Goal: Task Accomplishment & Management: Manage account settings

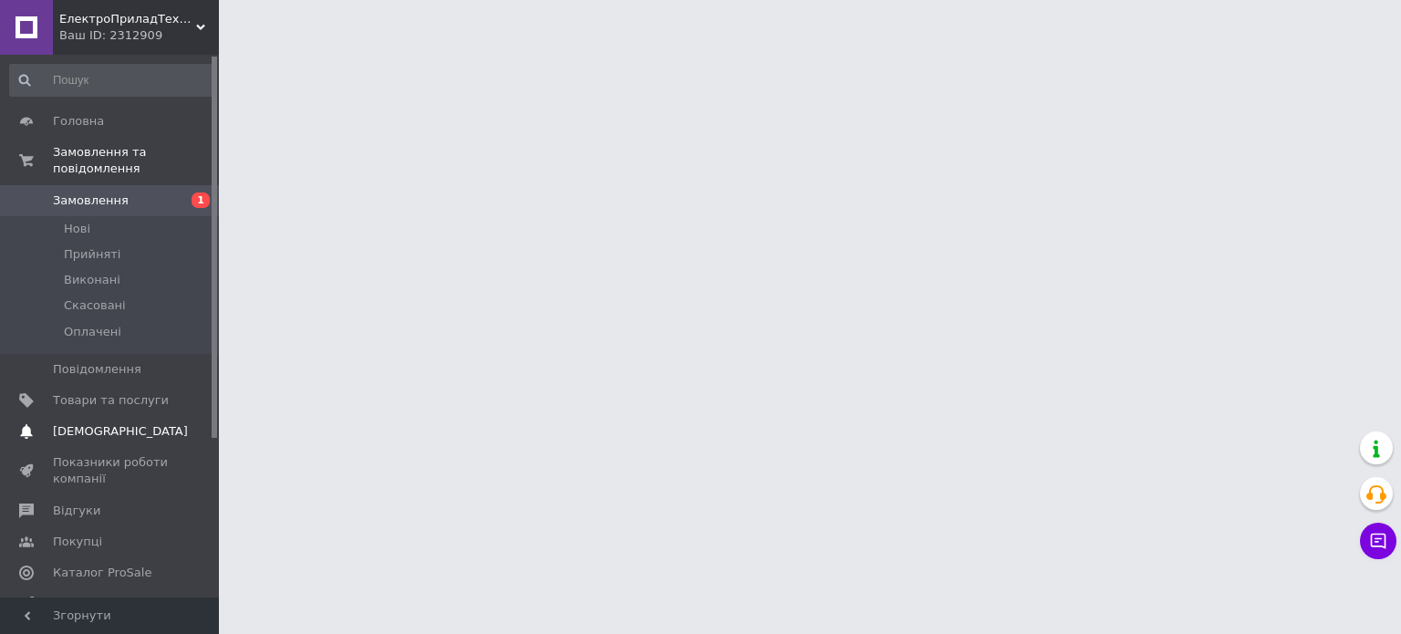
click at [124, 423] on span "[DEMOGRAPHIC_DATA]" at bounding box center [111, 431] width 116 height 16
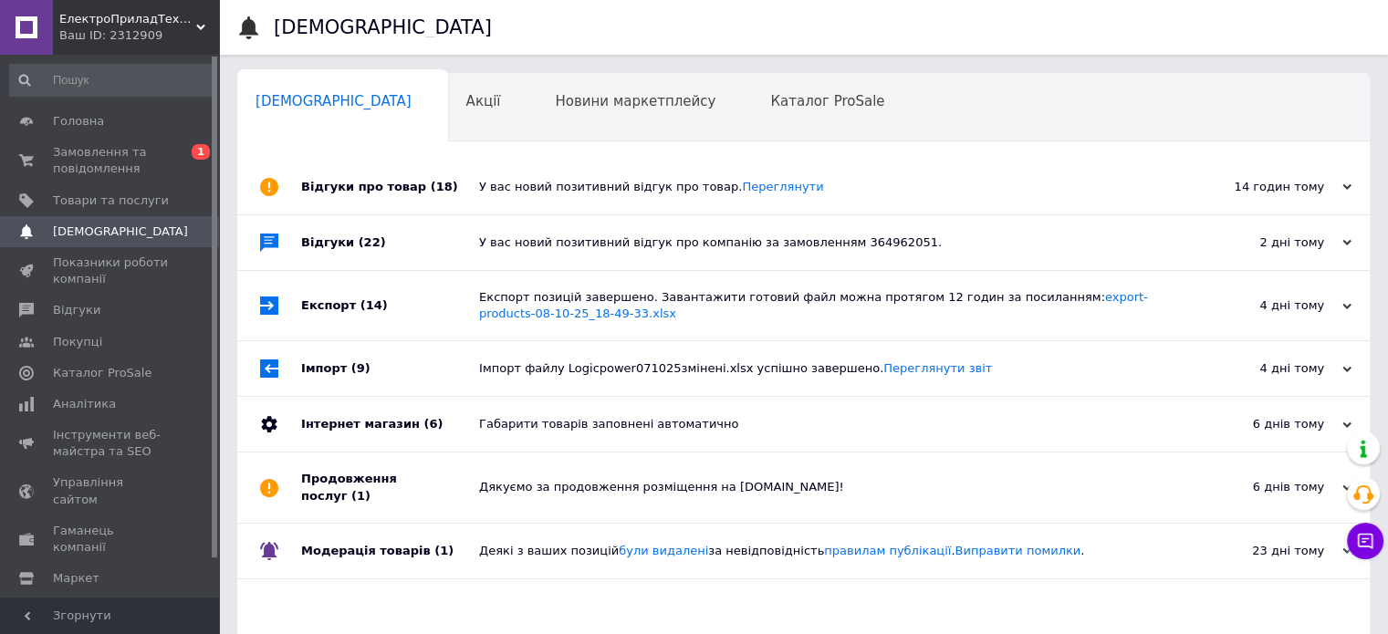
click at [452, 177] on div "Відгуки про товар (18)" at bounding box center [390, 187] width 178 height 55
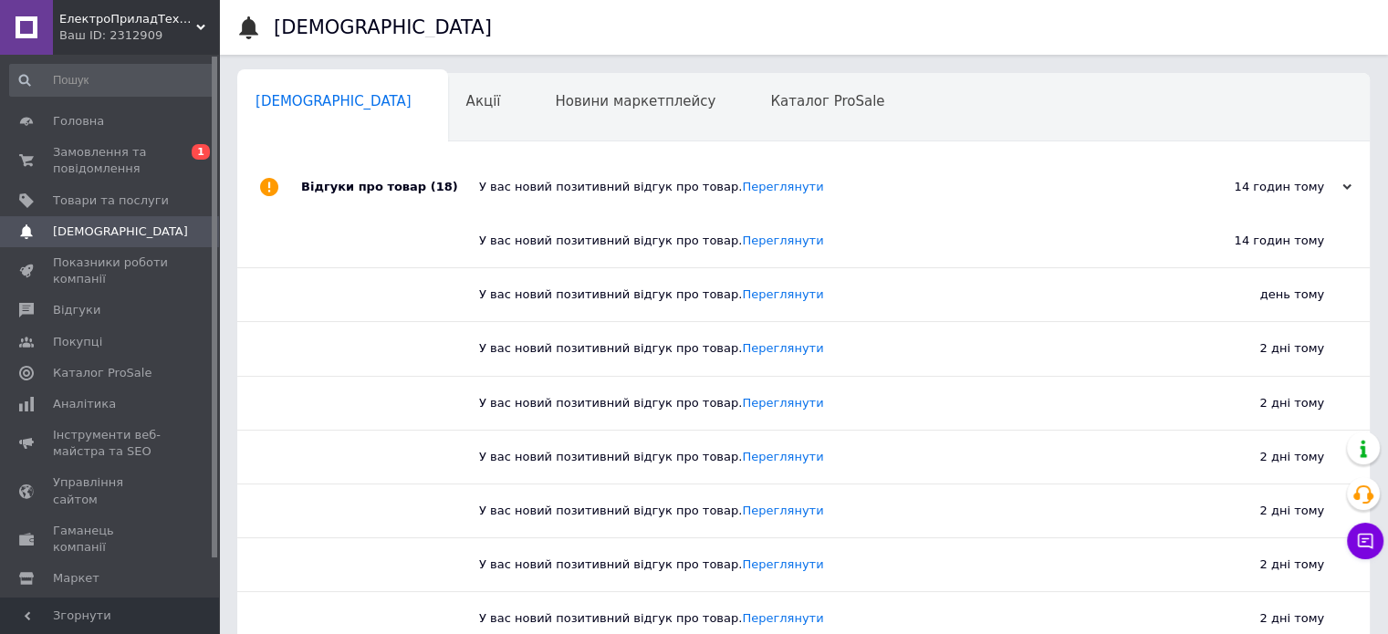
click at [452, 177] on div "Відгуки про товар (18)" at bounding box center [390, 187] width 178 height 55
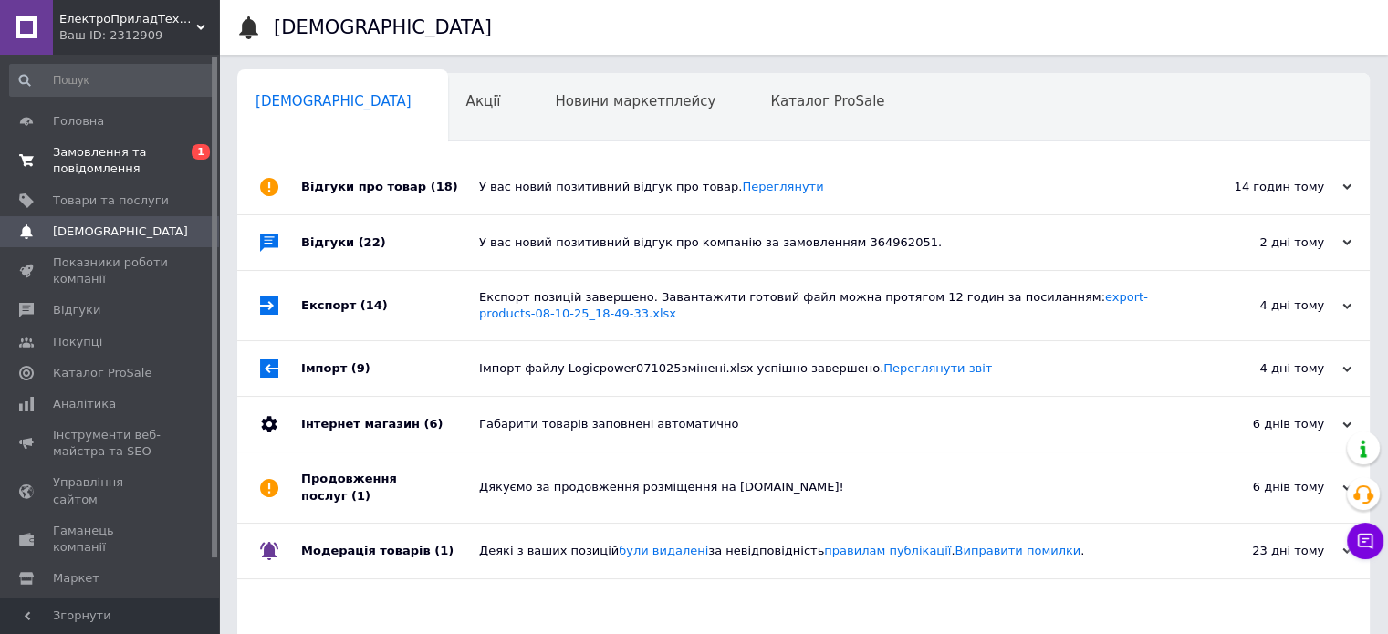
click at [197, 149] on span "1" at bounding box center [201, 152] width 18 height 16
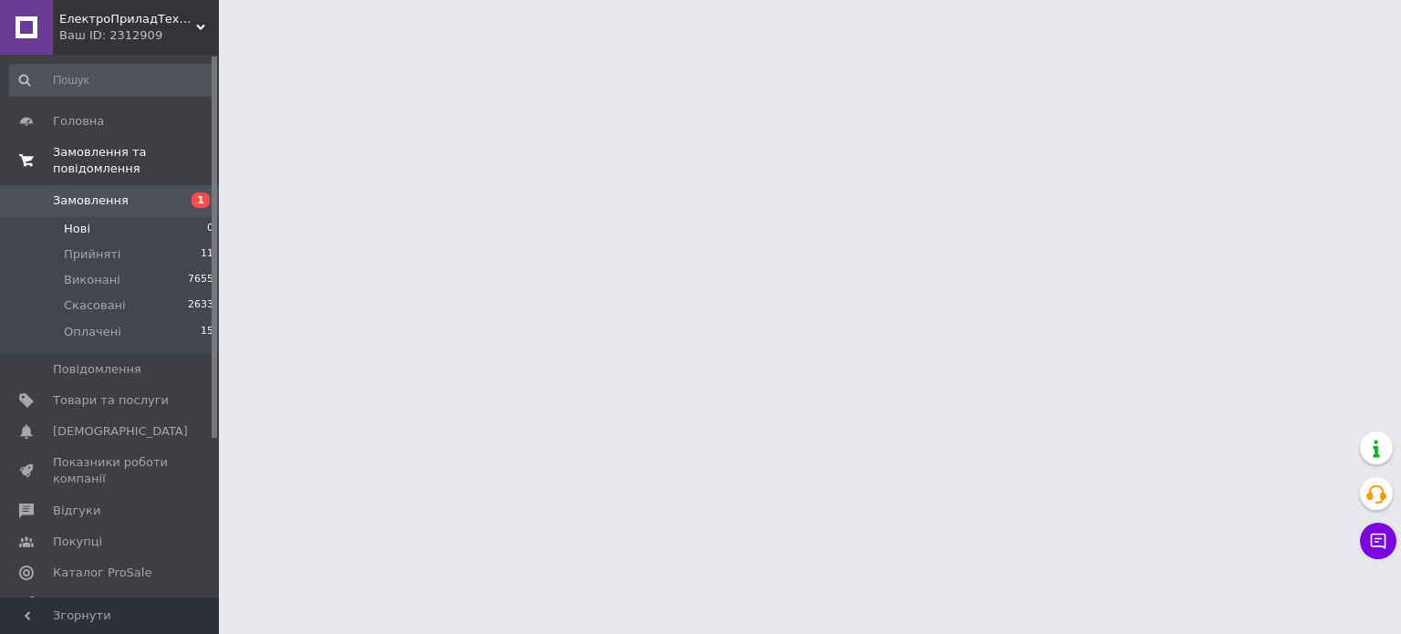
click at [96, 217] on li "Нові 0" at bounding box center [112, 229] width 224 height 26
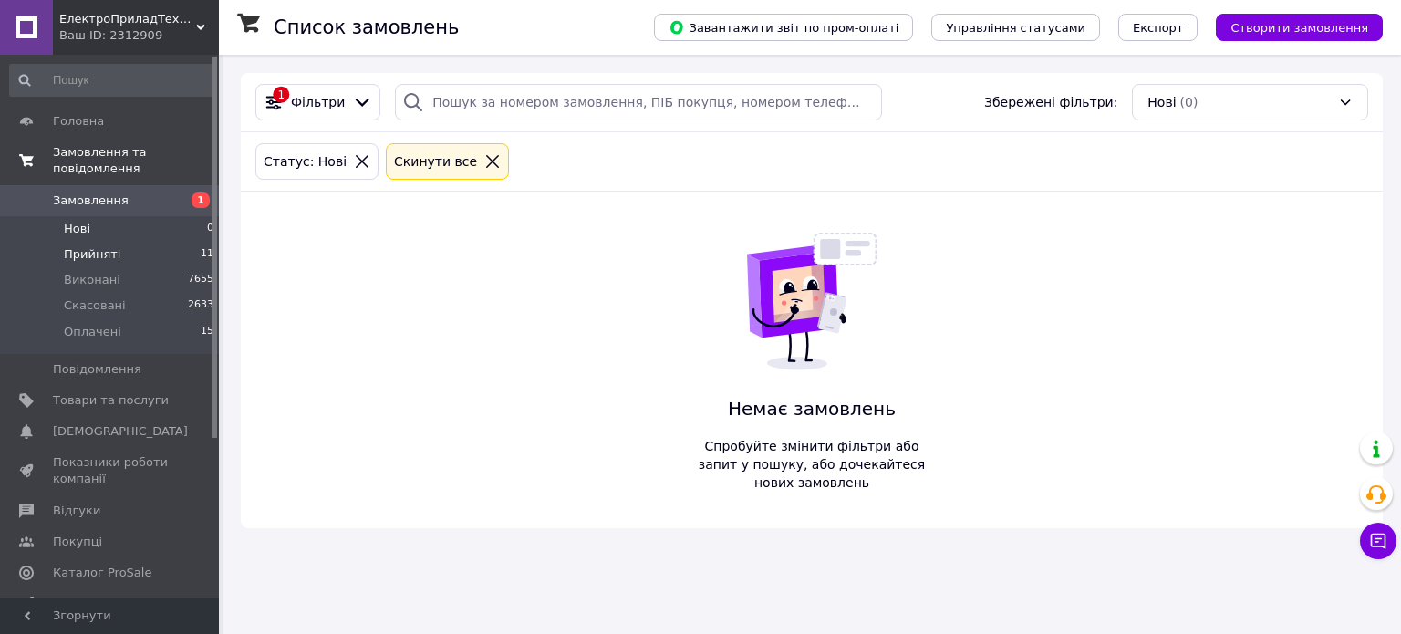
click at [117, 242] on li "Прийняті 11" at bounding box center [112, 255] width 224 height 26
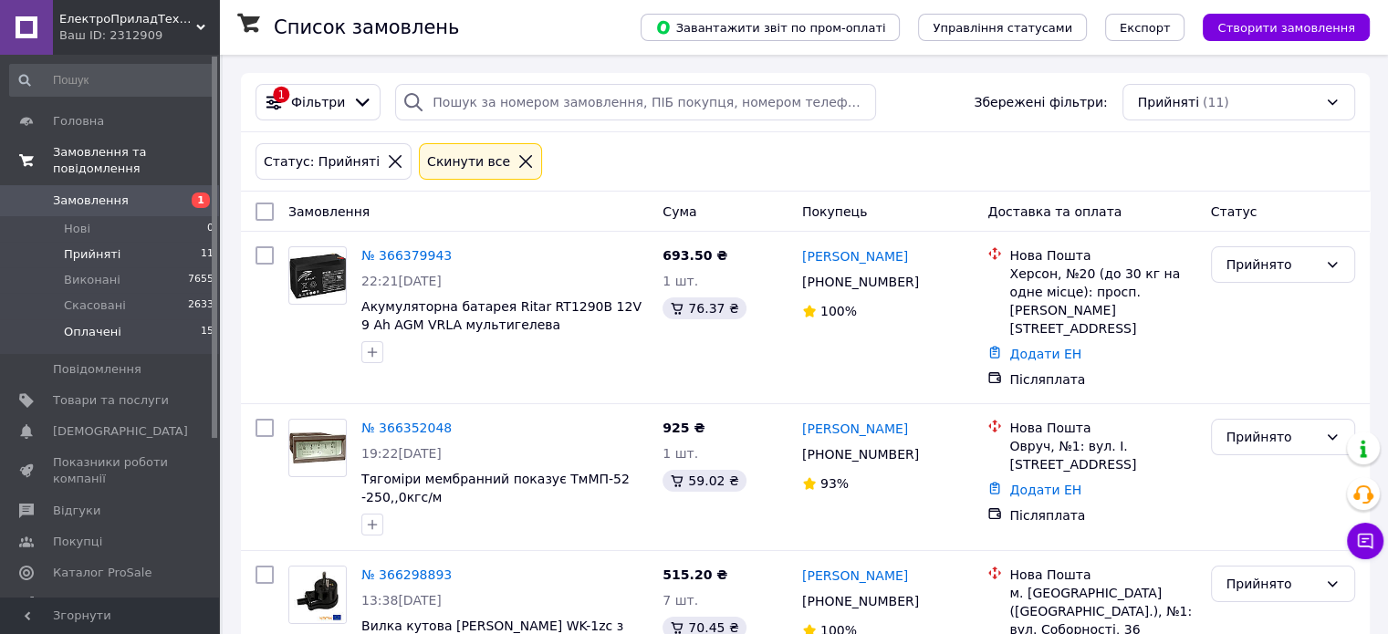
drag, startPoint x: 406, startPoint y: 253, endPoint x: 124, endPoint y: 318, distance: 289.3
click at [124, 319] on li "Оплачені 15" at bounding box center [112, 336] width 224 height 35
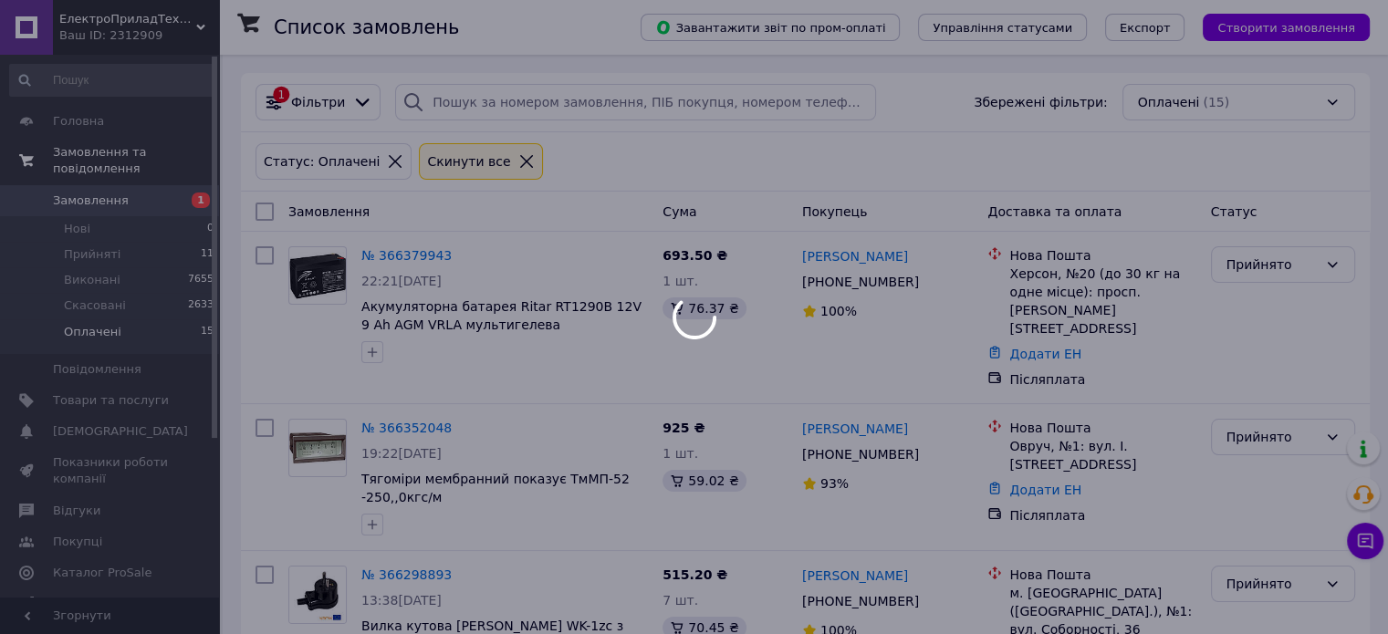
click at [124, 318] on div at bounding box center [694, 317] width 1388 height 634
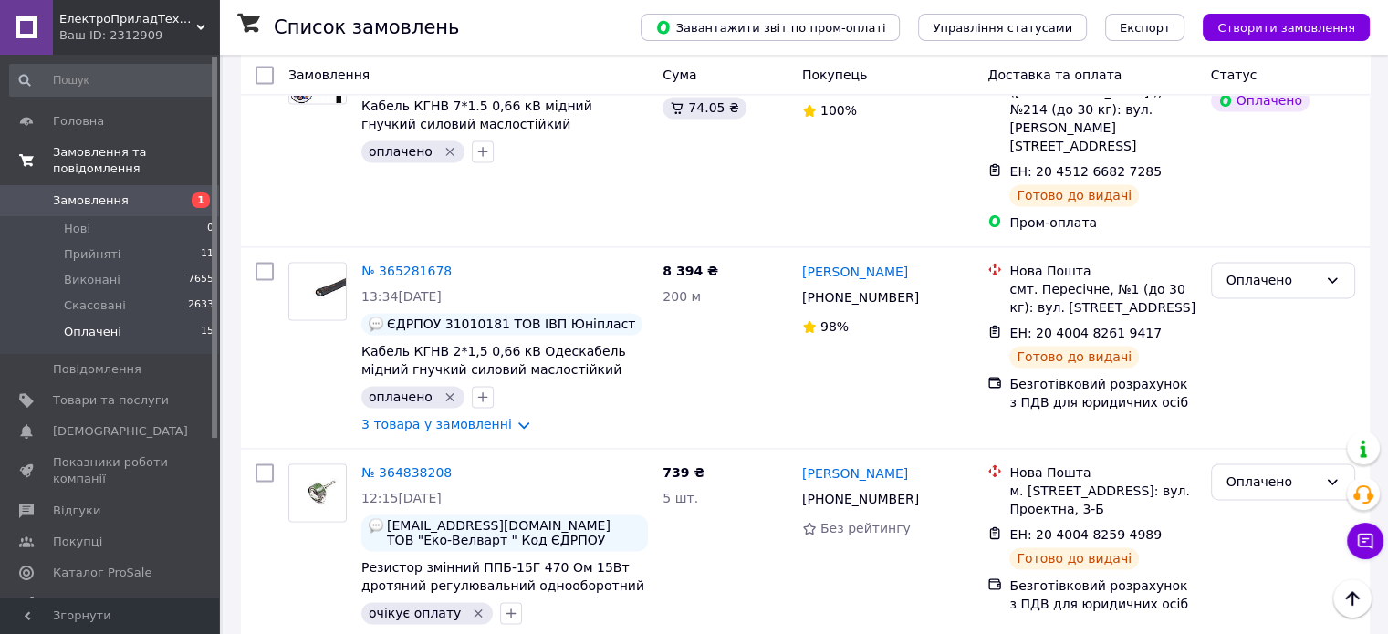
scroll to position [2707, 0]
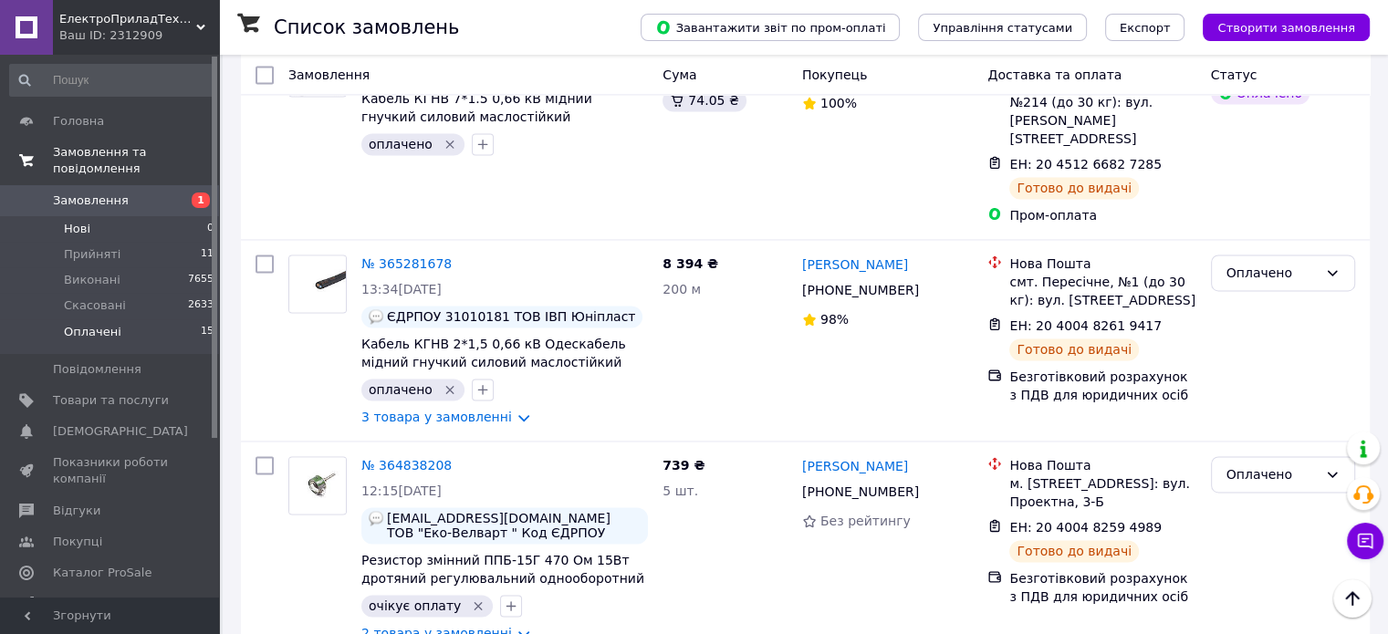
click at [99, 224] on li "Нові 0" at bounding box center [112, 229] width 224 height 26
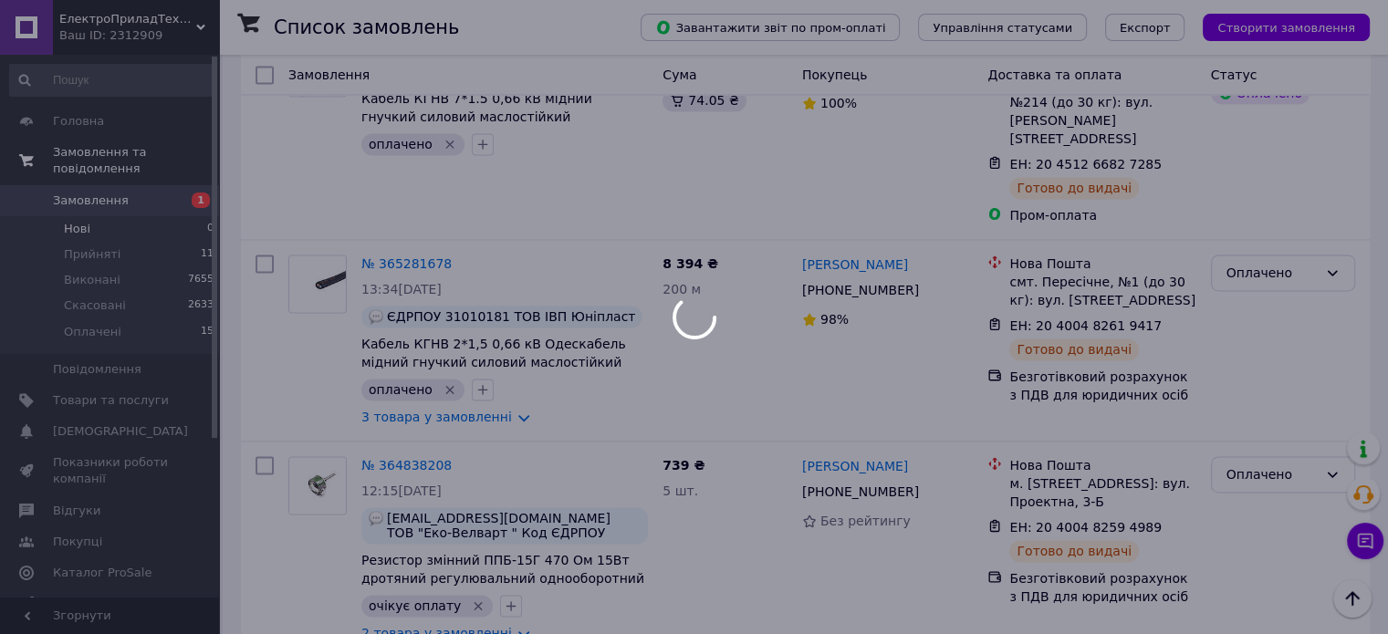
click at [95, 231] on div at bounding box center [694, 317] width 1388 height 634
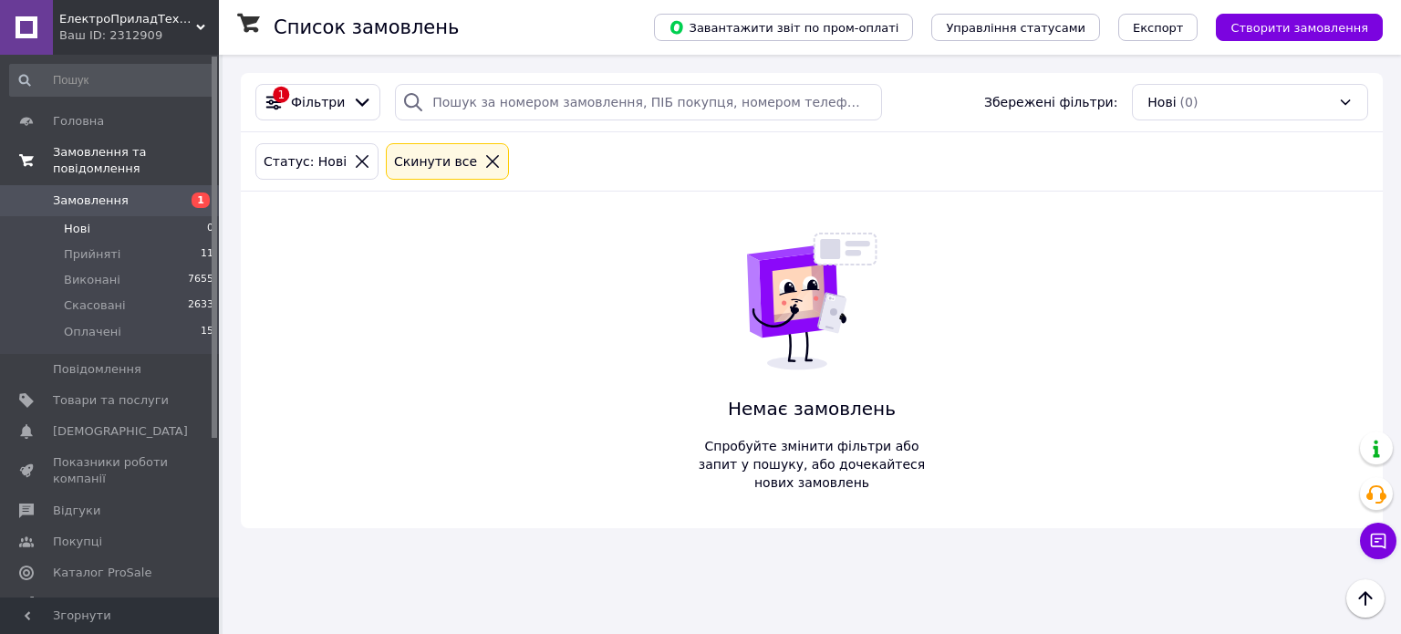
click at [97, 246] on span "Прийняті" at bounding box center [92, 254] width 57 height 16
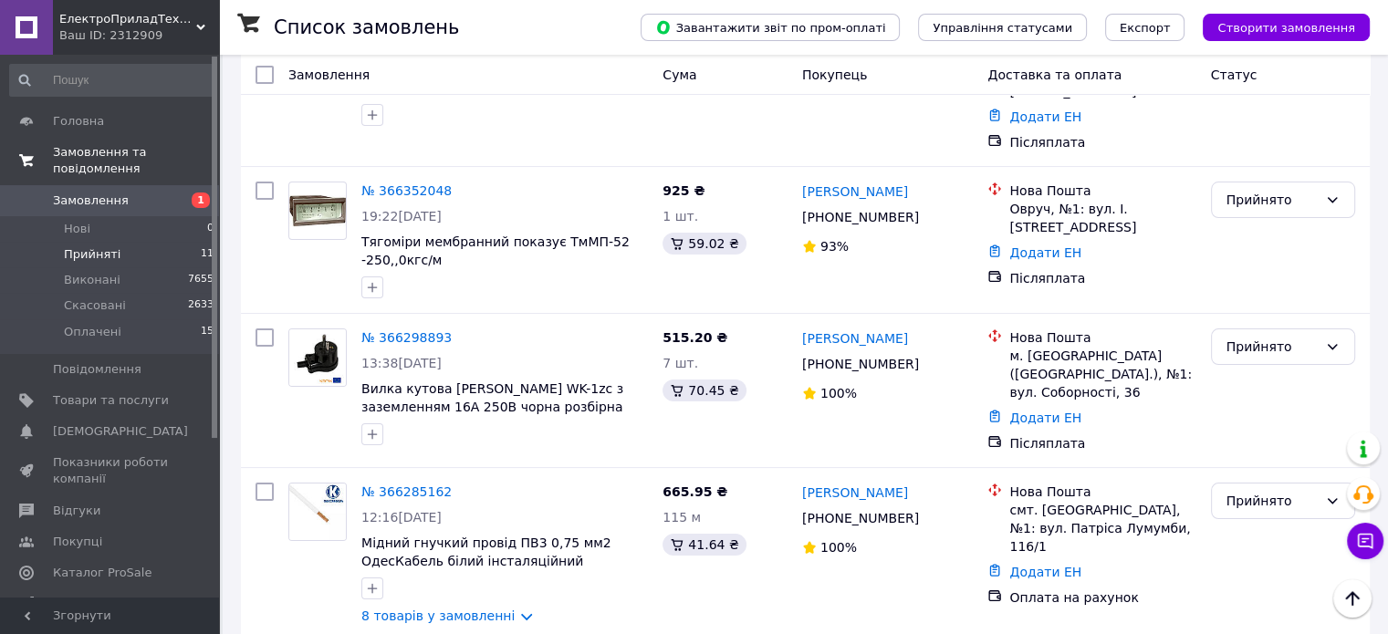
scroll to position [91, 0]
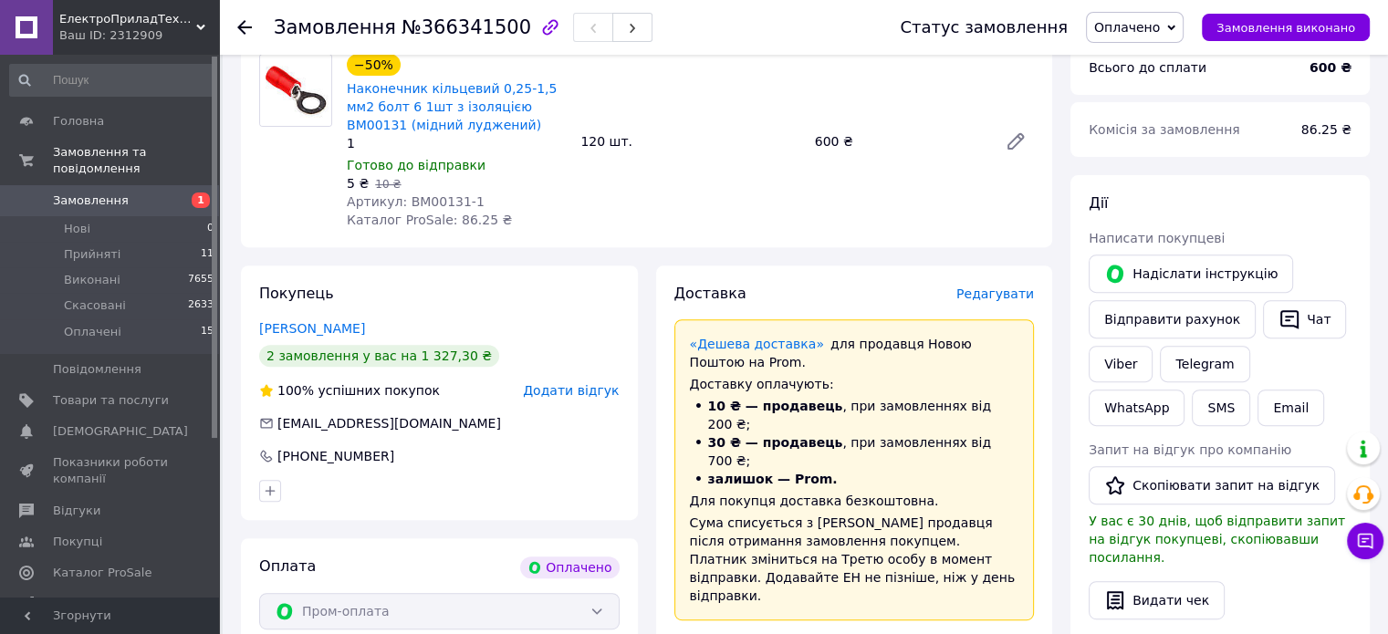
scroll to position [456, 0]
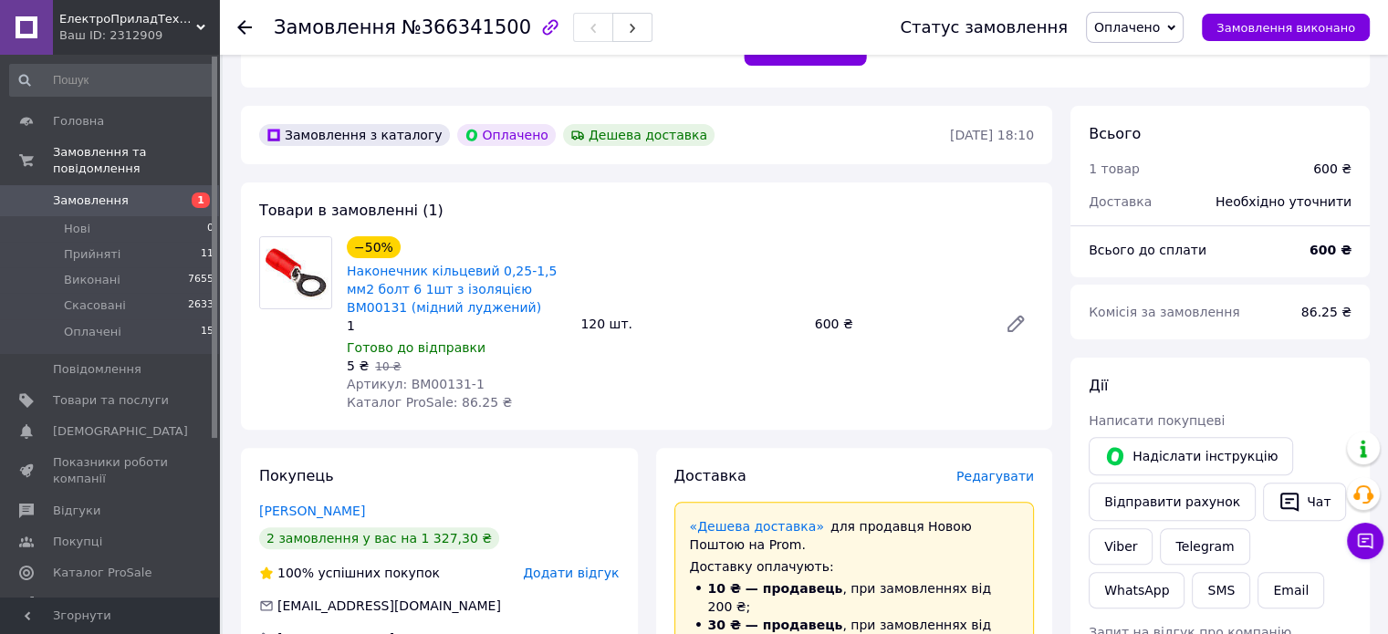
click at [472, 30] on span "№366341500" at bounding box center [466, 27] width 130 height 22
copy span "366341500"
drag, startPoint x: 414, startPoint y: 381, endPoint x: 456, endPoint y: 384, distance: 42.1
click at [456, 384] on span "Артикул: BM00131-1" at bounding box center [416, 384] width 138 height 15
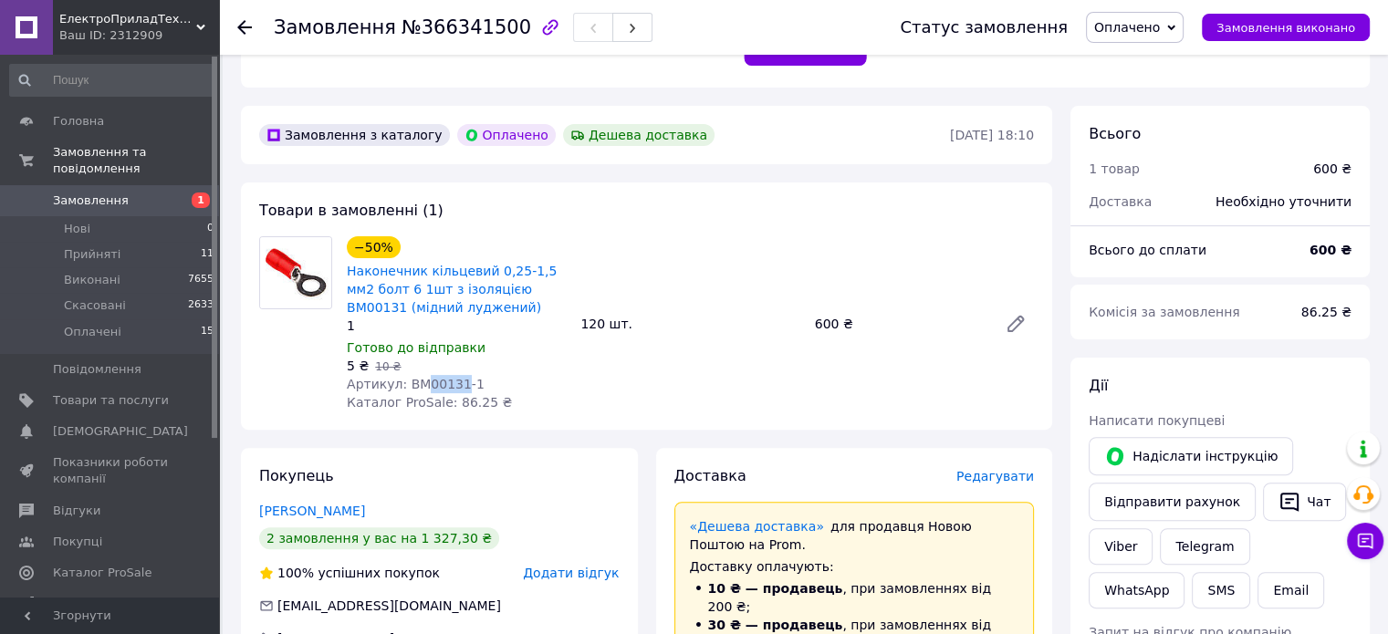
copy span "00131"
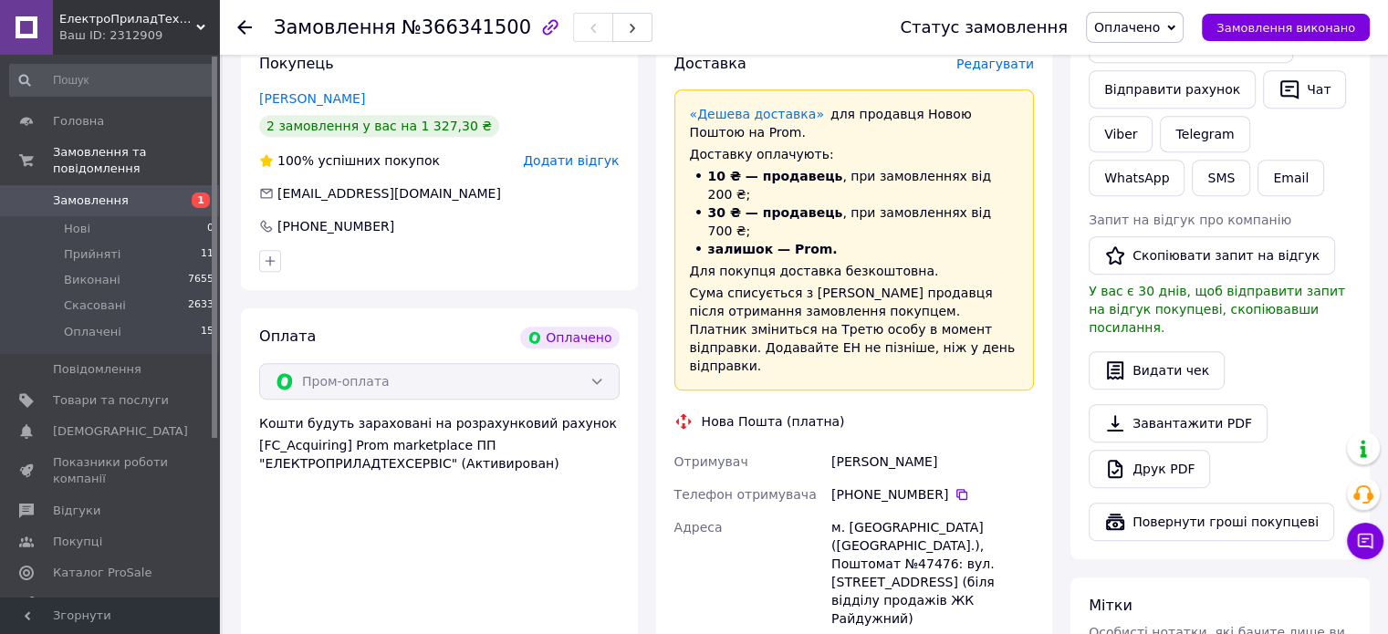
scroll to position [912, 0]
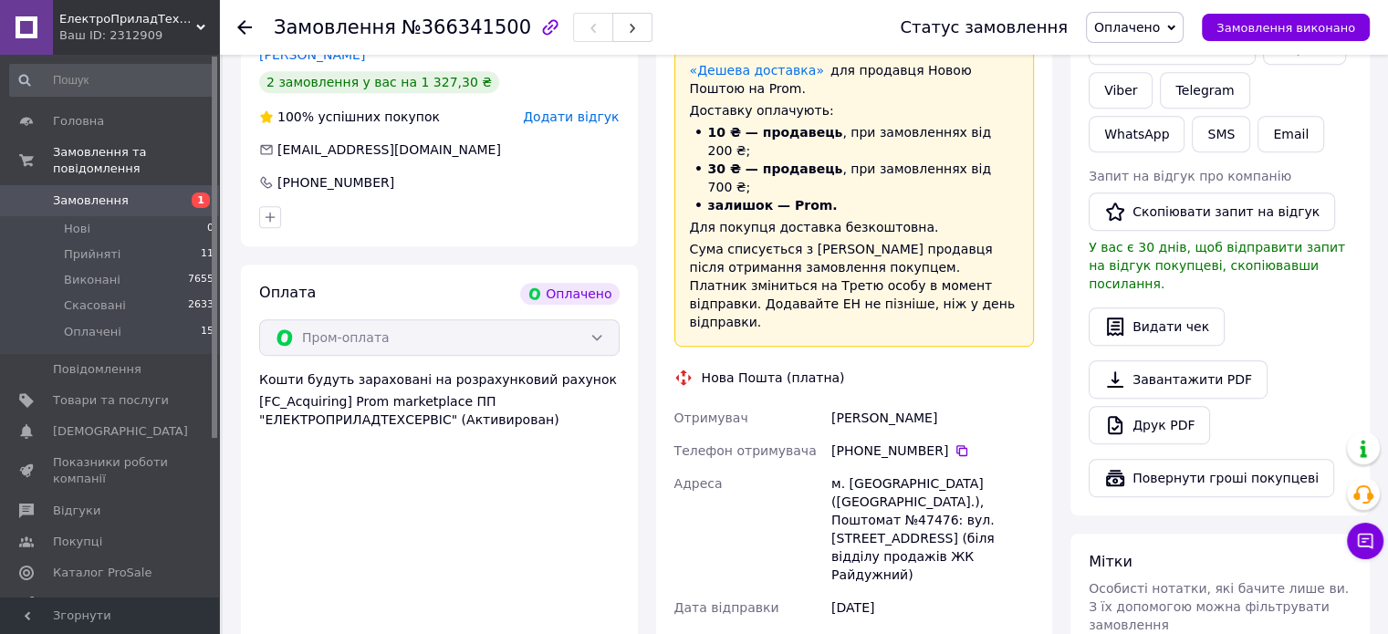
click at [844, 401] on div "Порушкевич Анатолий" at bounding box center [933, 417] width 210 height 33
copy div "Порушкевич"
click at [906, 401] on div "Порушкевич Анатолий" at bounding box center [933, 417] width 210 height 33
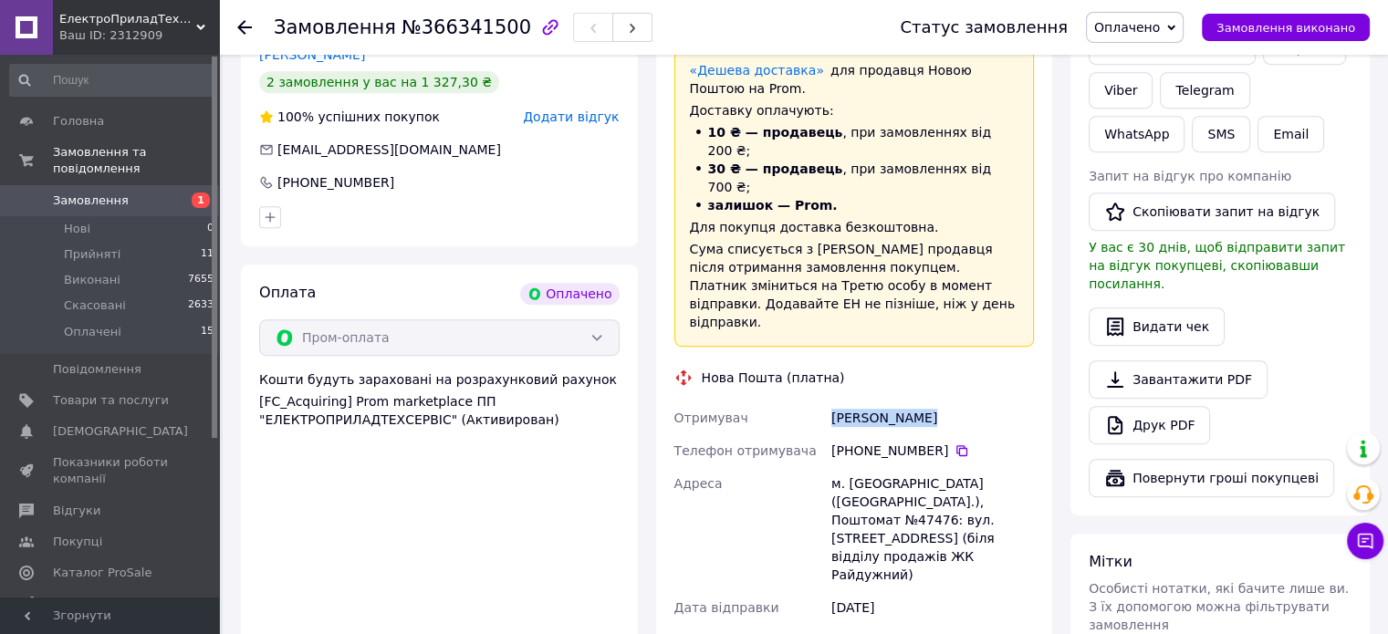
click at [906, 401] on div "Порушкевич Анатолий" at bounding box center [933, 417] width 210 height 33
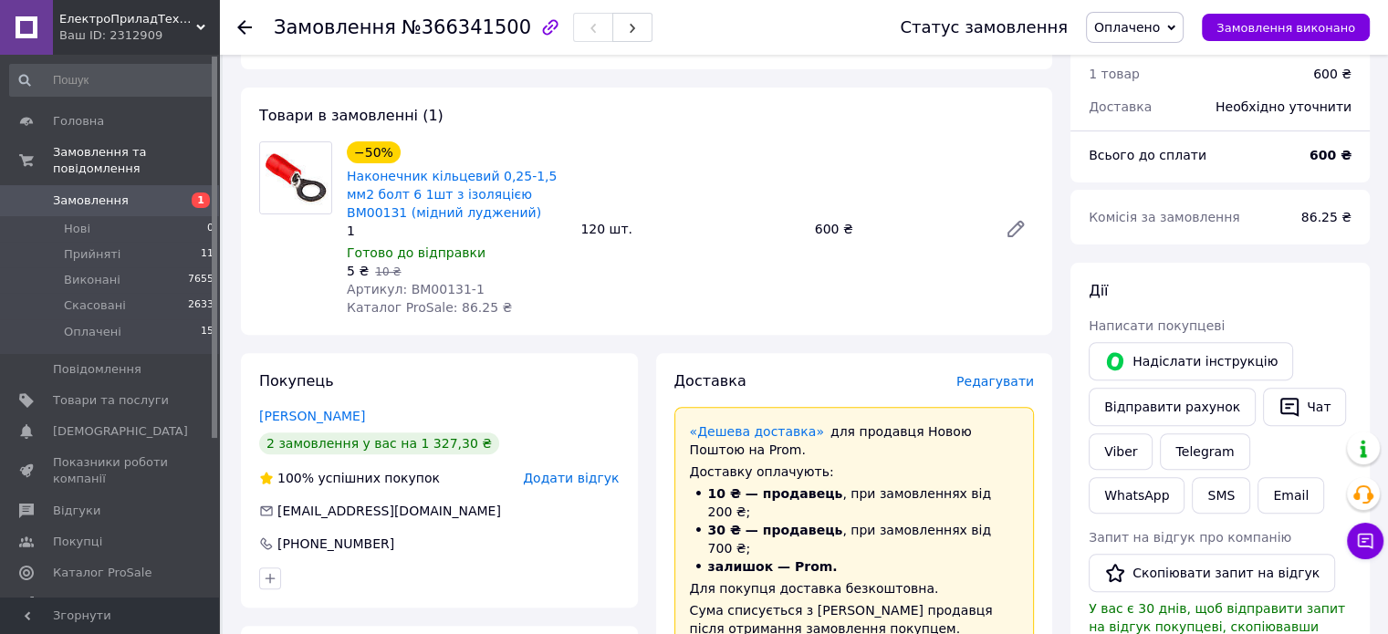
scroll to position [547, 0]
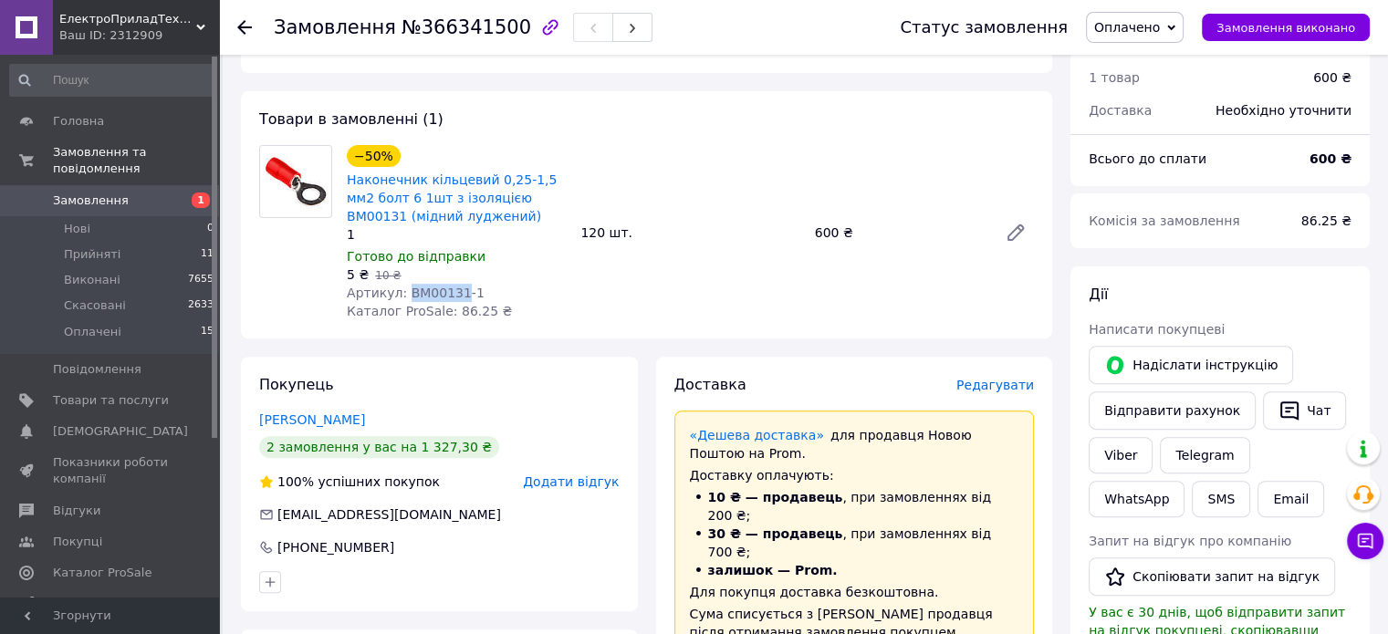
drag, startPoint x: 402, startPoint y: 298, endPoint x: 453, endPoint y: 301, distance: 50.3
click at [453, 300] on span "Артикул: BM00131-1" at bounding box center [416, 293] width 138 height 15
copy span "BM00131"
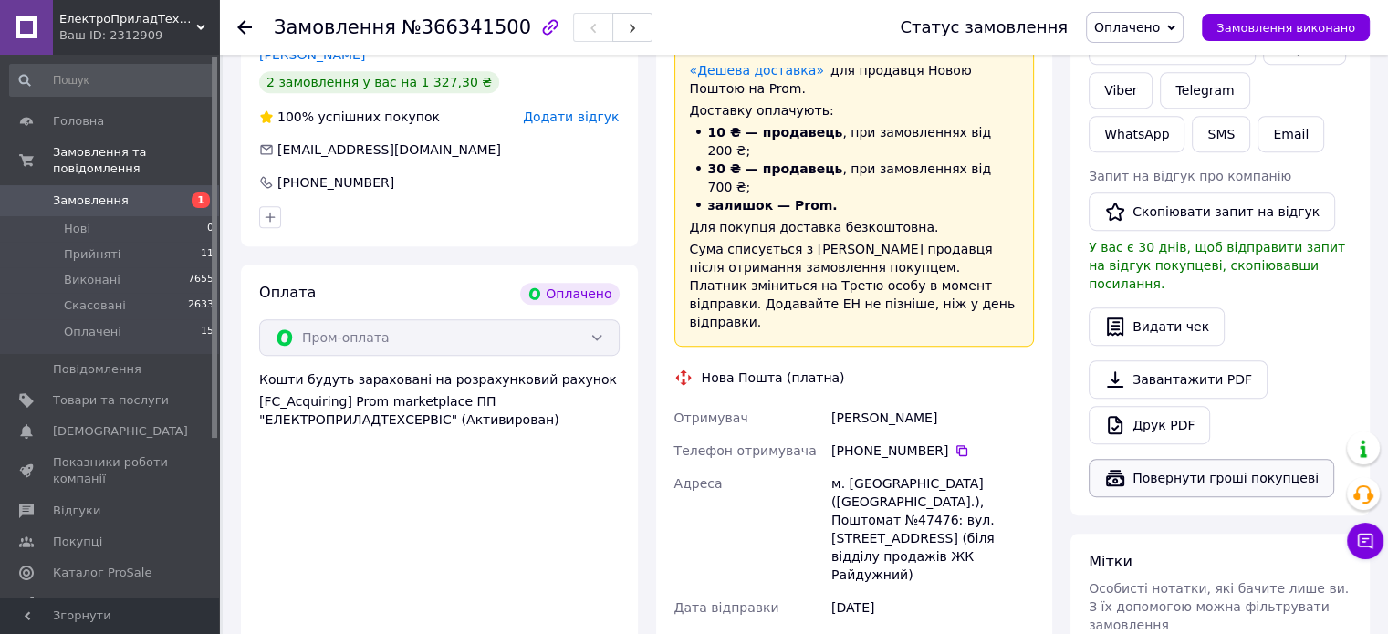
scroll to position [1095, 0]
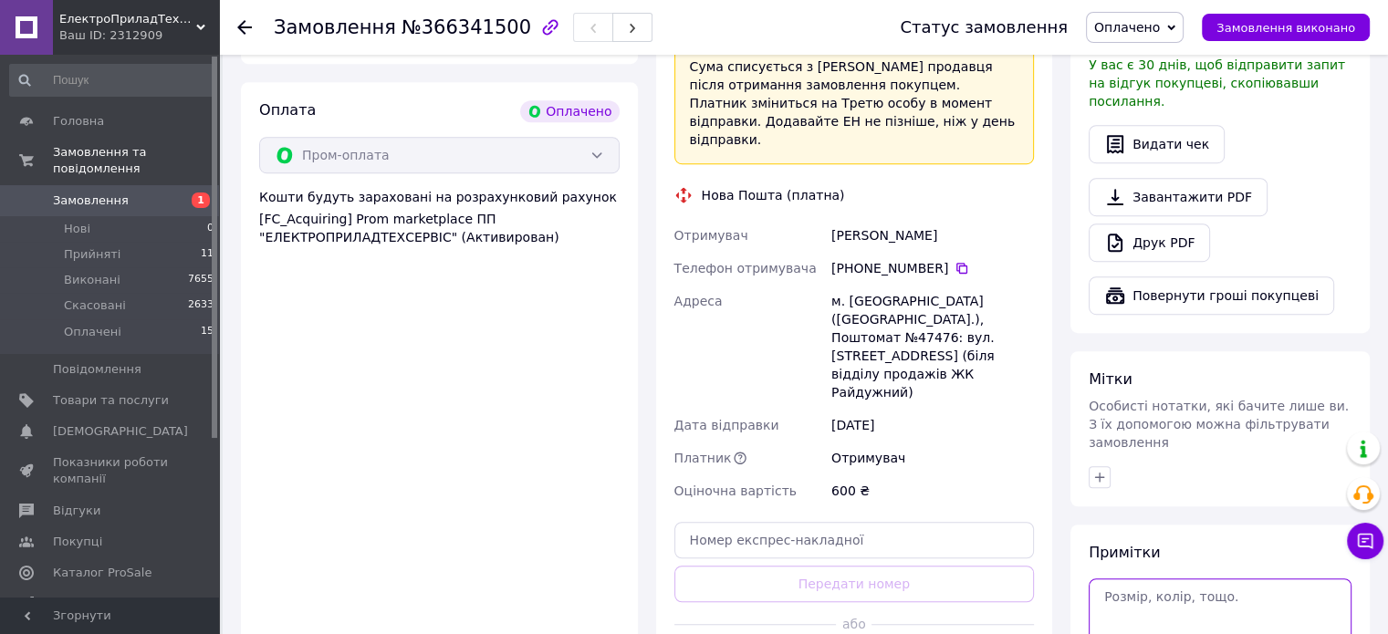
click at [1161, 578] on textarea at bounding box center [1219, 617] width 263 height 78
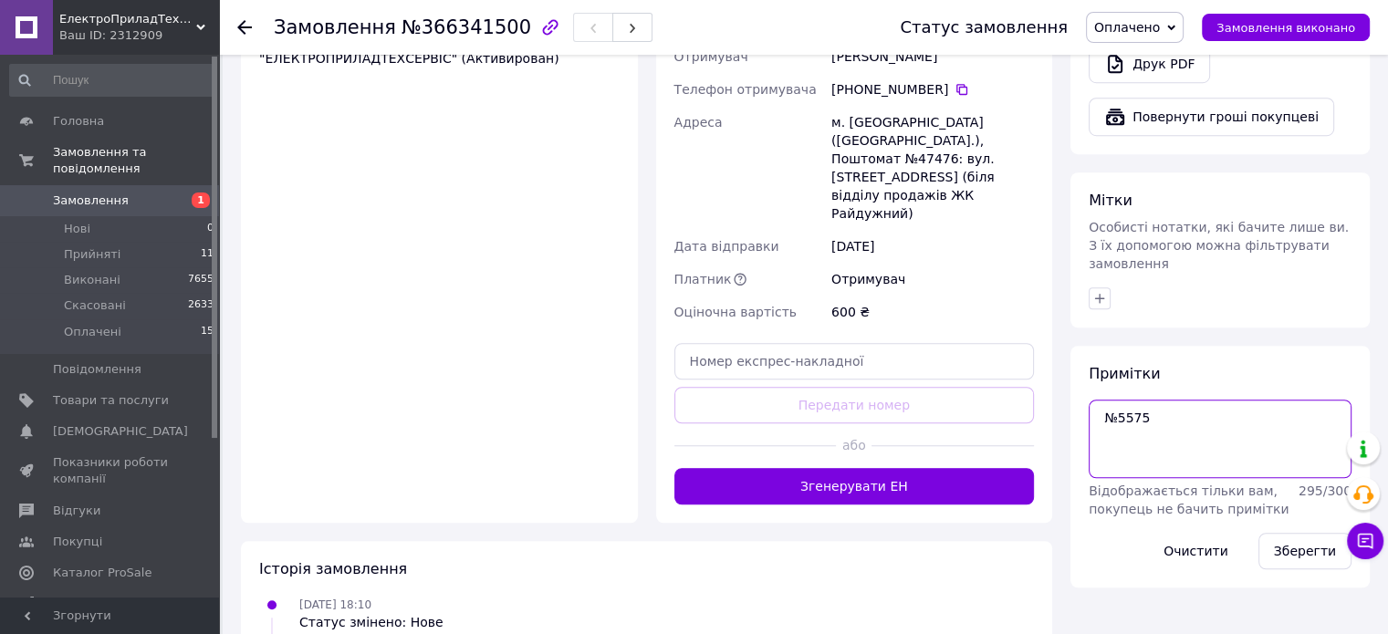
scroll to position [1328, 0]
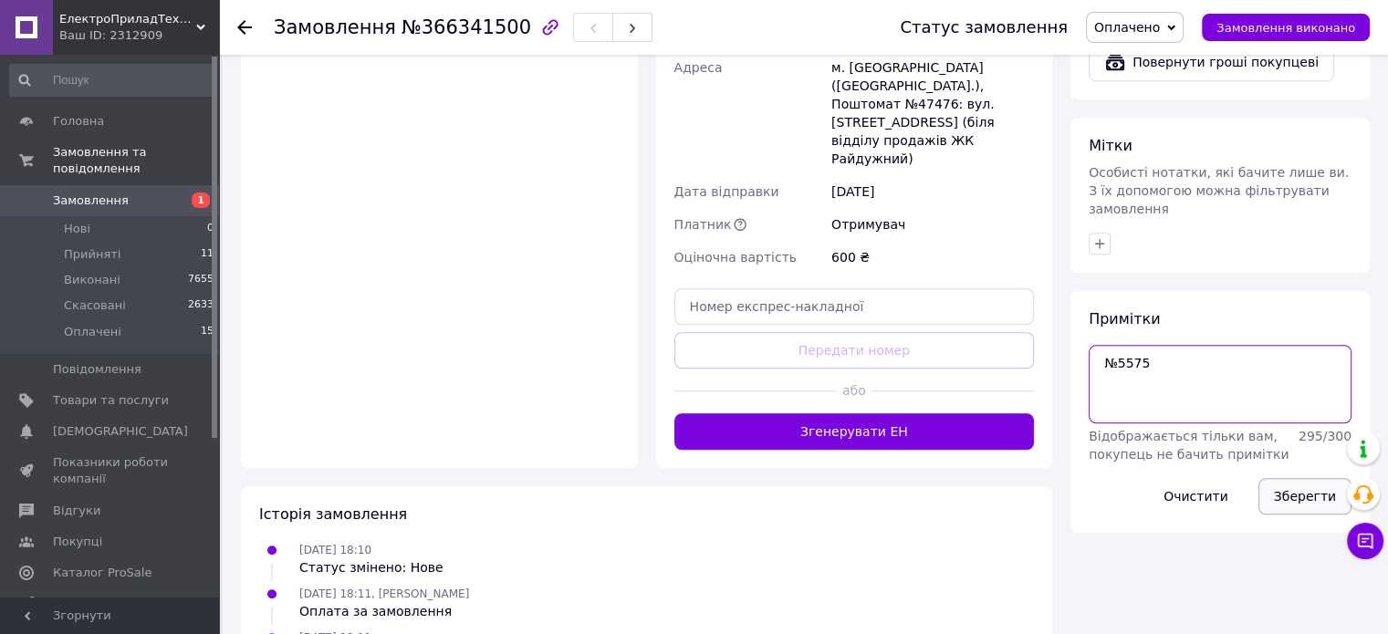
type textarea "№5575"
click at [1277, 478] on button "Зберегти" at bounding box center [1304, 496] width 93 height 36
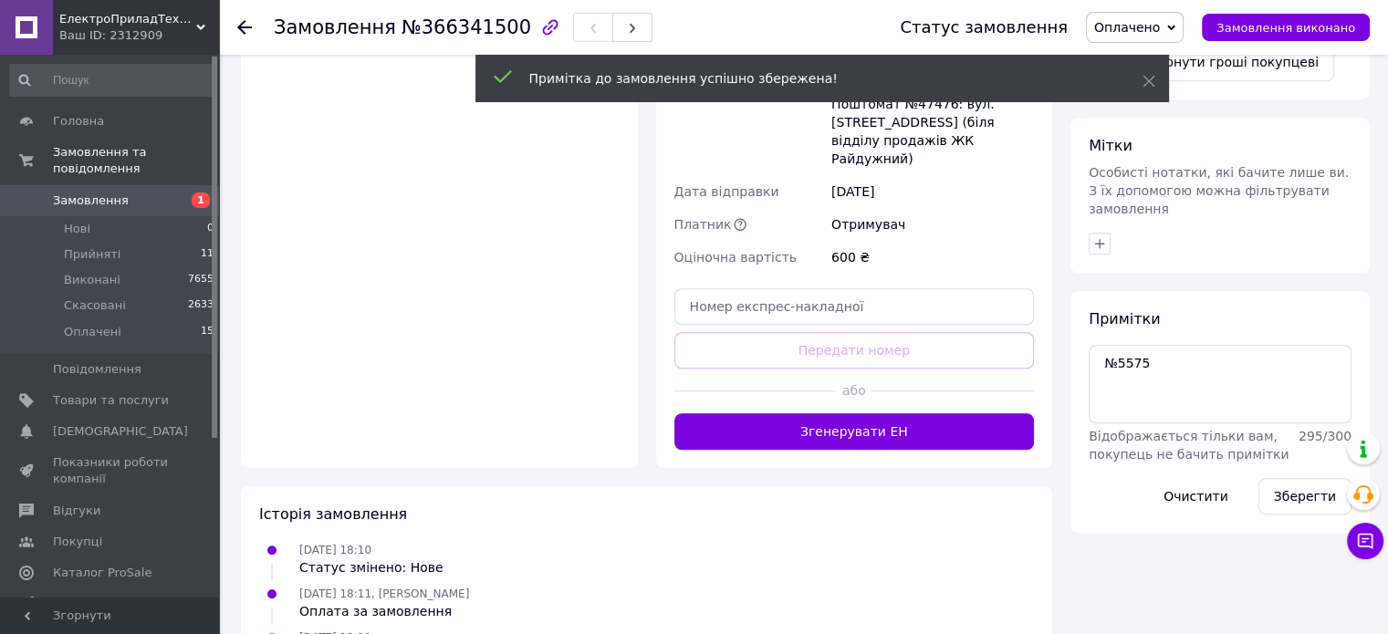
click at [1097, 165] on span "Особисті нотатки, які бачите лише ви. З їх допомогою можна фільтрувати замовлен…" at bounding box center [1218, 190] width 260 height 51
click at [1098, 186] on div "Мітки Особисті нотатки, які бачите лише ви. З їх допомогою можна фільтрувати за…" at bounding box center [1219, 196] width 299 height 156
click at [1099, 236] on icon "button" at bounding box center [1099, 243] width 15 height 15
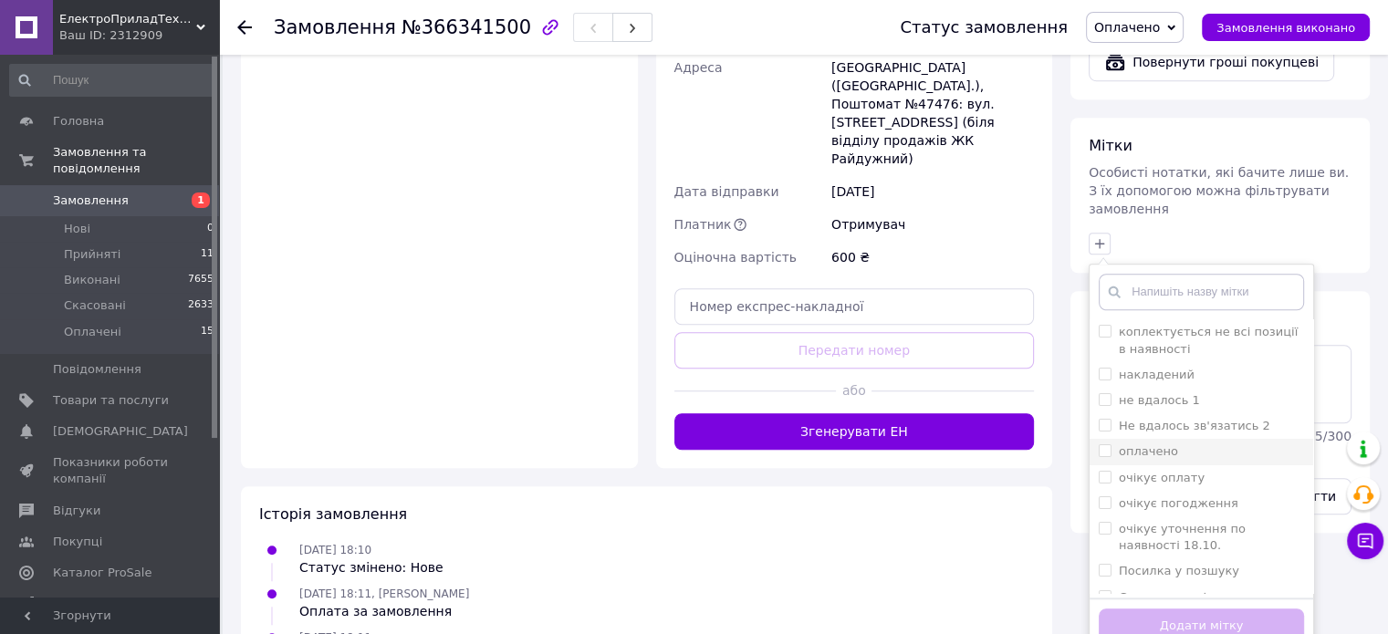
click at [1140, 444] on label "оплачено" at bounding box center [1148, 451] width 59 height 14
checkbox input "true"
click at [1176, 609] on button "Додати мітку" at bounding box center [1200, 627] width 205 height 36
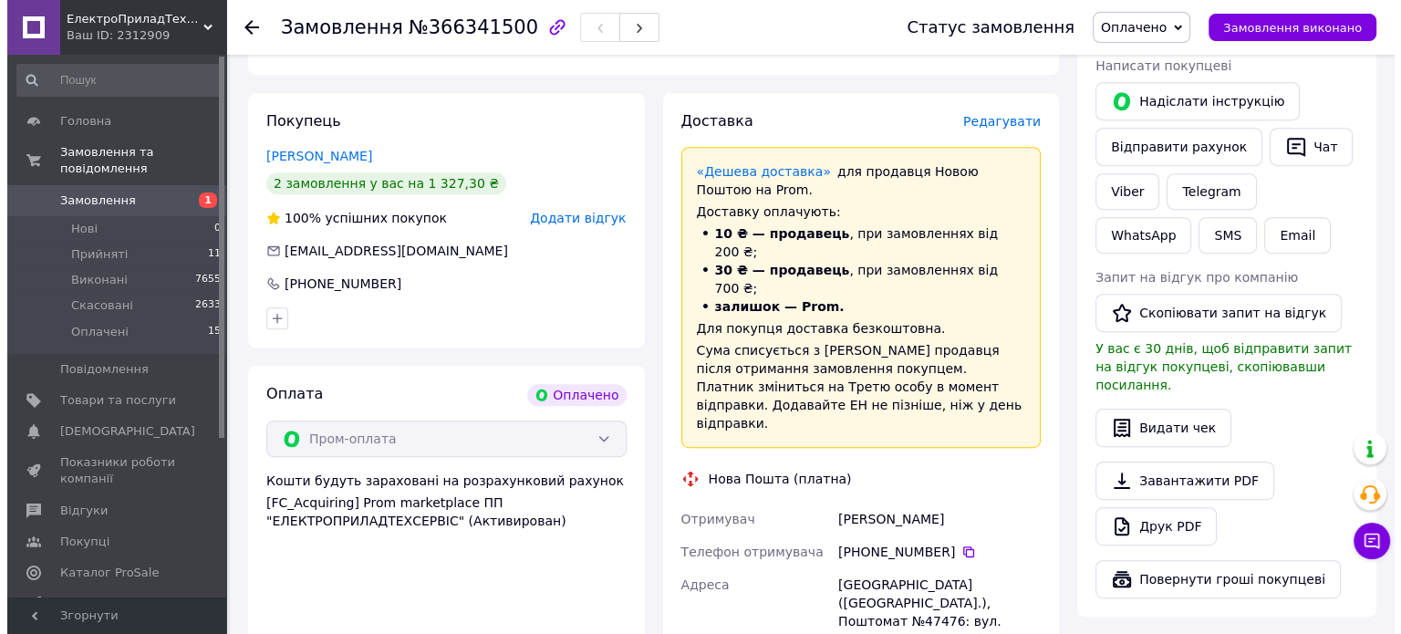
scroll to position [781, 0]
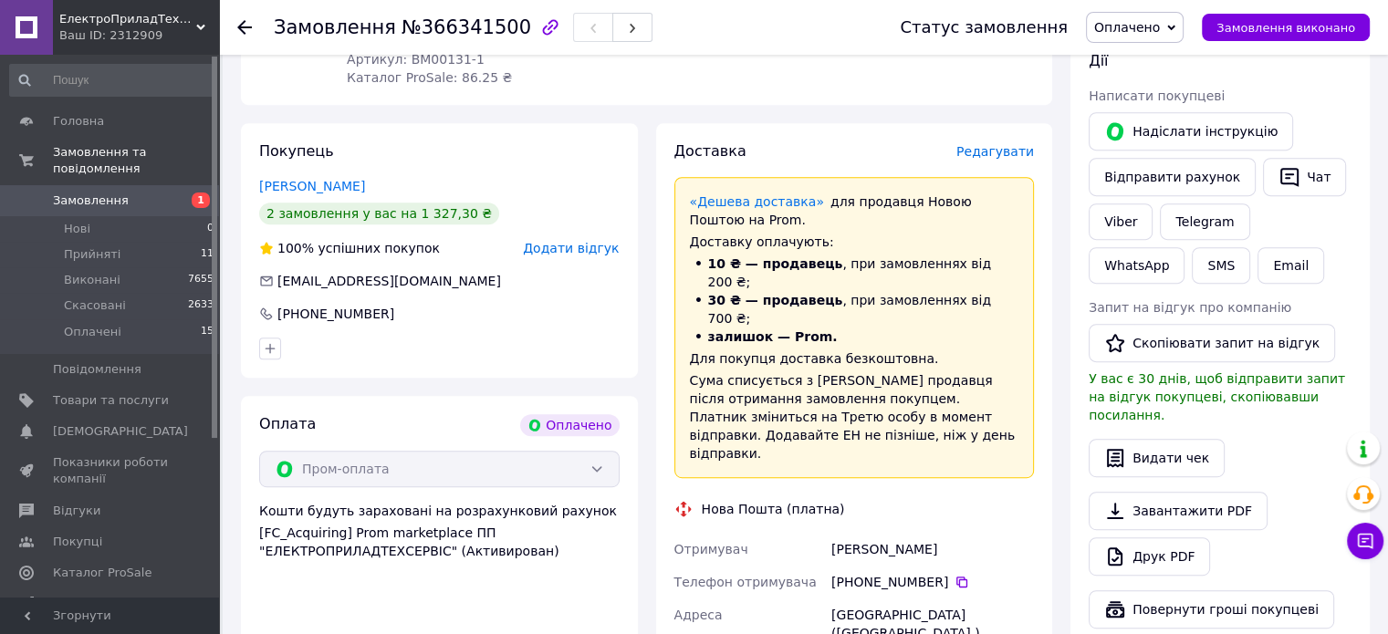
click at [1003, 152] on span "Редагувати" at bounding box center [995, 151] width 78 height 15
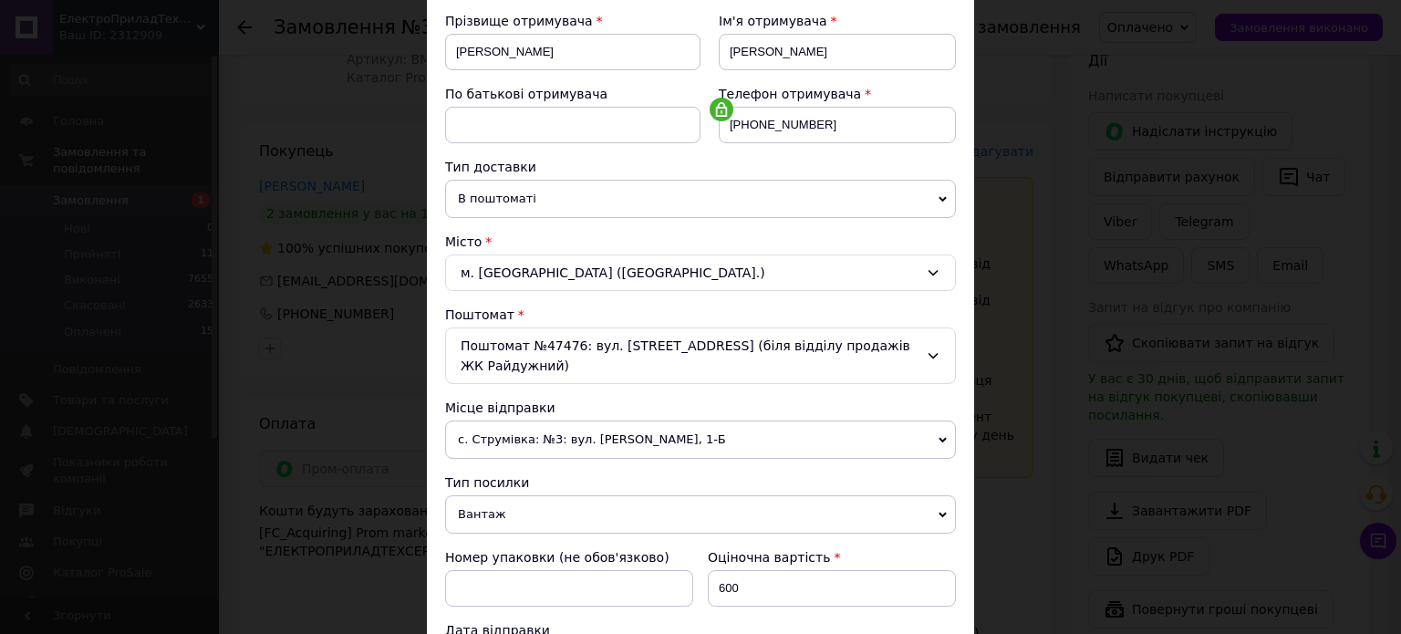
scroll to position [639, 0]
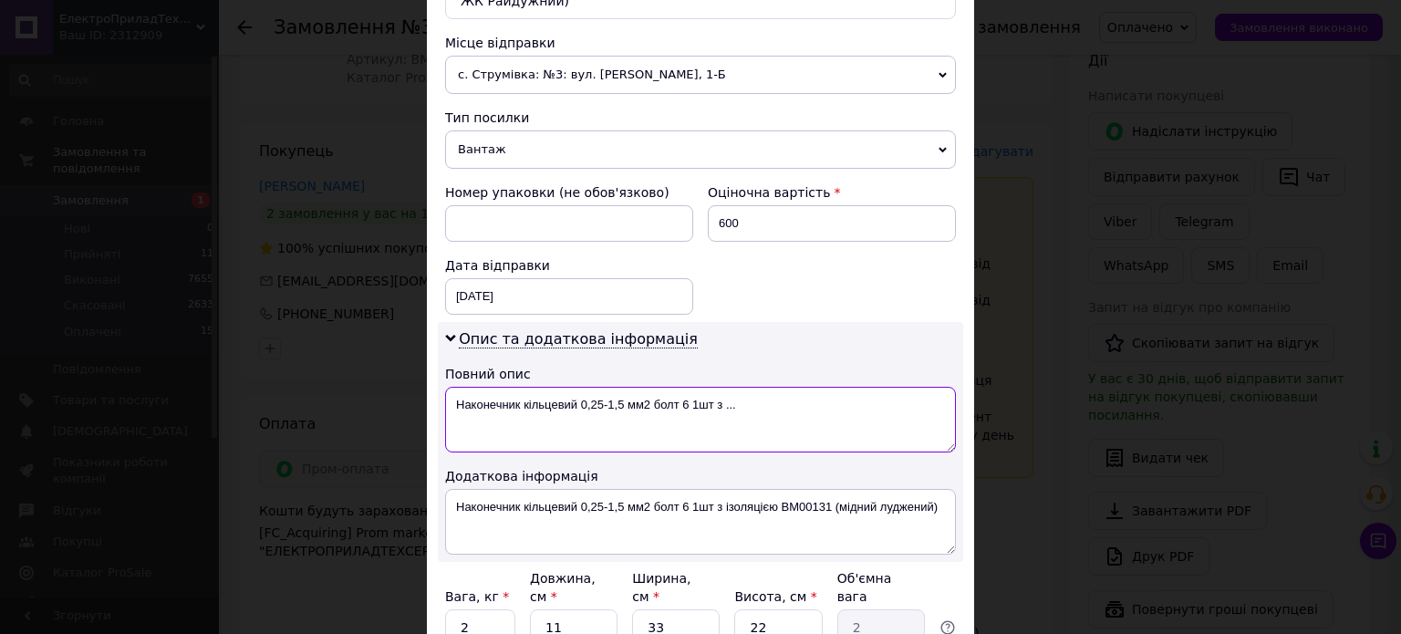
drag, startPoint x: 689, startPoint y: 376, endPoint x: 732, endPoint y: 371, distance: 43.1
click at [732, 387] on textarea "Наконечник кільцевий 0,25-1,5 мм2 болт 6 1шт з ..." at bounding box center [700, 420] width 511 height 66
click at [709, 387] on textarea "Наконечник кільцевий 0,25-1,5 мм2 болт 6 50шт" at bounding box center [700, 420] width 511 height 66
type textarea "Наконечник кільцевий 0,25-1,5 мм2 болт 6 50шт"
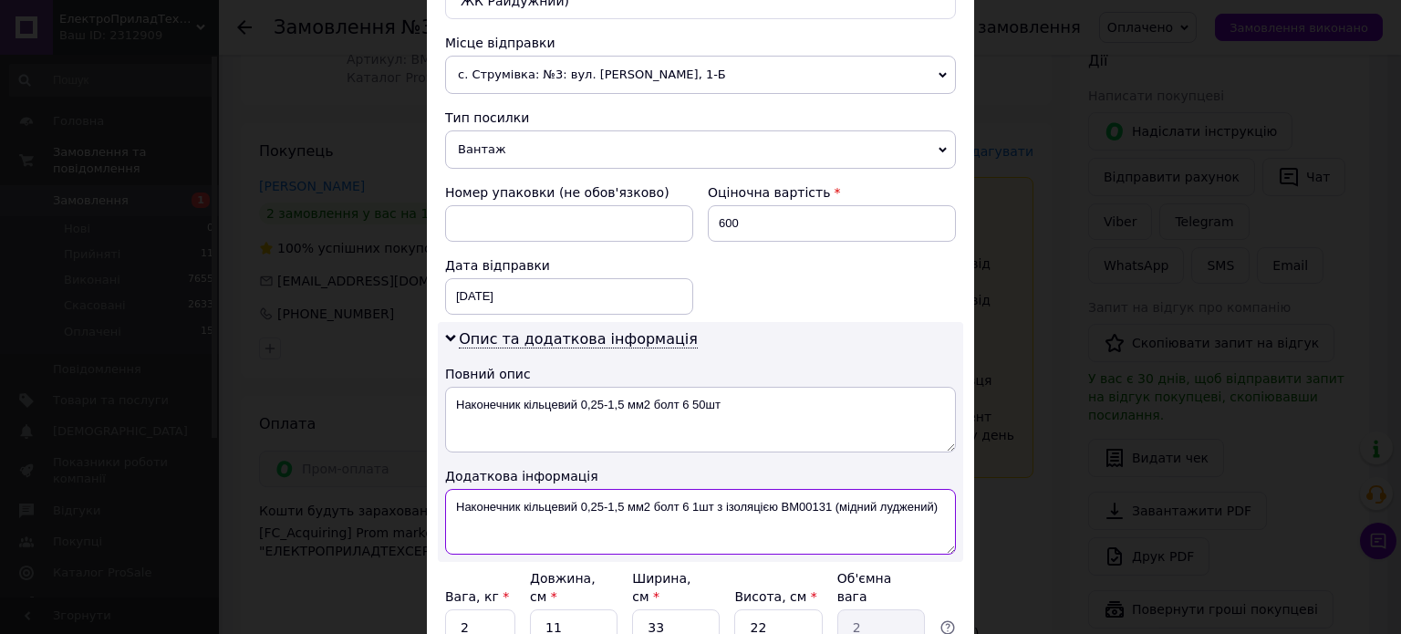
click at [706, 489] on textarea "Наконечник кільцевий 0,25-1,5 мм2 болт 6 1шт з ізоляцією BM00131 (мідний луджен…" at bounding box center [700, 522] width 511 height 66
paste textarea "50шт"
type textarea "Наконечник кільцевий 0,25-1,5 мм2 болт 6 50шт з ізоляцією BM00131 (мідний лудже…"
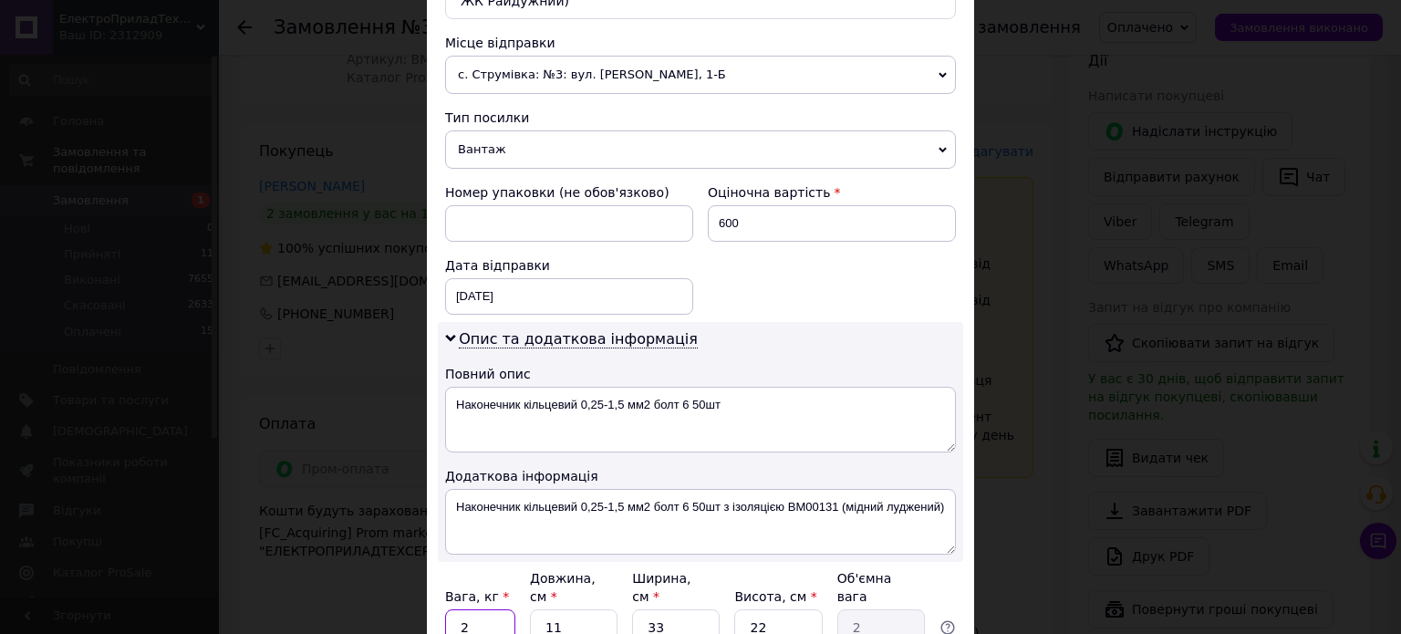
click at [467, 609] on input "2" at bounding box center [480, 627] width 70 height 36
type input "0.1"
click at [583, 609] on input "11" at bounding box center [574, 627] width 88 height 36
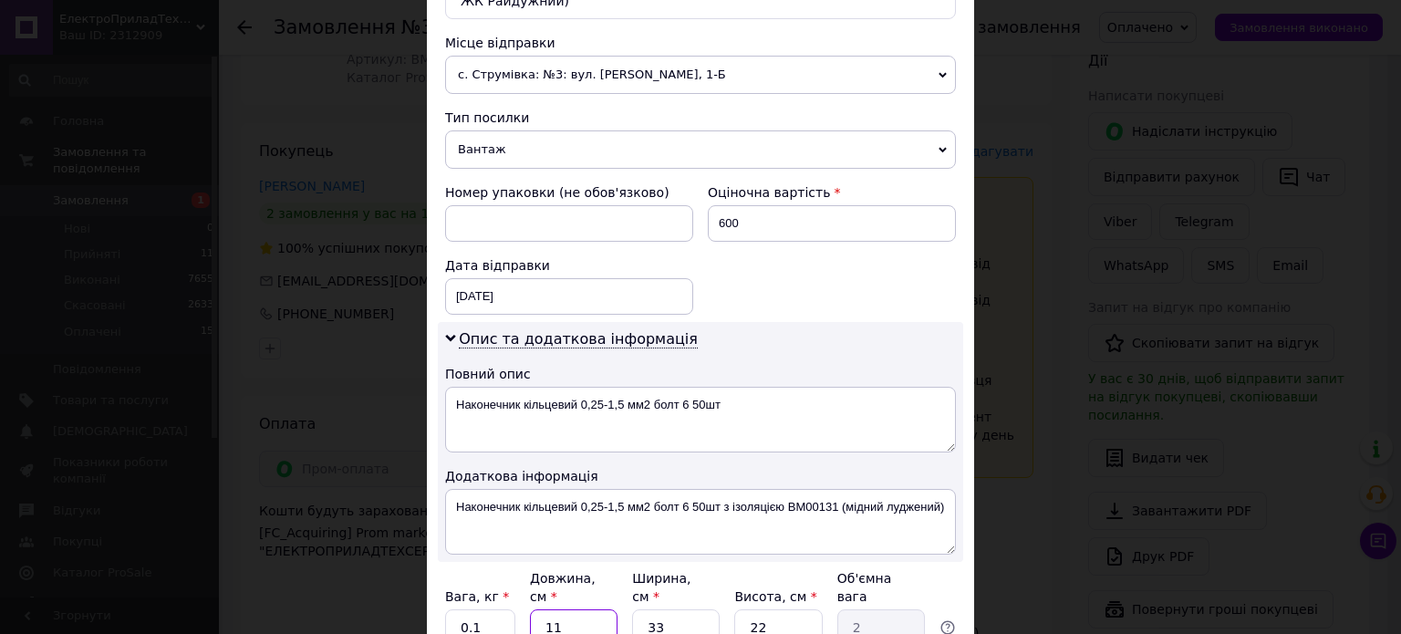
type input "1"
type input "0.18"
type input "10"
type input "1.82"
type input "10"
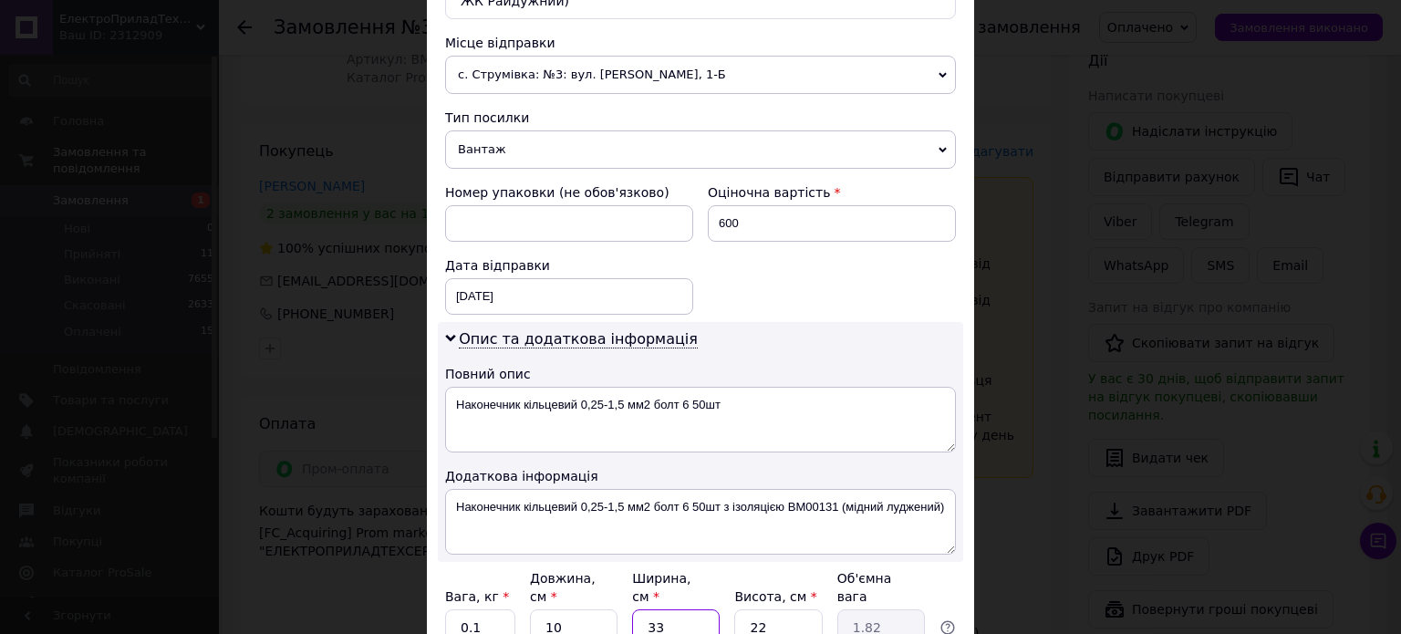
click at [677, 609] on input "33" at bounding box center [676, 627] width 88 height 36
type input "1"
type input "0.1"
type input "10"
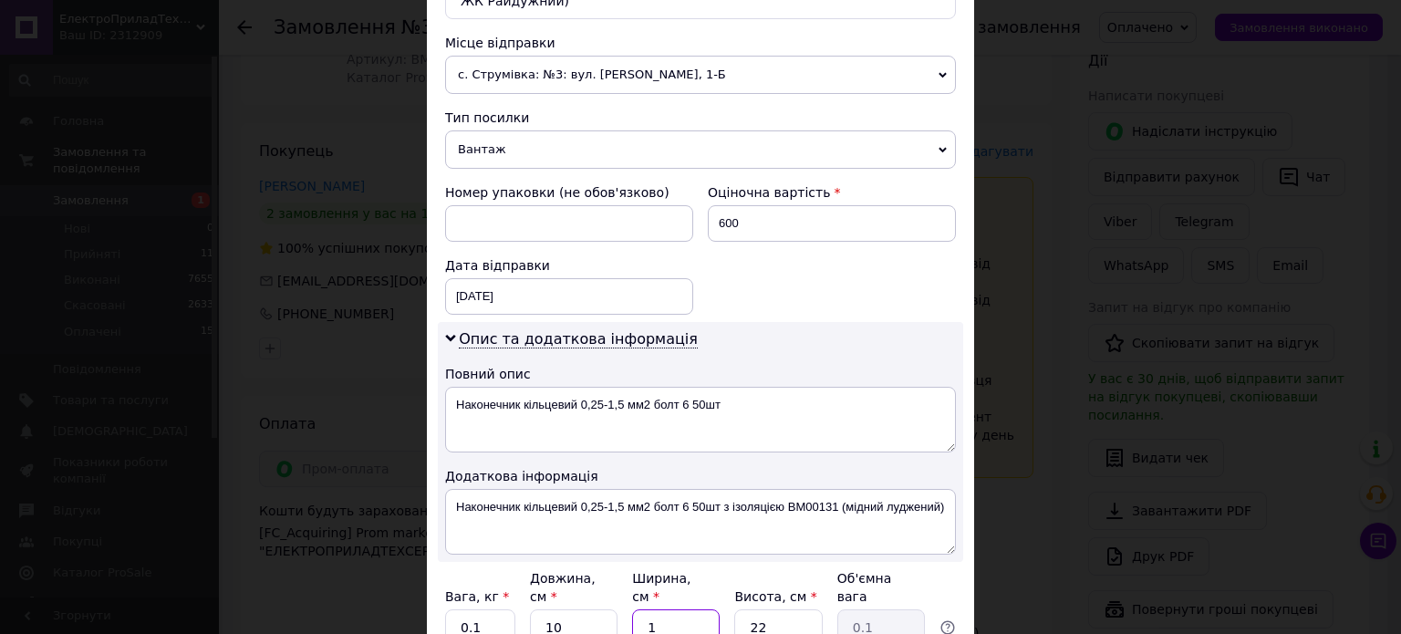
type input "0.55"
type input "10"
click at [766, 609] on input "22" at bounding box center [778, 627] width 88 height 36
type input "5"
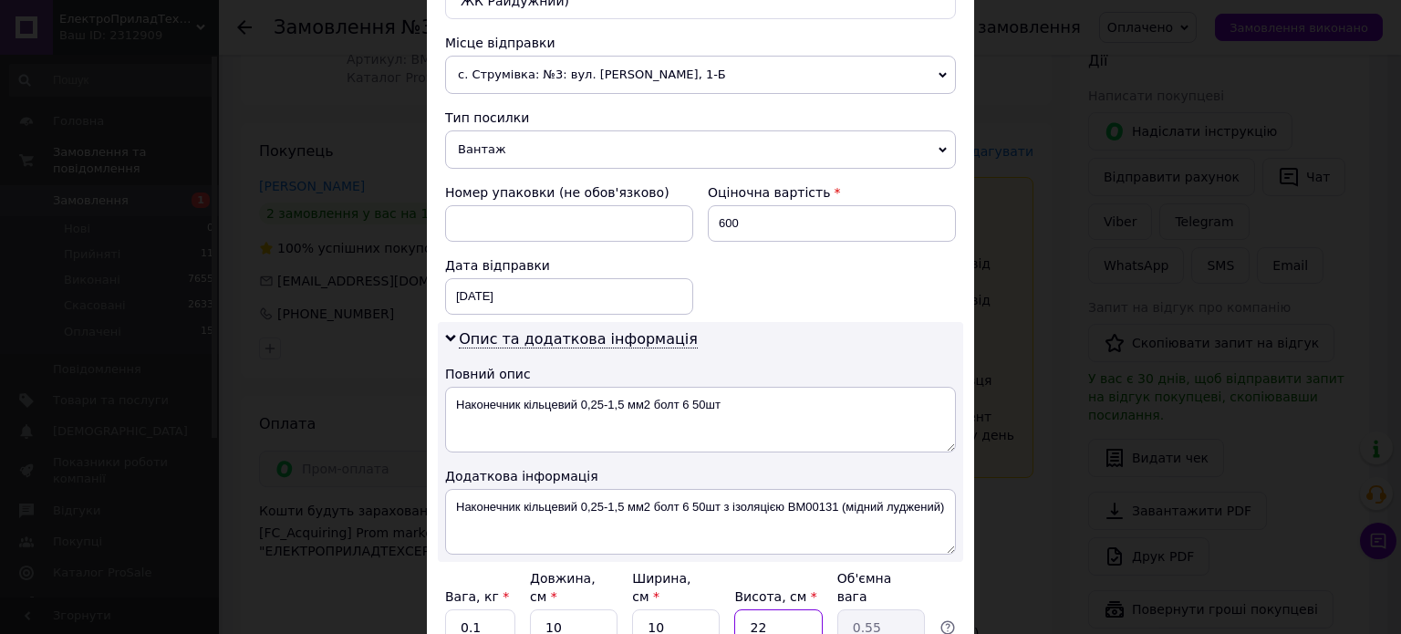
type input "0.13"
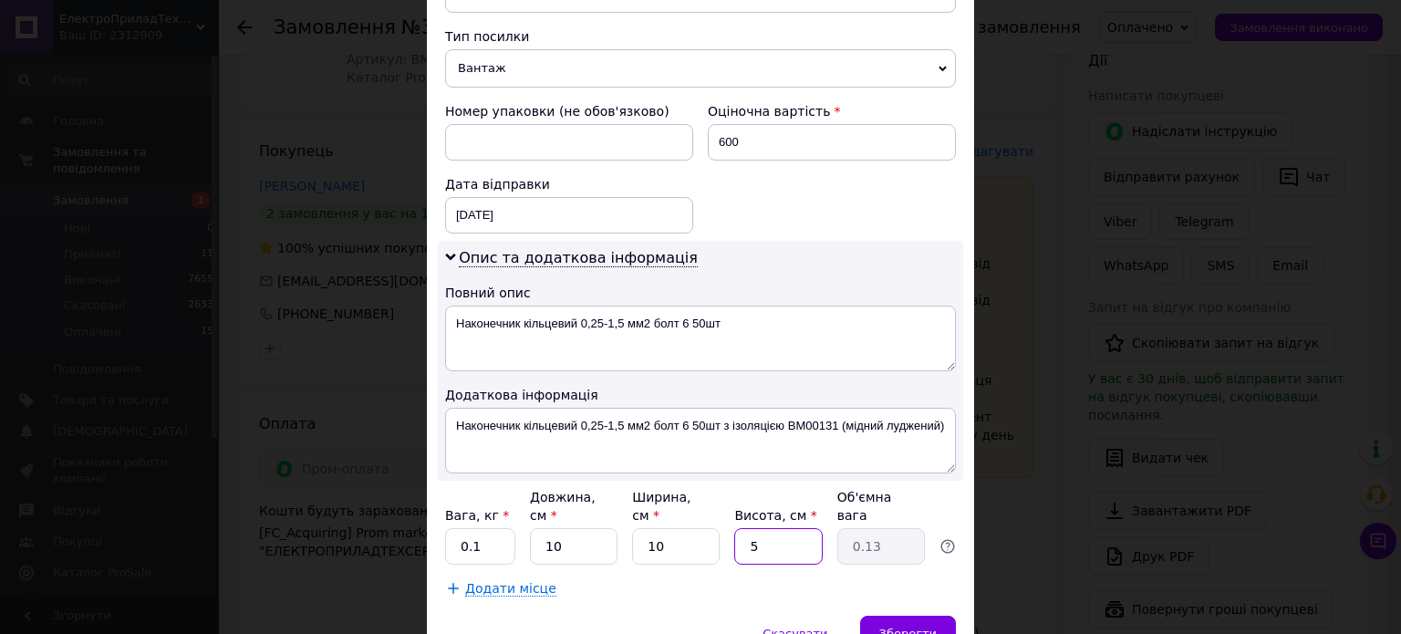
scroll to position [776, 0]
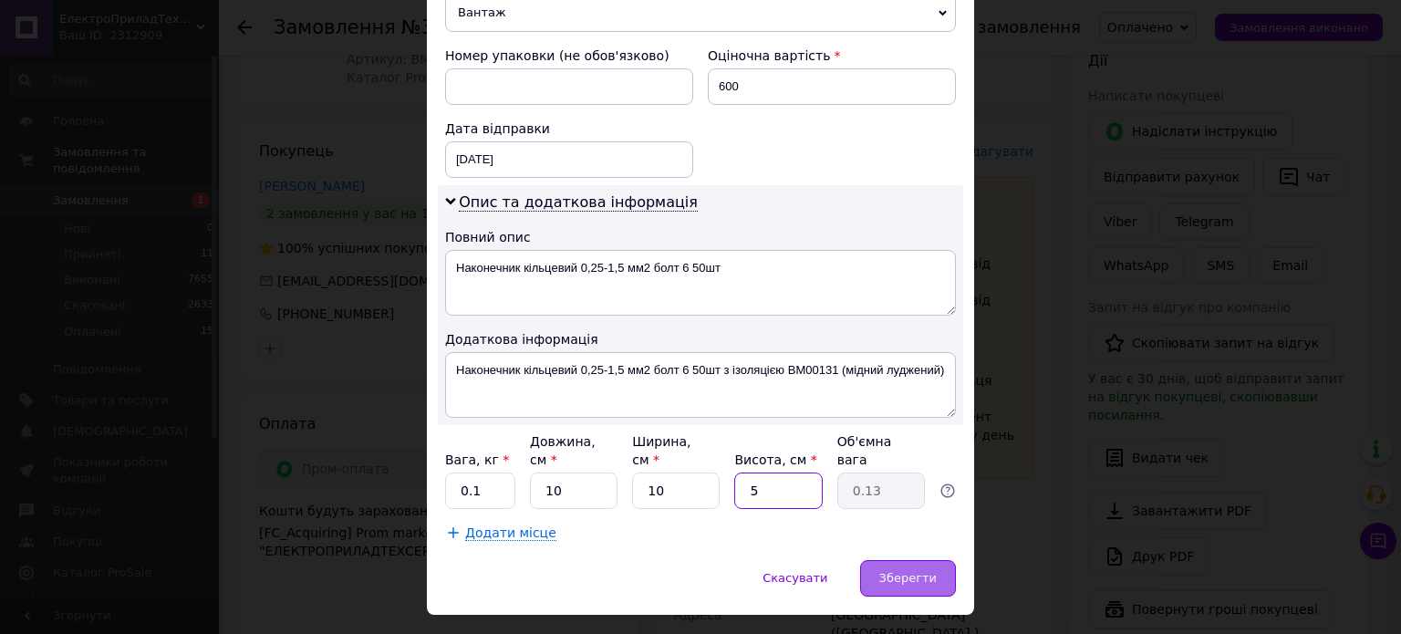
type input "5"
click at [927, 571] on span "Зберегти" at bounding box center [908, 578] width 57 height 14
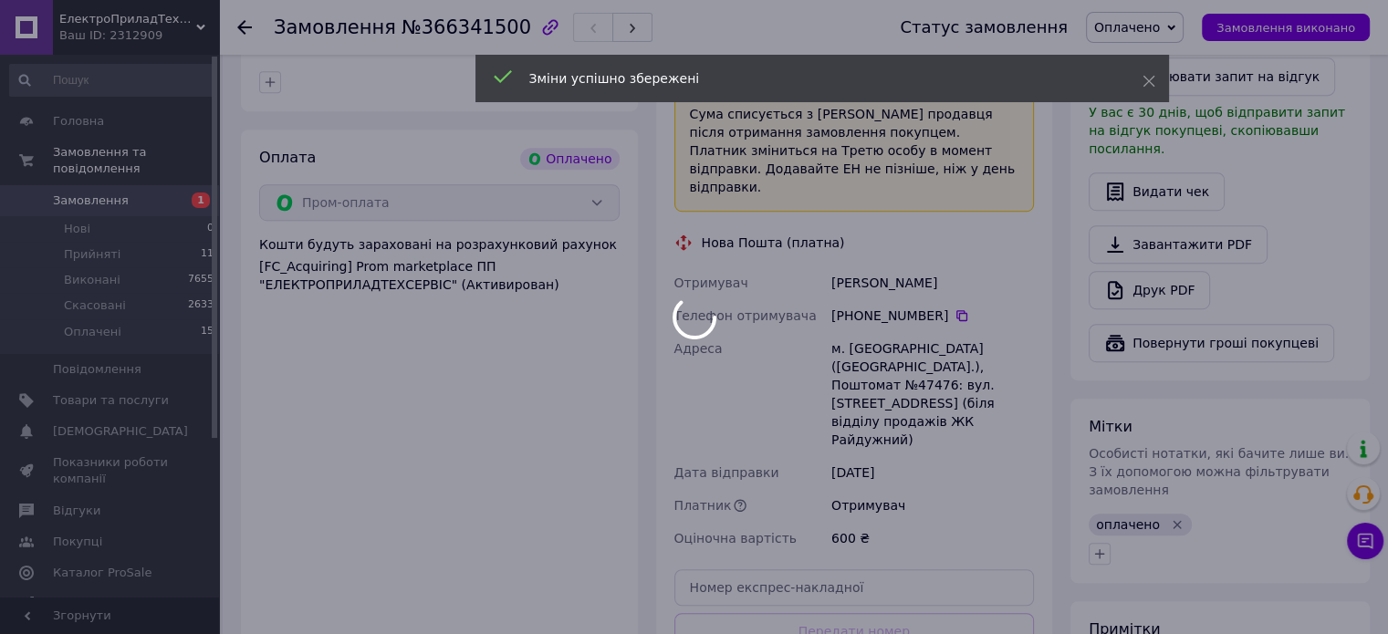
scroll to position [1055, 0]
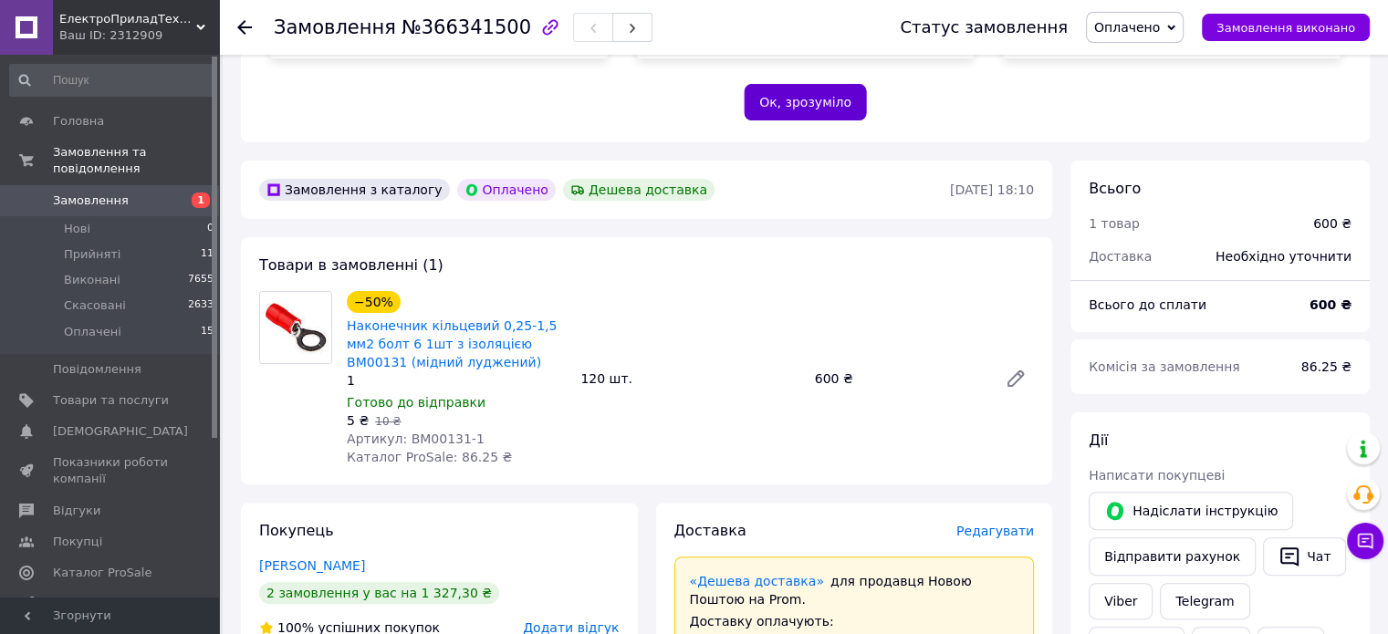
scroll to position [234, 0]
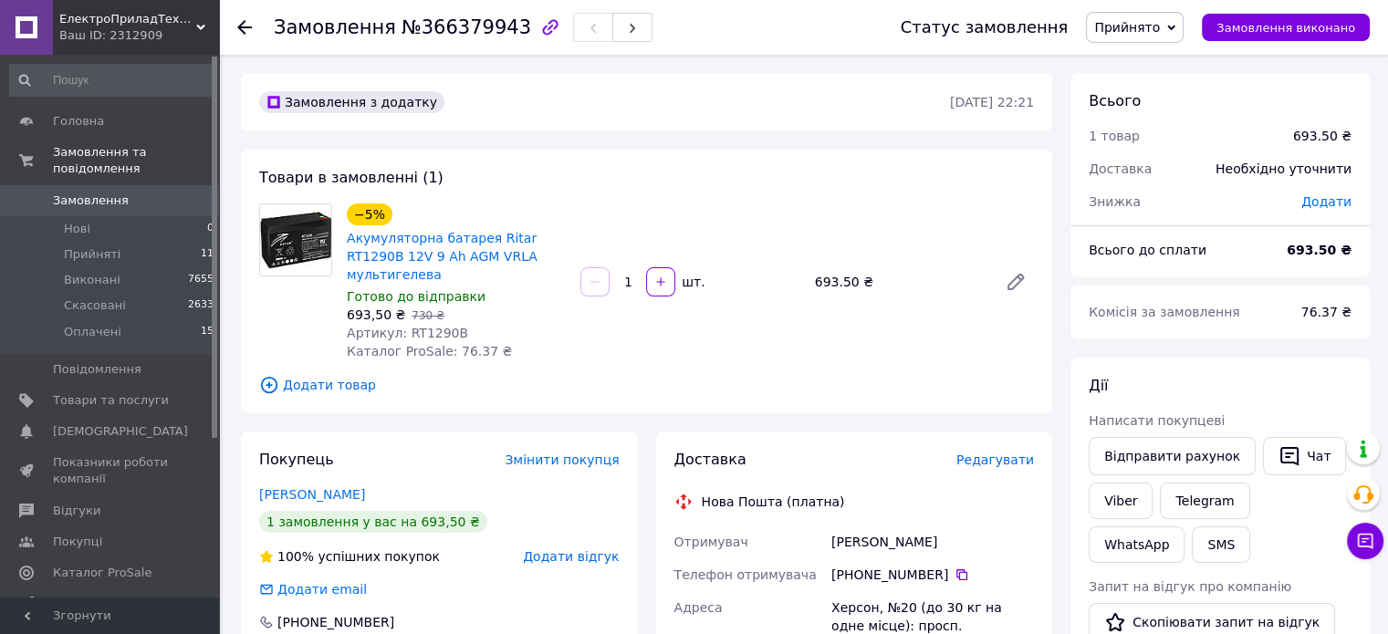
click at [455, 28] on span "№366379943" at bounding box center [466, 27] width 130 height 22
copy span "366379943"
click at [835, 526] on div "Жупина Олександр" at bounding box center [933, 542] width 210 height 33
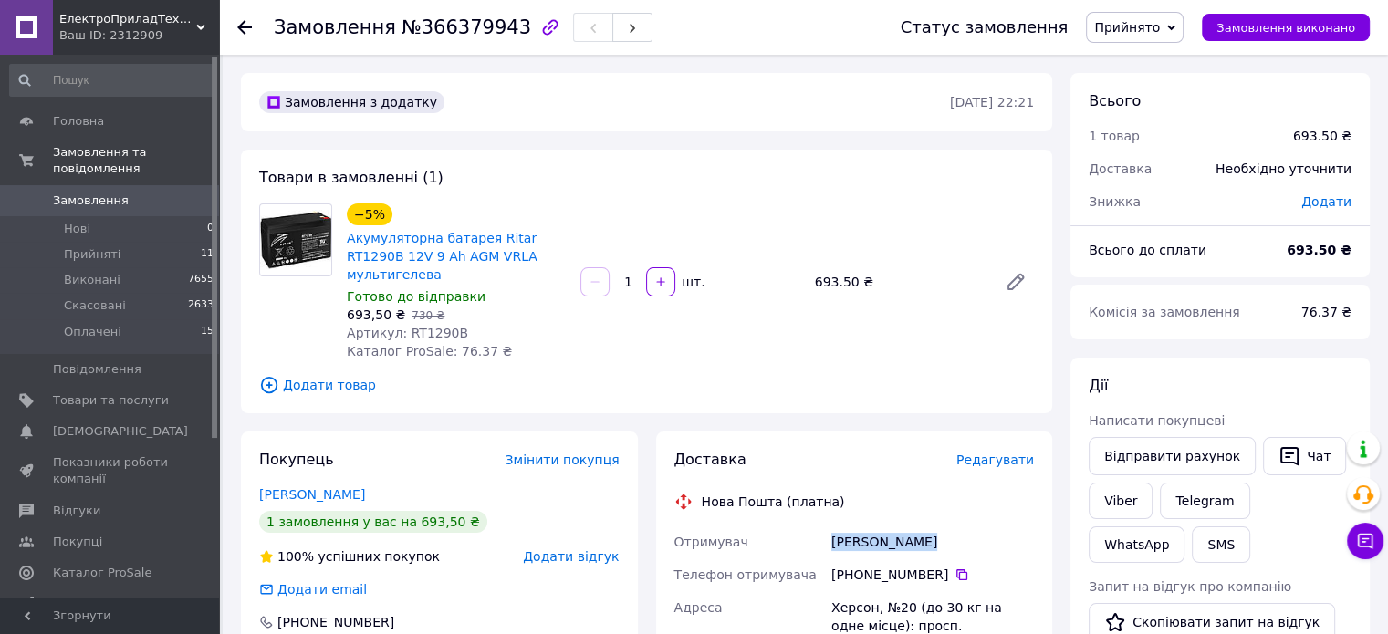
click at [835, 526] on div "Жупина Олександр" at bounding box center [933, 542] width 210 height 33
copy div "Жупина Олександр"
click at [409, 326] on span "Артикул: RT1290B" at bounding box center [407, 333] width 121 height 15
click at [415, 326] on span "Артикул: RT1290B" at bounding box center [407, 333] width 121 height 15
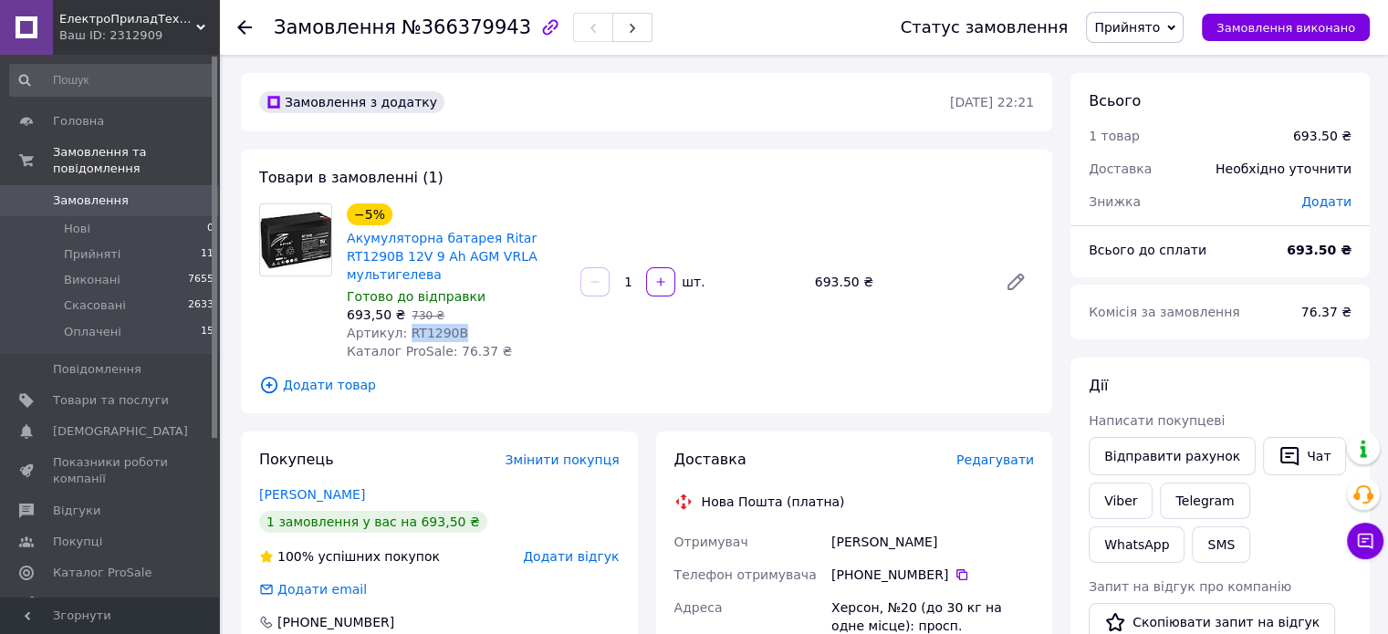
copy span "RT1290B"
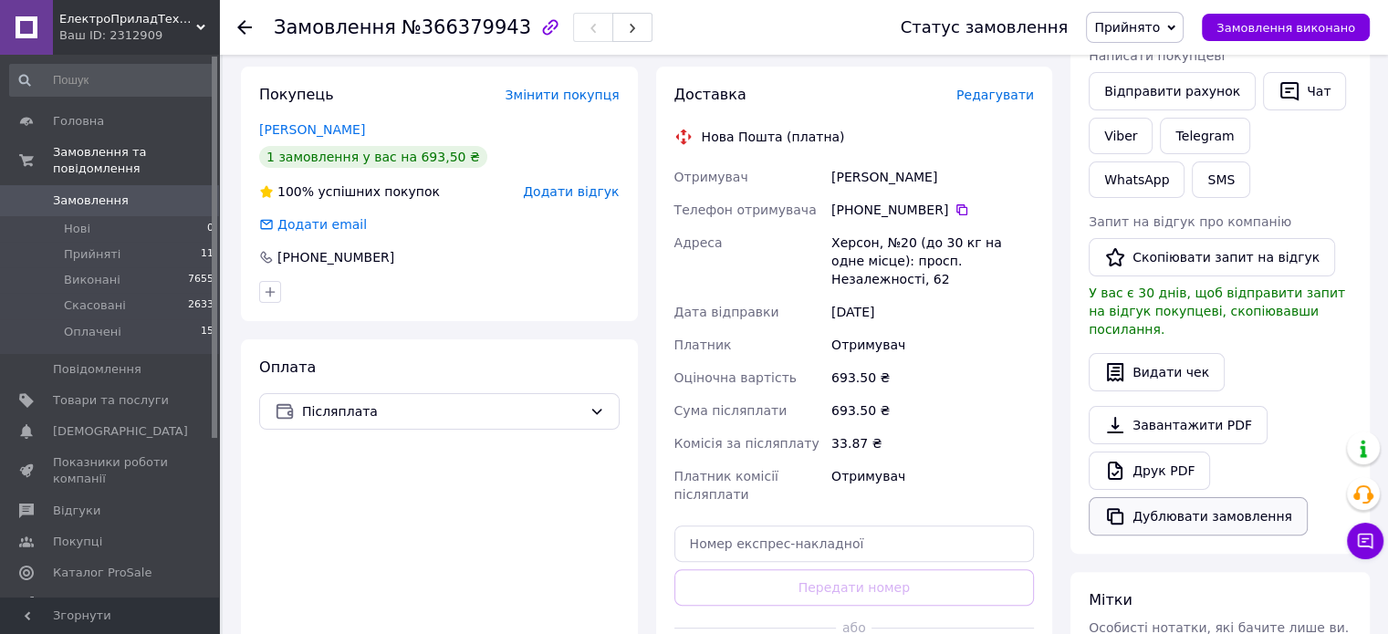
scroll to position [547, 0]
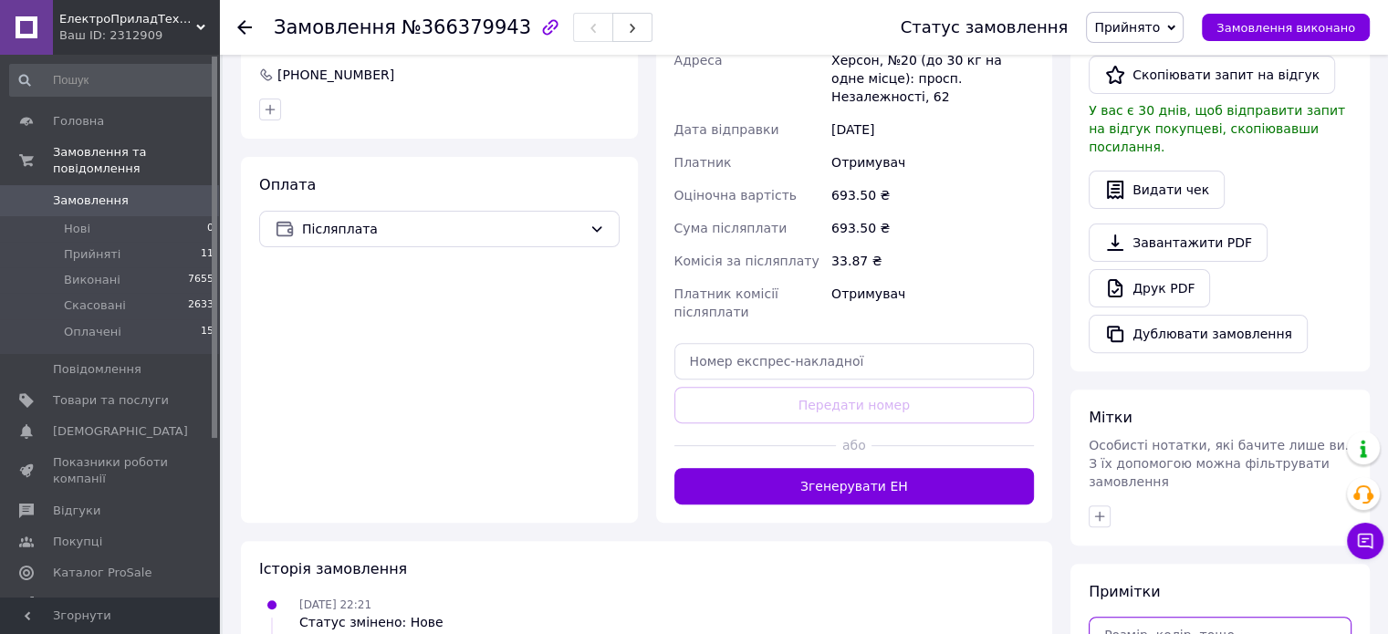
type textarea "п"
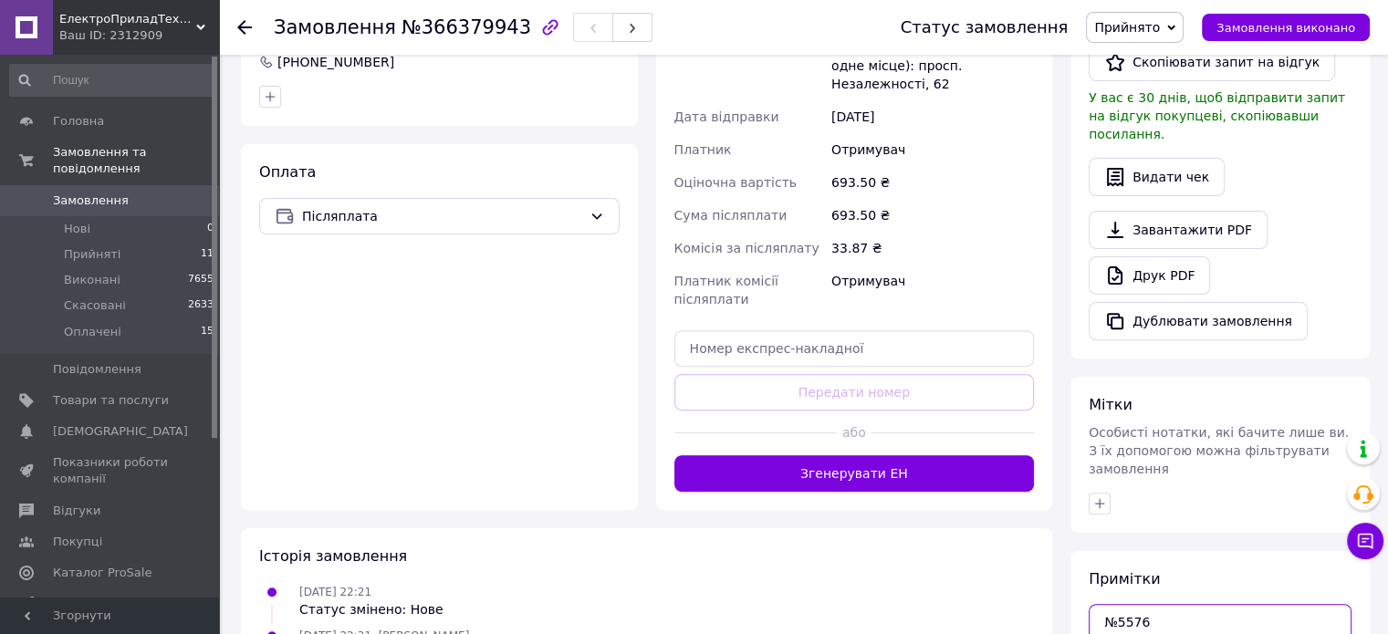
scroll to position [697, 0]
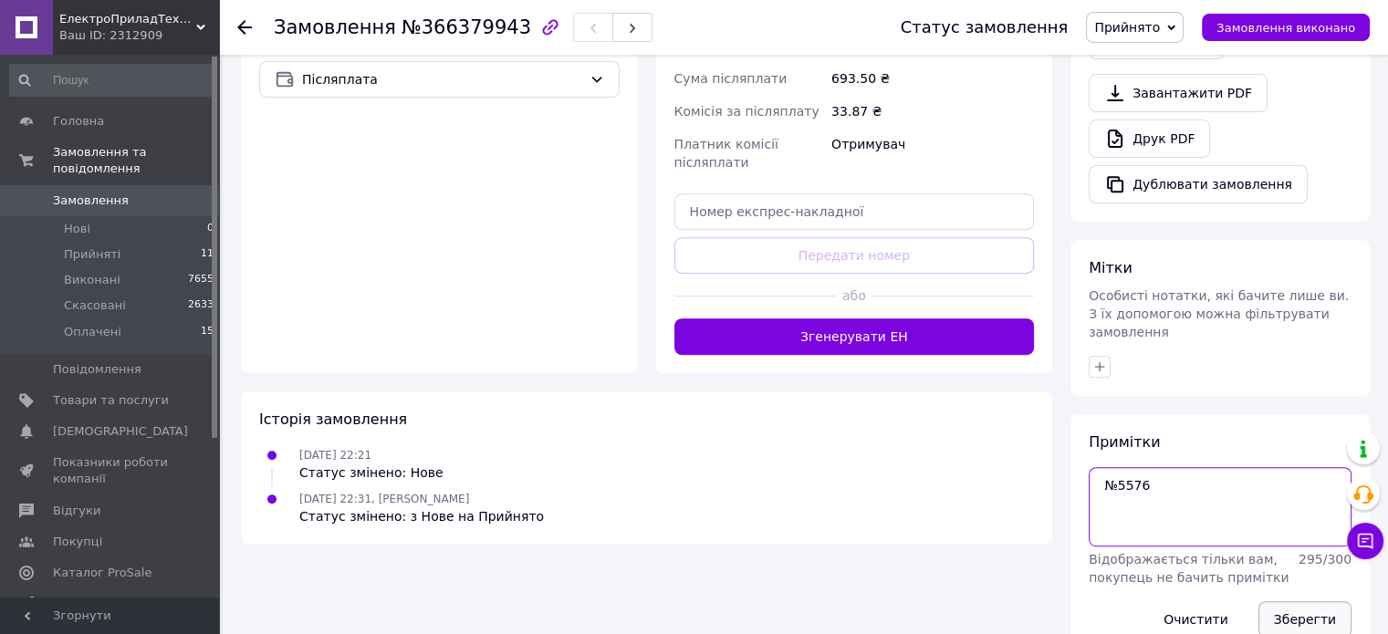
type textarea "№5576"
click at [1293, 601] on button "Зберегти" at bounding box center [1304, 619] width 93 height 36
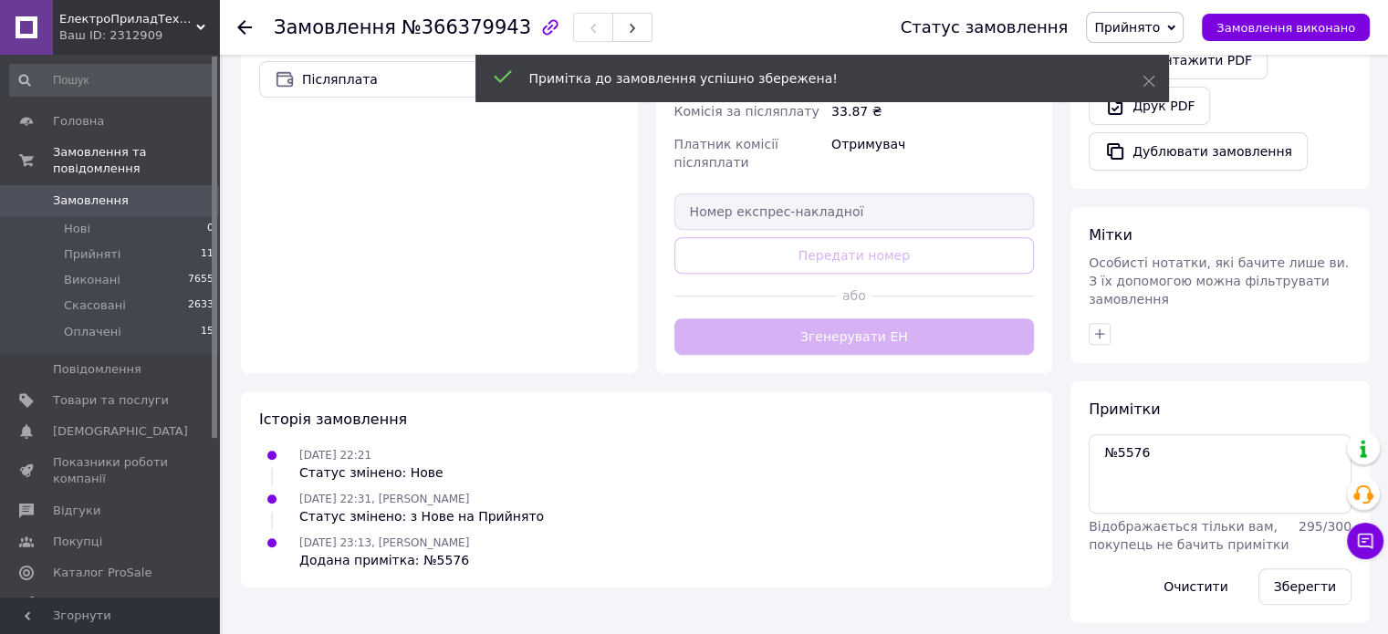
scroll to position [664, 0]
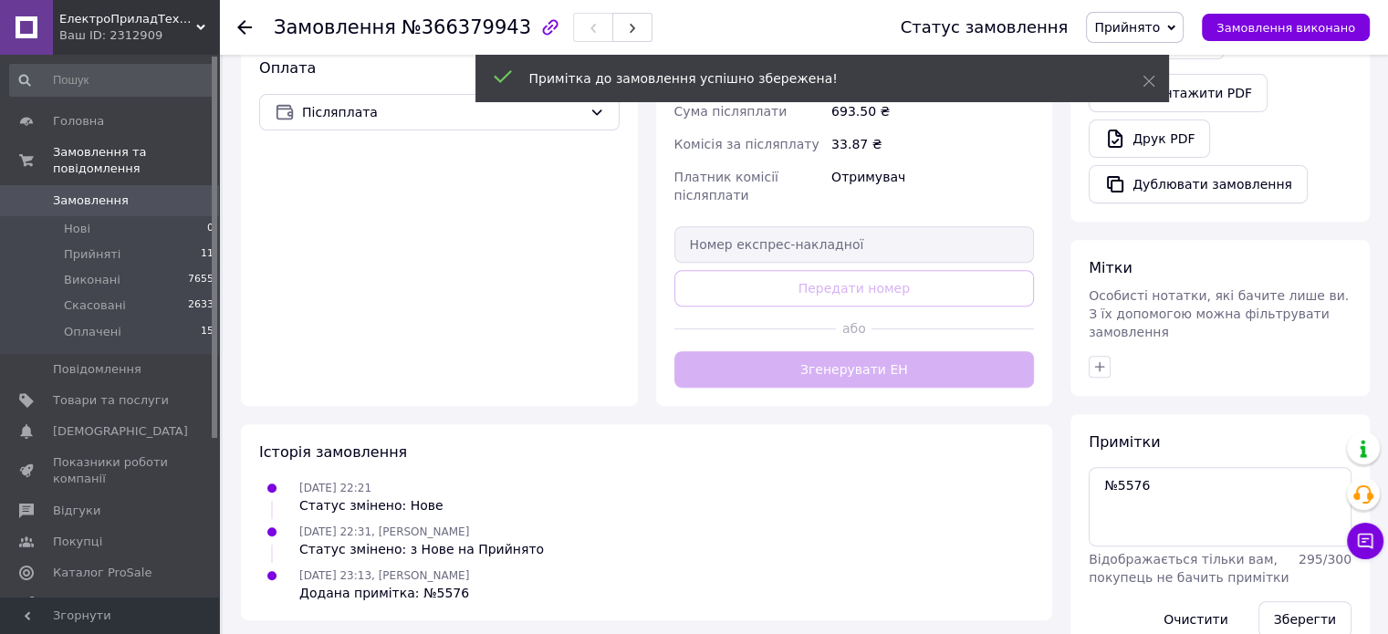
click at [1102, 331] on div "Мітки Особисті нотатки, які бачите лише ви. З їх допомогою можна фільтрувати за…" at bounding box center [1219, 318] width 299 height 156
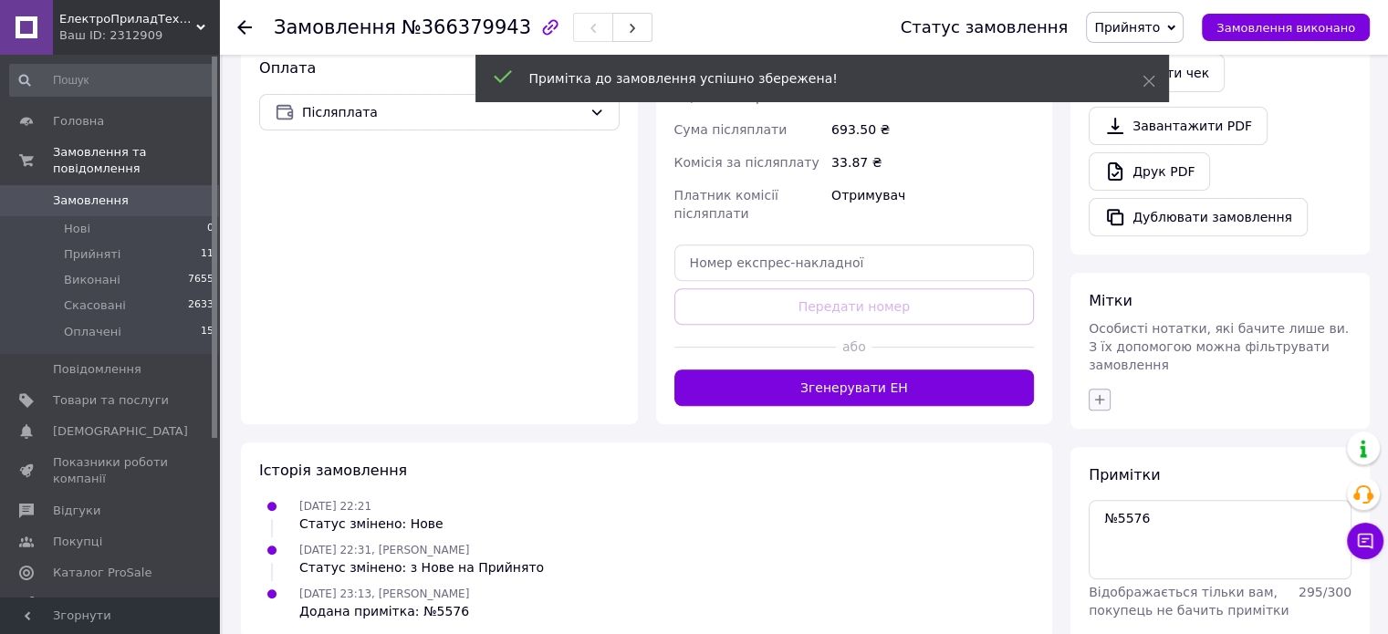
click at [1095, 392] on icon "button" at bounding box center [1099, 399] width 15 height 15
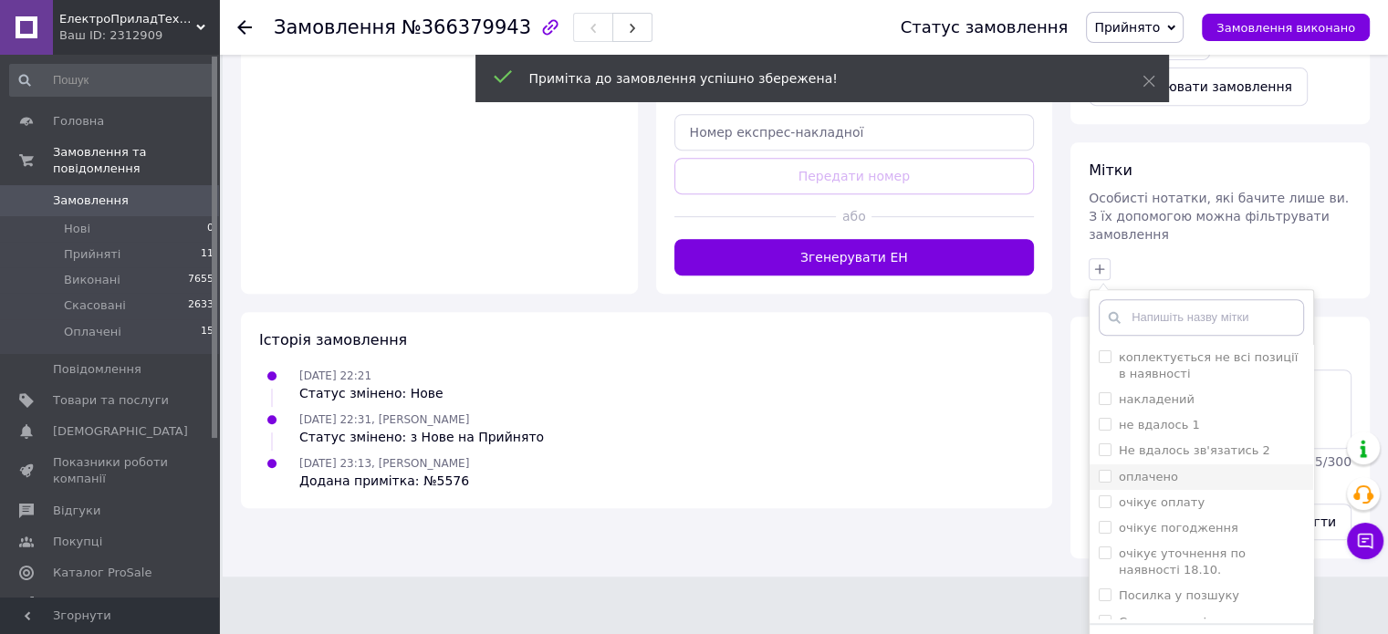
scroll to position [799, 0]
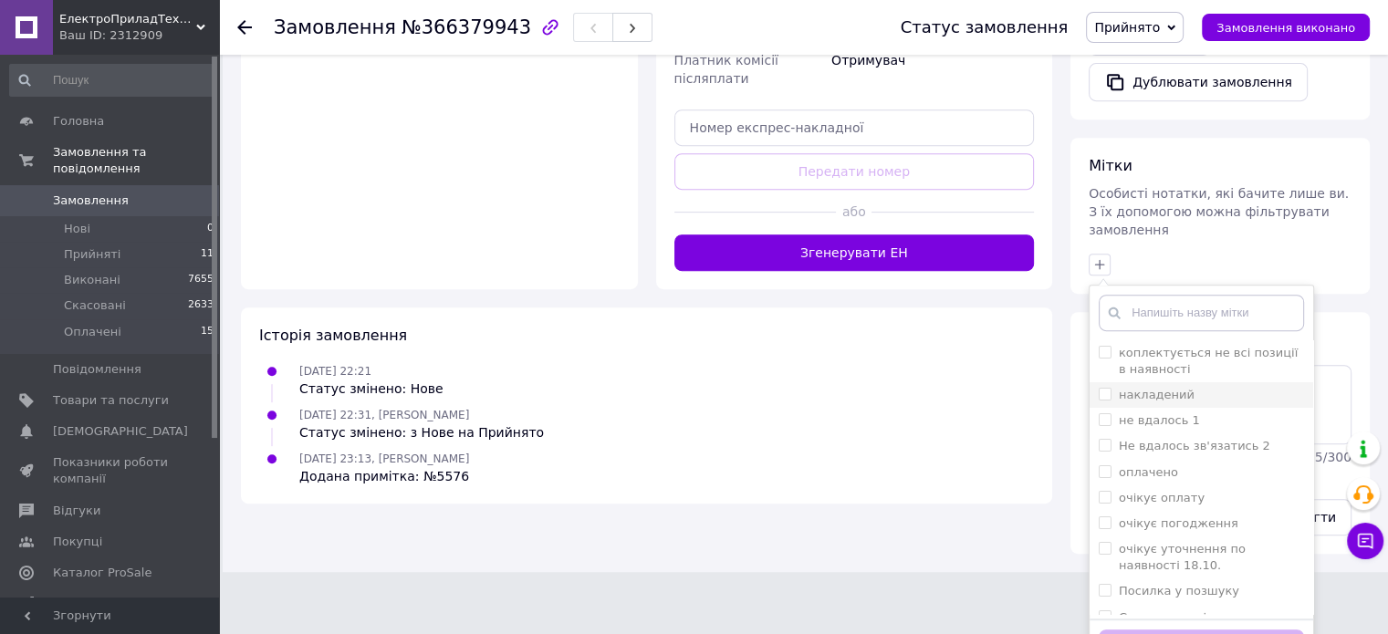
click at [1150, 388] on label "накладений" at bounding box center [1157, 395] width 76 height 14
checkbox input "true"
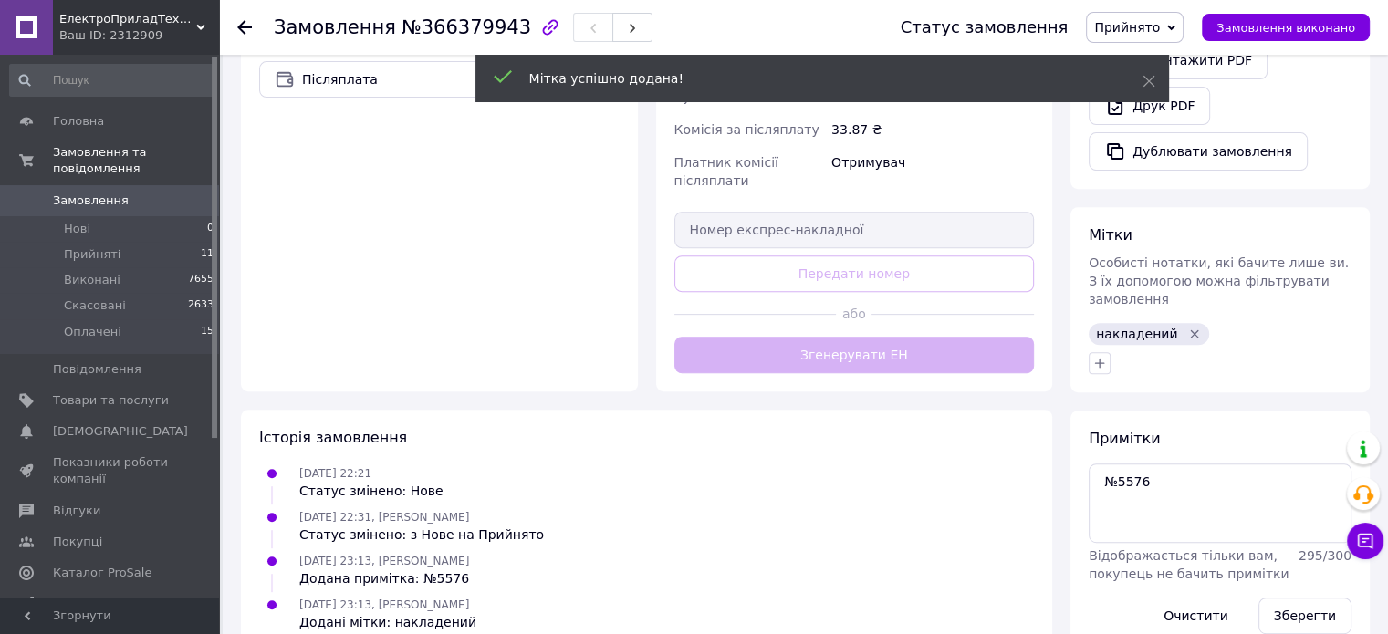
scroll to position [693, 0]
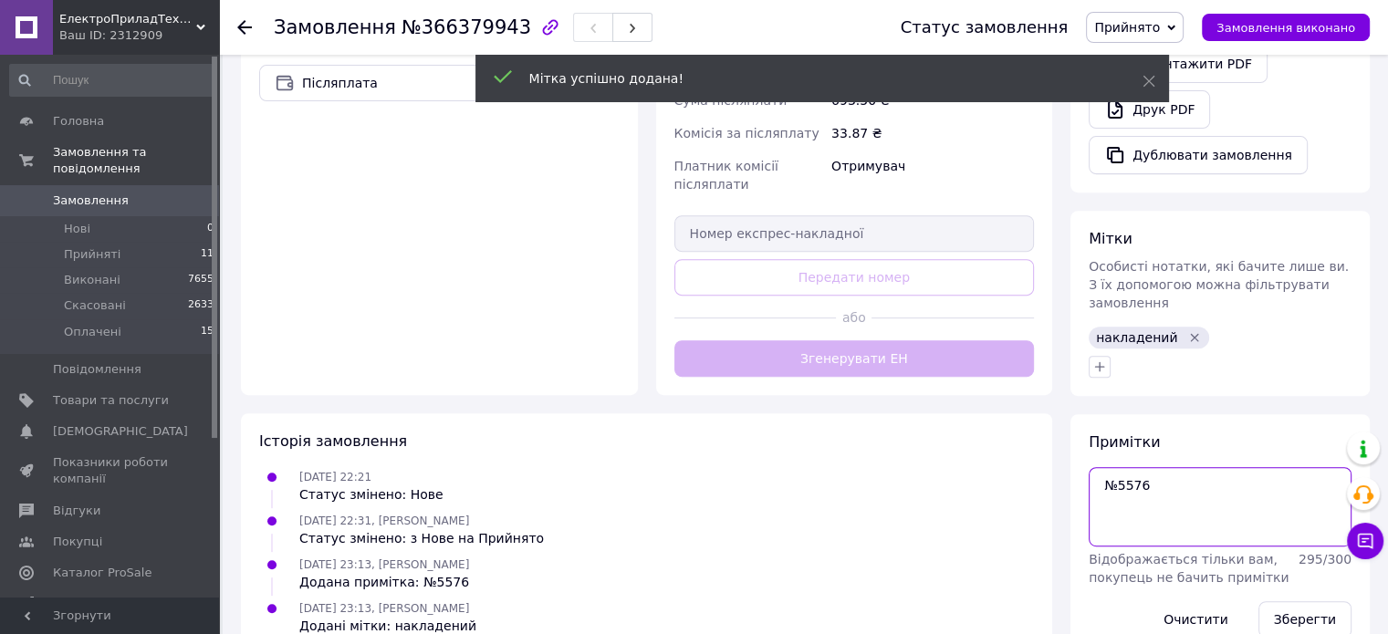
click at [1208, 467] on textarea "№5576" at bounding box center [1219, 506] width 263 height 78
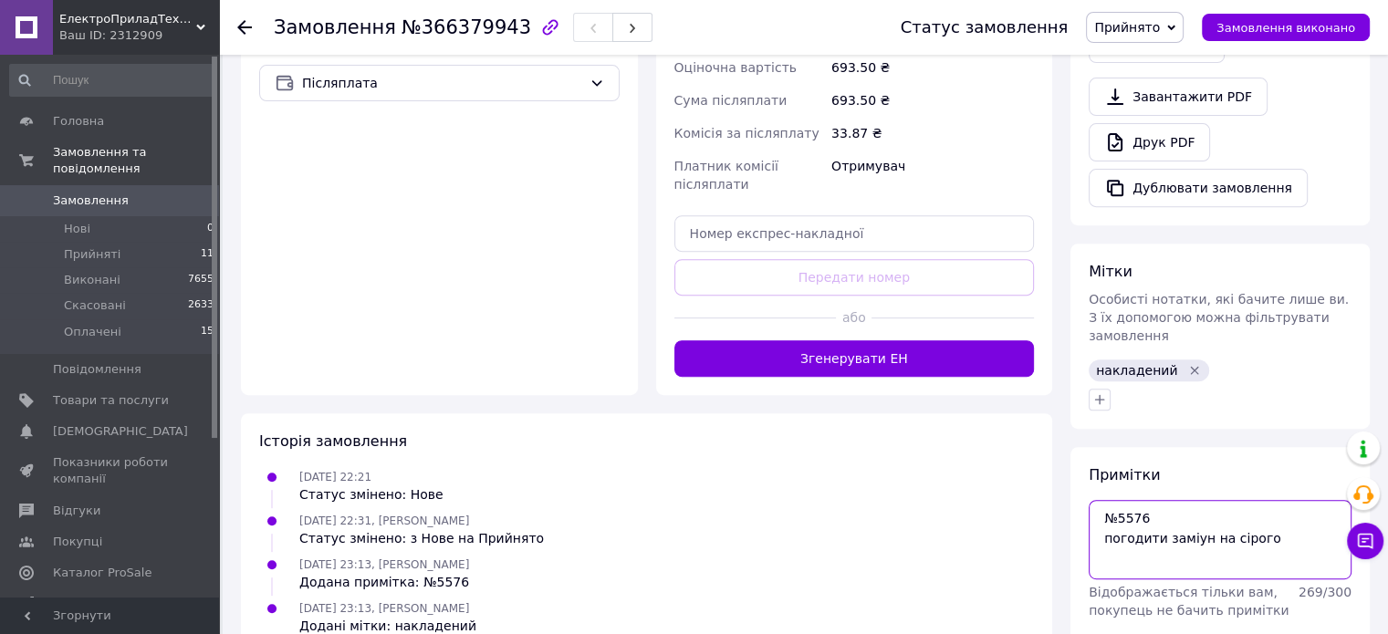
type textarea "№5576 погодити заміун на сірого"
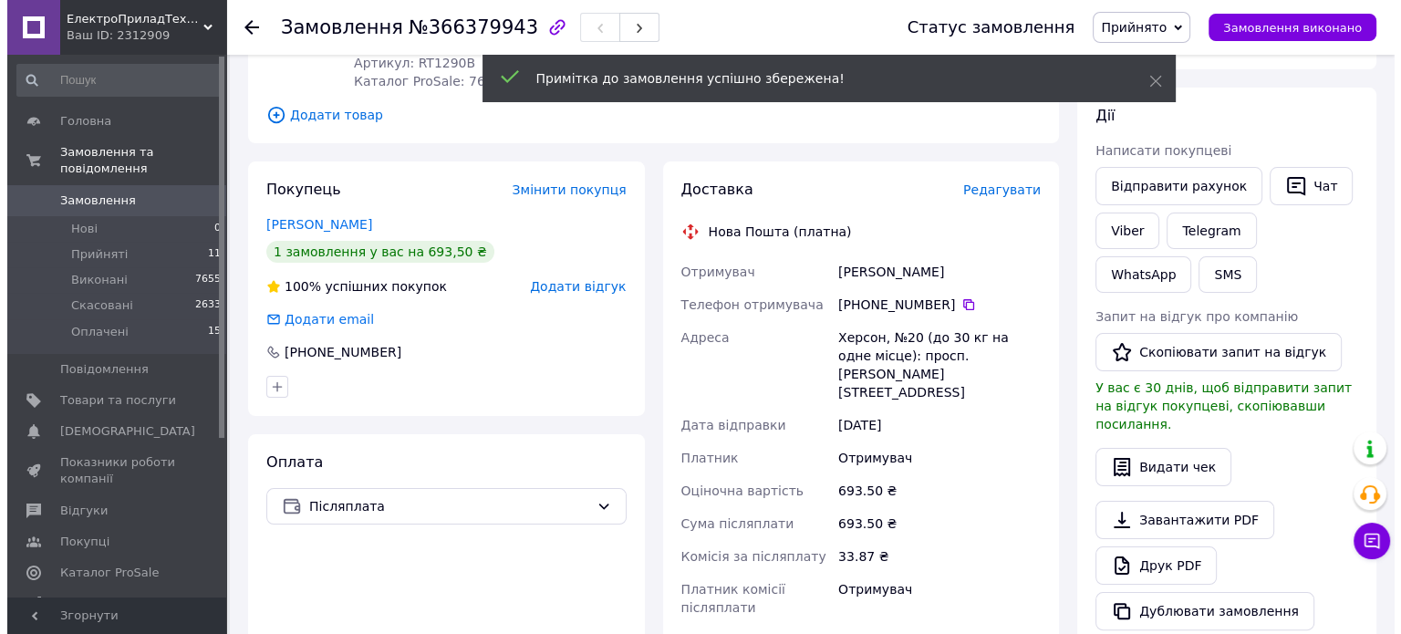
scroll to position [237, 0]
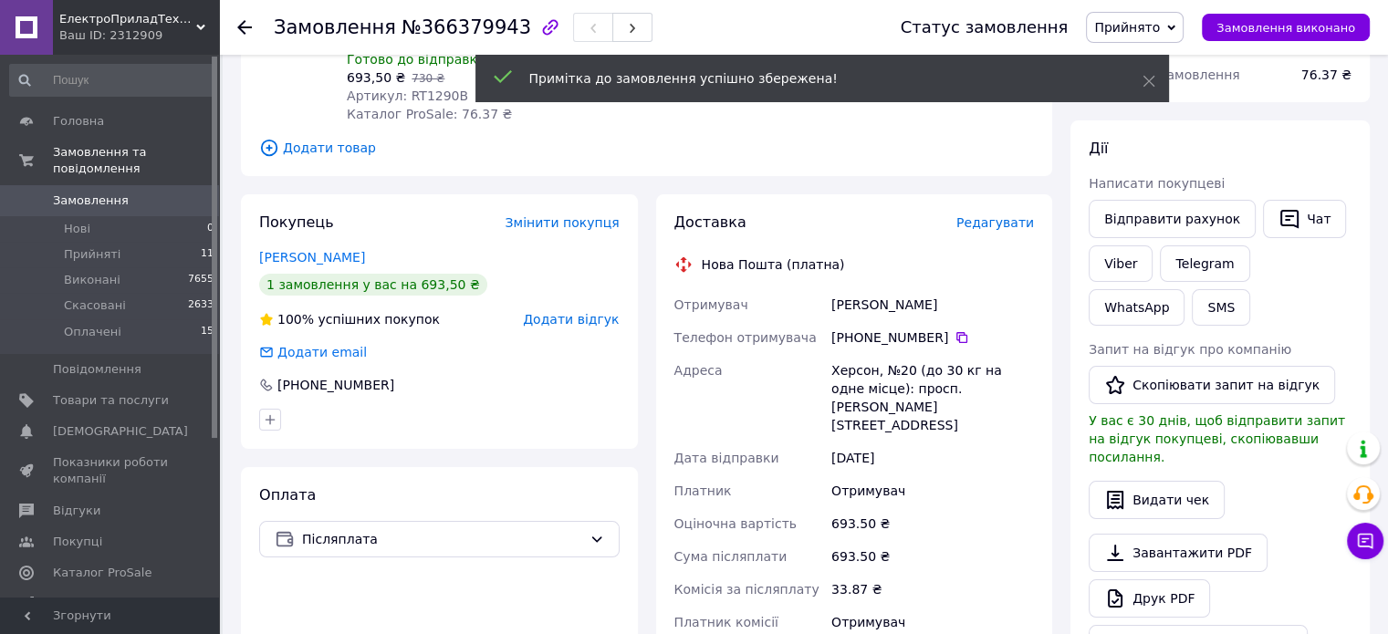
click at [999, 215] on span "Редагувати" at bounding box center [995, 222] width 78 height 15
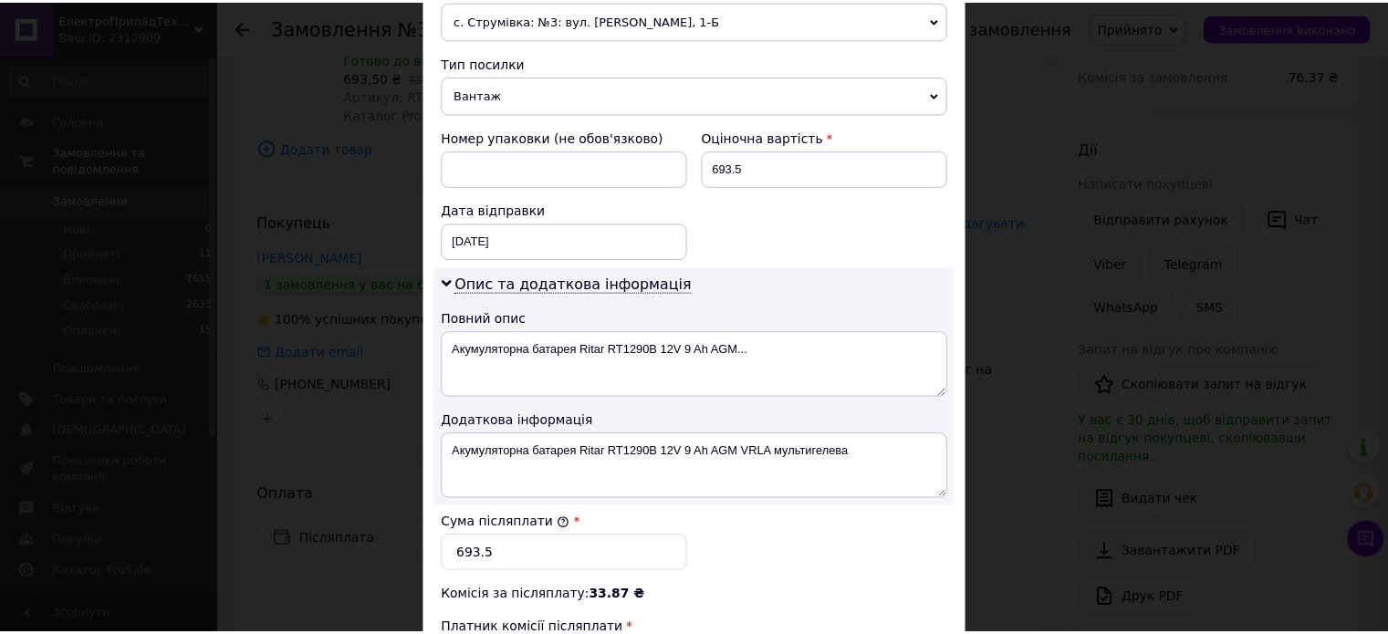
scroll to position [912, 0]
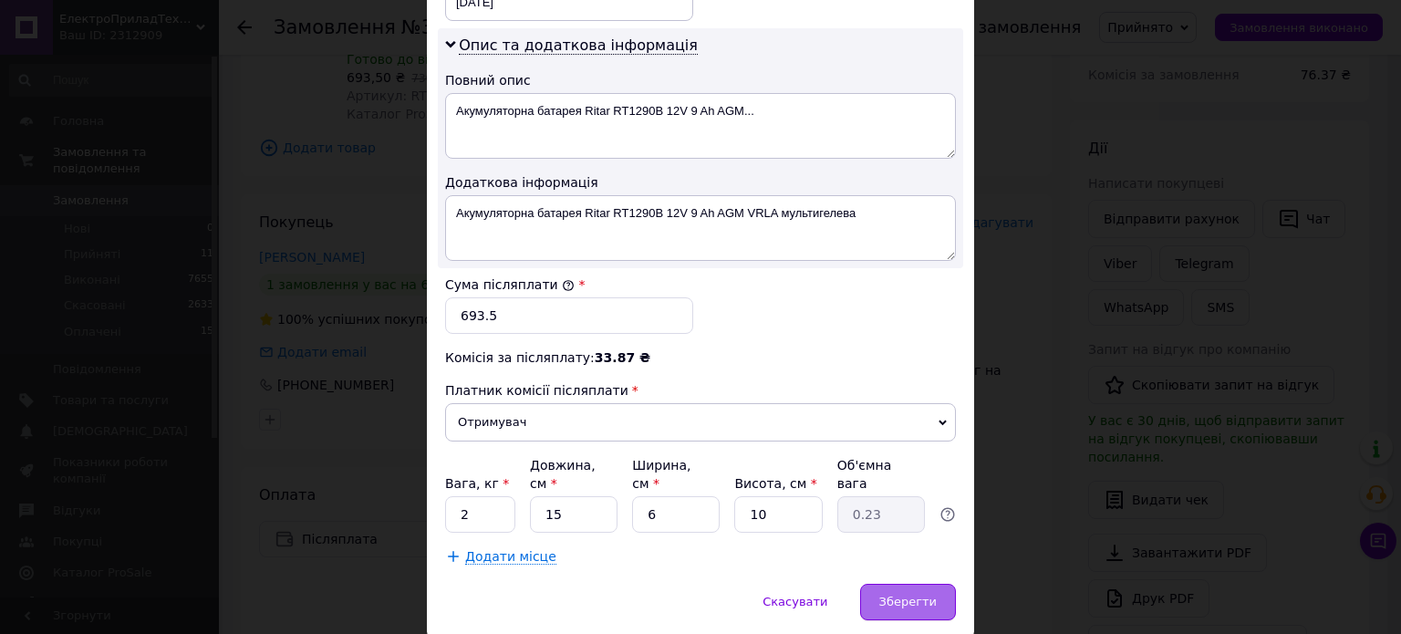
click at [890, 595] on span "Зберегти" at bounding box center [908, 602] width 57 height 14
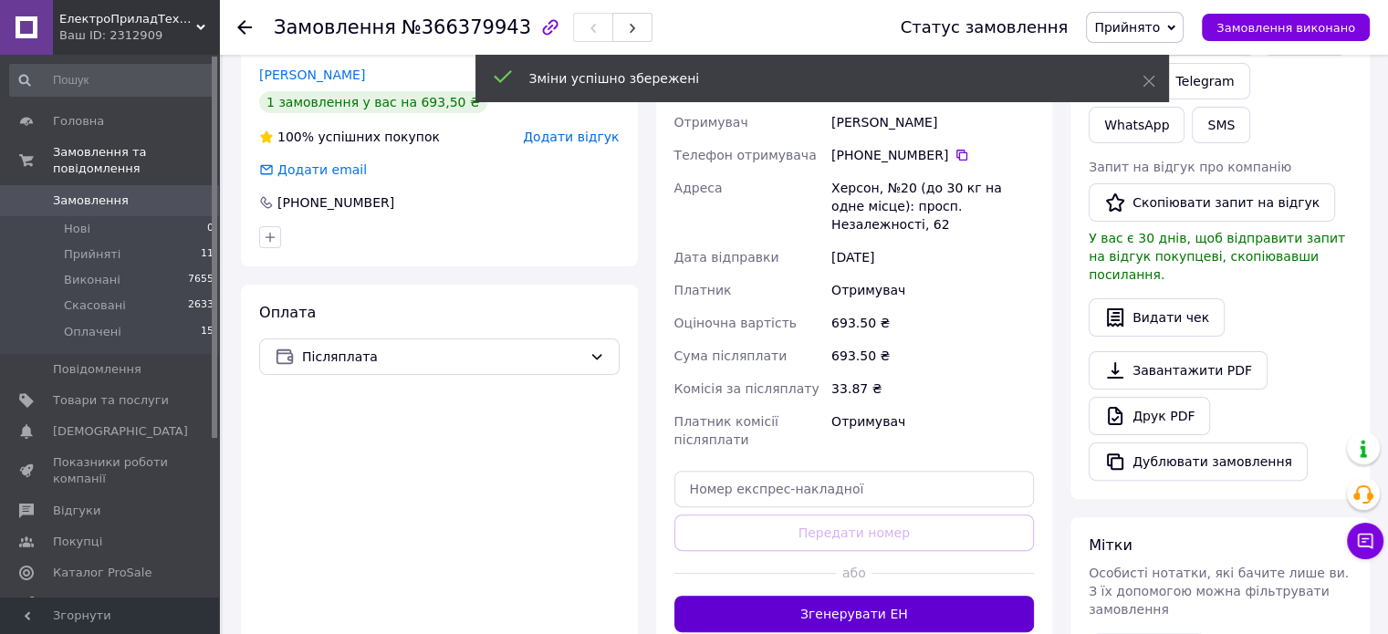
click at [858, 596] on button "Згенерувати ЕН" at bounding box center [854, 614] width 360 height 36
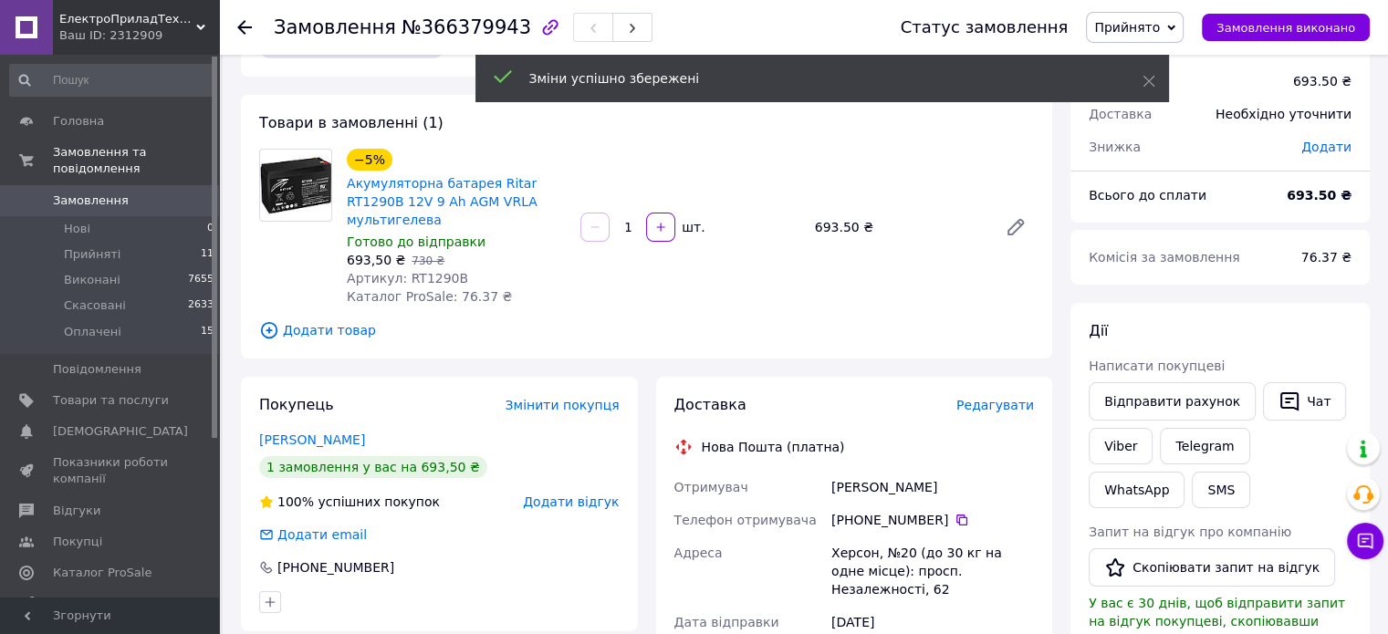
scroll to position [0, 0]
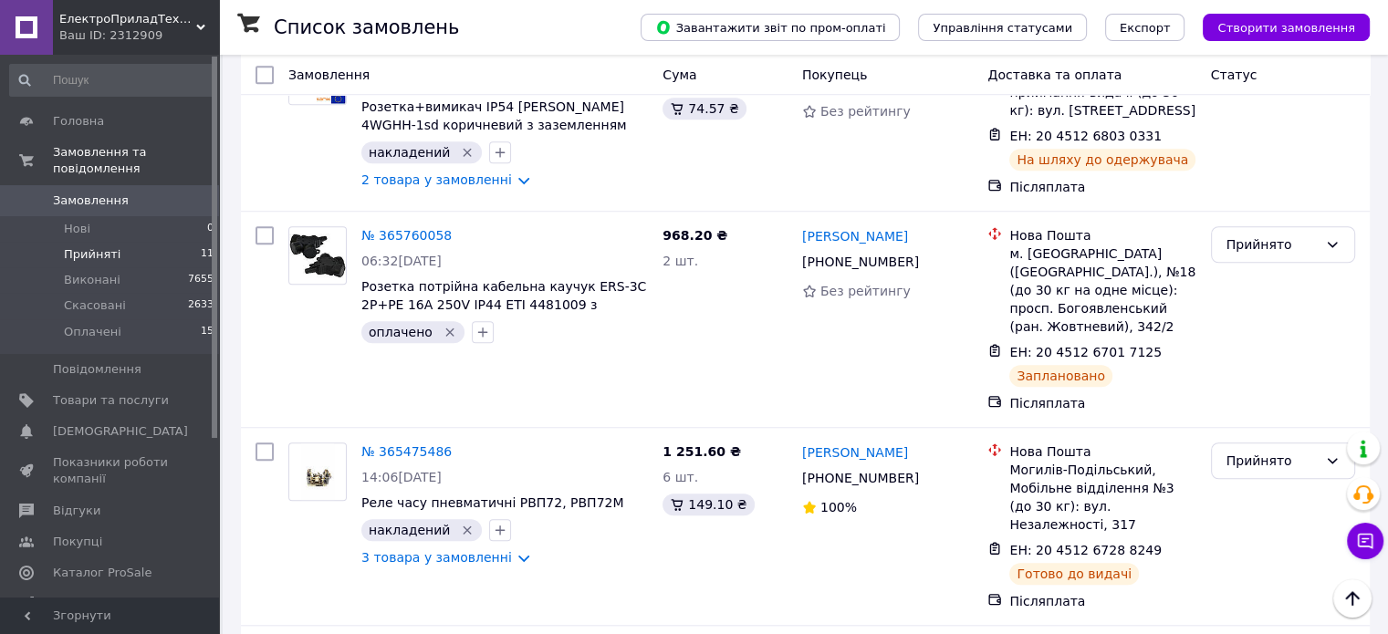
scroll to position [1456, 0]
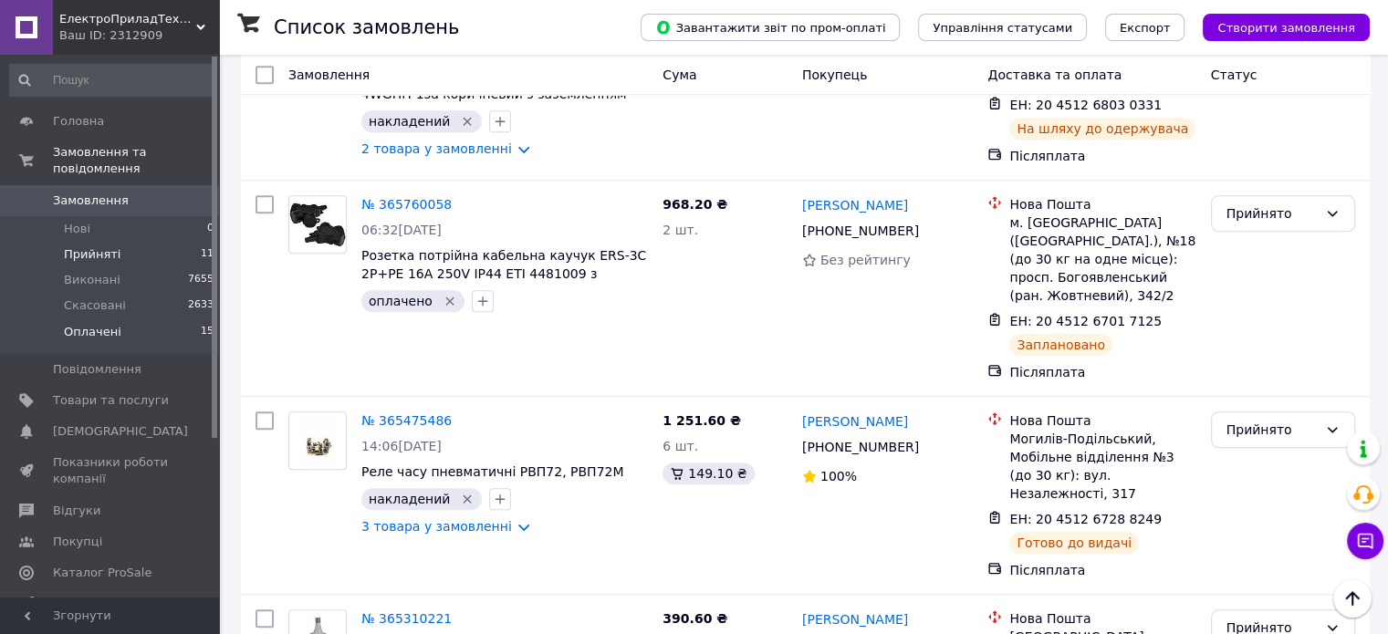
click at [77, 324] on span "Оплачені" at bounding box center [92, 332] width 57 height 16
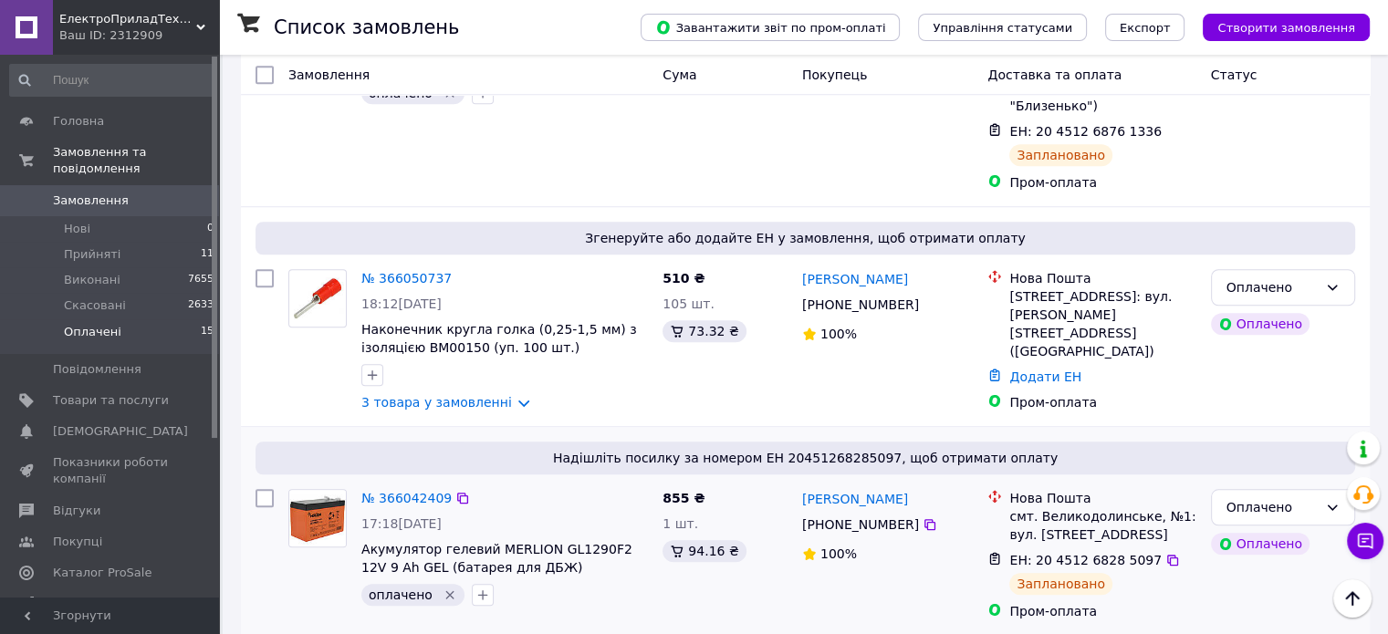
scroll to position [1369, 0]
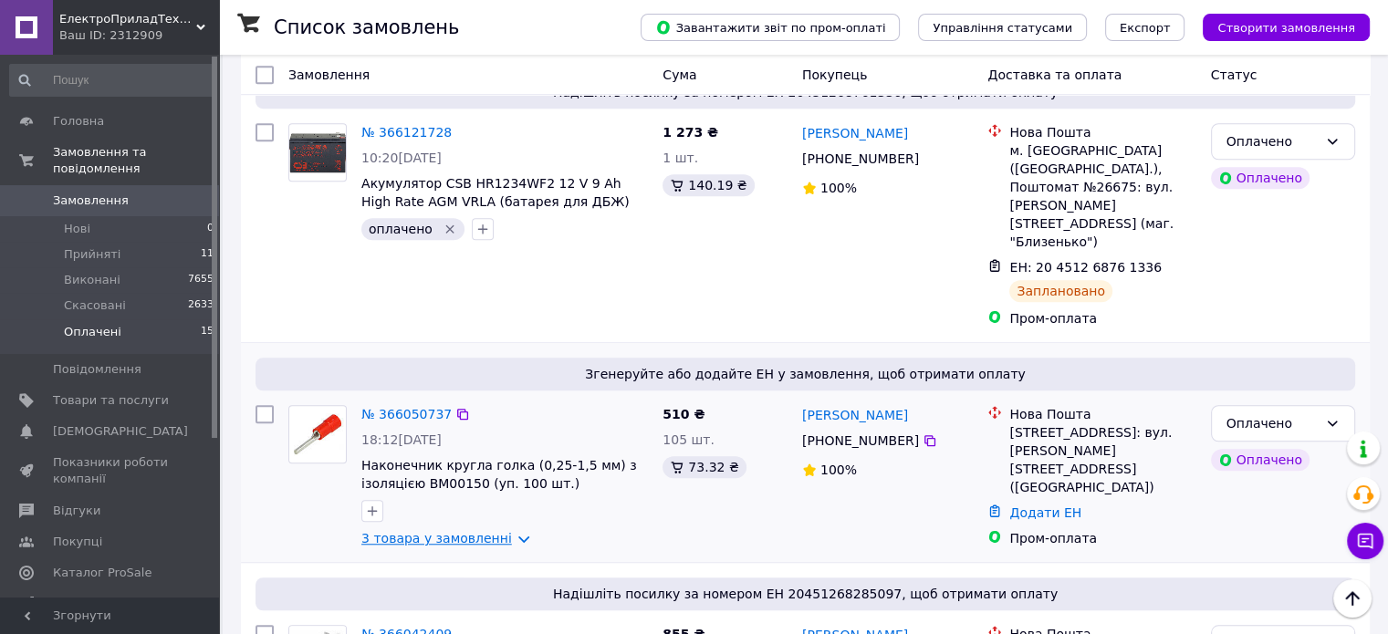
click at [466, 531] on link "3 товара у замовленні" at bounding box center [436, 538] width 151 height 15
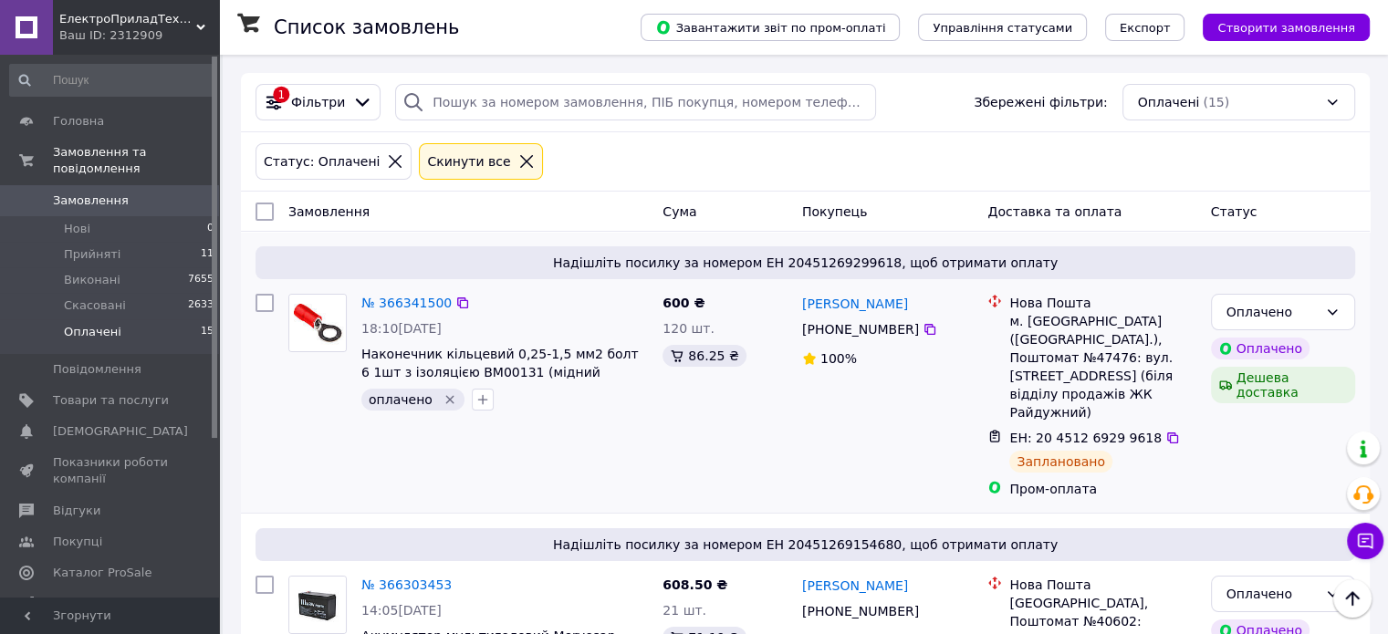
scroll to position [0, 0]
click at [80, 392] on span "Товари та послуги" at bounding box center [111, 400] width 116 height 16
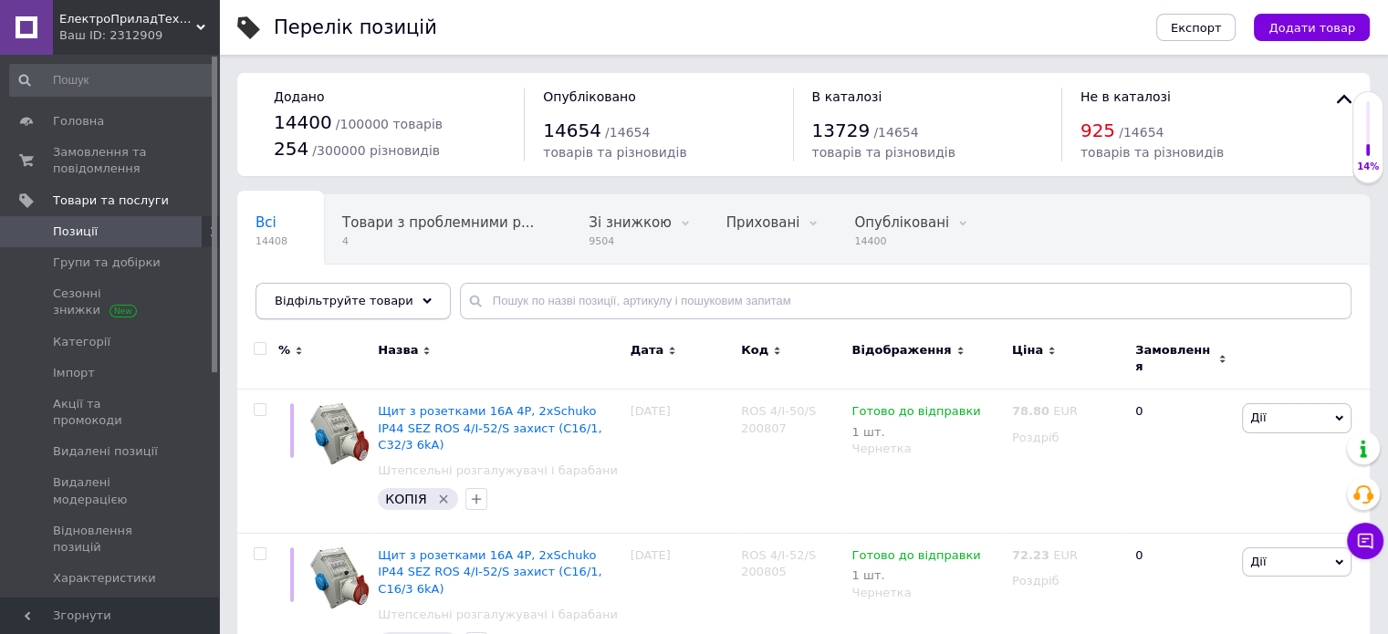
click at [288, 302] on span "Відфільтруйте товари" at bounding box center [344, 301] width 139 height 14
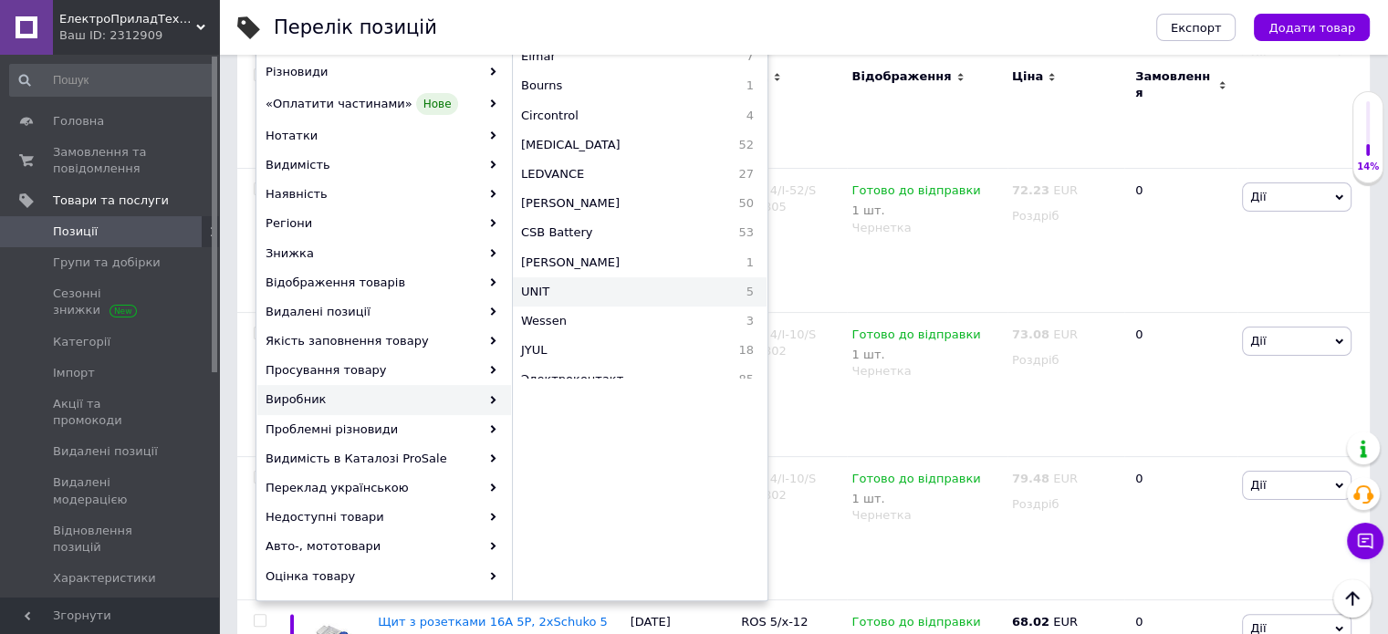
scroll to position [274, 0]
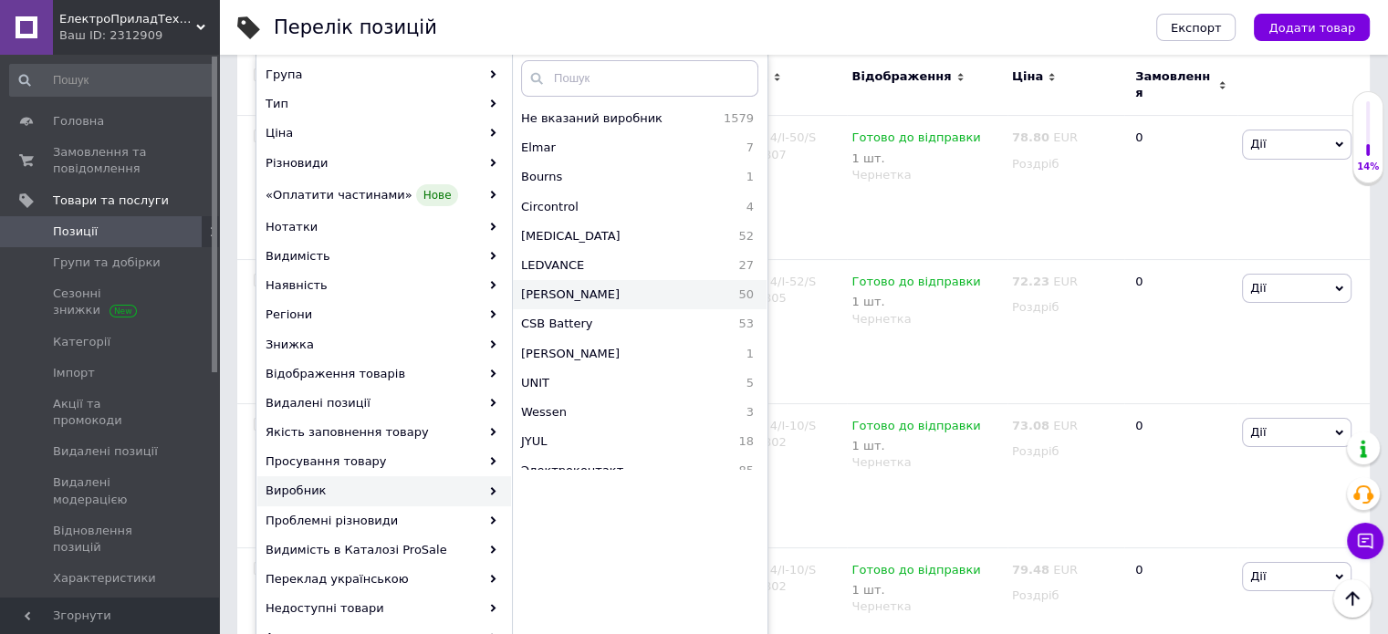
click at [599, 300] on span "Eldon" at bounding box center [614, 294] width 187 height 16
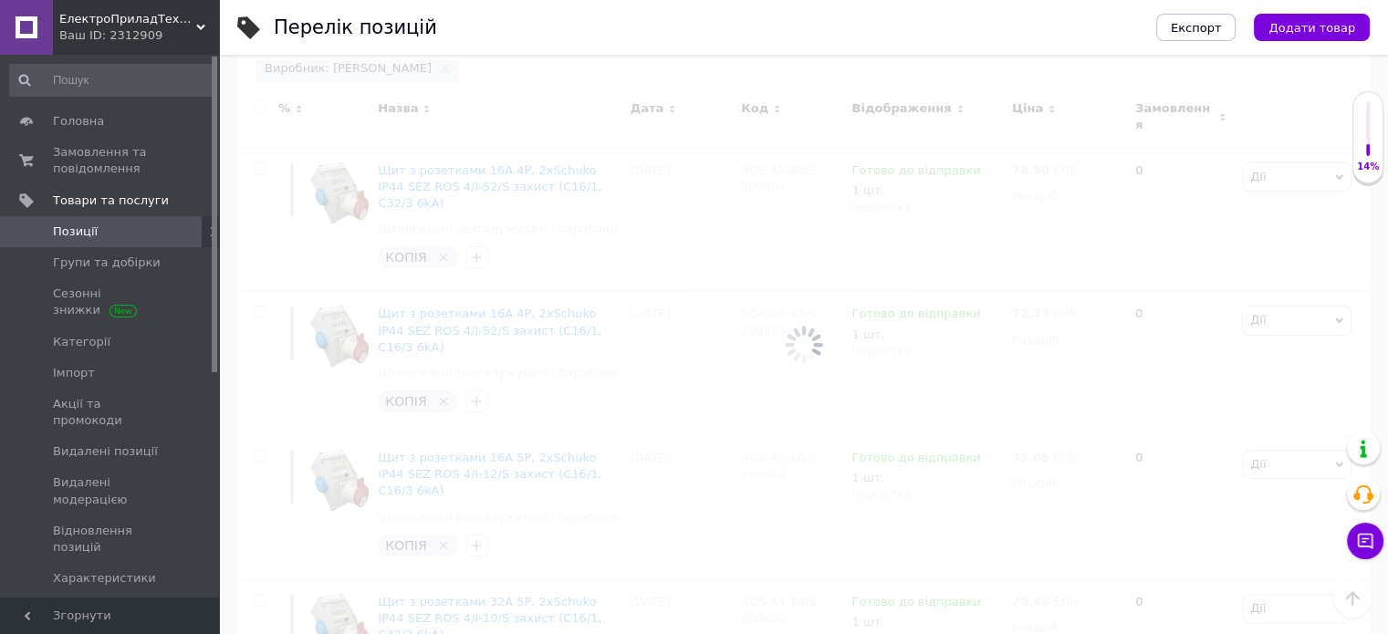
scroll to position [0, 40]
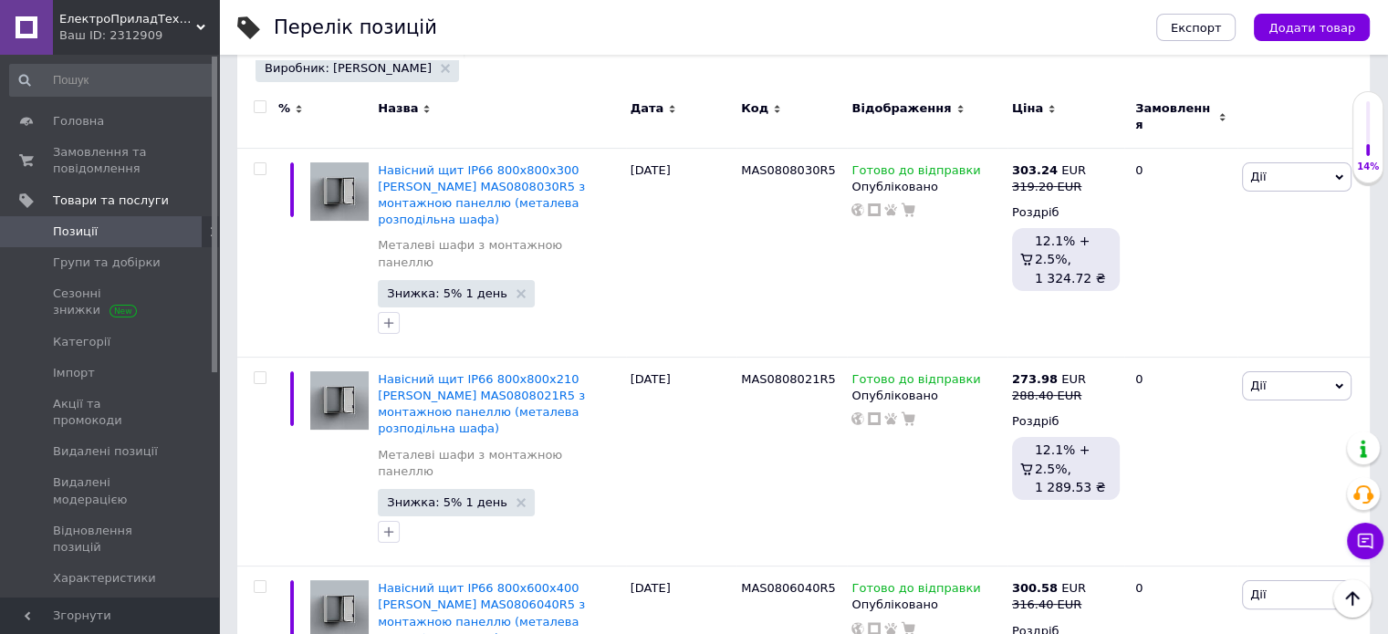
click at [259, 96] on div at bounding box center [257, 117] width 41 height 61
click at [265, 109] on input "checkbox" at bounding box center [260, 107] width 12 height 12
checkbox input "true"
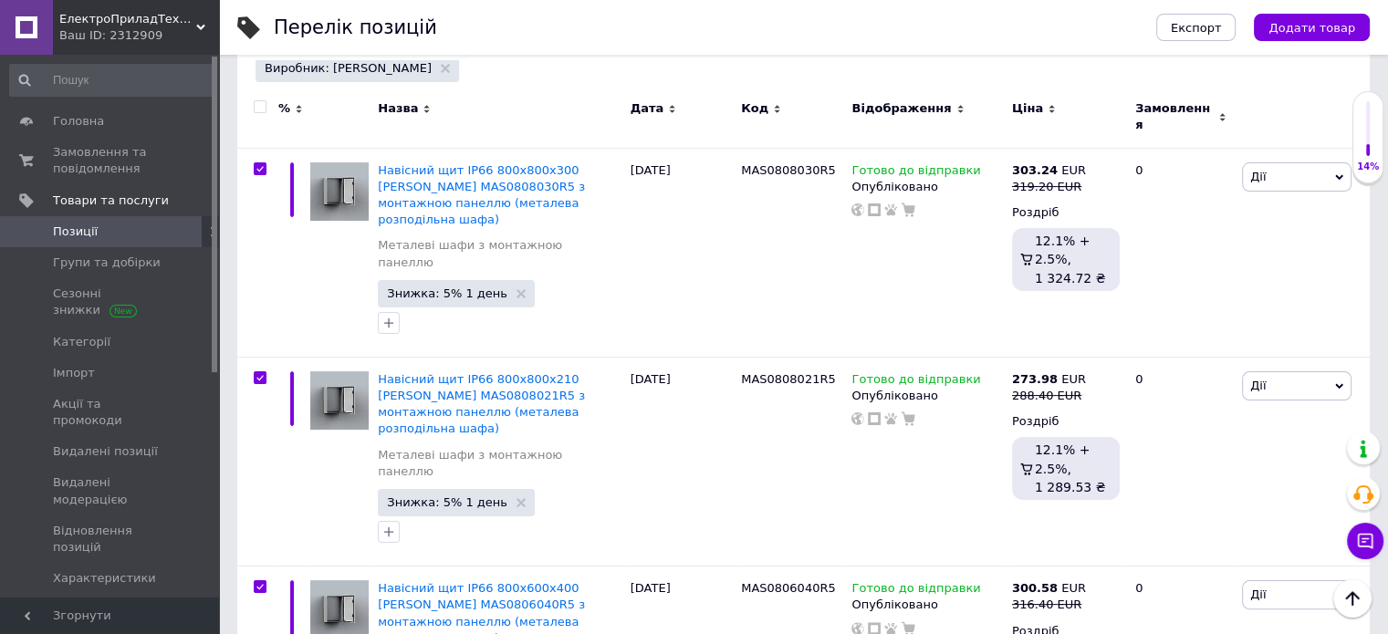
checkbox input "true"
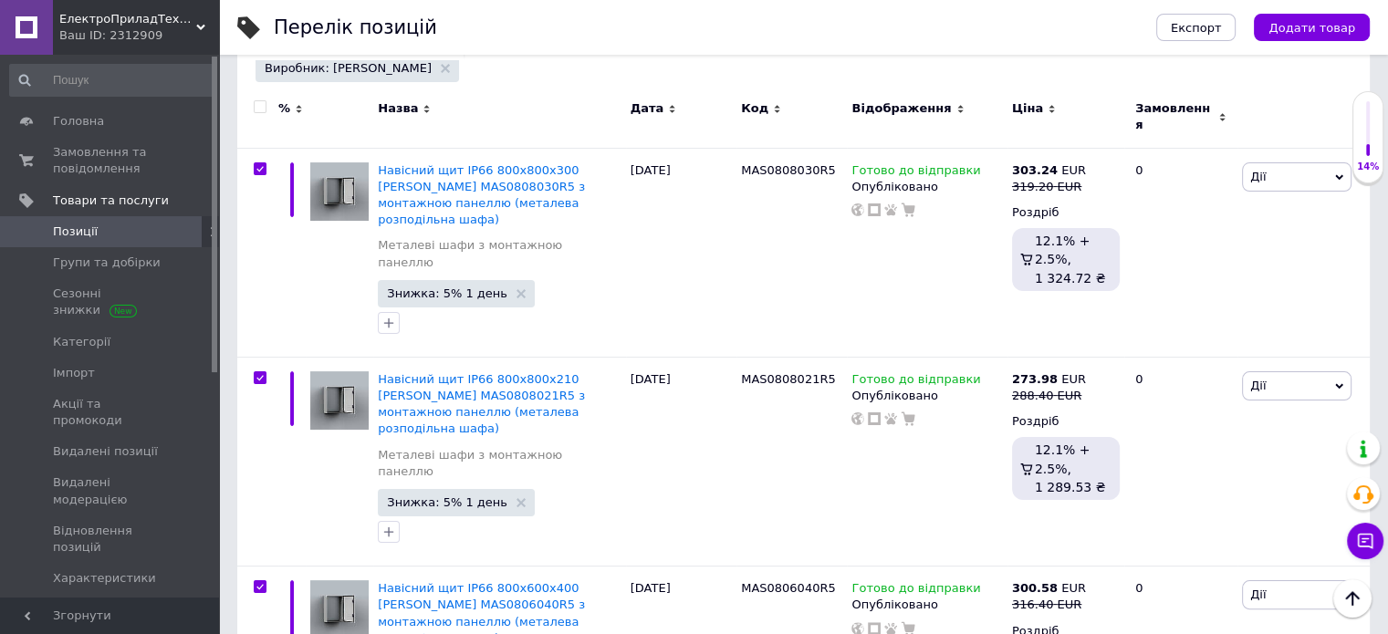
checkbox input "true"
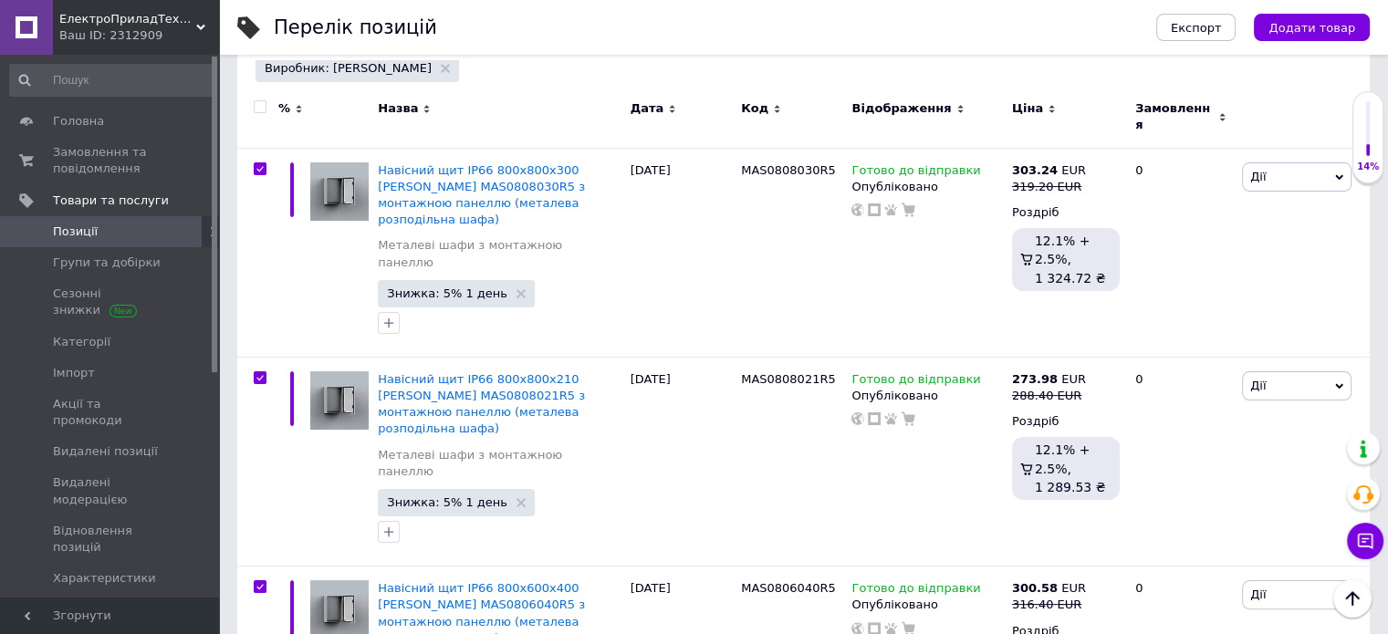
checkbox input "true"
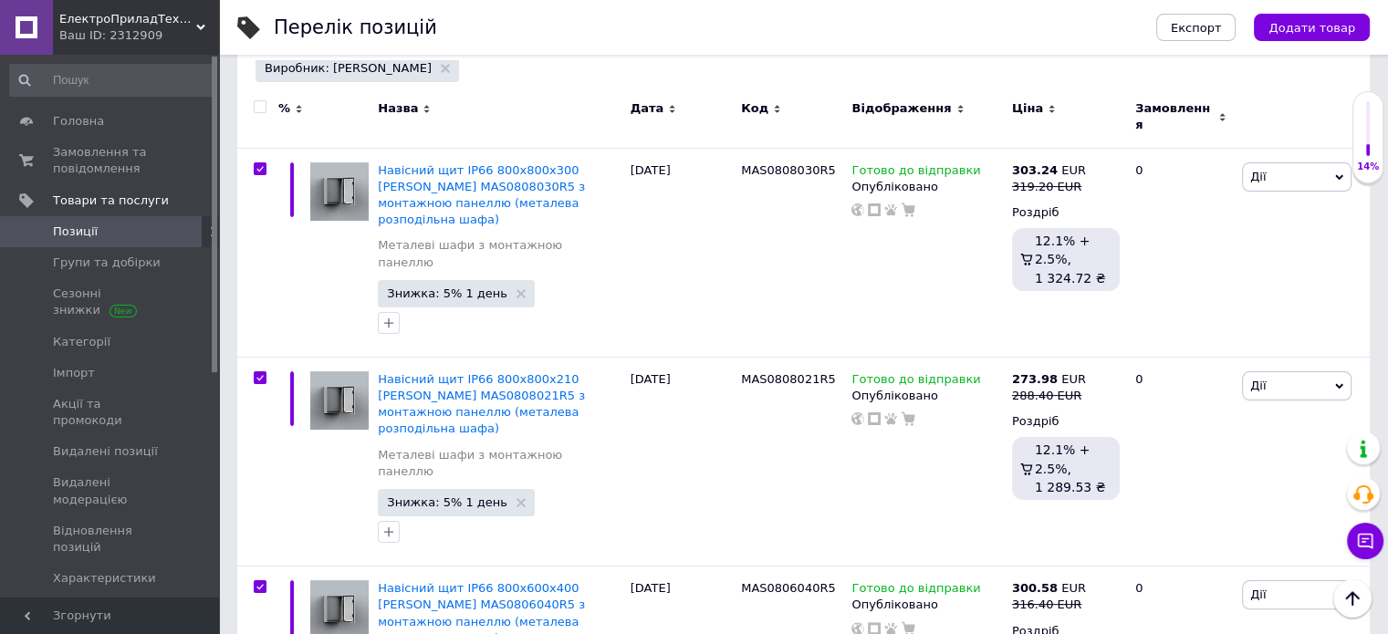
checkbox input "true"
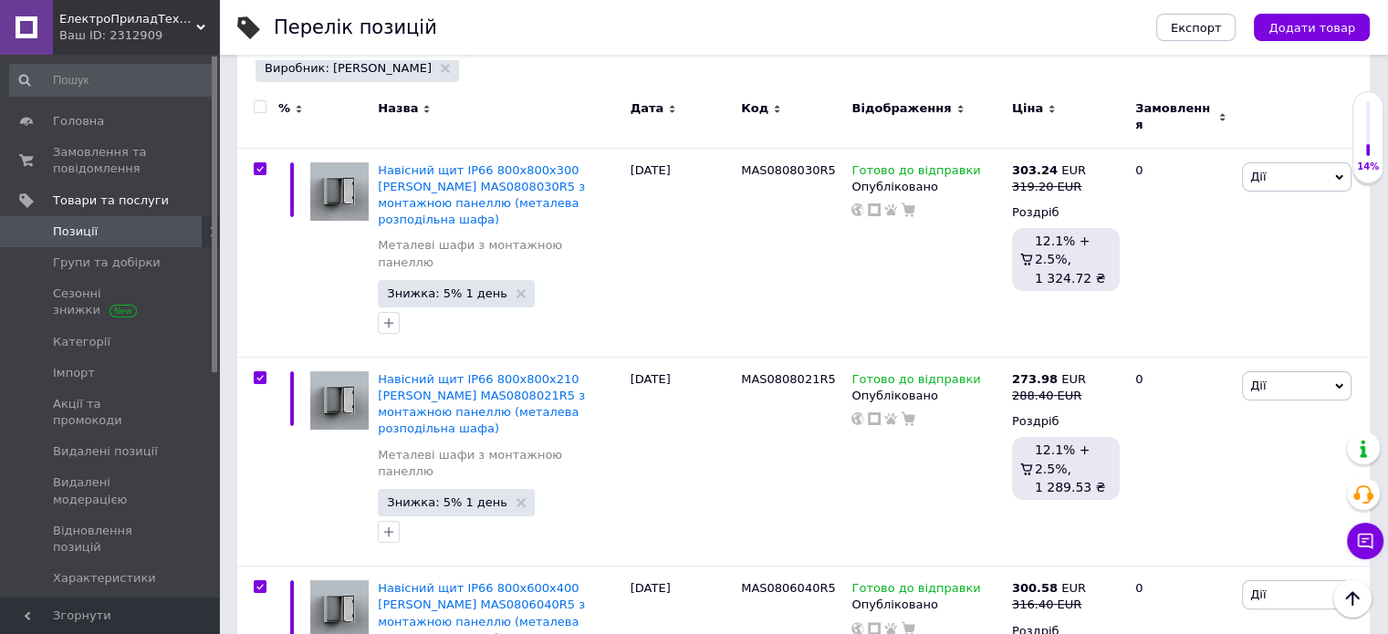
checkbox input "true"
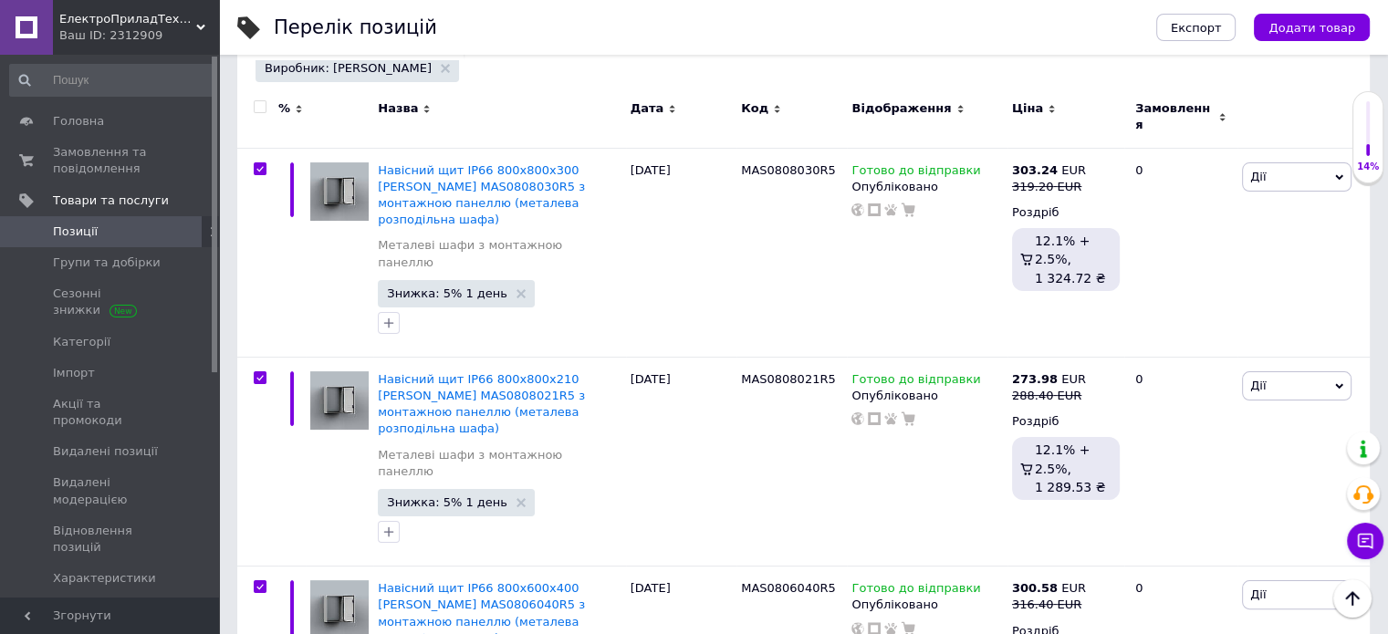
checkbox input "true"
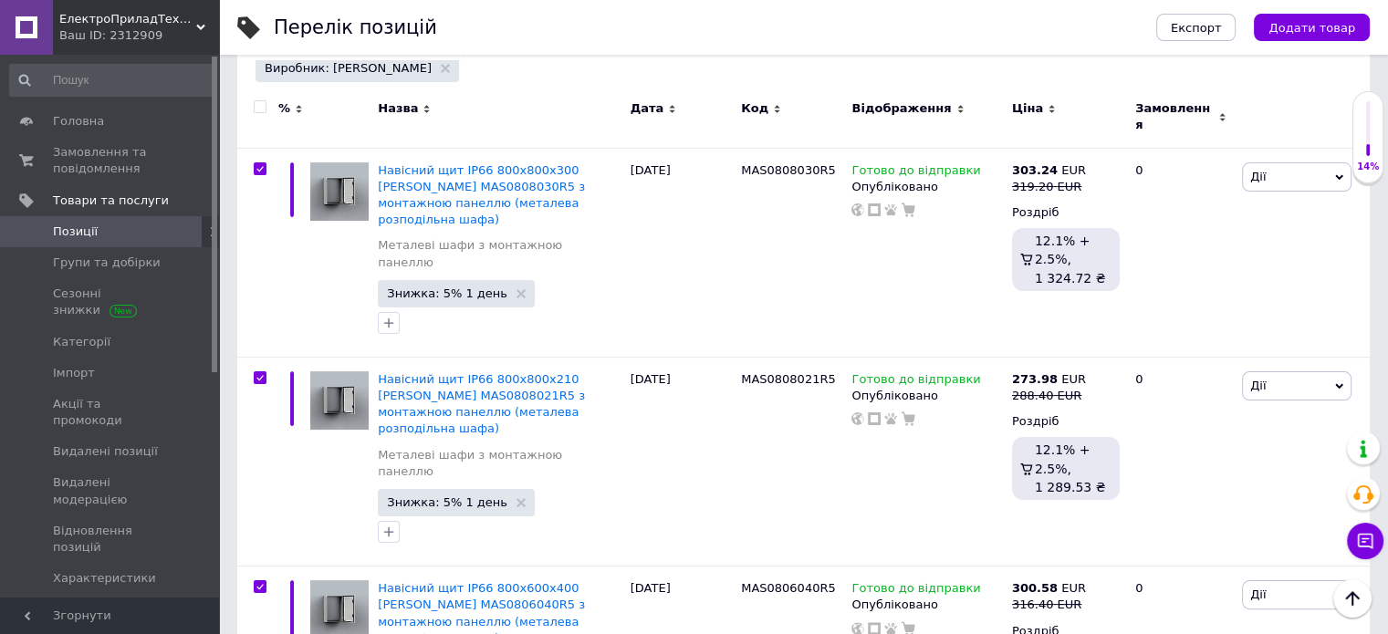
checkbox input "true"
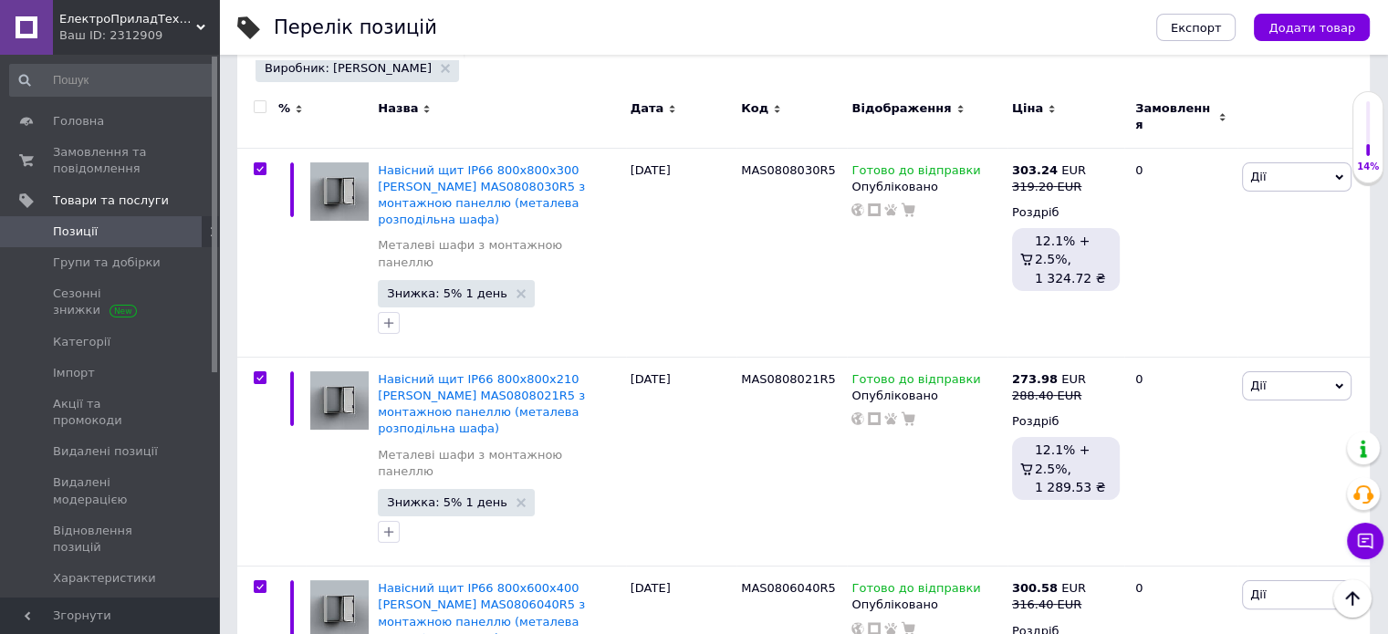
checkbox input "true"
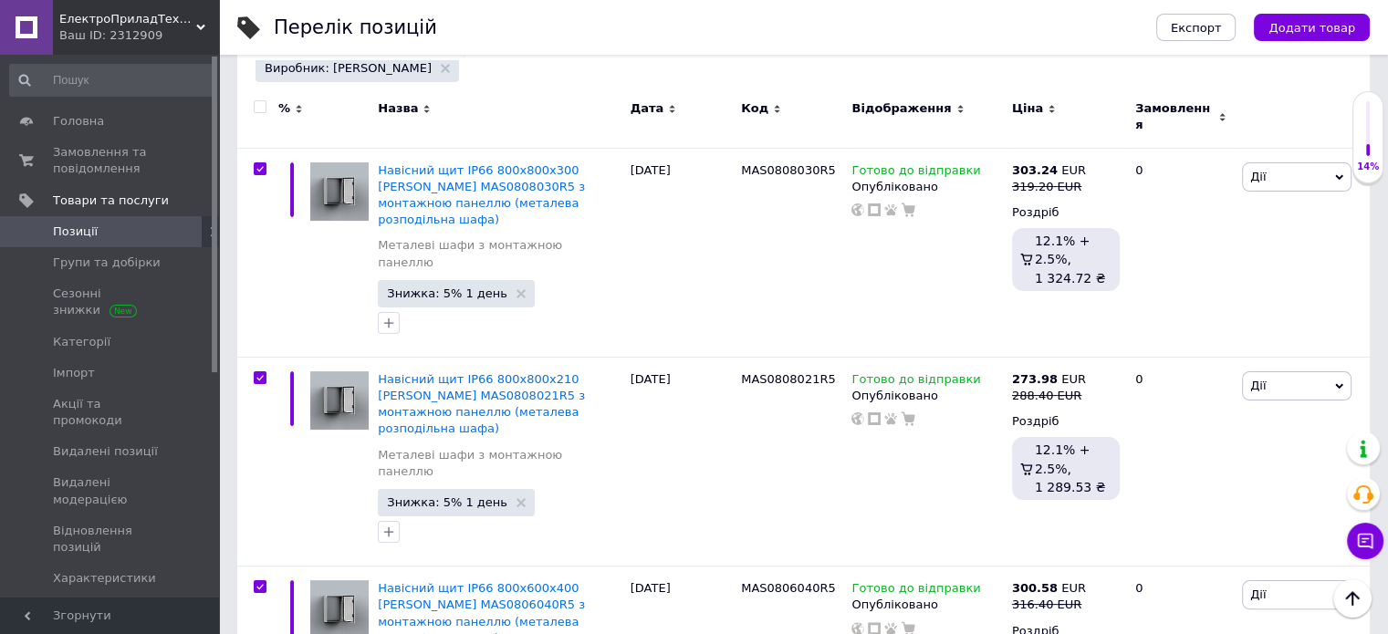
checkbox input "true"
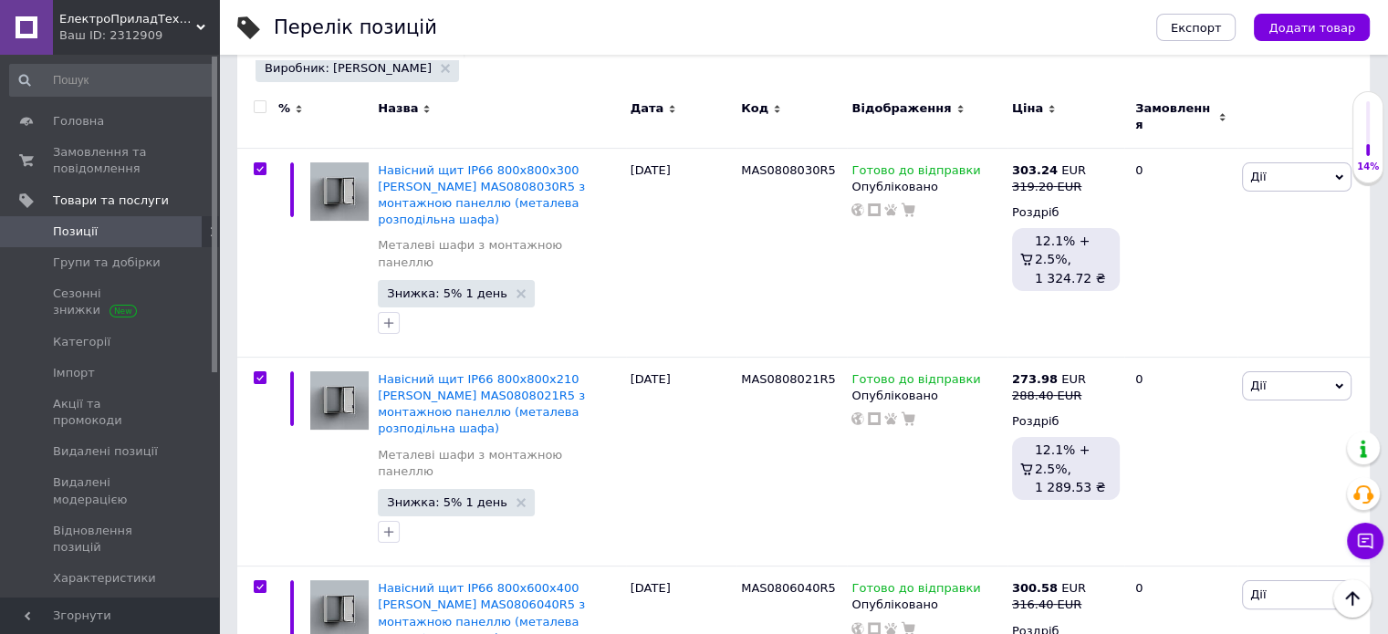
checkbox input "true"
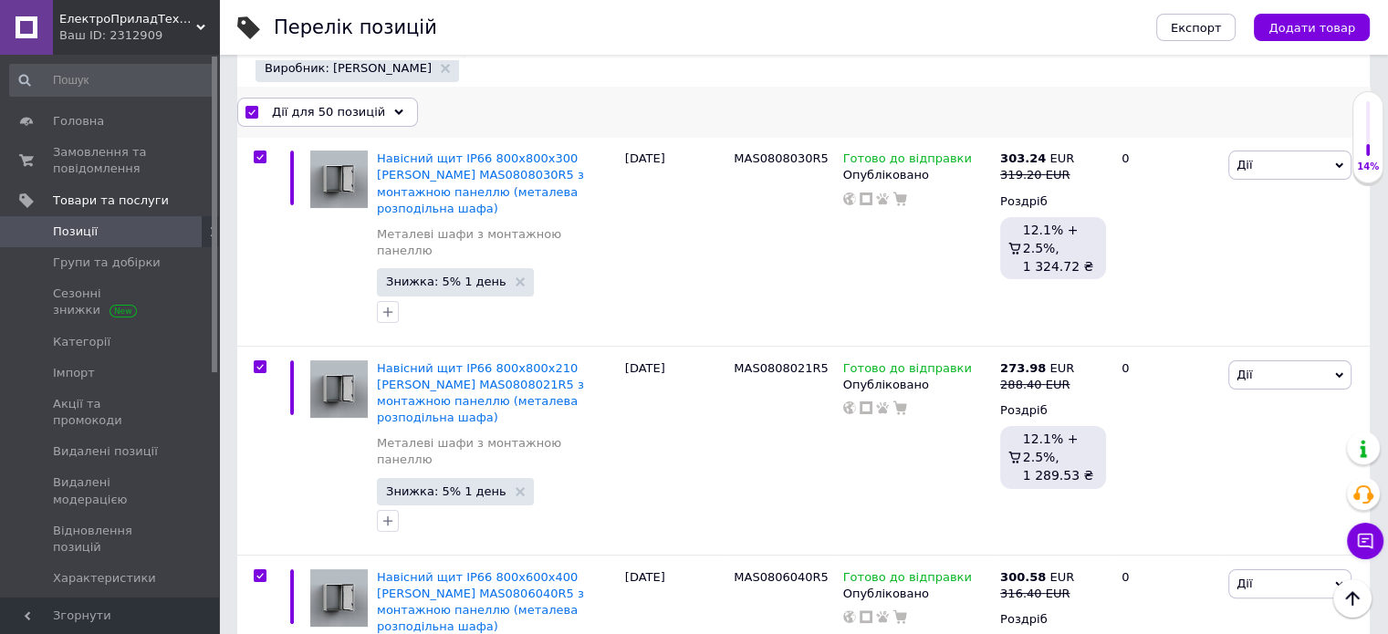
click at [285, 112] on span "Дії для 50 позицій" at bounding box center [328, 112] width 113 height 16
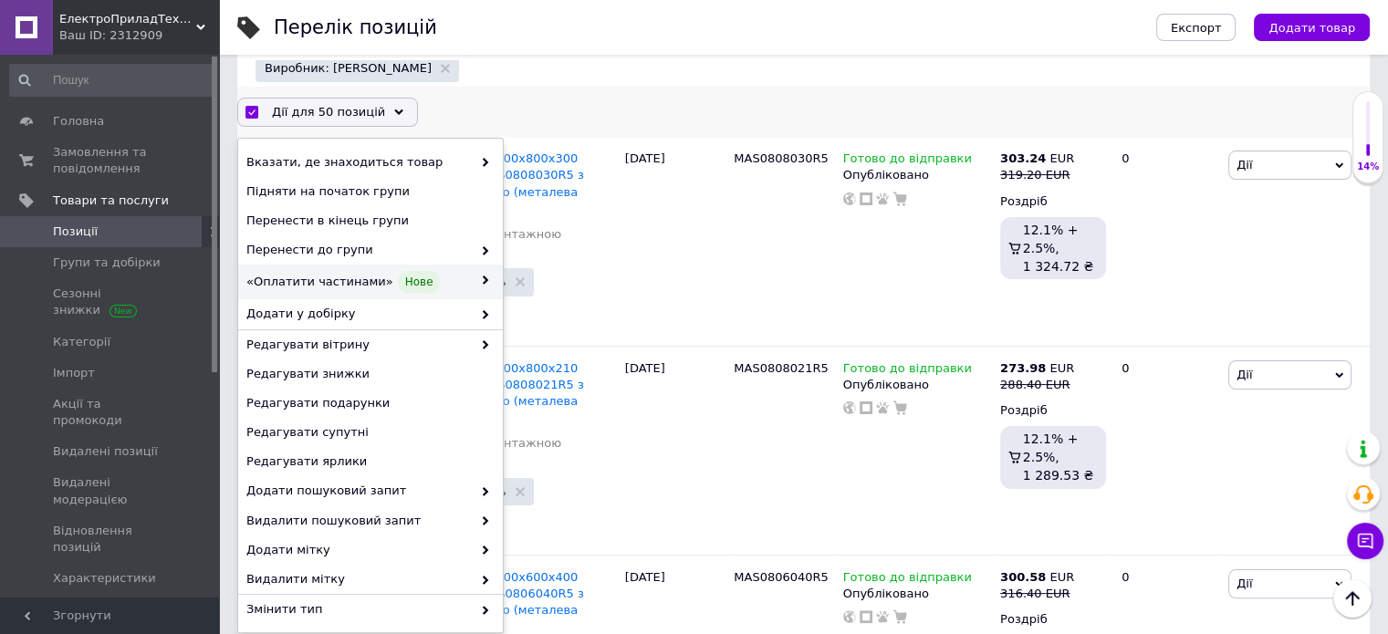
click at [343, 272] on span "«Оплатити частинами» Нове" at bounding box center [358, 282] width 225 height 22
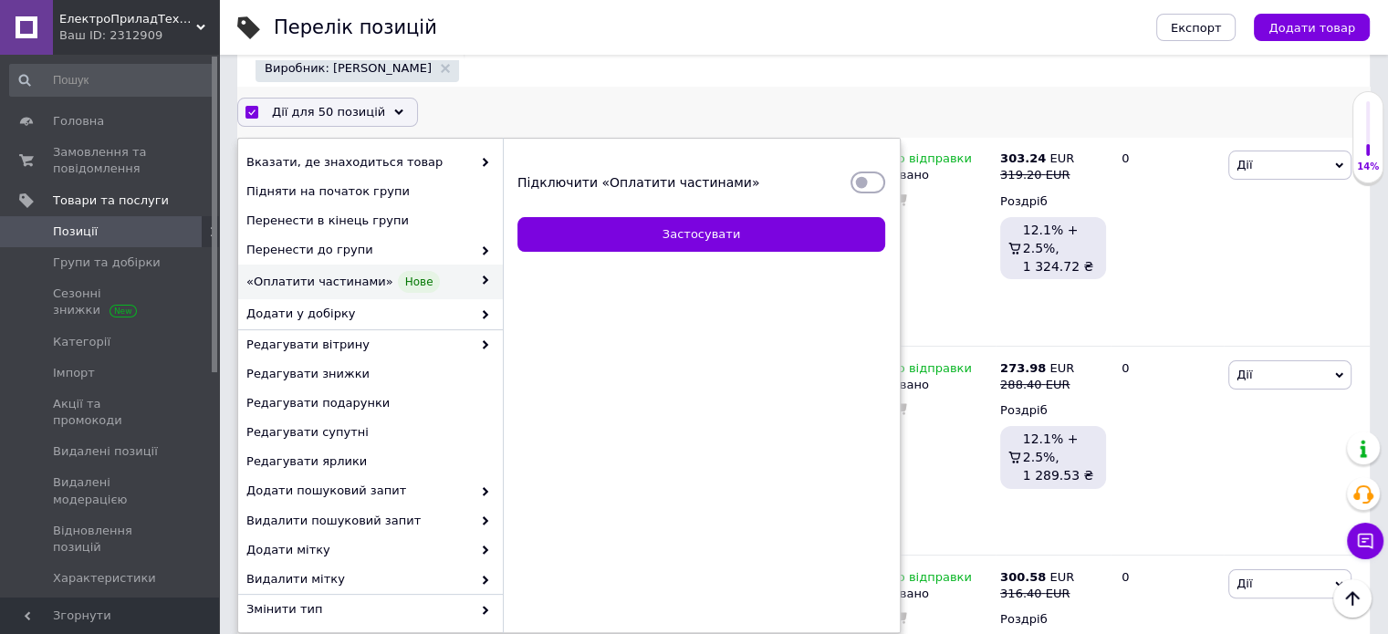
click at [863, 174] on input "Підключити «Оплатити частинами»" at bounding box center [867, 182] width 35 height 18
checkbox input "true"
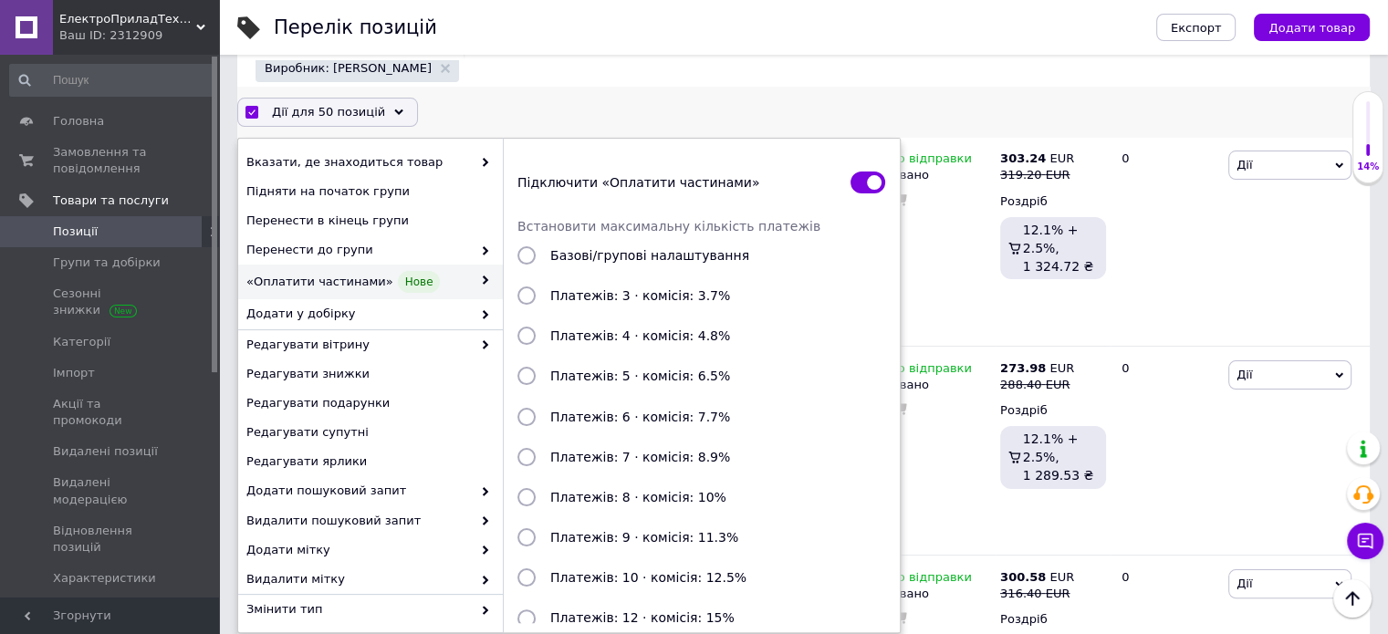
click at [518, 289] on input "Платежів: 3 · комісія: 3.7%" at bounding box center [526, 295] width 18 height 18
radio input "true"
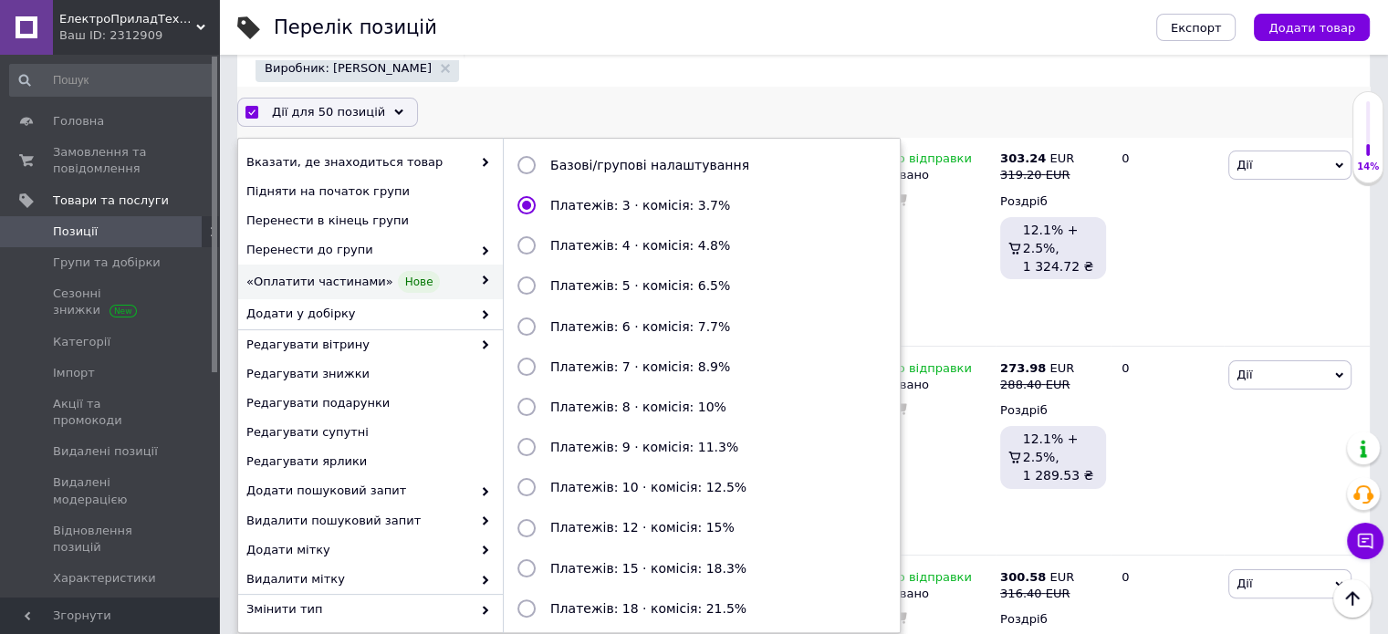
scroll to position [198, 0]
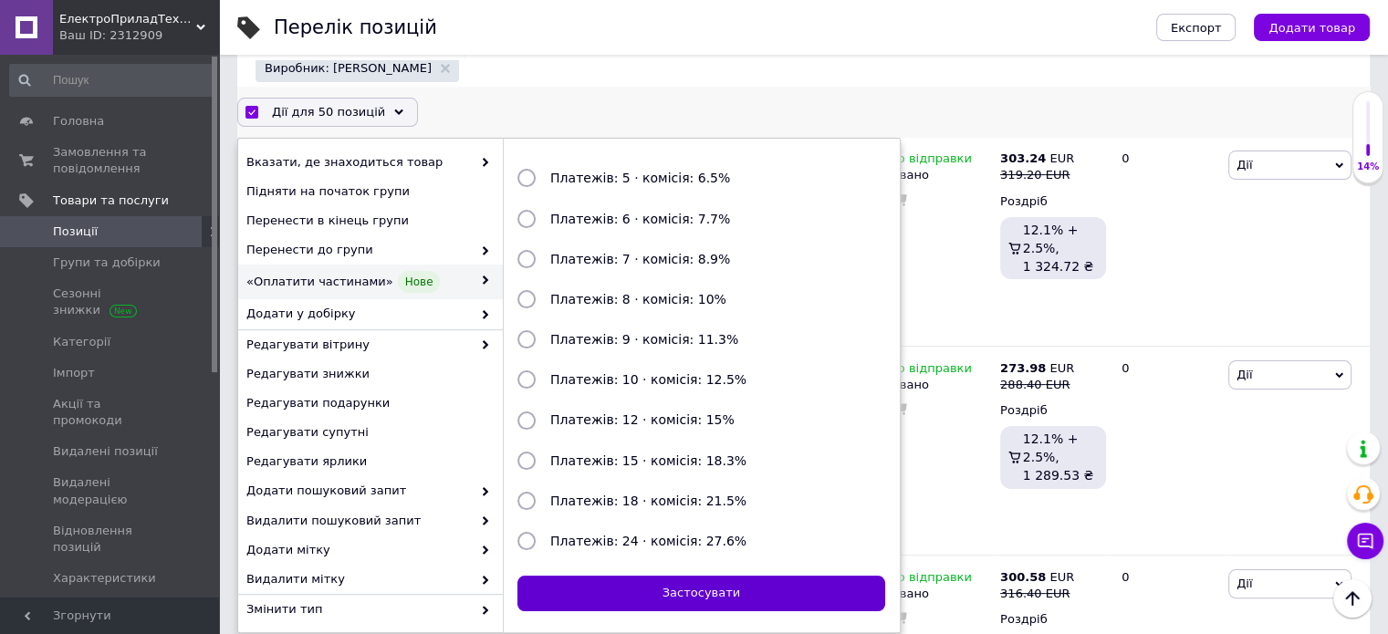
click at [675, 589] on button "Застосувати" at bounding box center [701, 594] width 368 height 36
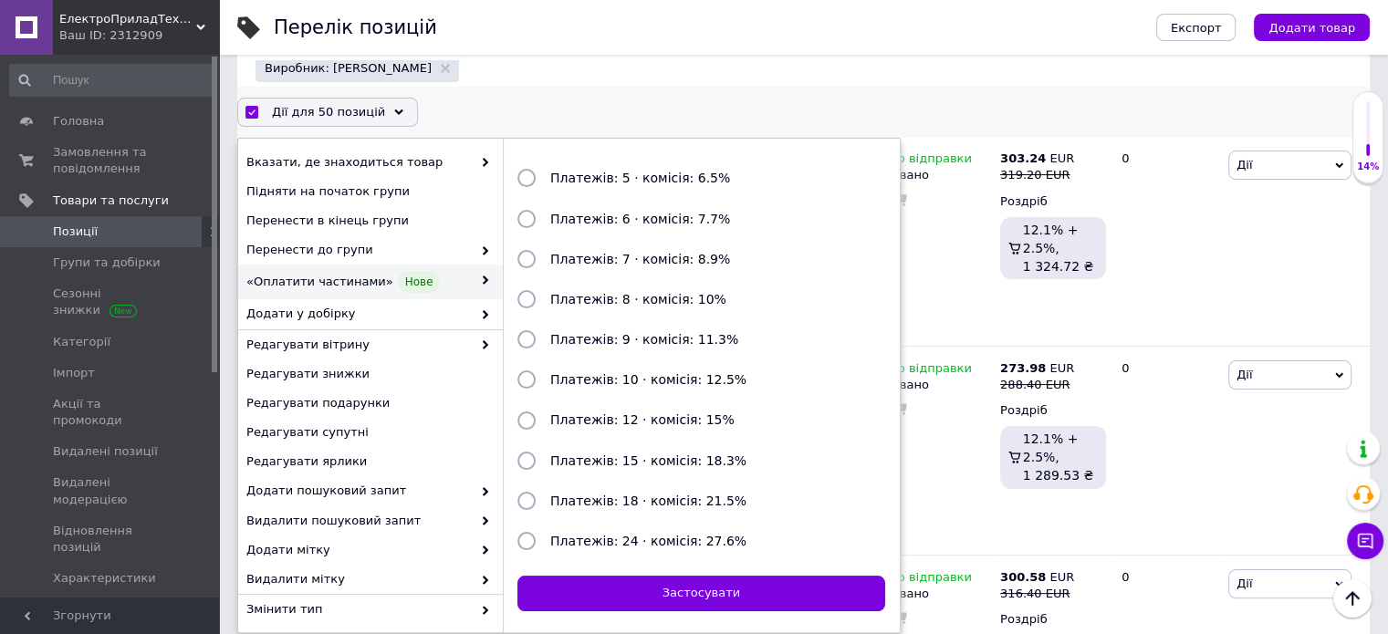
checkbox input "false"
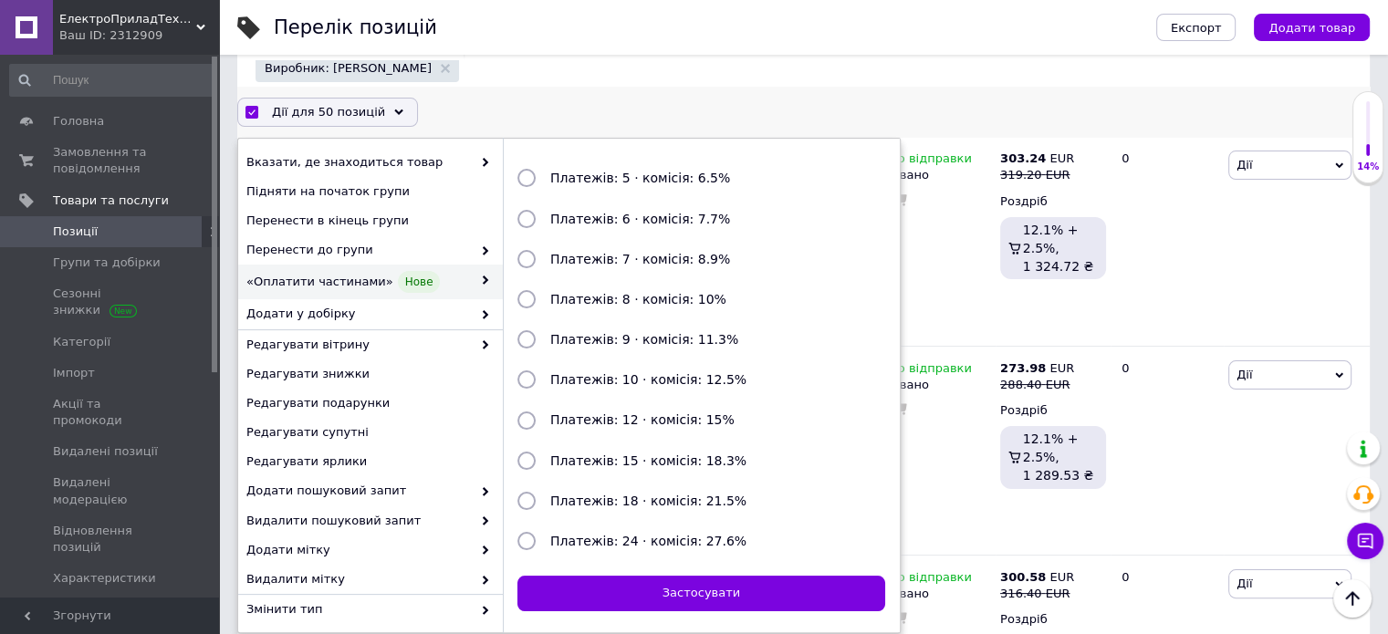
checkbox input "false"
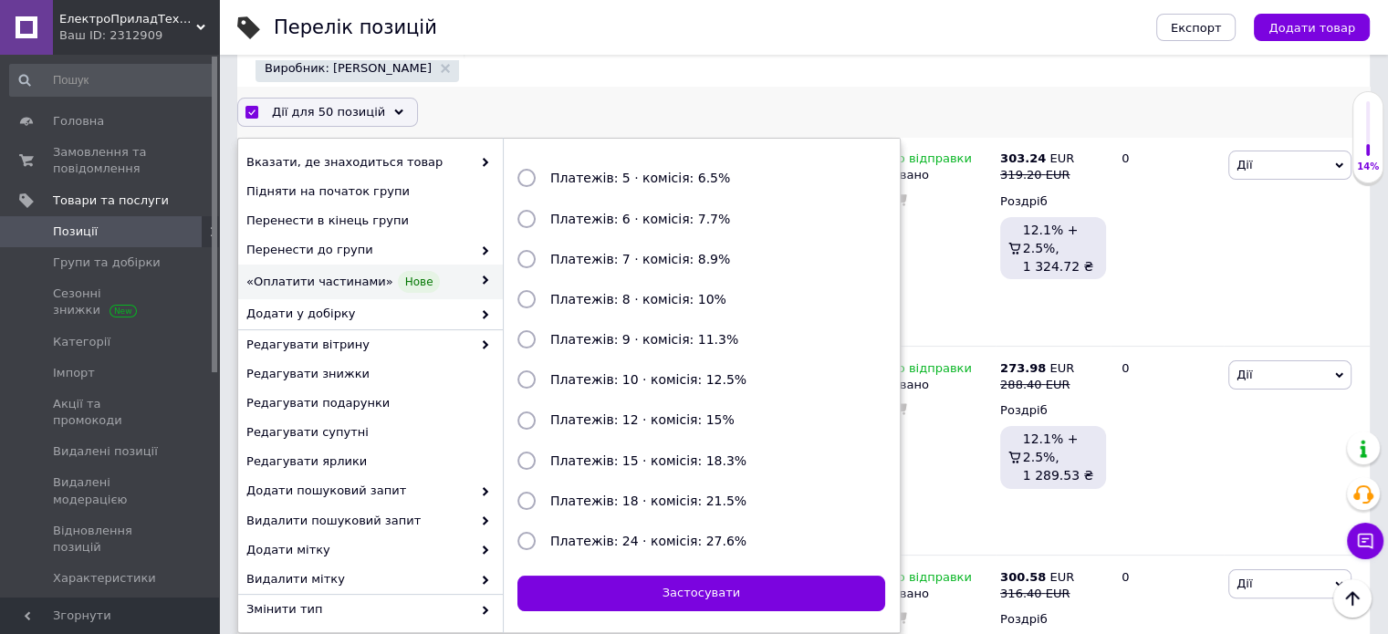
checkbox input "false"
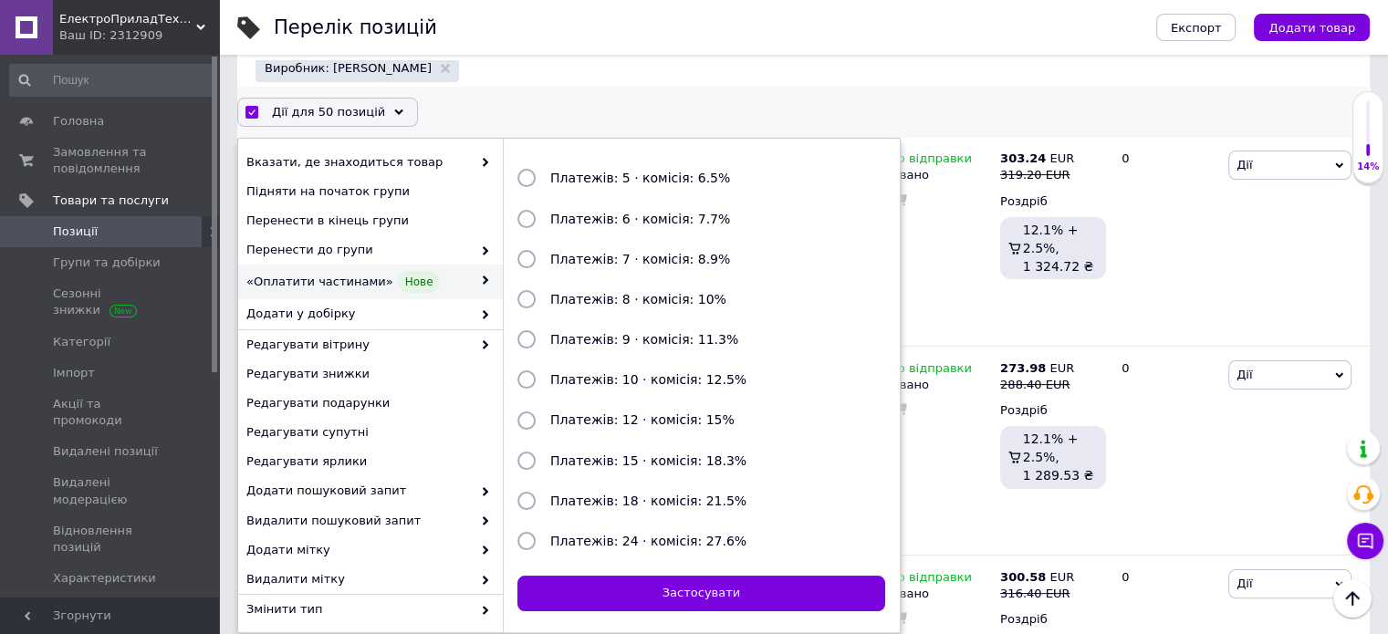
checkbox input "false"
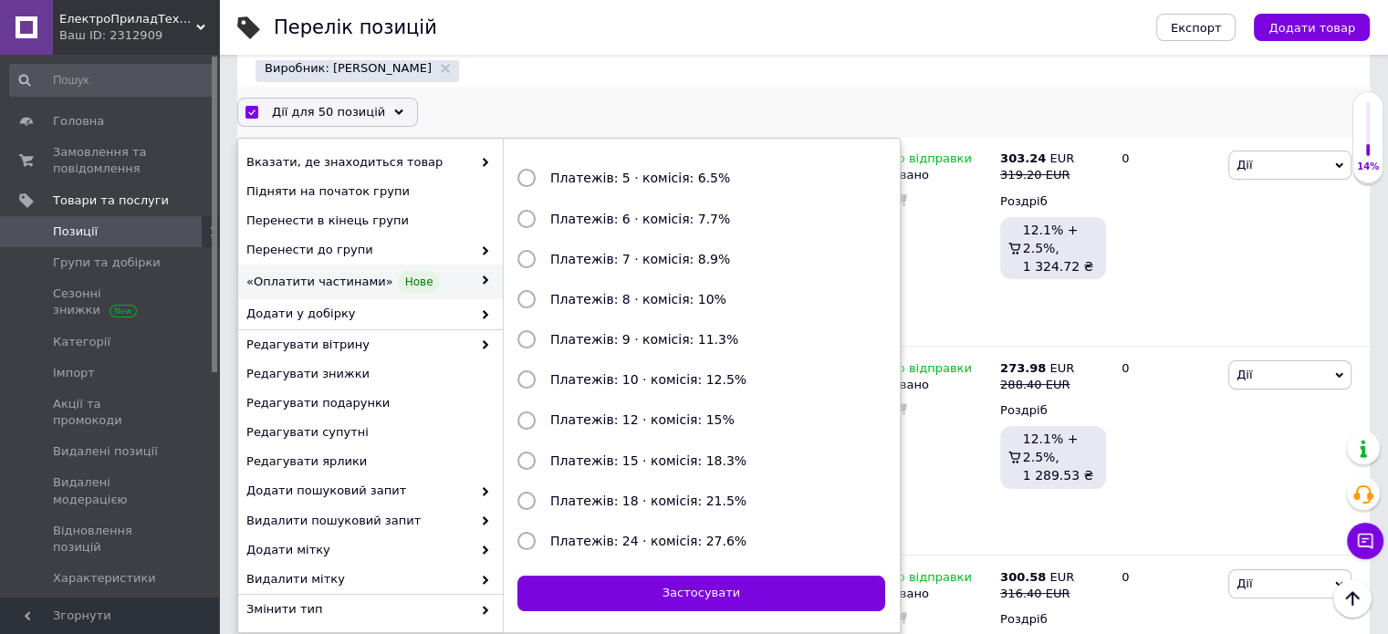
checkbox input "false"
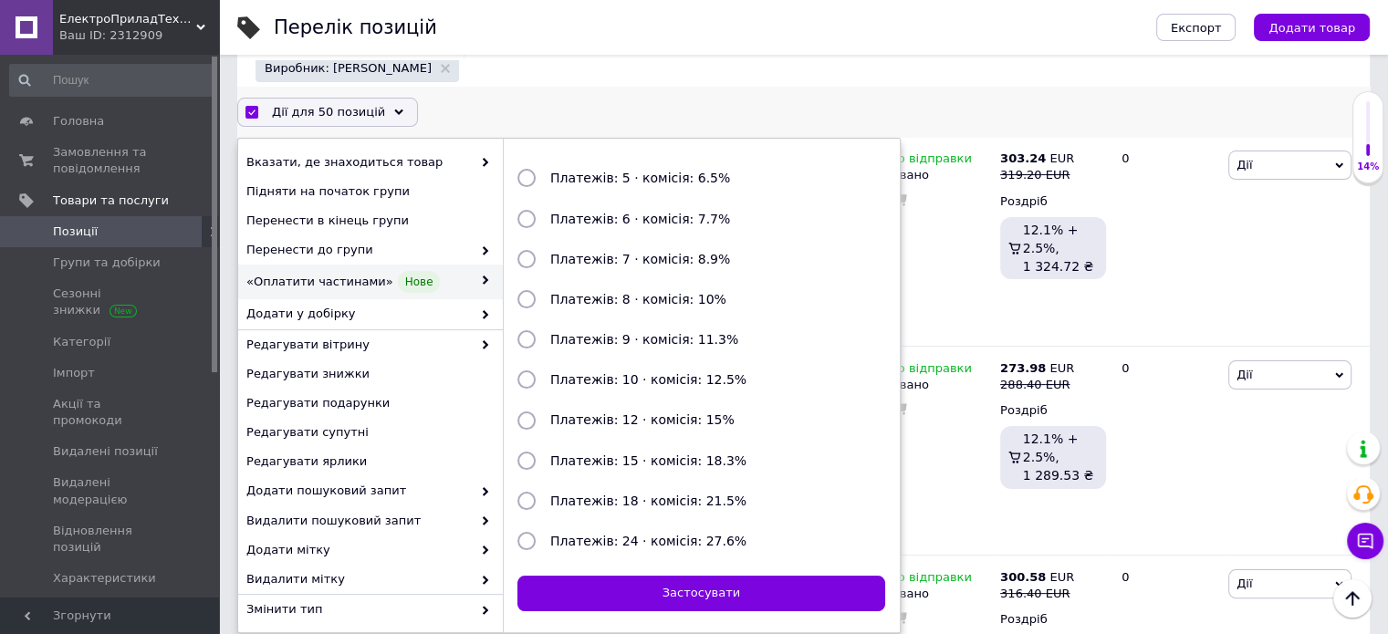
checkbox input "false"
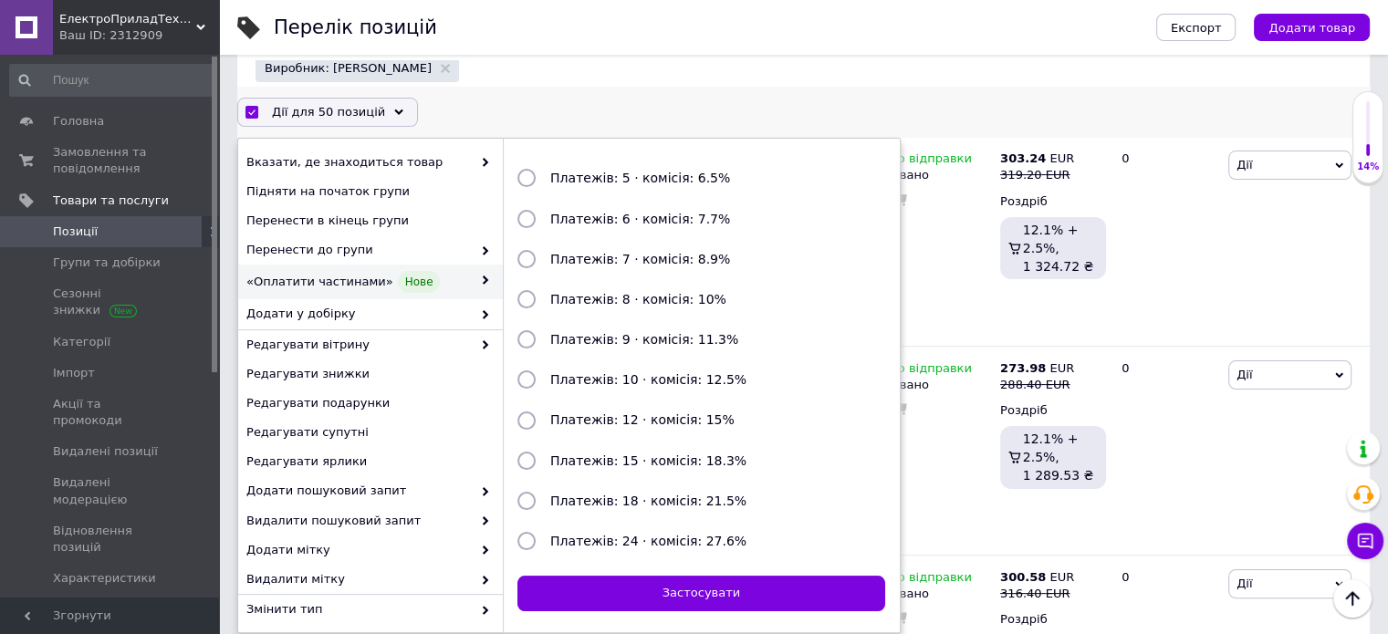
checkbox input "false"
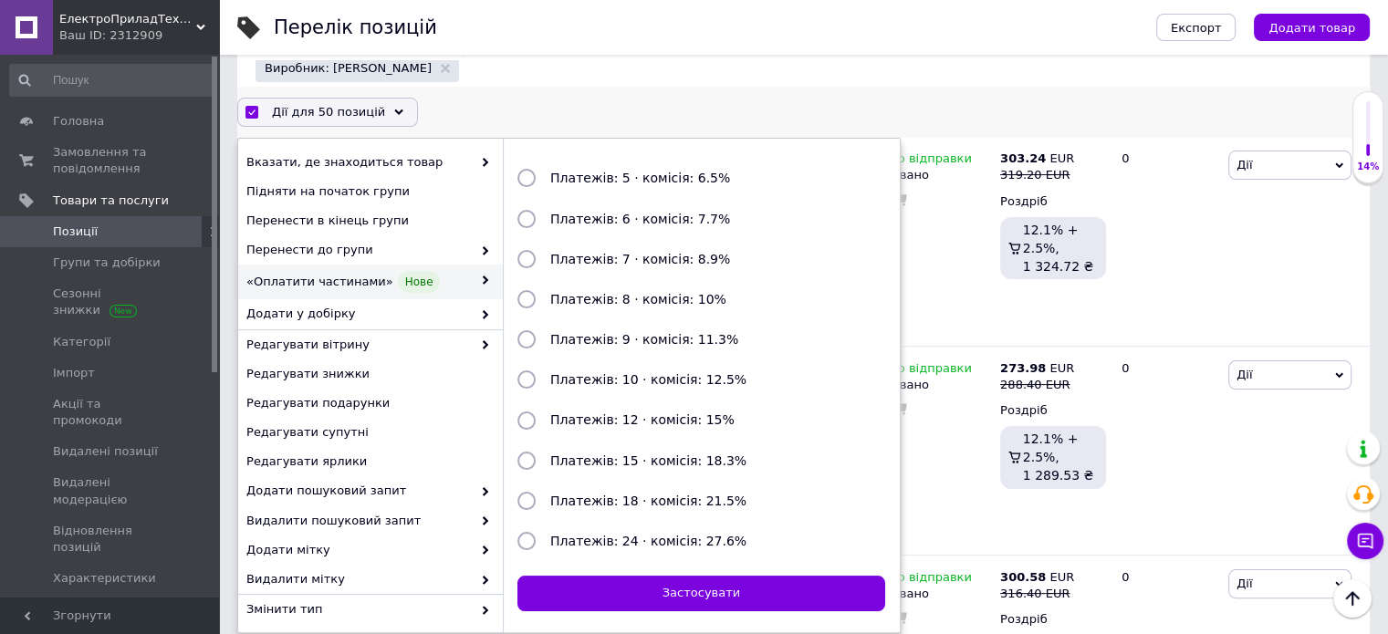
checkbox input "false"
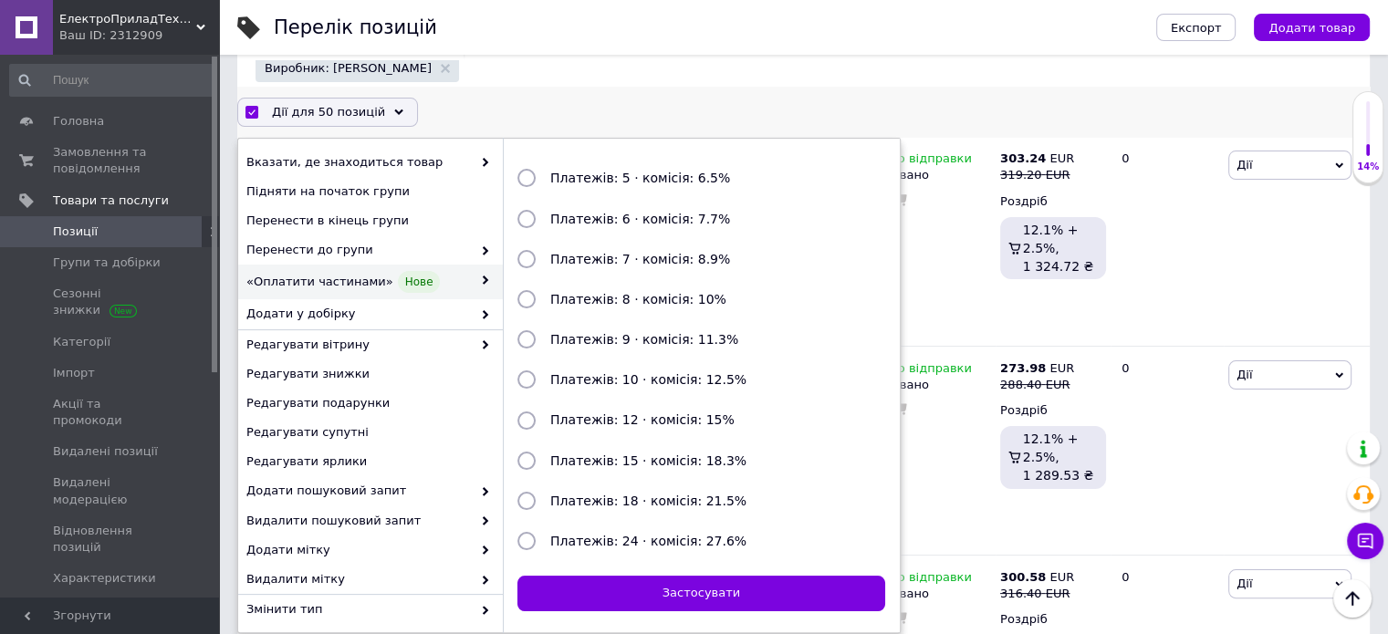
checkbox input "false"
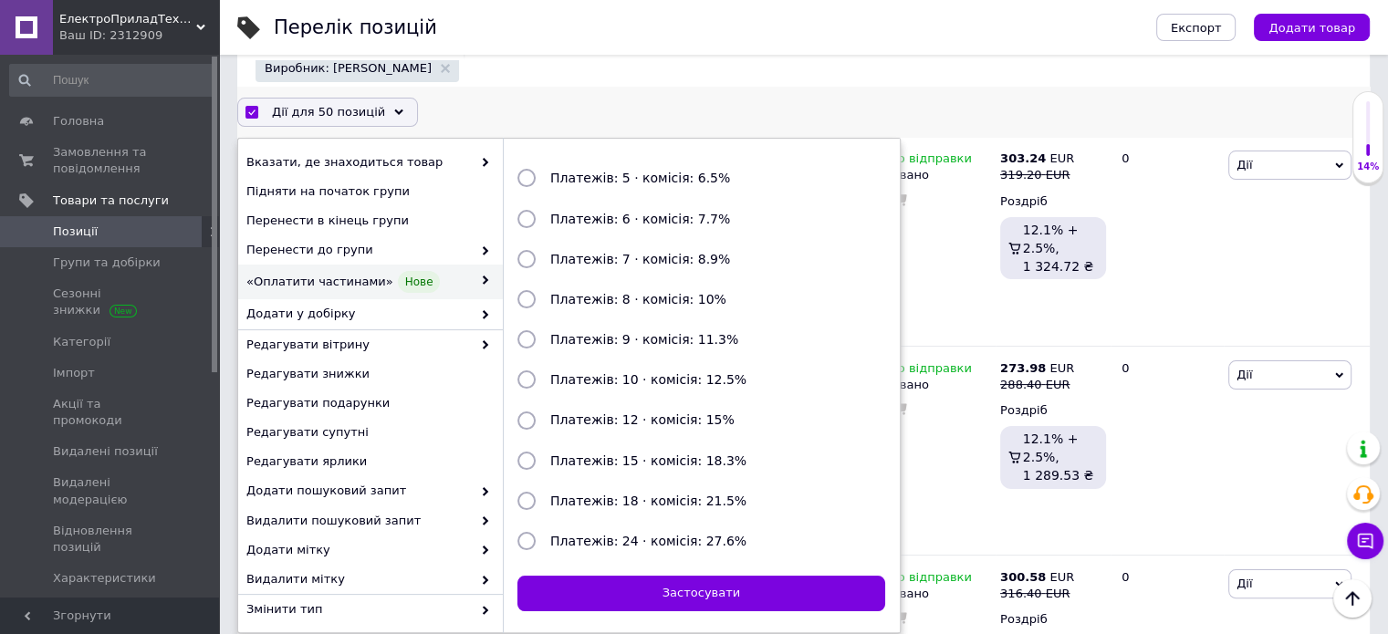
checkbox input "false"
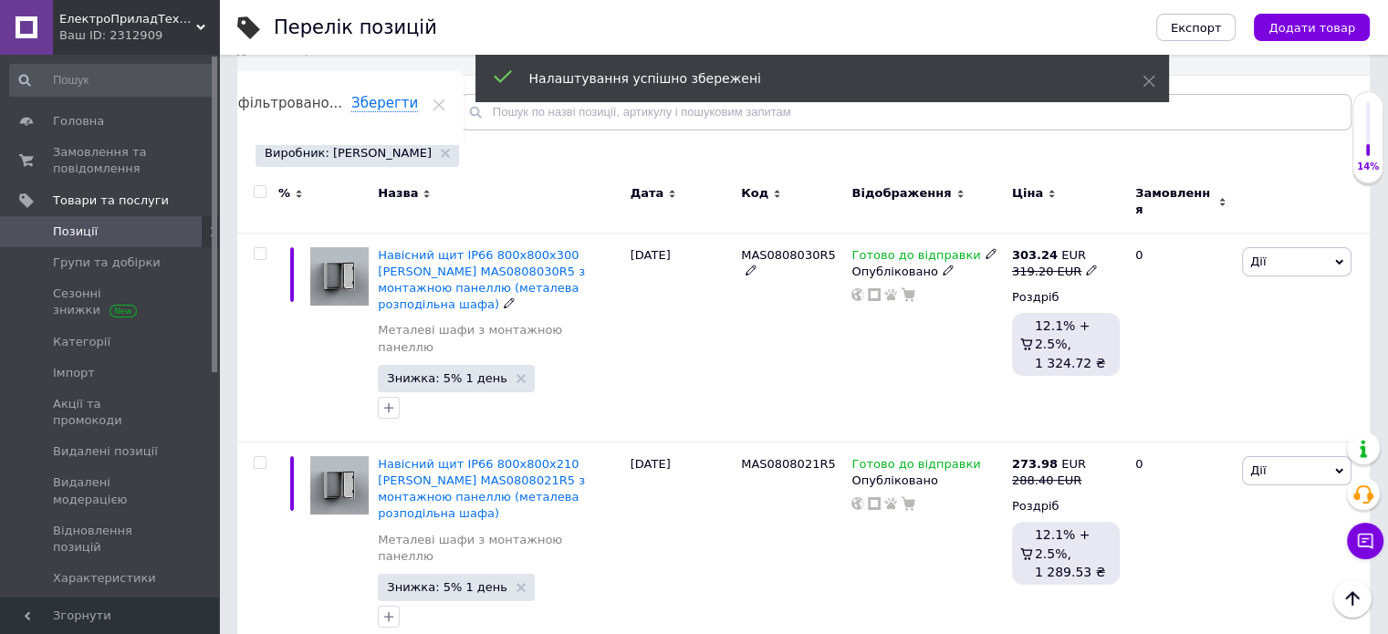
scroll to position [91, 0]
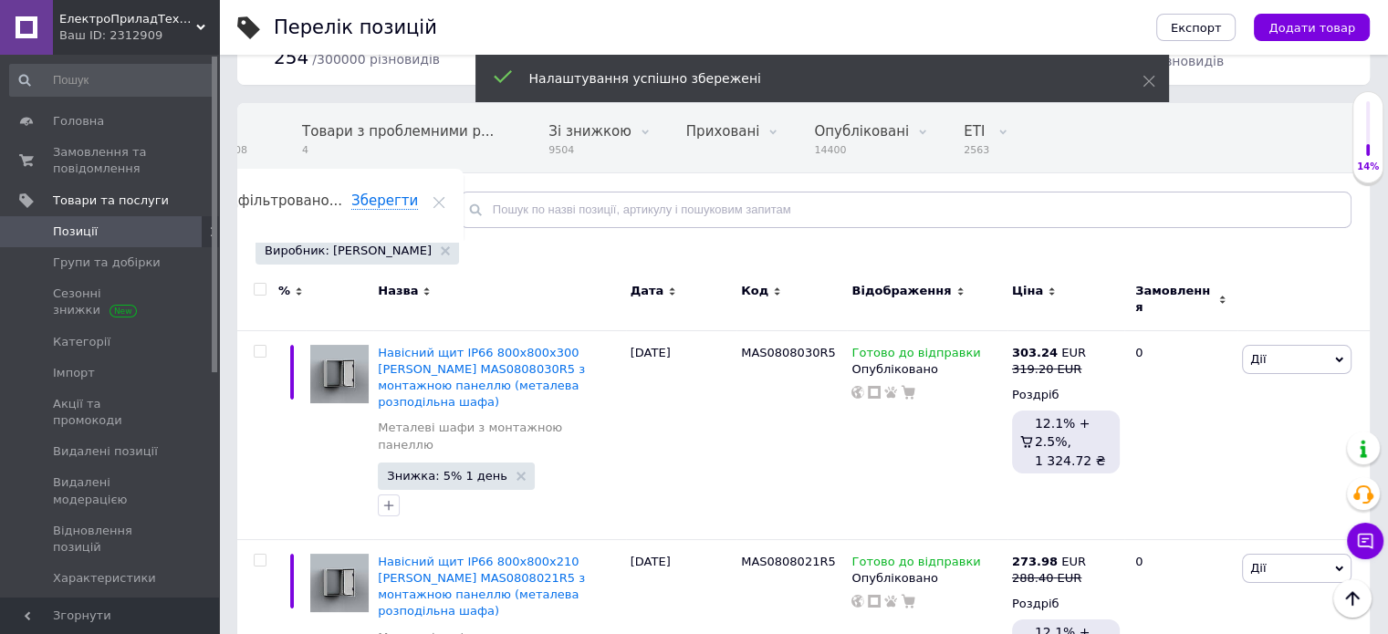
click at [260, 292] on input "checkbox" at bounding box center [260, 290] width 12 height 12
checkbox input "true"
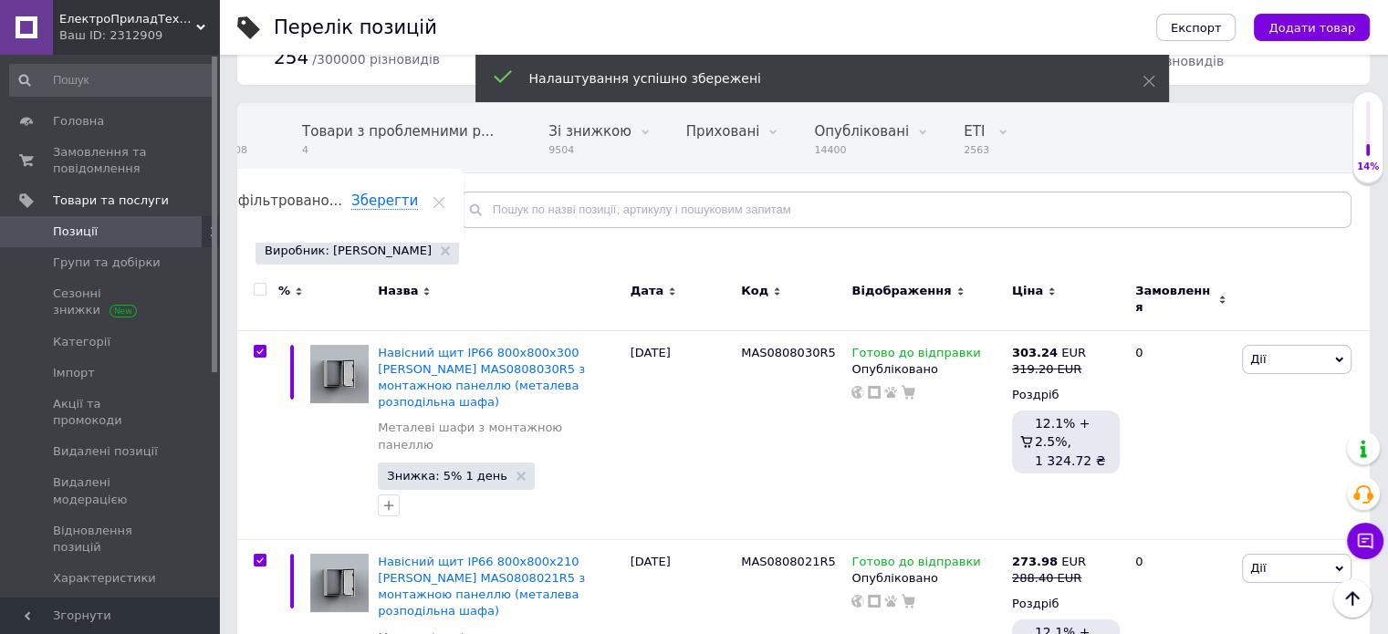
checkbox input "true"
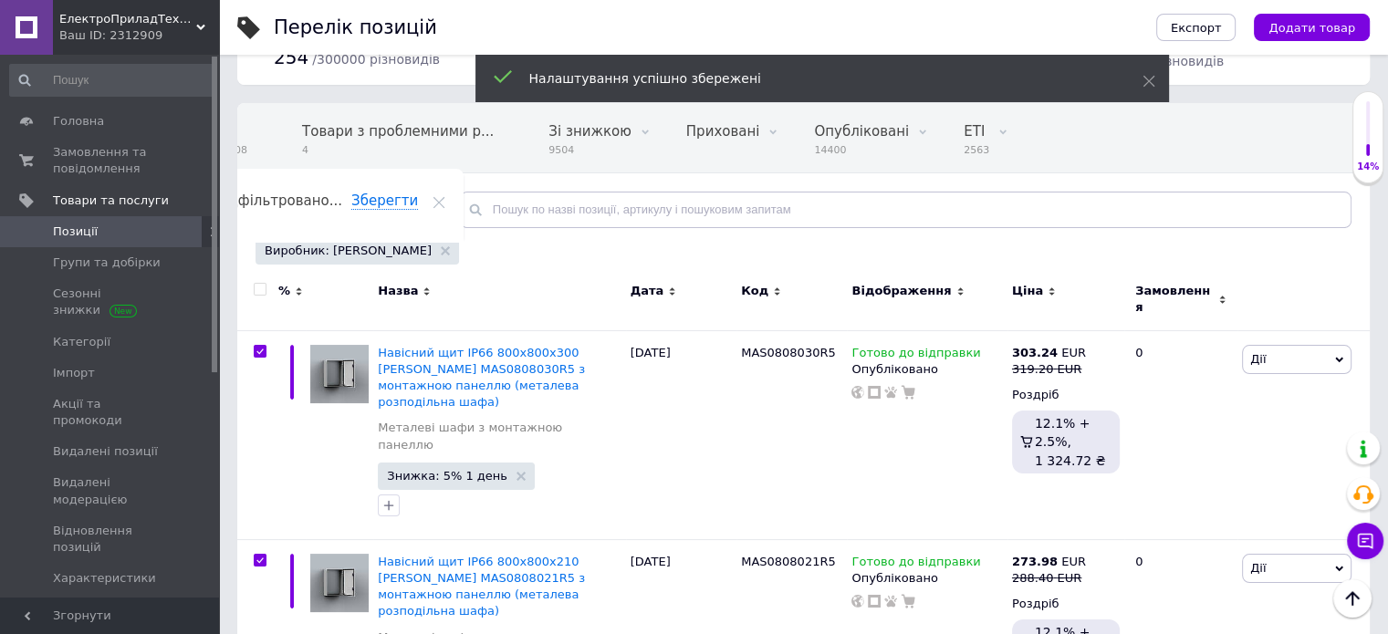
checkbox input "true"
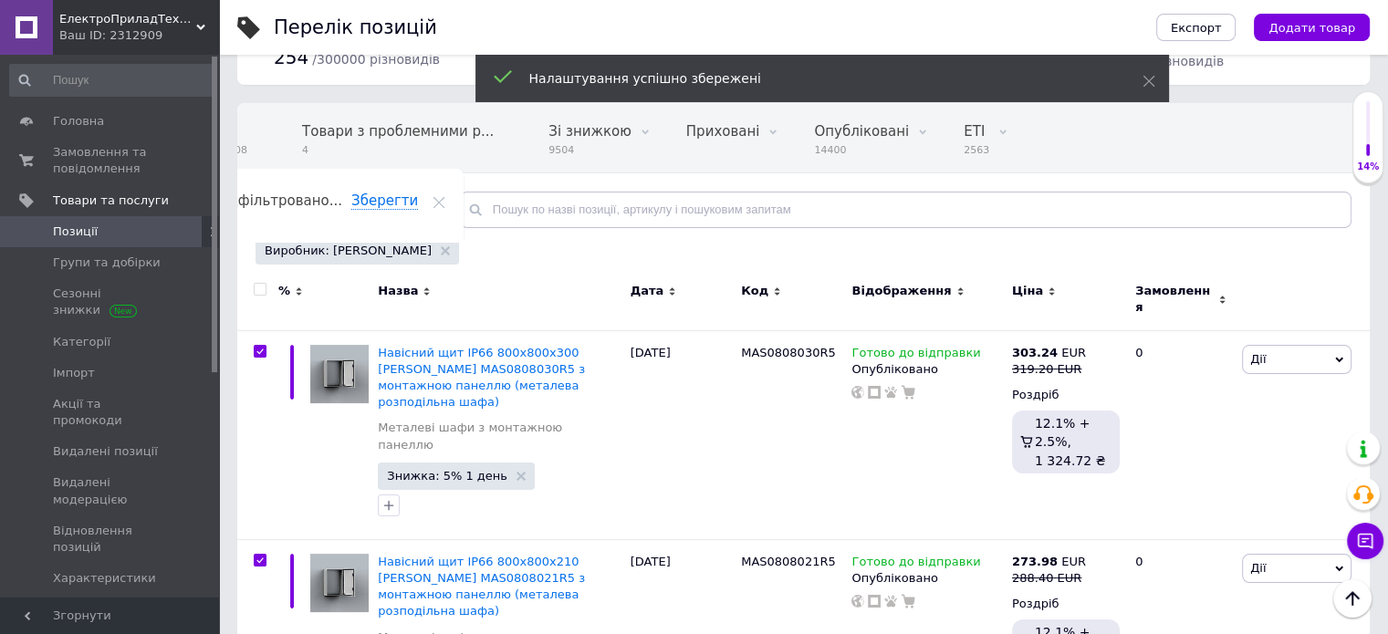
checkbox input "true"
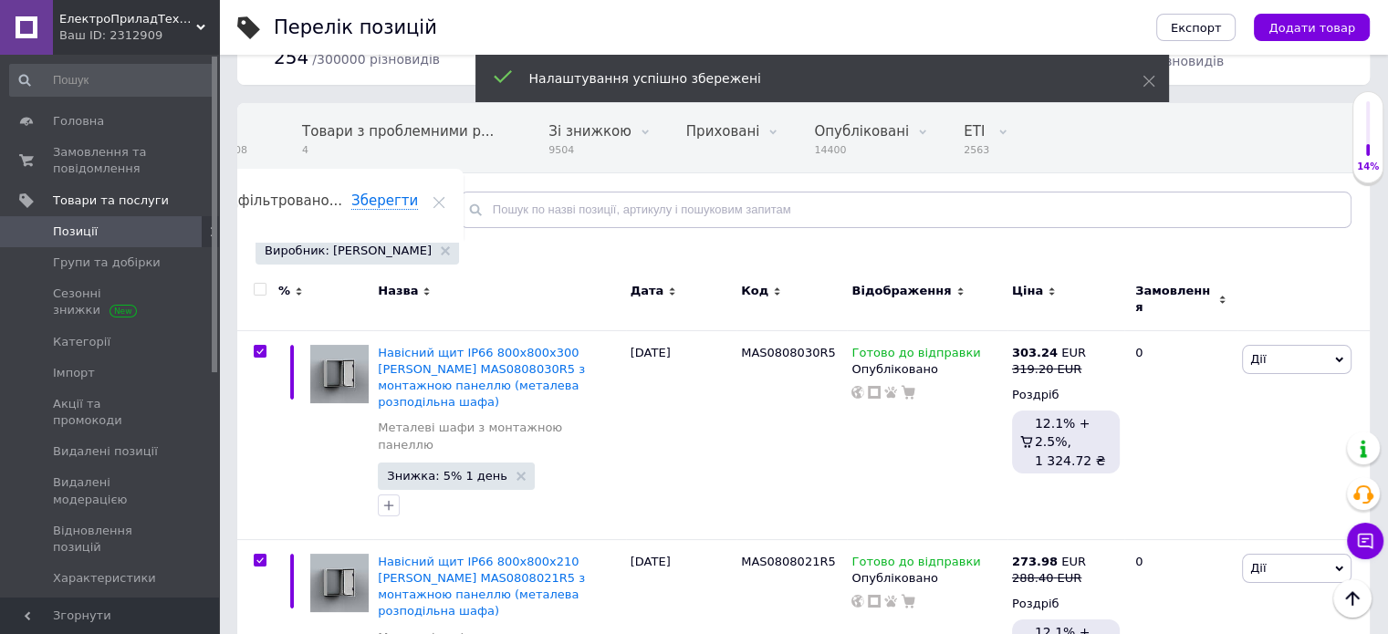
checkbox input "true"
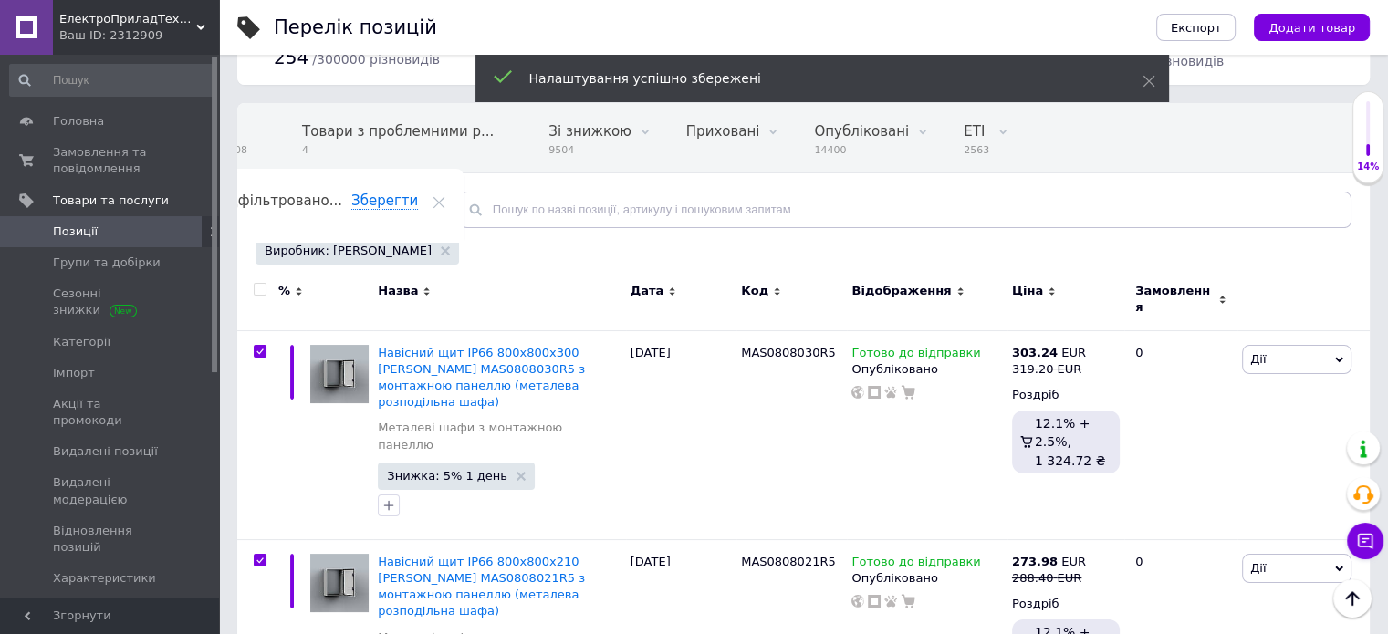
checkbox input "true"
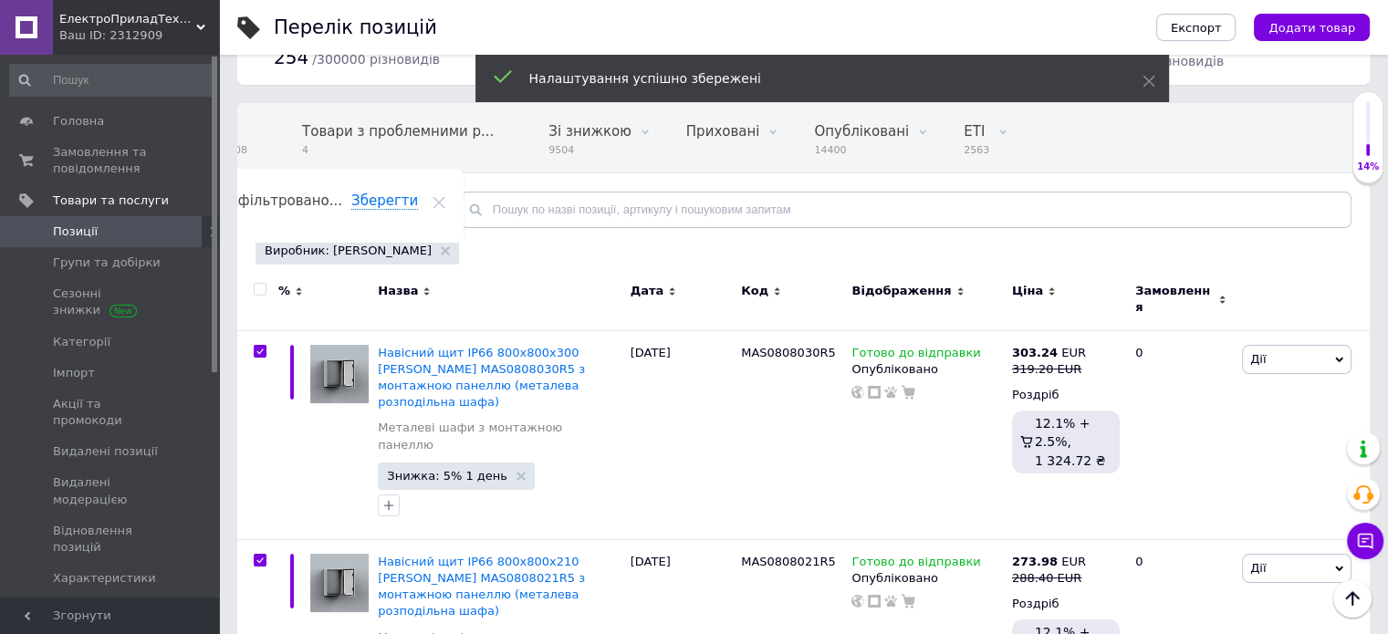
checkbox input "true"
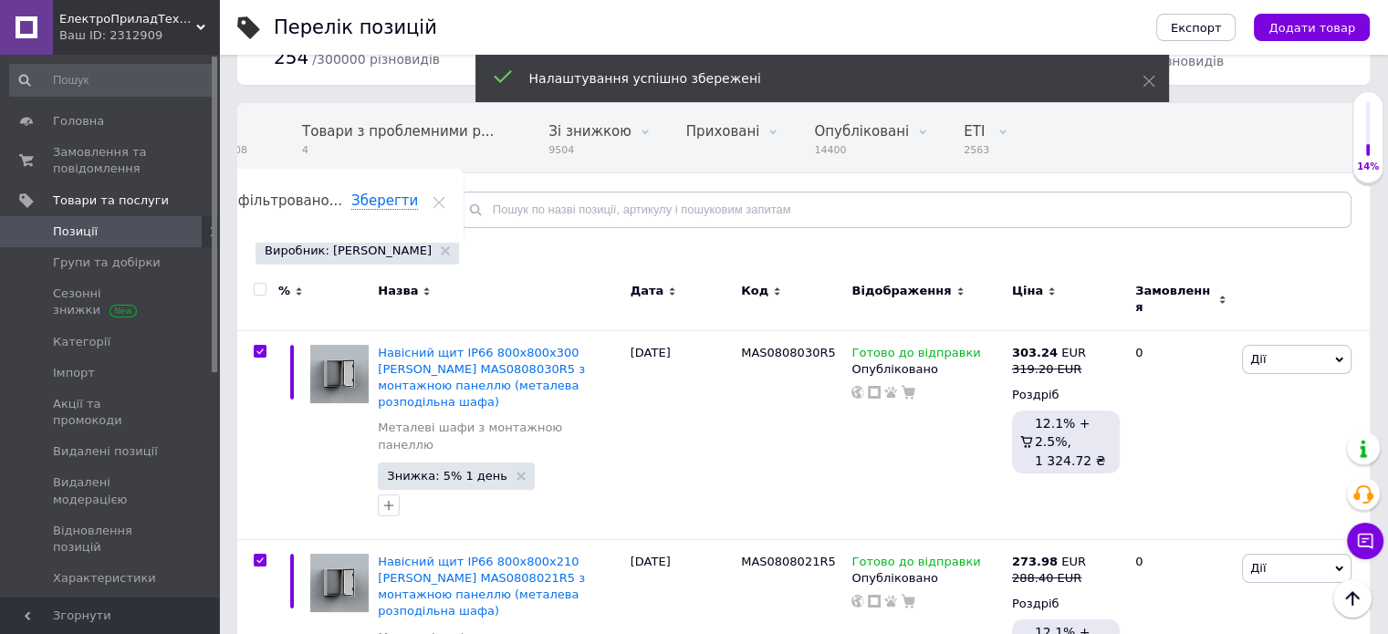
checkbox input "true"
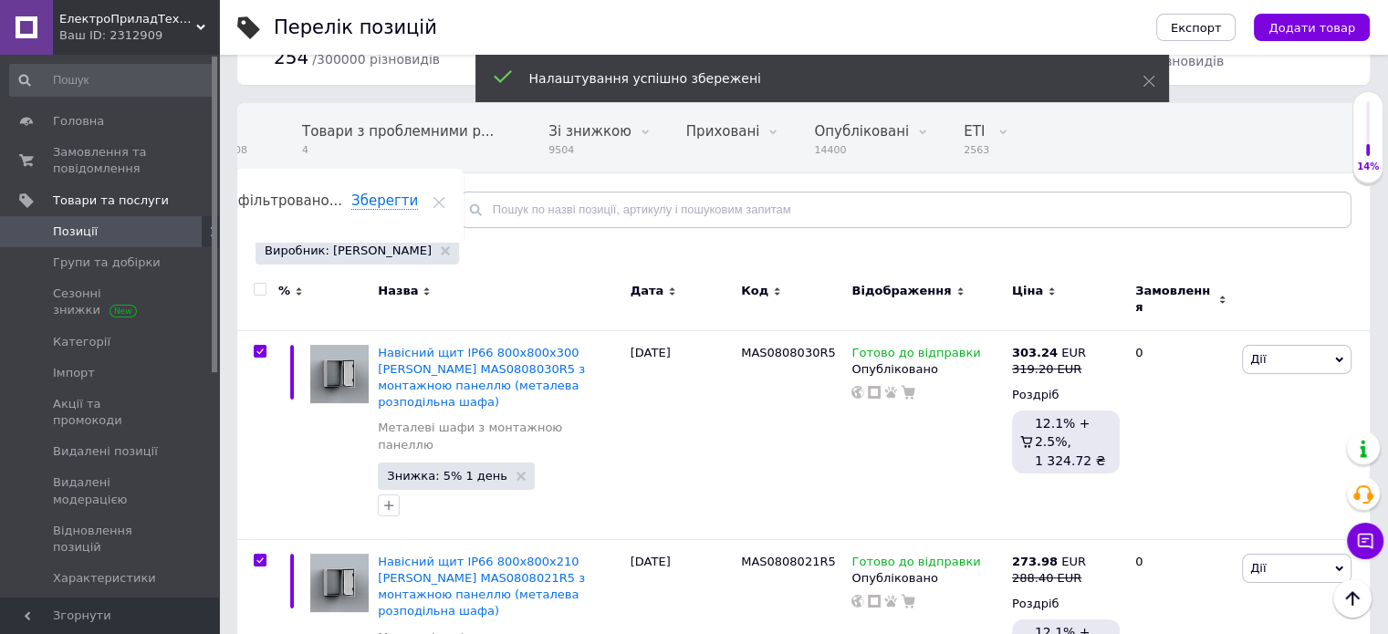
checkbox input "true"
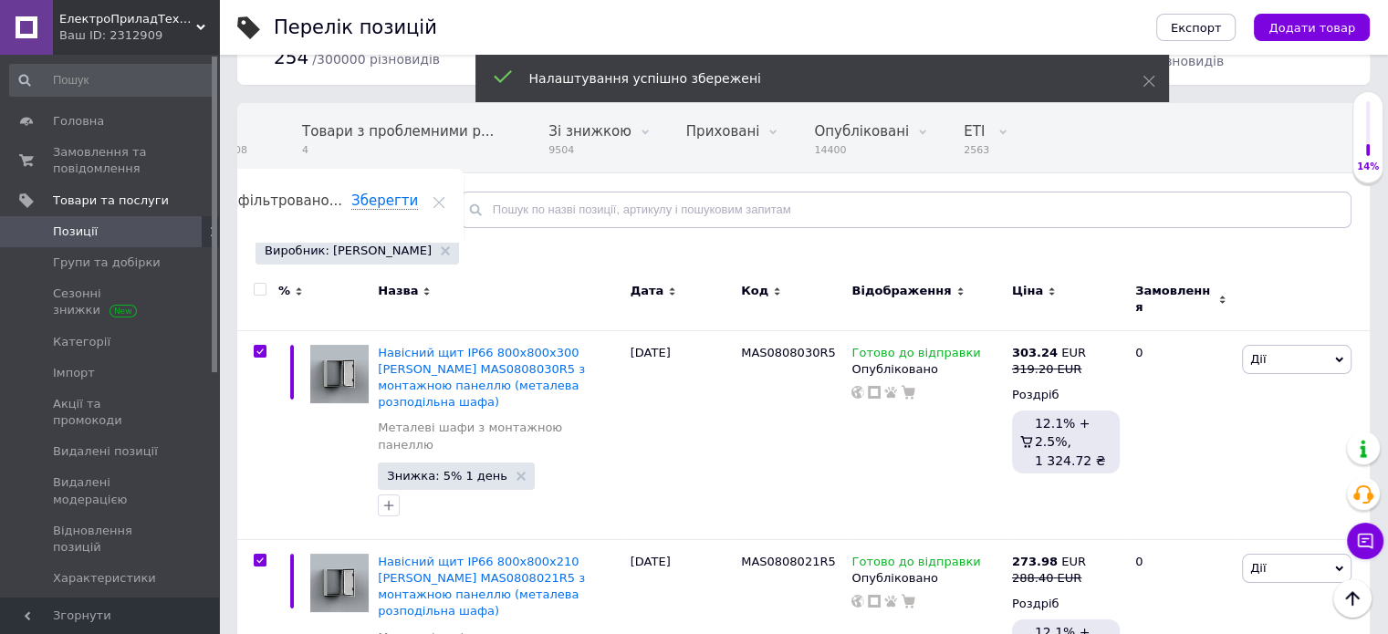
checkbox input "true"
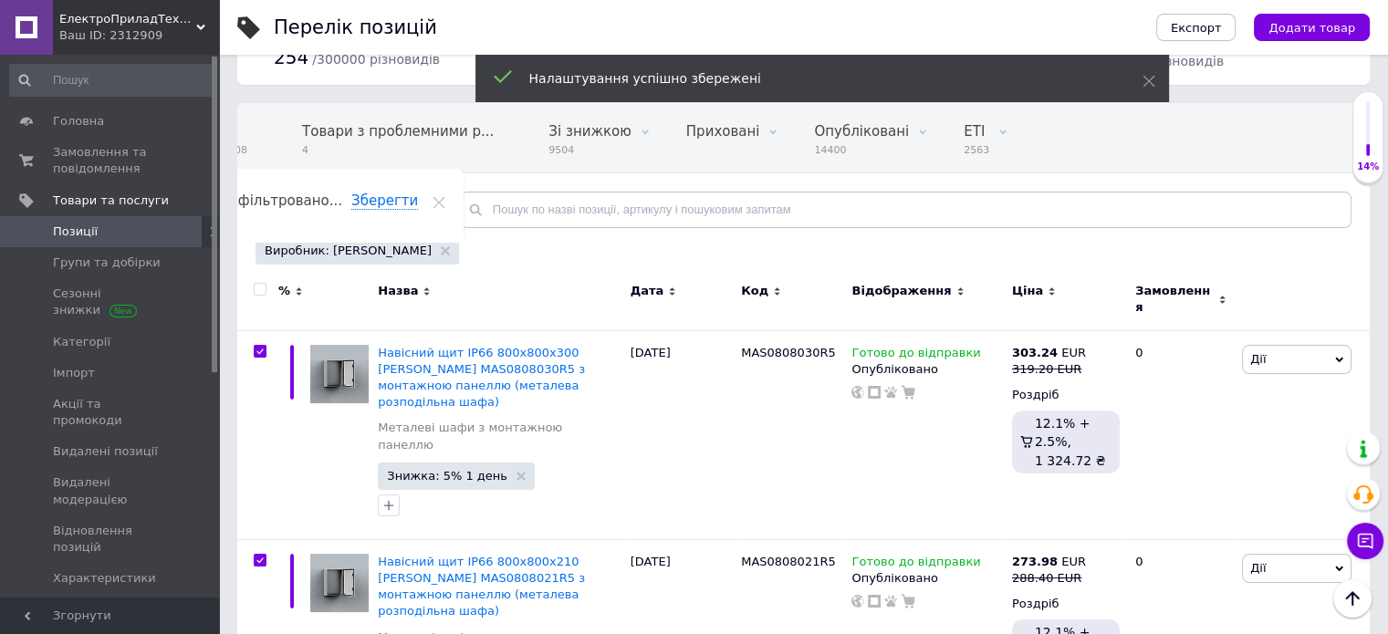
checkbox input "true"
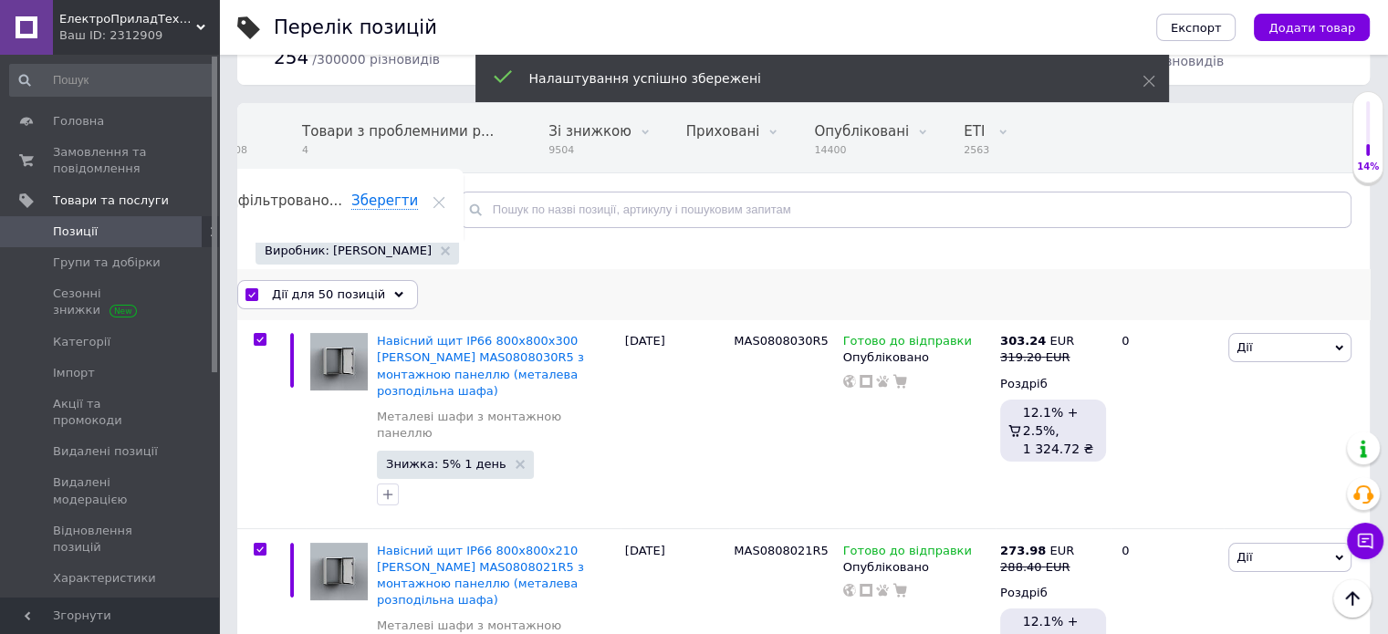
click at [273, 303] on div "Дії для 50 позицій" at bounding box center [327, 294] width 181 height 29
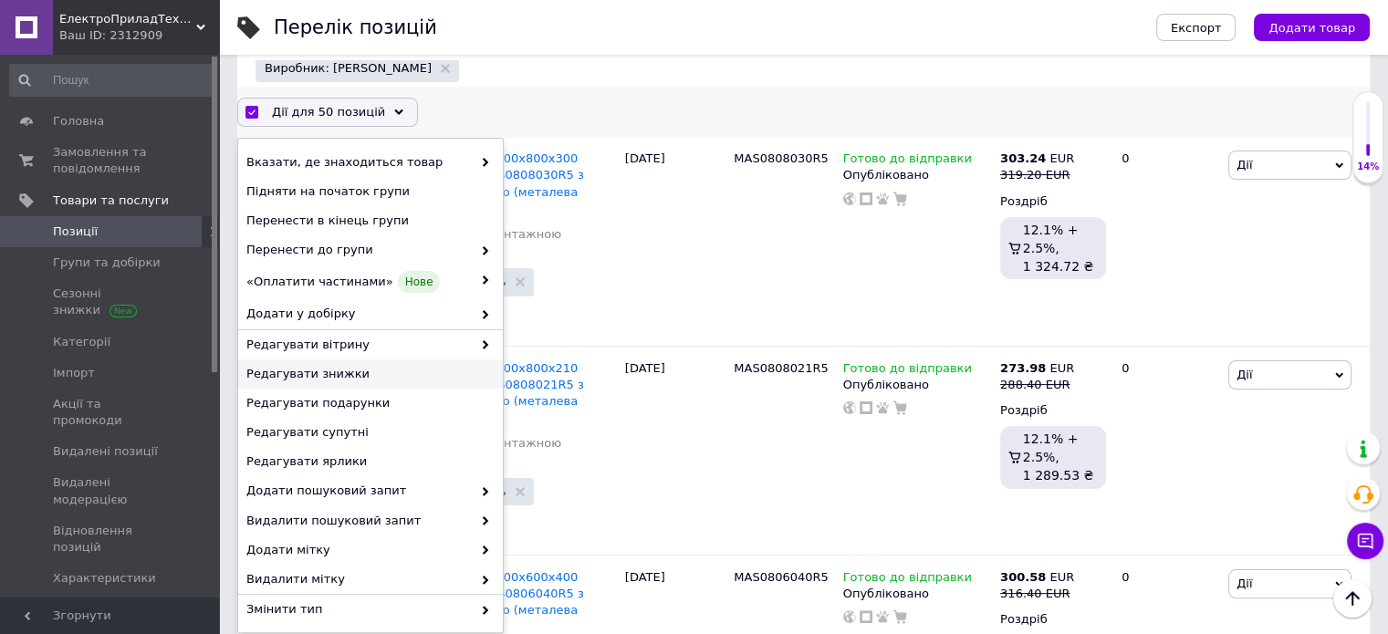
click at [337, 374] on span "Редагувати знижки" at bounding box center [368, 374] width 244 height 16
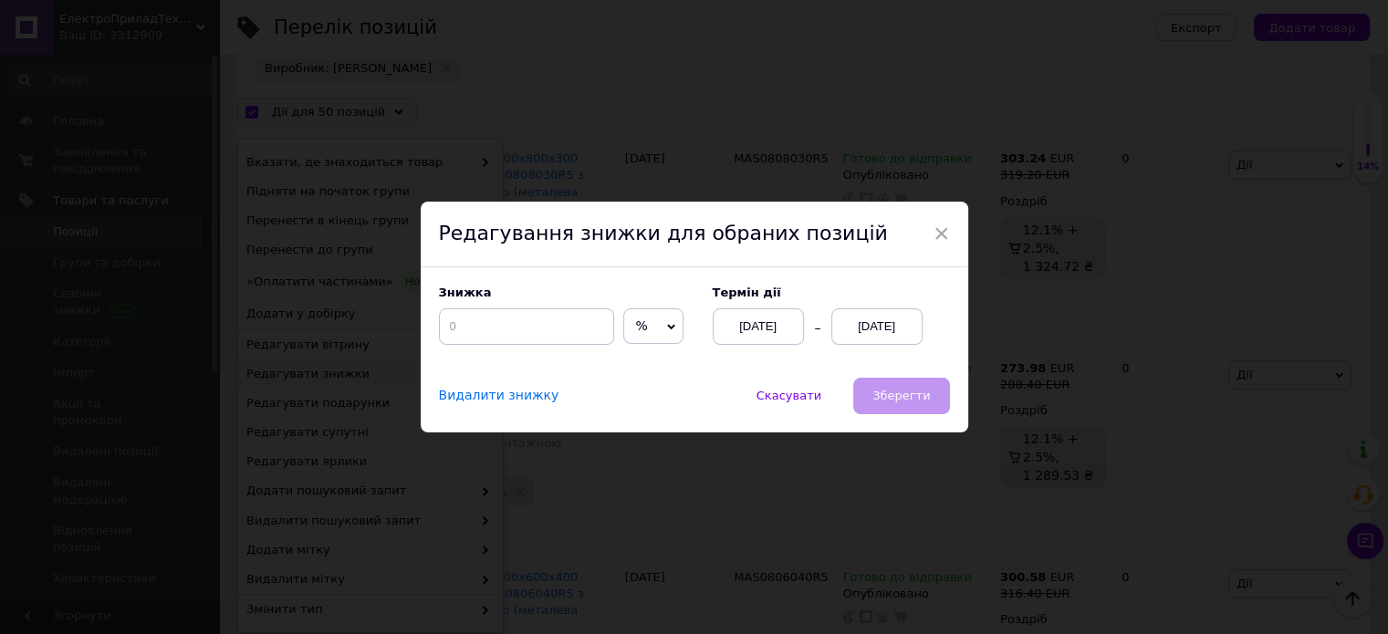
scroll to position [199, 0]
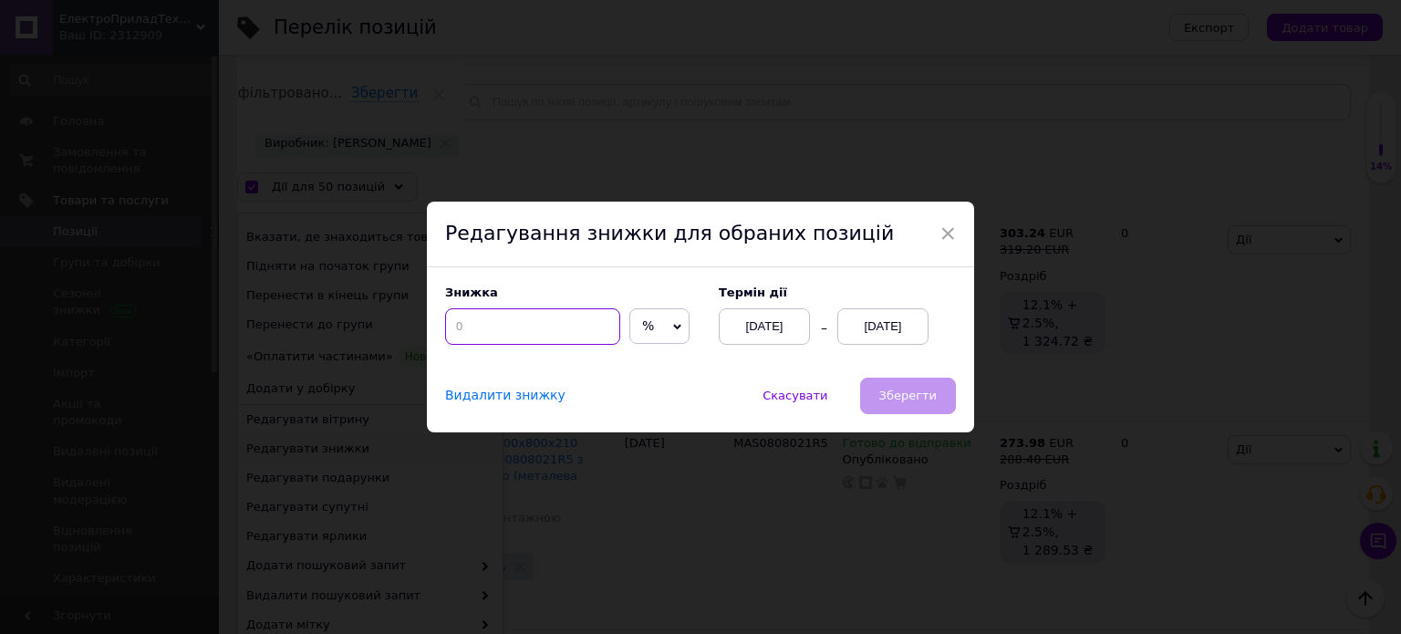
click at [473, 328] on input at bounding box center [532, 326] width 175 height 36
type input "5"
click at [886, 389] on span "Зберегти" at bounding box center [908, 396] width 57 height 14
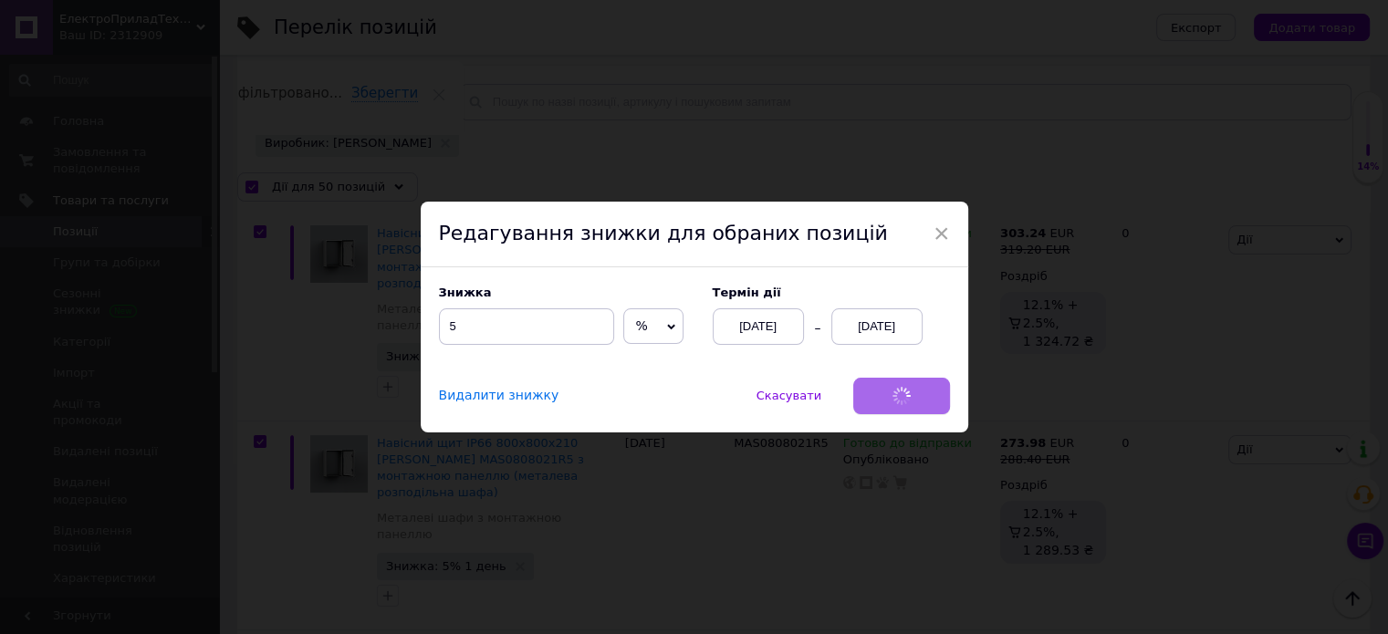
scroll to position [0, 40]
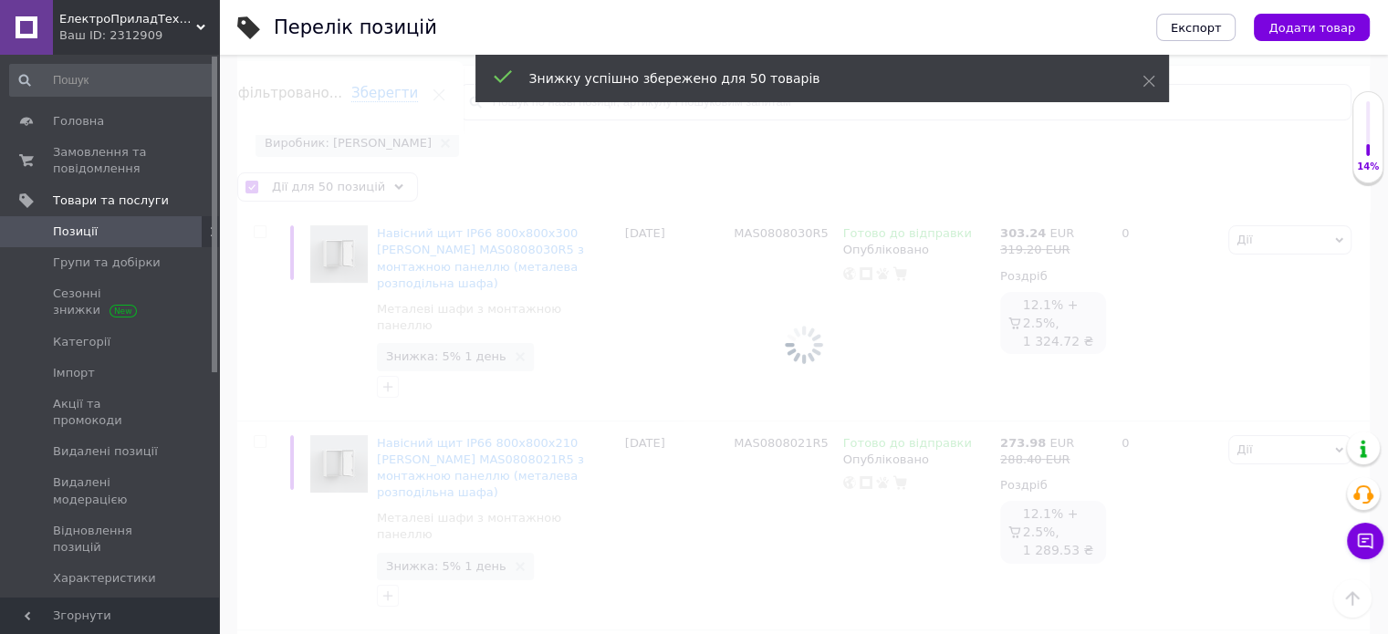
checkbox input "false"
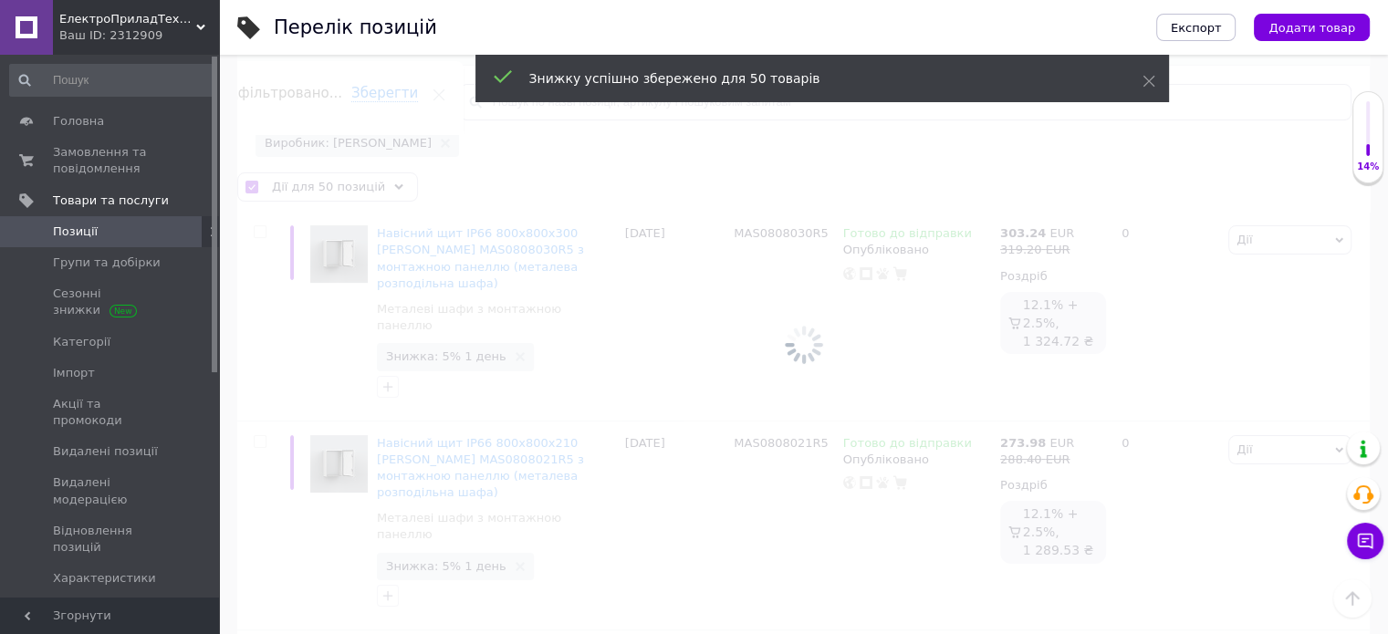
checkbox input "false"
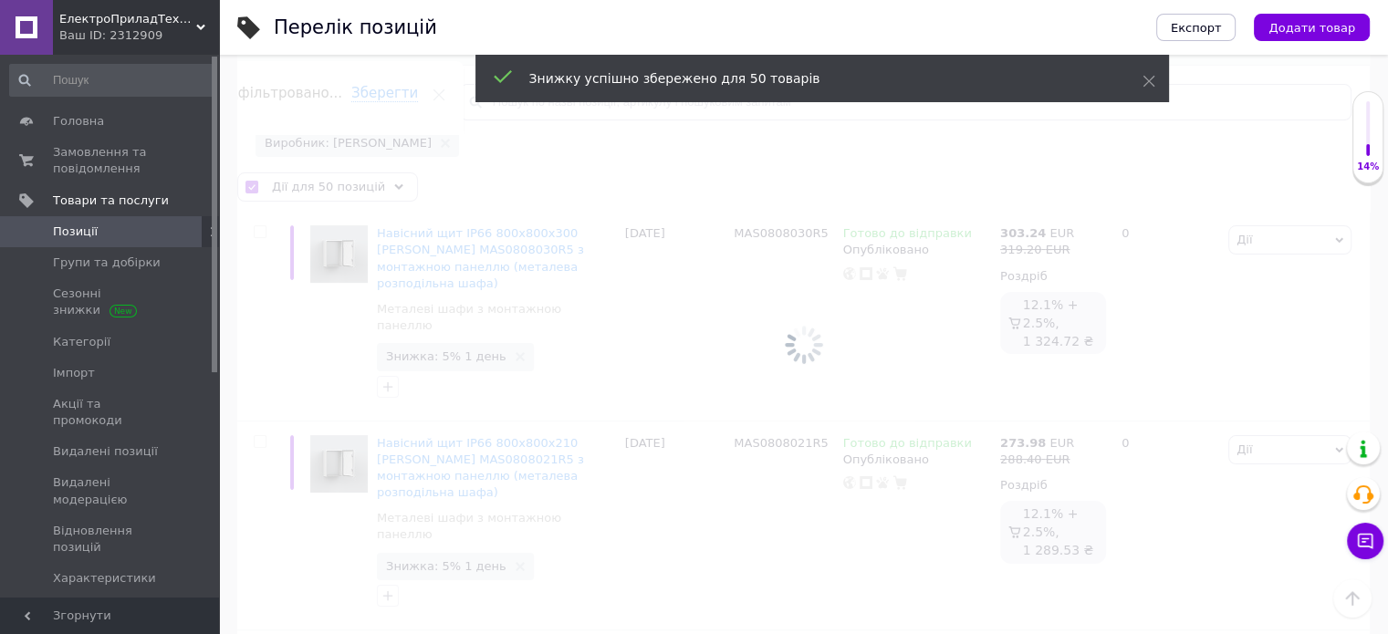
checkbox input "false"
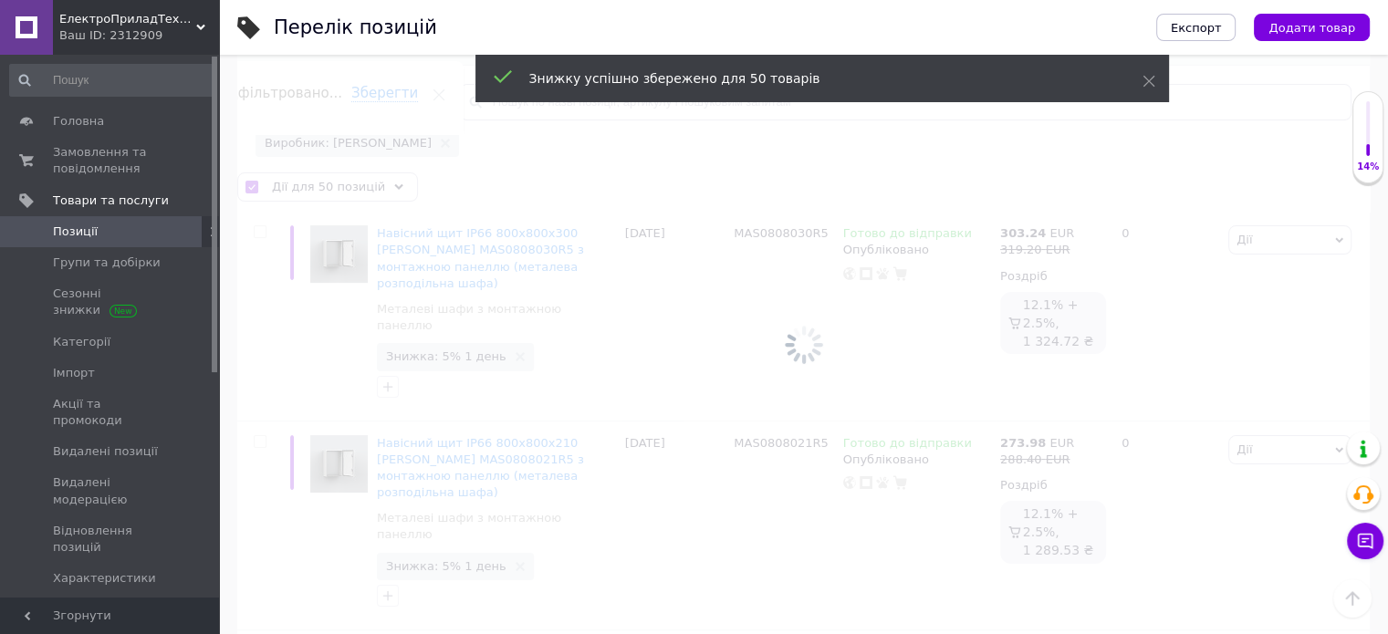
checkbox input "false"
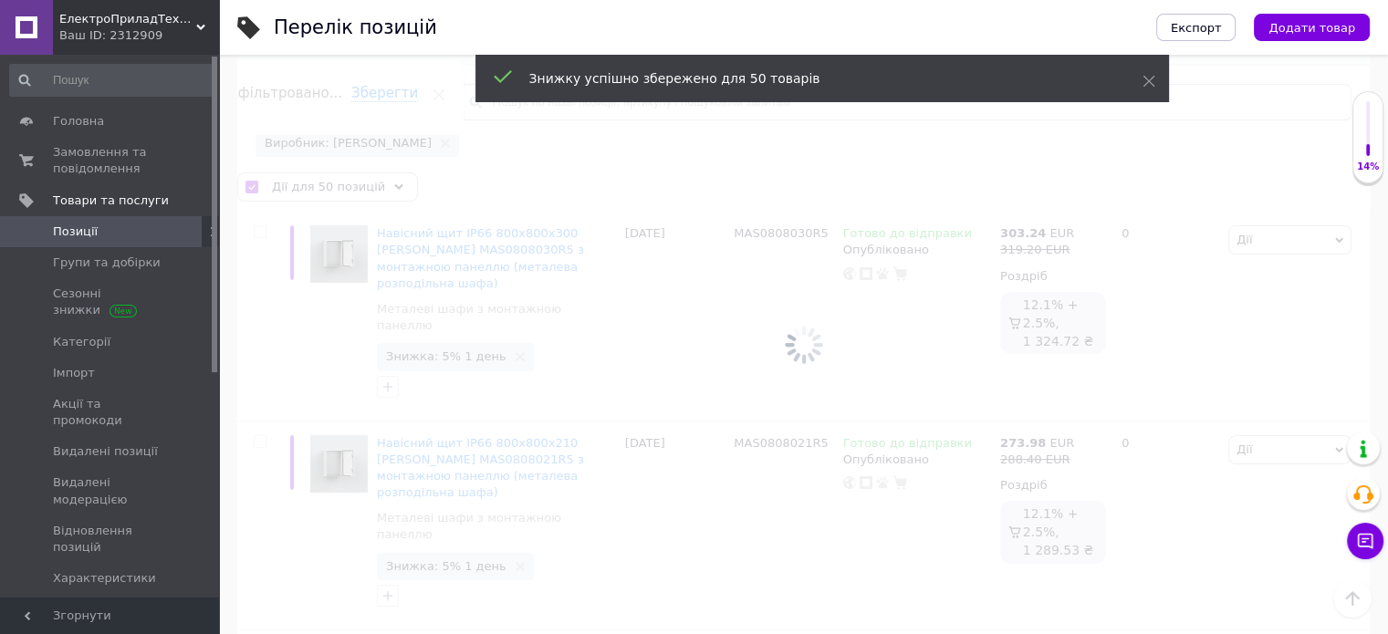
checkbox input "false"
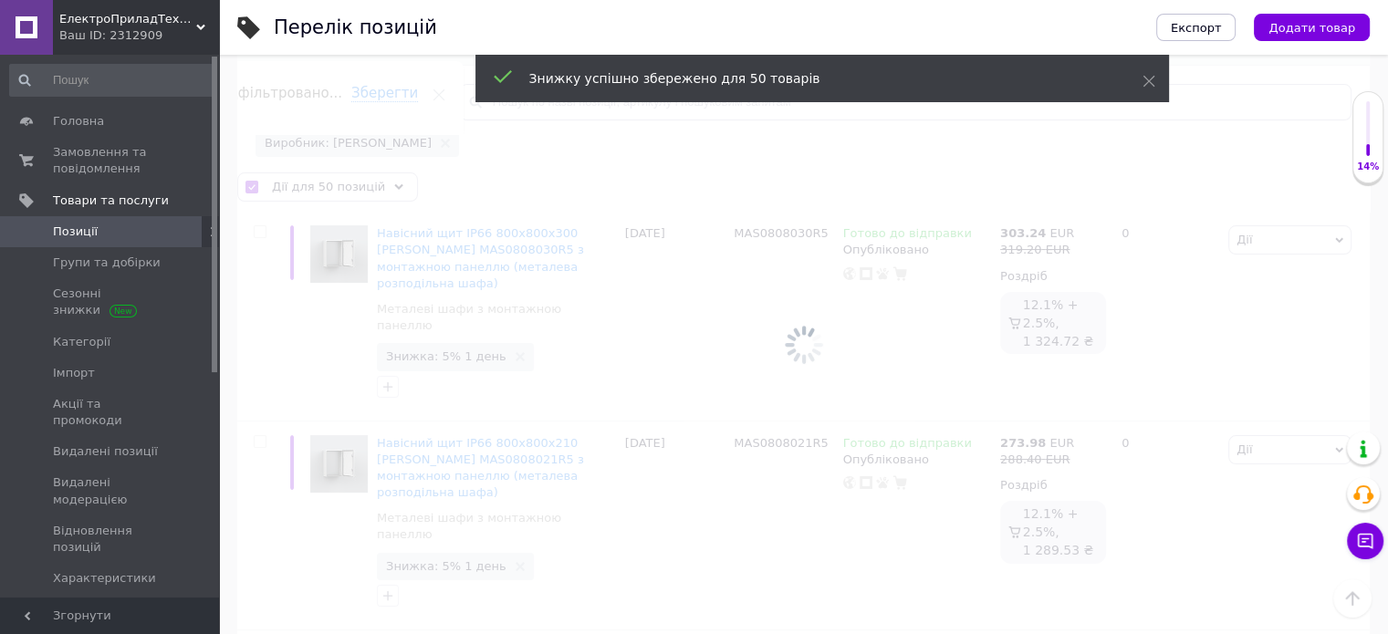
checkbox input "false"
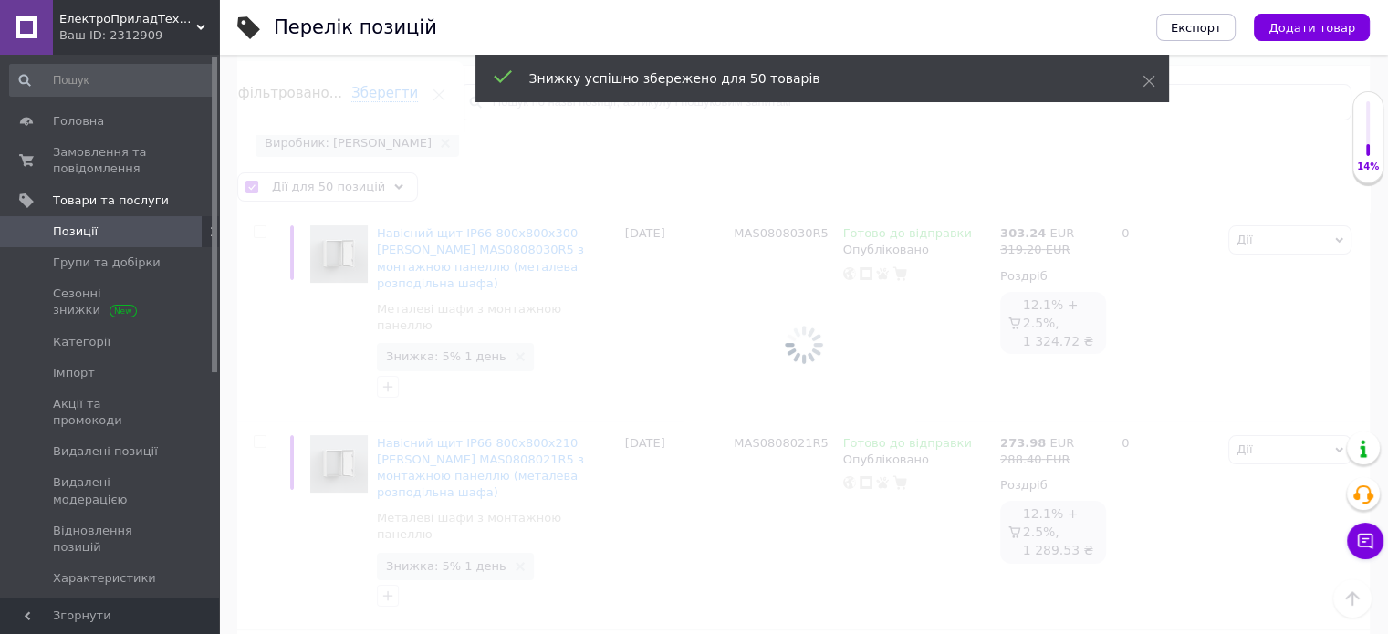
checkbox input "false"
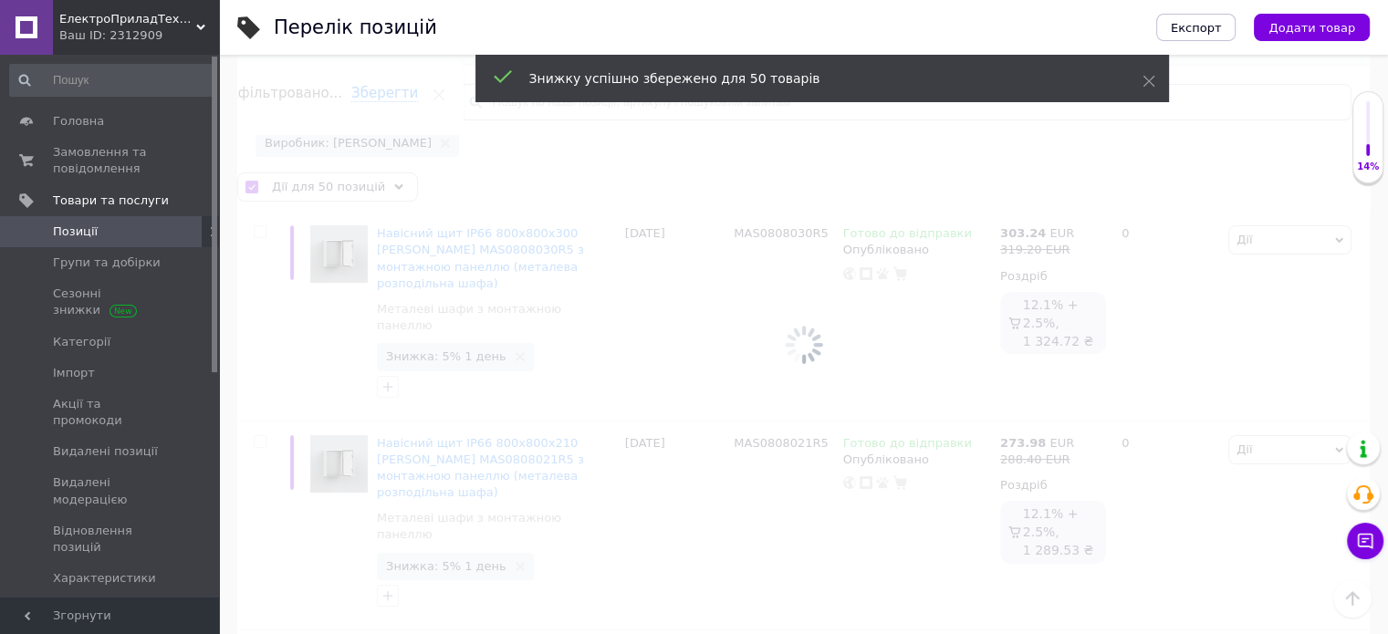
checkbox input "false"
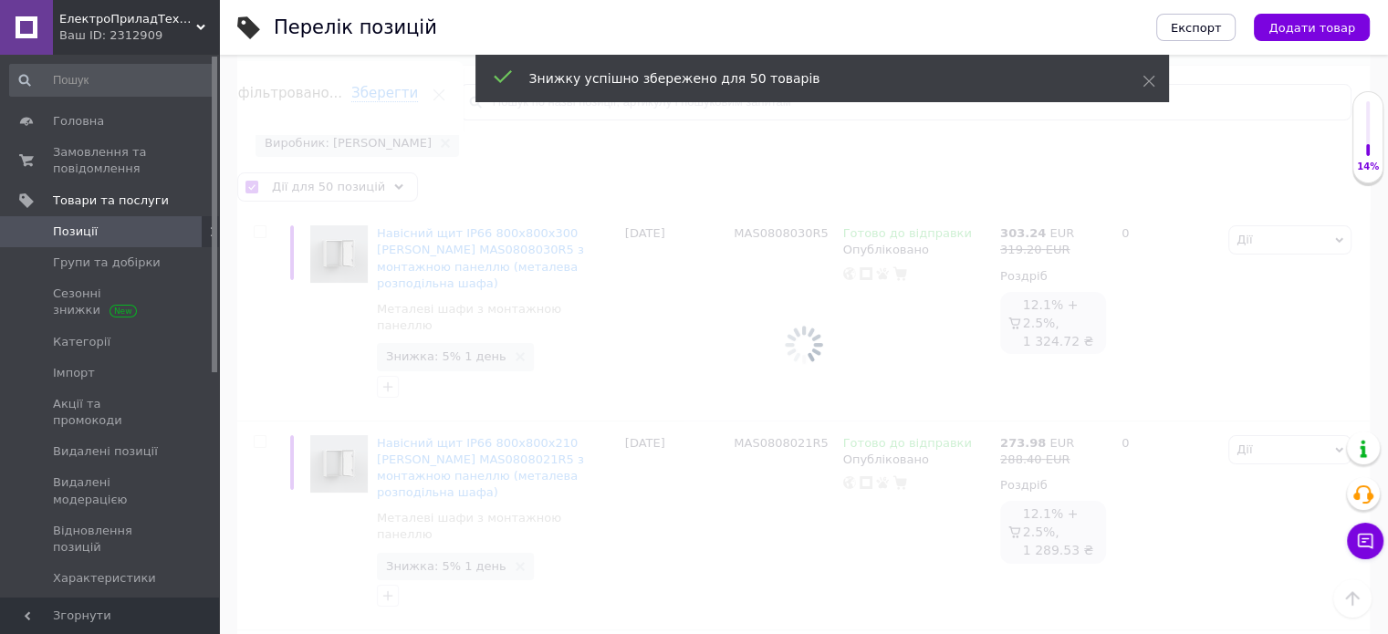
checkbox input "false"
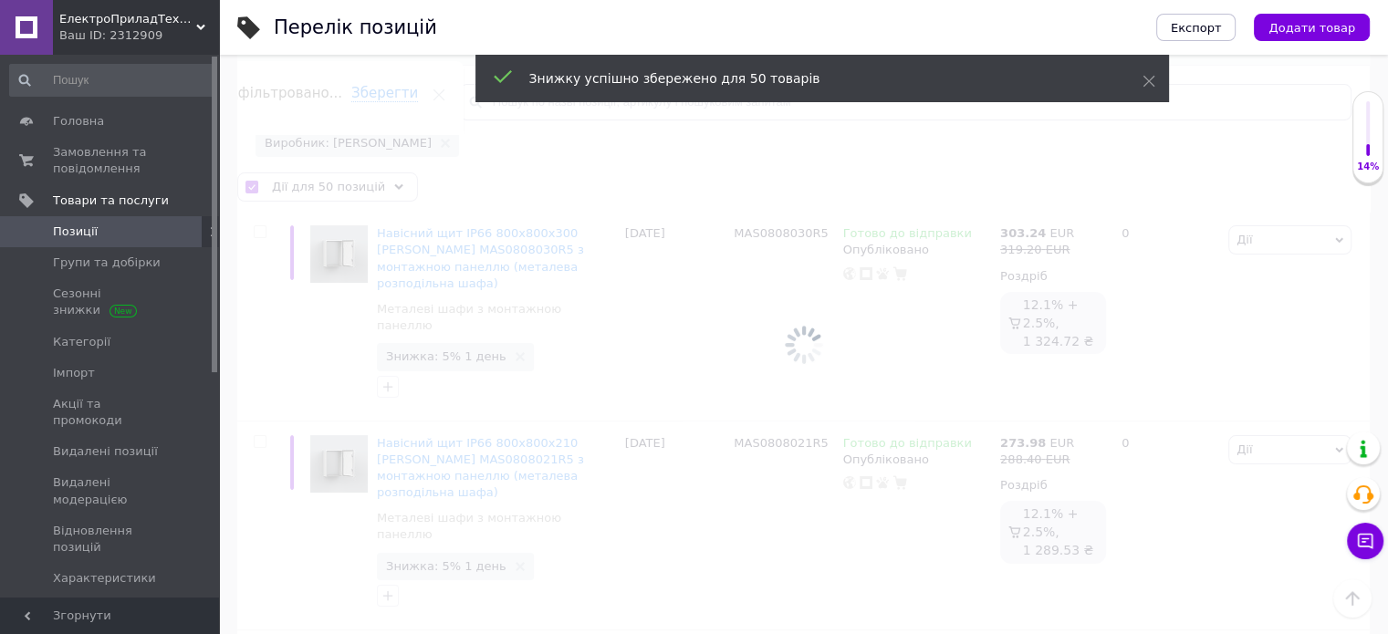
checkbox input "false"
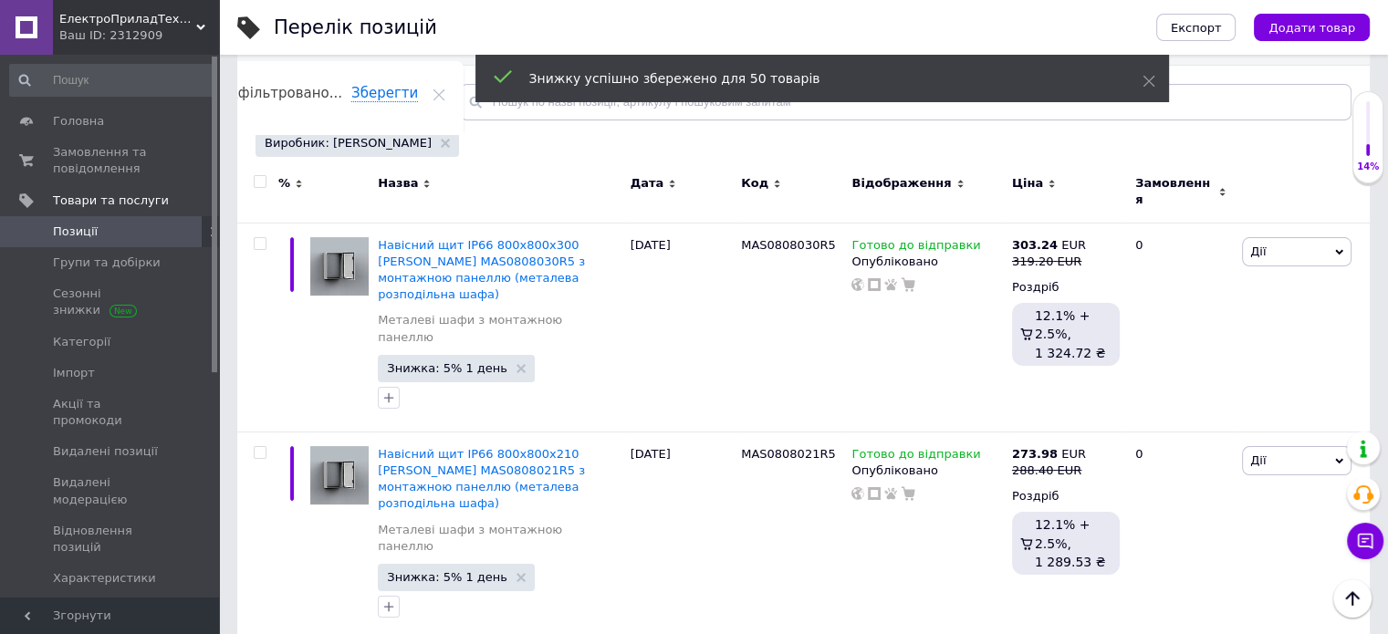
click at [255, 184] on input "checkbox" at bounding box center [260, 182] width 12 height 12
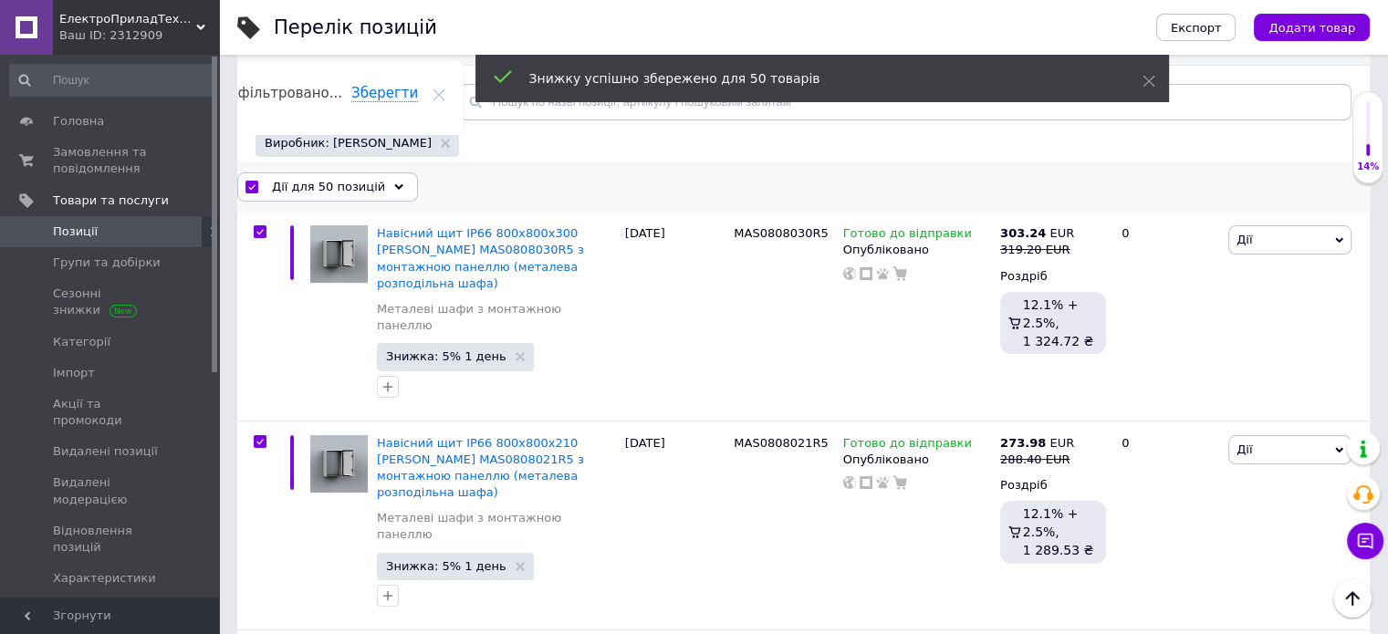
click at [278, 190] on span "Дії для 50 позицій" at bounding box center [328, 187] width 113 height 16
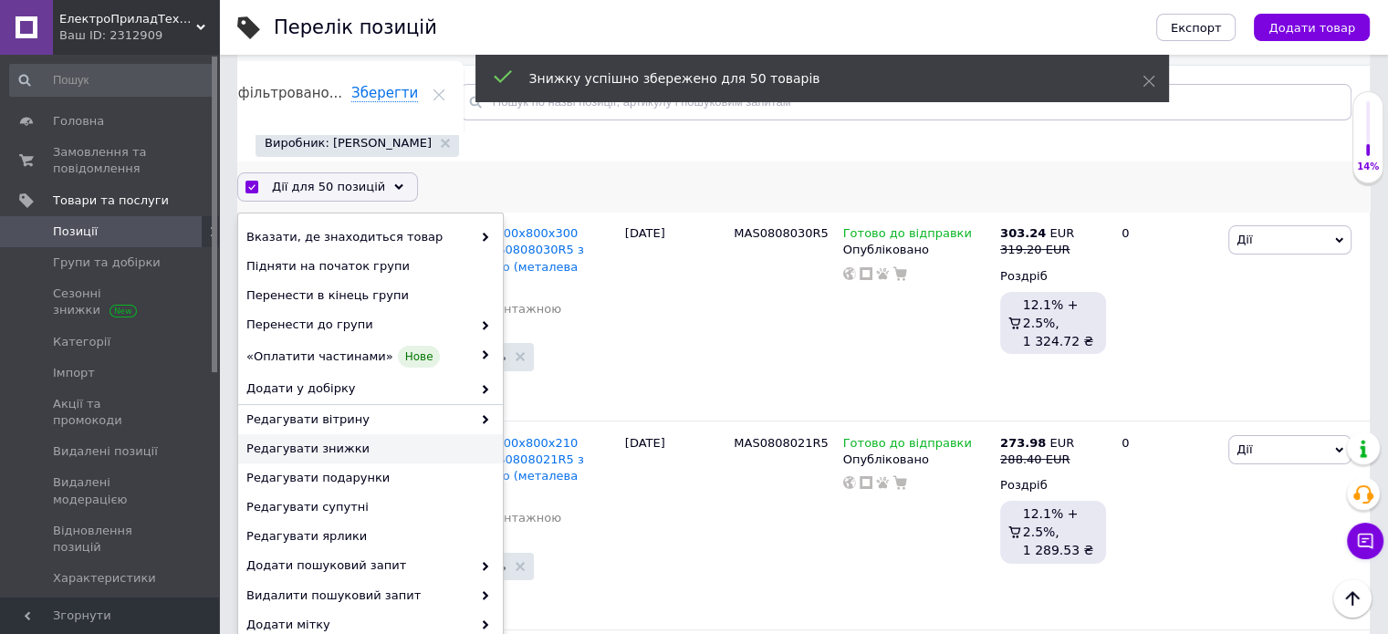
click at [325, 445] on span "Редагувати знижки" at bounding box center [368, 449] width 244 height 16
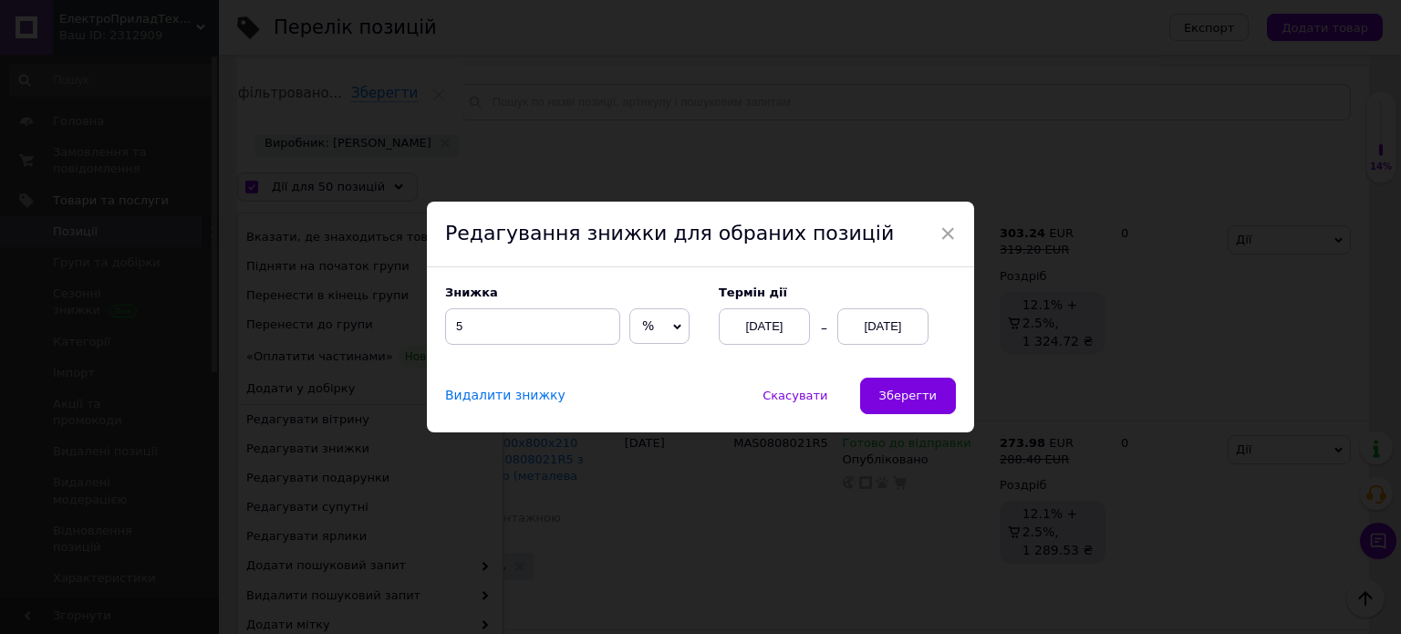
click at [901, 321] on div "12.10.2025" at bounding box center [883, 326] width 91 height 36
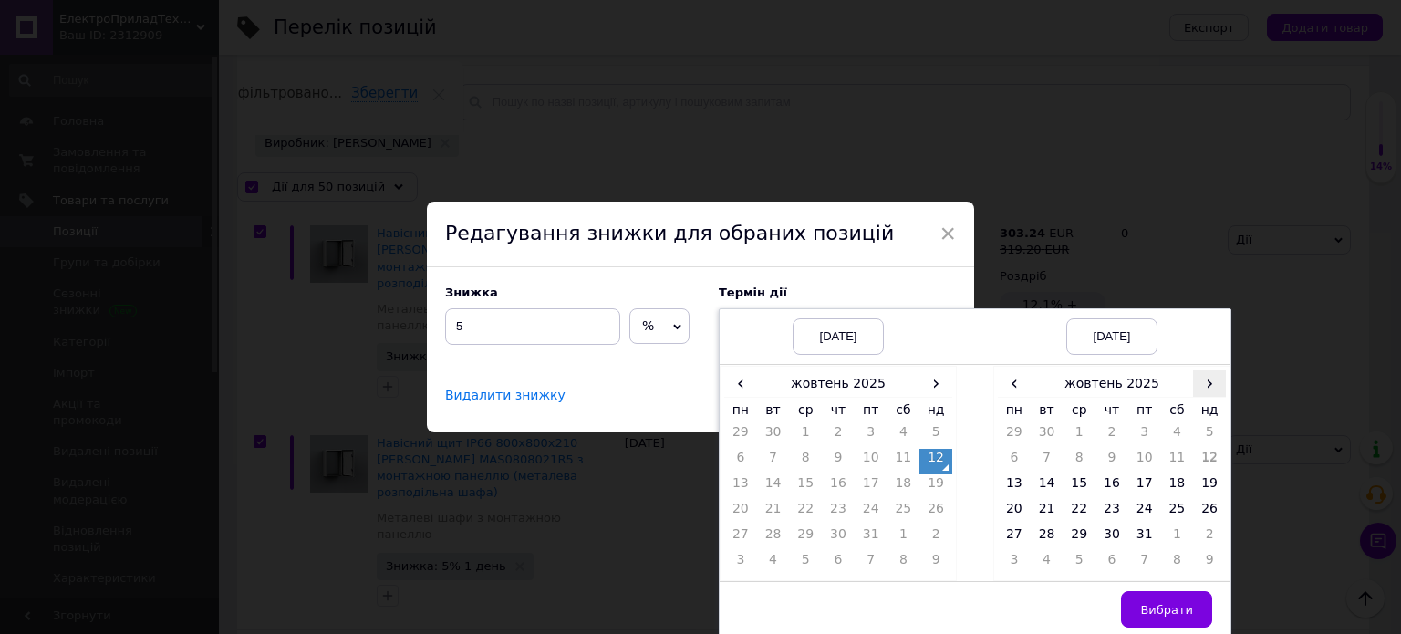
click at [1193, 386] on span "›" at bounding box center [1209, 383] width 33 height 26
click at [1089, 543] on td "26" at bounding box center [1079, 539] width 33 height 26
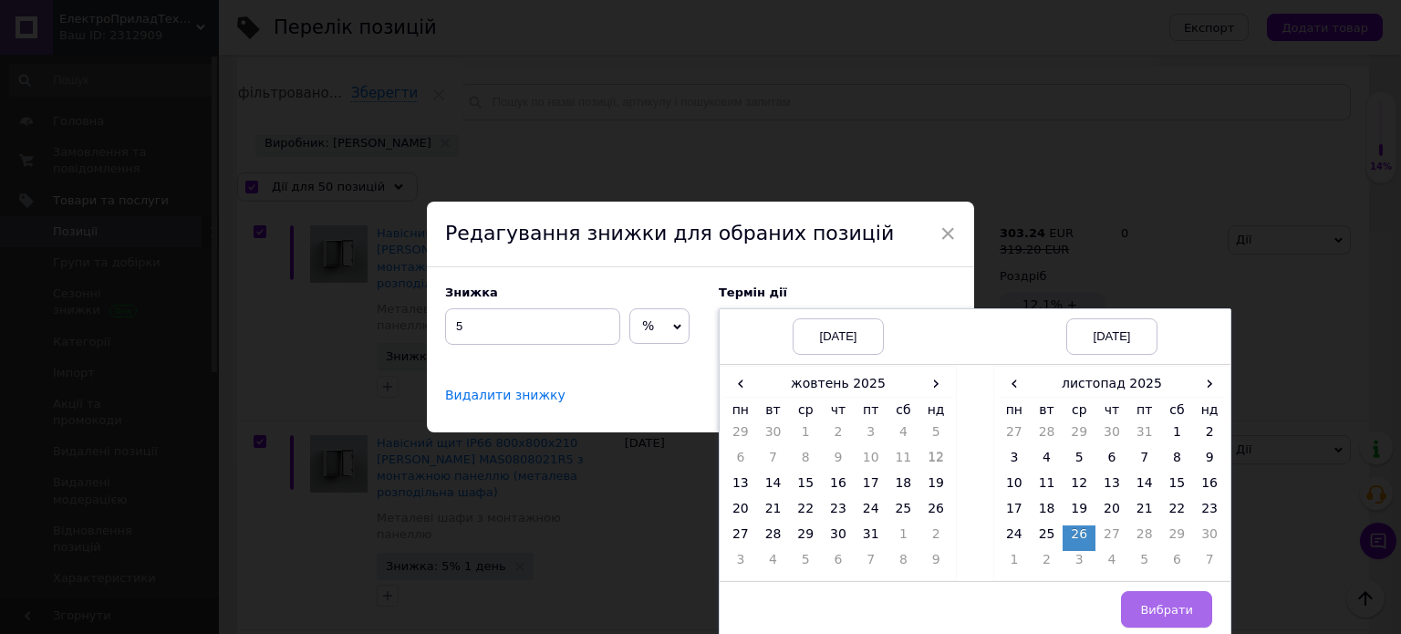
click at [1150, 615] on span "Вибрати" at bounding box center [1166, 610] width 53 height 14
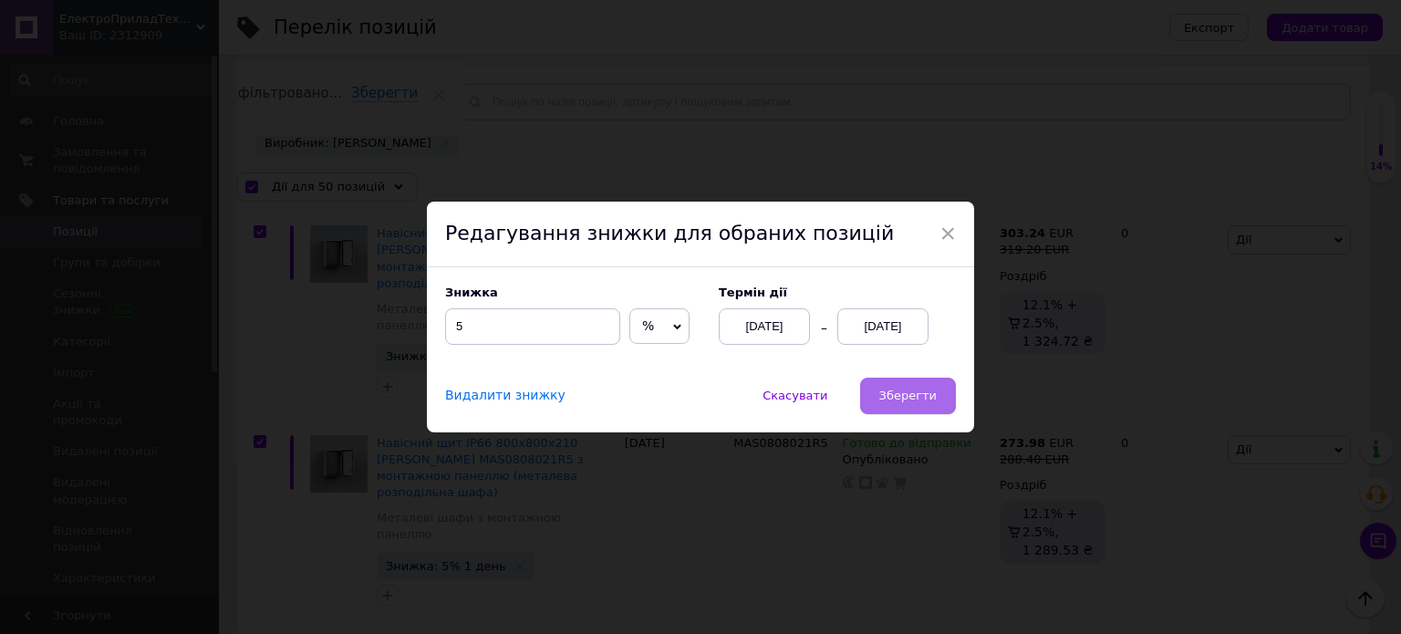
click at [919, 401] on span "Зберегти" at bounding box center [908, 396] width 57 height 14
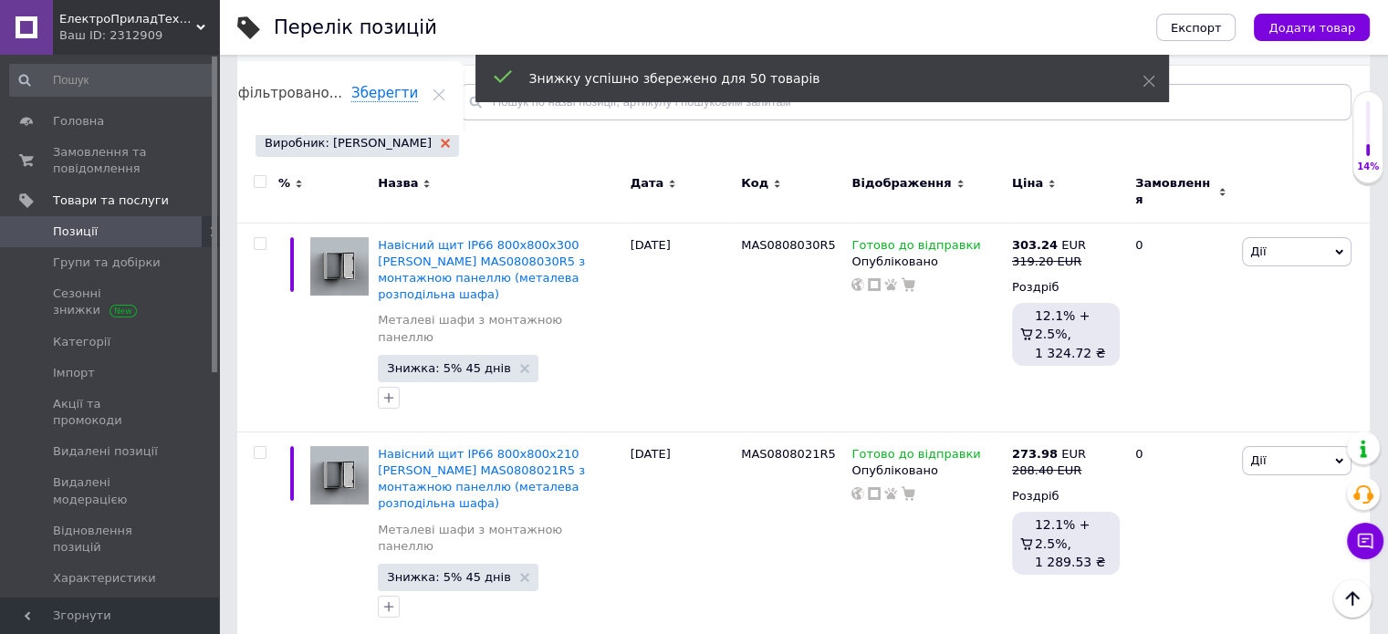
click at [441, 142] on icon at bounding box center [445, 143] width 9 height 9
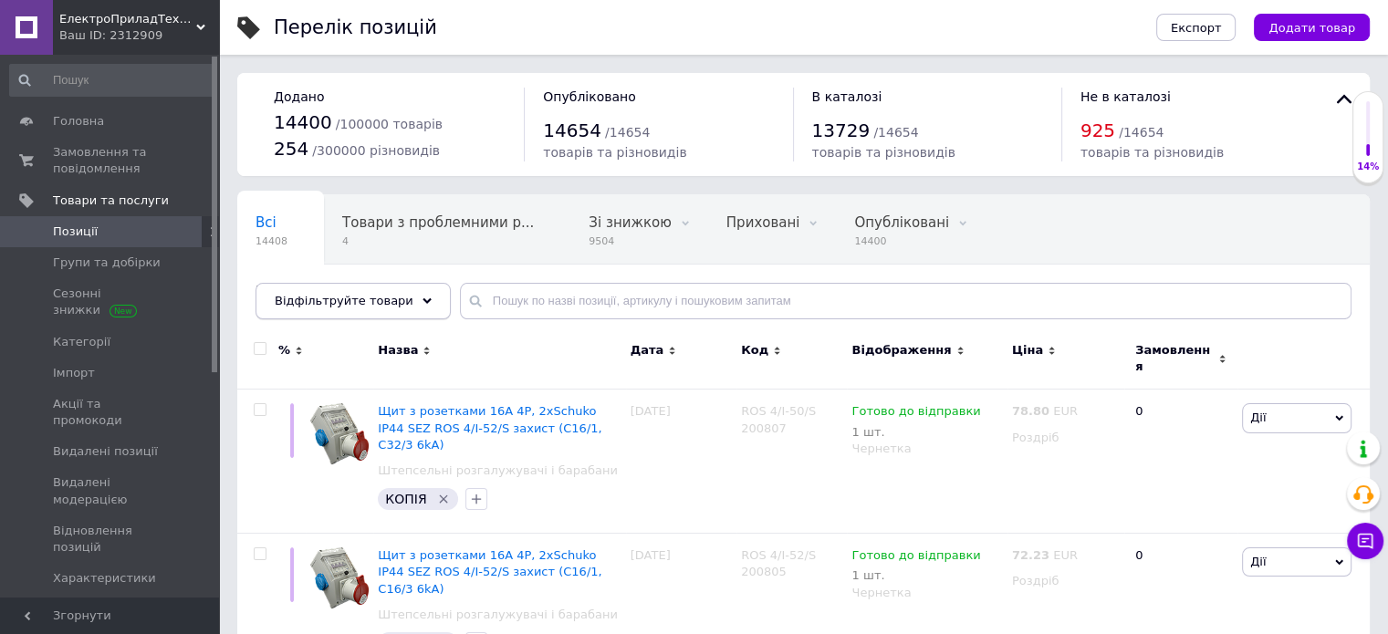
click at [334, 296] on span "Відфільтруйте товари" at bounding box center [344, 301] width 139 height 14
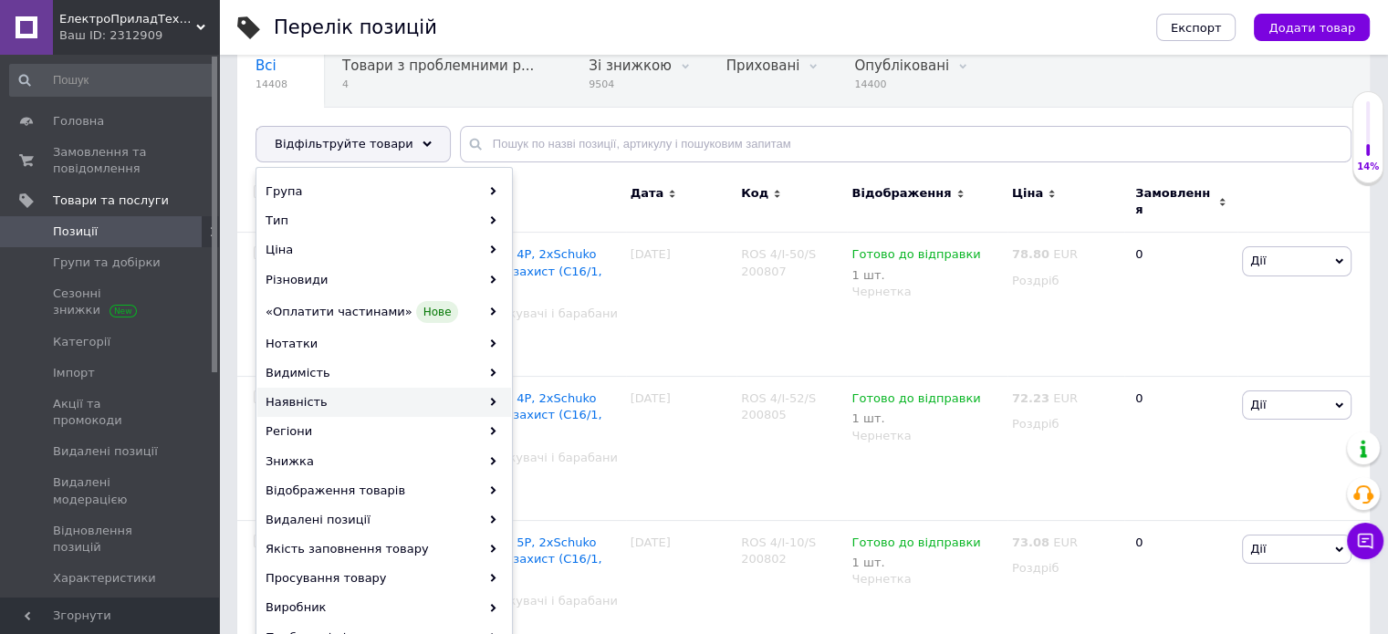
scroll to position [274, 0]
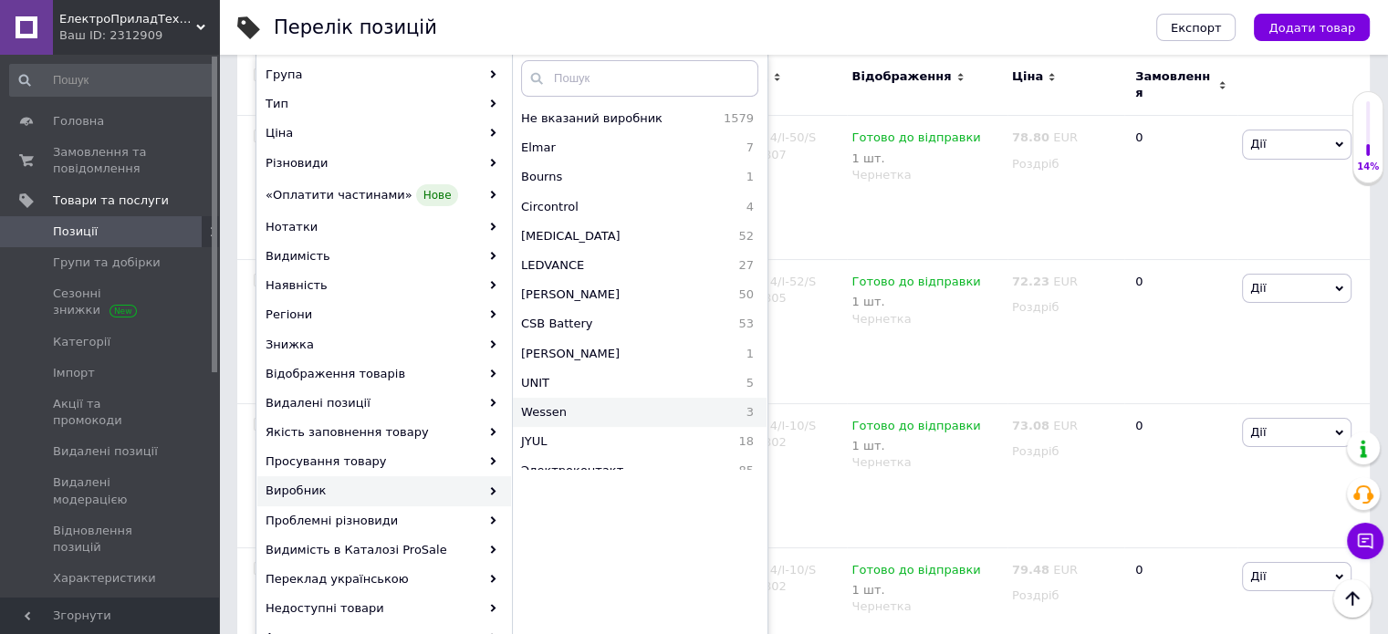
click at [561, 415] on span "Wessen" at bounding box center [606, 412] width 171 height 16
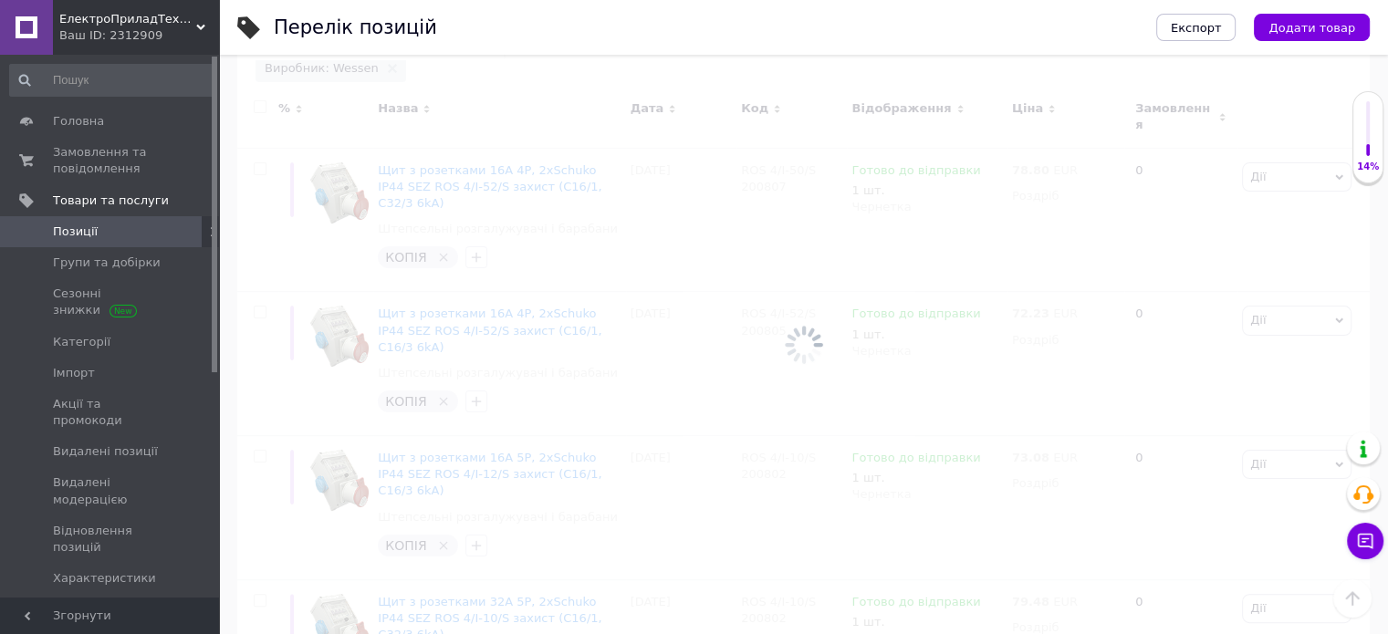
scroll to position [0, 40]
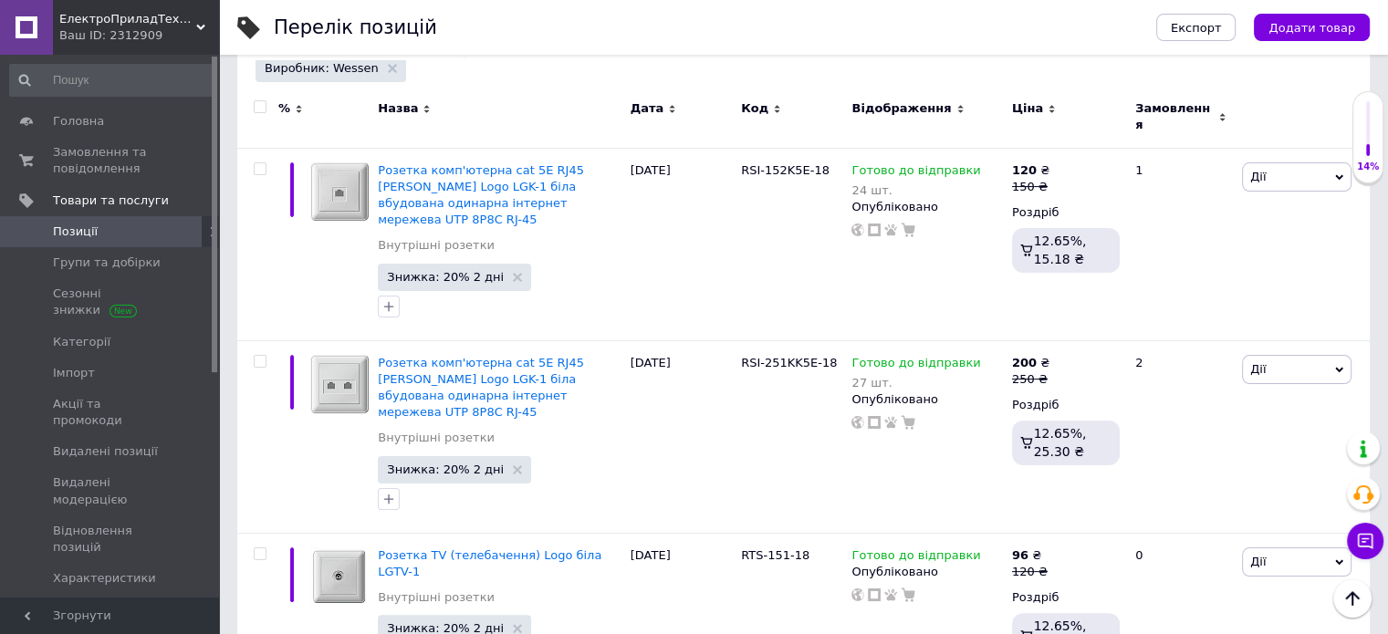
click at [256, 99] on div at bounding box center [257, 117] width 41 height 61
click at [262, 105] on input "checkbox" at bounding box center [260, 107] width 12 height 12
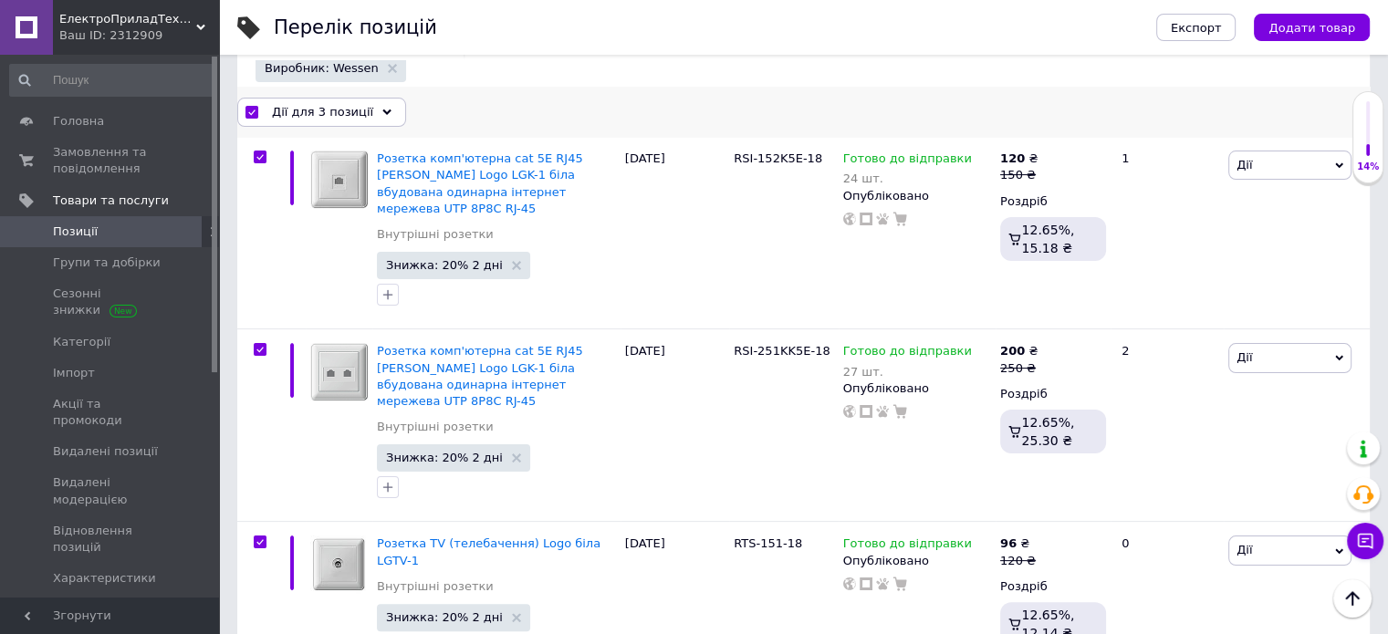
click at [300, 111] on span "Дії для 3 позиції" at bounding box center [322, 112] width 101 height 16
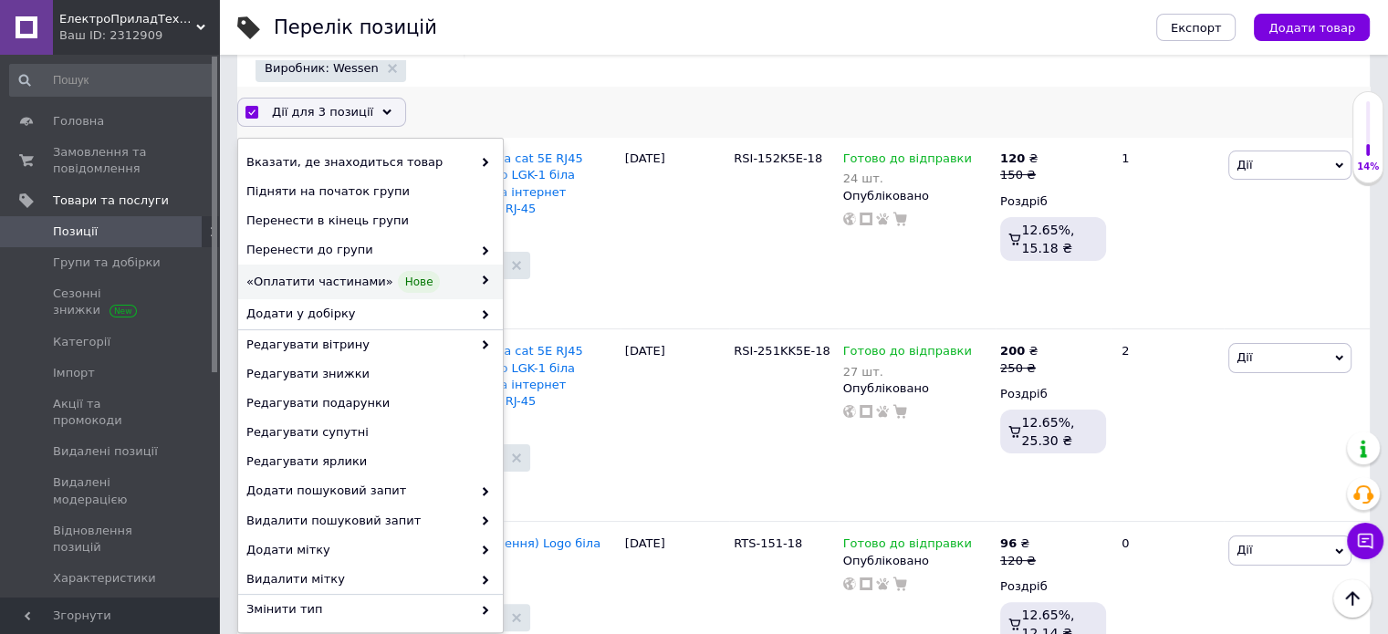
click at [334, 279] on span "«Оплатити частинами» Нове" at bounding box center [358, 282] width 225 height 22
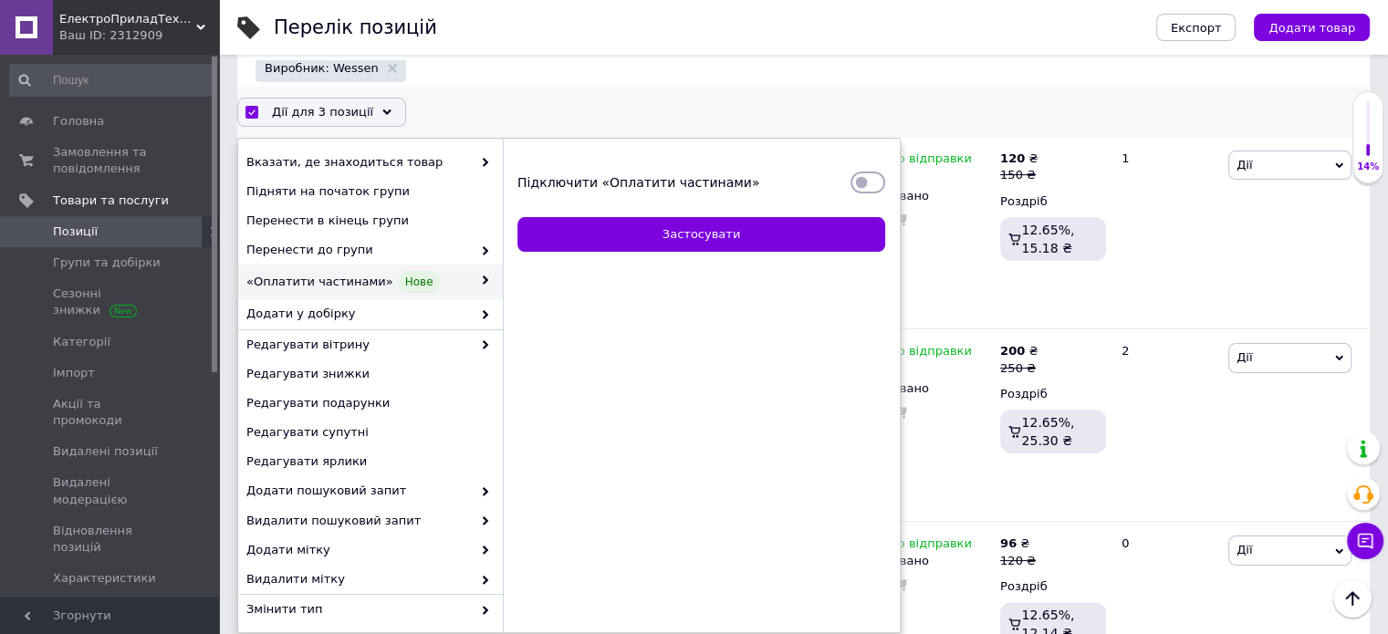
click at [862, 183] on input "Підключити «Оплатити частинами»" at bounding box center [867, 182] width 35 height 18
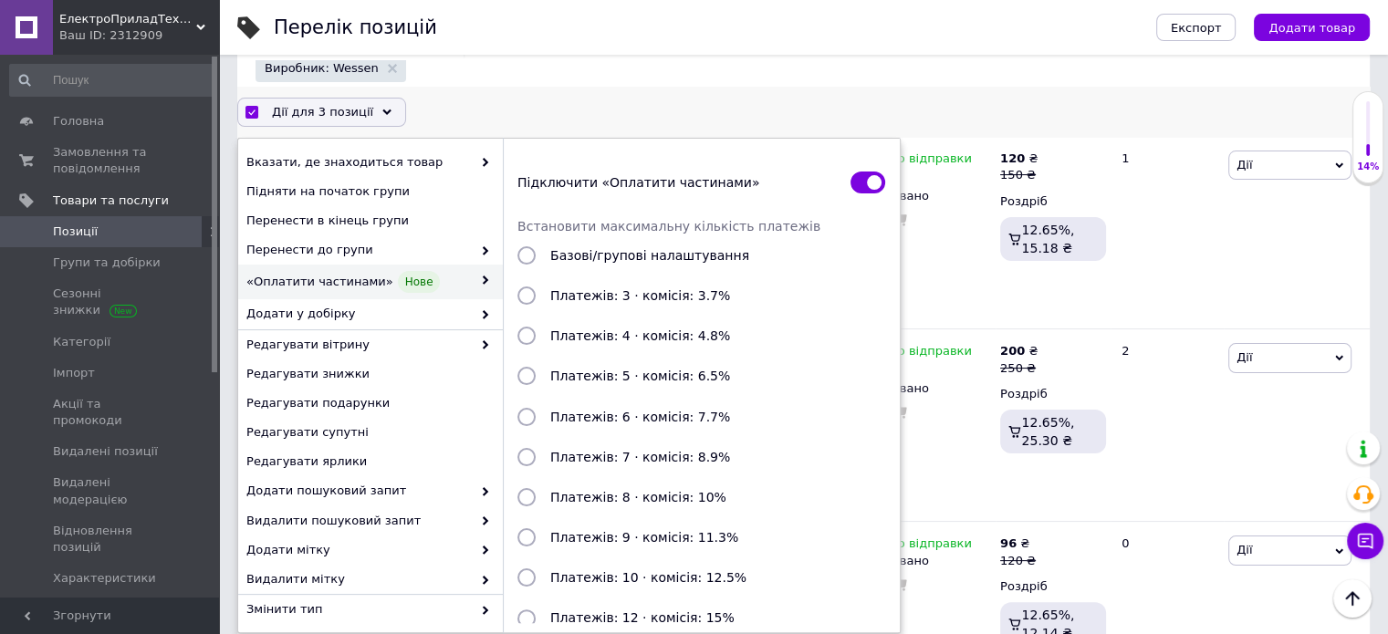
click at [528, 294] on input "Платежів: 3 · комісія: 3.7%" at bounding box center [526, 295] width 18 height 18
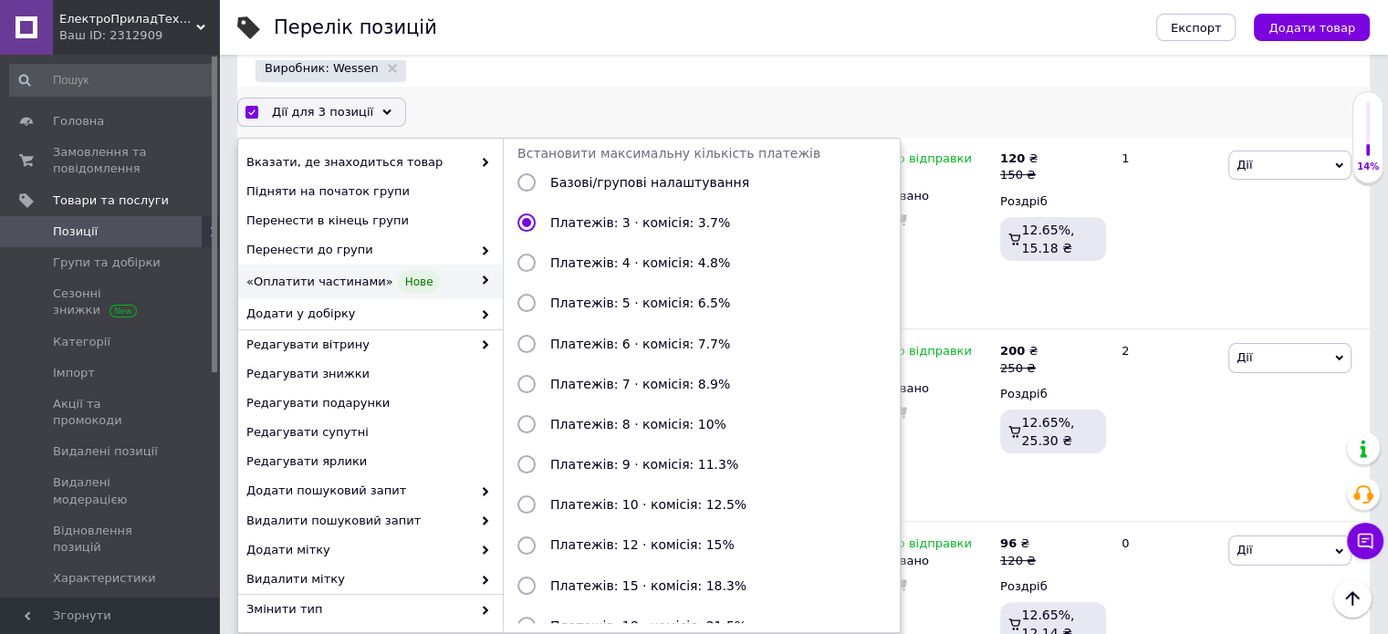
scroll to position [198, 0]
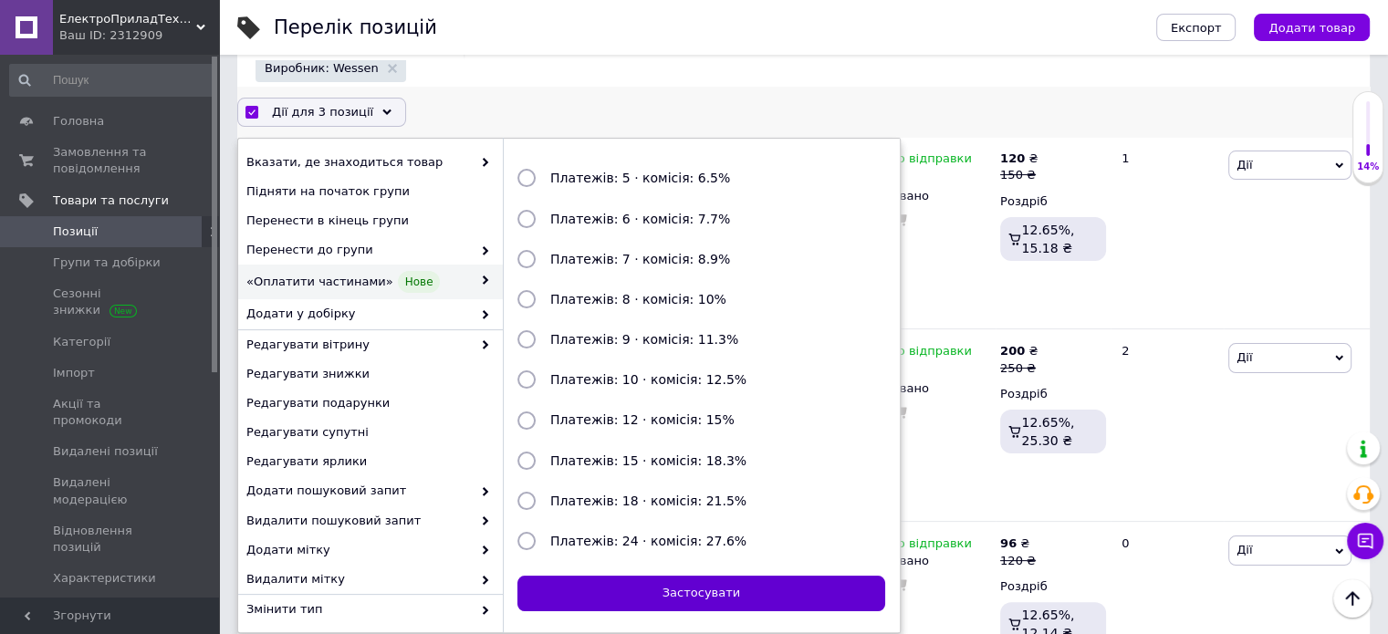
click at [657, 591] on button "Застосувати" at bounding box center [701, 594] width 368 height 36
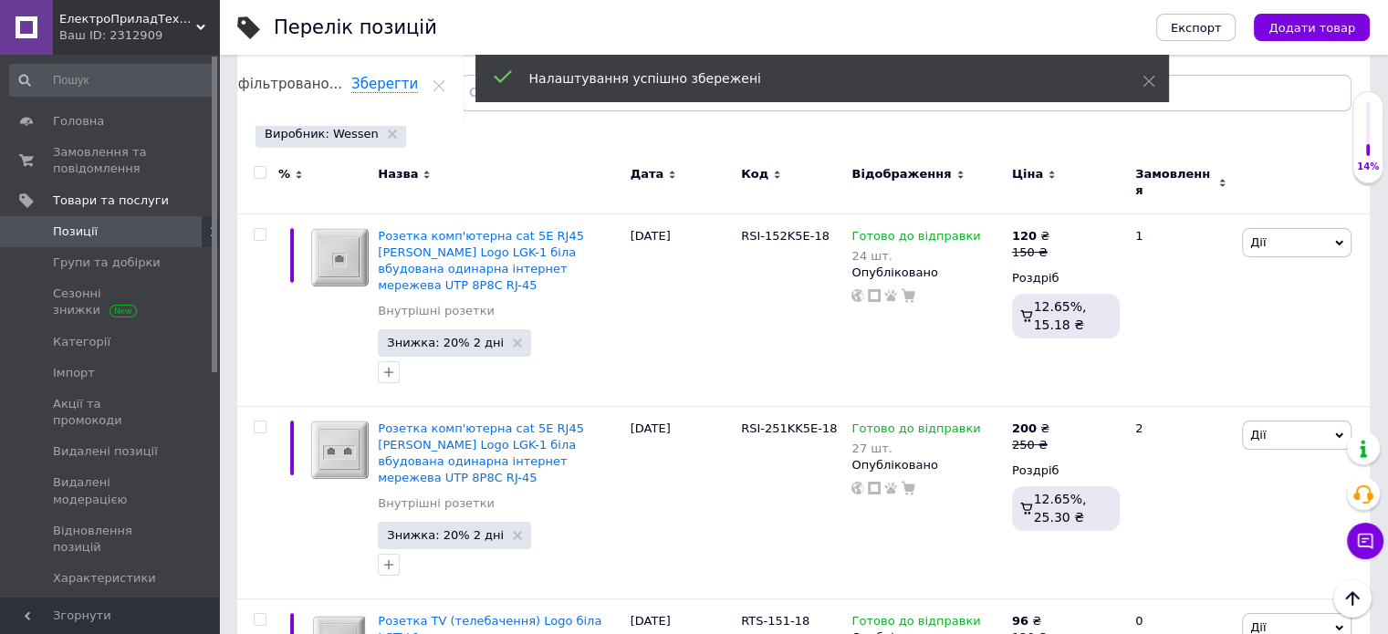
scroll to position [182, 0]
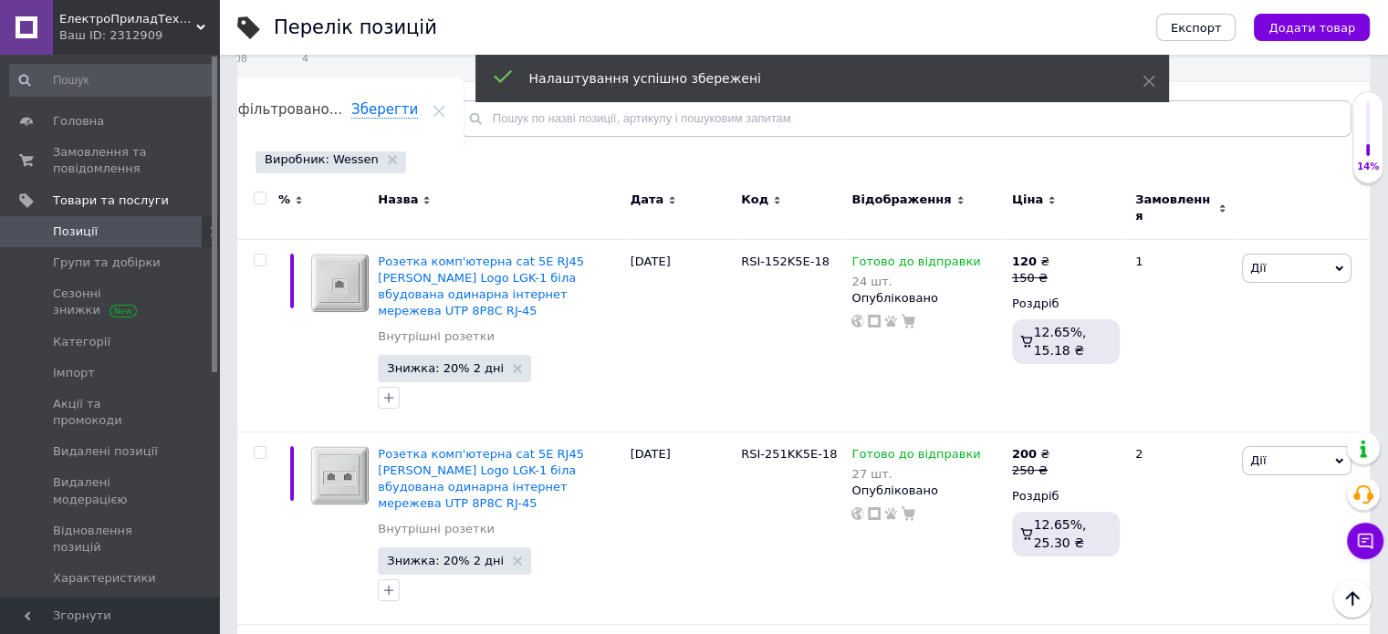
click at [261, 196] on input "checkbox" at bounding box center [260, 199] width 12 height 12
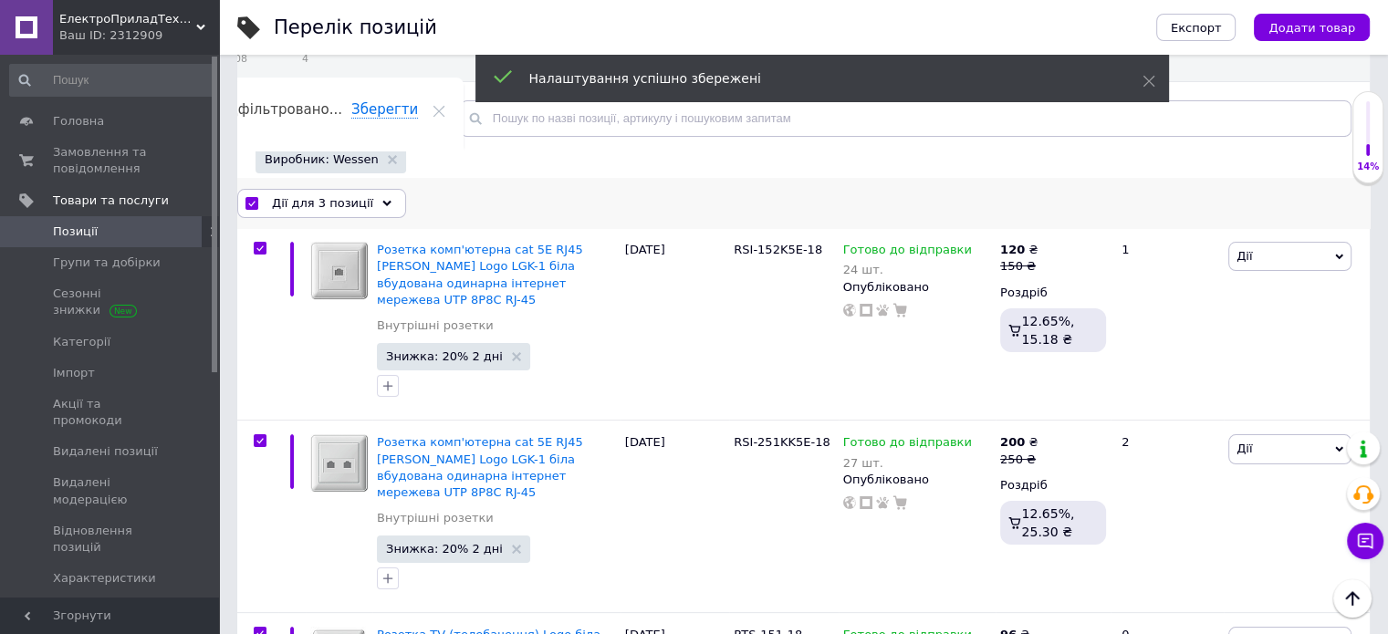
click at [277, 206] on span "Дії для 3 позиції" at bounding box center [322, 203] width 101 height 16
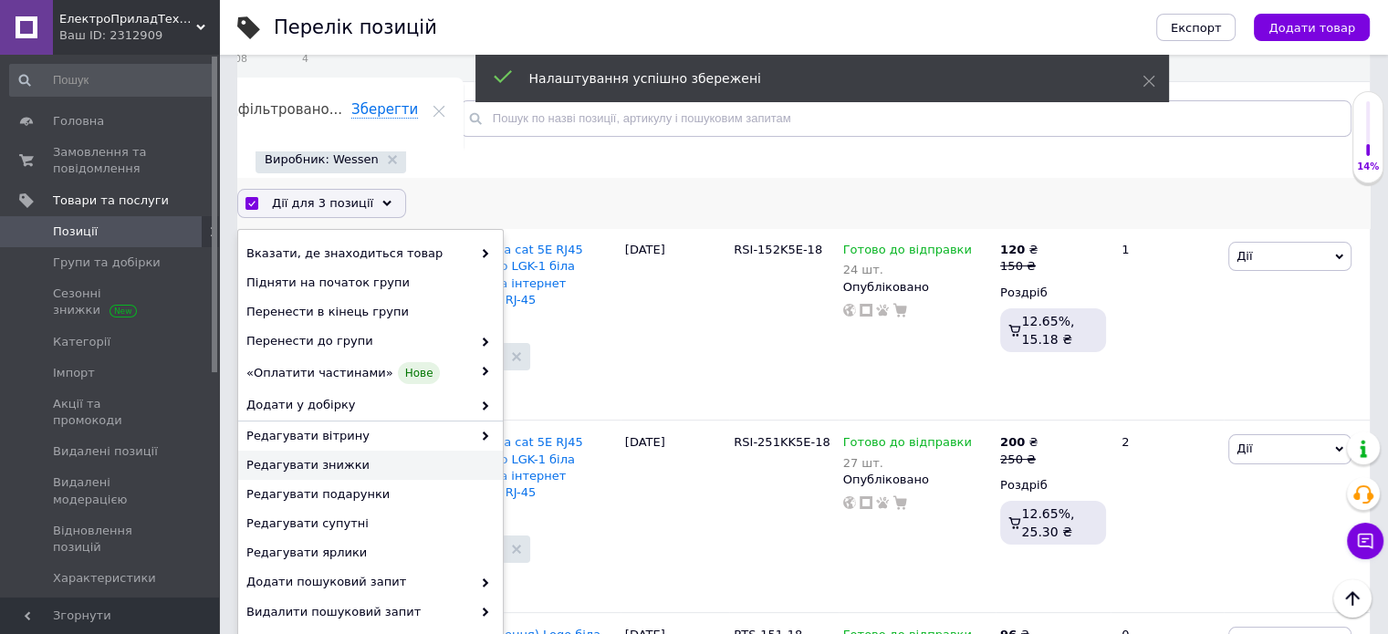
click at [369, 462] on span "Редагувати знижки" at bounding box center [368, 465] width 244 height 16
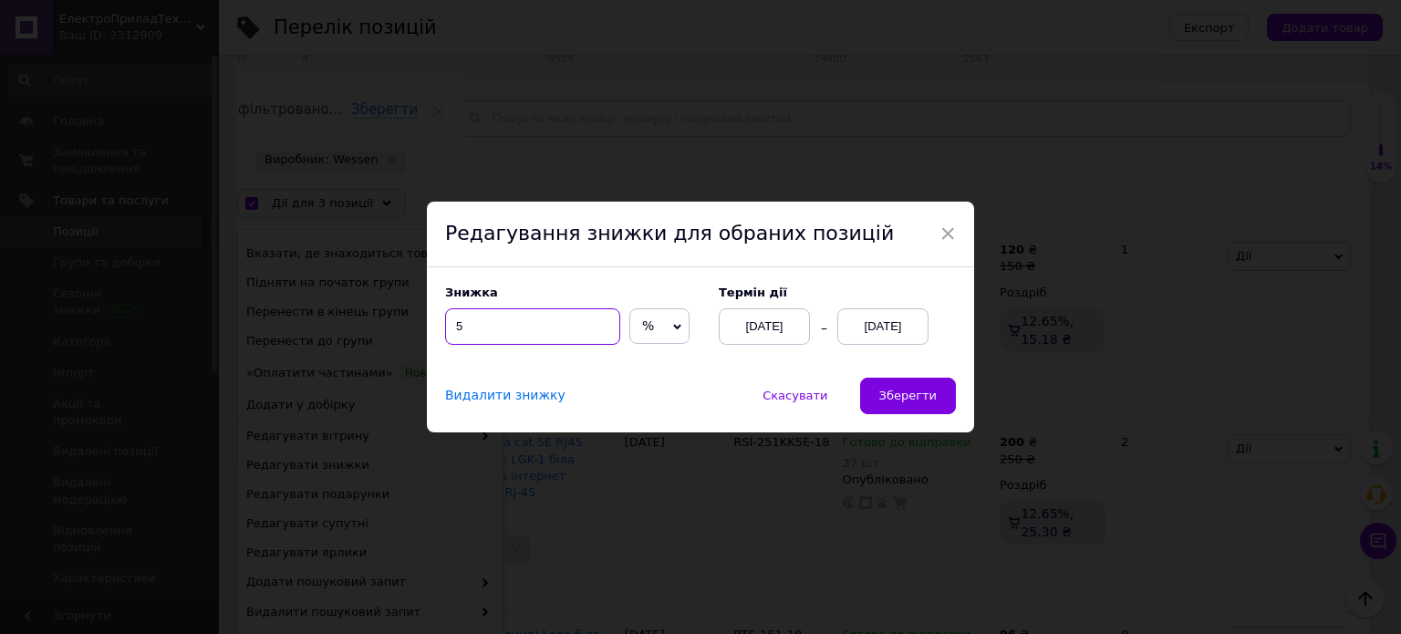
click at [555, 325] on input "5" at bounding box center [532, 326] width 175 height 36
click at [903, 390] on span "Зберегти" at bounding box center [908, 396] width 57 height 14
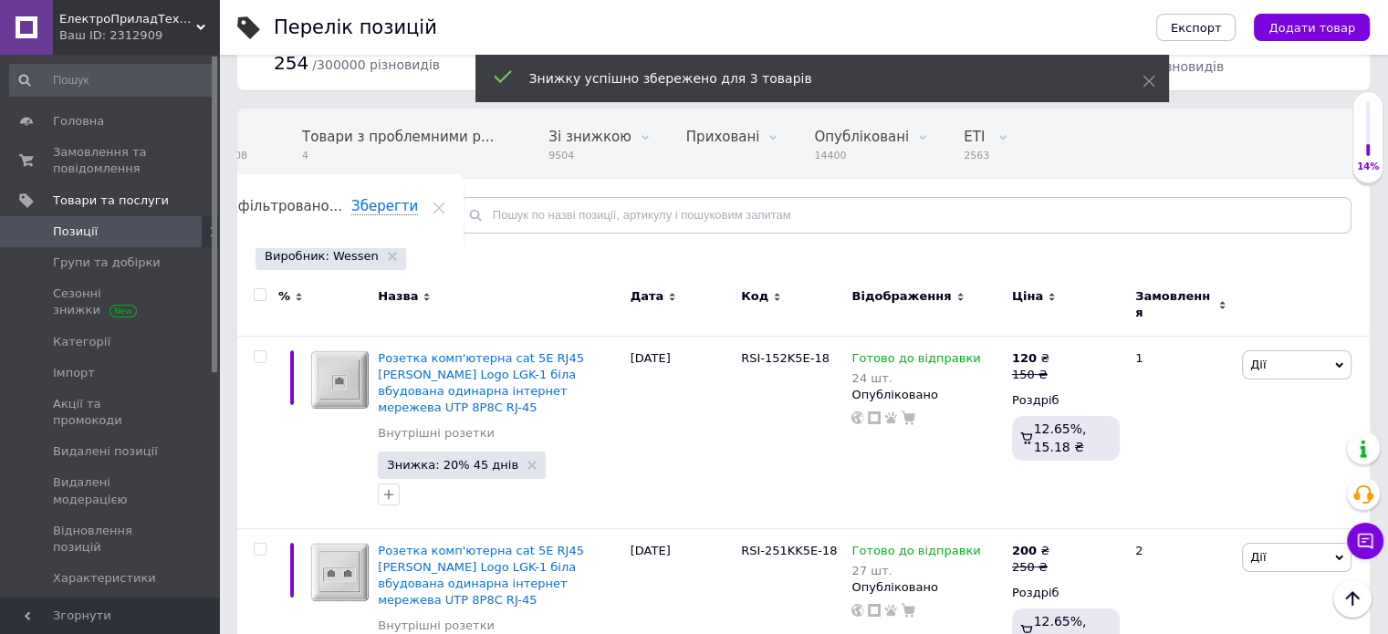
scroll to position [0, 0]
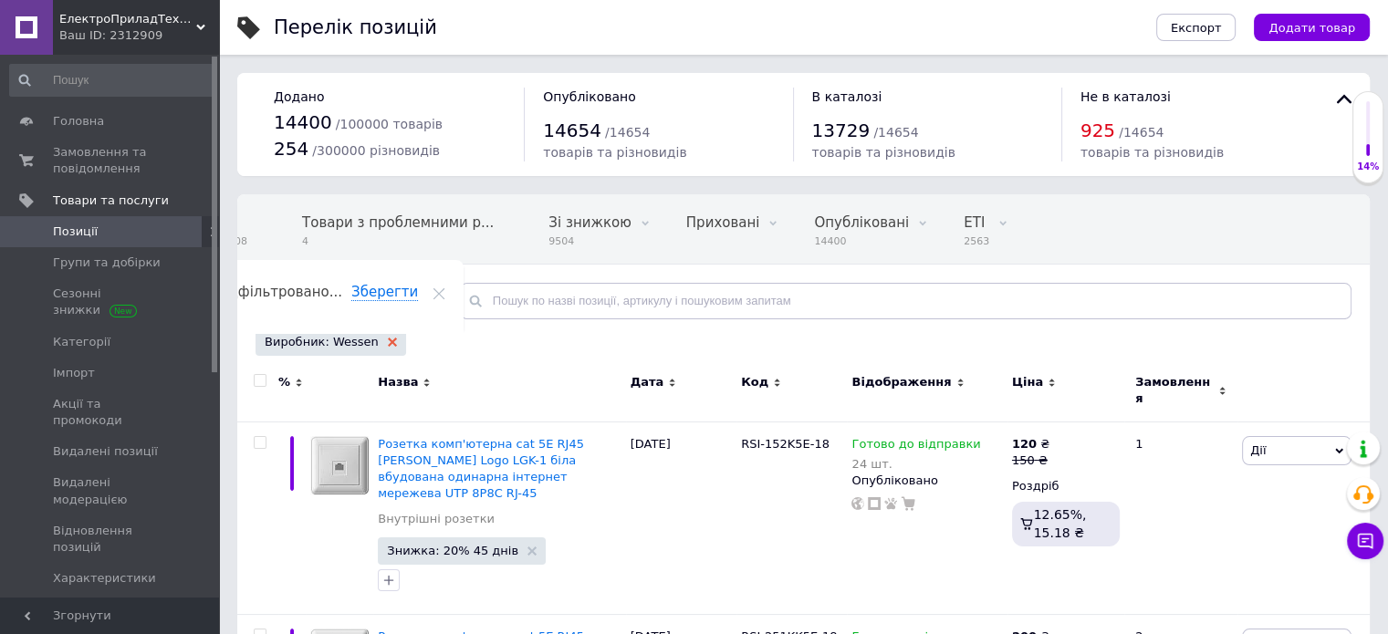
click at [388, 346] on icon at bounding box center [392, 342] width 9 height 9
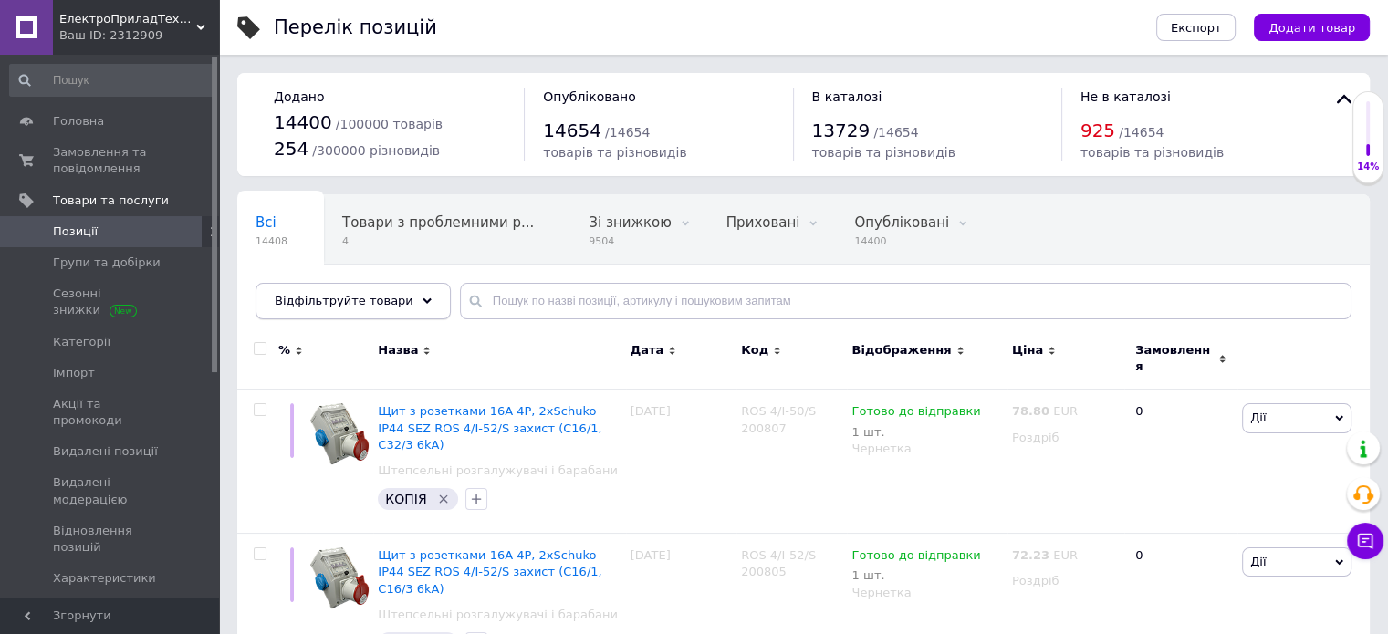
click at [349, 300] on span "Відфільтруйте товари" at bounding box center [344, 301] width 139 height 14
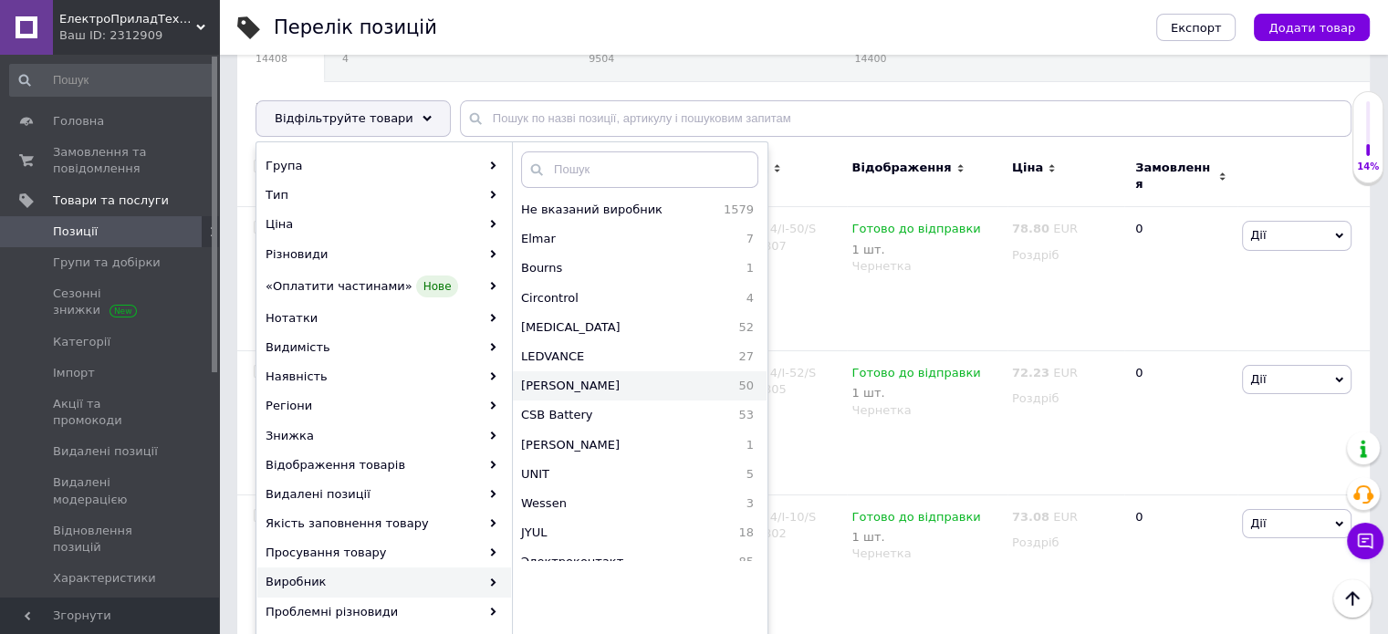
scroll to position [91, 0]
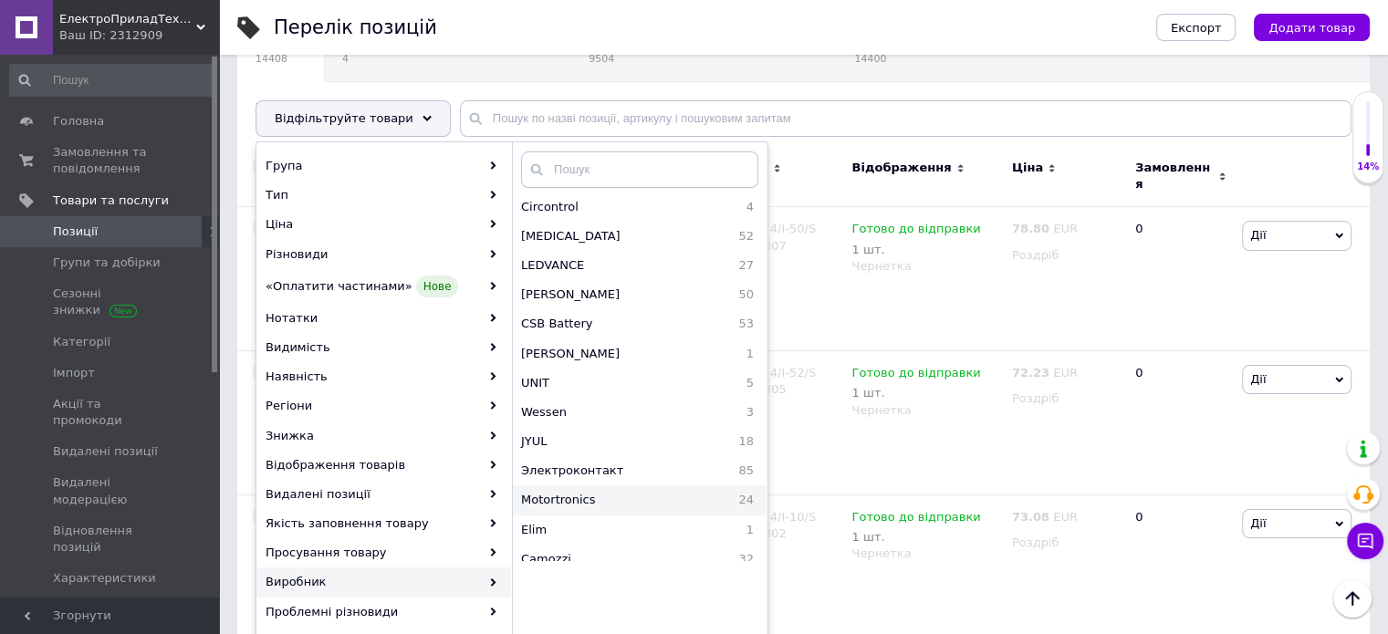
click at [577, 502] on span "Motortronics" at bounding box center [608, 500] width 175 height 16
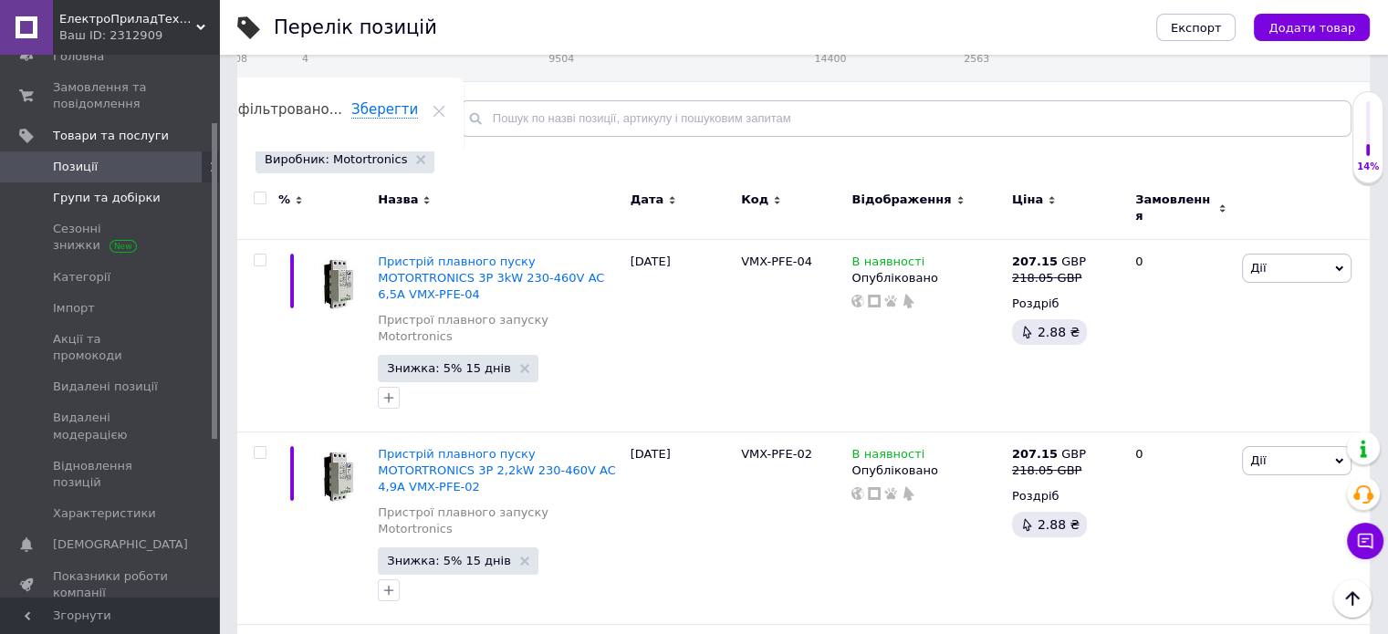
scroll to position [365, 0]
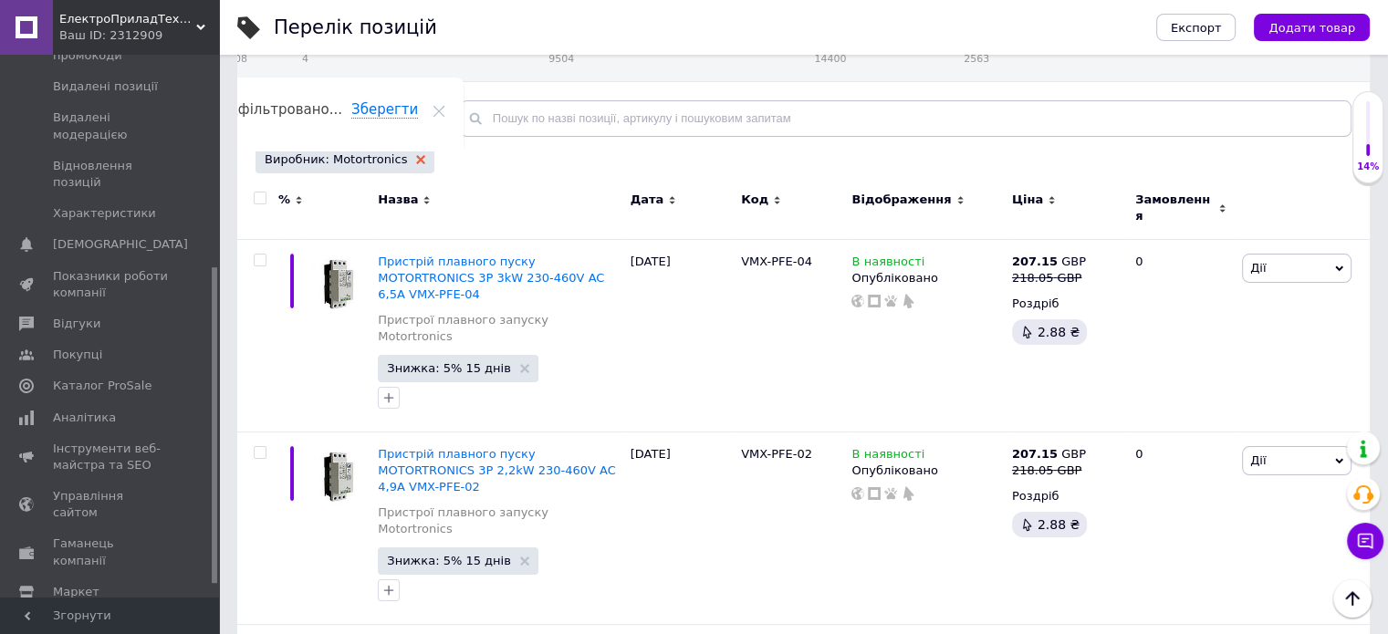
click at [416, 161] on use at bounding box center [420, 159] width 9 height 9
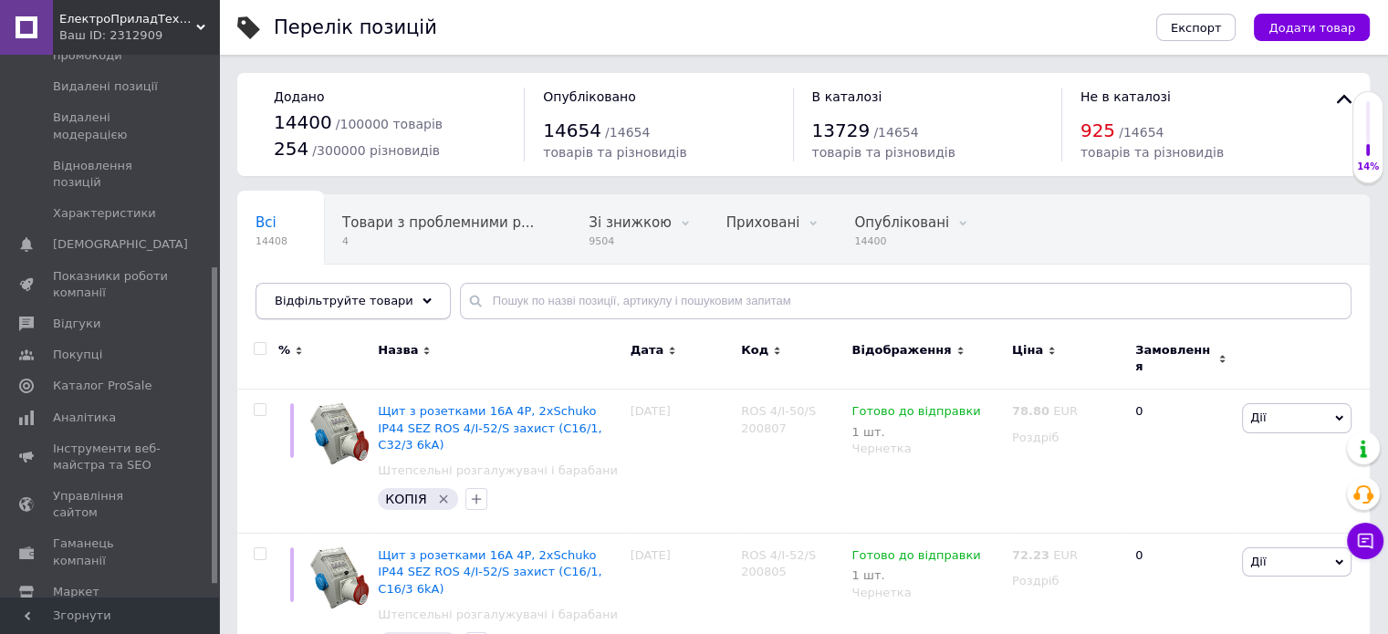
click at [332, 294] on span "Відфільтруйте товари" at bounding box center [344, 301] width 139 height 14
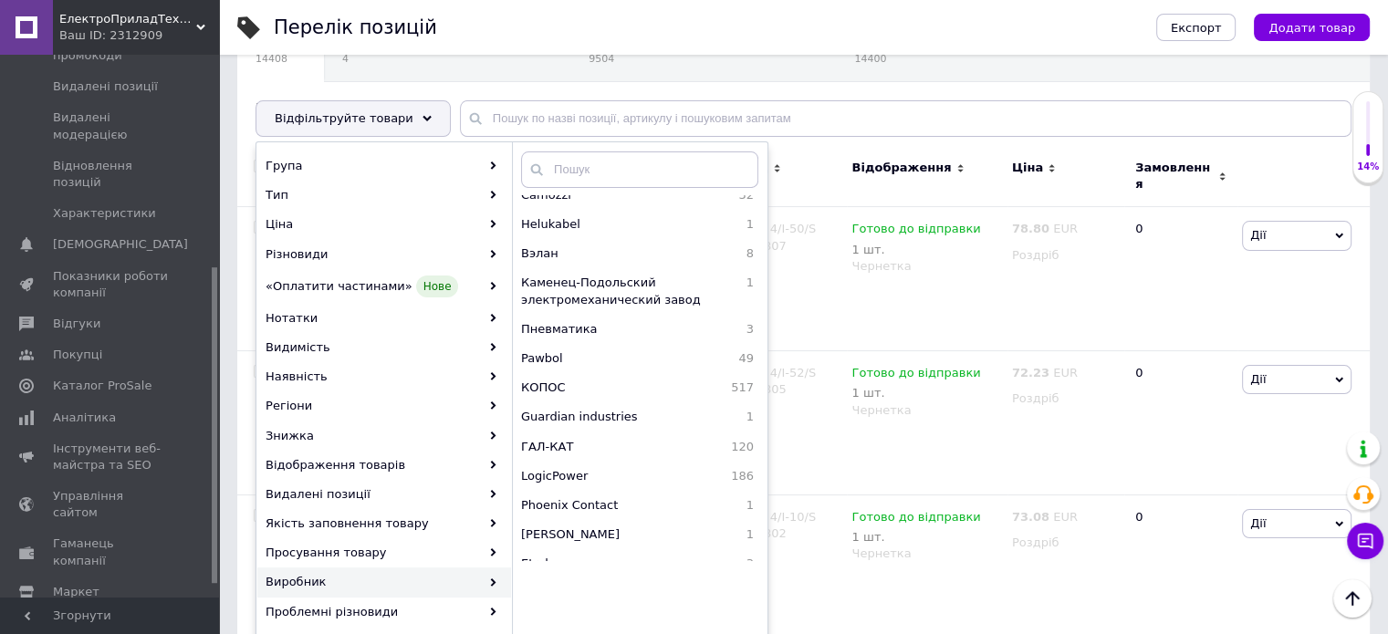
scroll to position [456, 0]
click at [628, 360] on span "Pawbol" at bounding box center [594, 357] width 147 height 16
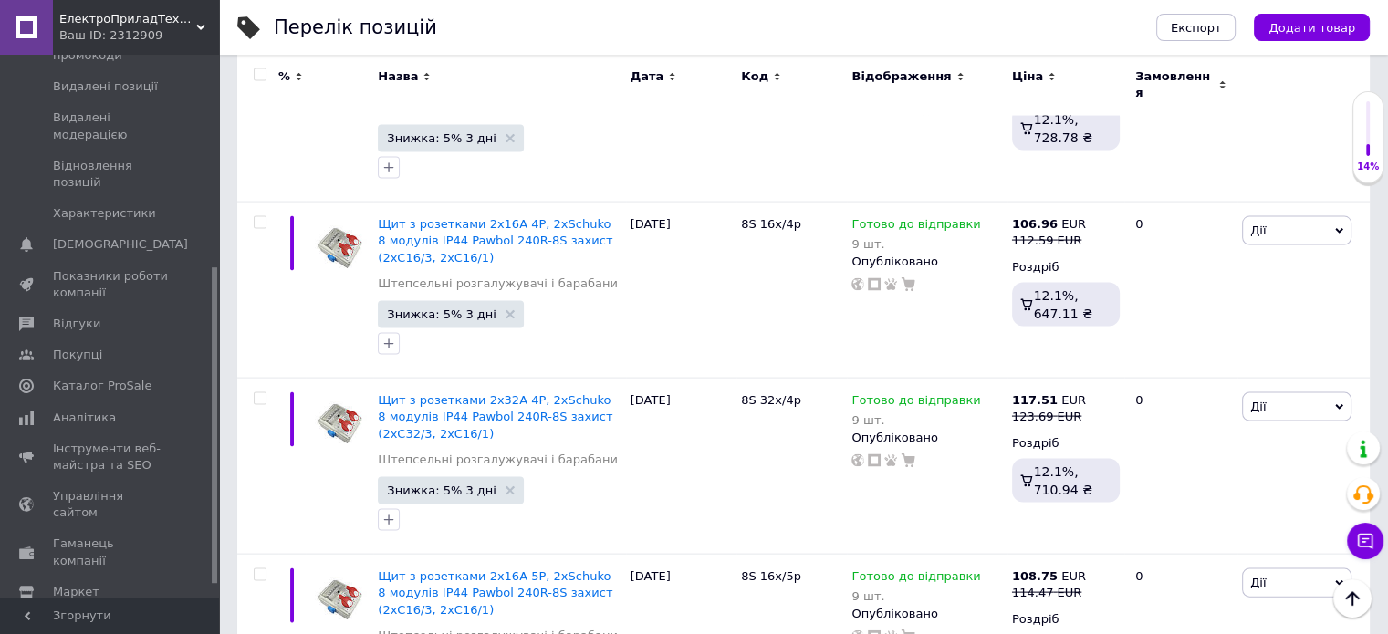
scroll to position [4288, 0]
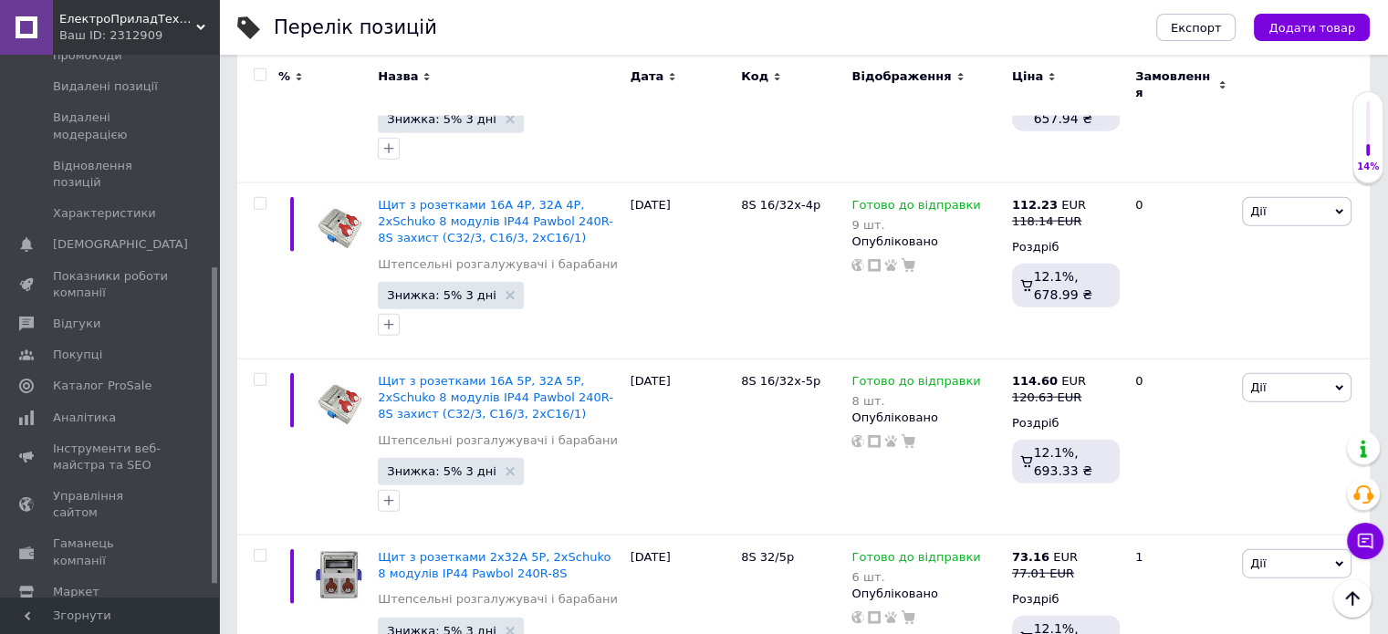
click at [256, 76] on input "checkbox" at bounding box center [260, 75] width 12 height 12
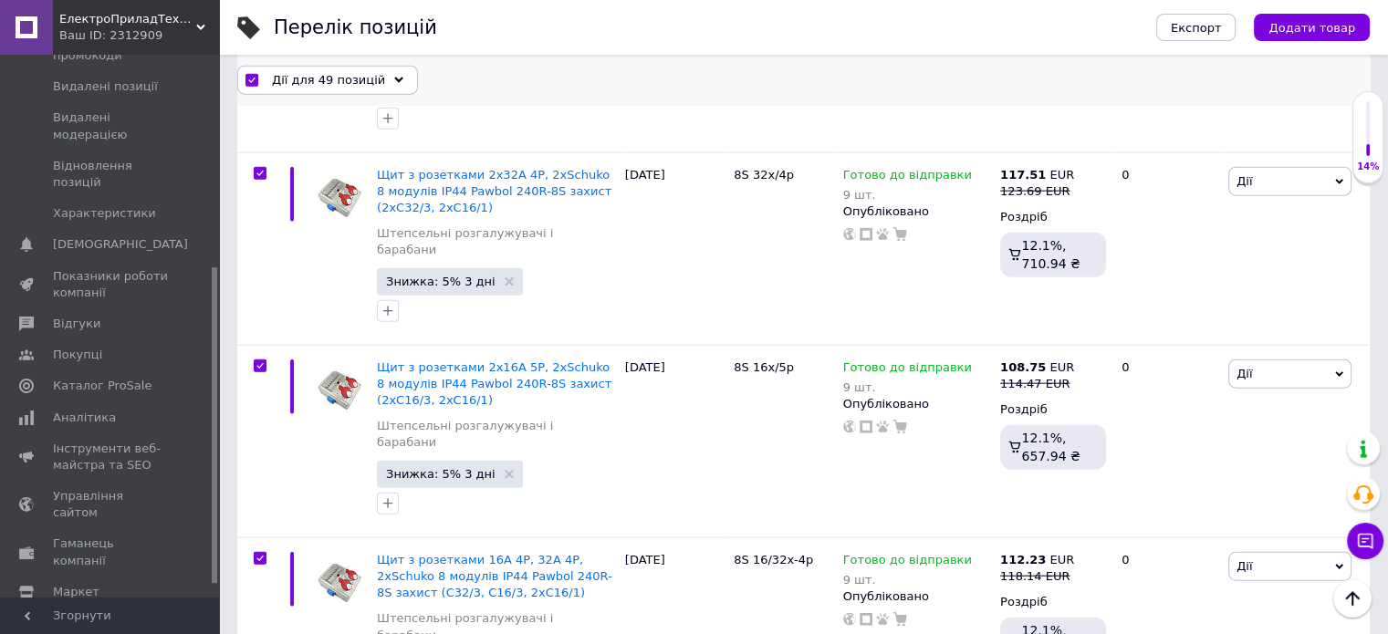
click at [274, 78] on span "Дії для 49 позицій" at bounding box center [328, 79] width 113 height 16
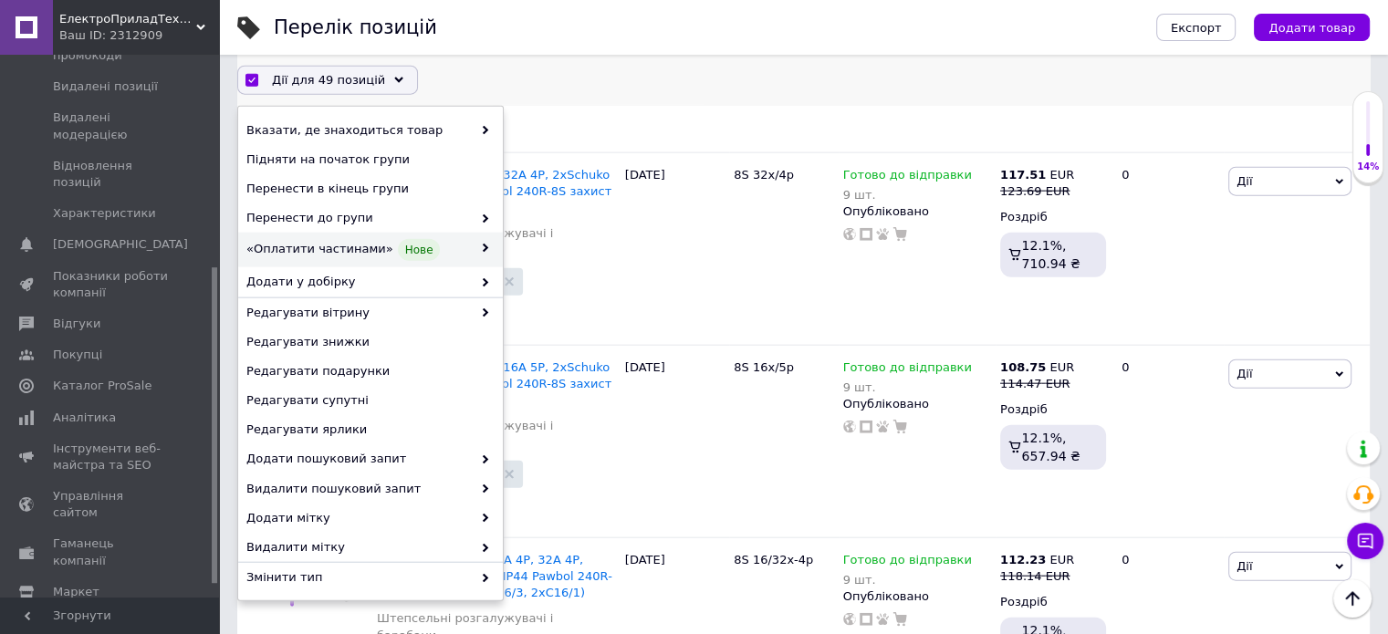
click at [442, 246] on span "«Оплатити частинами» Нове" at bounding box center [358, 250] width 225 height 22
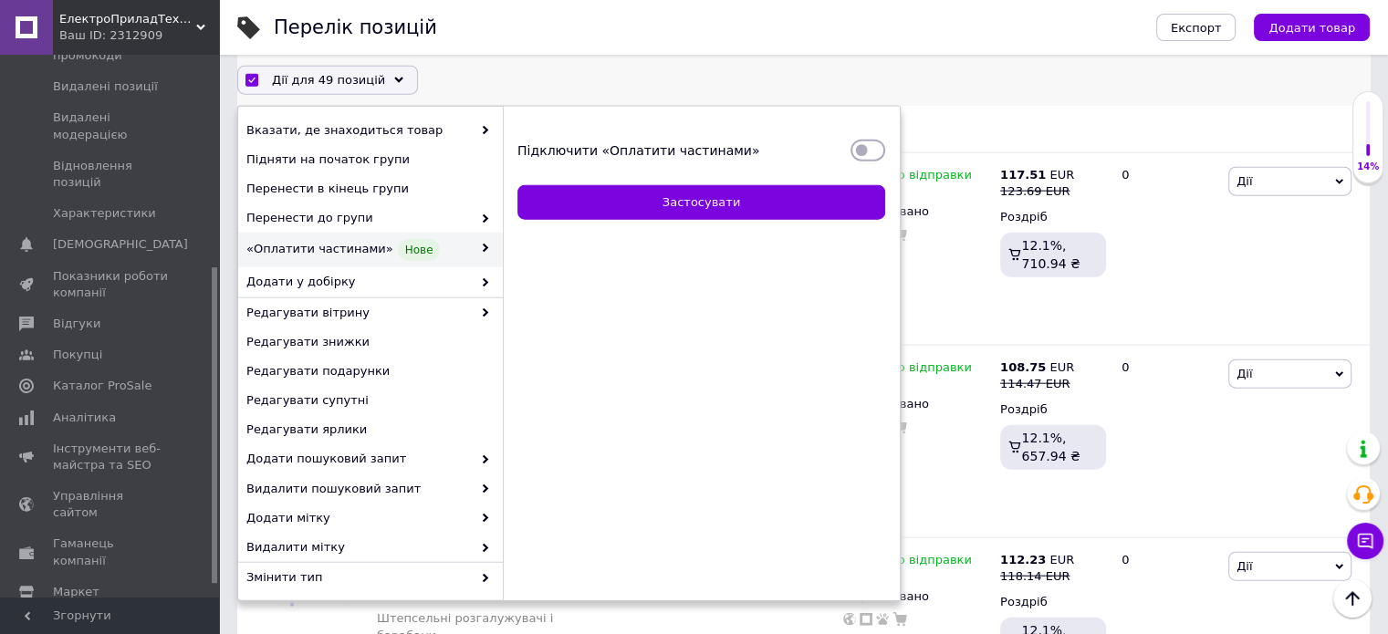
click at [857, 152] on input "Підключити «Оплатити частинами»" at bounding box center [867, 150] width 35 height 18
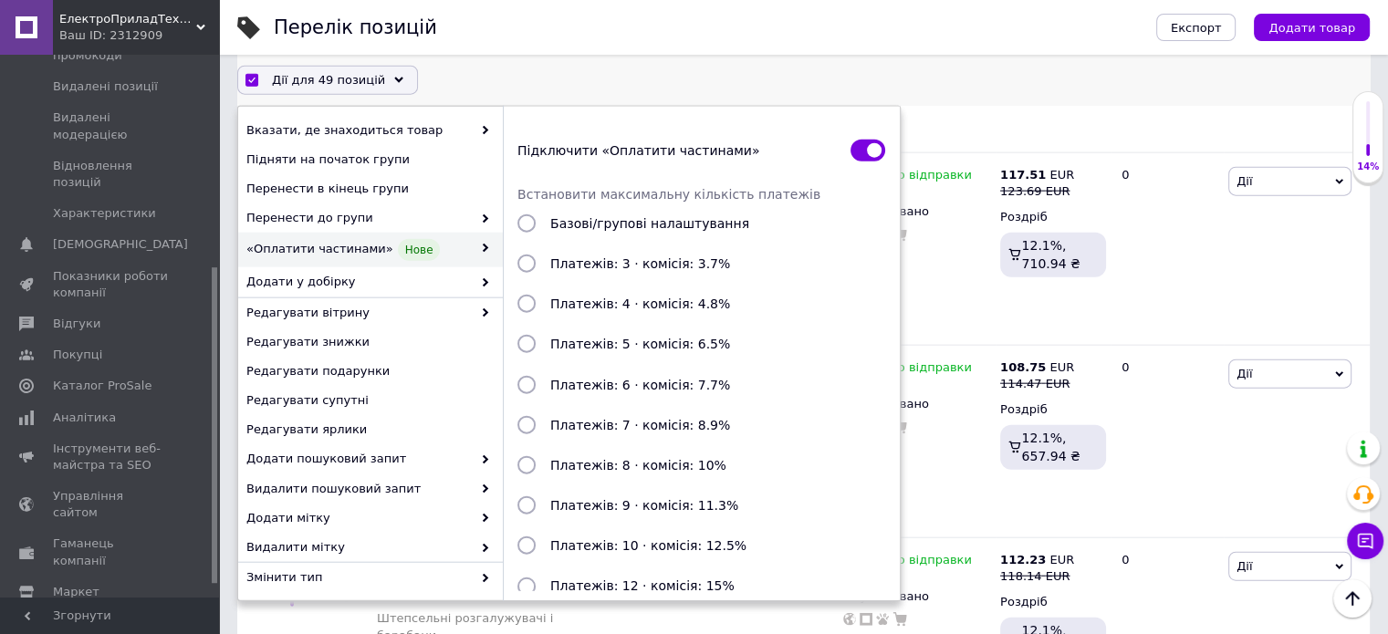
click at [532, 262] on input "Платежів: 3 · комісія: 3.7%" at bounding box center [526, 264] width 18 height 18
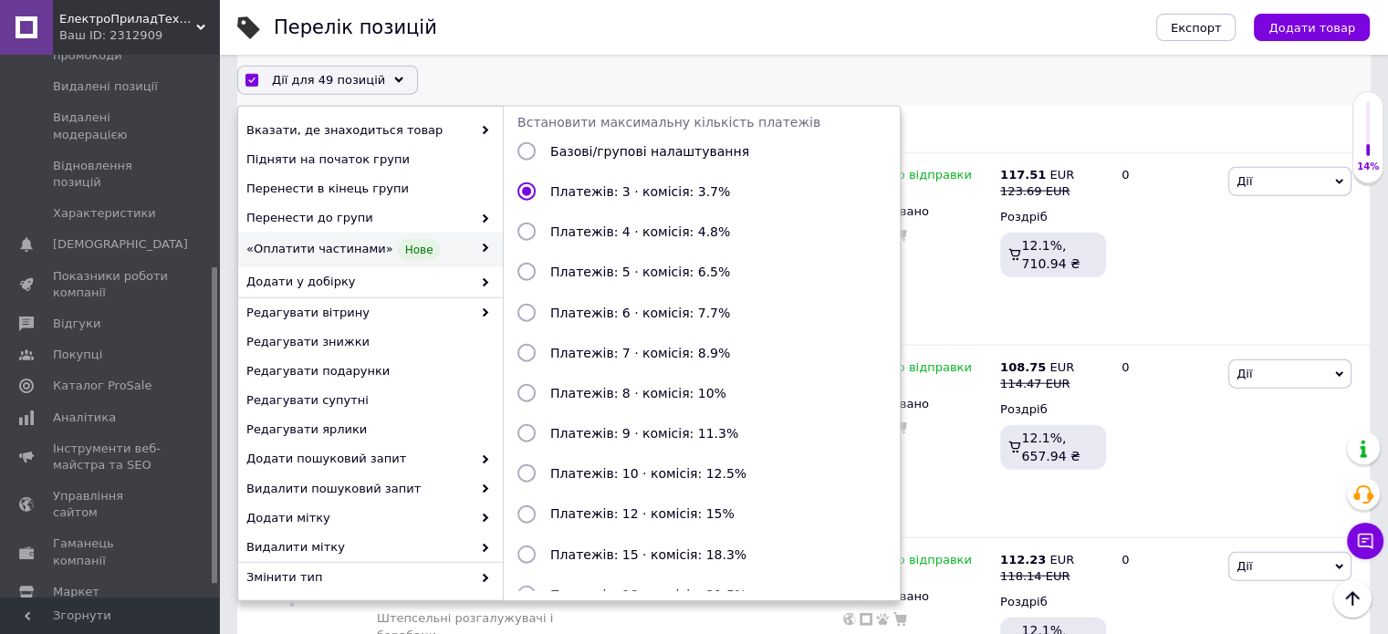
scroll to position [198, 0]
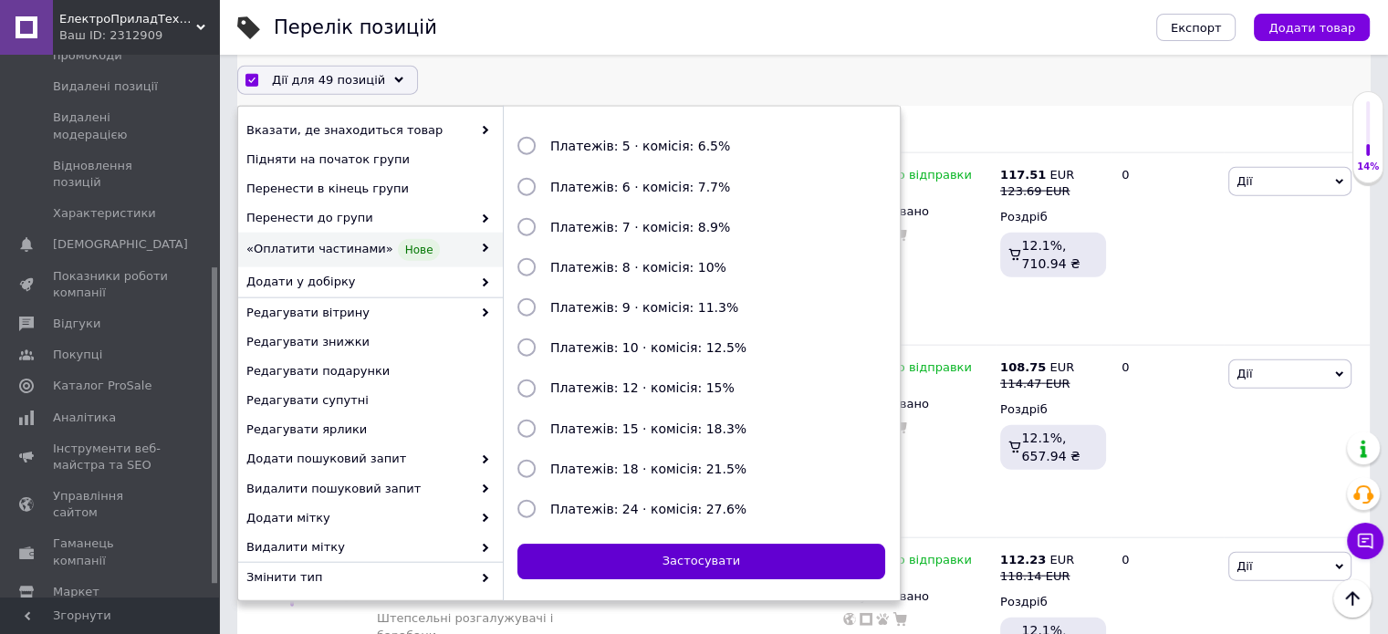
click at [752, 558] on button "Застосувати" at bounding box center [701, 562] width 368 height 36
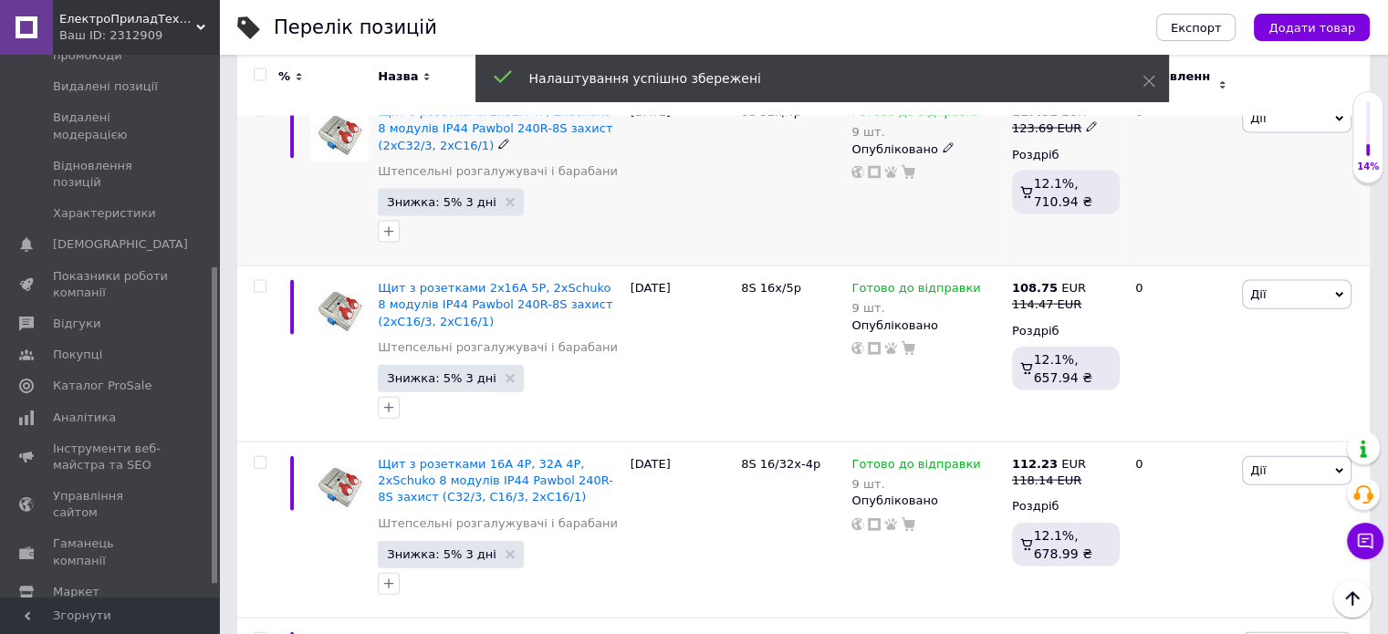
scroll to position [4014, 0]
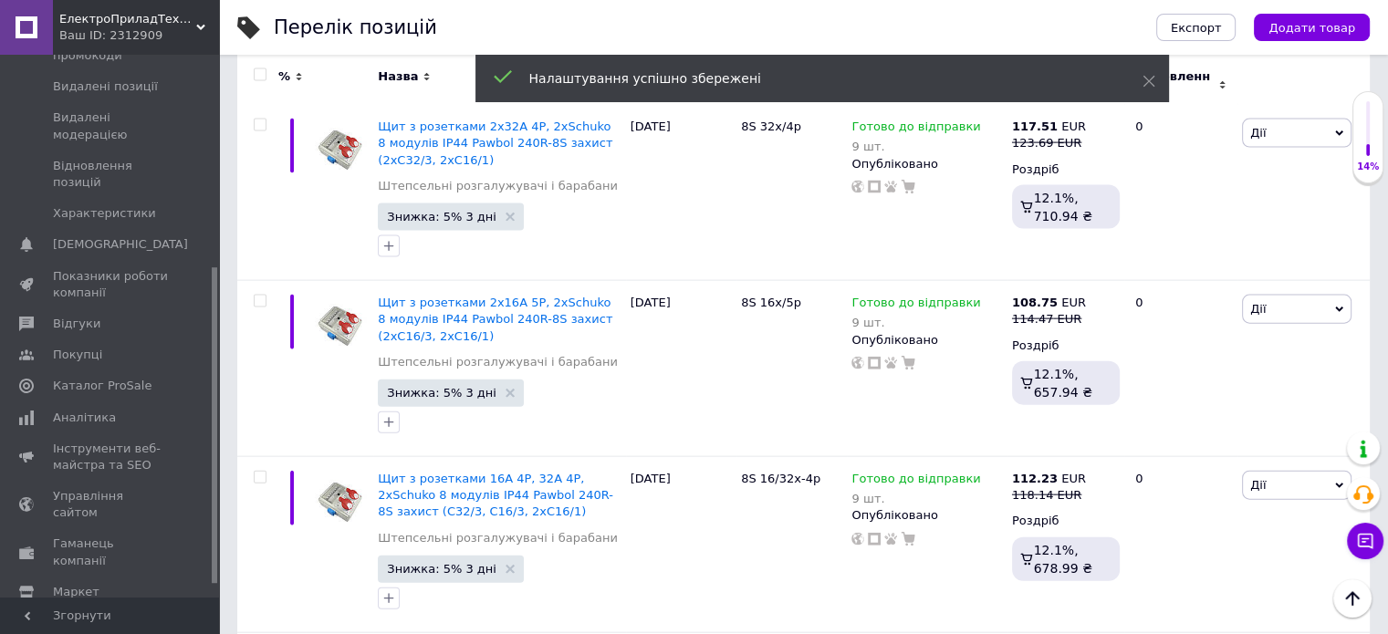
click at [259, 72] on input "checkbox" at bounding box center [260, 75] width 12 height 12
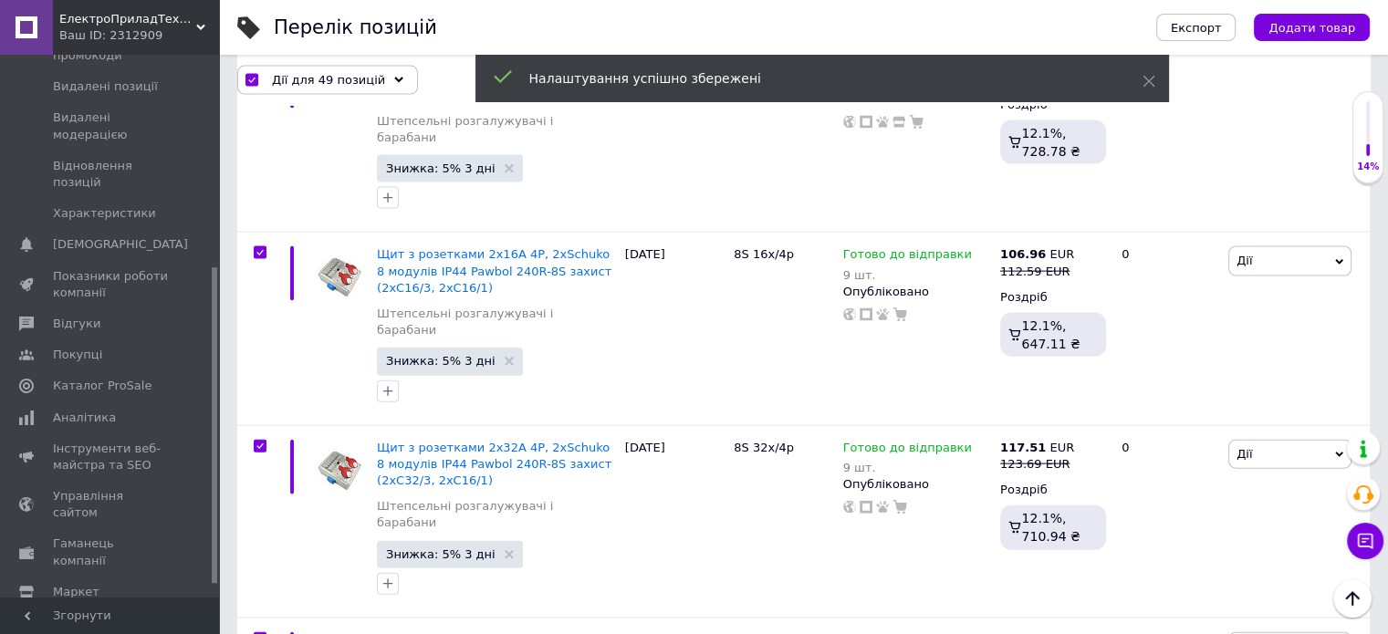
scroll to position [4013, 0]
click at [270, 87] on div "Дії для 49 позицій" at bounding box center [327, 79] width 181 height 29
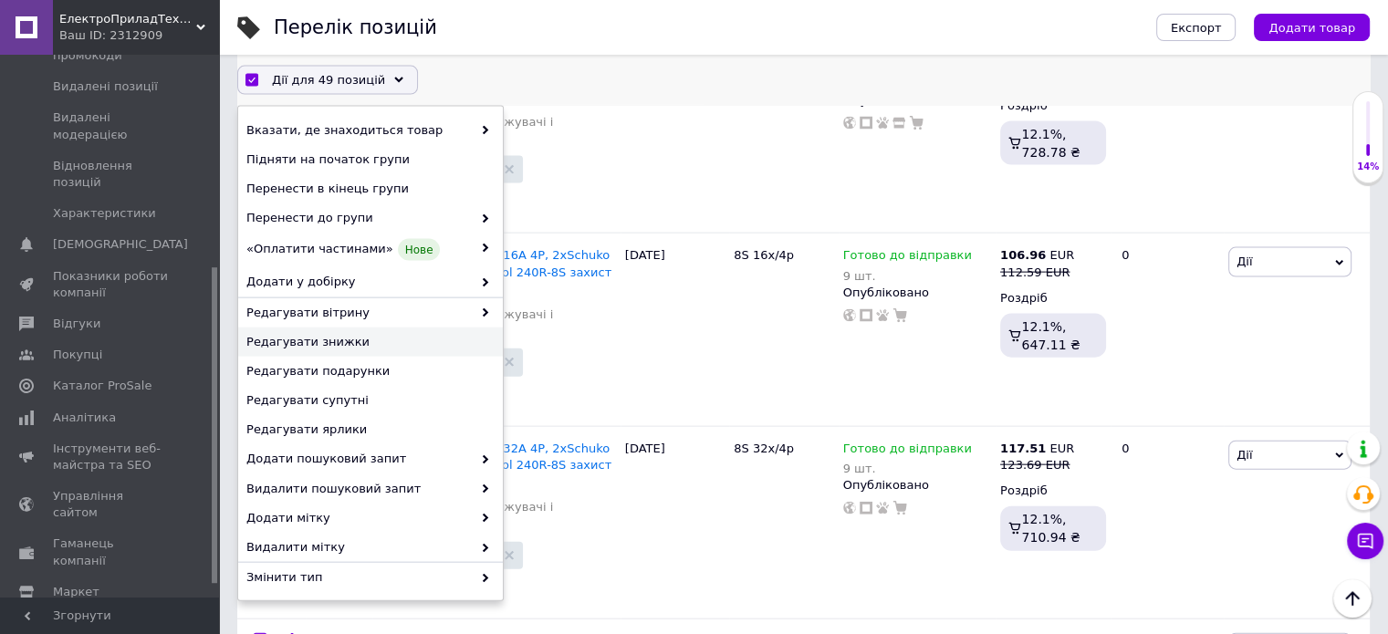
click at [359, 338] on span "Редагувати знижки" at bounding box center [368, 342] width 244 height 16
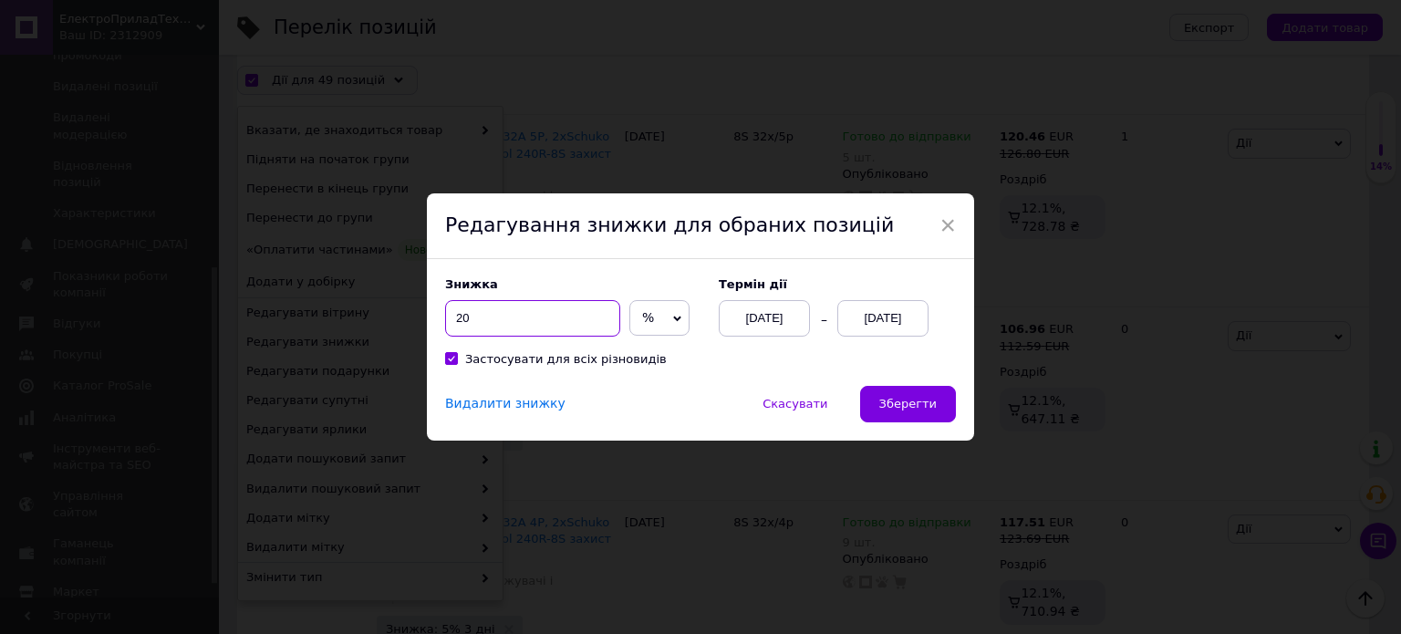
click at [546, 310] on input "20" at bounding box center [532, 318] width 175 height 36
click at [904, 409] on span "Зберегти" at bounding box center [908, 404] width 57 height 14
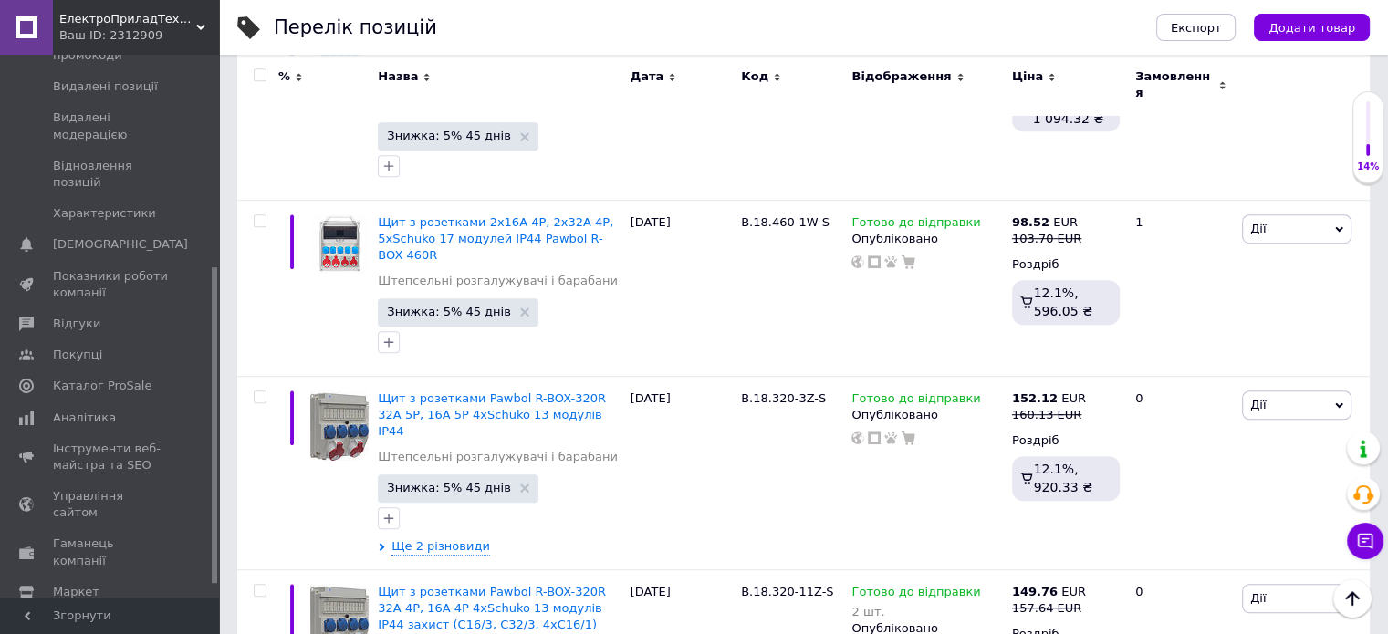
scroll to position [0, 0]
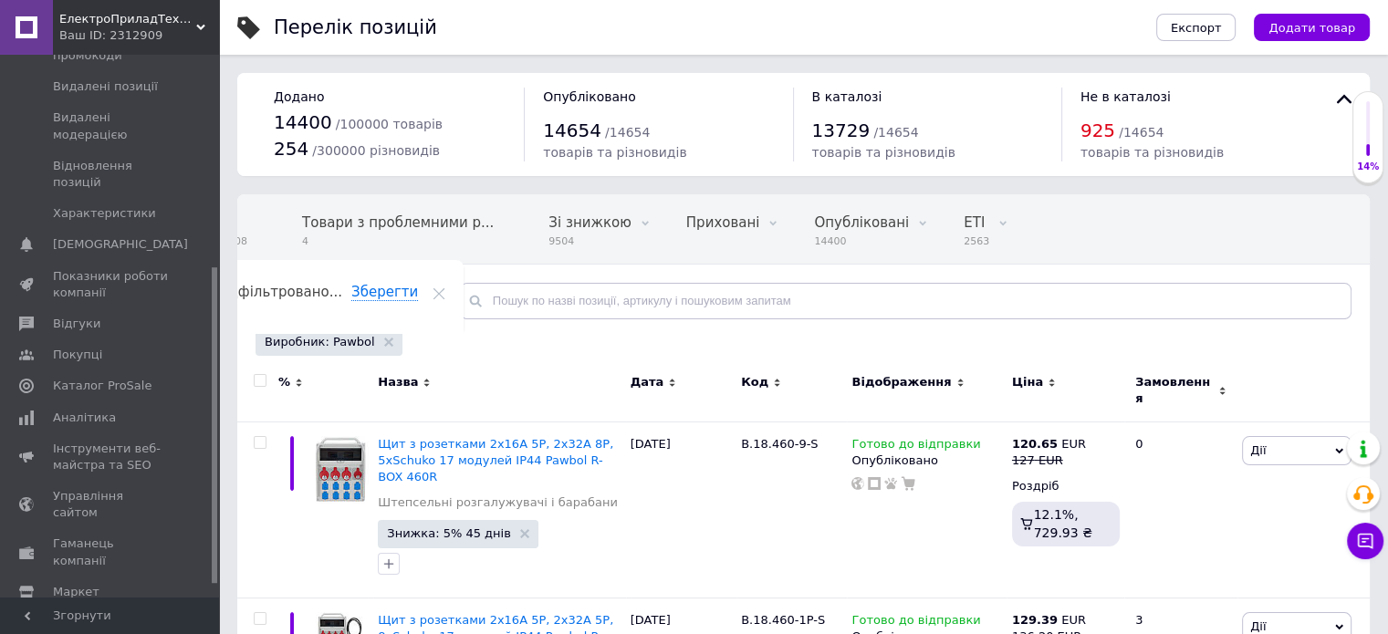
click at [370, 338] on div "Виробник: Pawbol" at bounding box center [328, 341] width 147 height 27
click at [359, 322] on div "Всі 14408 Товари з проблемними р... 4 Зі знижкою 9504 Видалити Редагувати Прихо…" at bounding box center [803, 266] width 1132 height 151
click at [376, 347] on div "Виробник: Pawbol" at bounding box center [328, 341] width 147 height 27
click at [384, 343] on icon at bounding box center [388, 342] width 9 height 9
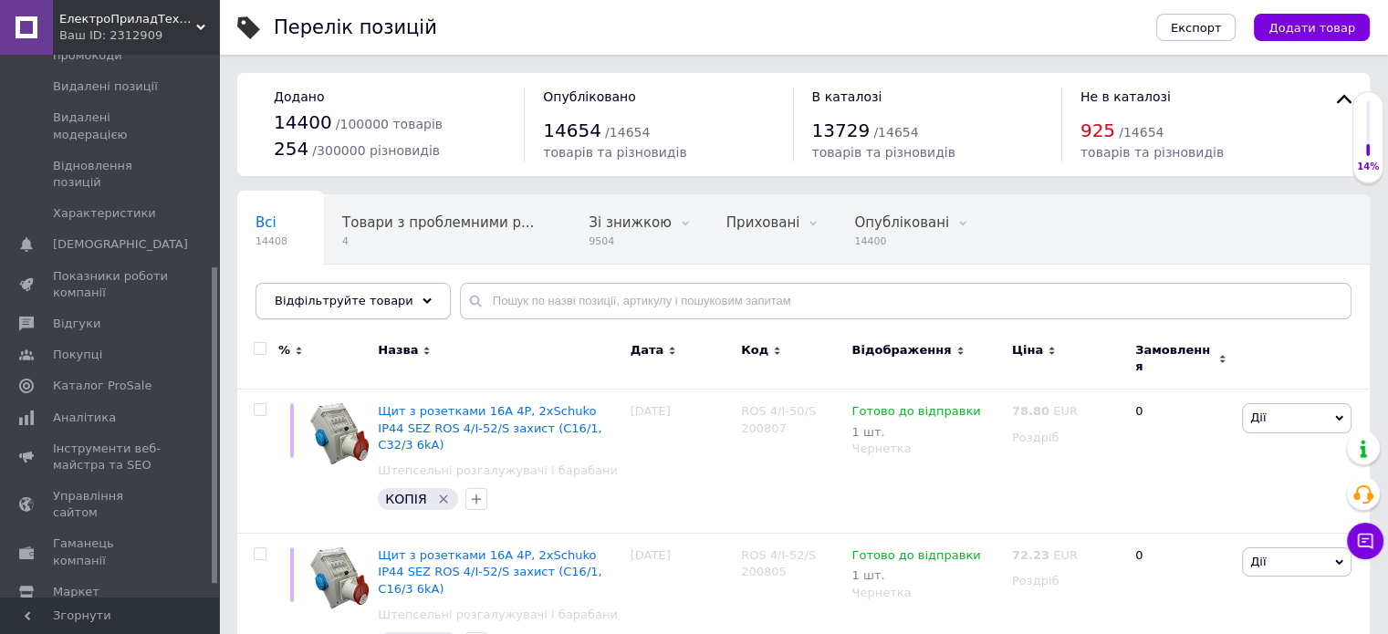
click at [350, 296] on span "Відфільтруйте товари" at bounding box center [344, 301] width 139 height 14
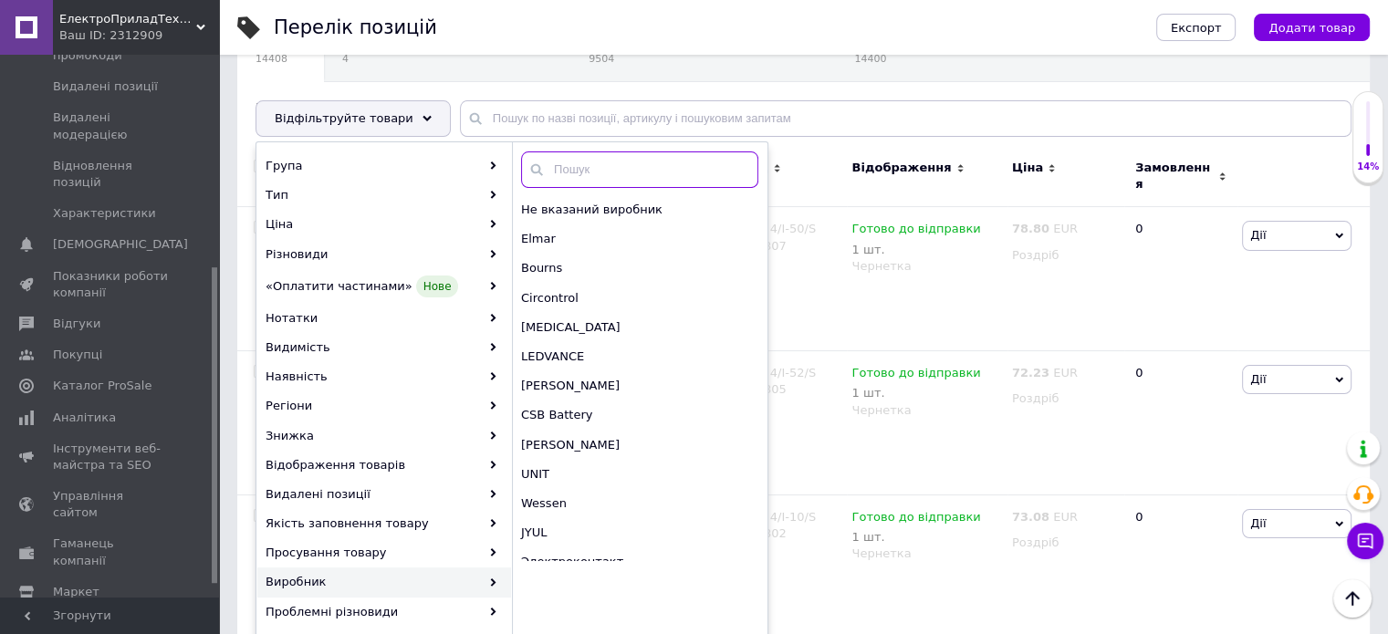
click at [582, 174] on input "text" at bounding box center [639, 169] width 237 height 36
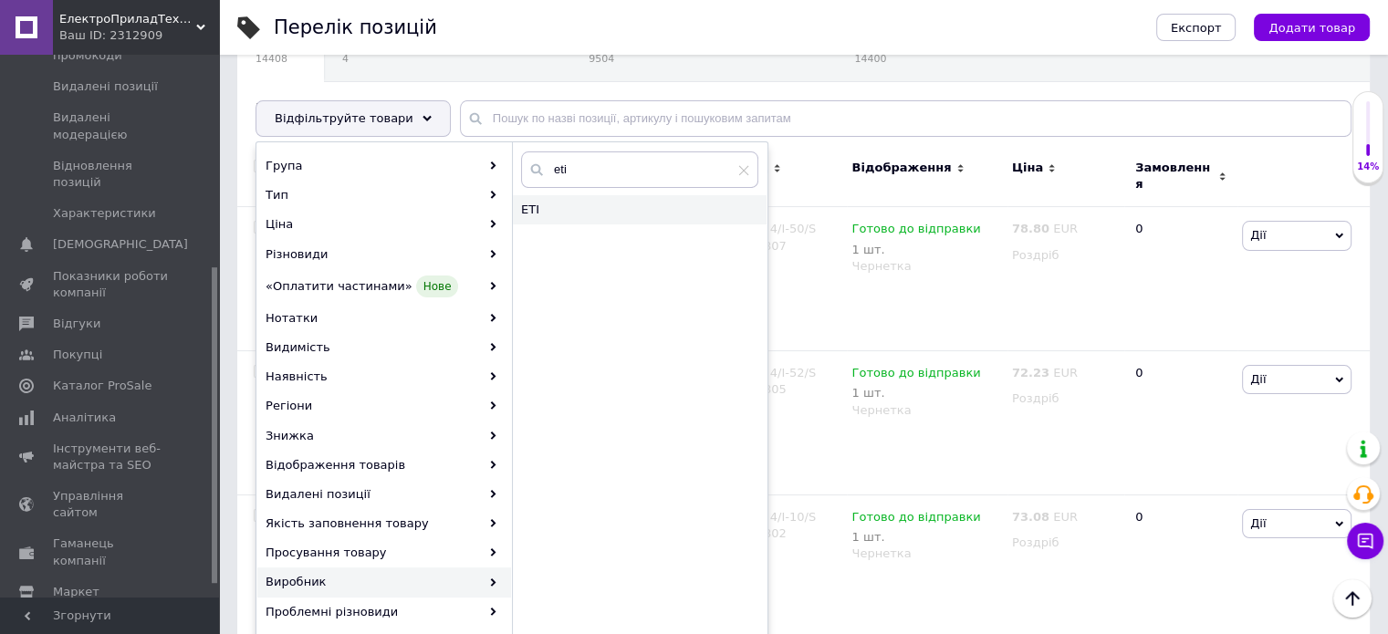
click at [602, 213] on span "ETI" at bounding box center [598, 210] width 155 height 16
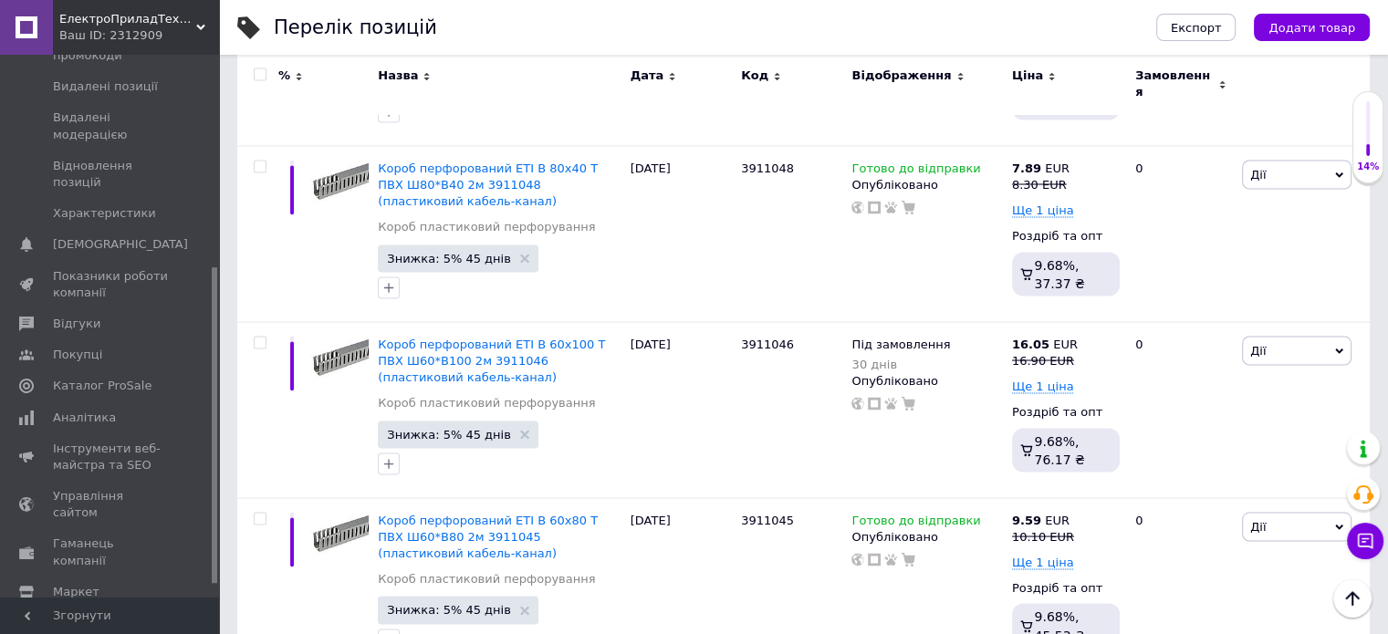
scroll to position [17263, 0]
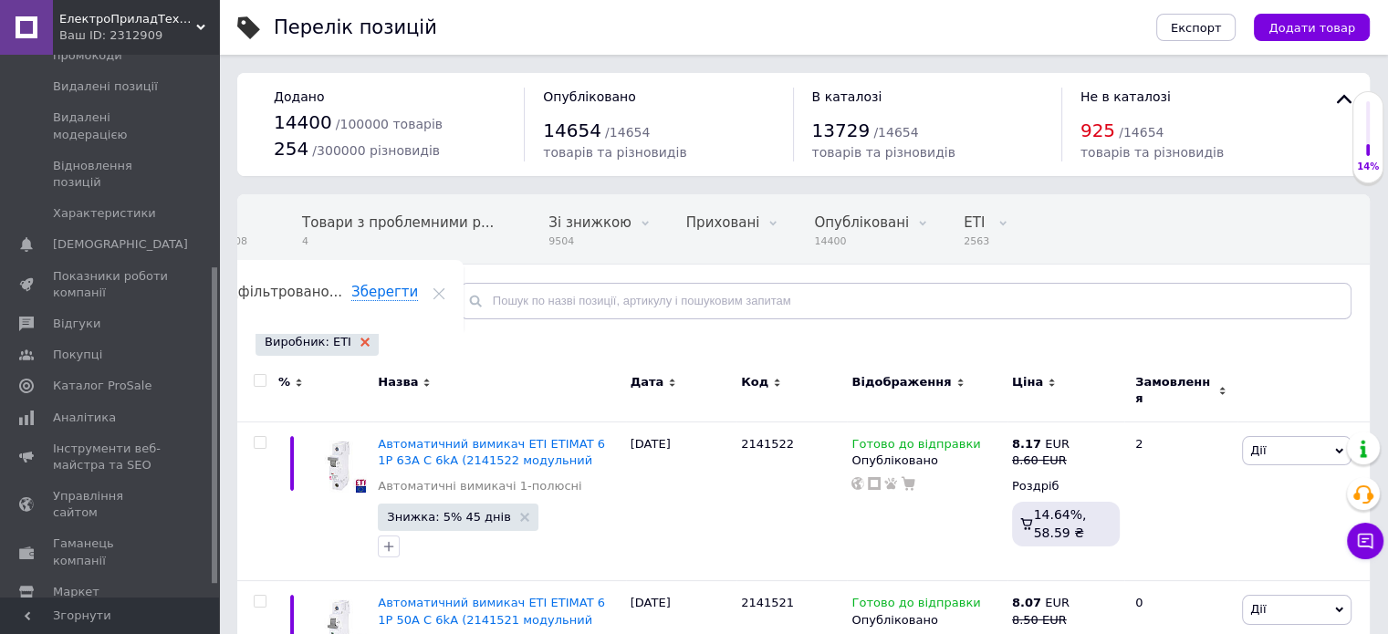
click at [360, 338] on icon at bounding box center [364, 342] width 9 height 9
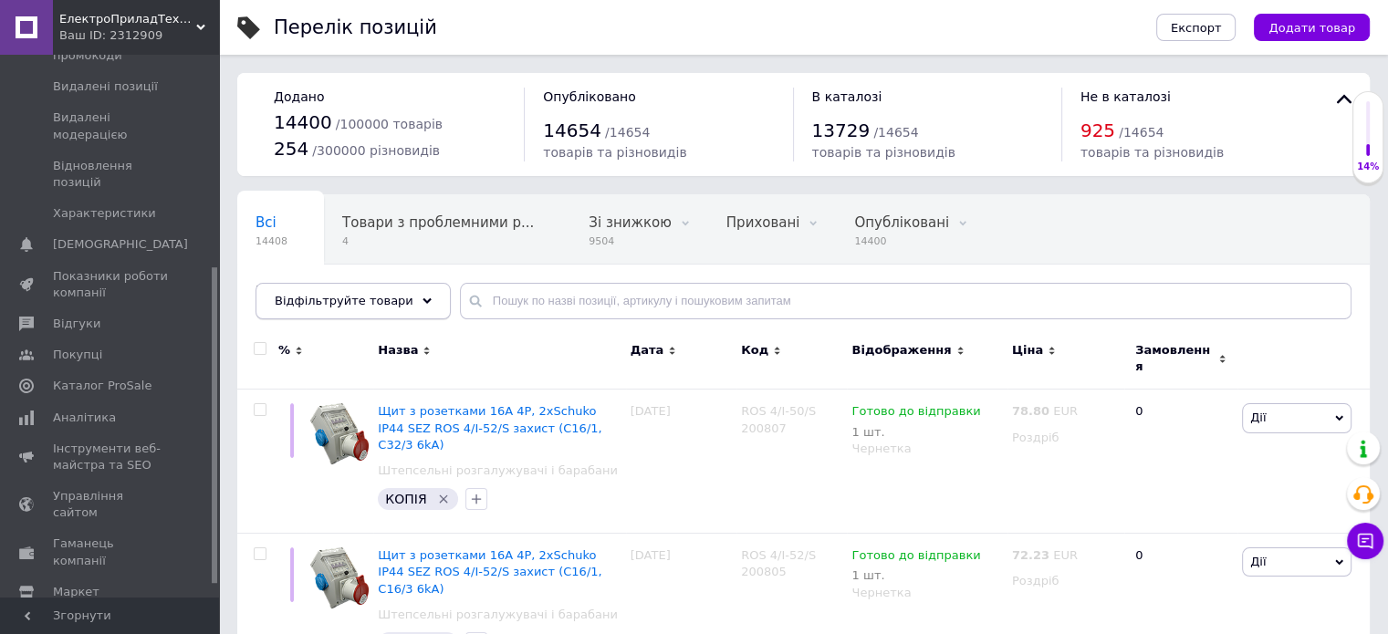
click at [356, 297] on span "Відфільтруйте товари" at bounding box center [344, 301] width 139 height 14
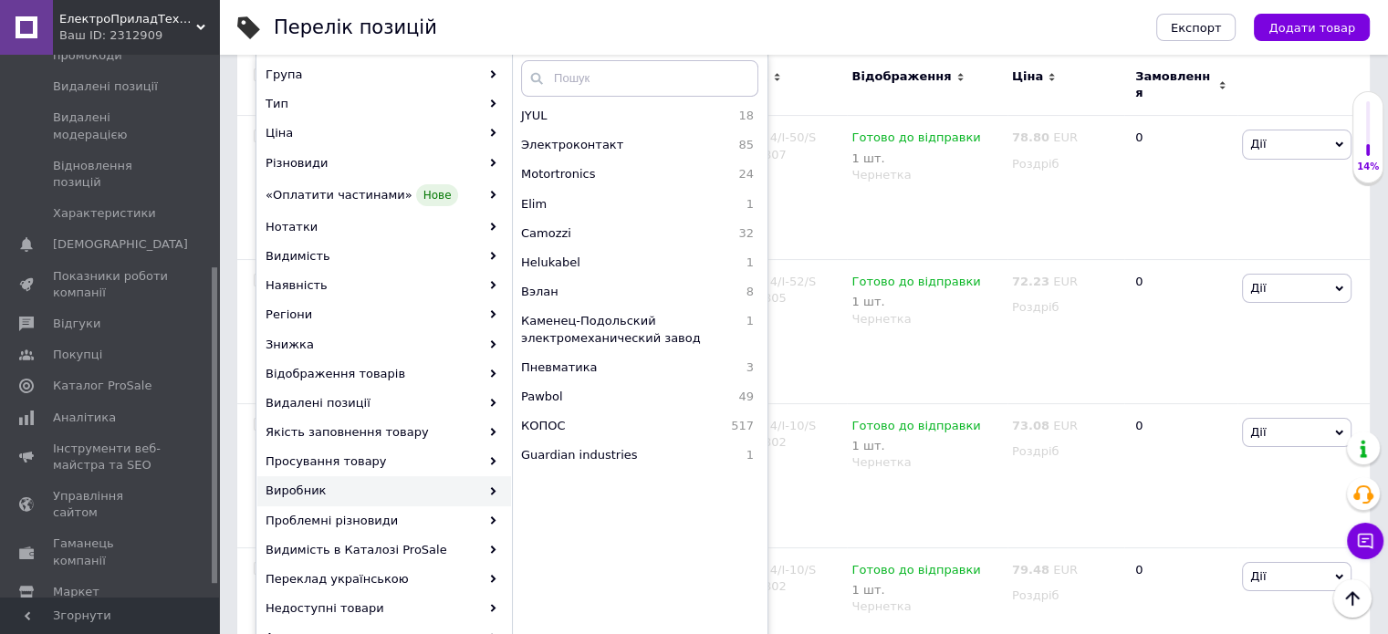
scroll to position [365, 0]
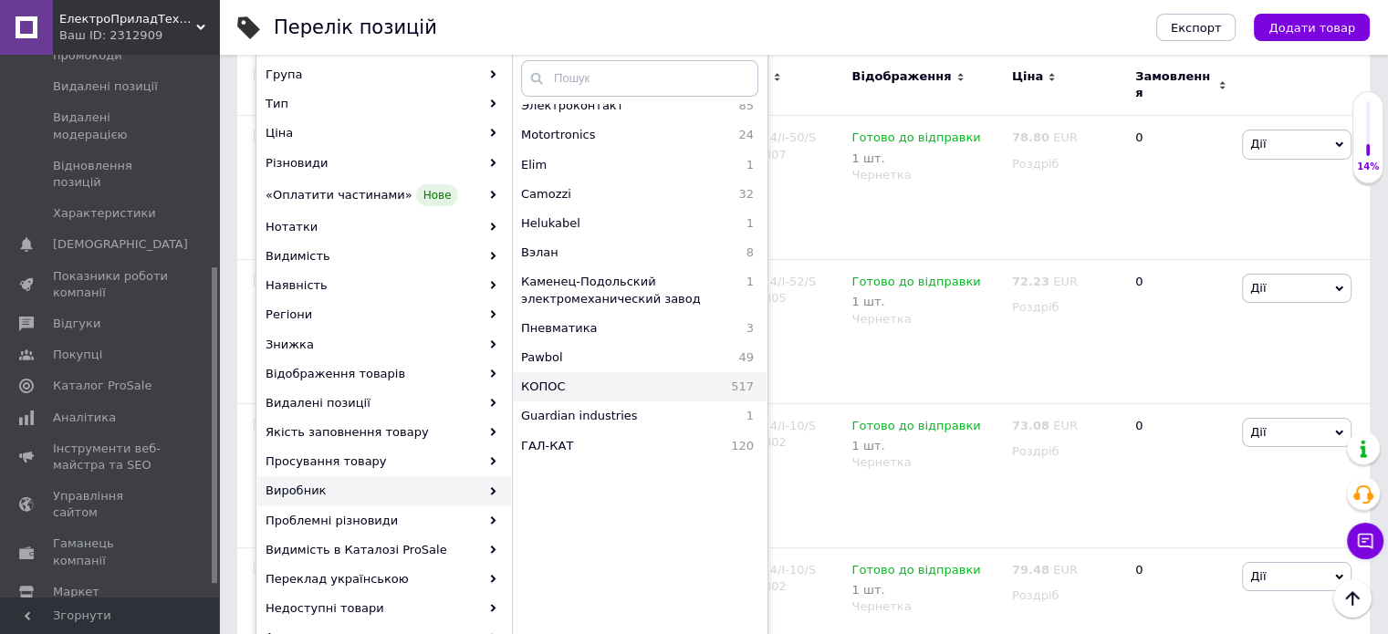
click at [558, 387] on span "КОПОС" at bounding box center [588, 387] width 135 height 16
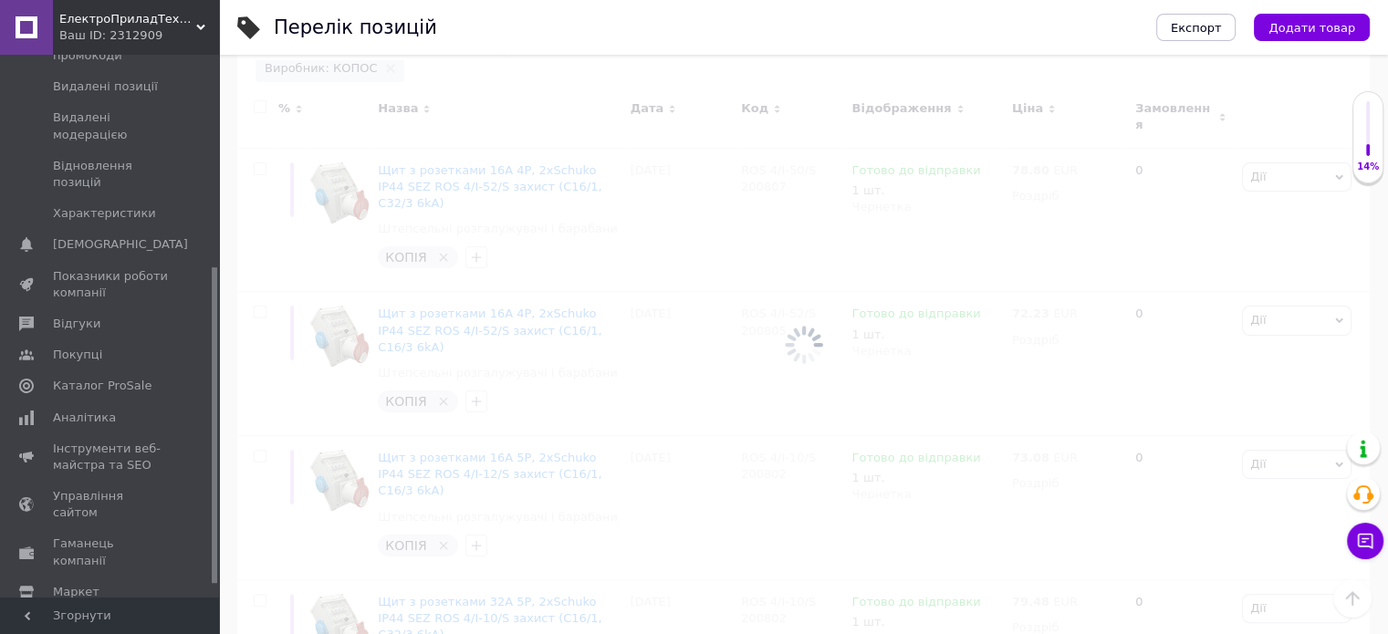
scroll to position [0, 40]
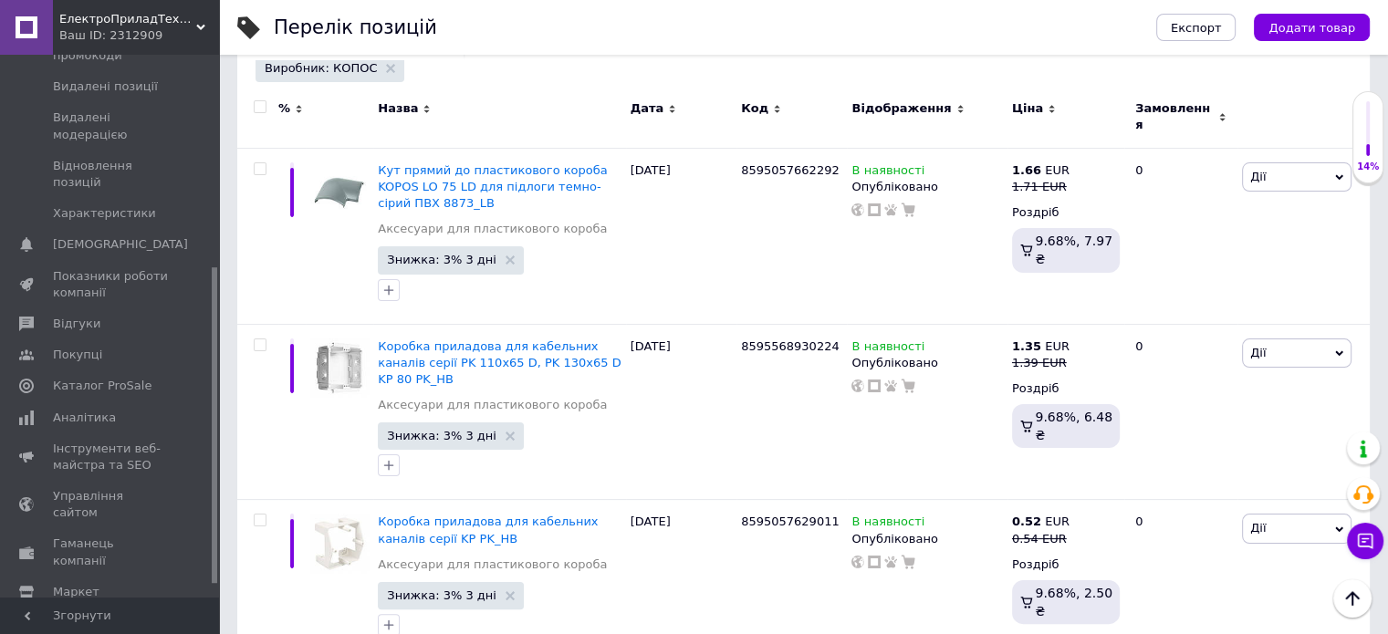
click at [267, 106] on div at bounding box center [260, 106] width 36 height 13
click at [263, 101] on input "checkbox" at bounding box center [260, 107] width 12 height 12
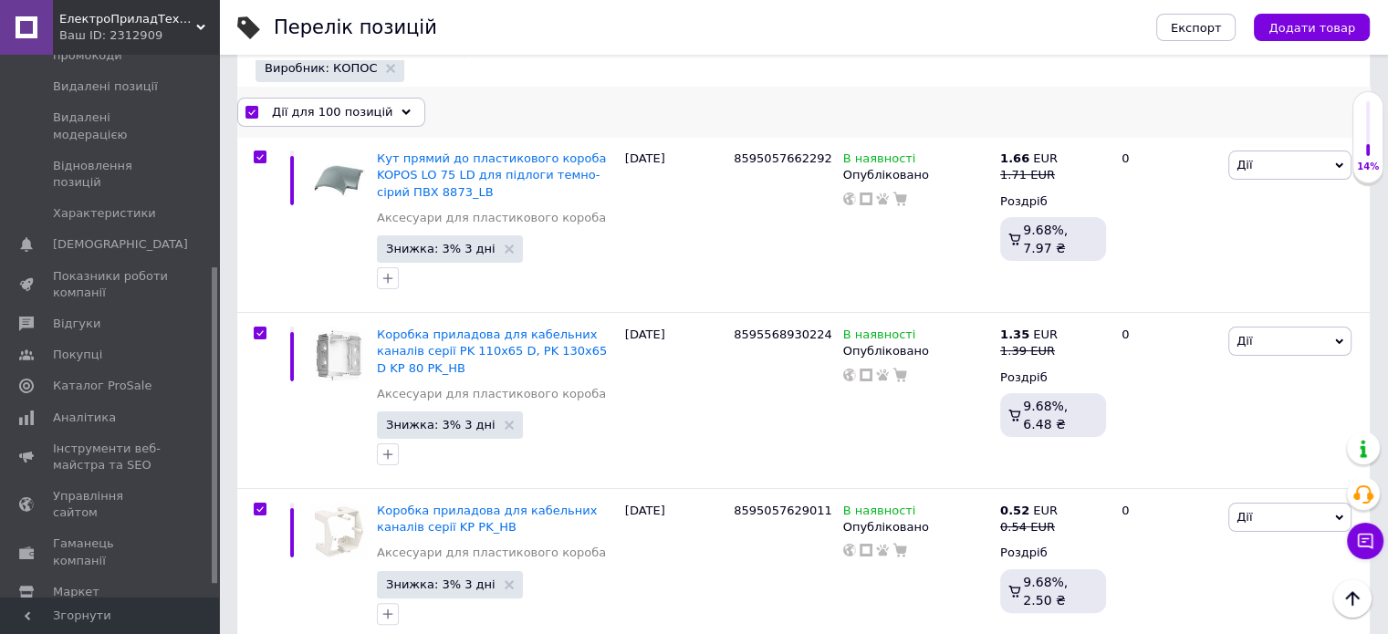
click at [272, 108] on span "Дії для 100 позицій" at bounding box center [332, 112] width 120 height 16
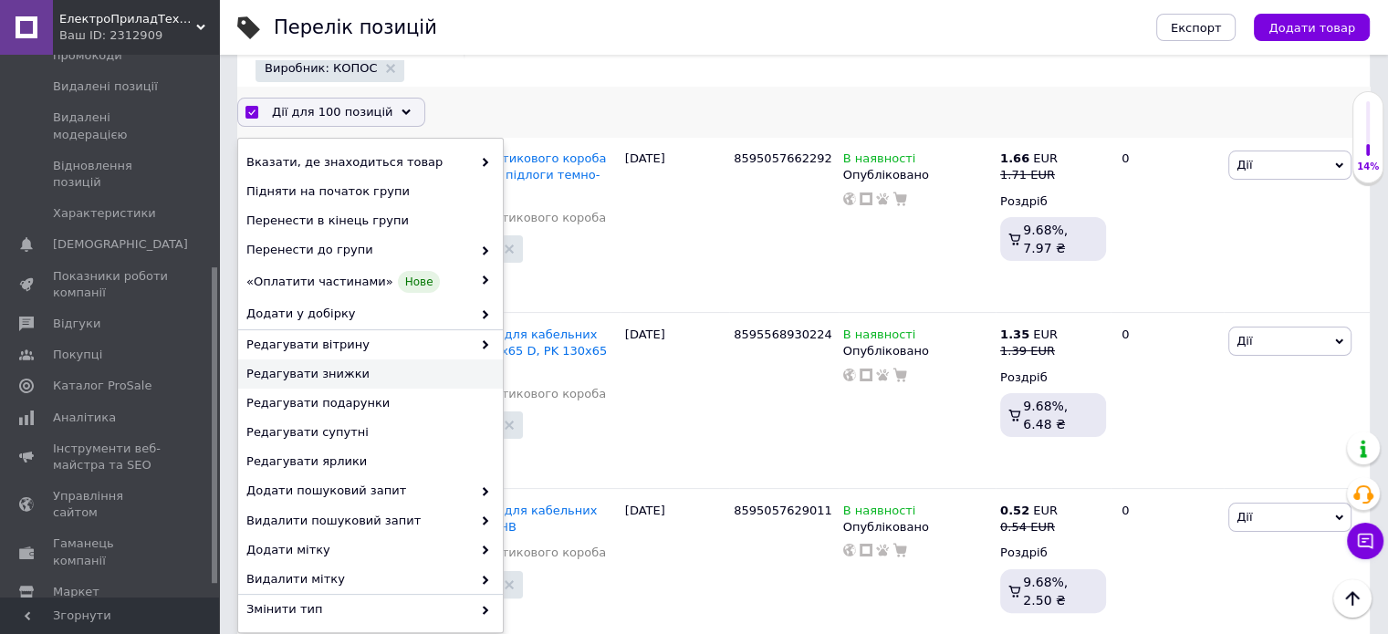
click at [307, 370] on span "Редагувати знижки" at bounding box center [368, 374] width 244 height 16
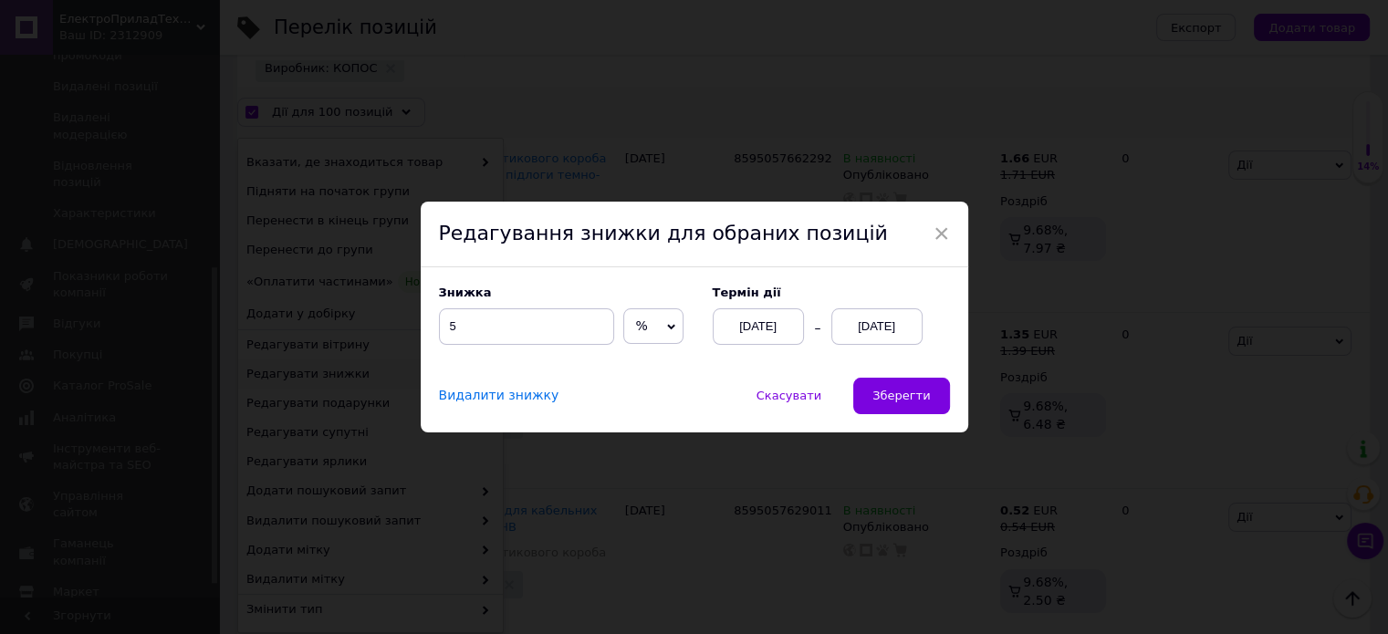
scroll to position [199, 0]
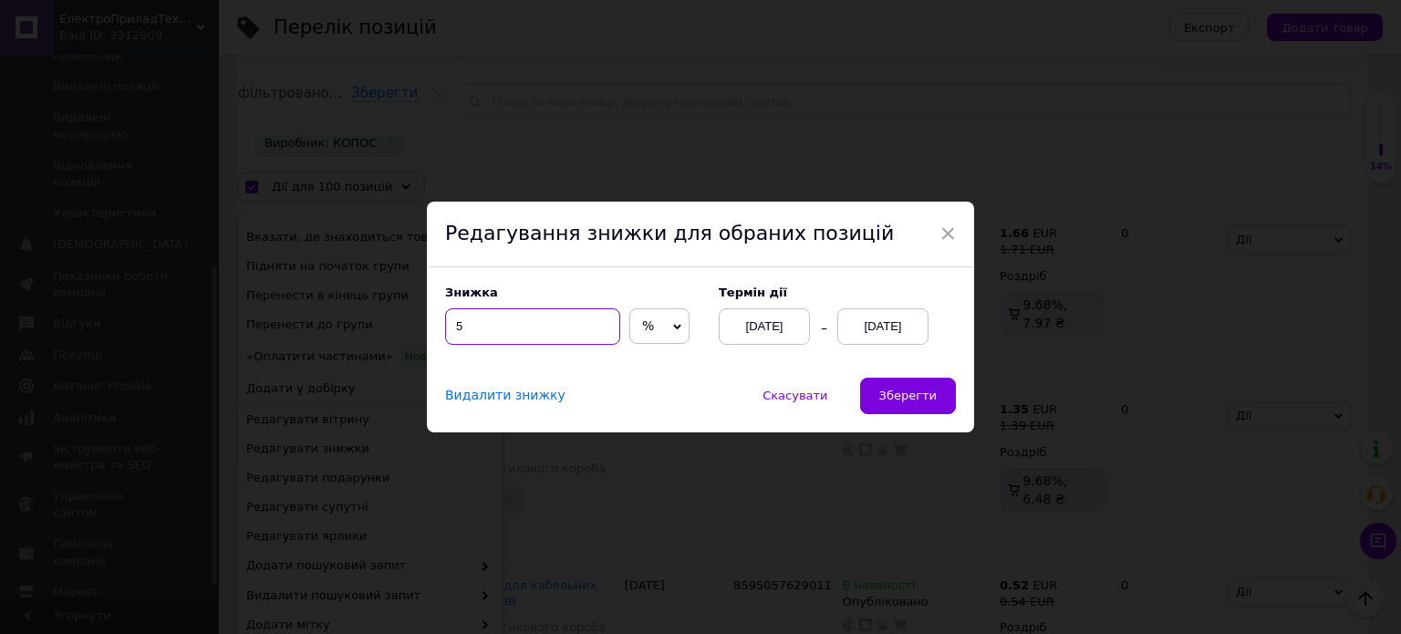
click at [458, 329] on input "5" at bounding box center [532, 326] width 175 height 36
click at [899, 401] on span "Зберегти" at bounding box center [908, 396] width 57 height 14
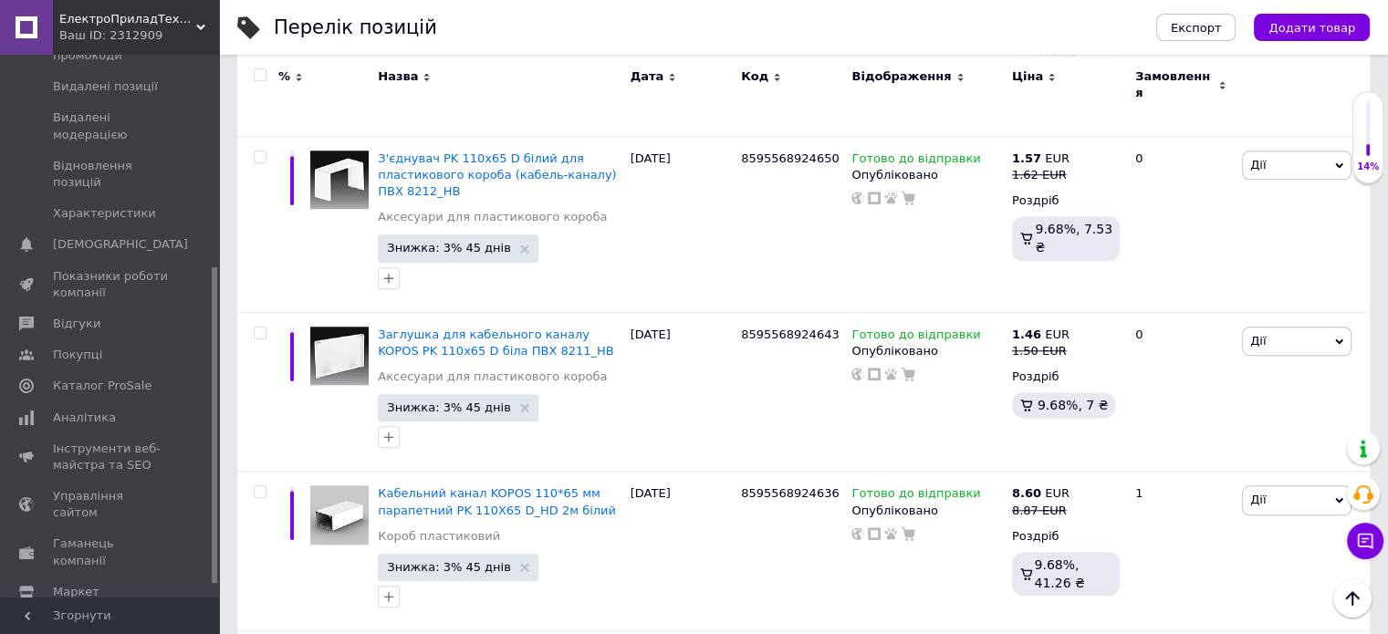
scroll to position [16262, 0]
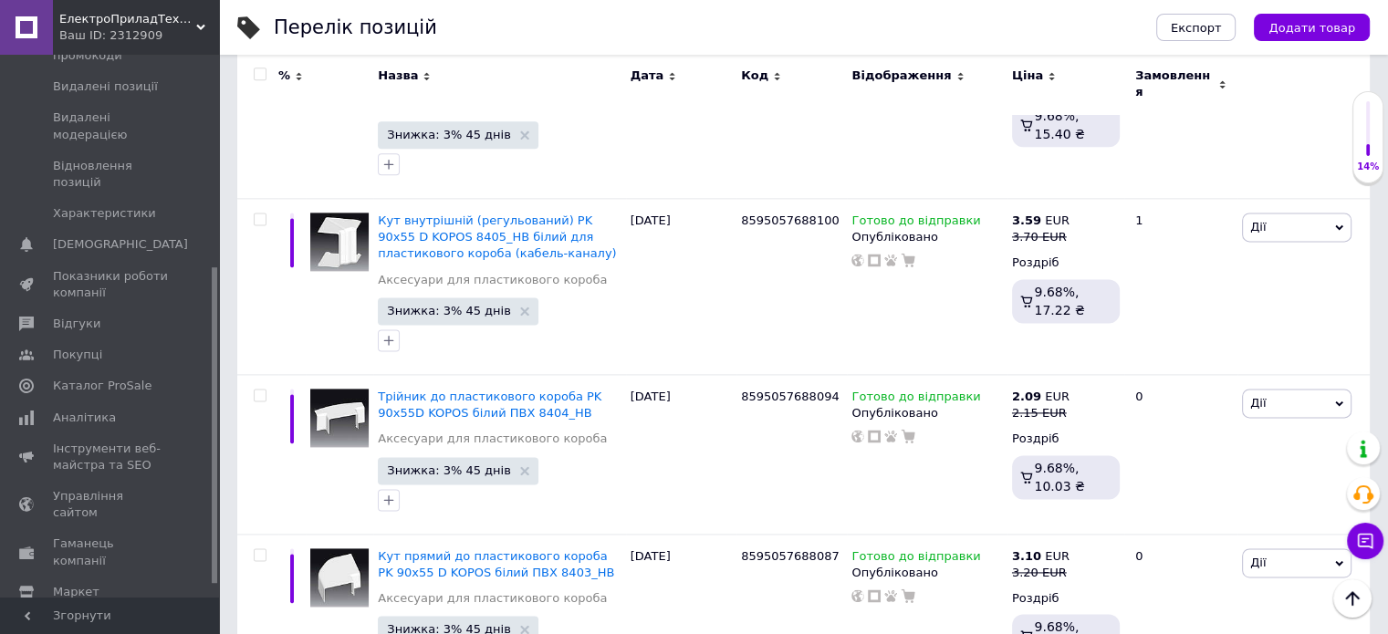
click at [263, 75] on input "checkbox" at bounding box center [260, 75] width 12 height 12
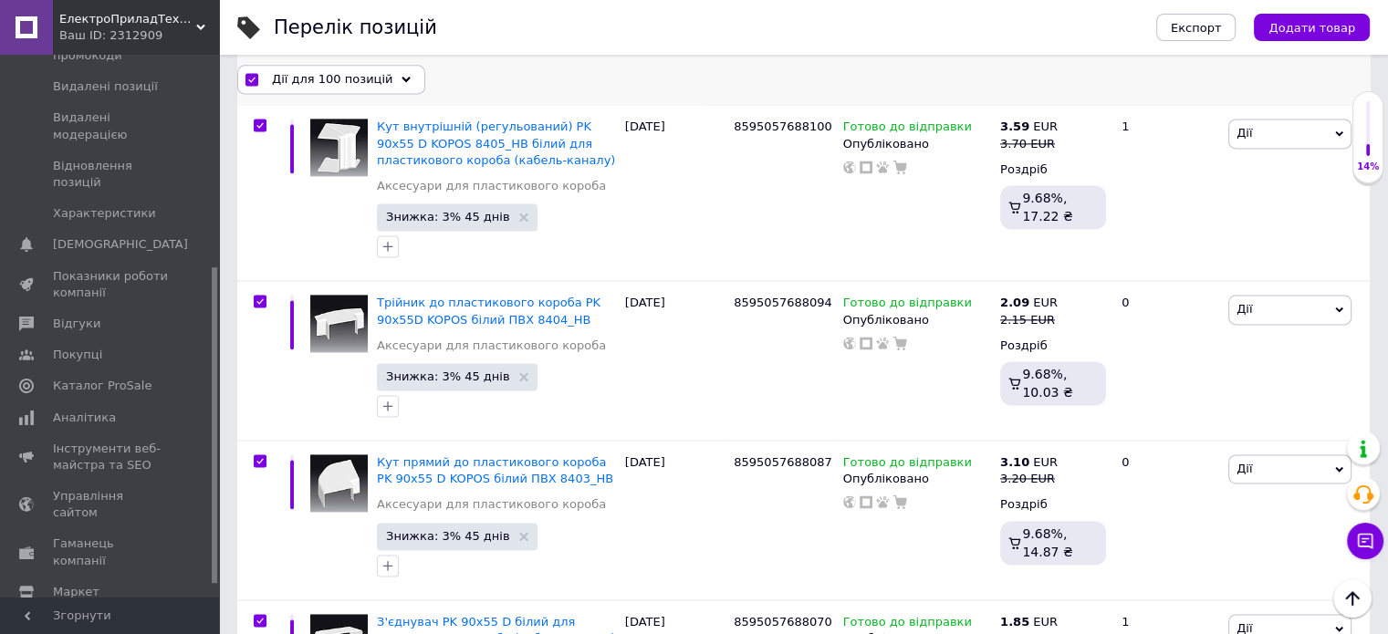
click at [266, 79] on div "Дії для 100 позицій" at bounding box center [331, 79] width 188 height 29
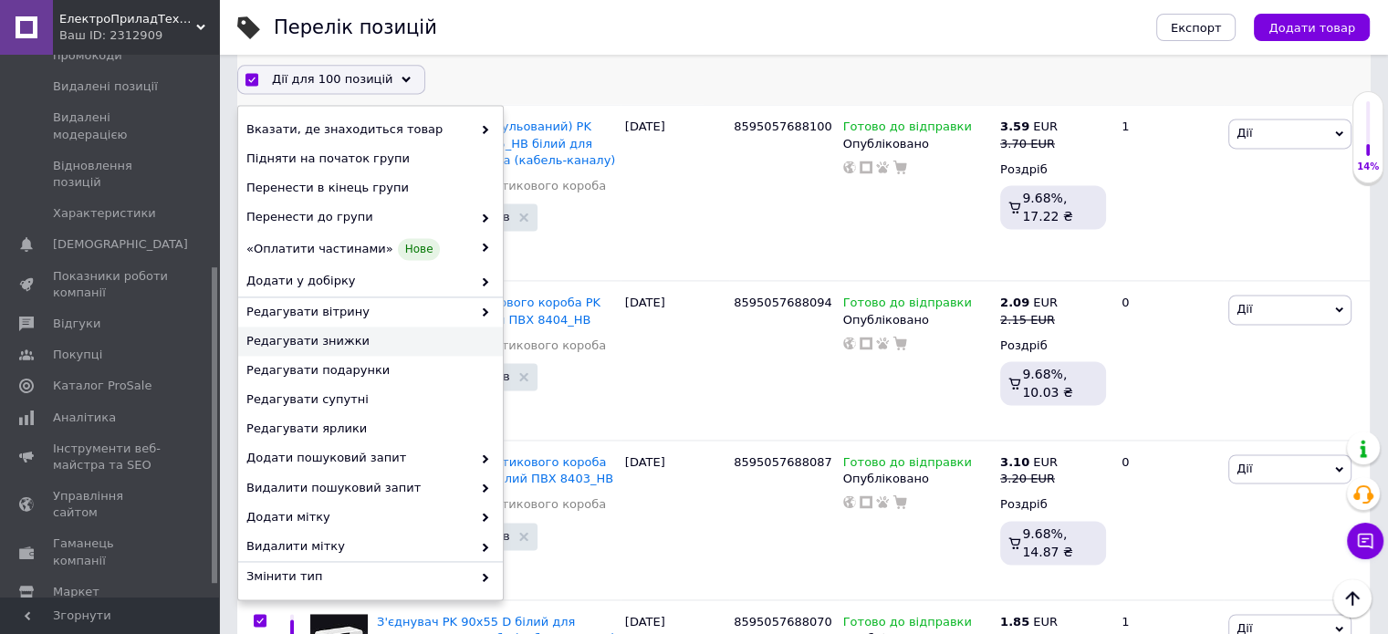
click at [338, 346] on span "Редагувати знижки" at bounding box center [368, 342] width 244 height 16
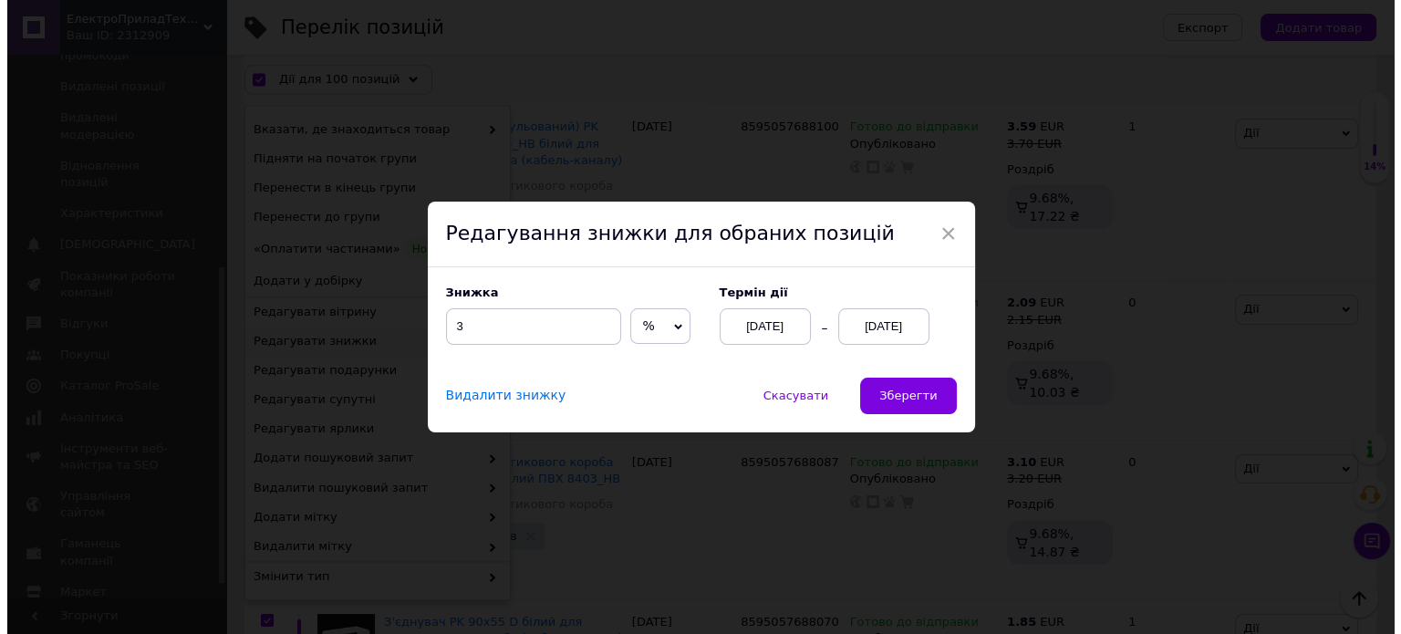
scroll to position [16337, 0]
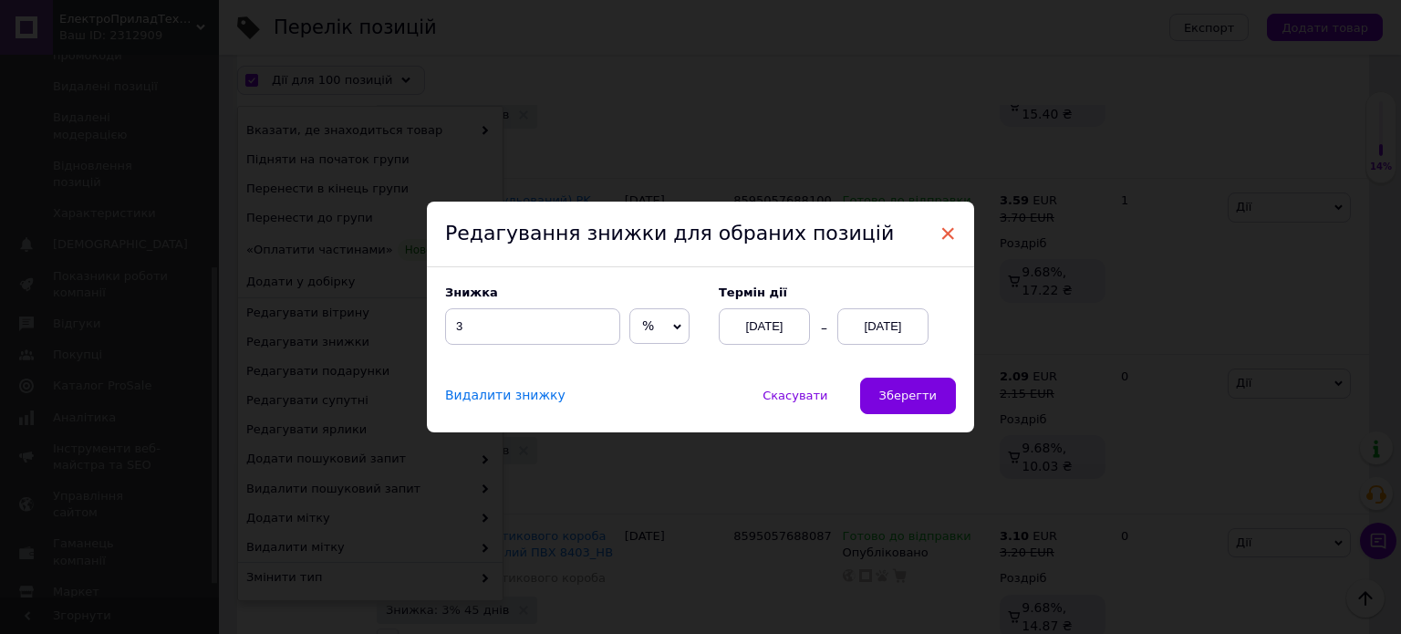
click at [941, 233] on span "×" at bounding box center [948, 233] width 16 height 31
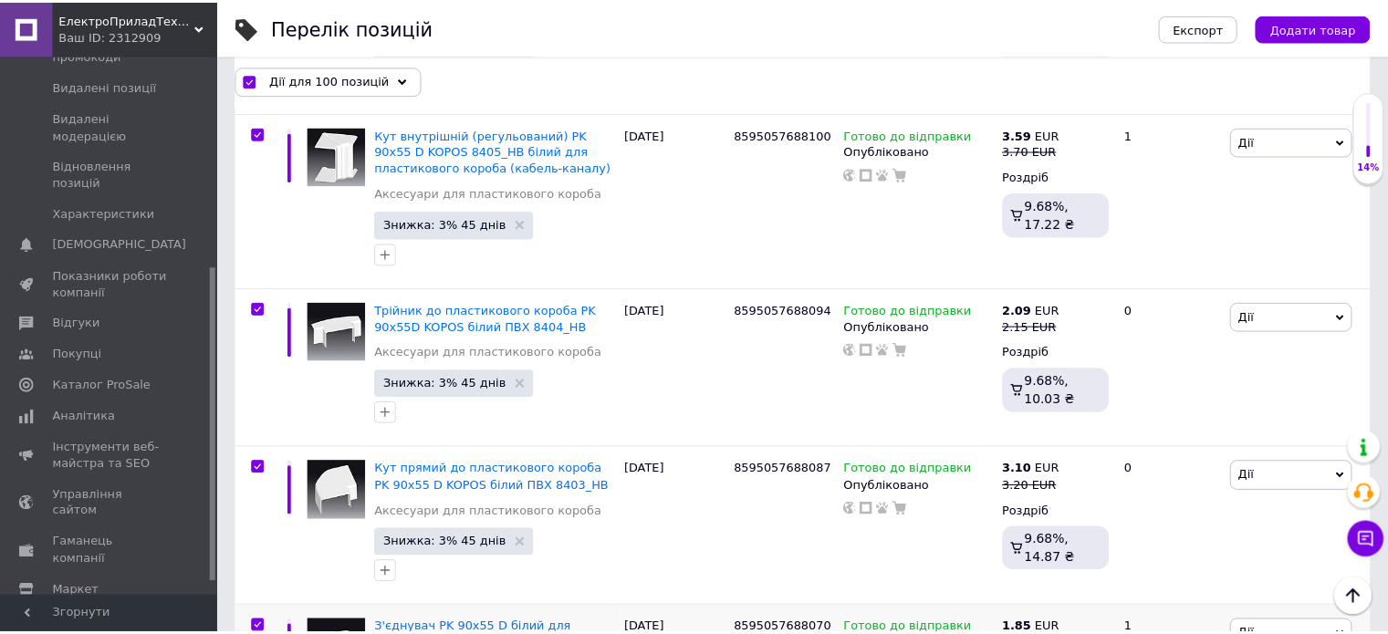
scroll to position [0, 40]
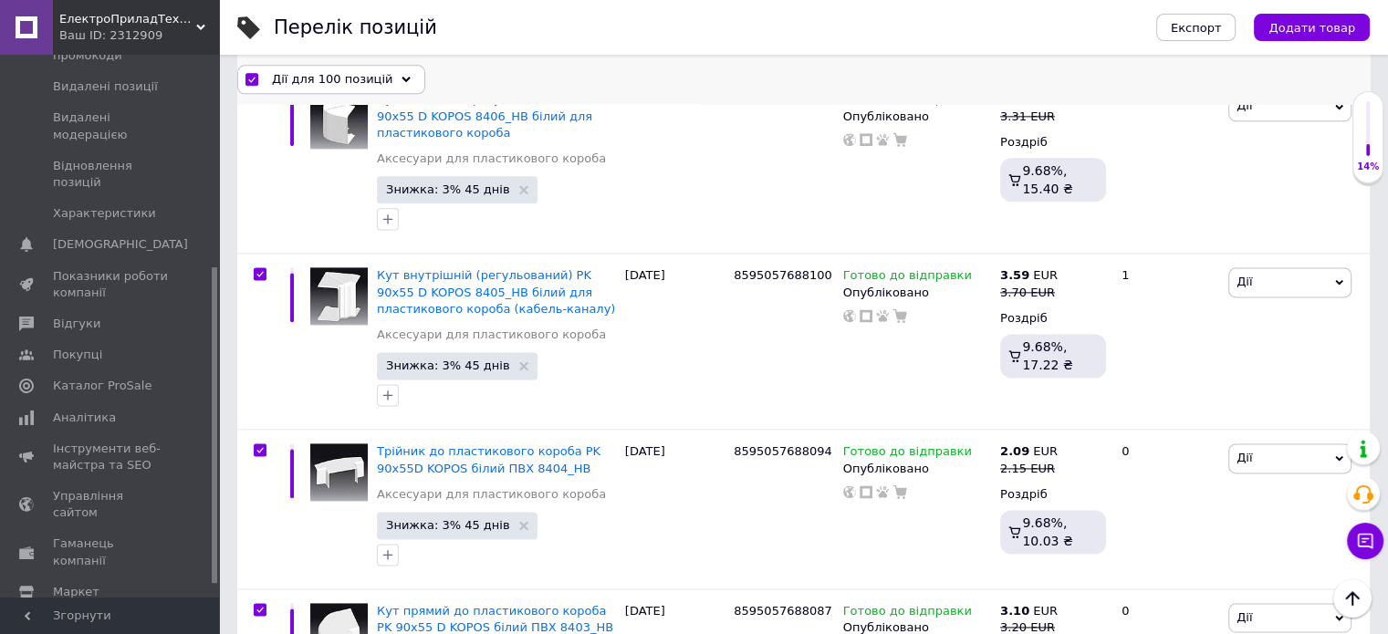
click at [358, 76] on span "Дії для 100 позицій" at bounding box center [332, 79] width 120 height 16
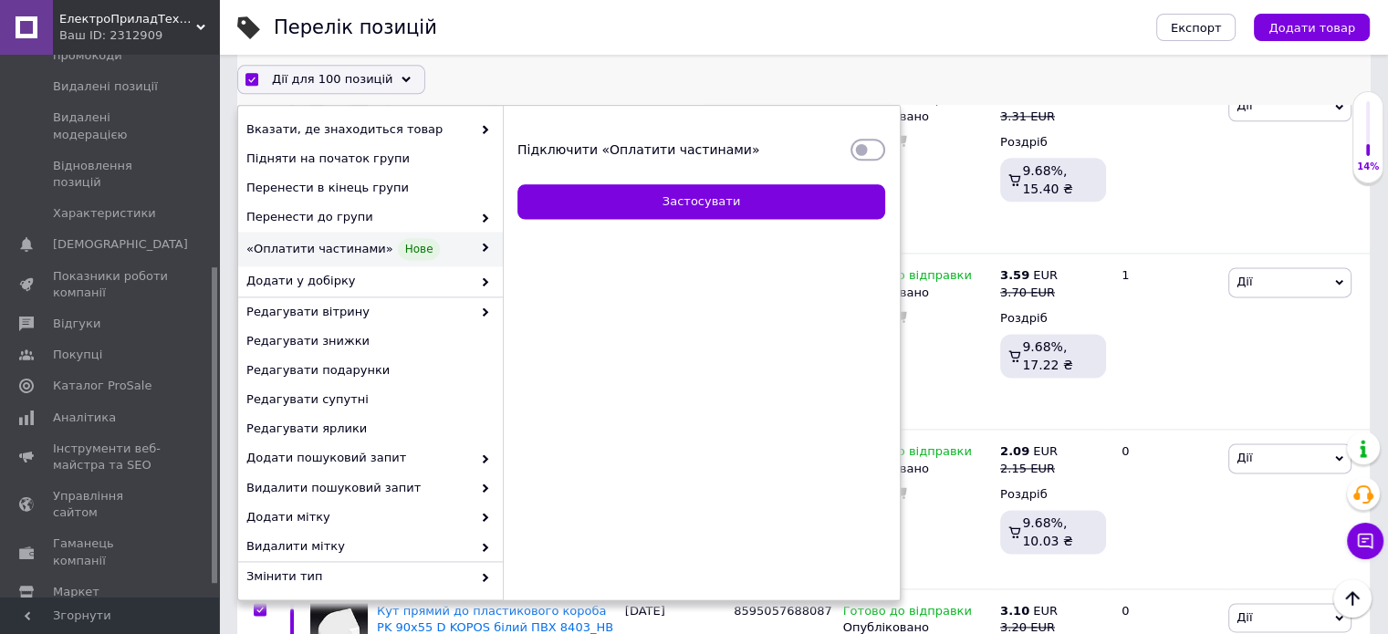
click at [339, 252] on span "«Оплатити частинами» Нове" at bounding box center [358, 250] width 225 height 22
click at [865, 152] on input "Підключити «Оплатити частинами»" at bounding box center [867, 150] width 35 height 18
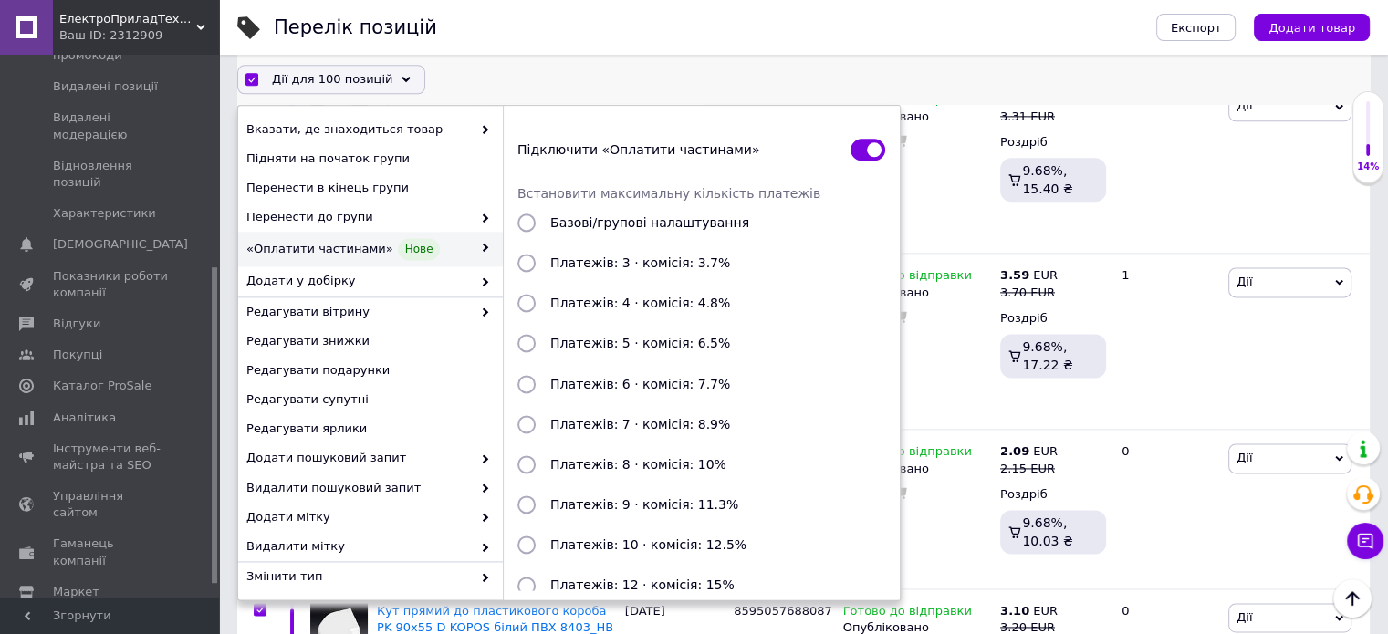
click at [532, 262] on input "Платежів: 3 · комісія: 3.7%" at bounding box center [526, 264] width 18 height 18
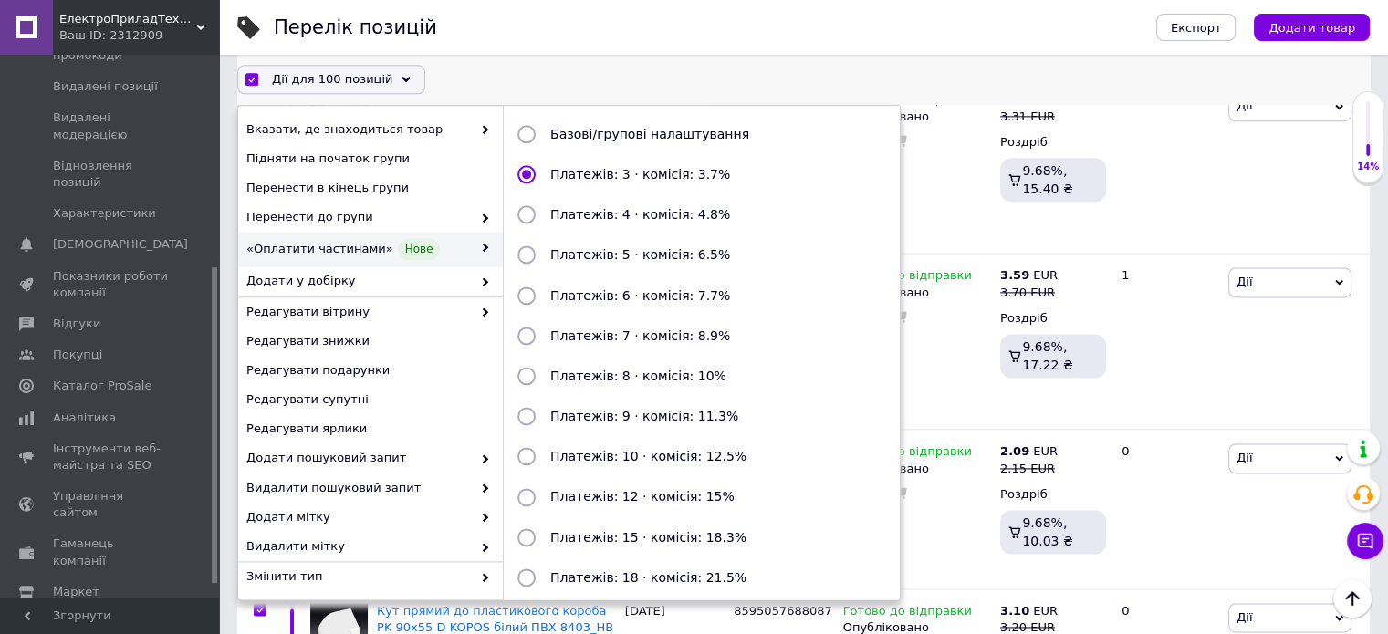
scroll to position [198, 0]
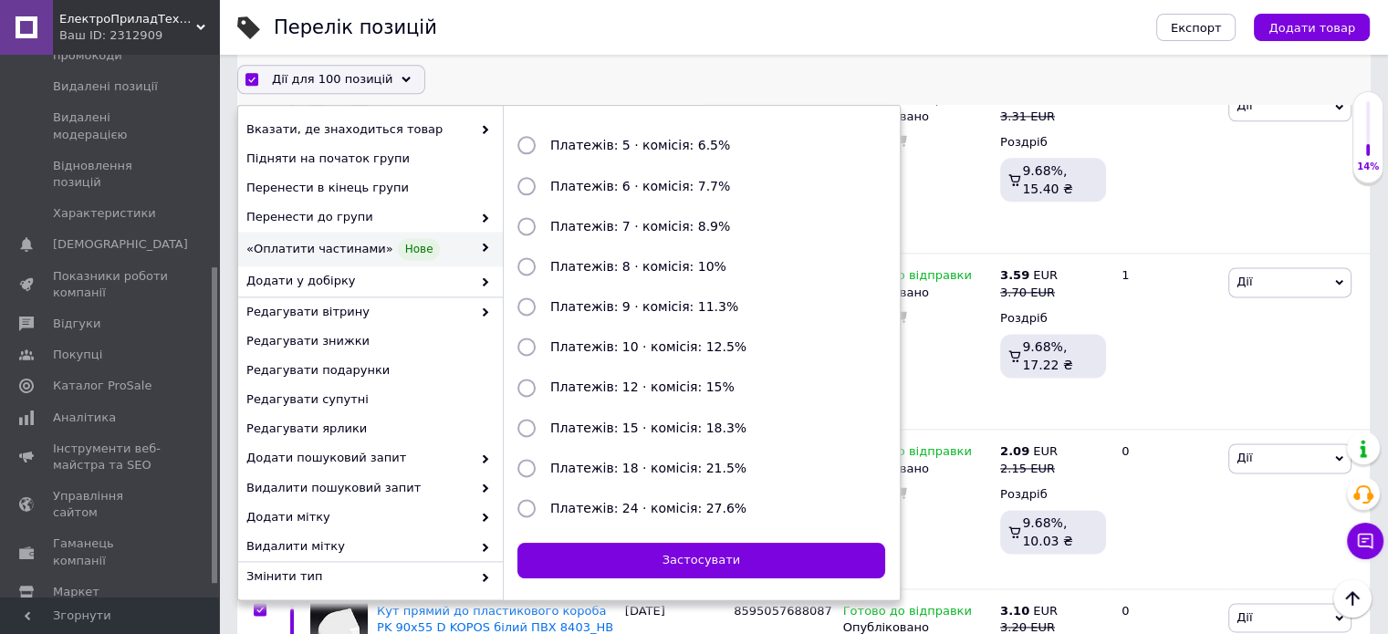
click at [755, 588] on div "Підключити «Оплатити частинами» Встановити максимальну кількість платежів Базов…" at bounding box center [701, 255] width 397 height 676
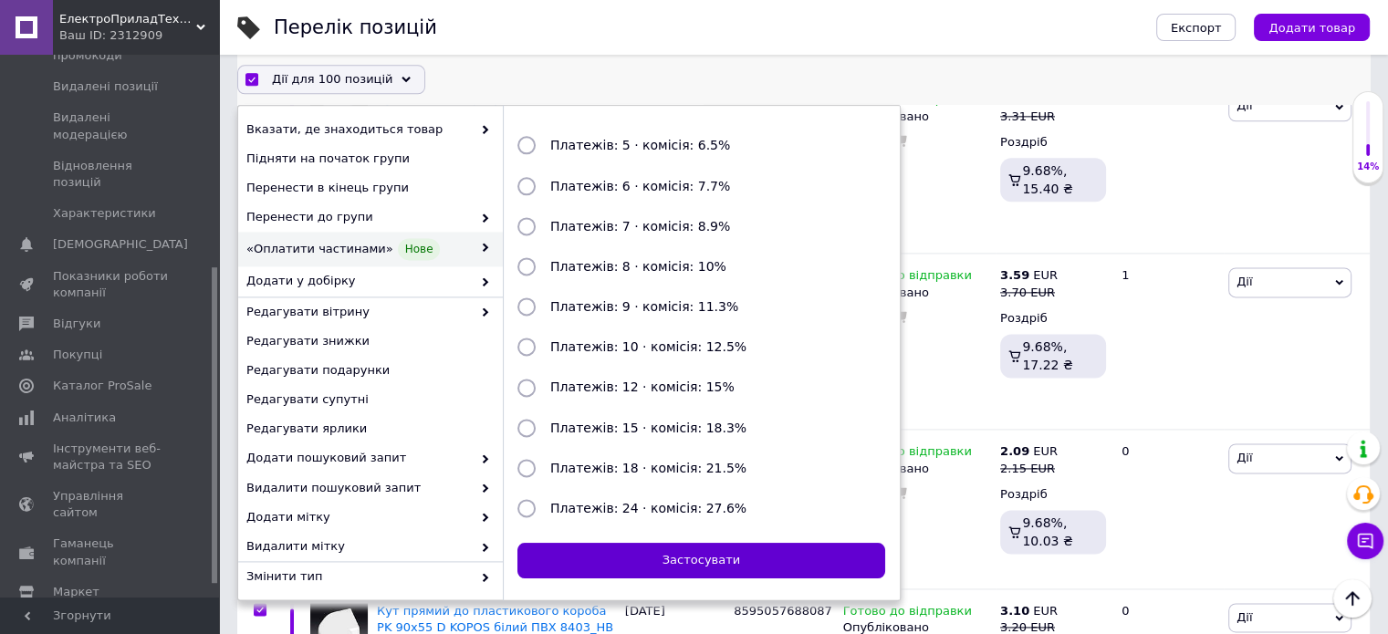
click at [729, 555] on button "Застосувати" at bounding box center [701, 562] width 368 height 36
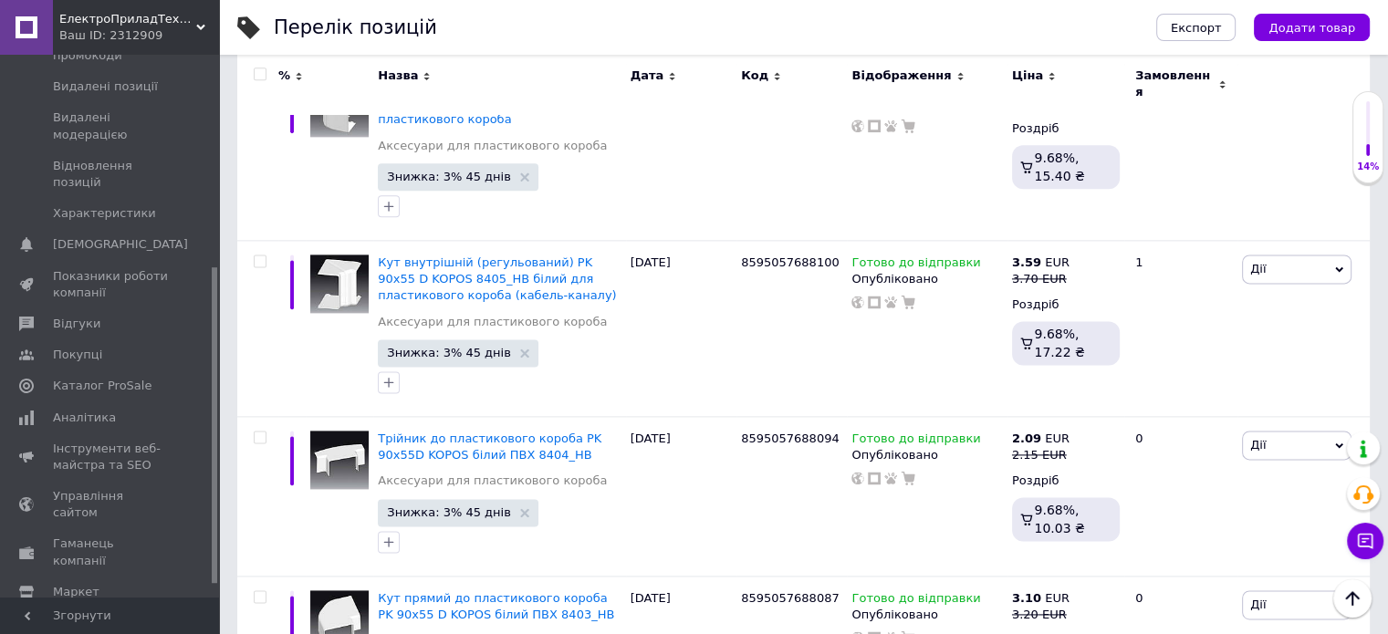
scroll to position [16262, 0]
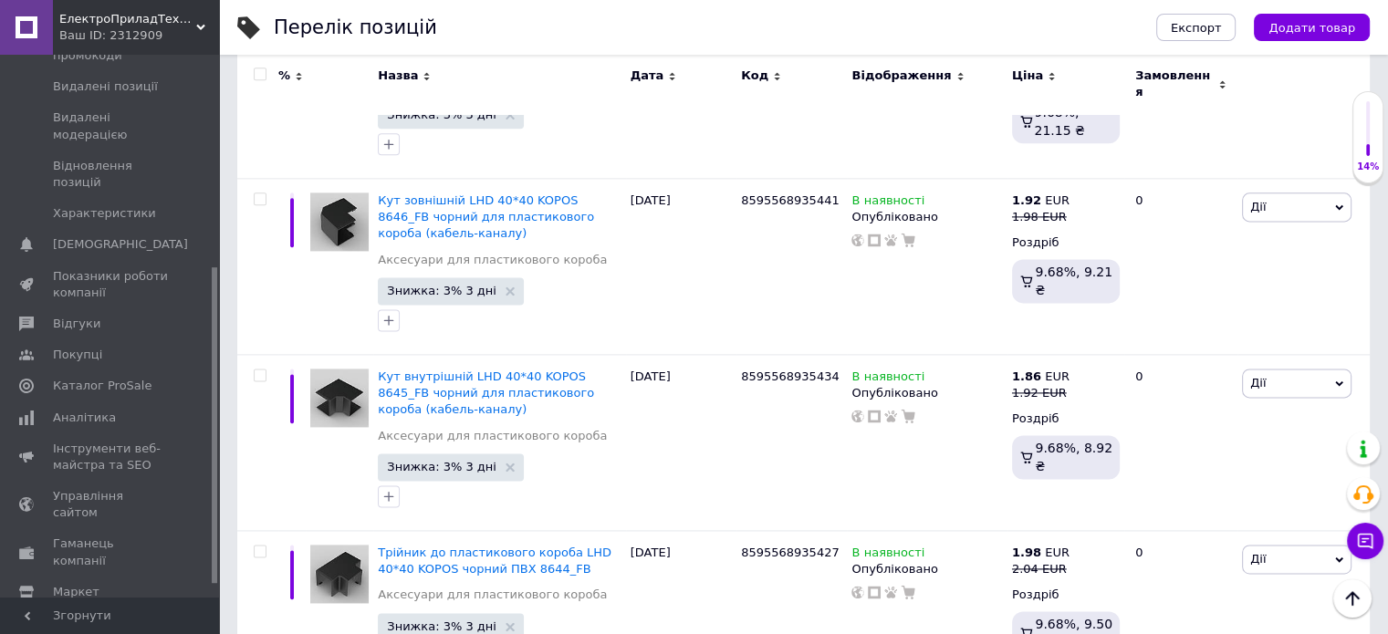
scroll to position [16247, 0]
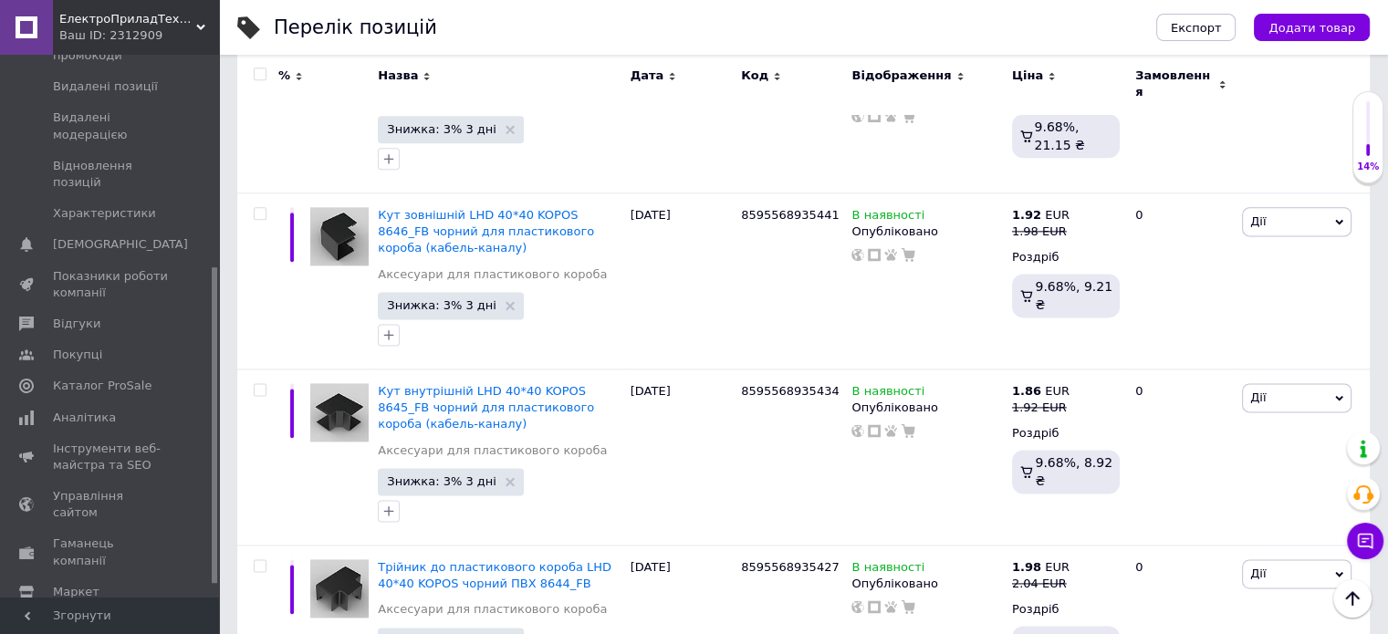
click at [259, 59] on div at bounding box center [257, 85] width 41 height 61
click at [263, 70] on input "checkbox" at bounding box center [260, 75] width 12 height 12
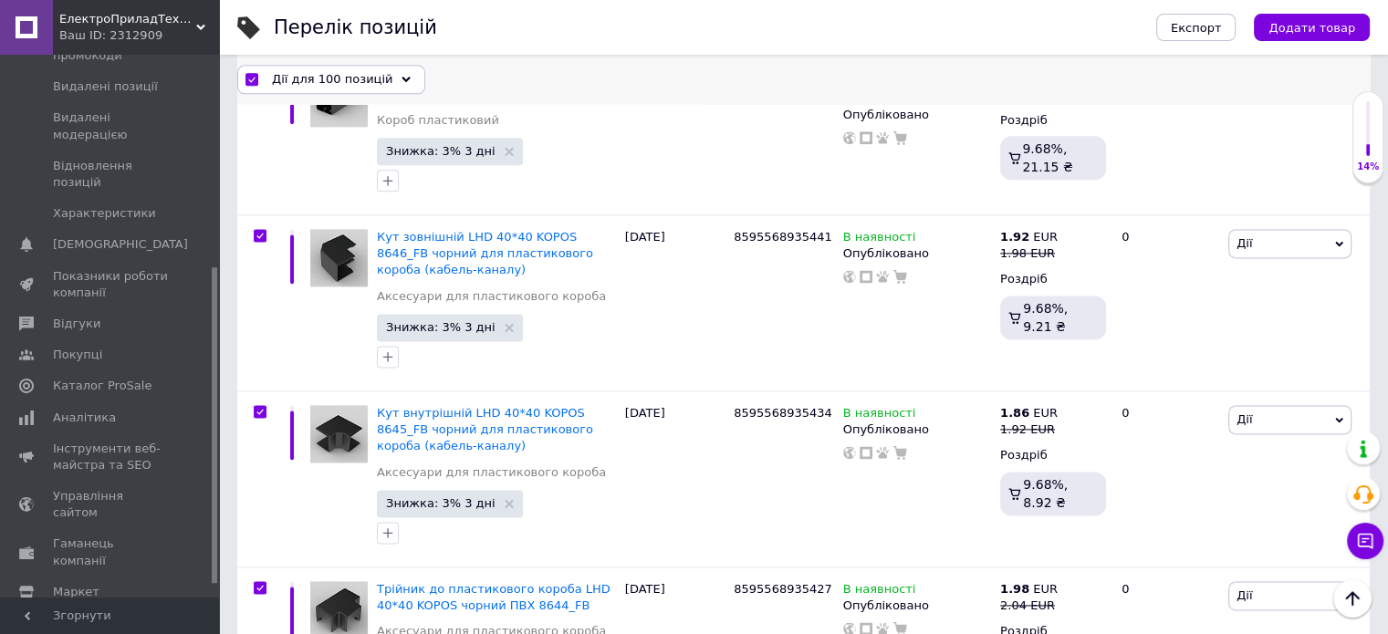
scroll to position [16375, 0]
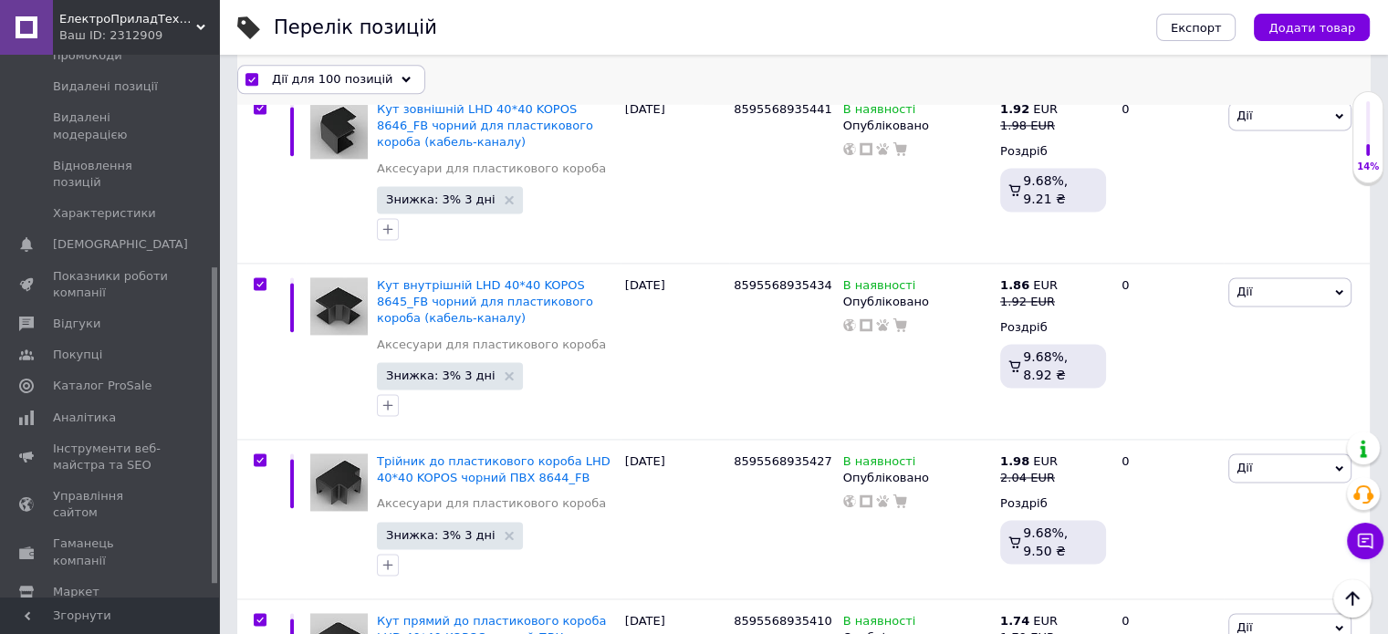
click at [273, 79] on span "Дії для 100 позицій" at bounding box center [332, 79] width 120 height 16
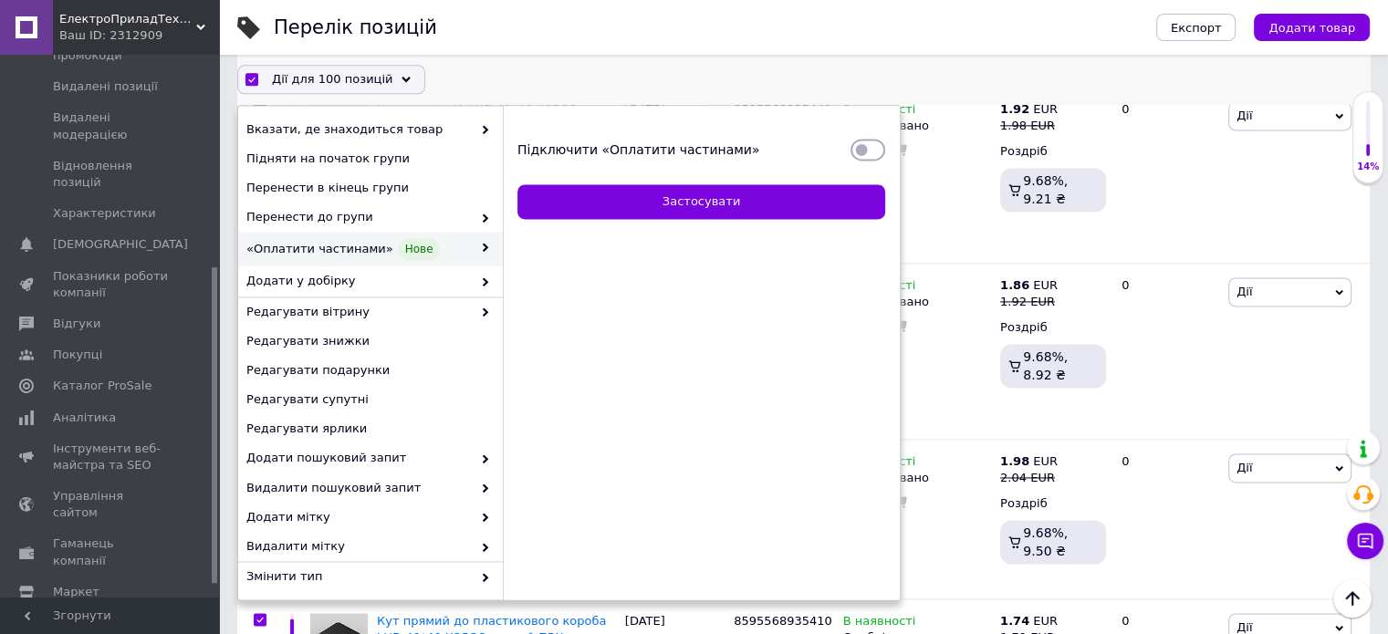
click at [850, 151] on input "Підключити «Оплатити частинами»" at bounding box center [867, 150] width 35 height 18
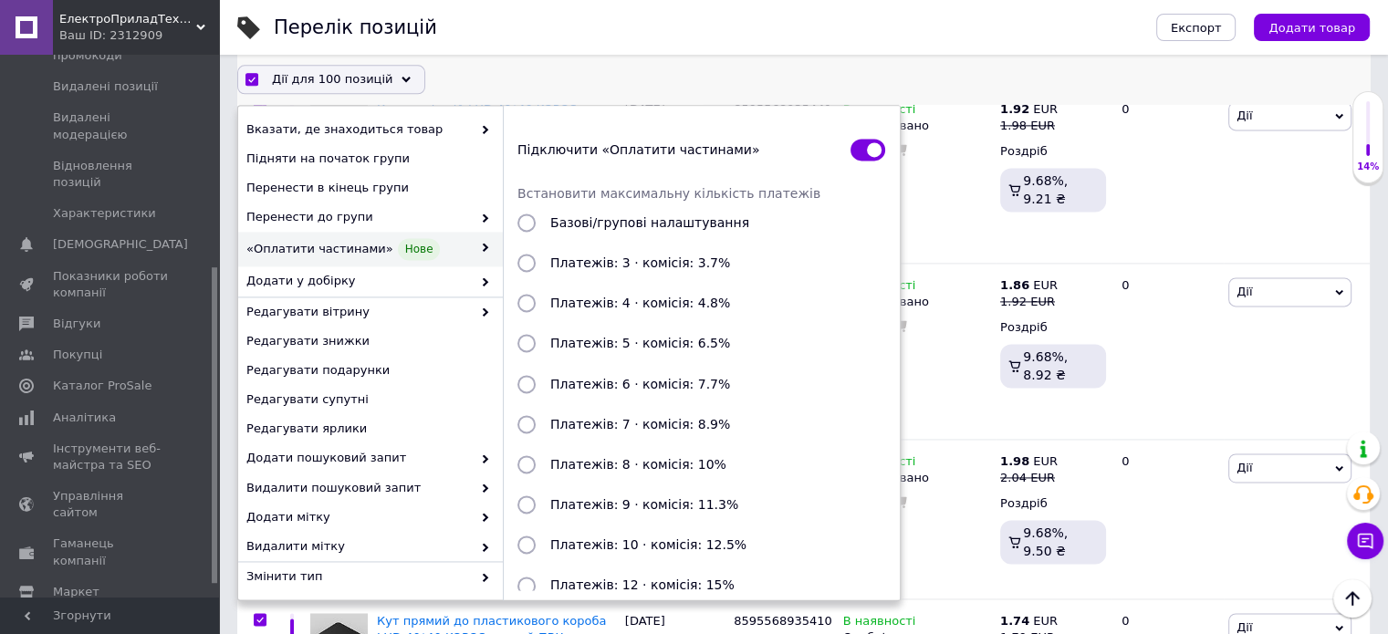
click at [515, 256] on div at bounding box center [526, 264] width 33 height 18
click at [517, 256] on input "Платежів: 3 · комісія: 3.7%" at bounding box center [526, 264] width 18 height 18
click at [522, 263] on input "Платежів: 3 · комісія: 3.7%" at bounding box center [526, 264] width 18 height 18
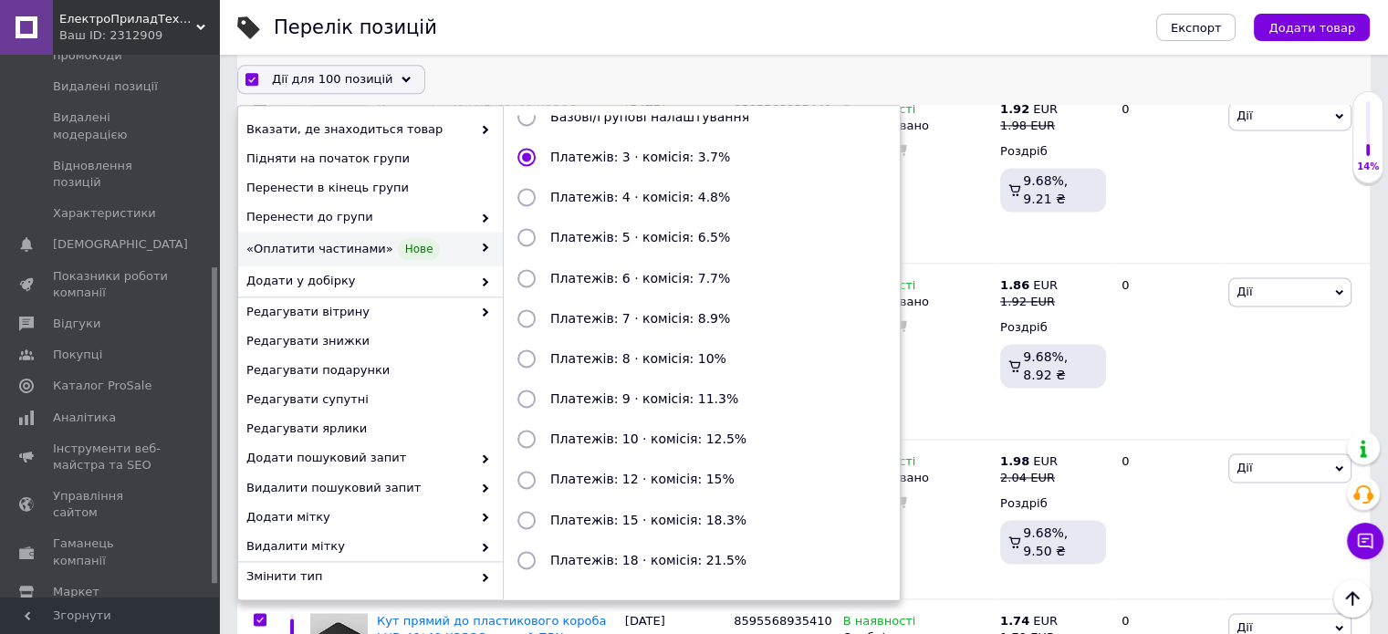
scroll to position [198, 0]
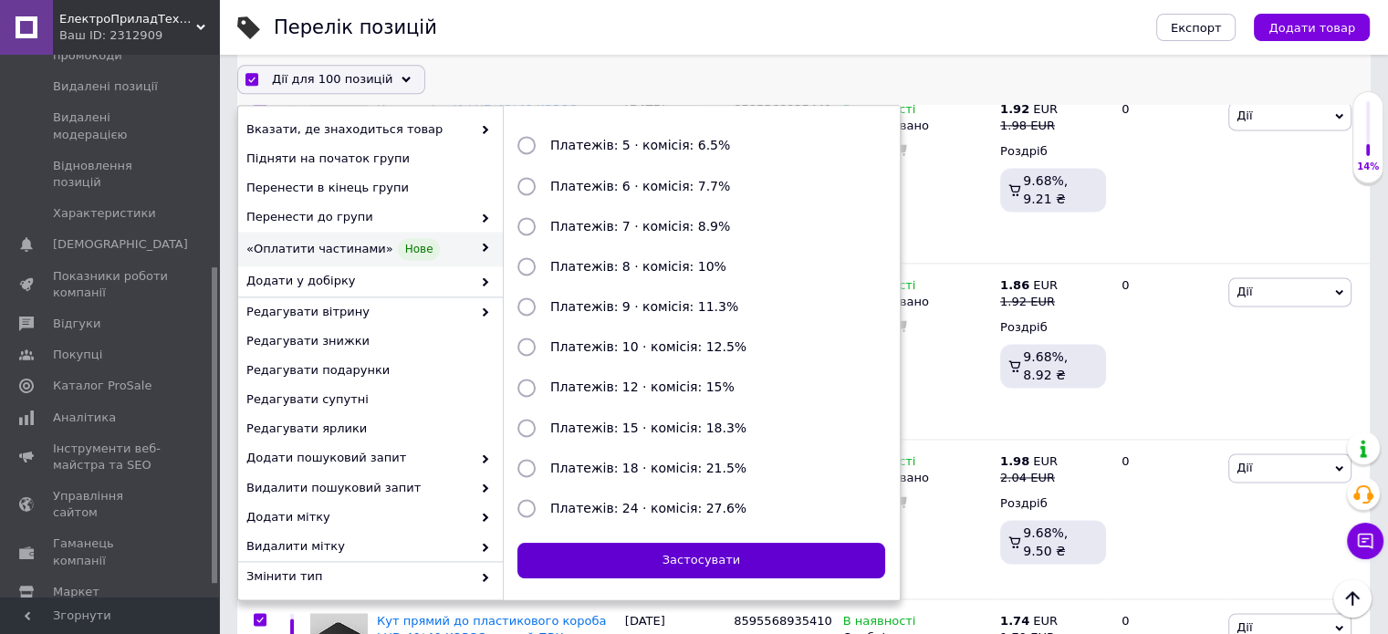
click at [756, 561] on button "Застосувати" at bounding box center [701, 562] width 368 height 36
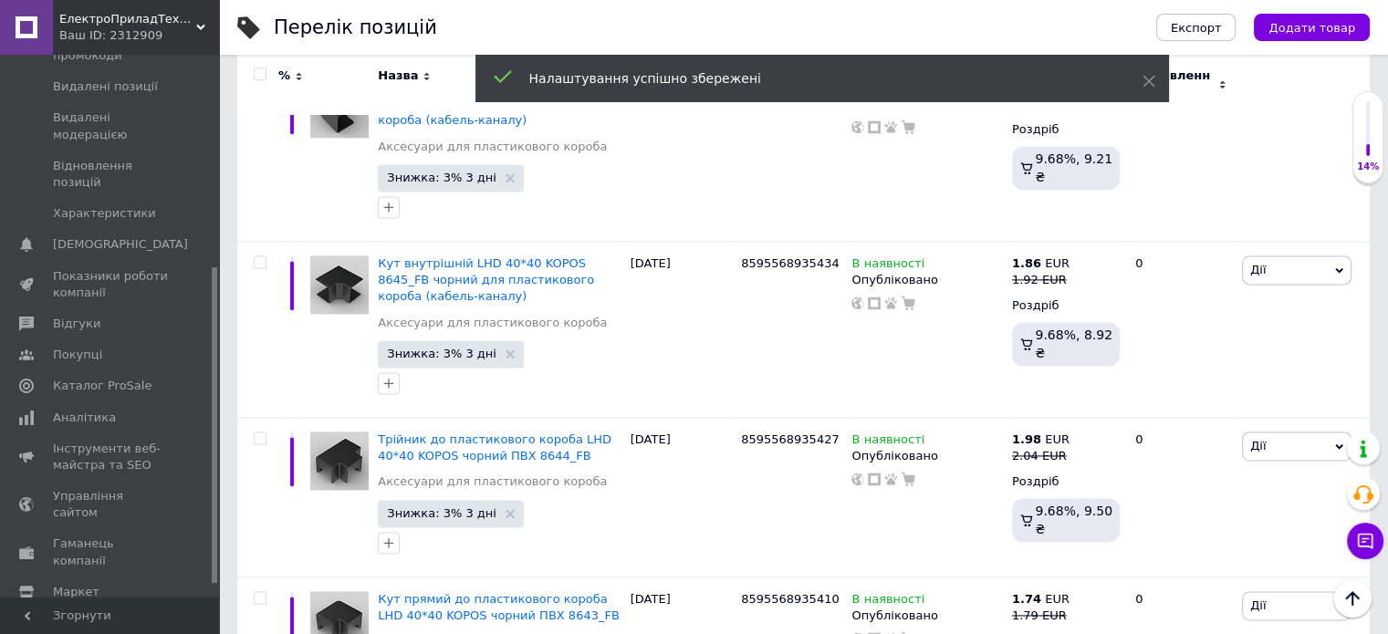
scroll to position [16247, 0]
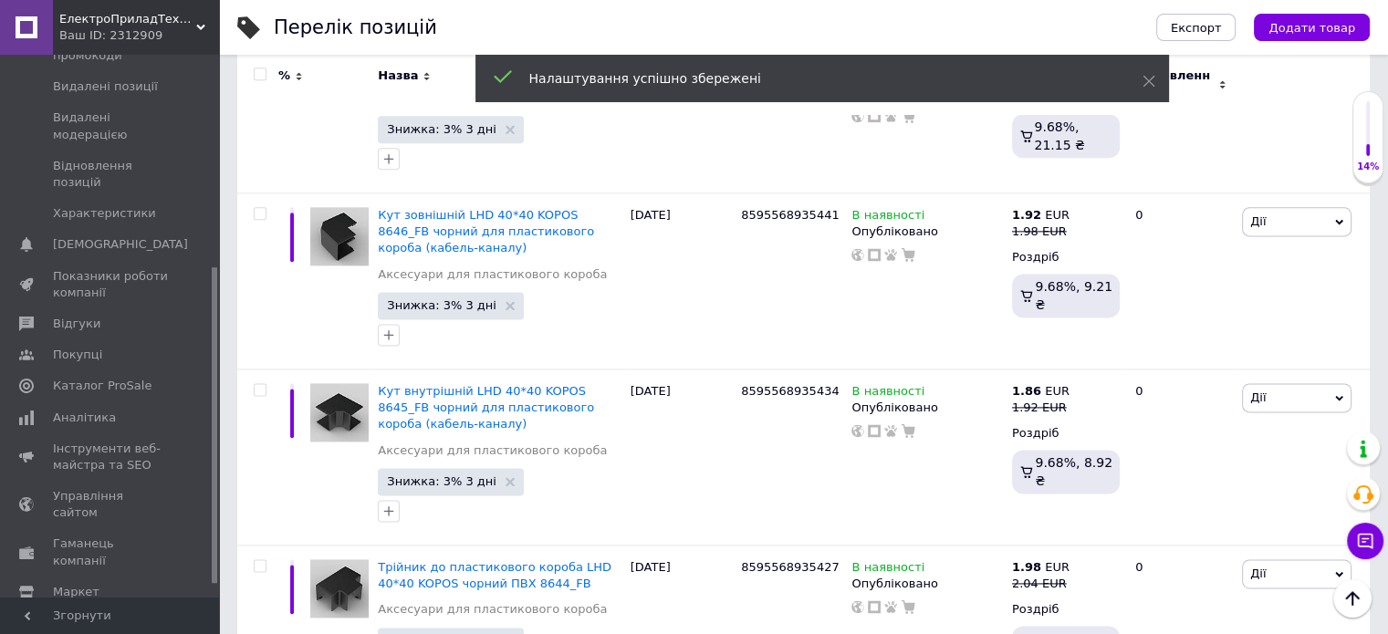
click at [266, 72] on div at bounding box center [260, 74] width 36 height 13
click at [254, 74] on input "checkbox" at bounding box center [260, 75] width 12 height 12
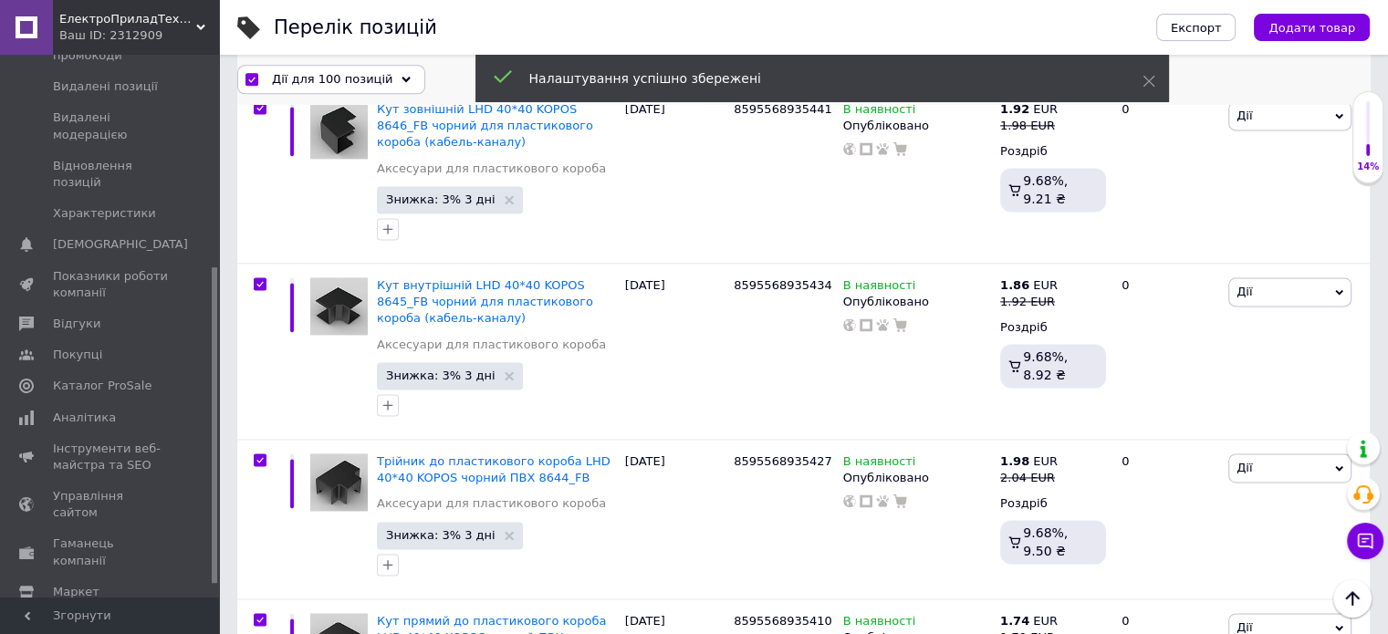
click at [263, 81] on div "Дії для 100 позицій" at bounding box center [331, 79] width 188 height 29
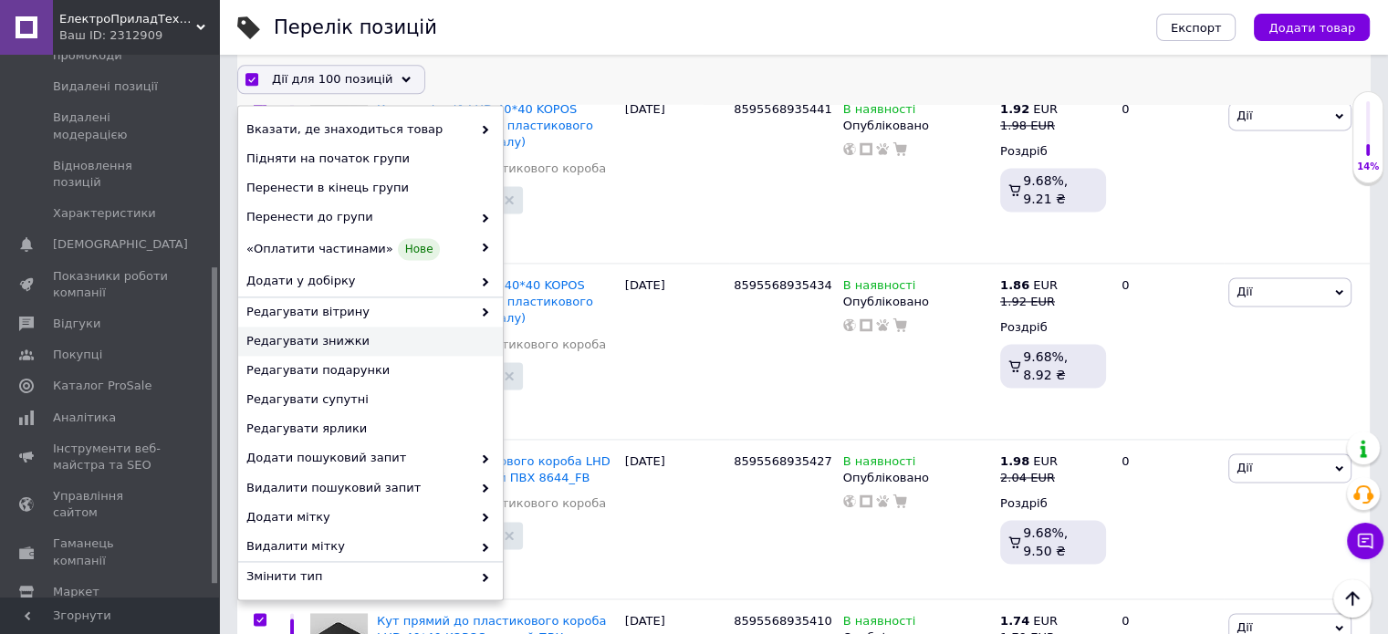
click at [329, 336] on span "Редагувати знижки" at bounding box center [368, 342] width 244 height 16
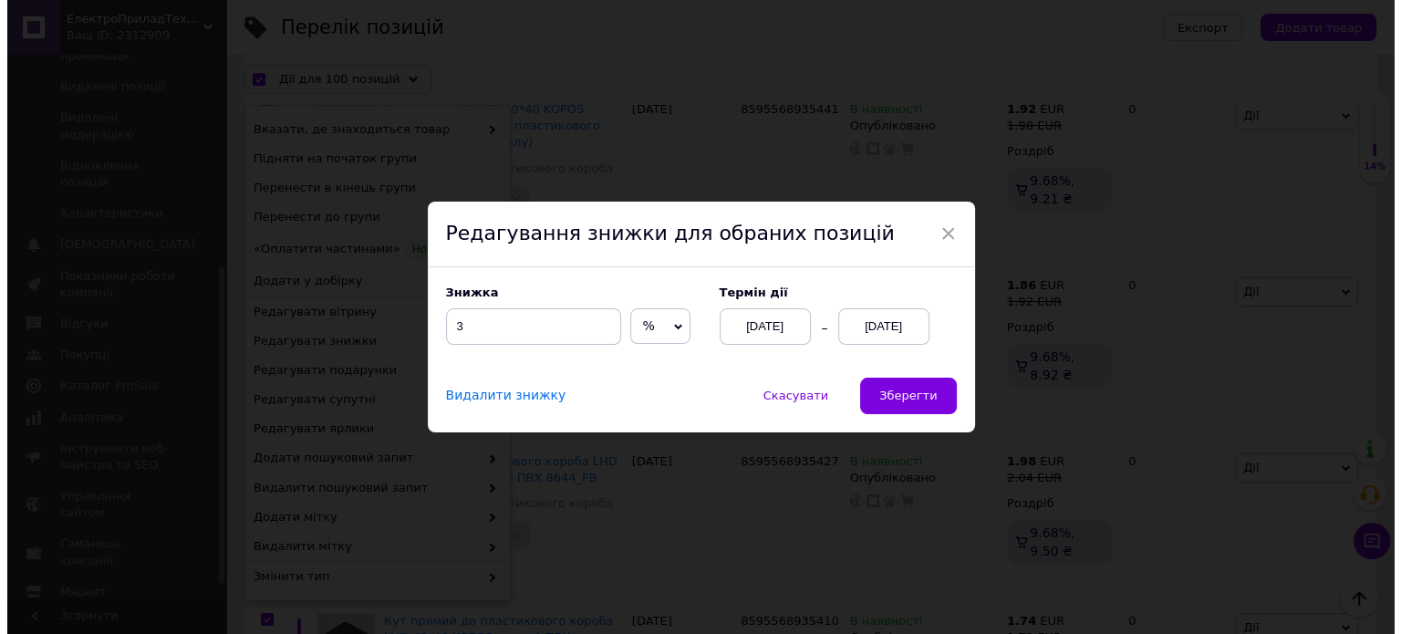
scroll to position [16301, 0]
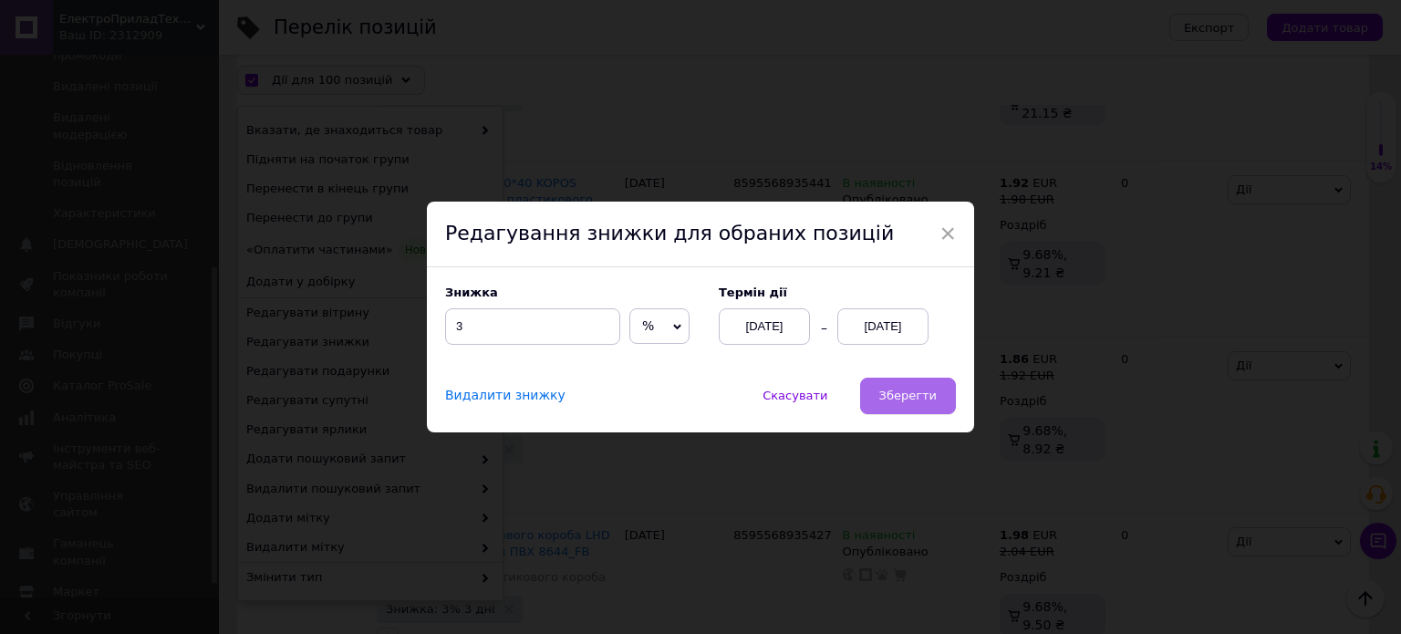
click at [923, 388] on button "Зберегти" at bounding box center [908, 396] width 96 height 36
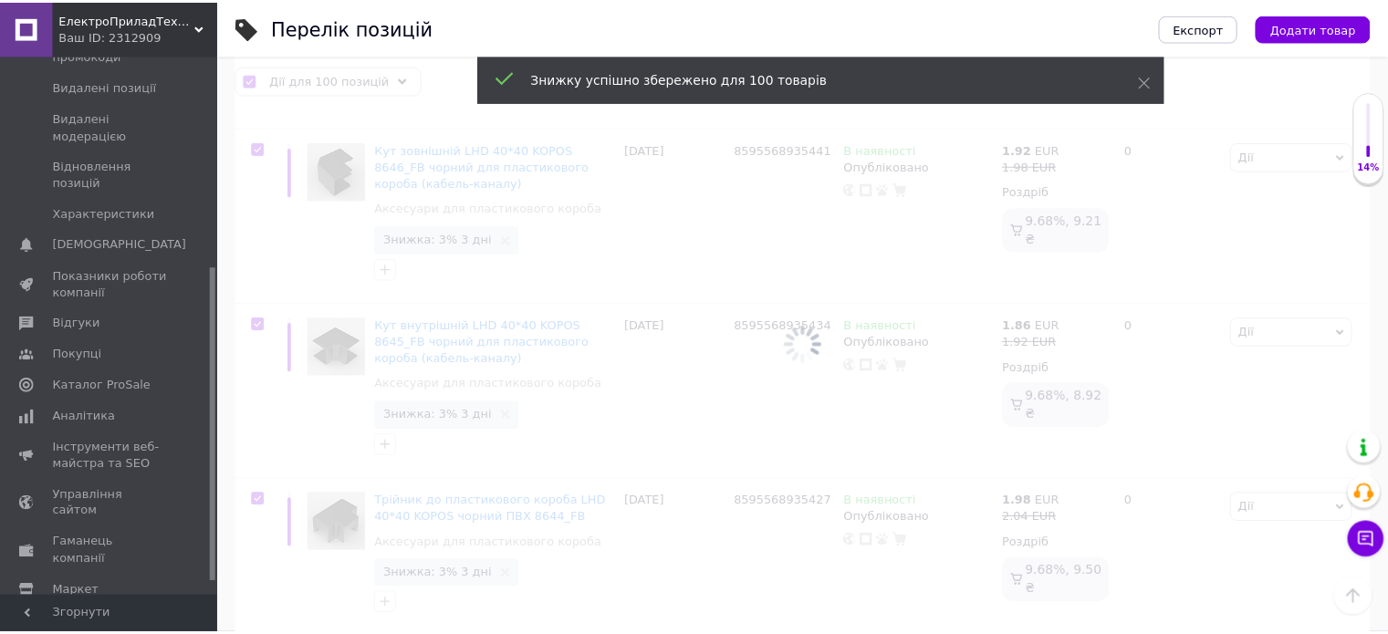
scroll to position [0, 40]
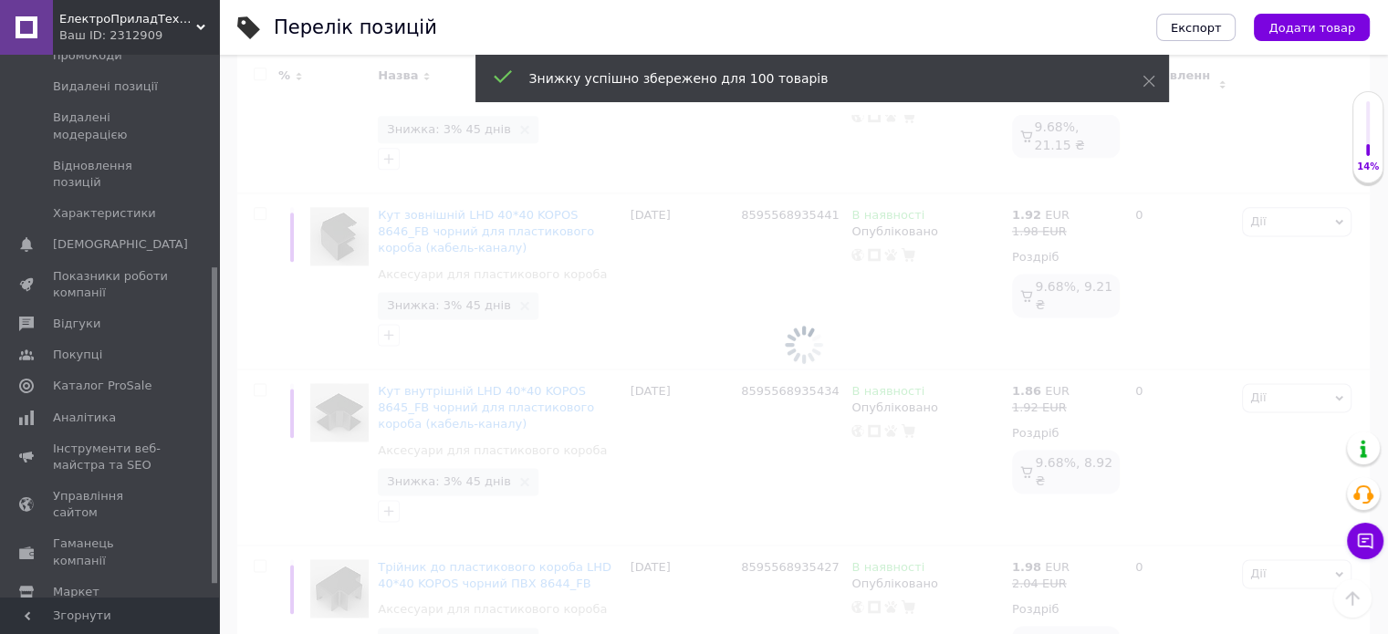
scroll to position [16248, 0]
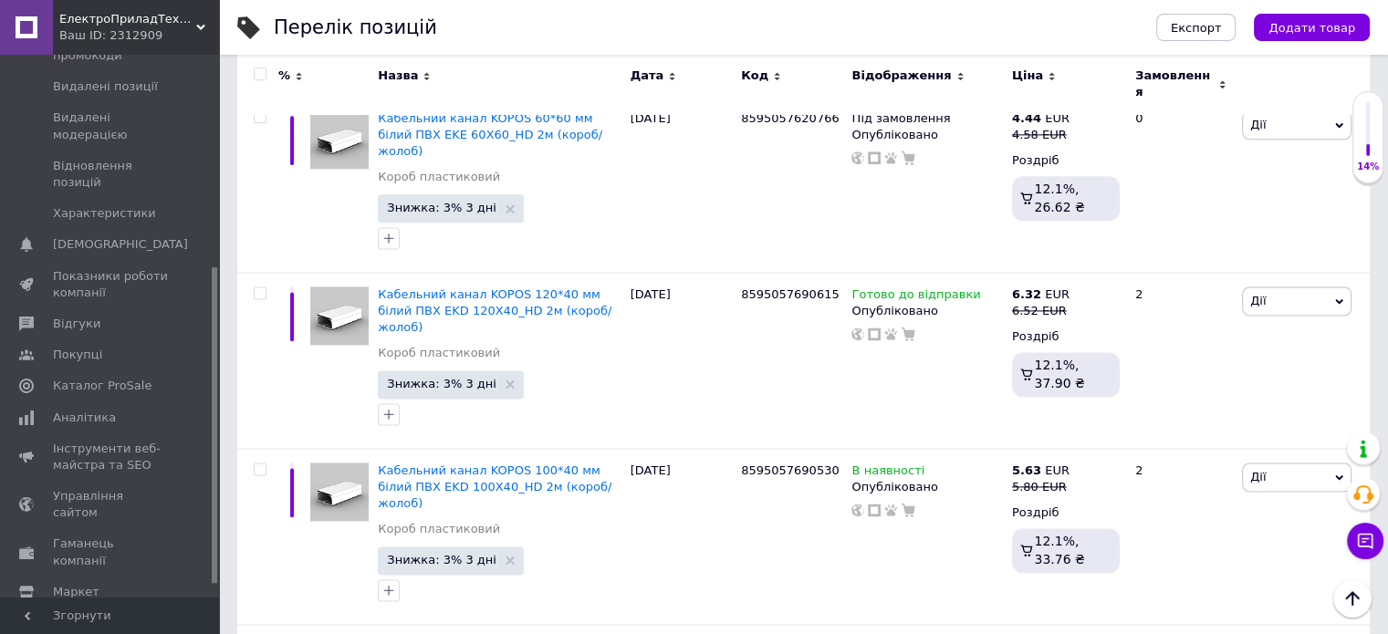
click at [264, 83] on div at bounding box center [257, 85] width 41 height 61
click at [262, 82] on div at bounding box center [257, 85] width 41 height 61
click at [259, 75] on input "checkbox" at bounding box center [260, 75] width 12 height 12
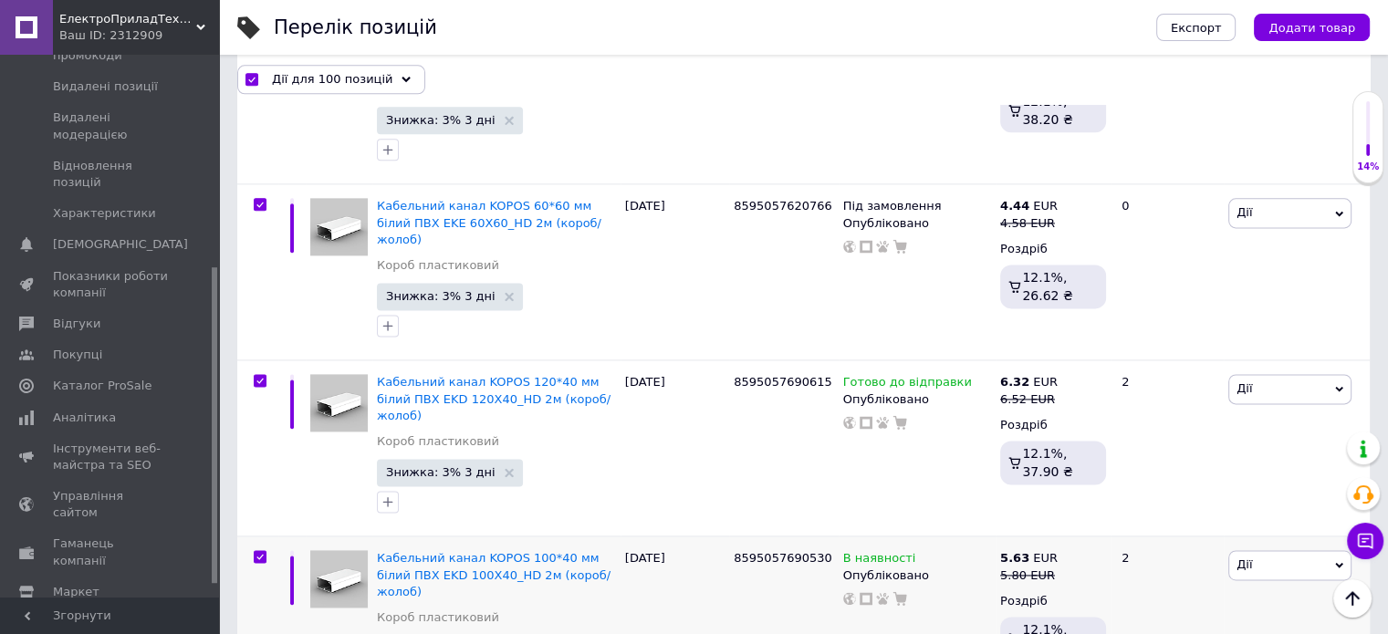
scroll to position [16281, 0]
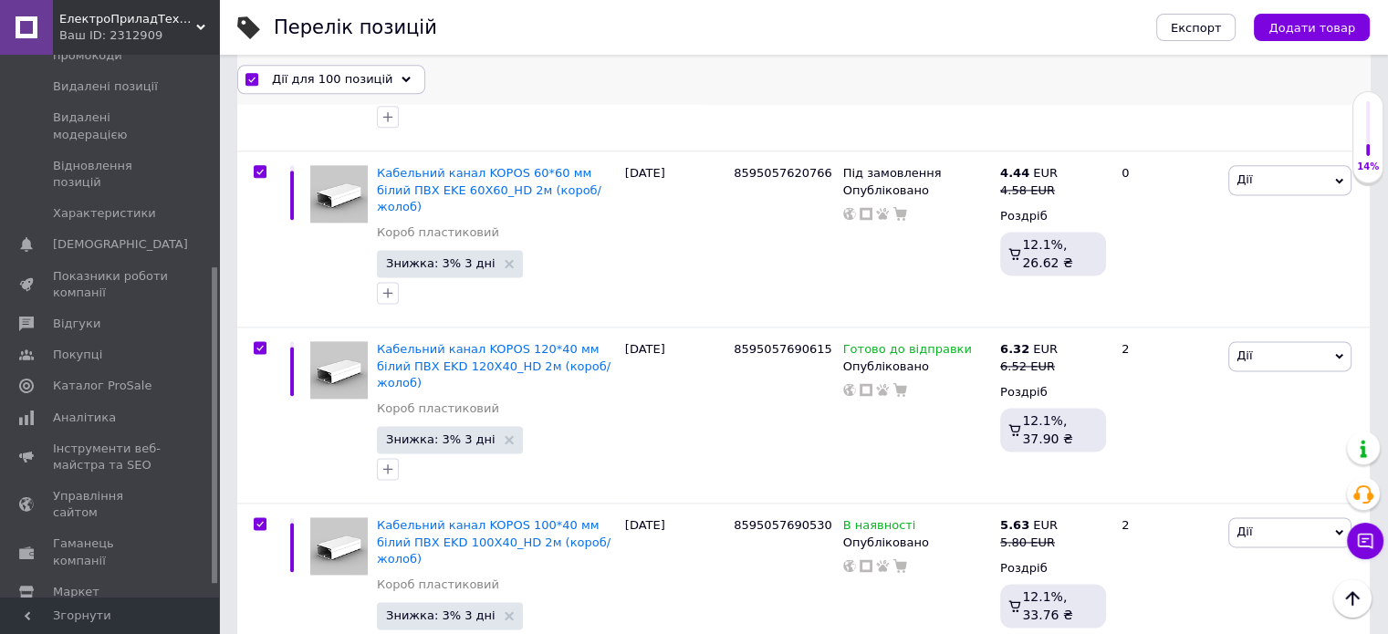
click at [298, 88] on div "Дії для 100 позицій" at bounding box center [331, 79] width 188 height 29
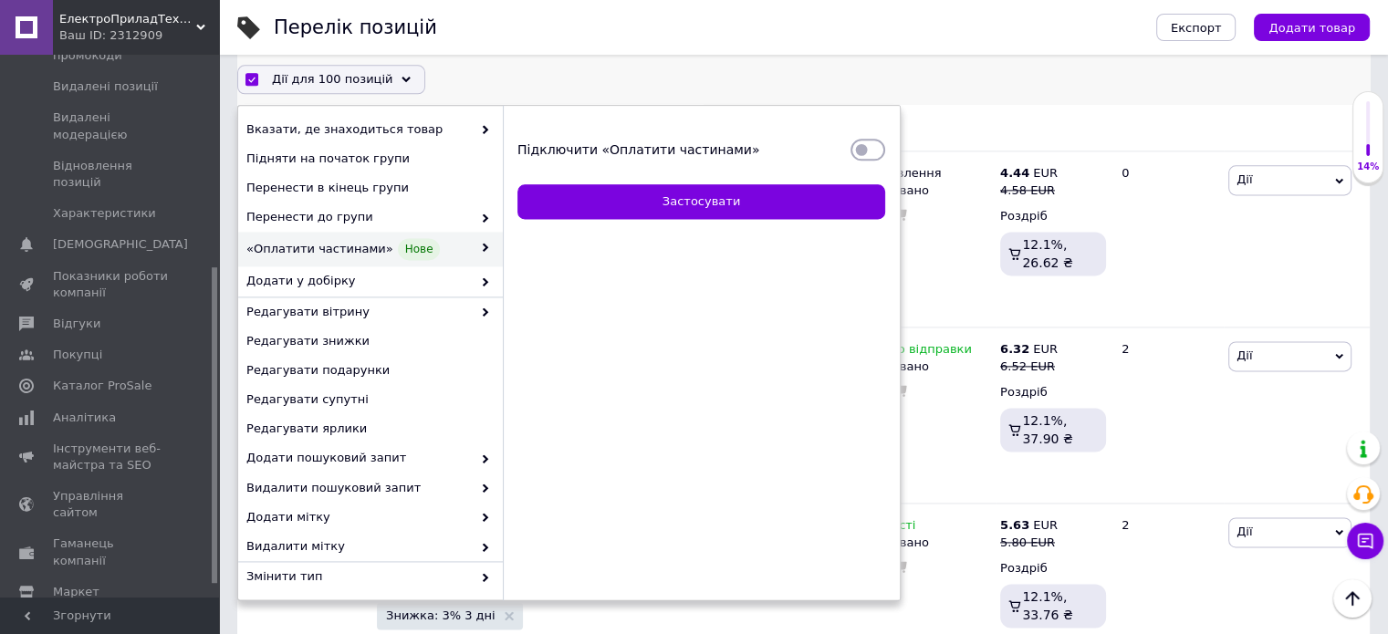
click at [854, 151] on input "Підключити «Оплатити частинами»" at bounding box center [867, 150] width 35 height 18
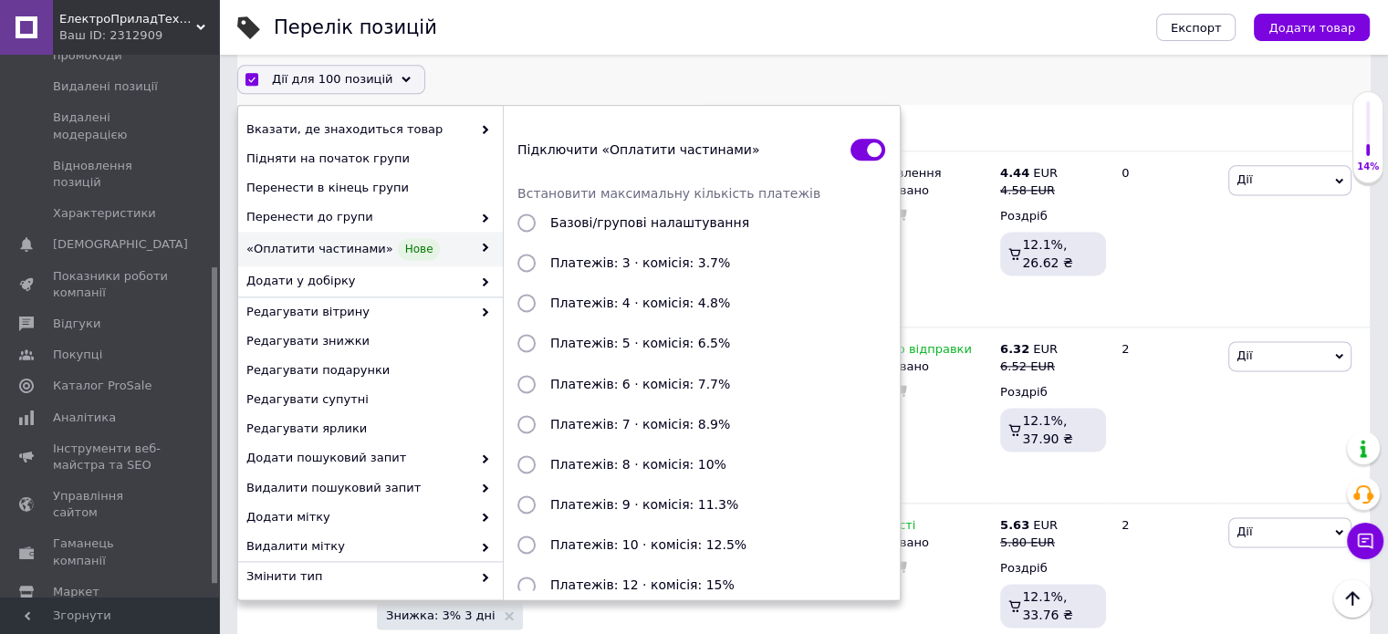
click at [528, 258] on input "Платежів: 3 · комісія: 3.7%" at bounding box center [526, 264] width 18 height 18
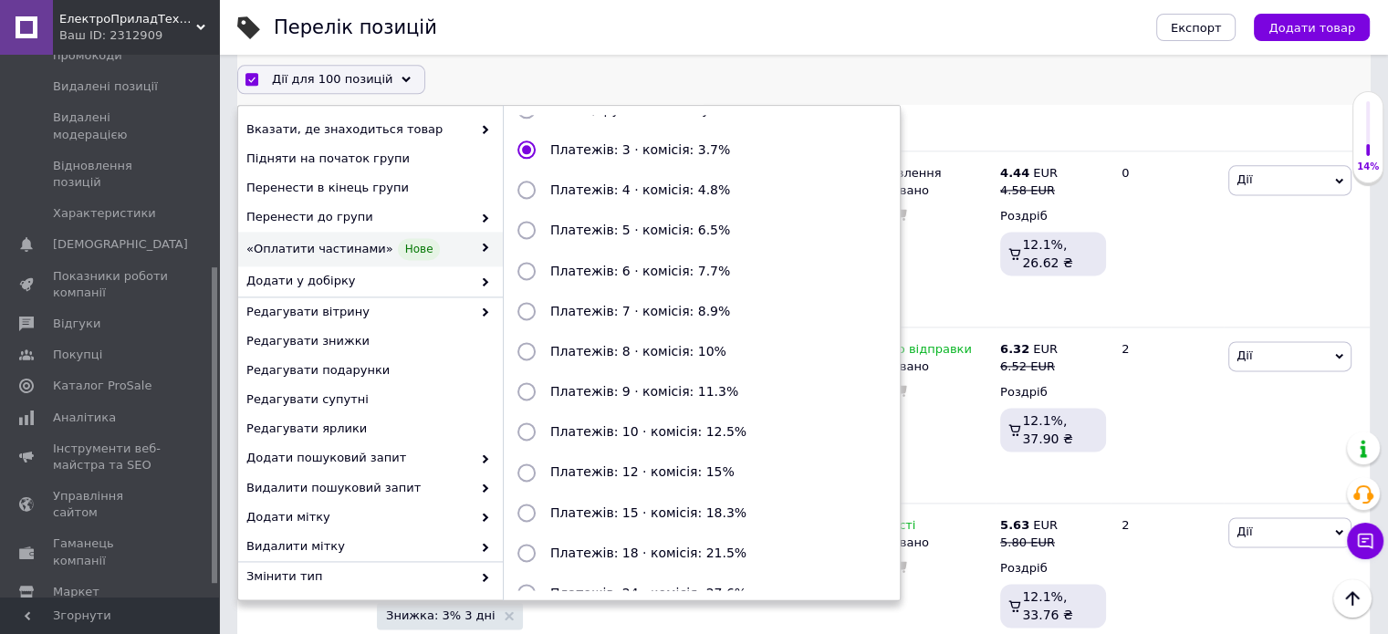
scroll to position [198, 0]
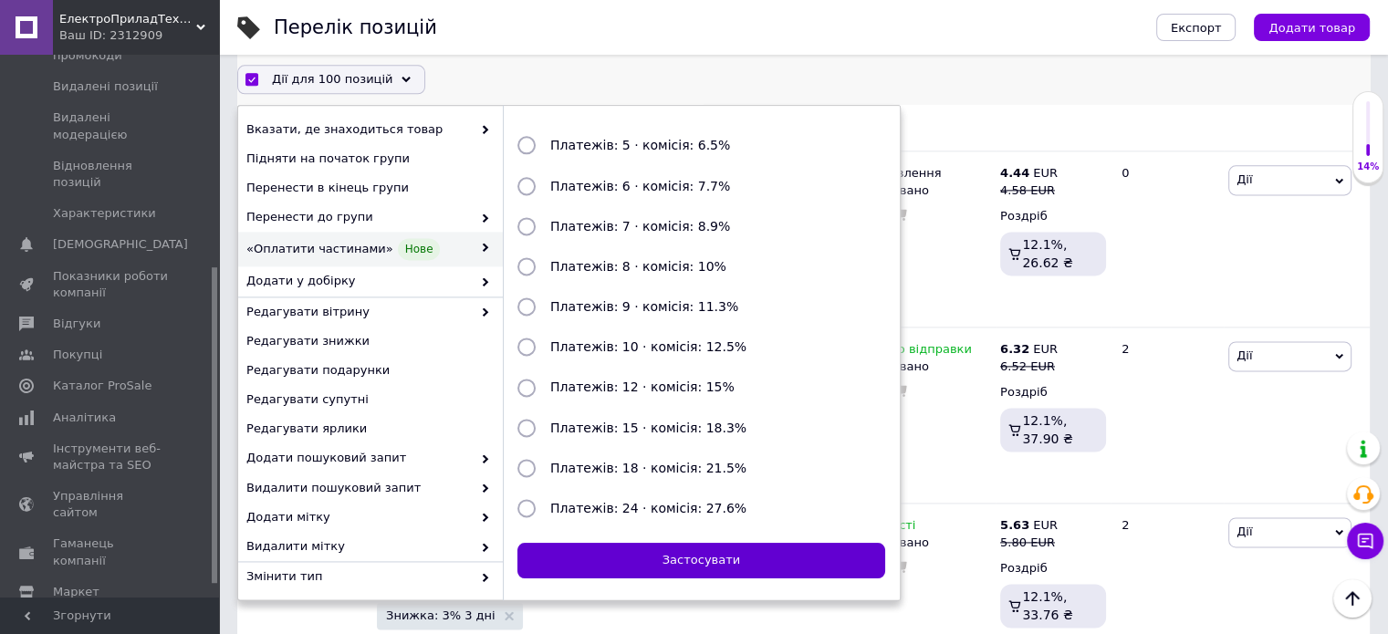
click at [701, 547] on button "Застосувати" at bounding box center [701, 562] width 368 height 36
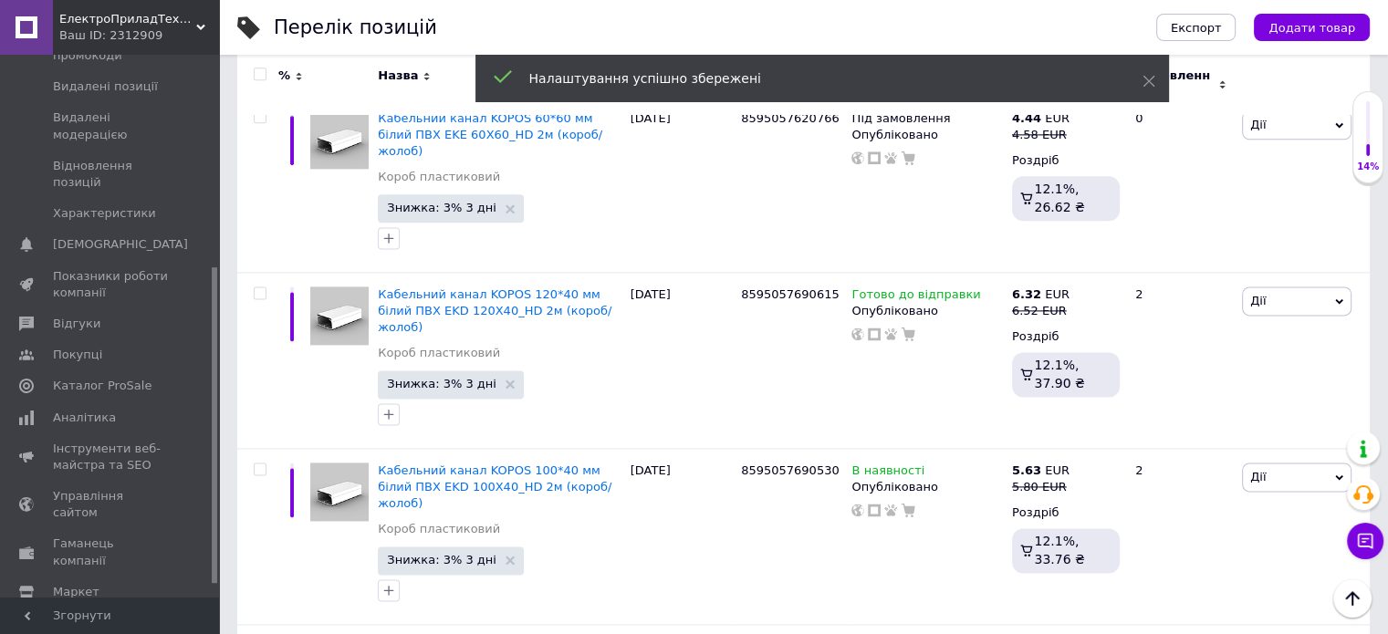
click at [255, 78] on input "checkbox" at bounding box center [260, 75] width 12 height 12
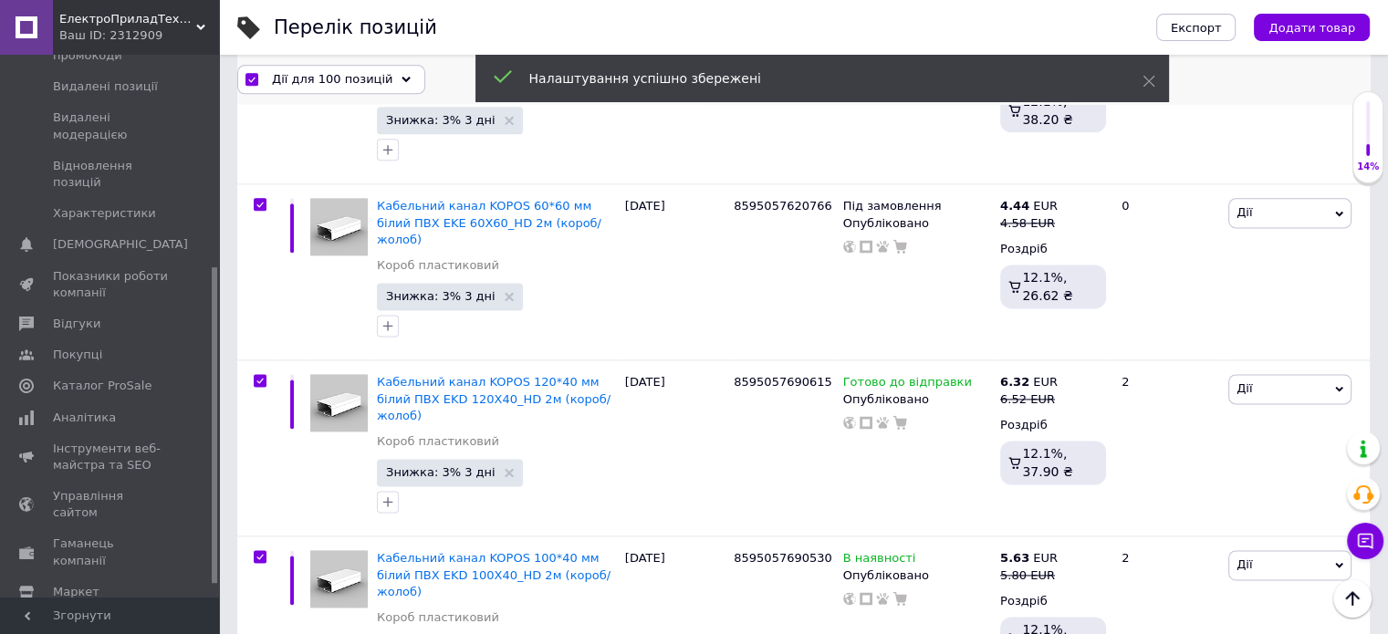
scroll to position [16281, 0]
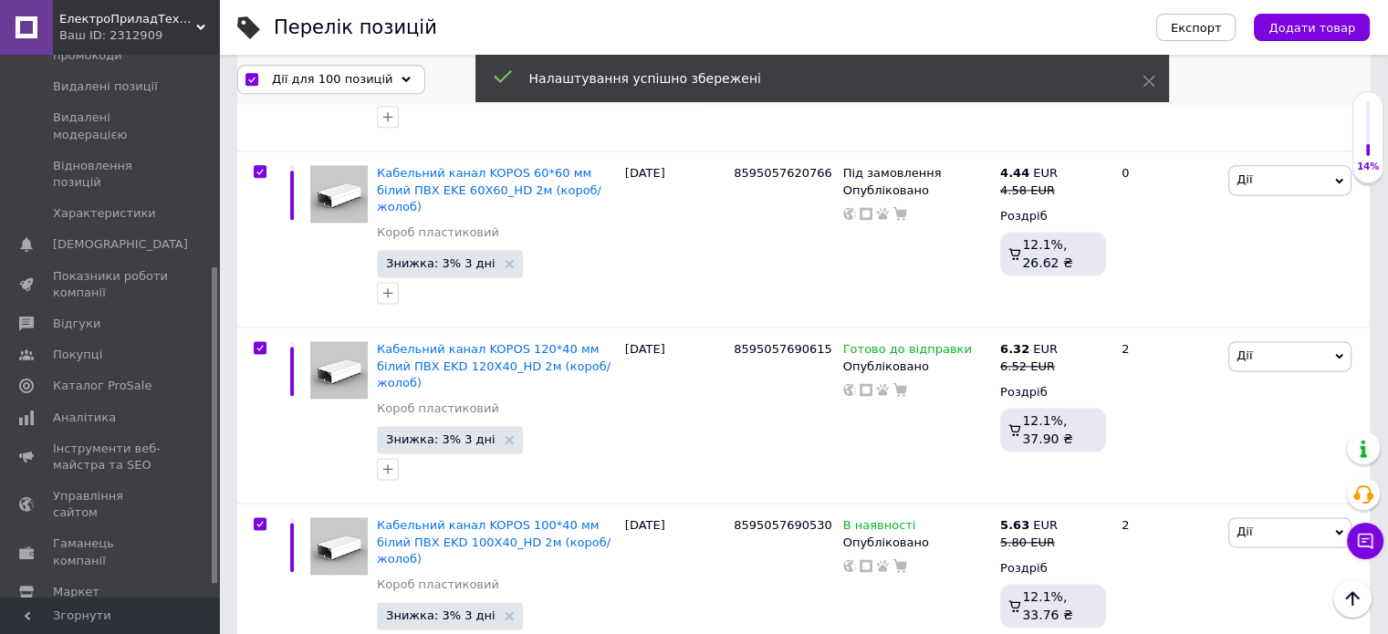
click at [280, 71] on span "Дії для 100 позицій" at bounding box center [332, 79] width 120 height 16
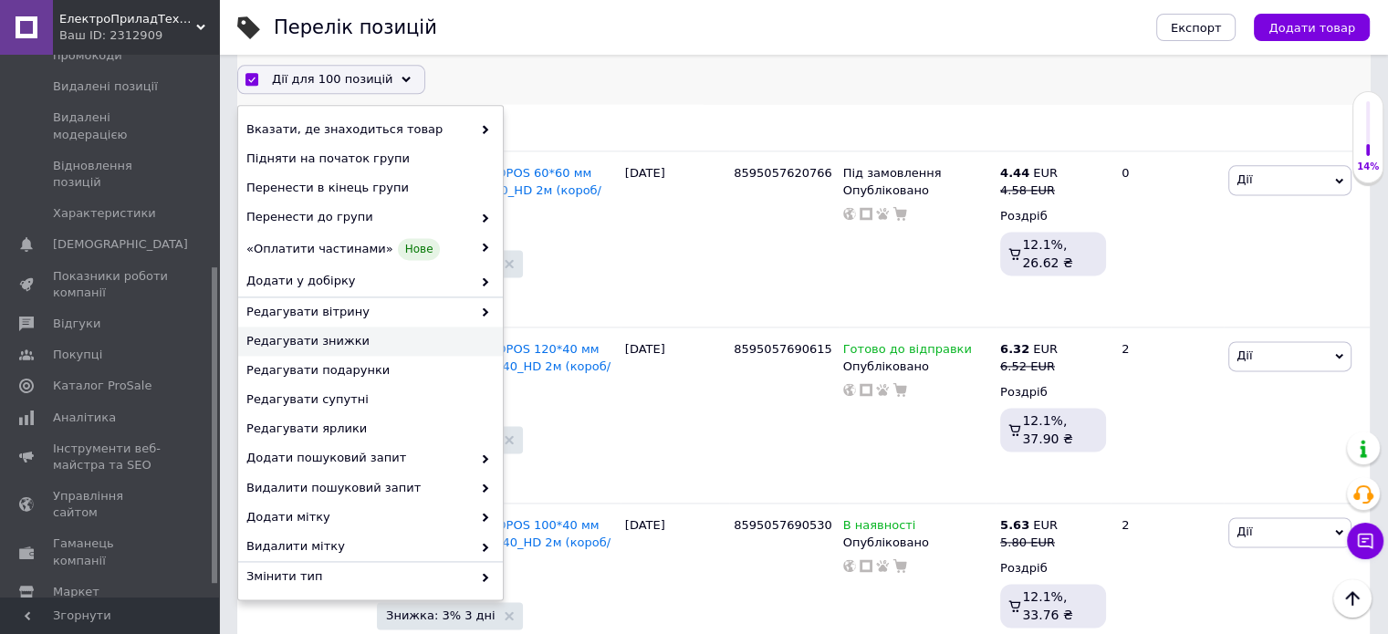
click at [405, 338] on span "Редагувати знижки" at bounding box center [368, 342] width 244 height 16
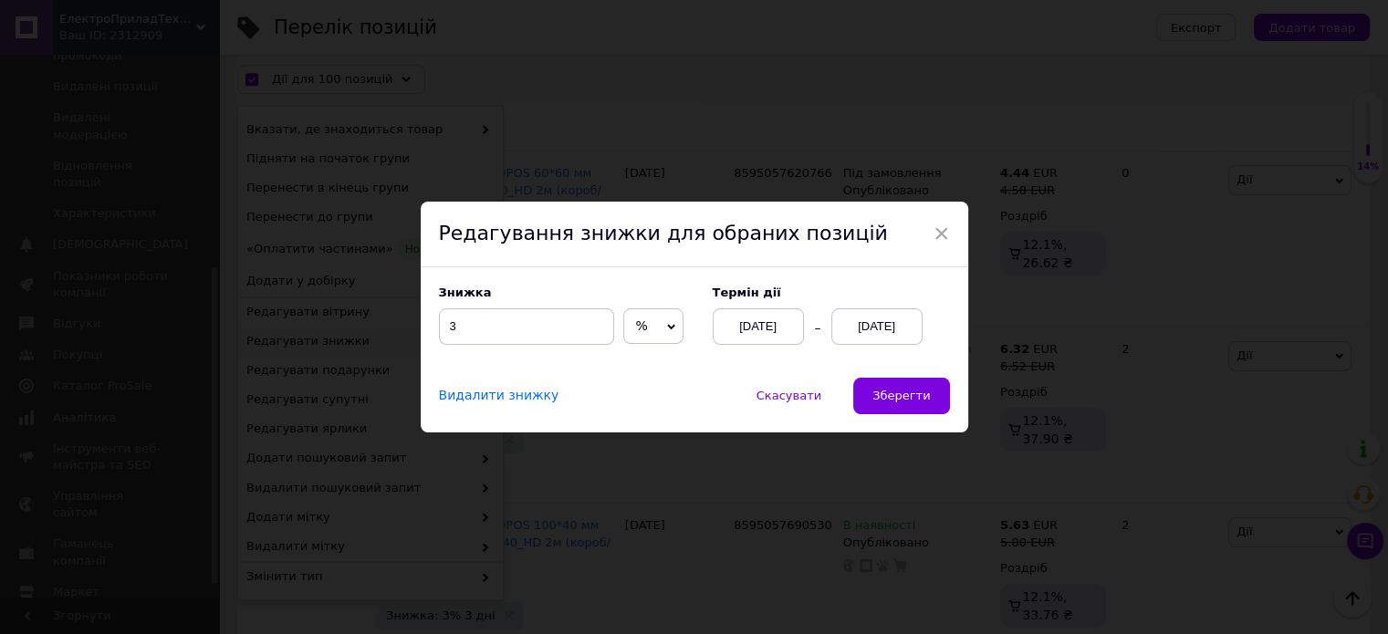
scroll to position [16207, 0]
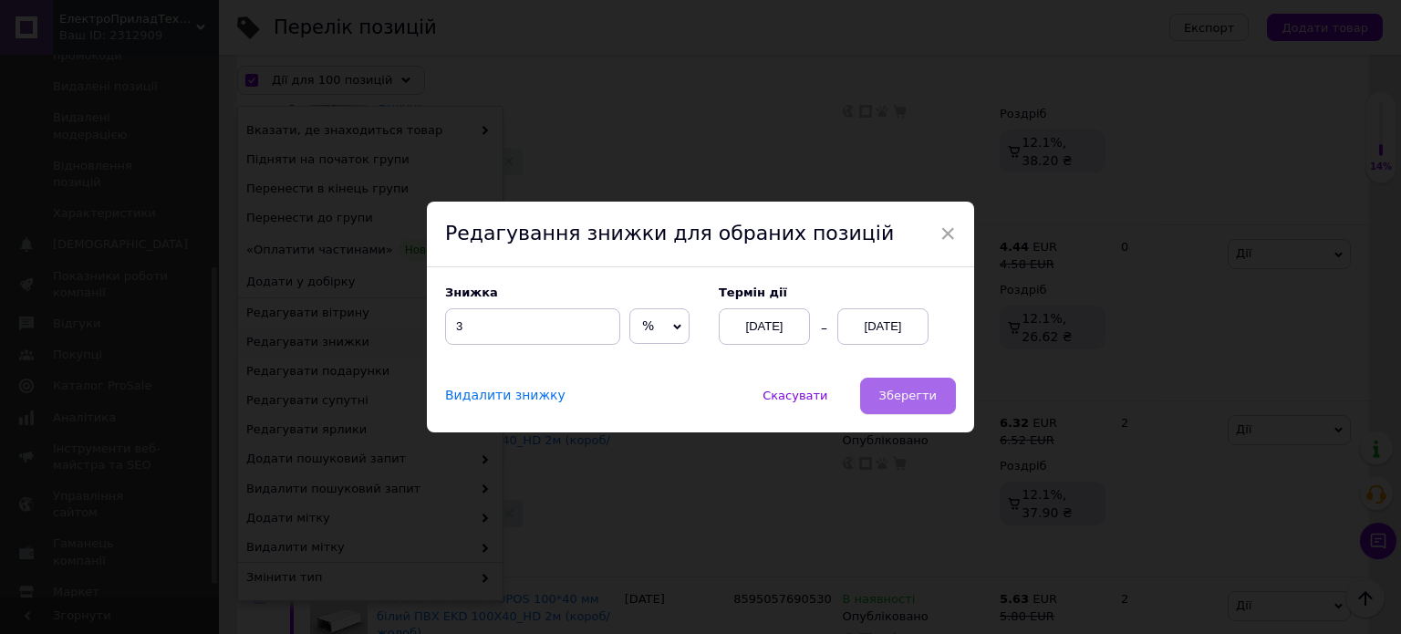
click at [901, 381] on button "Зберегти" at bounding box center [908, 396] width 96 height 36
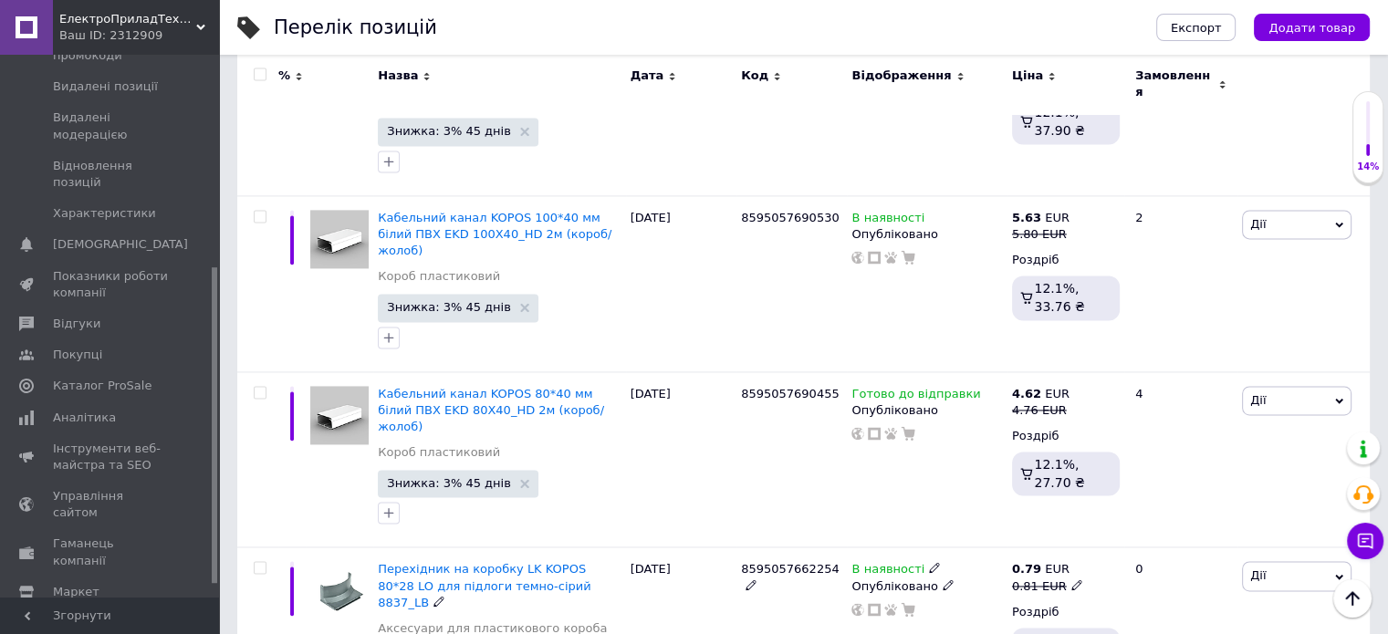
scroll to position [16527, 0]
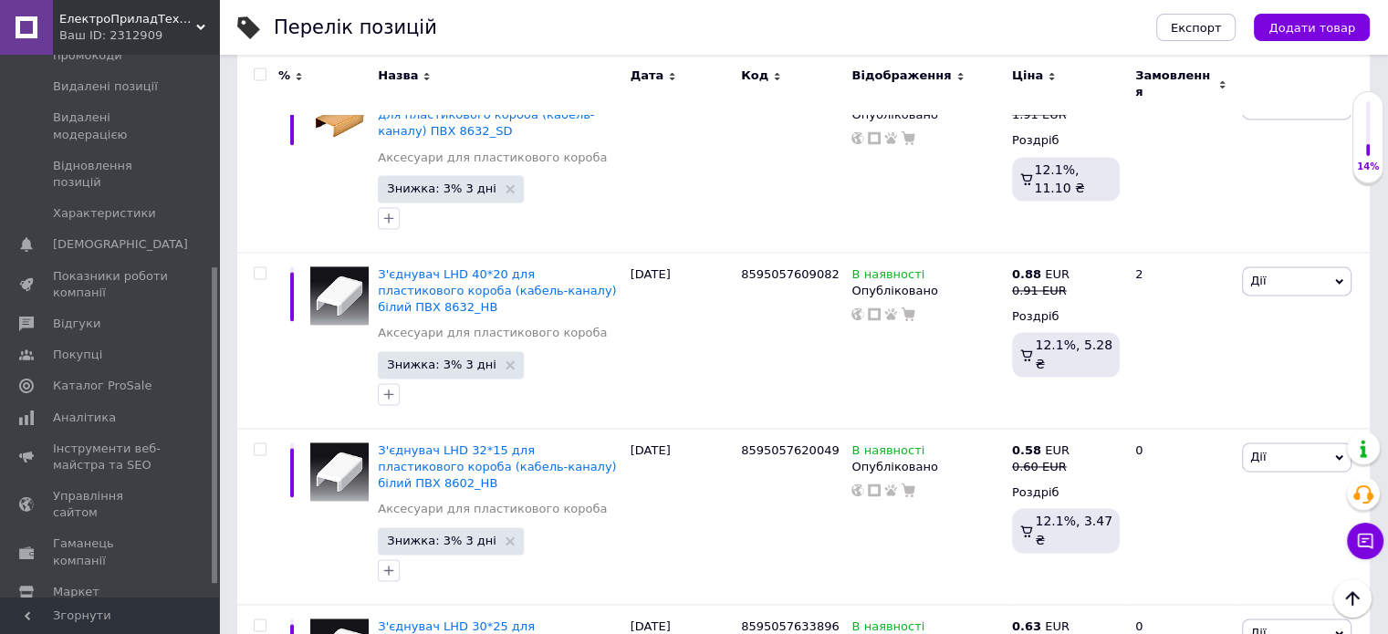
click at [254, 69] on input "checkbox" at bounding box center [260, 75] width 12 height 12
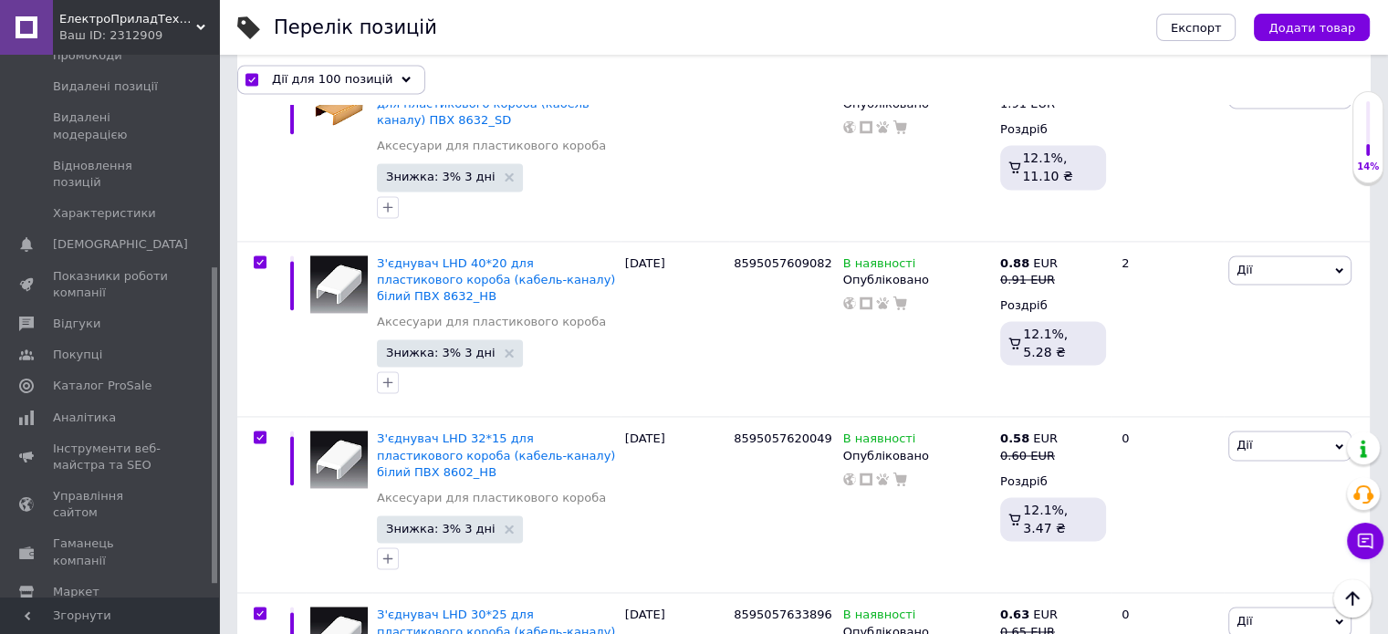
scroll to position [16526, 0]
click at [277, 79] on span "Дії для 100 позицій" at bounding box center [332, 79] width 120 height 16
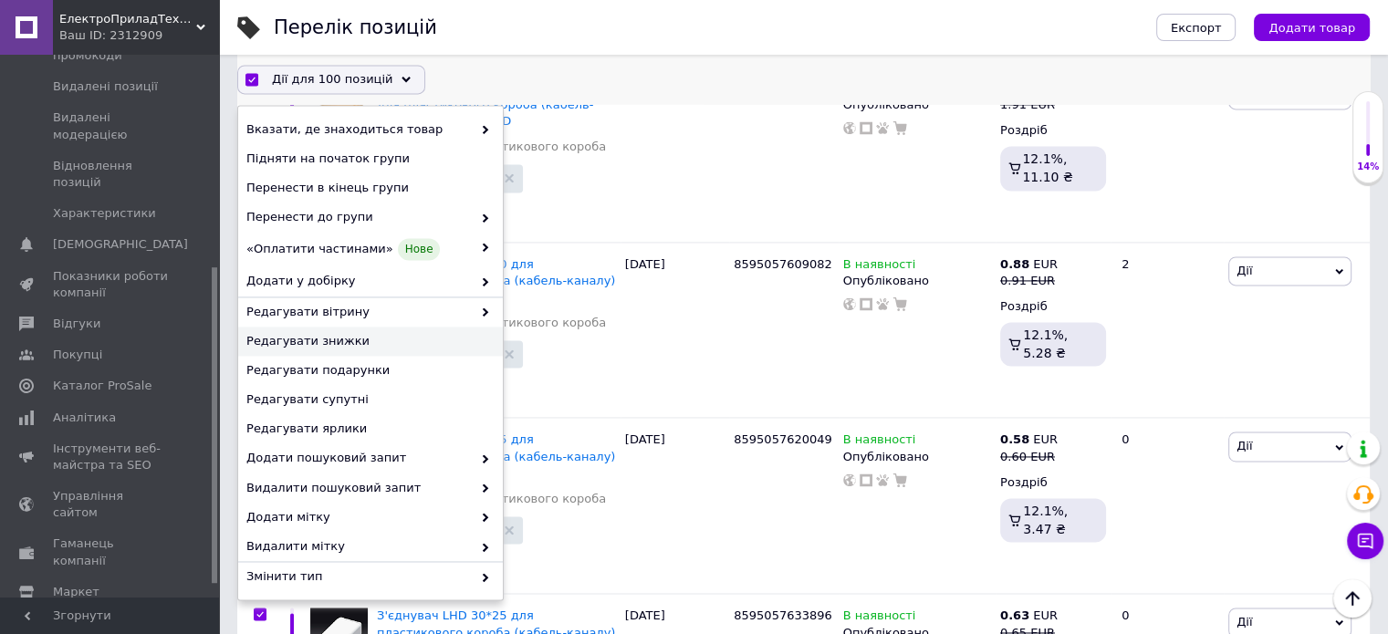
click at [315, 345] on span "Редагувати знижки" at bounding box center [368, 342] width 244 height 16
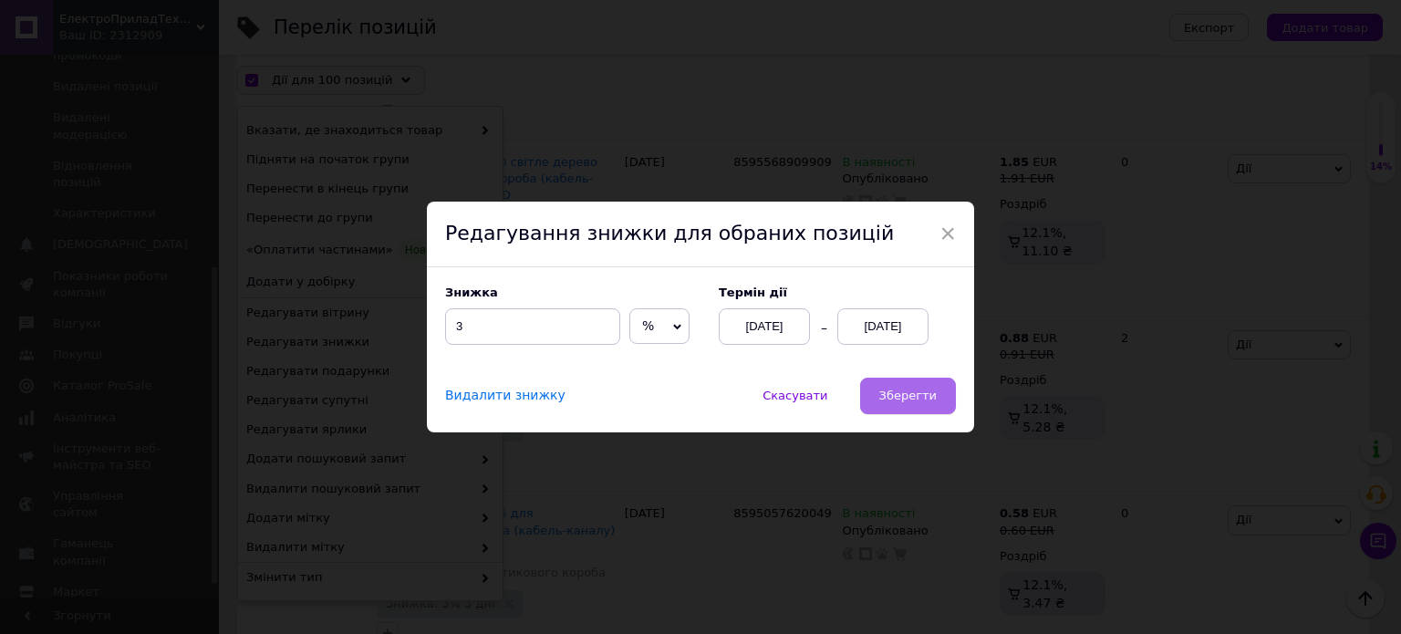
click at [911, 390] on span "Зберегти" at bounding box center [908, 396] width 57 height 14
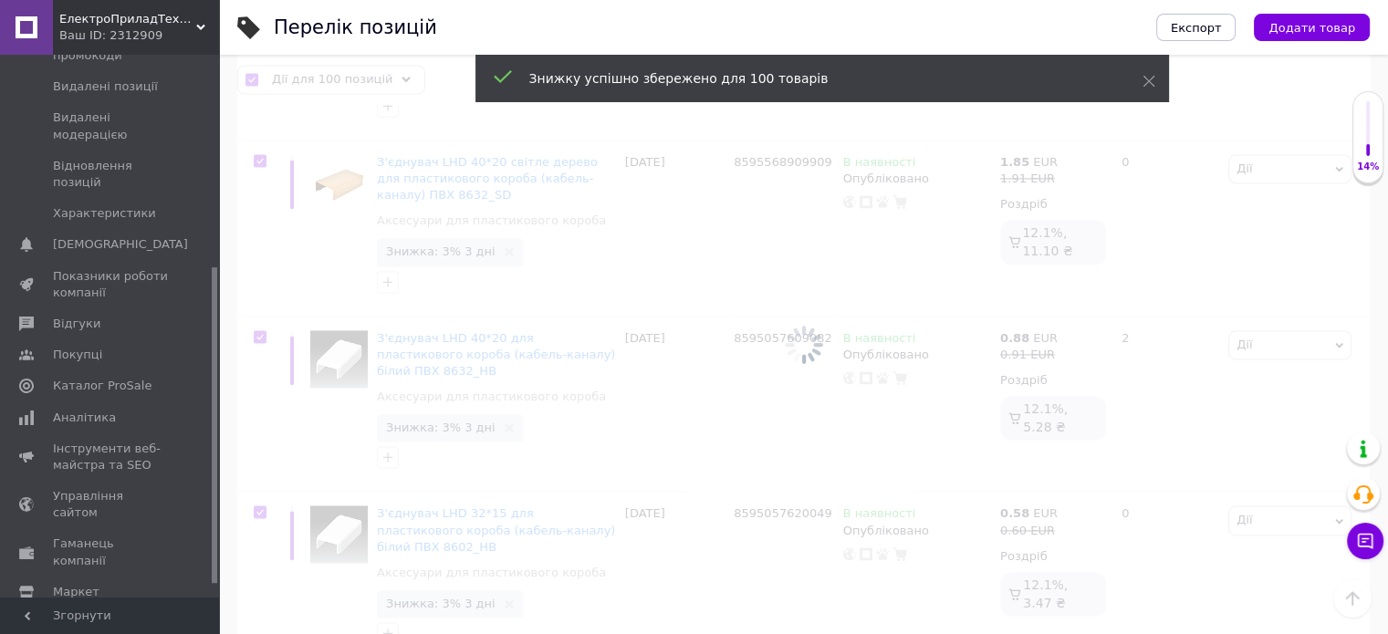
scroll to position [0, 40]
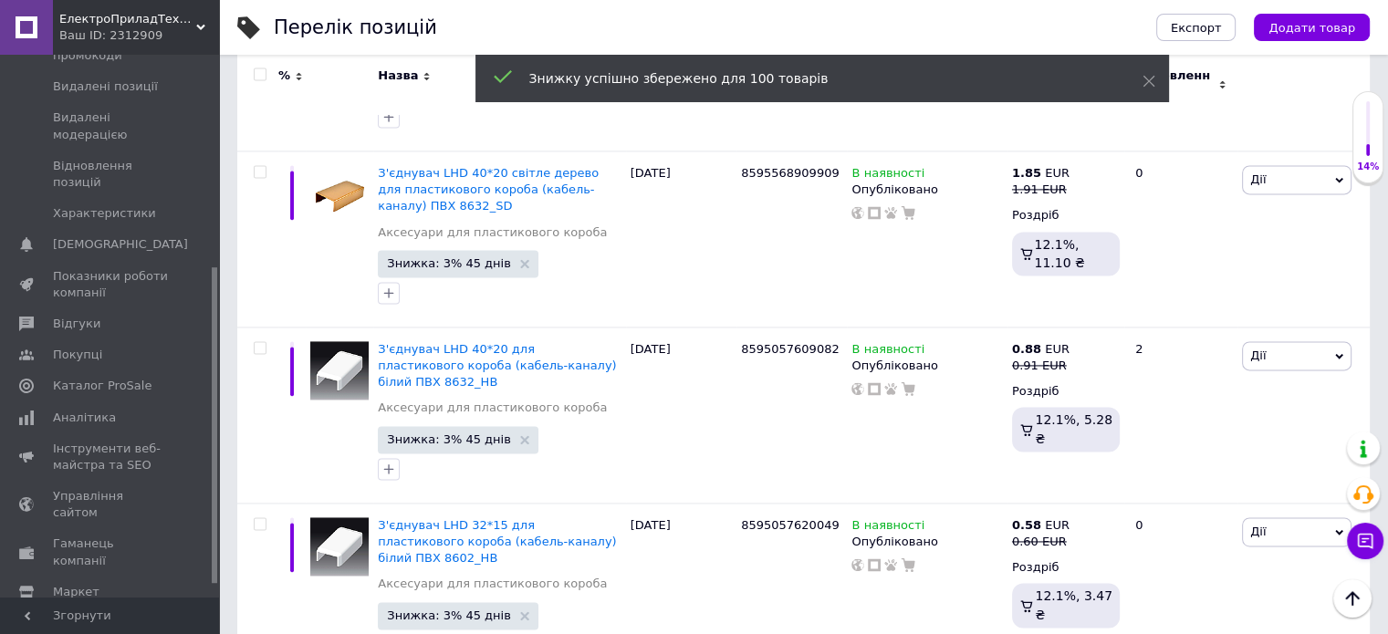
click at [260, 73] on input "checkbox" at bounding box center [260, 75] width 12 height 12
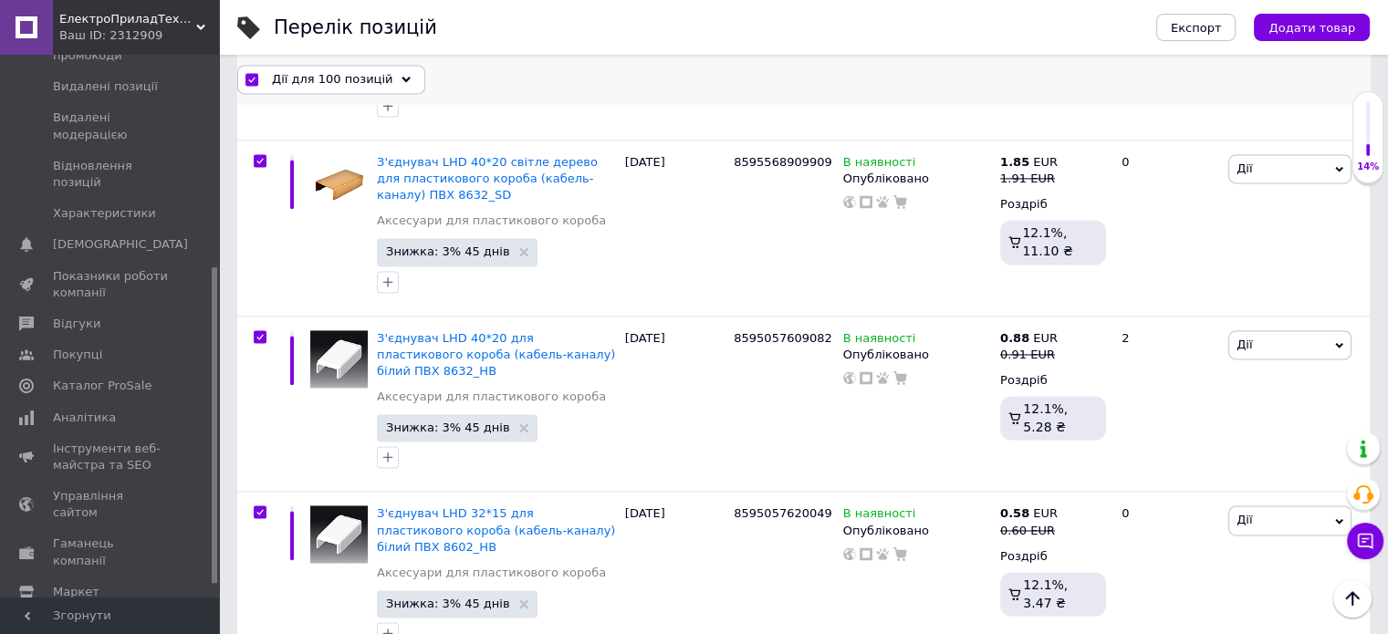
click at [292, 89] on div "Дії для 100 позицій" at bounding box center [331, 79] width 188 height 29
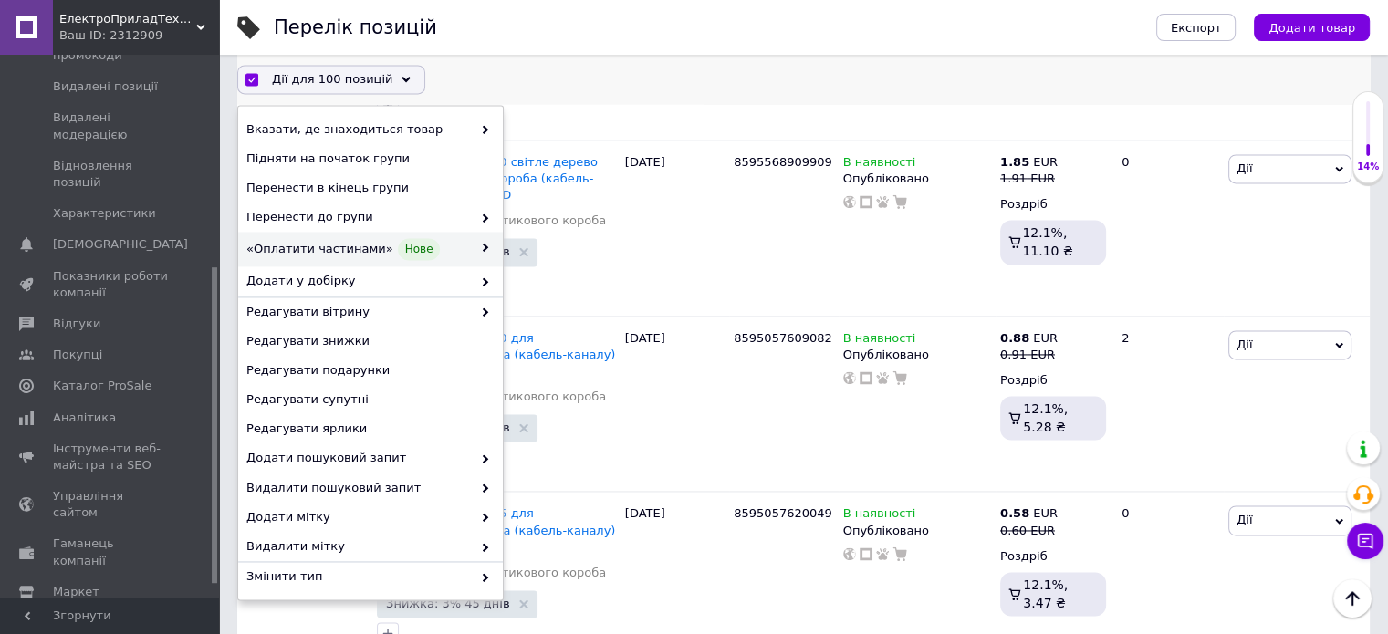
click at [364, 246] on span "«Оплатити частинами» Нове" at bounding box center [358, 250] width 225 height 22
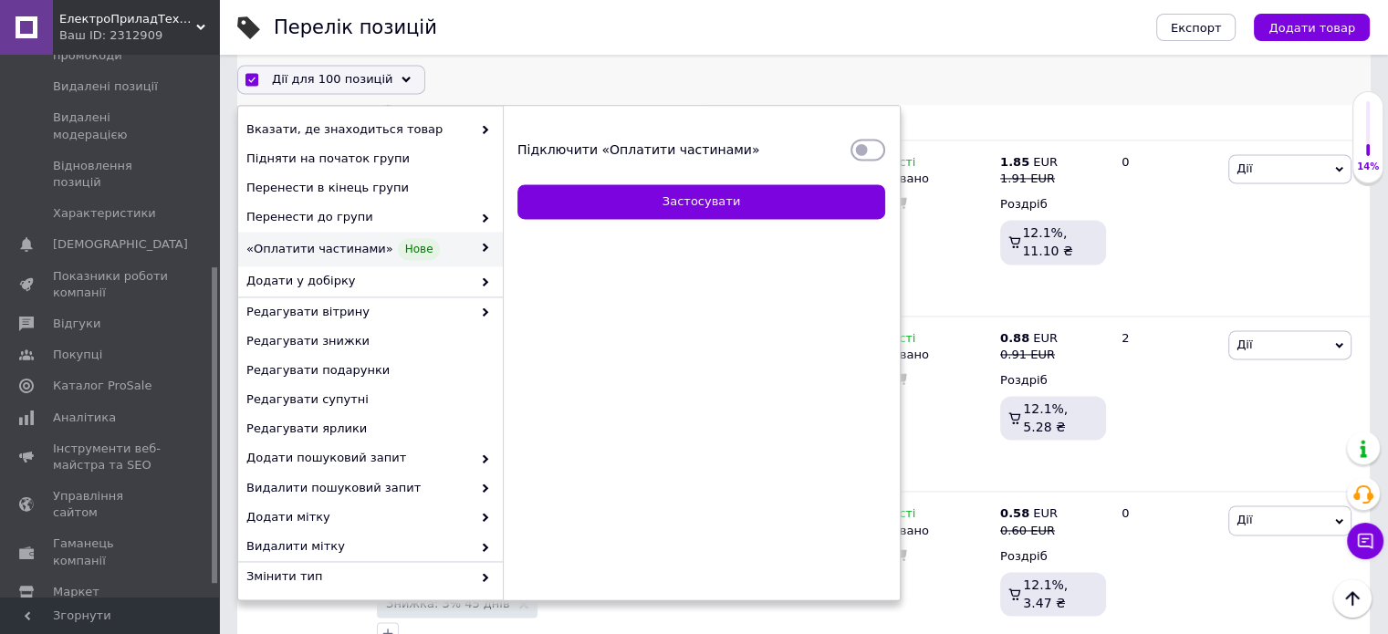
click at [862, 157] on input "Підключити «Оплатити частинами»" at bounding box center [867, 150] width 35 height 18
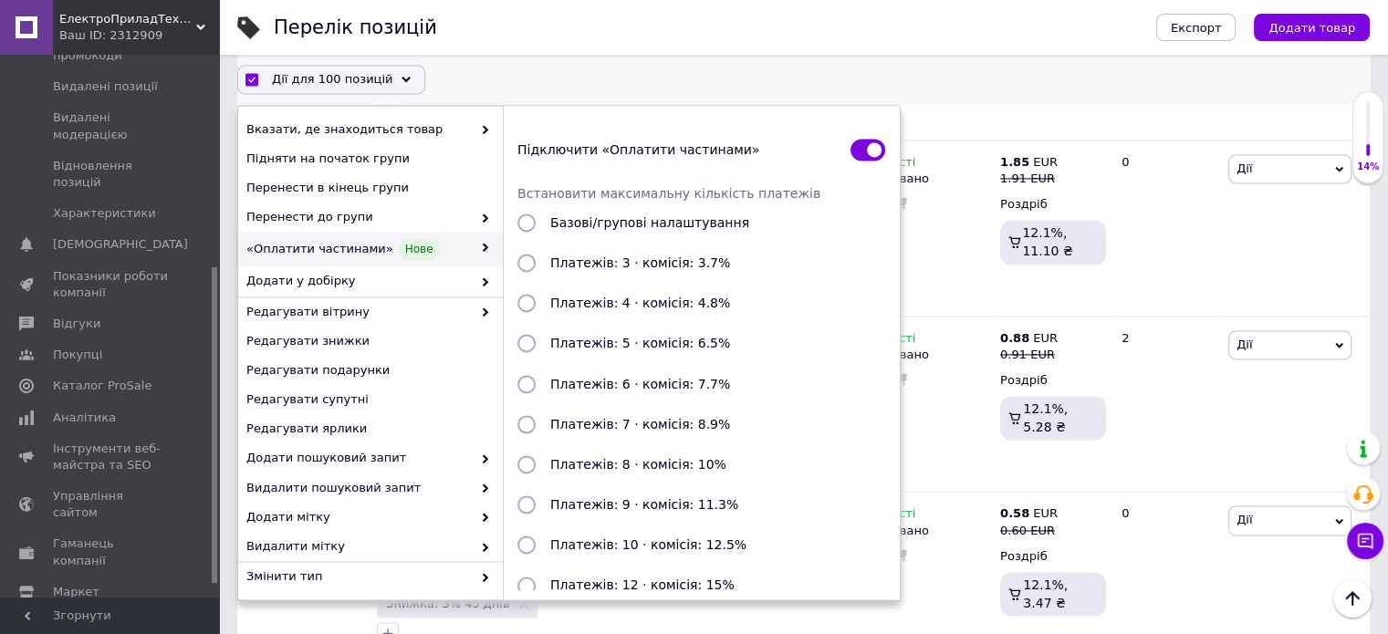
click at [527, 265] on input "Платежів: 3 · комісія: 3.7%" at bounding box center [526, 264] width 18 height 18
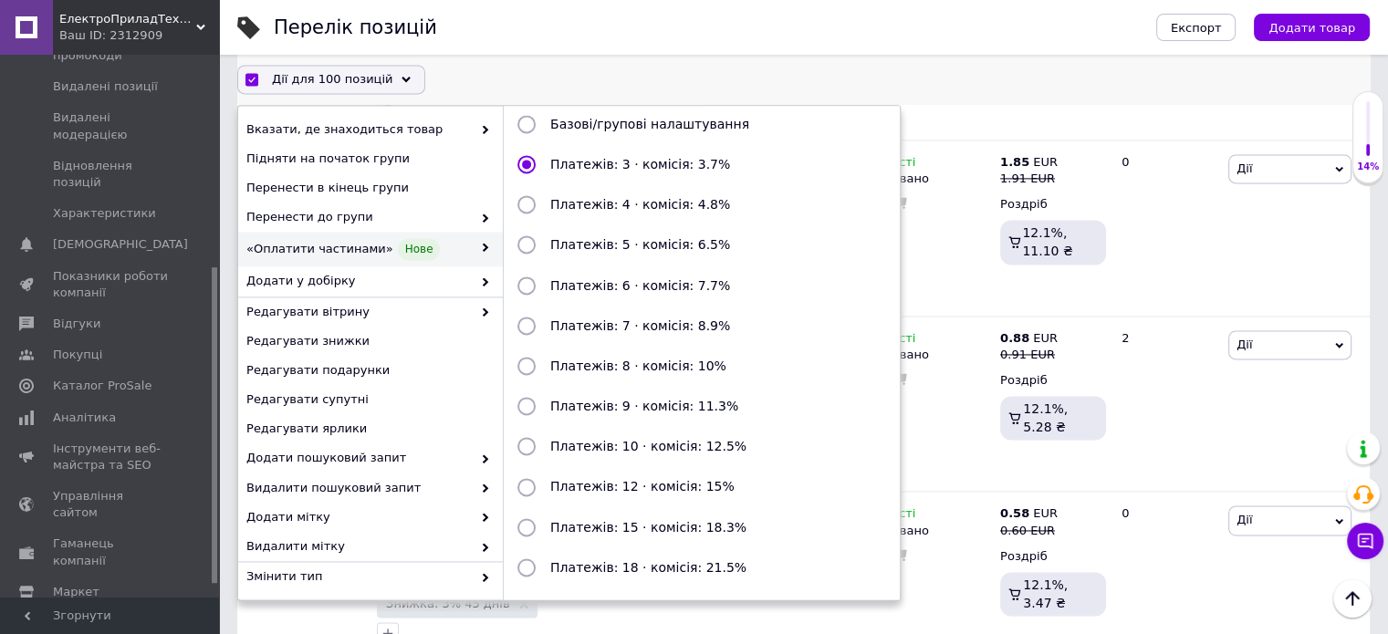
scroll to position [198, 0]
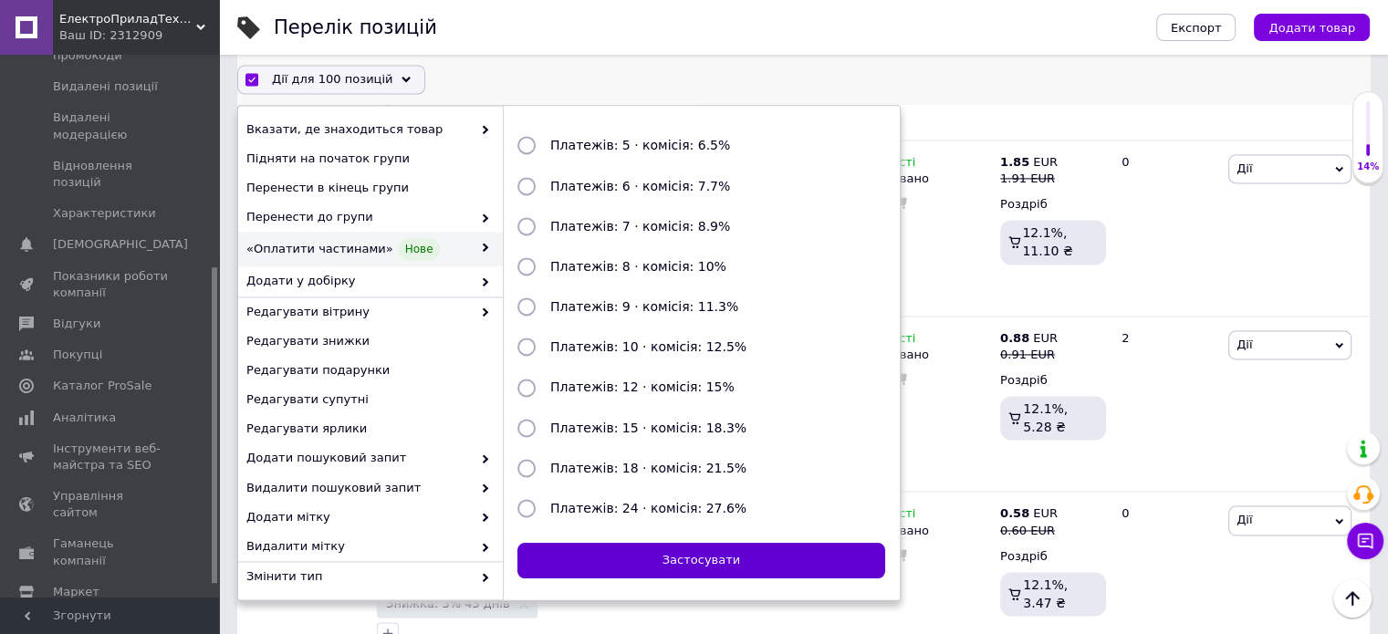
click at [747, 550] on button "Застосувати" at bounding box center [701, 562] width 368 height 36
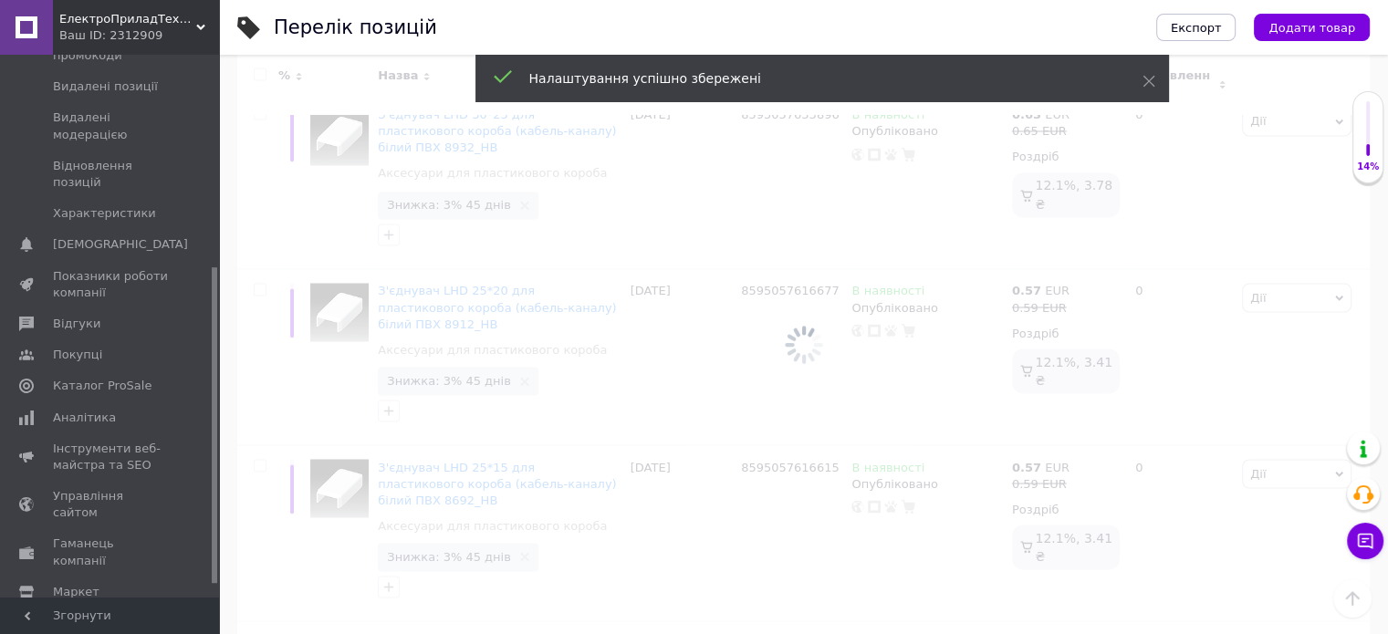
scroll to position [17040, 0]
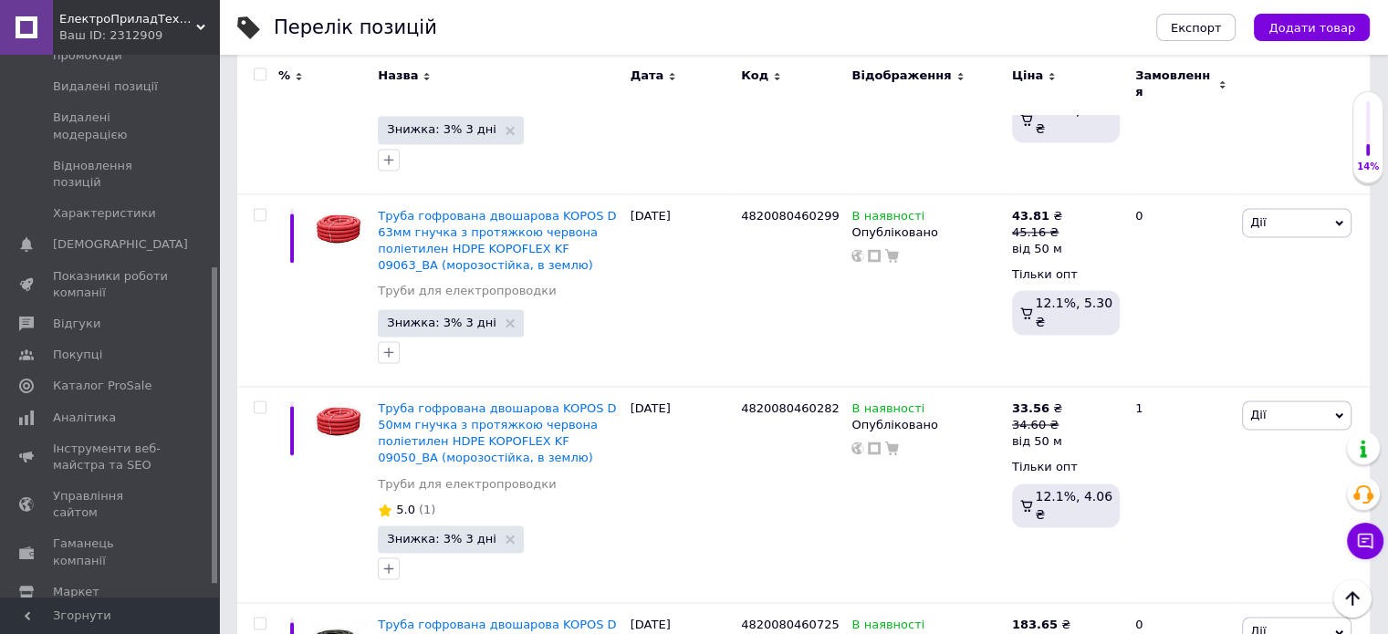
click at [255, 78] on input "checkbox" at bounding box center [260, 75] width 12 height 12
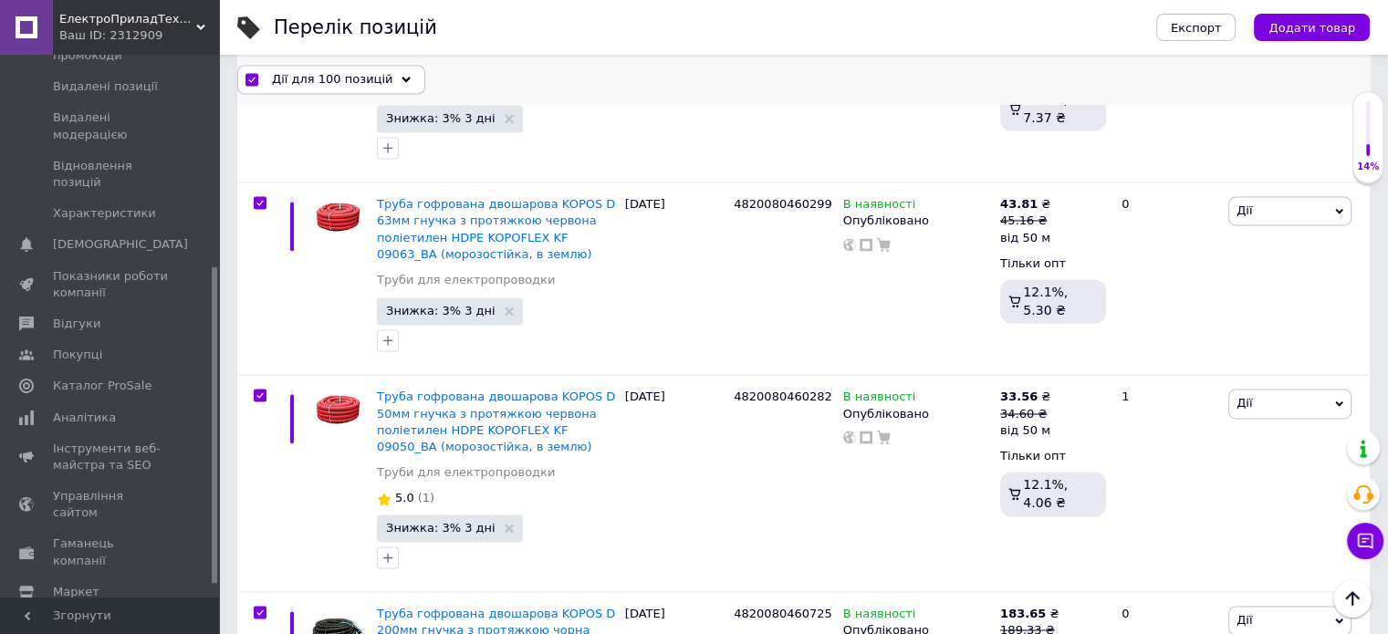
scroll to position [16684, 0]
click at [276, 94] on div "Дії для 100 позицій Вибрати усі 517 позицій Вибрані всі 517 позицій Скасувати о…" at bounding box center [803, 80] width 1132 height 50
click at [273, 85] on span "Дії для 100 позицій" at bounding box center [332, 79] width 120 height 16
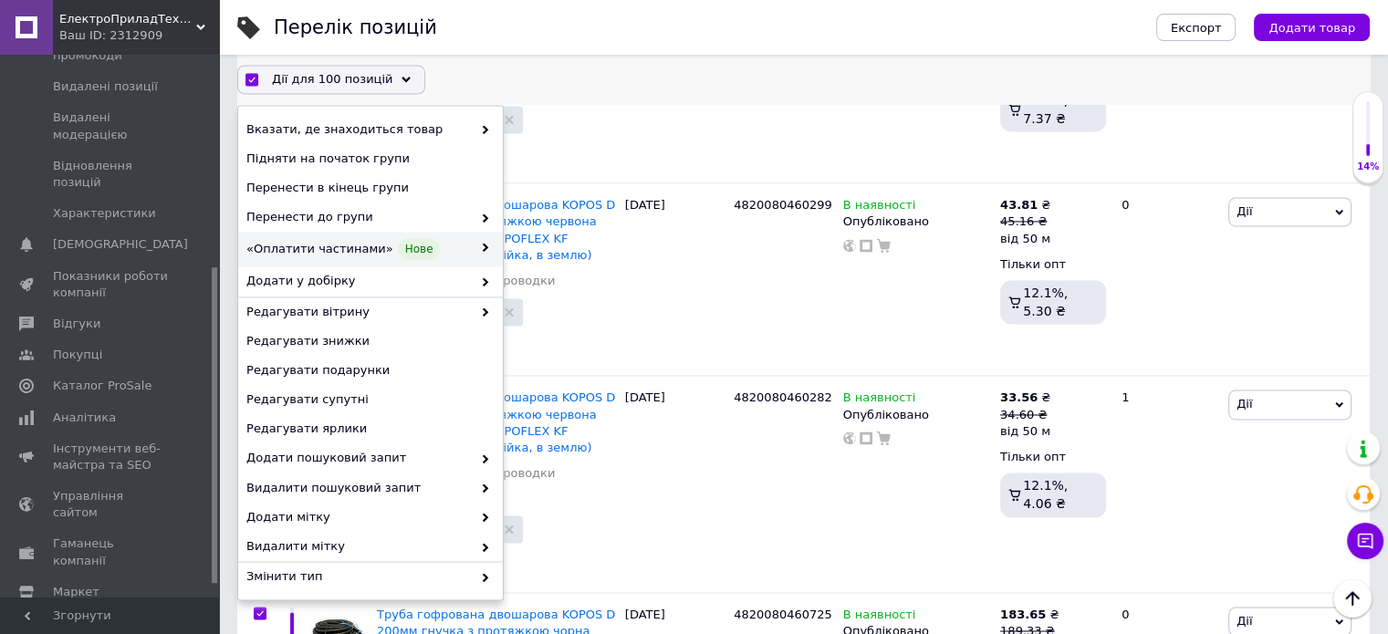
click at [326, 256] on span "«Оплатити частинами» Нове" at bounding box center [358, 250] width 225 height 22
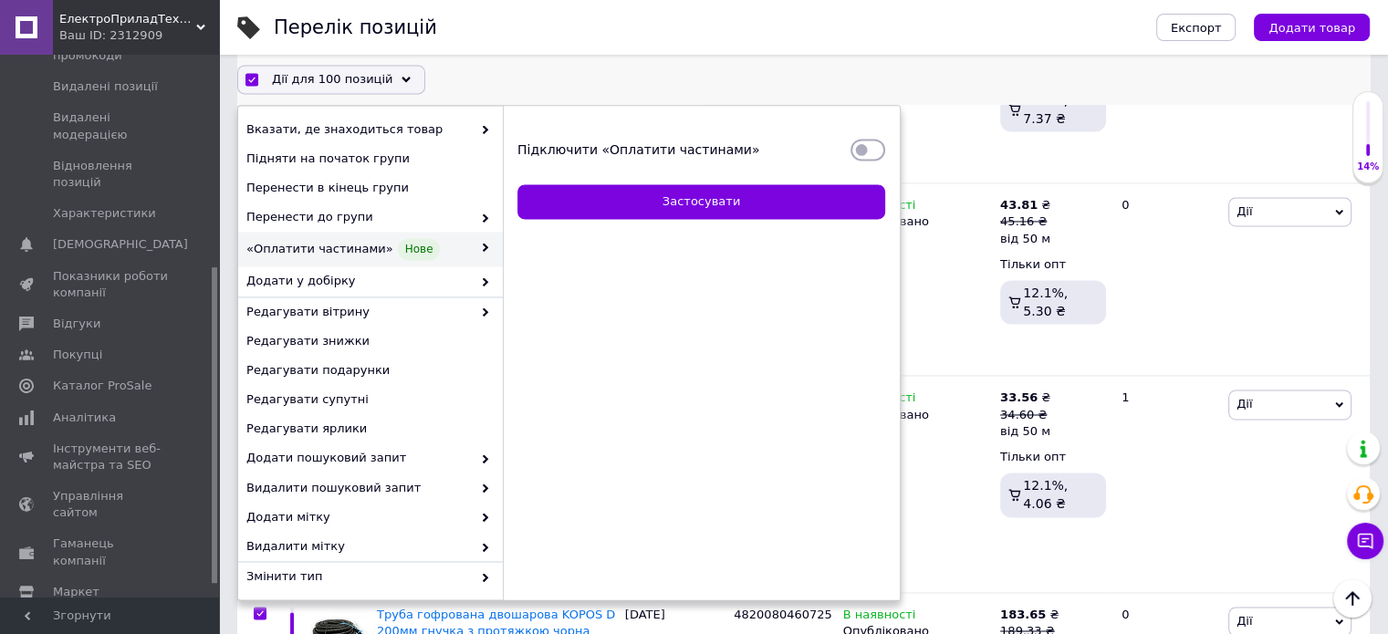
click at [852, 156] on input "Підключити «Оплатити частинами»" at bounding box center [867, 150] width 35 height 18
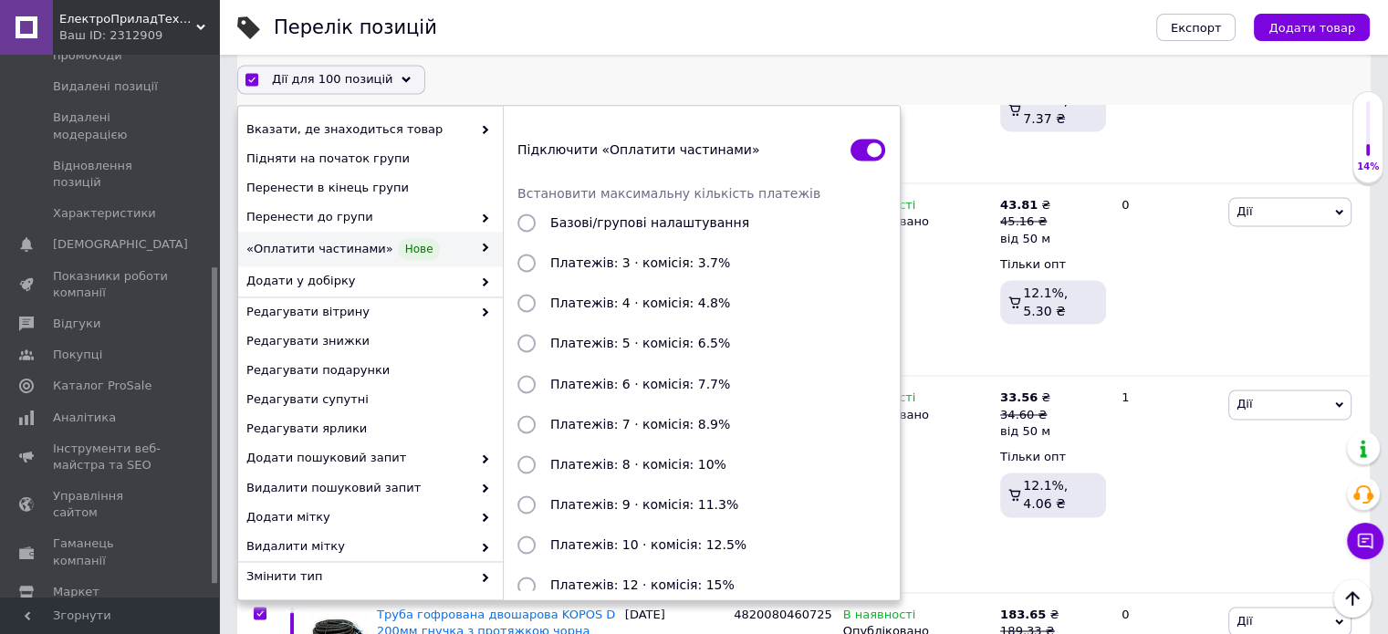
click at [531, 260] on input "Платежів: 3 · комісія: 3.7%" at bounding box center [526, 264] width 18 height 18
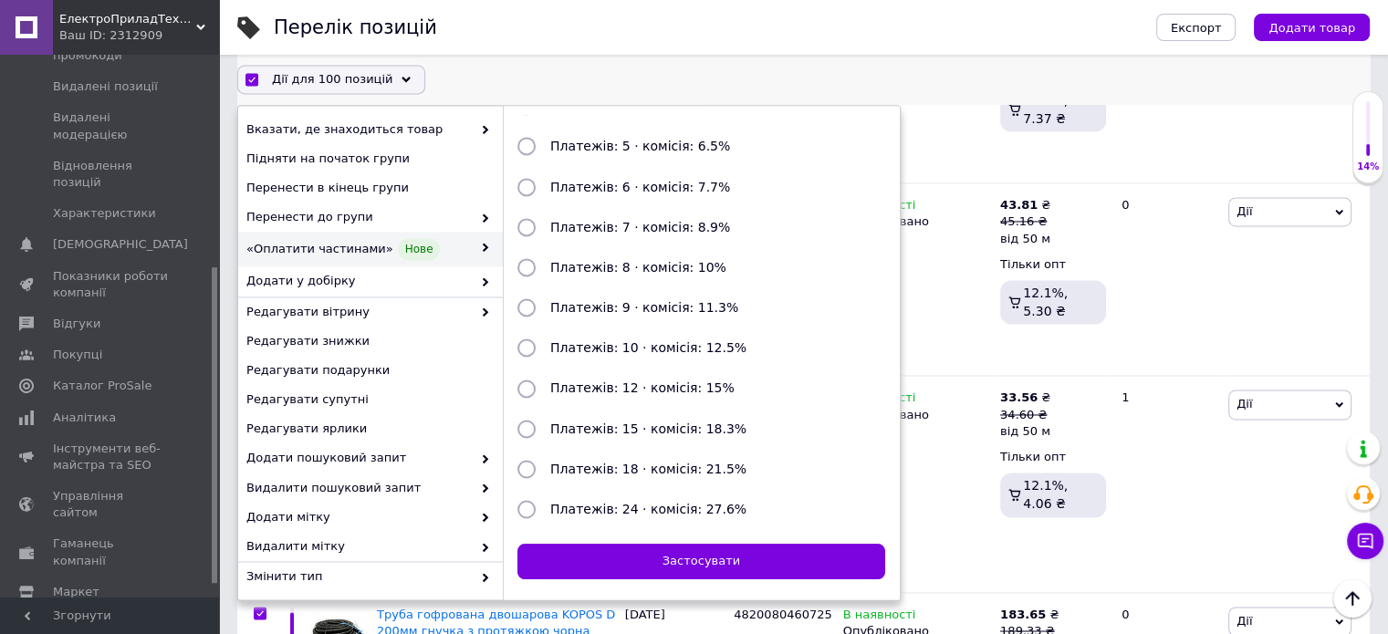
scroll to position [198, 0]
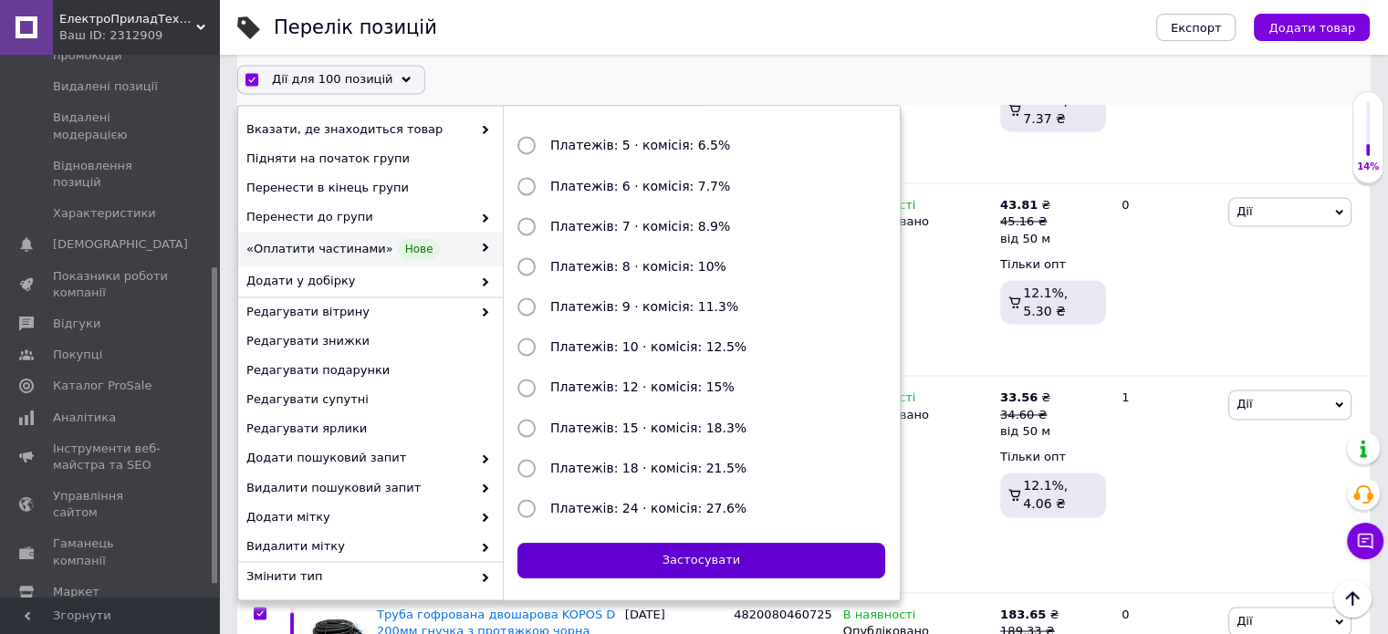
click at [734, 555] on button "Застосувати" at bounding box center [701, 562] width 368 height 36
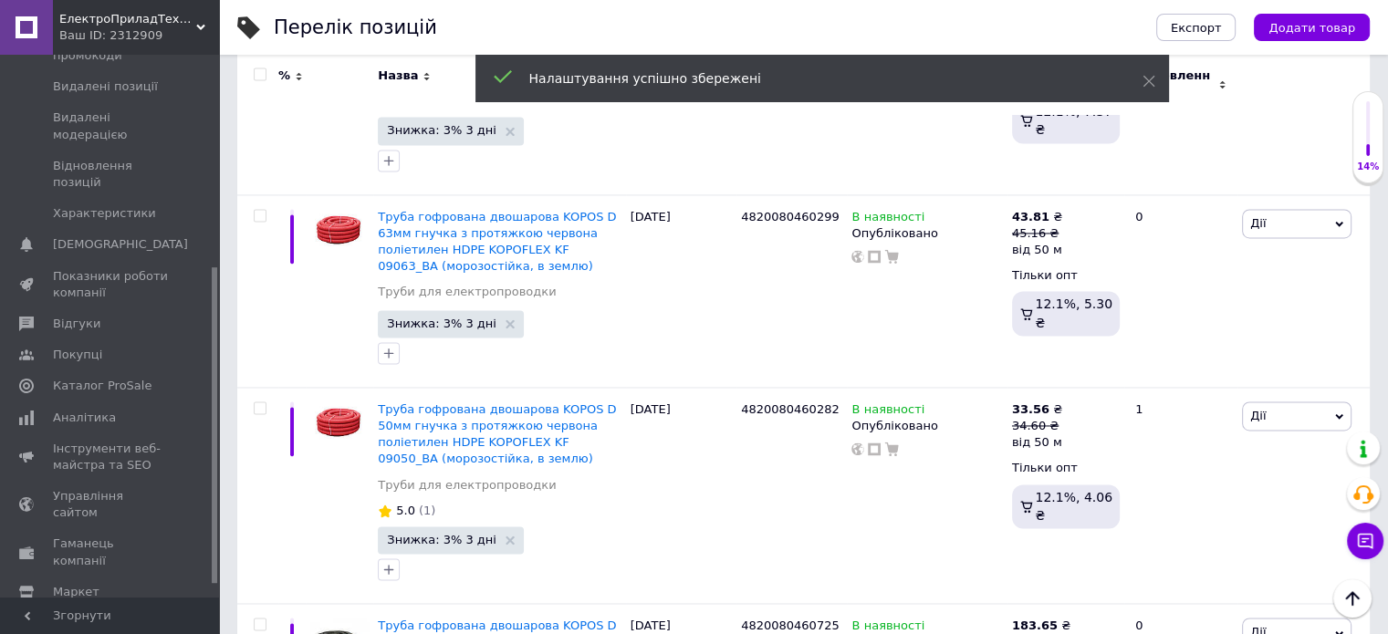
scroll to position [16685, 0]
click at [263, 67] on div at bounding box center [257, 85] width 41 height 61
click at [259, 76] on input "checkbox" at bounding box center [260, 75] width 12 height 12
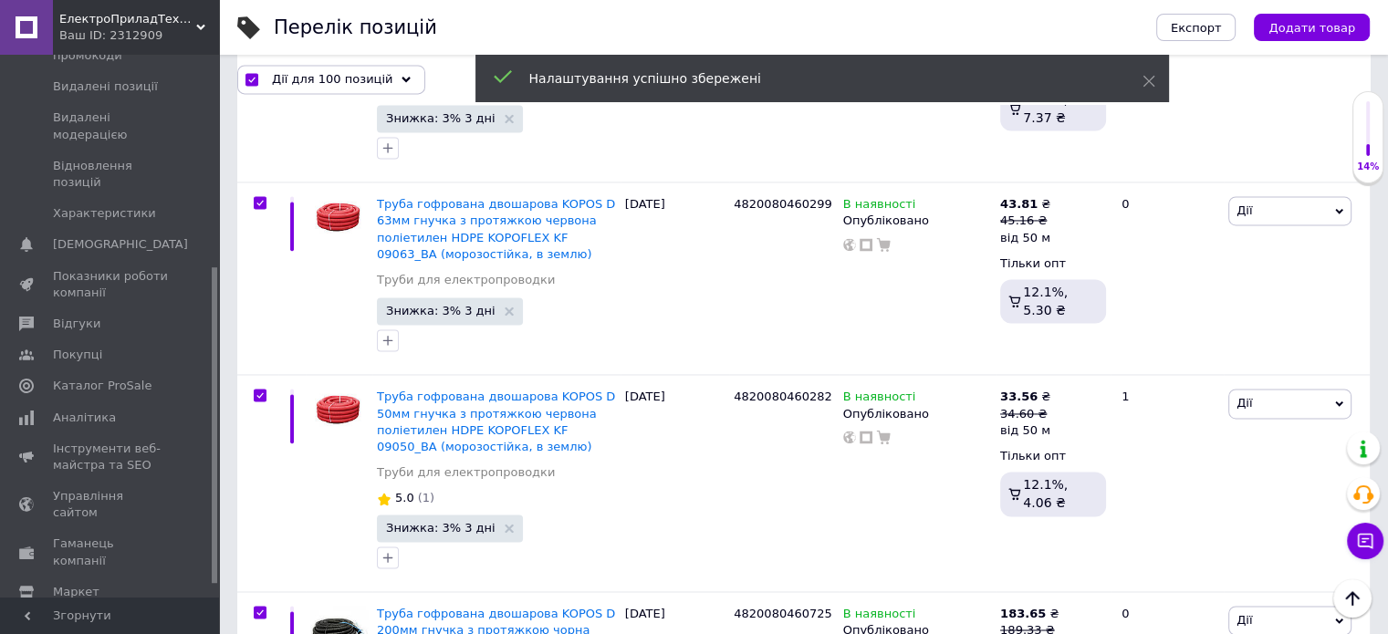
scroll to position [16684, 0]
click at [285, 67] on div "Дії для 100 позицій" at bounding box center [331, 79] width 188 height 29
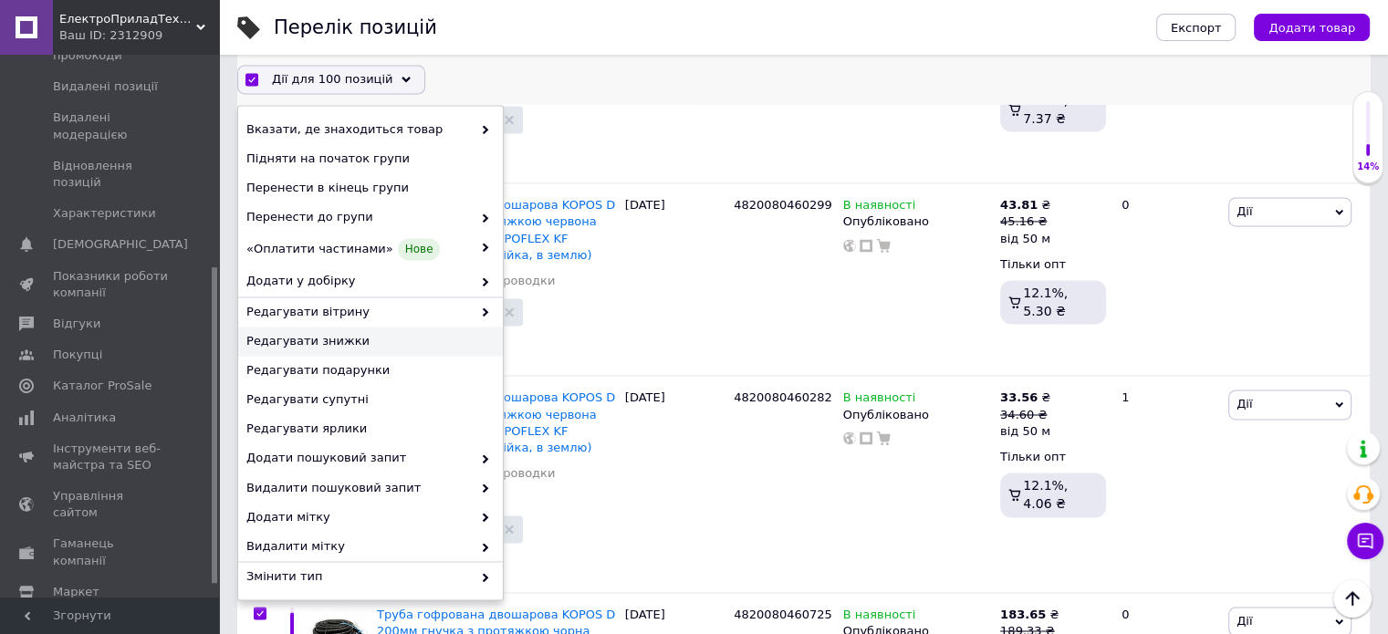
click at [332, 347] on span "Редагувати знижки" at bounding box center [368, 342] width 244 height 16
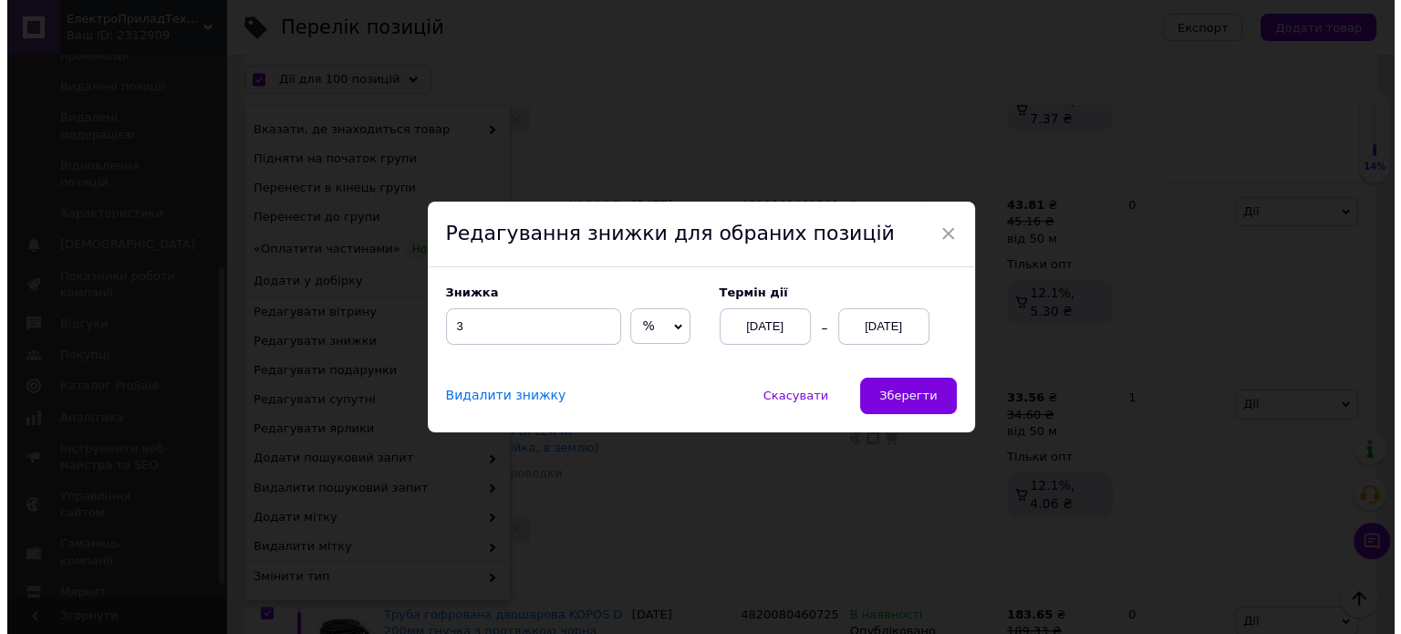
scroll to position [16610, 0]
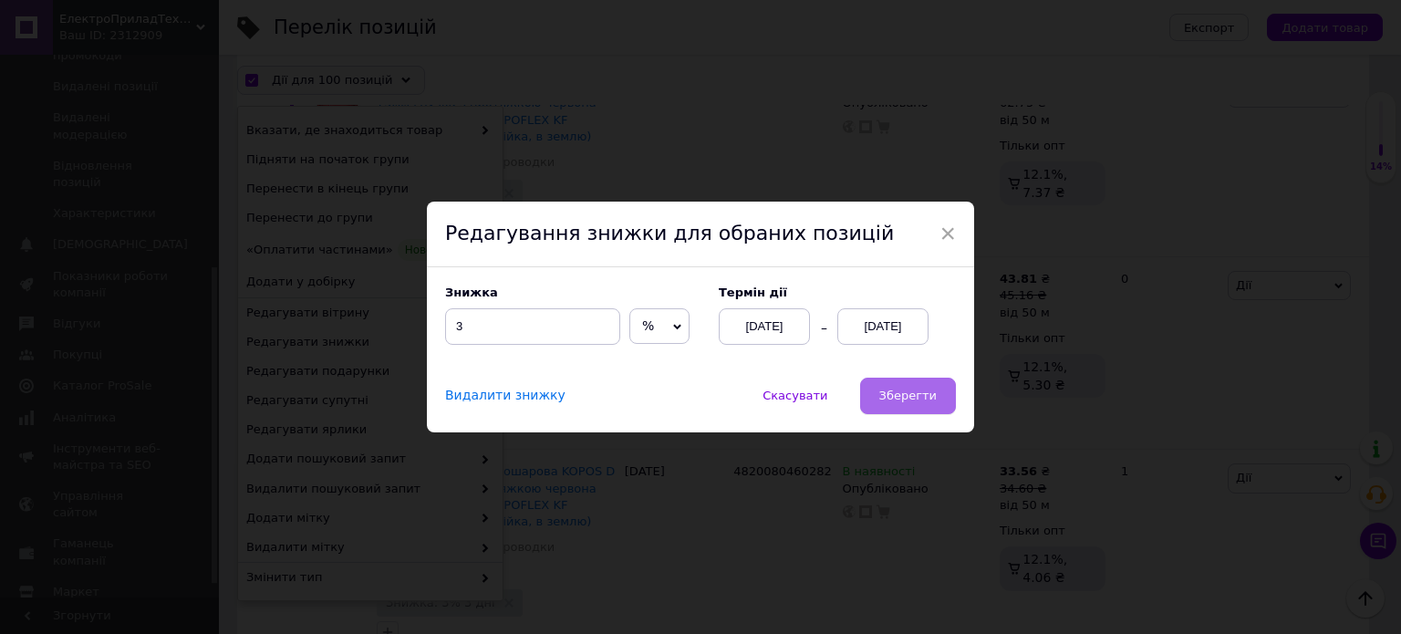
click at [899, 392] on span "Зберегти" at bounding box center [908, 396] width 57 height 14
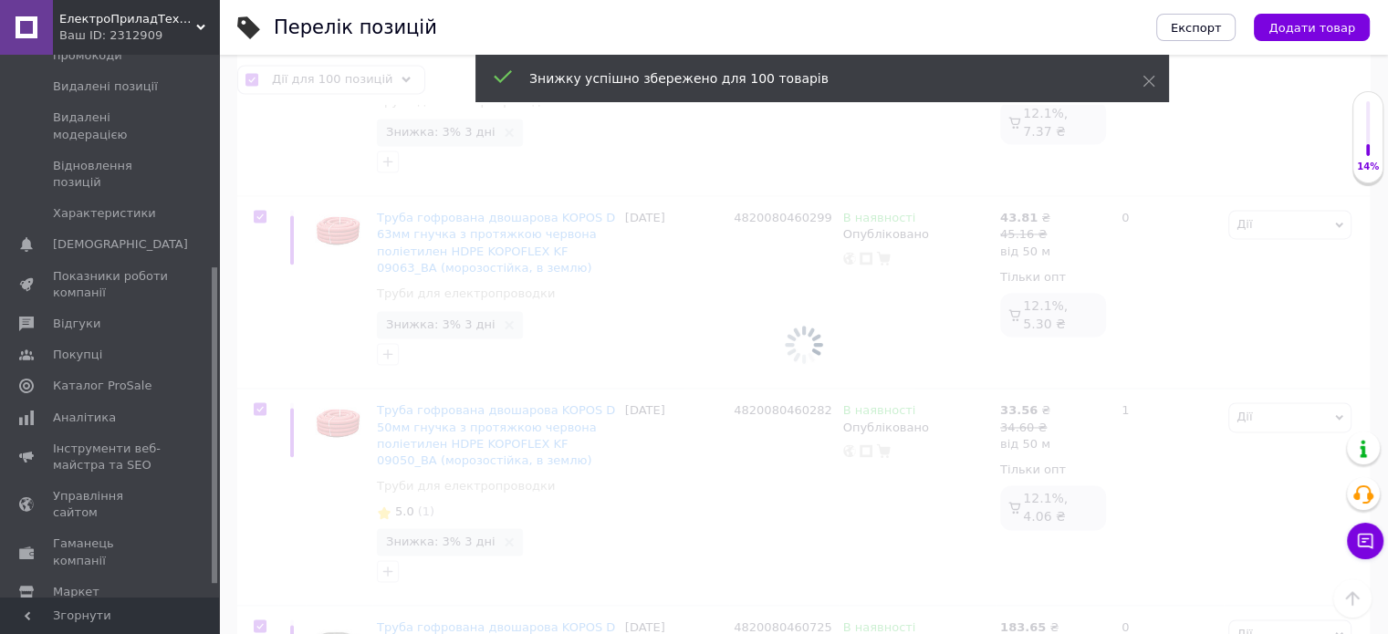
scroll to position [16685, 0]
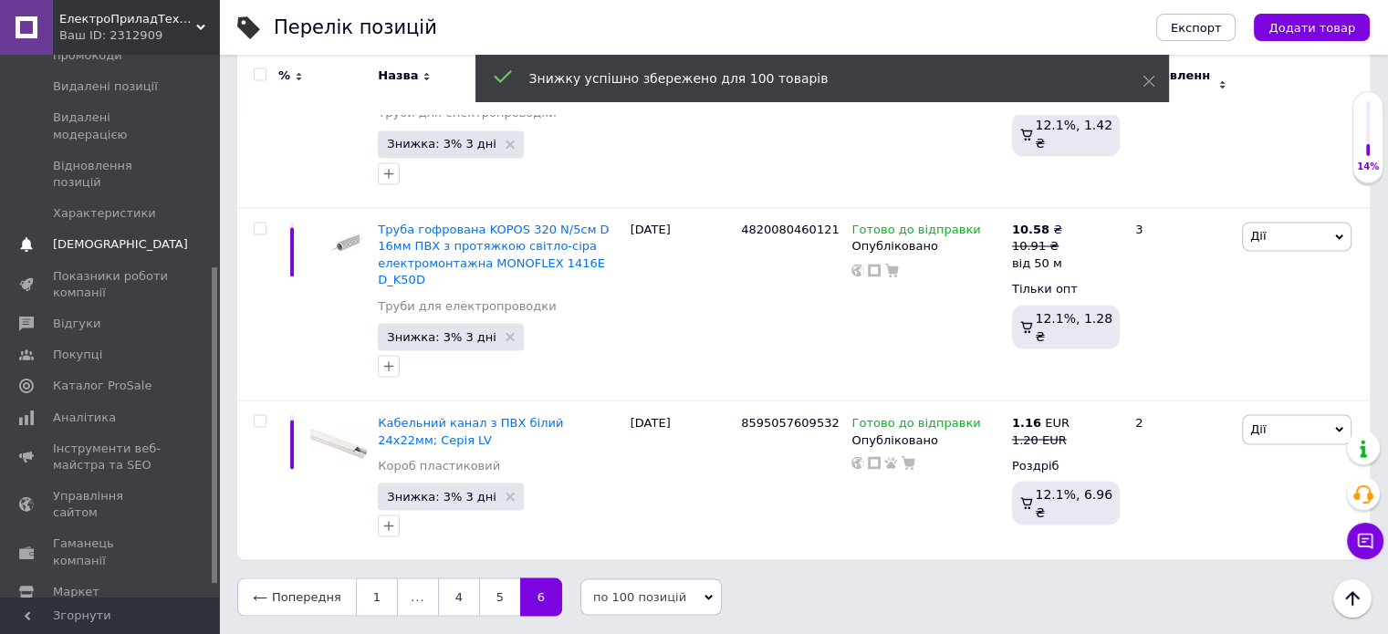
scroll to position [3024, 0]
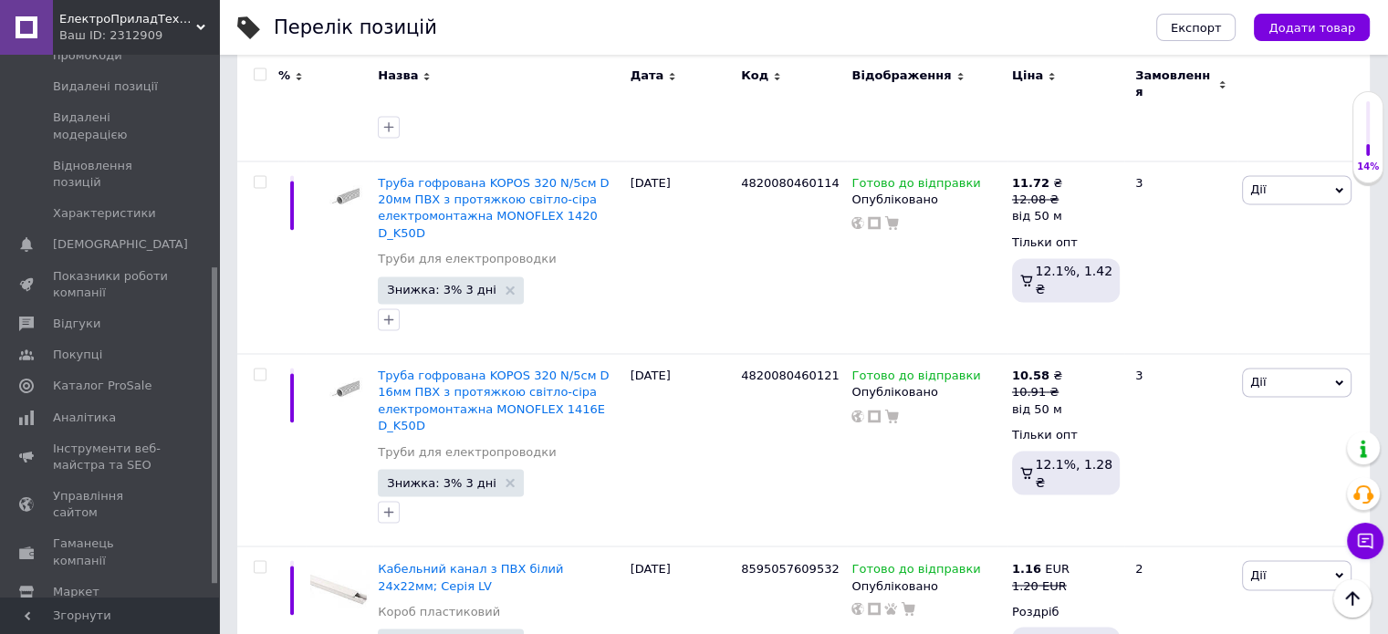
click at [258, 75] on input "checkbox" at bounding box center [260, 75] width 12 height 12
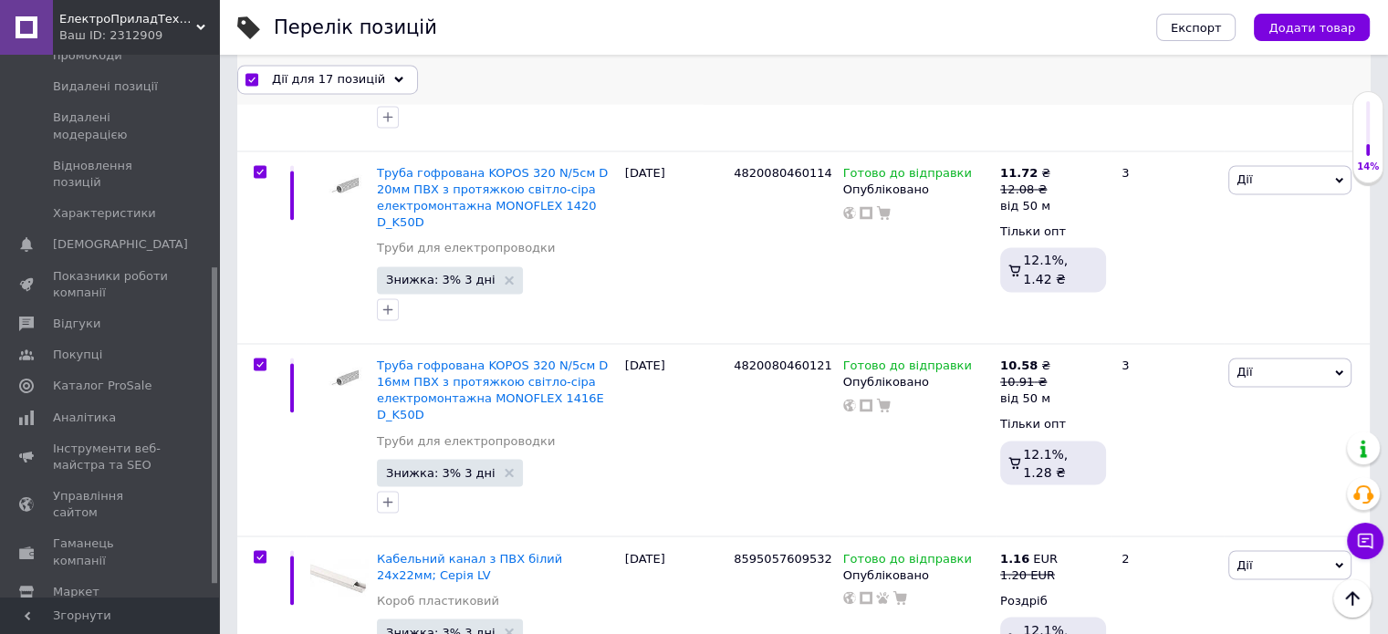
click at [285, 82] on span "Дії для 17 позицій" at bounding box center [328, 79] width 113 height 16
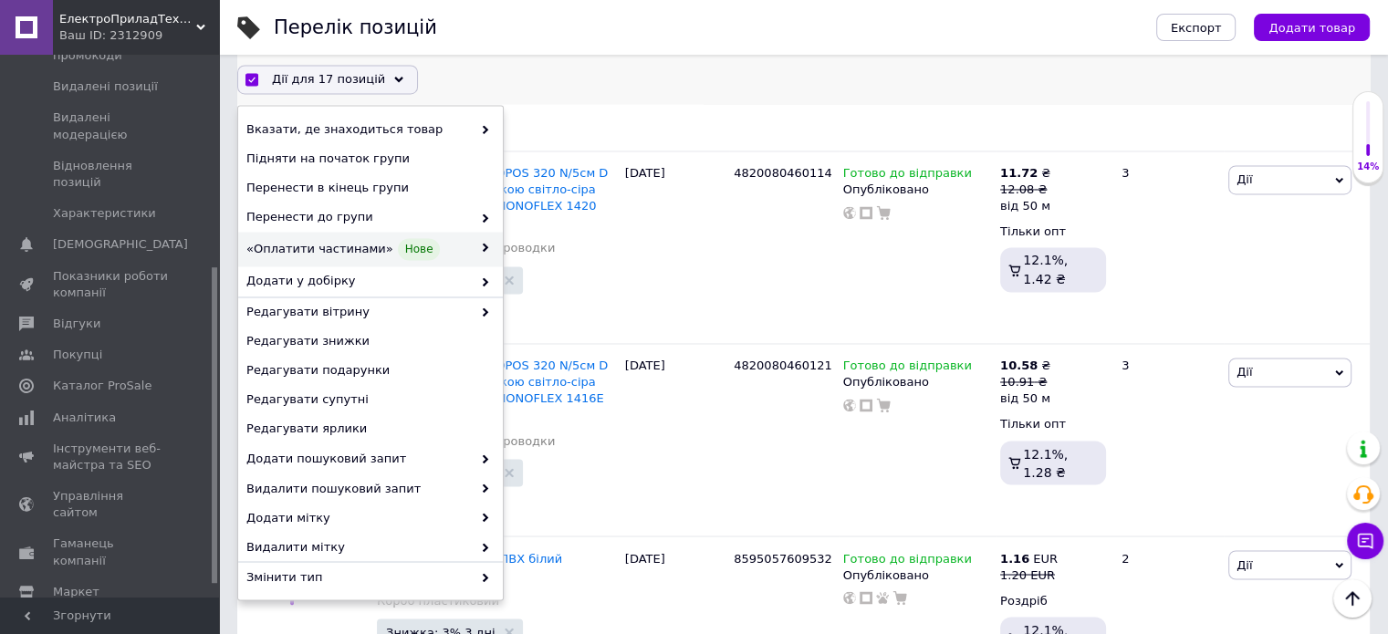
click at [350, 242] on span "«Оплатити частинами» Нове" at bounding box center [358, 250] width 225 height 22
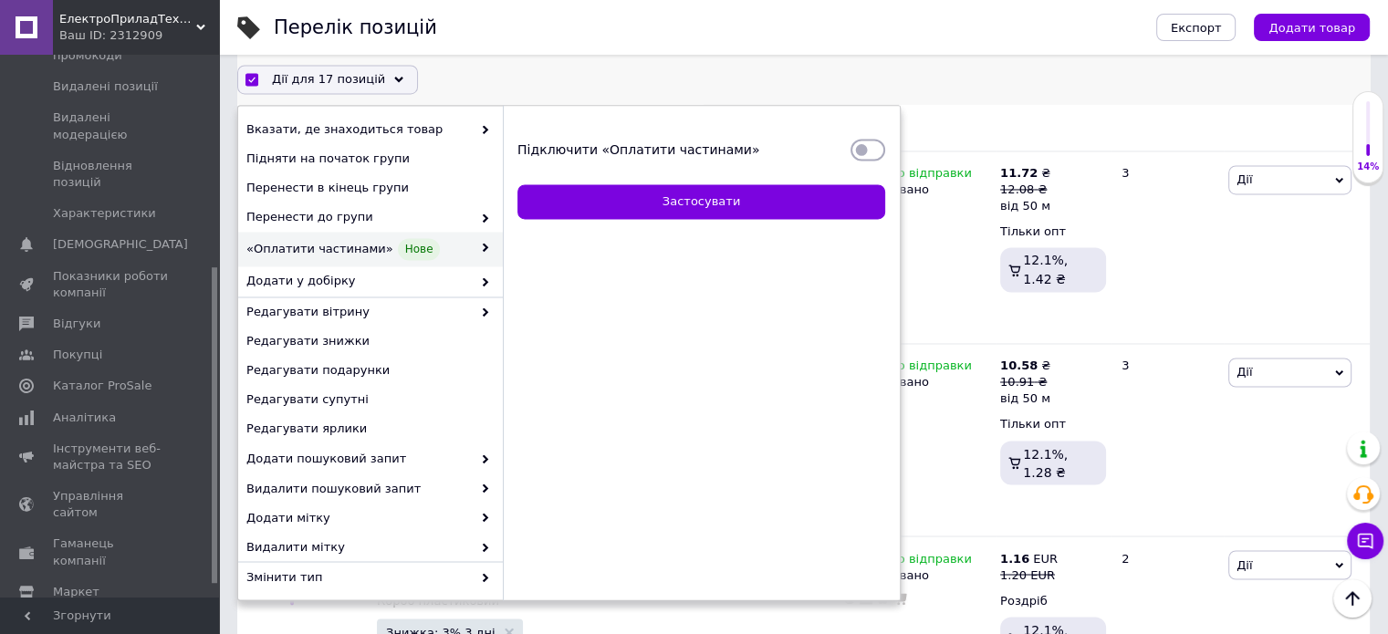
click at [706, 156] on span "Підключити «Оплатити частинами»" at bounding box center [638, 149] width 242 height 15
click at [850, 156] on input "Підключити «Оплатити частинами»" at bounding box center [867, 150] width 35 height 18
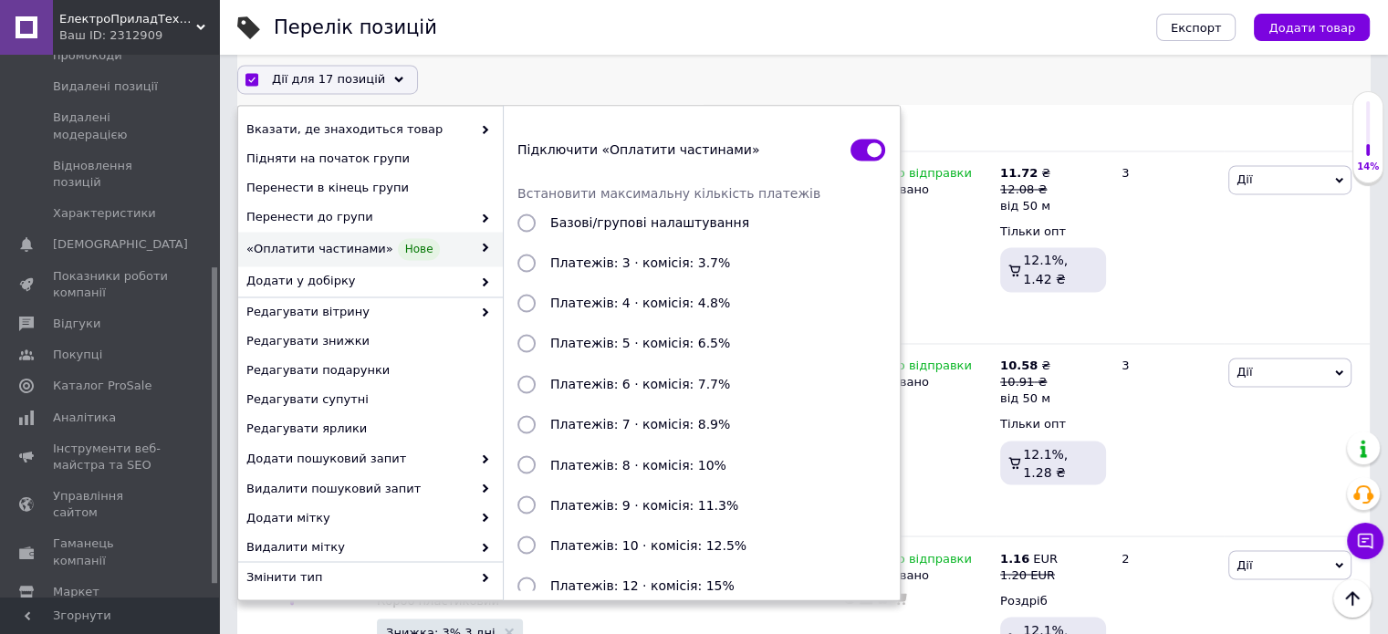
click at [679, 258] on span "Платежів: 3 · комісія: 3.7%" at bounding box center [640, 263] width 180 height 15
click at [536, 258] on input "Платежів: 3 · комісія: 3.7%" at bounding box center [526, 264] width 18 height 18
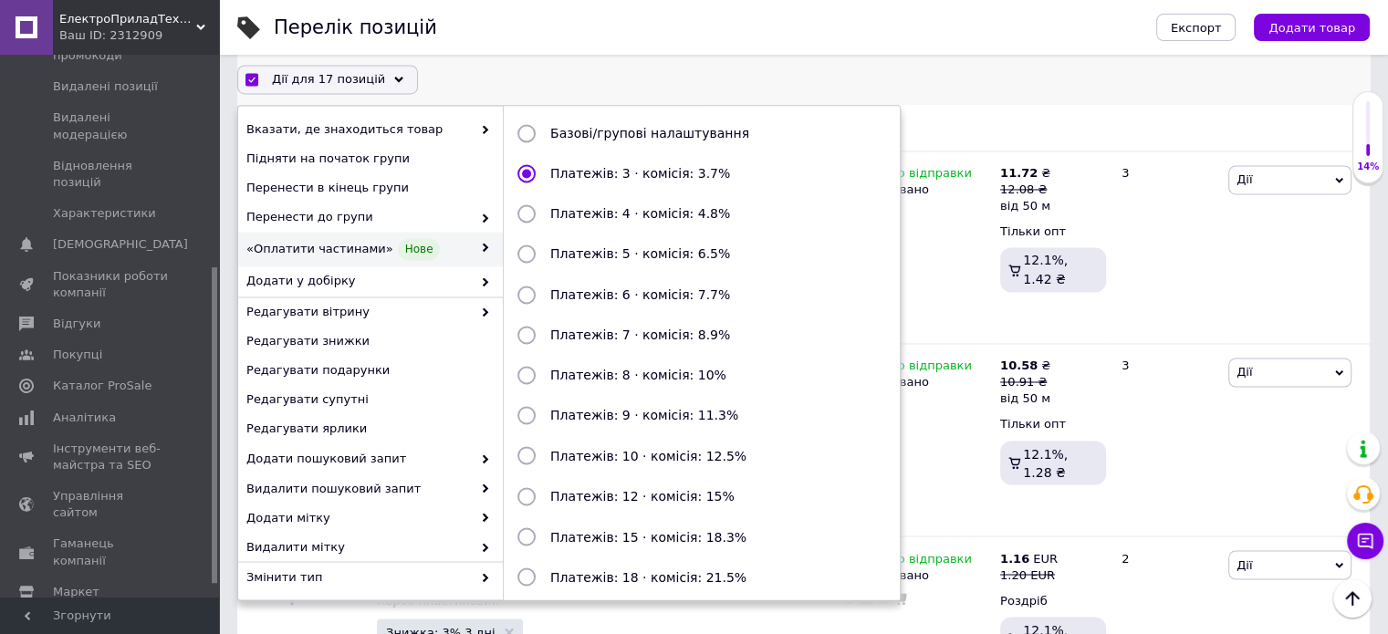
scroll to position [198, 0]
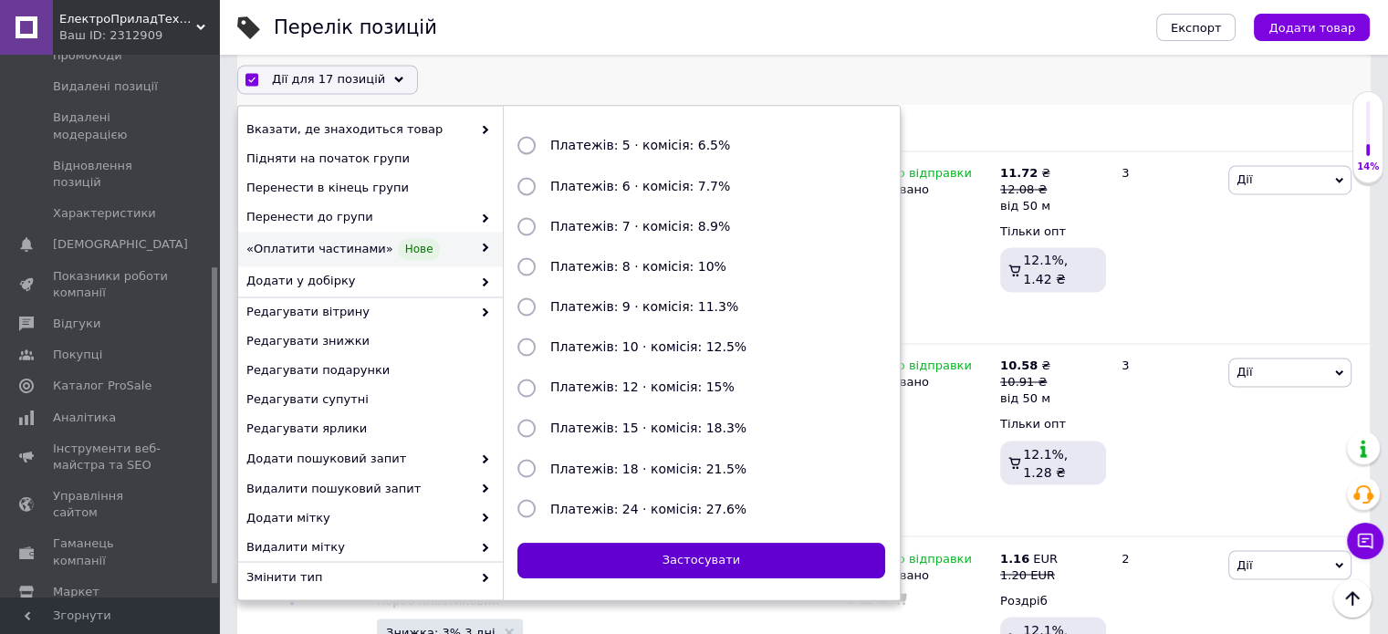
click at [655, 573] on button "Застосувати" at bounding box center [701, 562] width 368 height 36
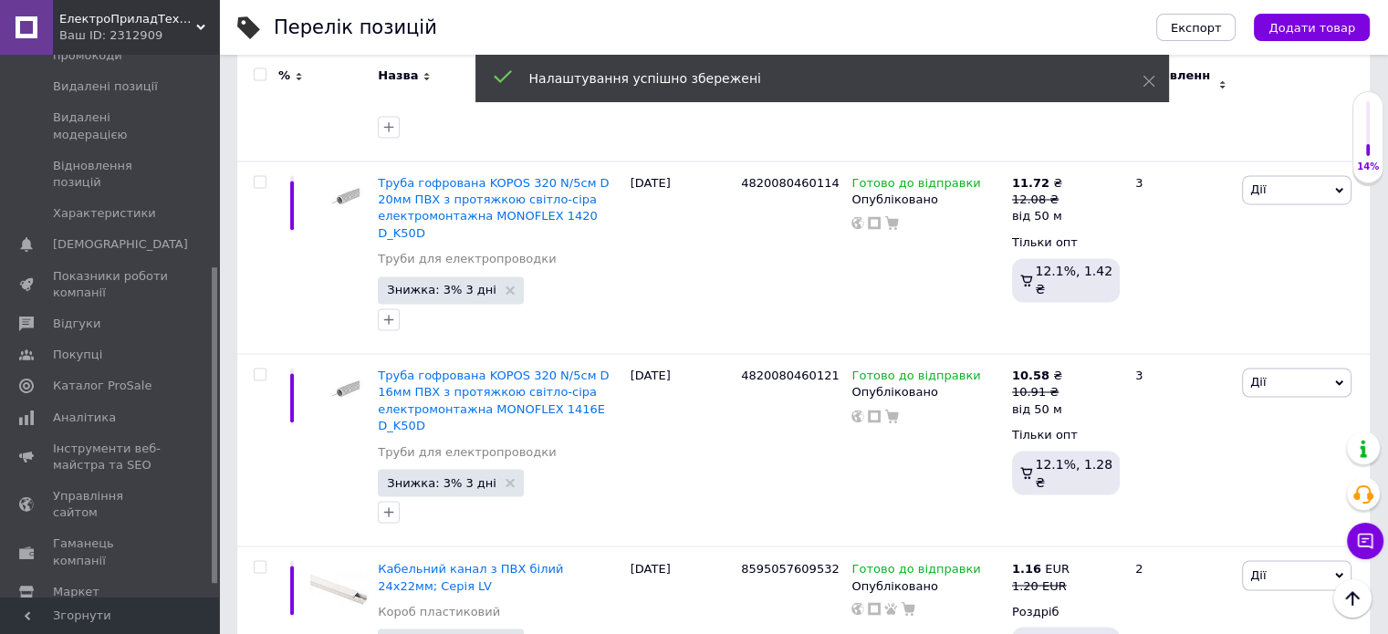
click at [252, 79] on div at bounding box center [260, 74] width 36 height 13
click at [261, 72] on input "checkbox" at bounding box center [260, 75] width 12 height 12
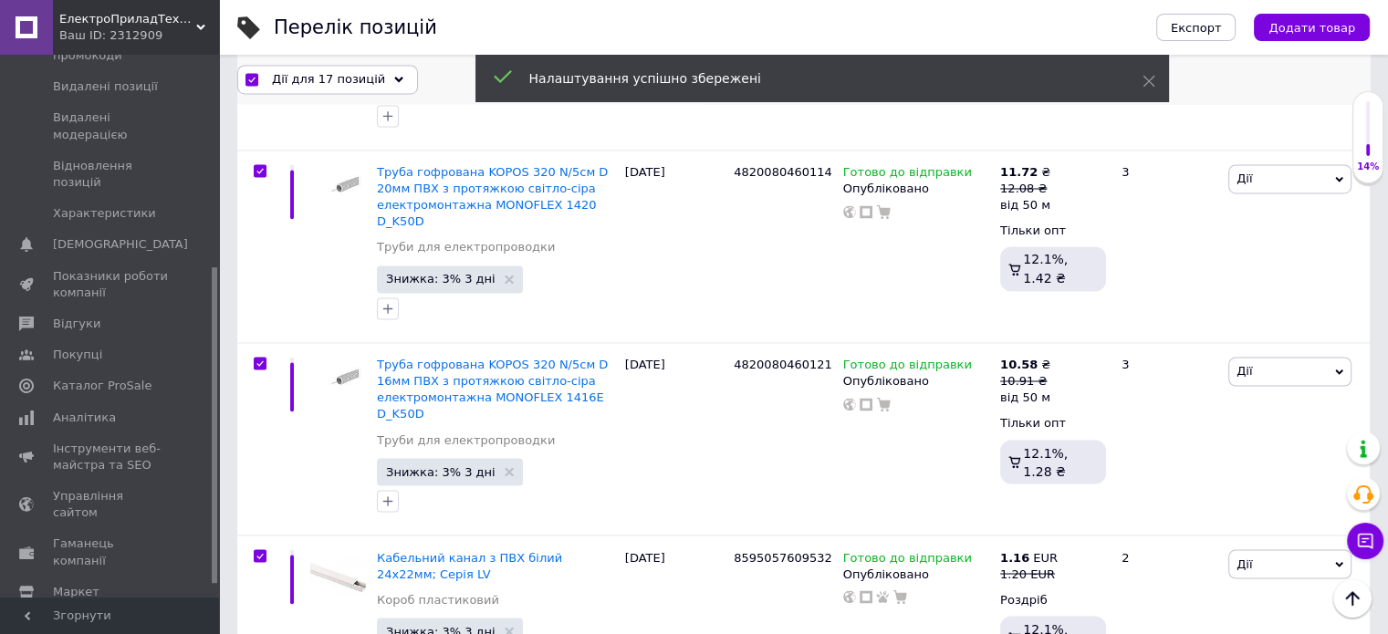
scroll to position [3023, 0]
click at [299, 72] on span "Дії для 17 позицій" at bounding box center [328, 79] width 113 height 16
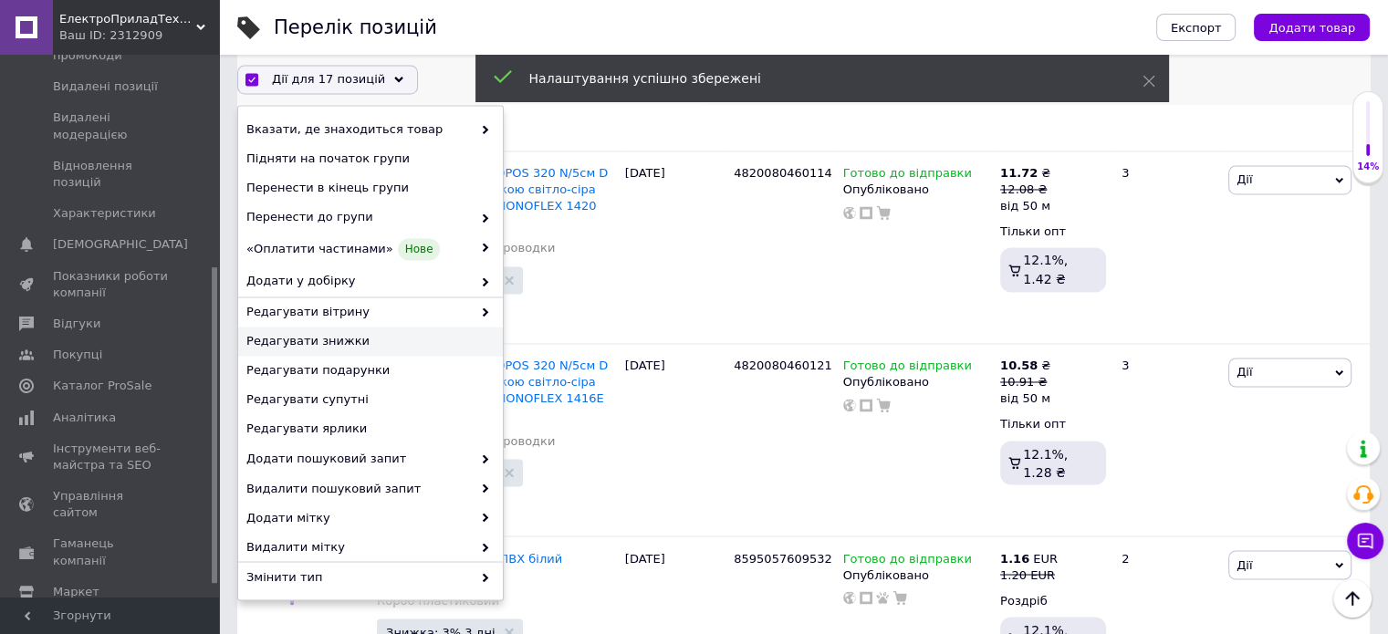
click at [335, 339] on span "Редагувати знижки" at bounding box center [368, 342] width 244 height 16
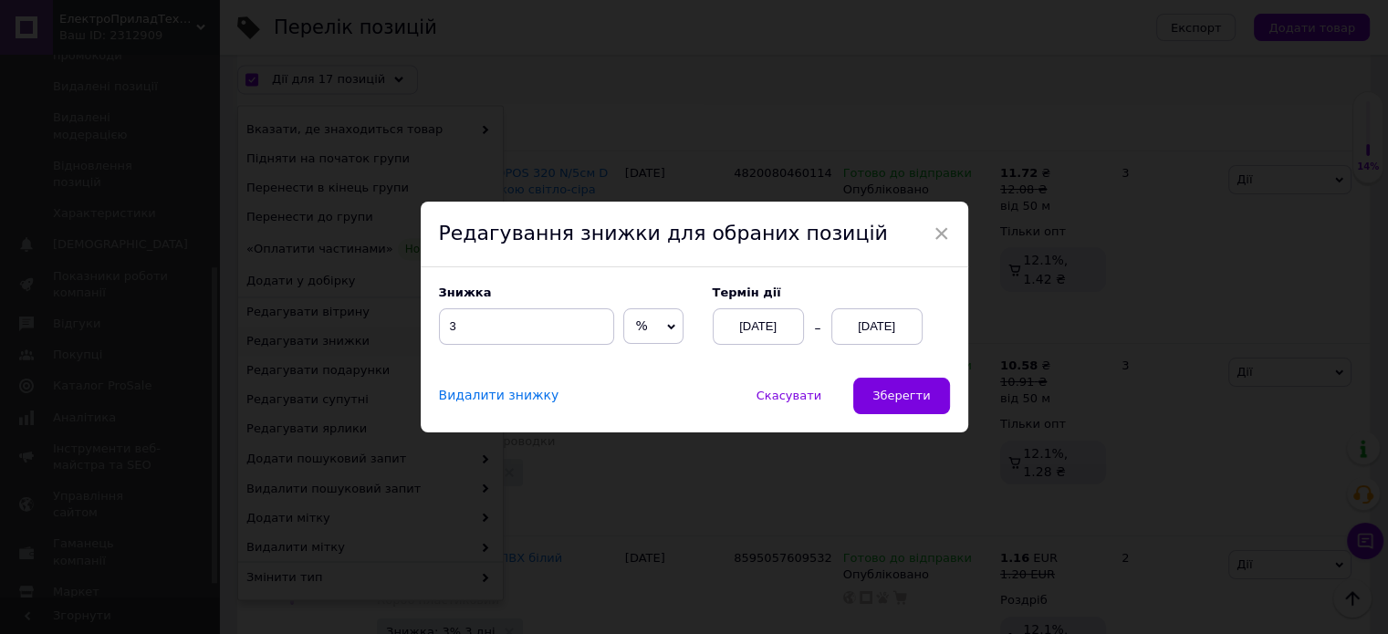
scroll to position [2949, 0]
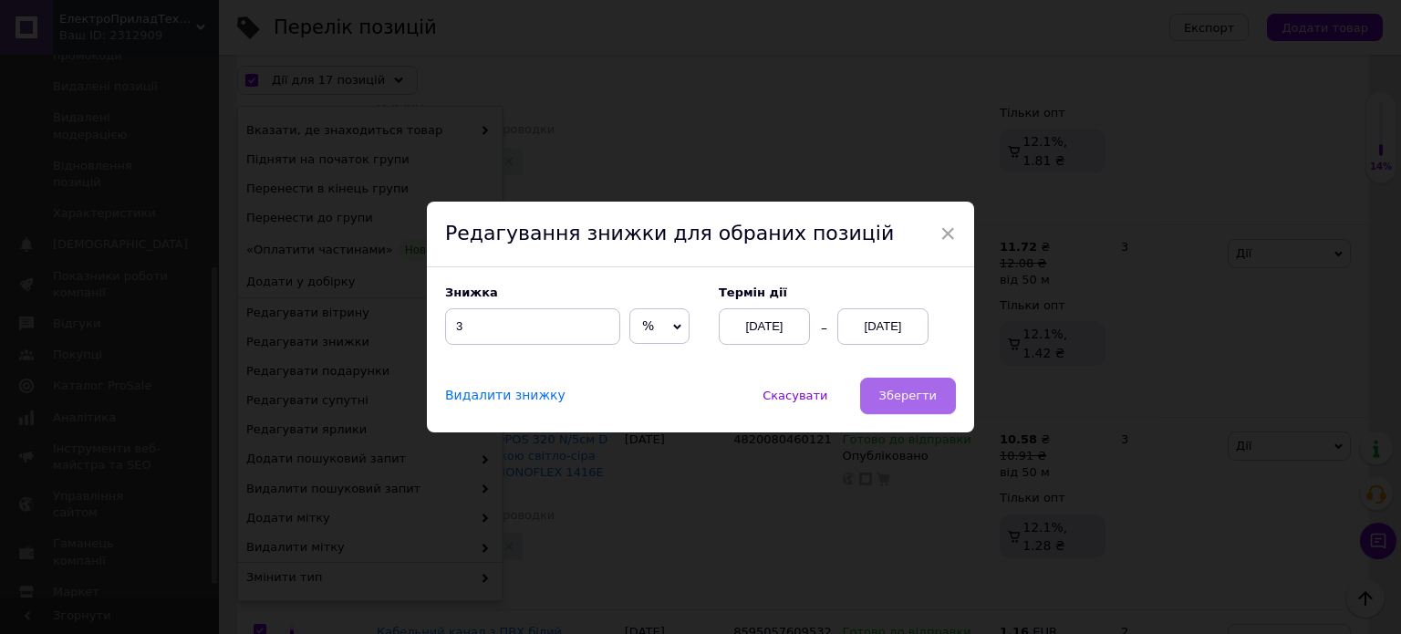
click at [905, 397] on span "Зберегти" at bounding box center [908, 396] width 57 height 14
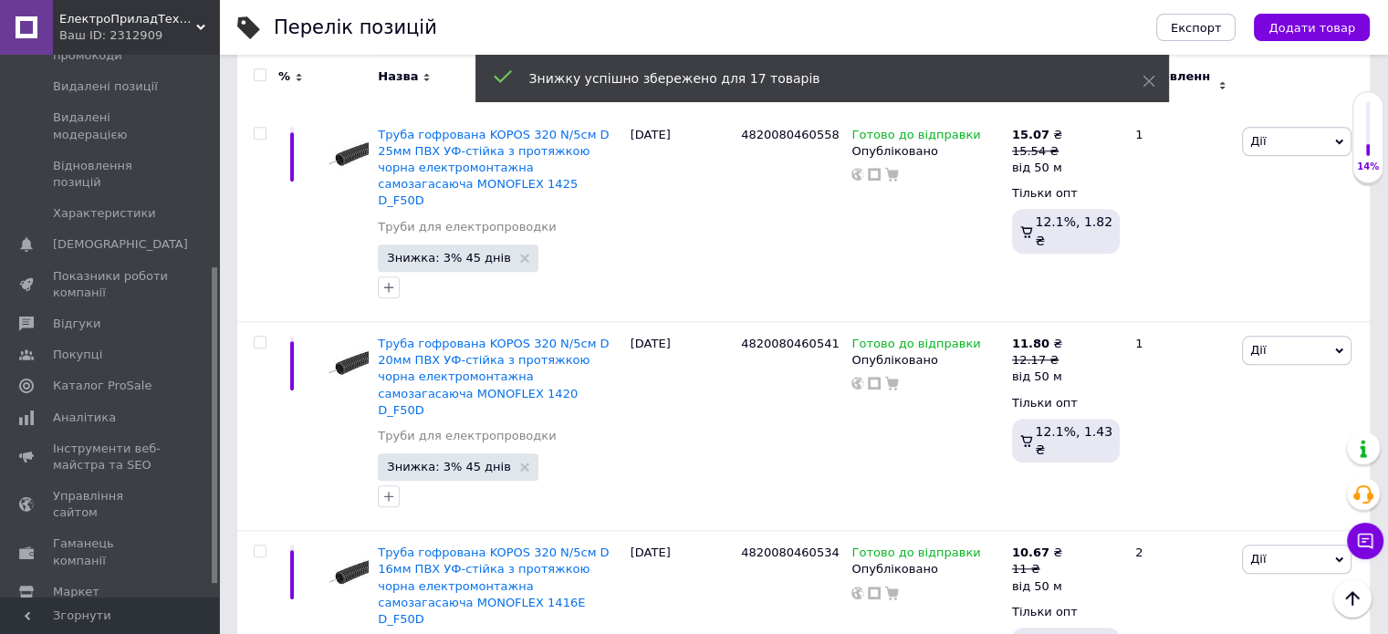
scroll to position [0, 0]
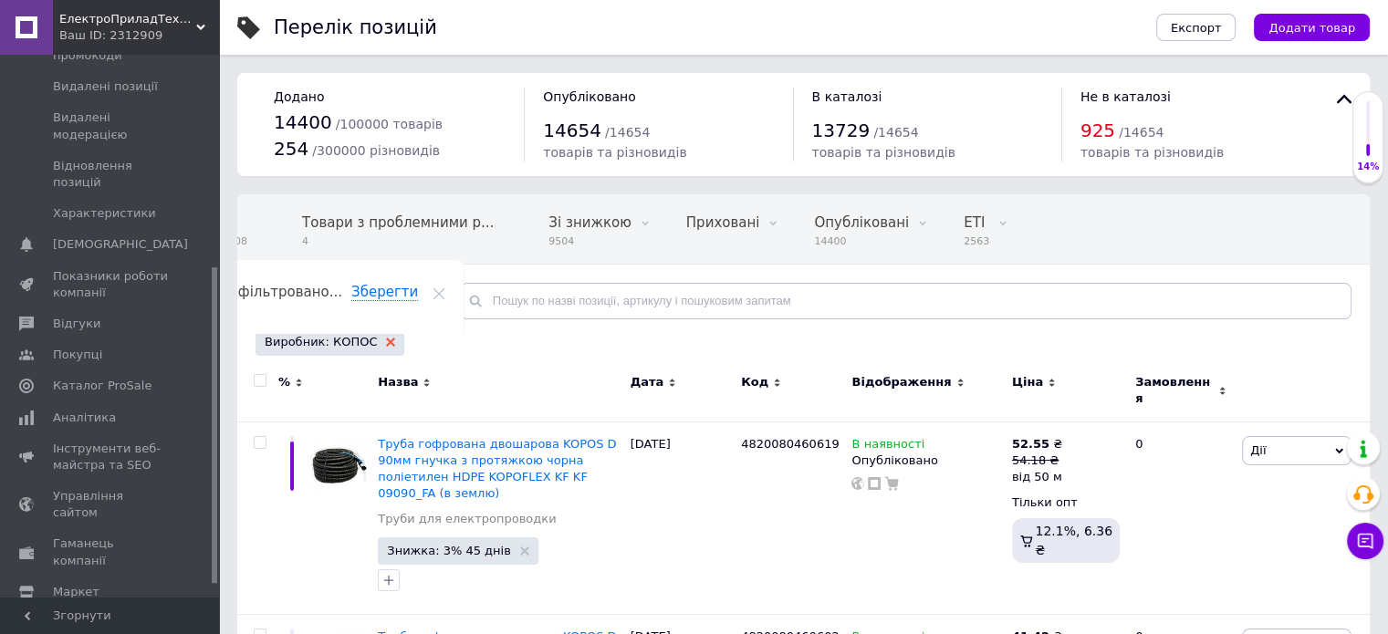
click at [386, 344] on icon at bounding box center [390, 342] width 9 height 9
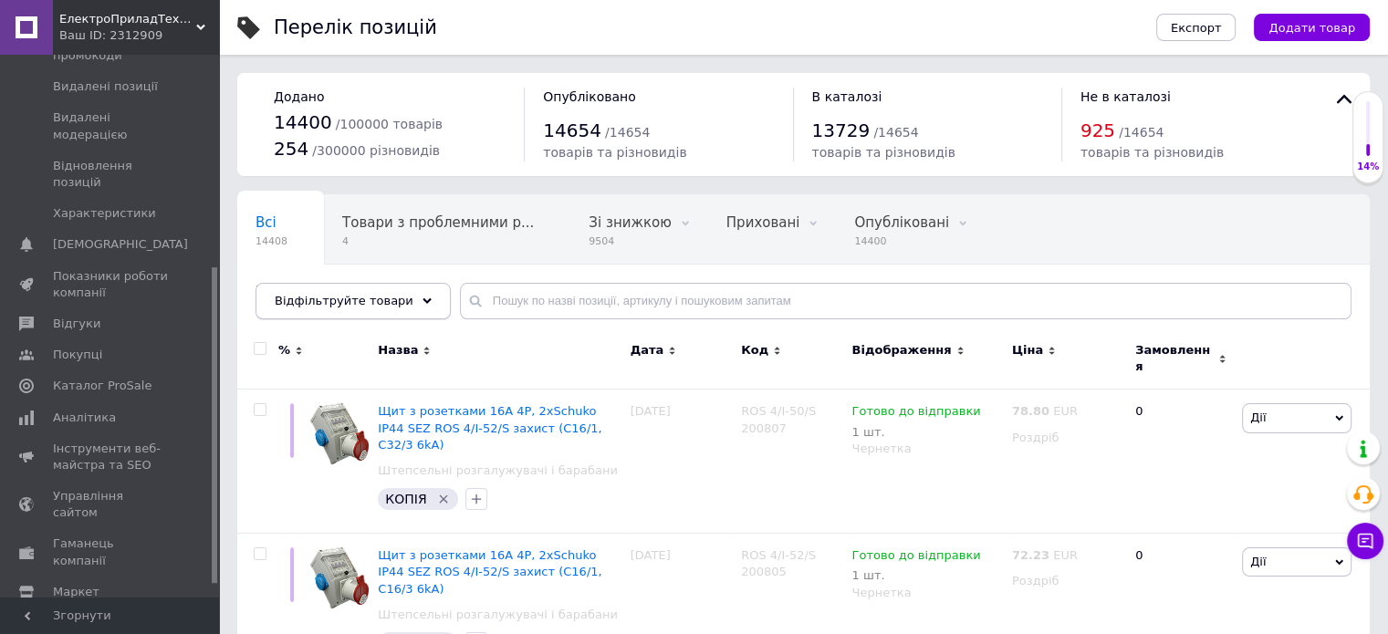
click at [297, 304] on span "Відфільтруйте товари" at bounding box center [344, 301] width 139 height 14
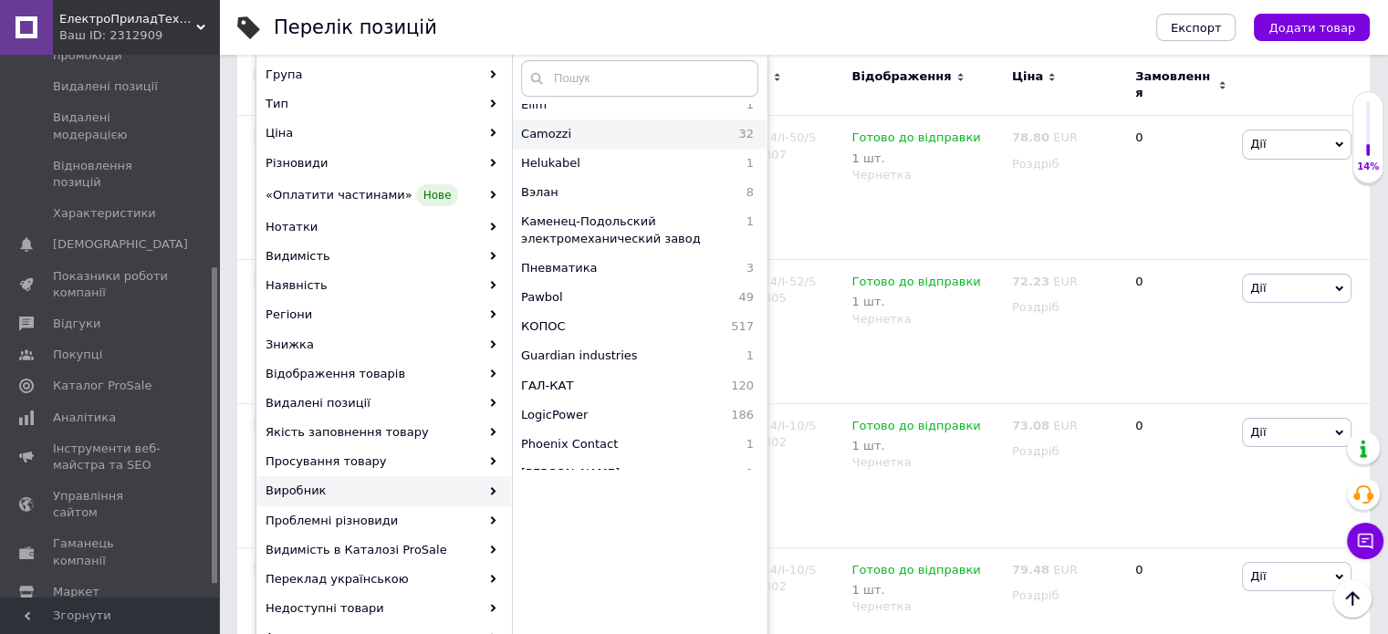
scroll to position [456, 0]
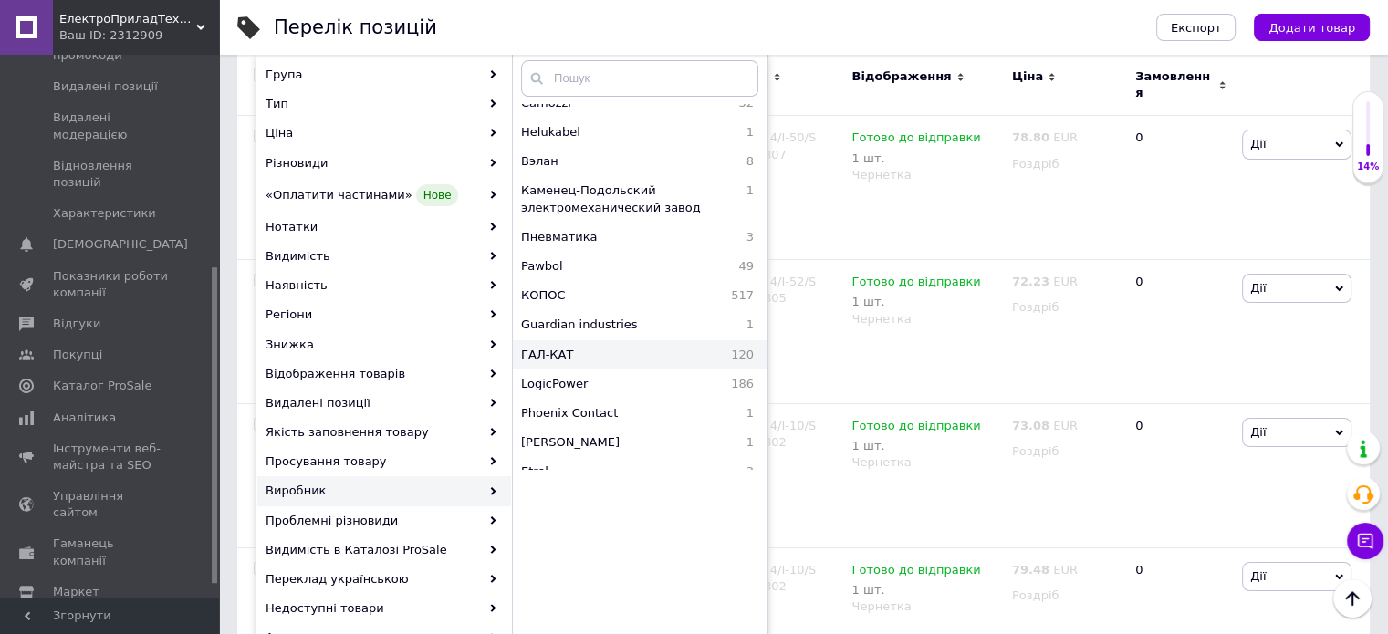
click at [609, 342] on div "ГАЛ-КАТ 120" at bounding box center [640, 354] width 254 height 29
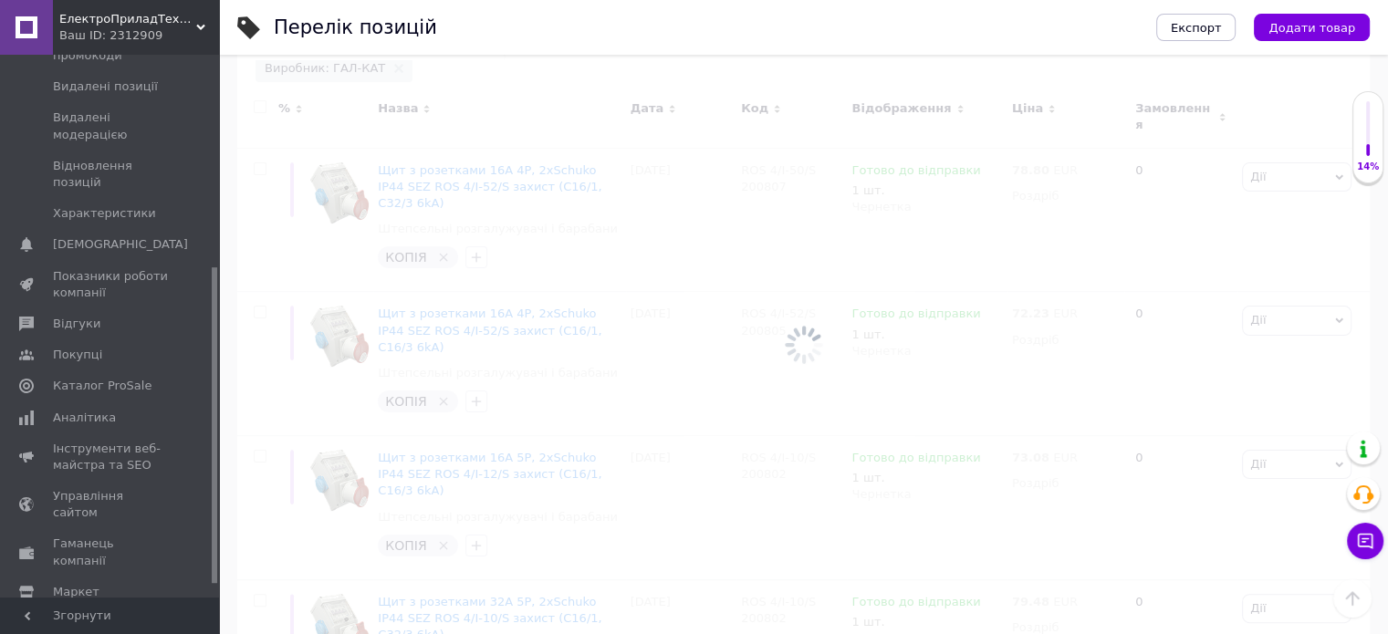
scroll to position [0, 40]
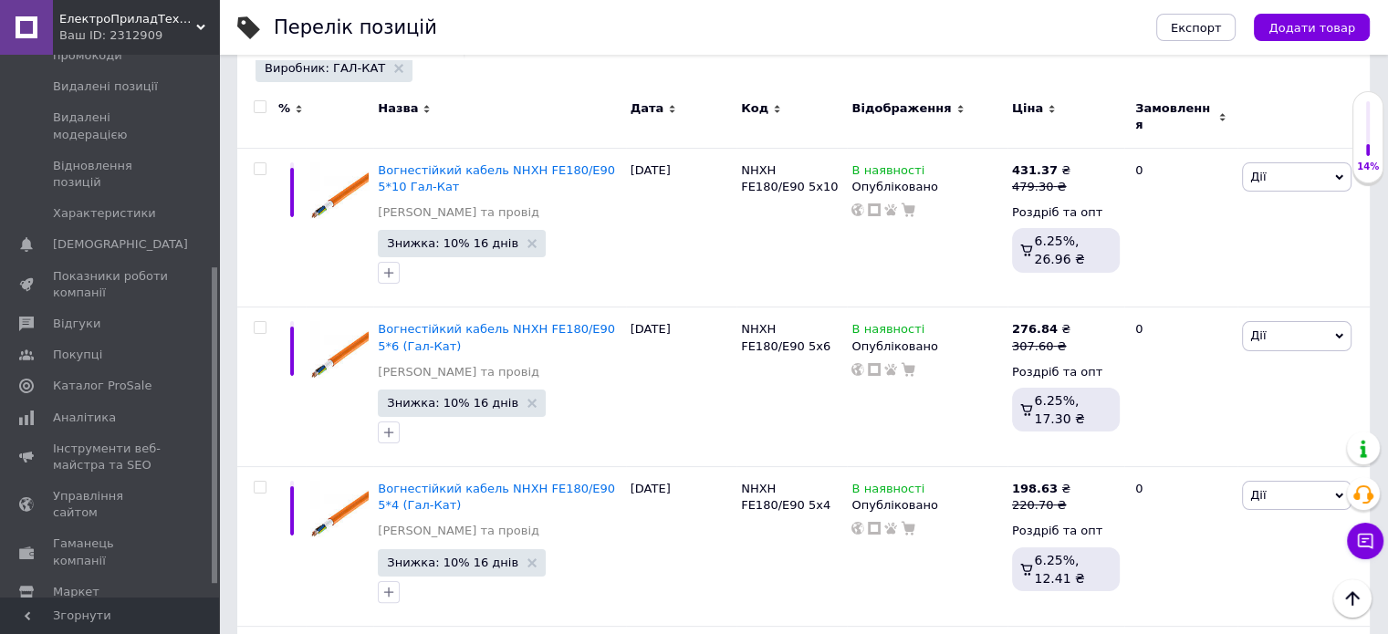
click at [256, 101] on input "checkbox" at bounding box center [260, 107] width 12 height 12
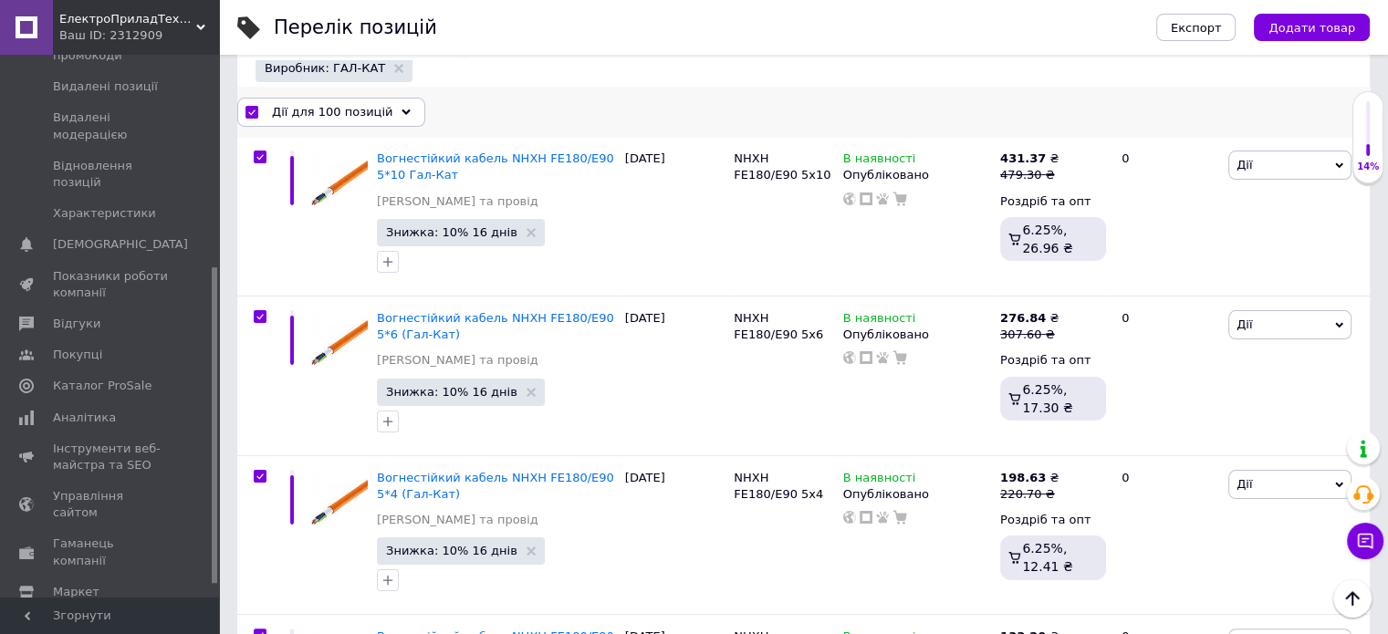
click at [298, 100] on div "Дії для 100 позицій" at bounding box center [331, 112] width 188 height 29
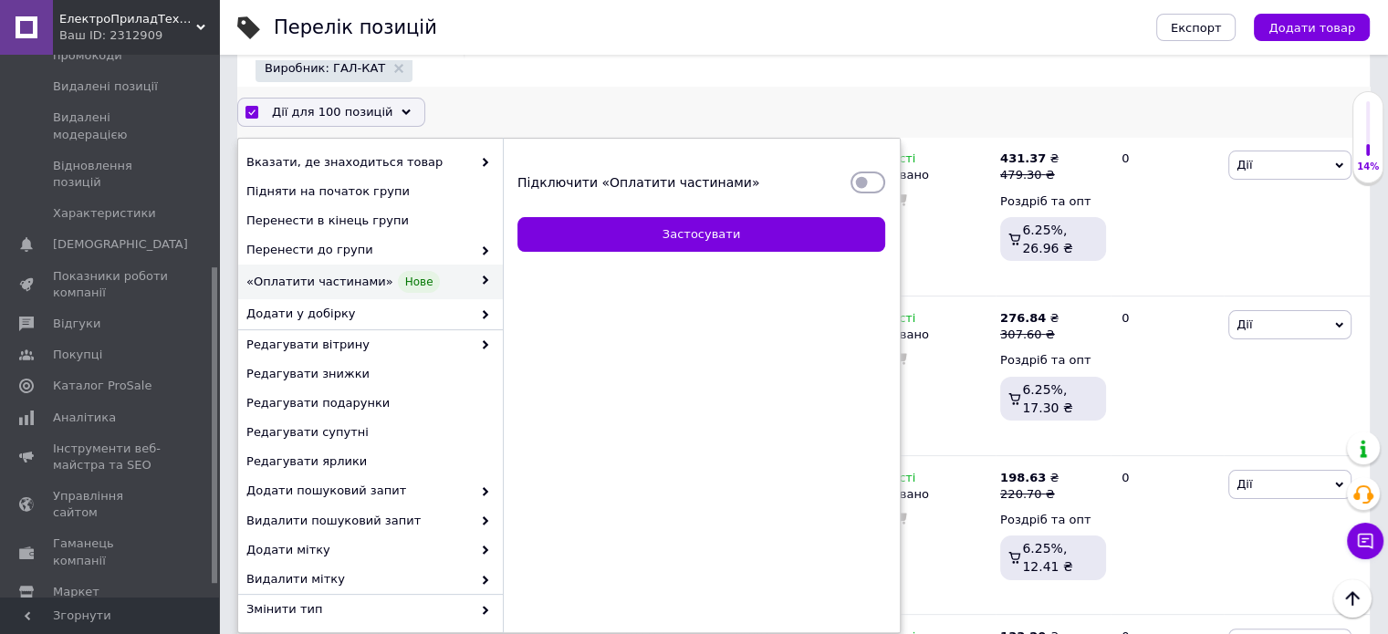
click at [868, 182] on input "Підключити «Оплатити частинами»" at bounding box center [867, 182] width 35 height 18
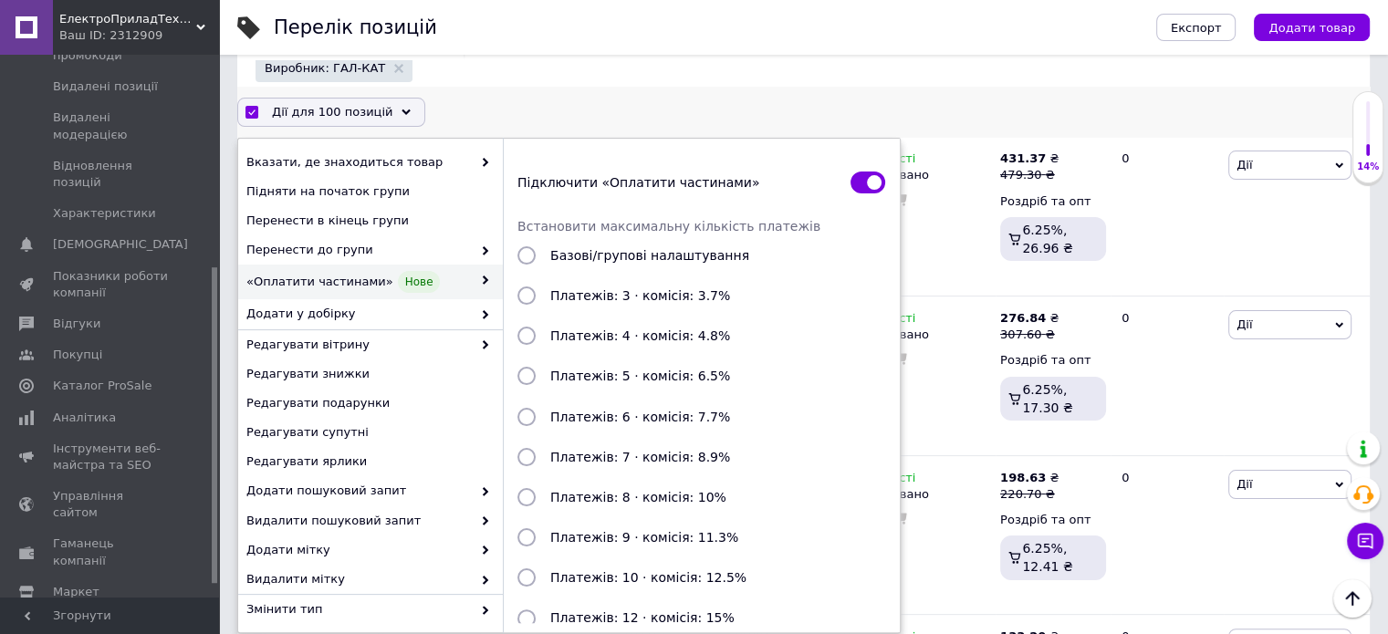
click at [531, 297] on input "Платежів: 3 · комісія: 3.7%" at bounding box center [526, 295] width 18 height 18
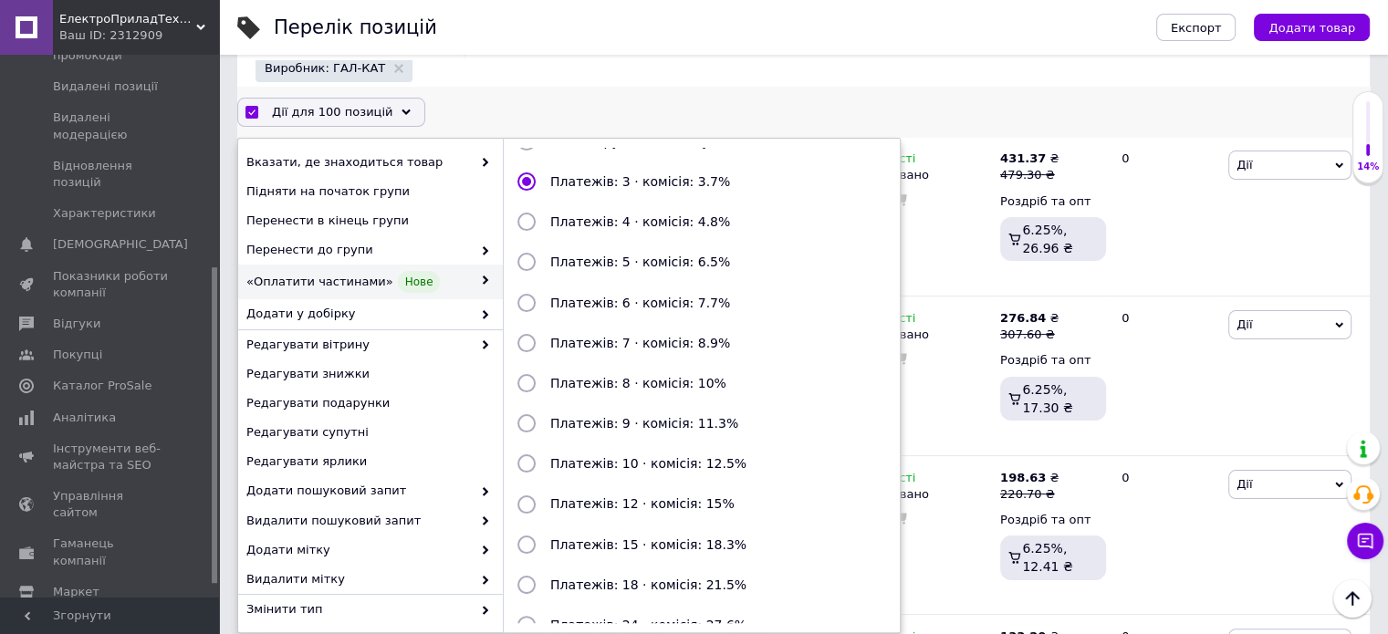
scroll to position [198, 0]
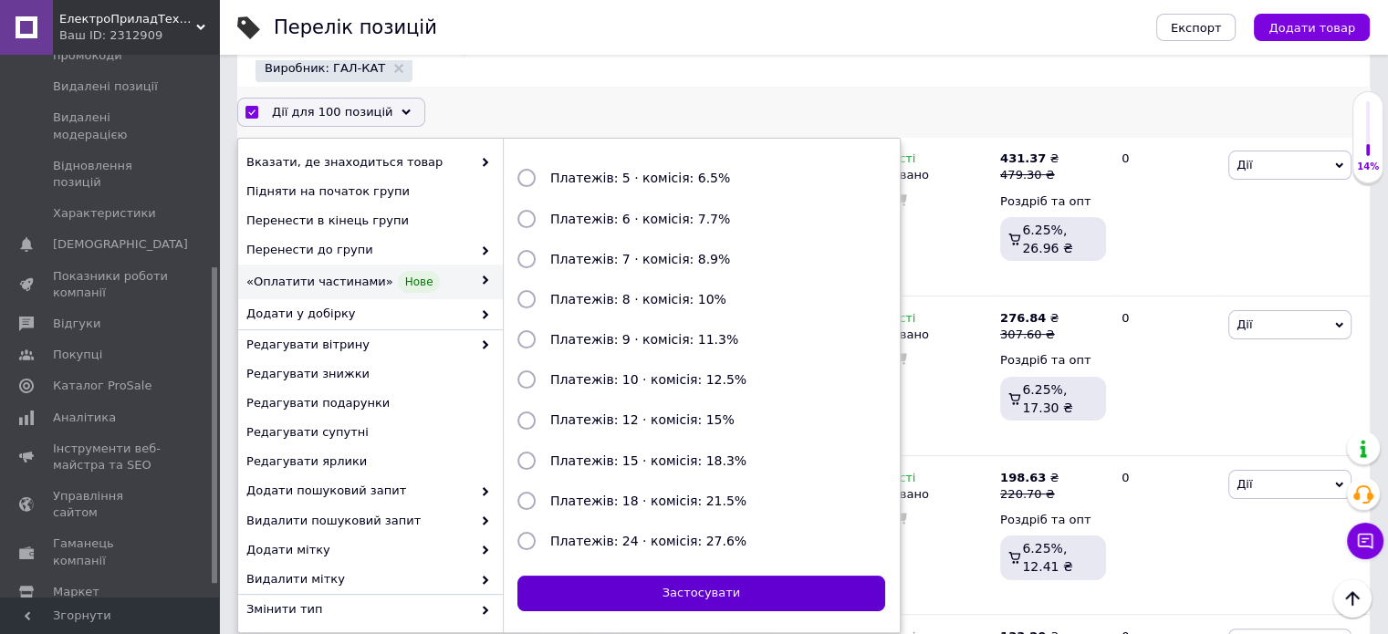
click at [661, 603] on button "Застосувати" at bounding box center [701, 594] width 368 height 36
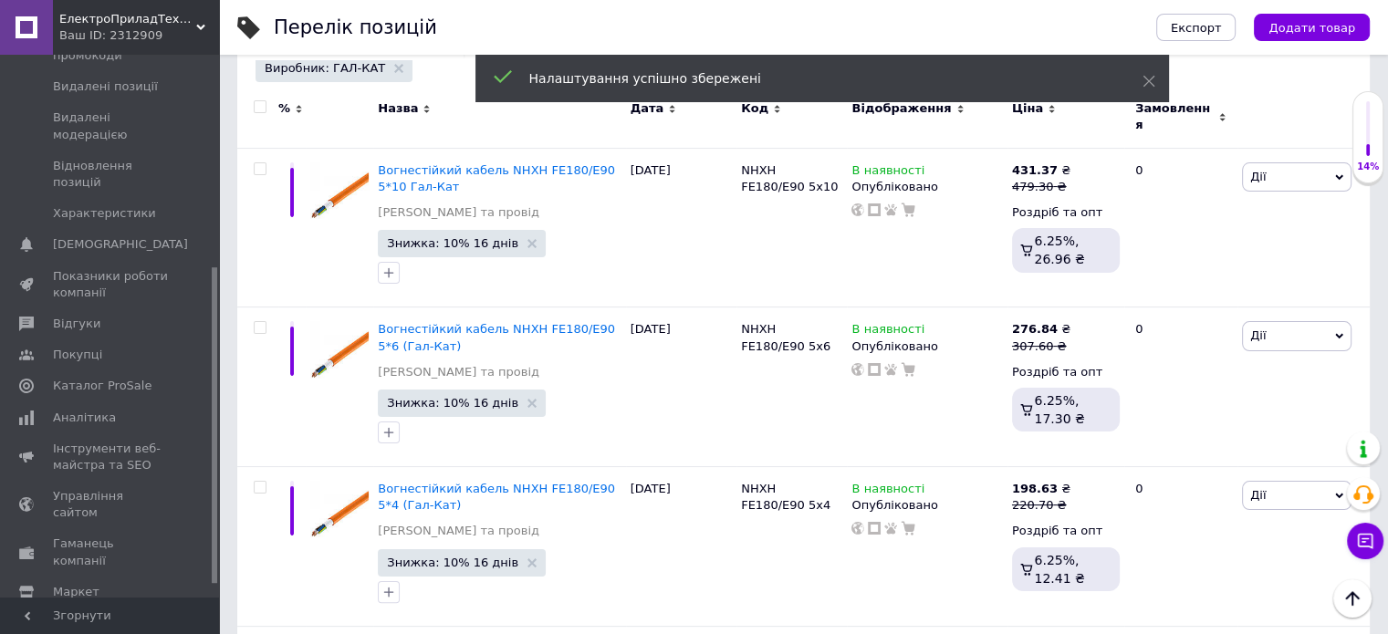
click at [263, 108] on input "checkbox" at bounding box center [260, 107] width 12 height 12
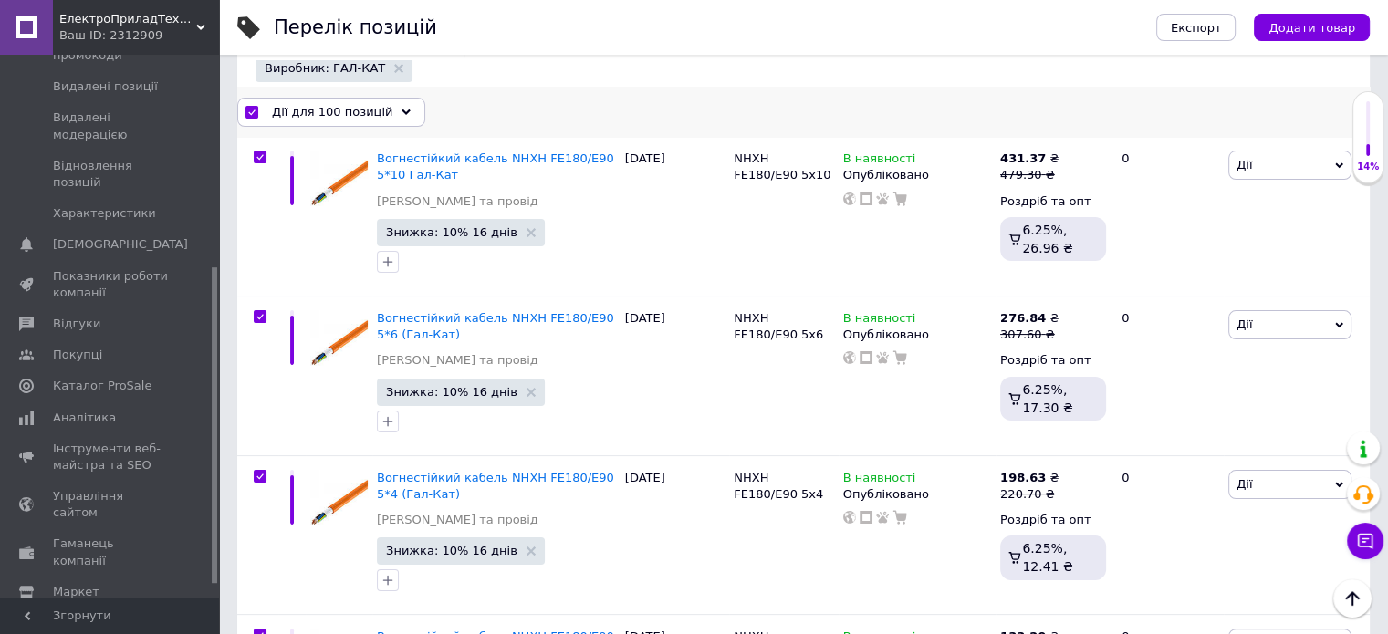
click at [280, 120] on div "Дії для 100 позицій" at bounding box center [331, 112] width 188 height 29
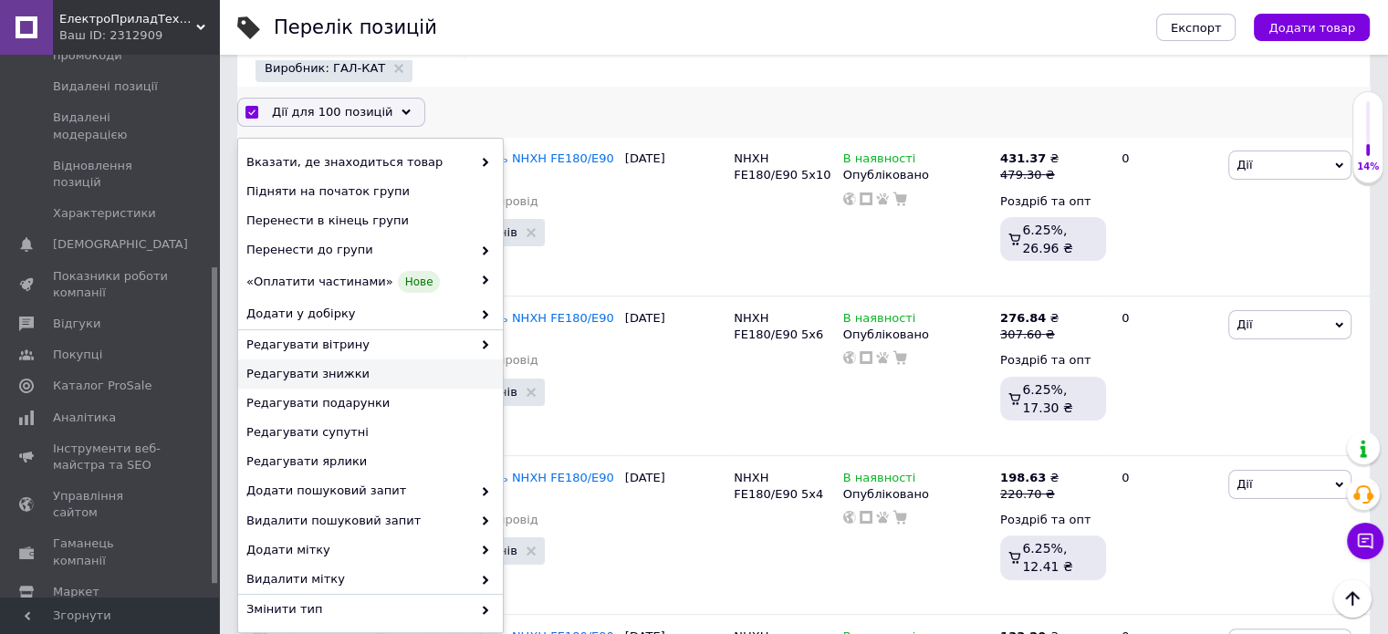
click at [327, 376] on span "Редагувати знижки" at bounding box center [368, 374] width 244 height 16
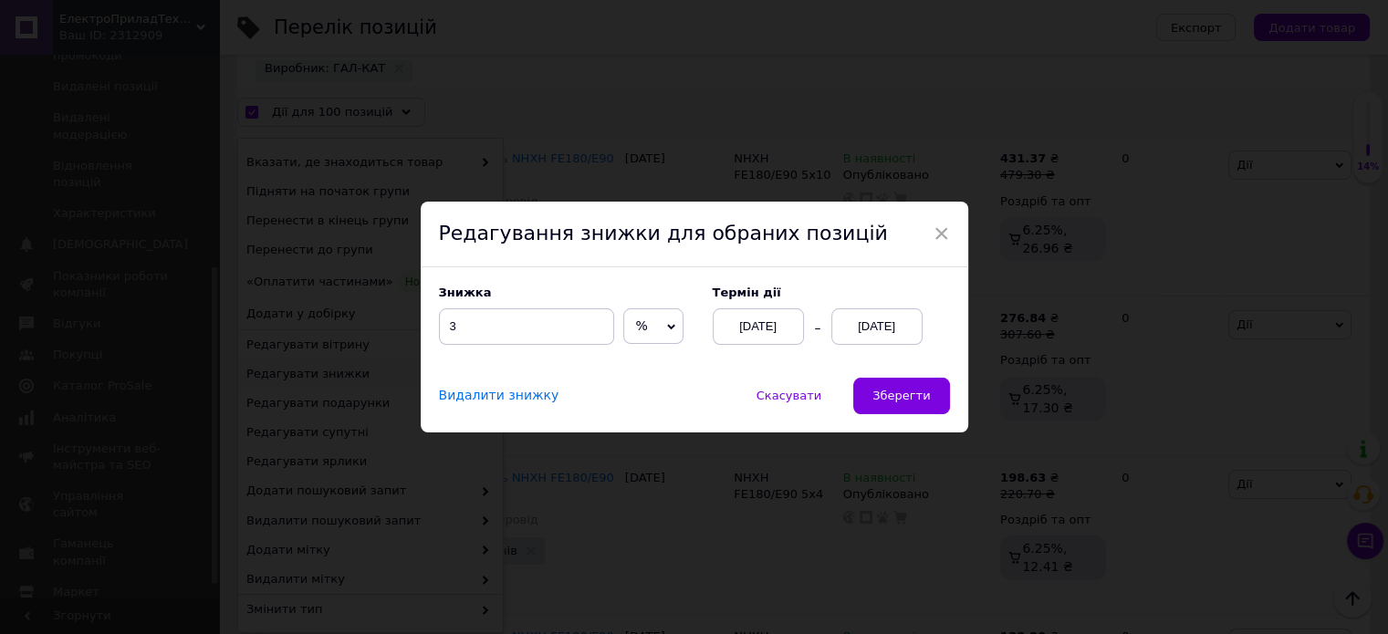
scroll to position [199, 0]
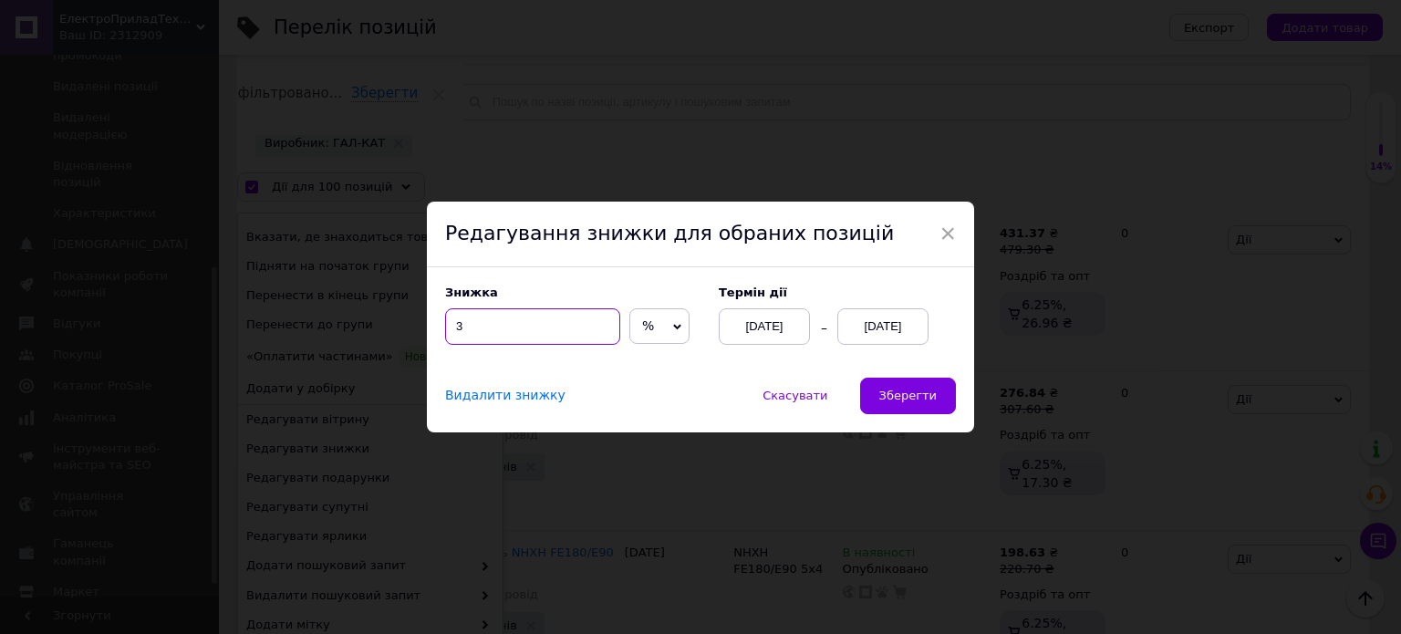
click at [469, 331] on input "3" at bounding box center [532, 326] width 175 height 36
click at [918, 397] on span "Зберегти" at bounding box center [908, 396] width 57 height 14
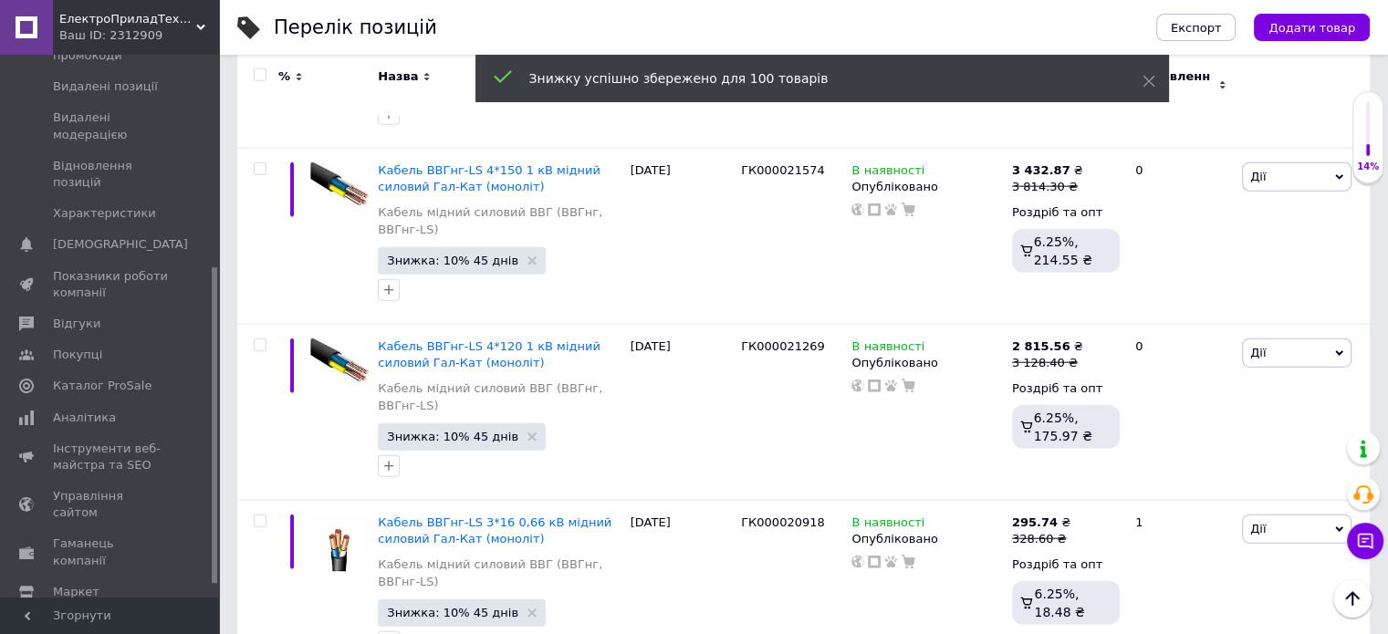
scroll to position [17906, 0]
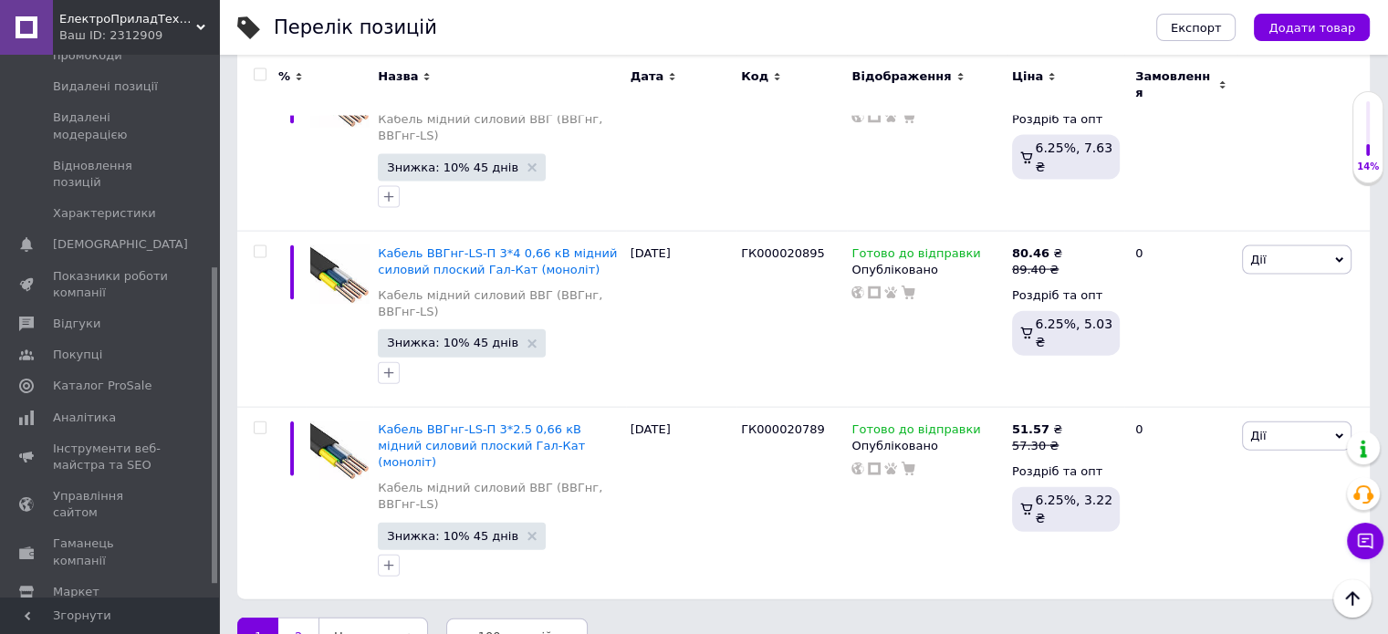
click at [299, 618] on link "2" at bounding box center [298, 637] width 40 height 38
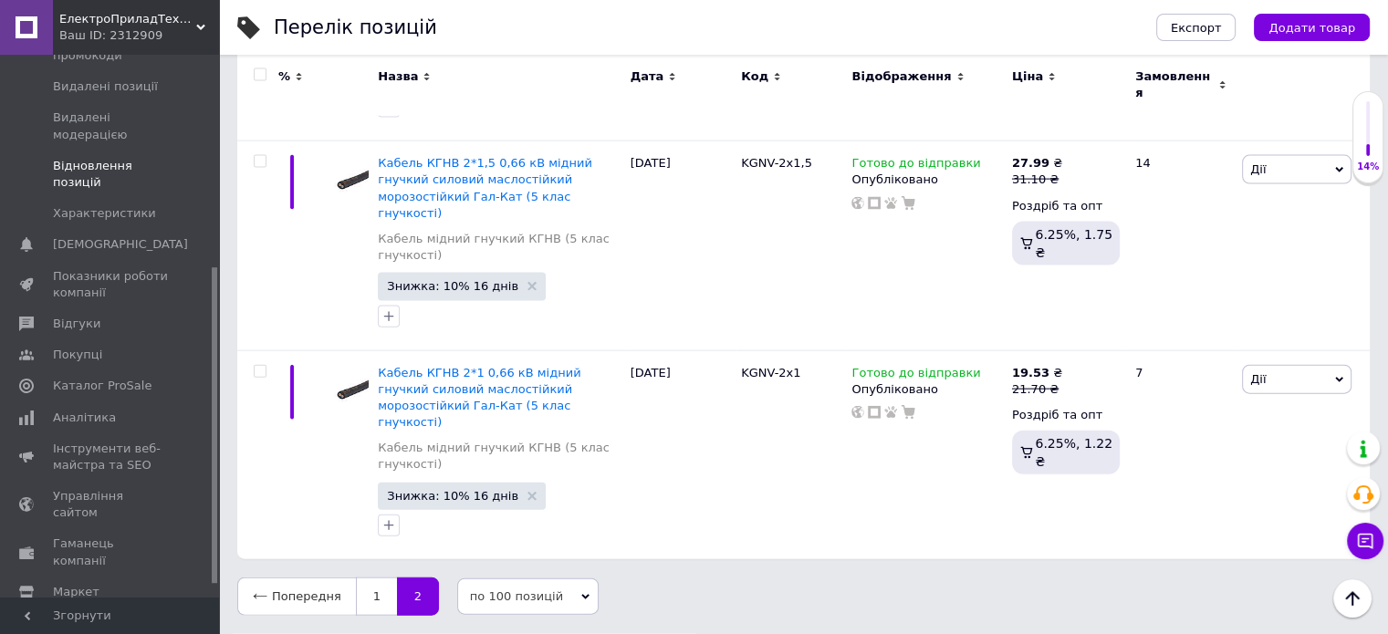
scroll to position [3715, 0]
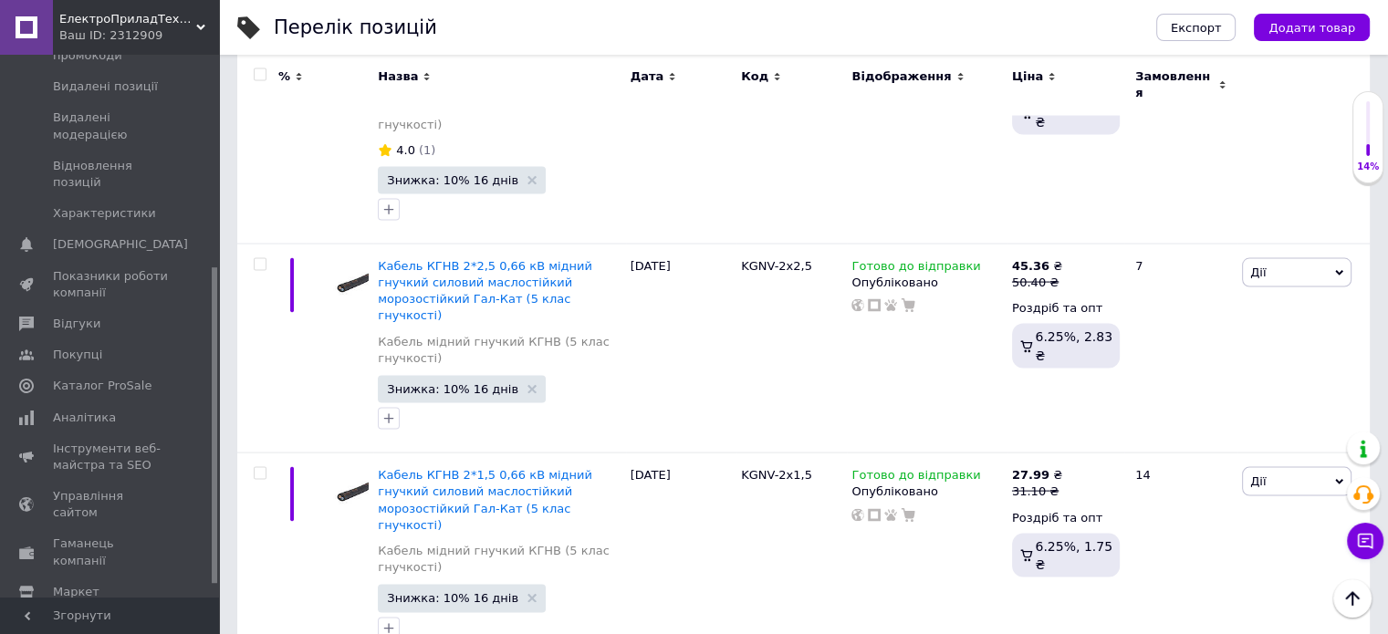
click at [266, 77] on div at bounding box center [260, 74] width 36 height 13
click at [264, 73] on input "checkbox" at bounding box center [260, 75] width 12 height 12
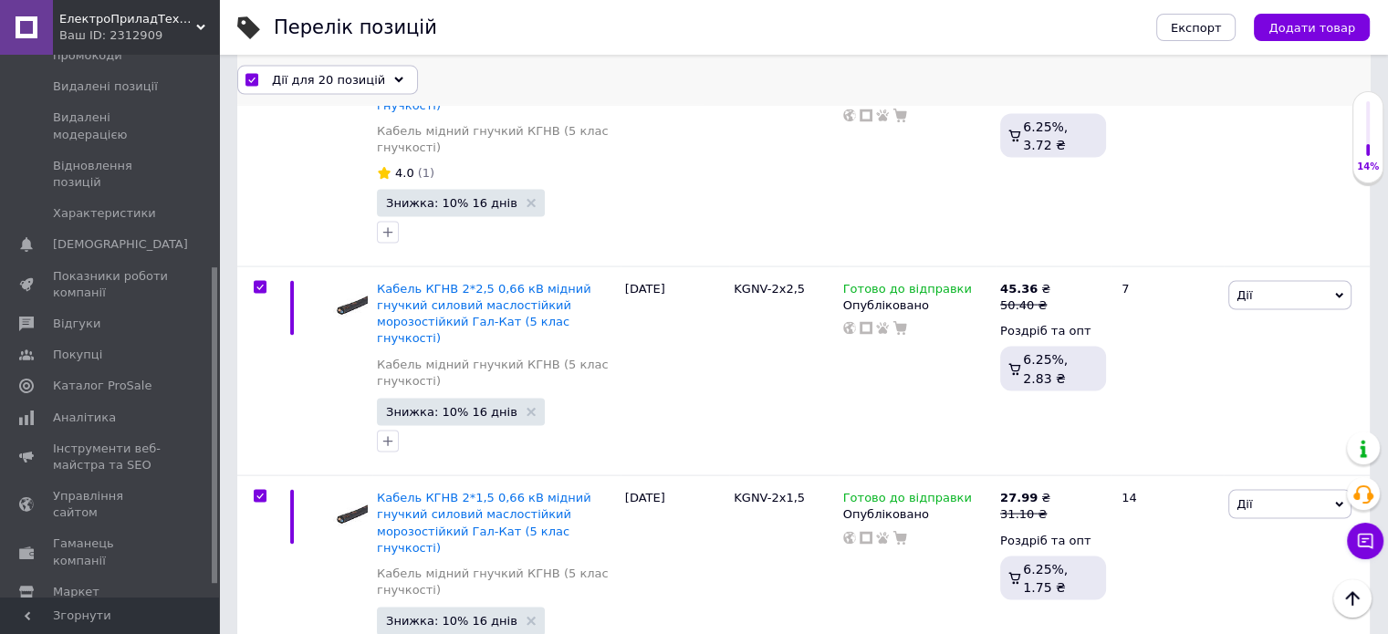
click at [280, 76] on span "Дії для 20 позицій" at bounding box center [328, 79] width 113 height 16
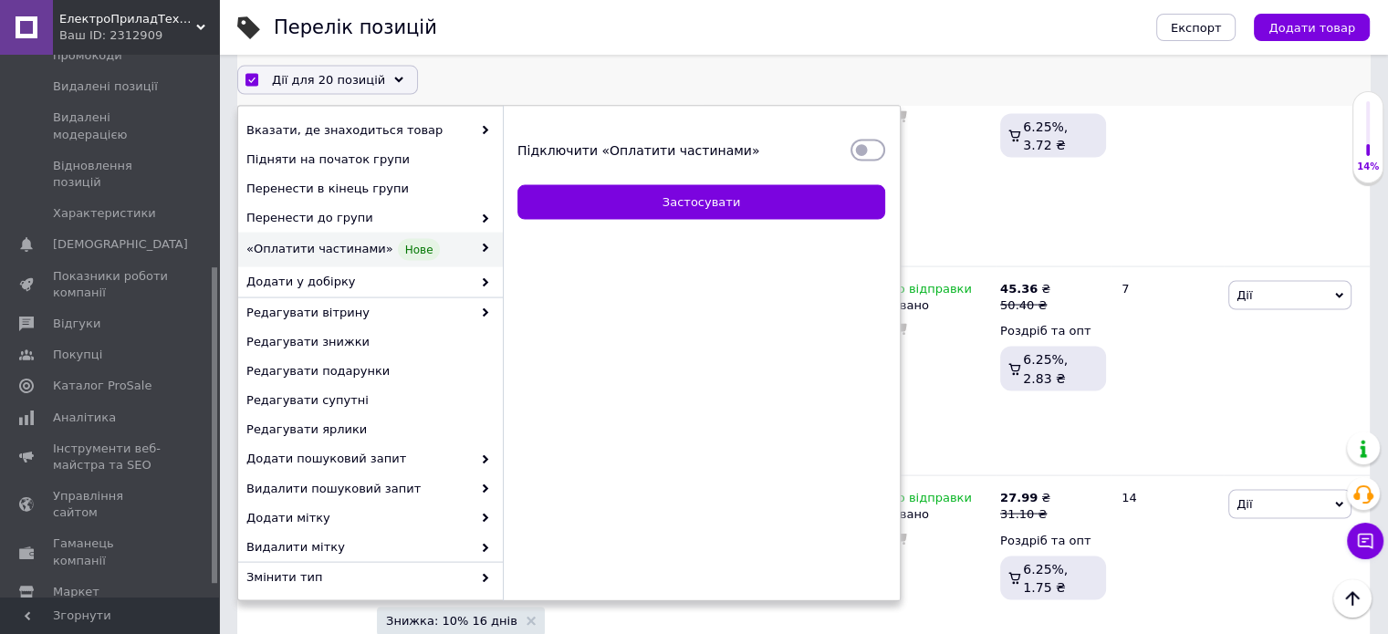
click at [853, 148] on input "Підключити «Оплатити частинами»" at bounding box center [867, 150] width 35 height 18
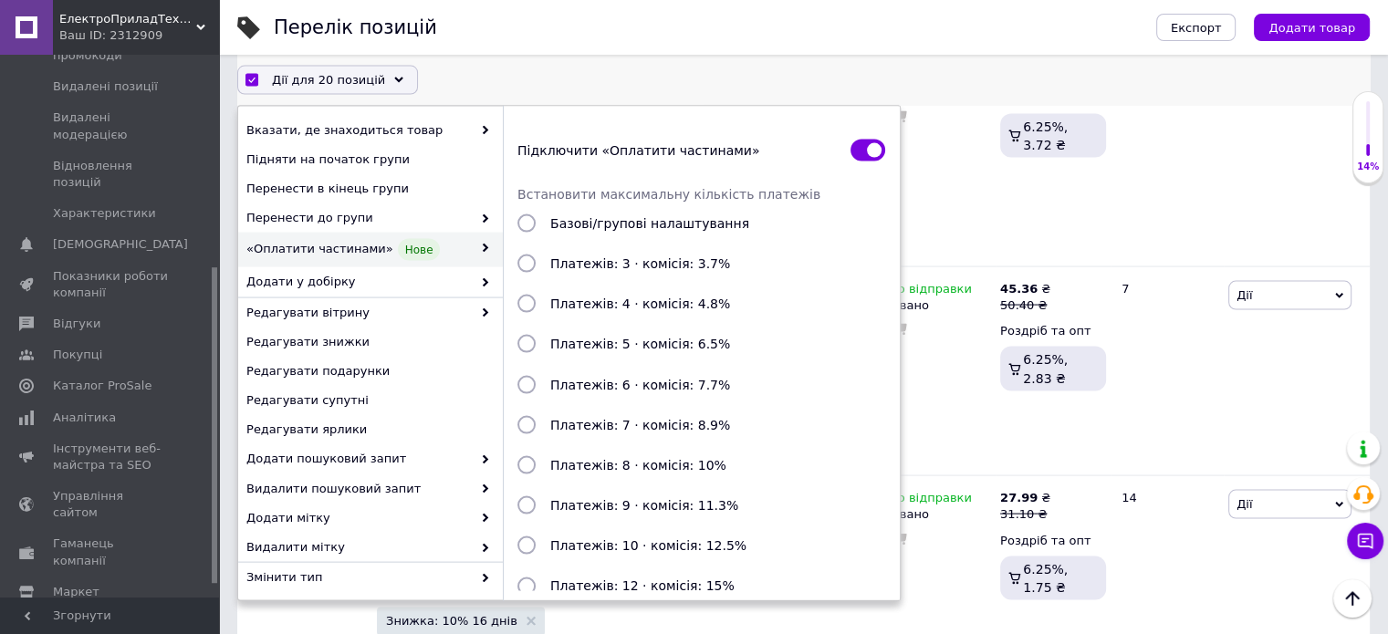
drag, startPoint x: 523, startPoint y: 255, endPoint x: 544, endPoint y: 277, distance: 31.0
click at [523, 254] on label "Платежів: 3 · комісія: 3.7%" at bounding box center [701, 264] width 368 height 40
click at [523, 255] on input "Платежів: 3 · комісія: 3.7%" at bounding box center [526, 264] width 18 height 18
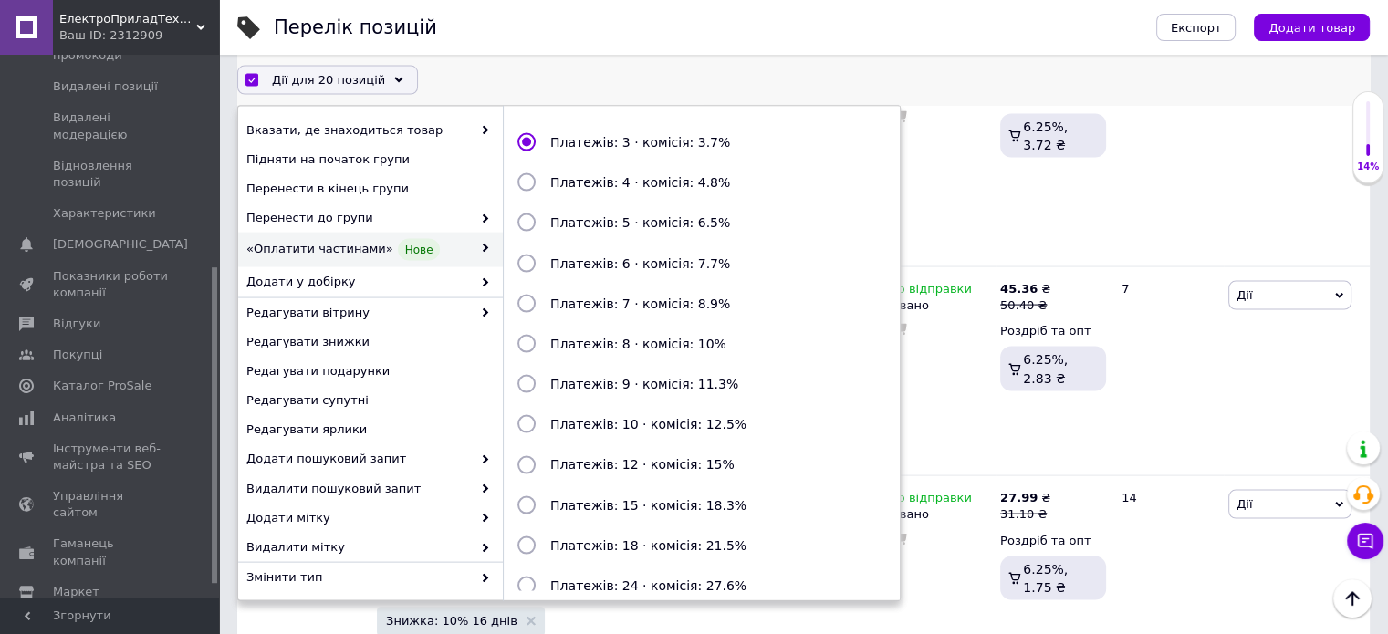
scroll to position [198, 0]
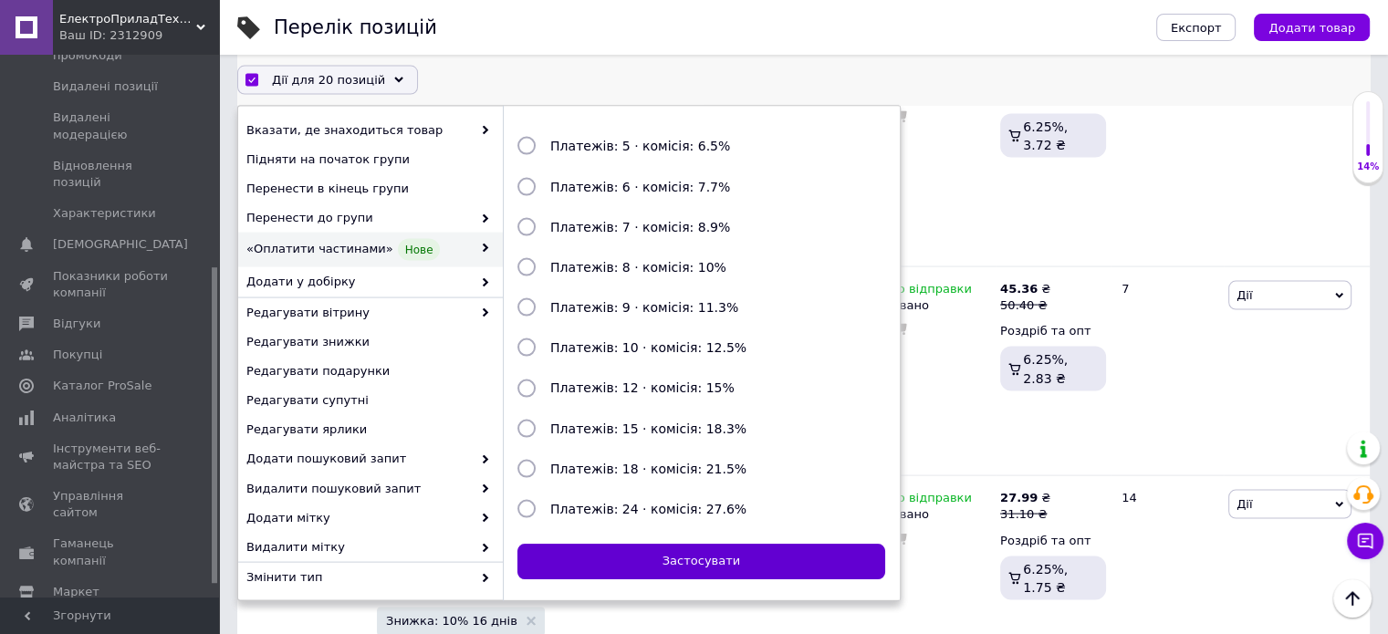
click at [707, 562] on button "Застосувати" at bounding box center [701, 562] width 368 height 36
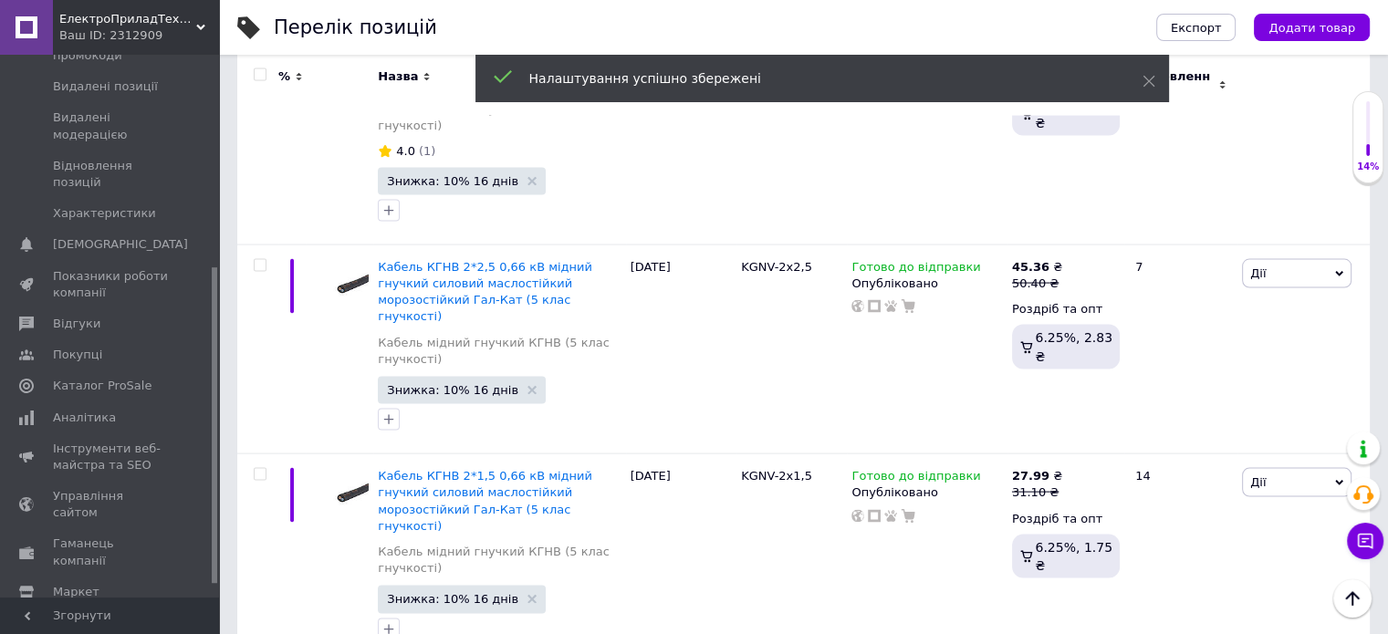
click at [255, 78] on input "checkbox" at bounding box center [260, 75] width 12 height 12
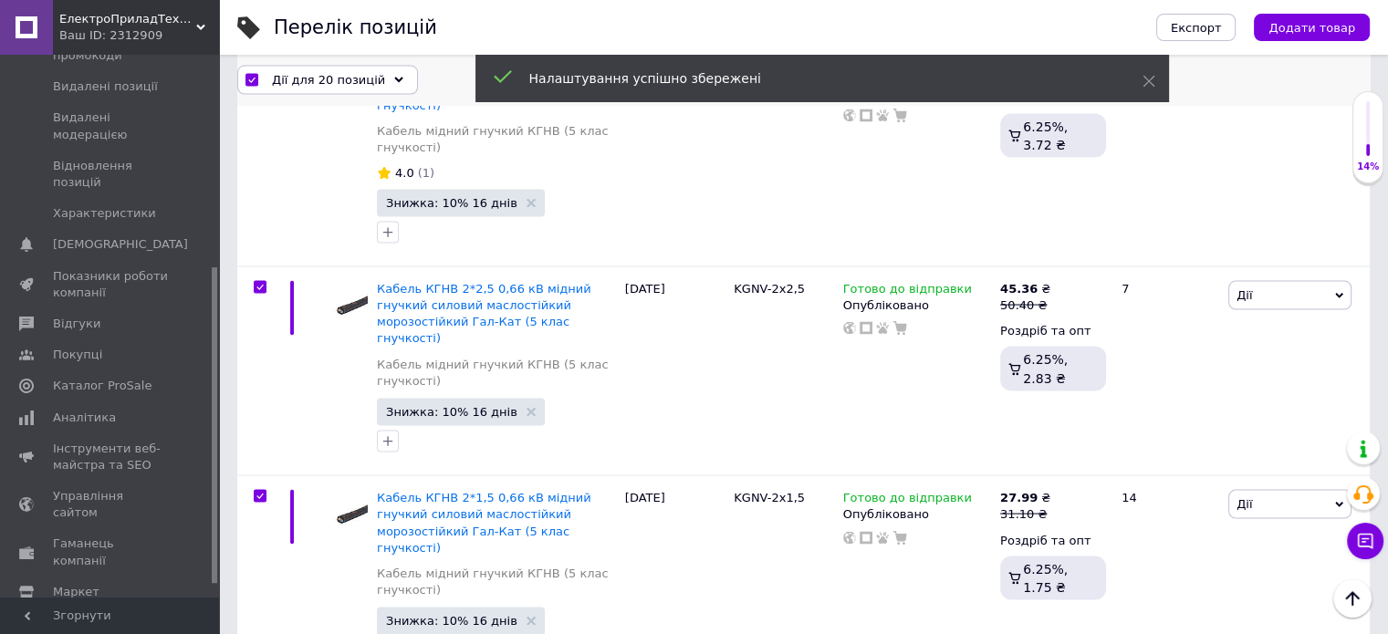
drag, startPoint x: 295, startPoint y: 75, endPoint x: 308, endPoint y: 98, distance: 26.6
click at [299, 78] on span "Дії для 20 позицій" at bounding box center [328, 79] width 113 height 16
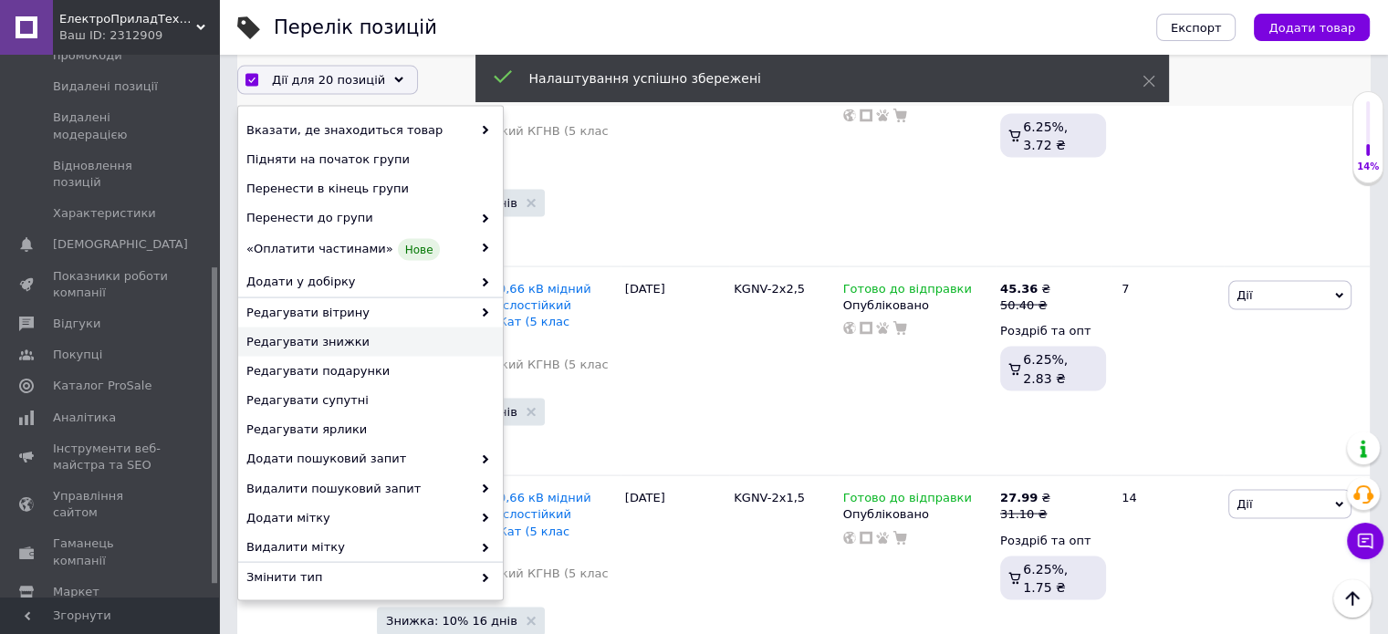
click at [335, 341] on span "Редагувати знижки" at bounding box center [368, 342] width 244 height 16
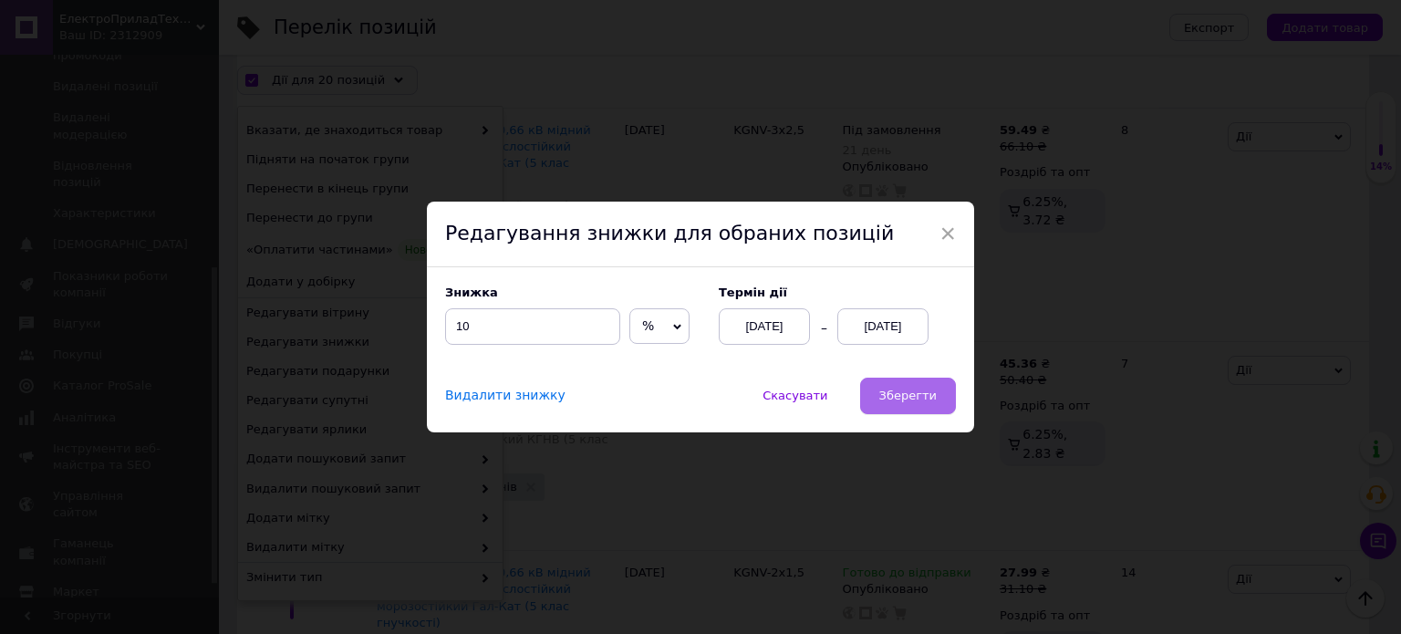
click at [880, 381] on button "Зберегти" at bounding box center [908, 396] width 96 height 36
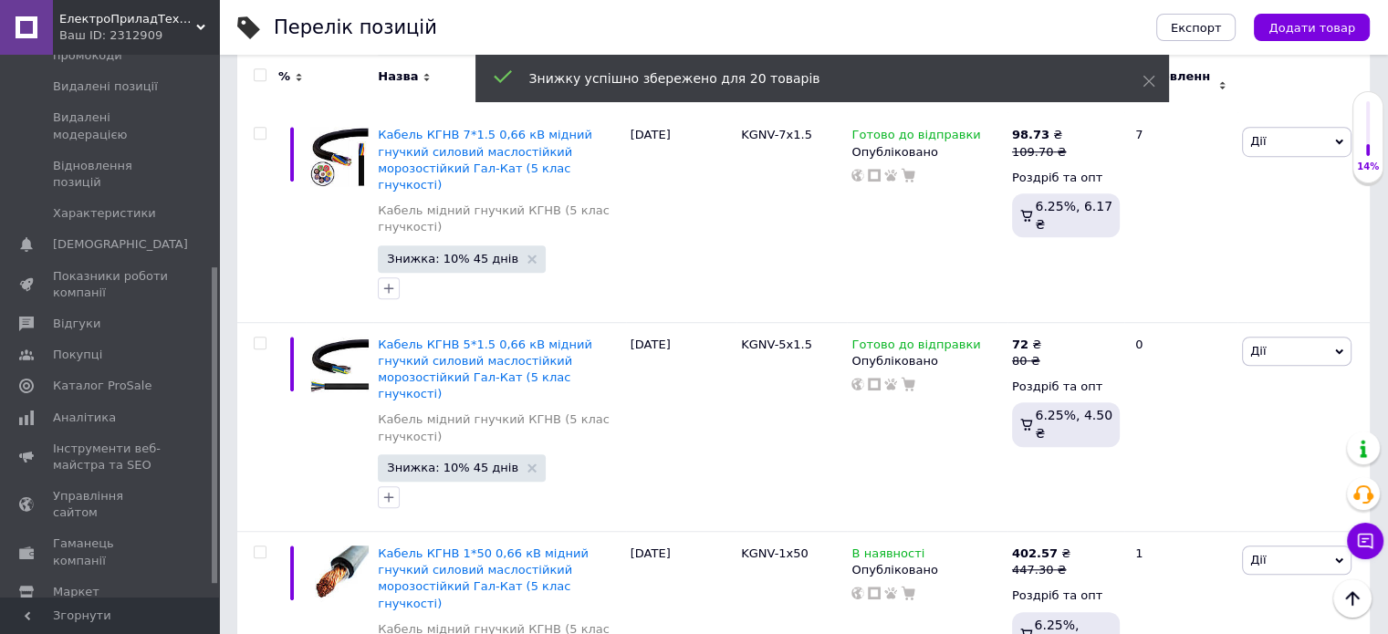
scroll to position [0, 0]
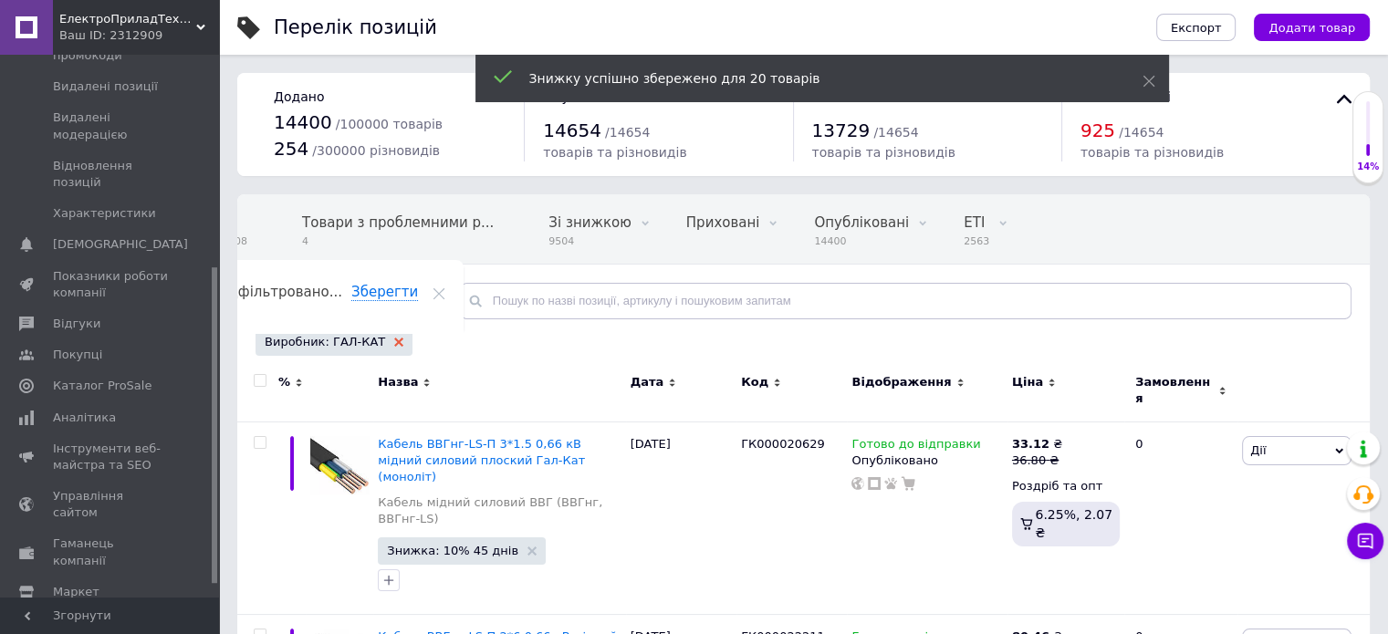
click at [394, 338] on use at bounding box center [398, 342] width 9 height 9
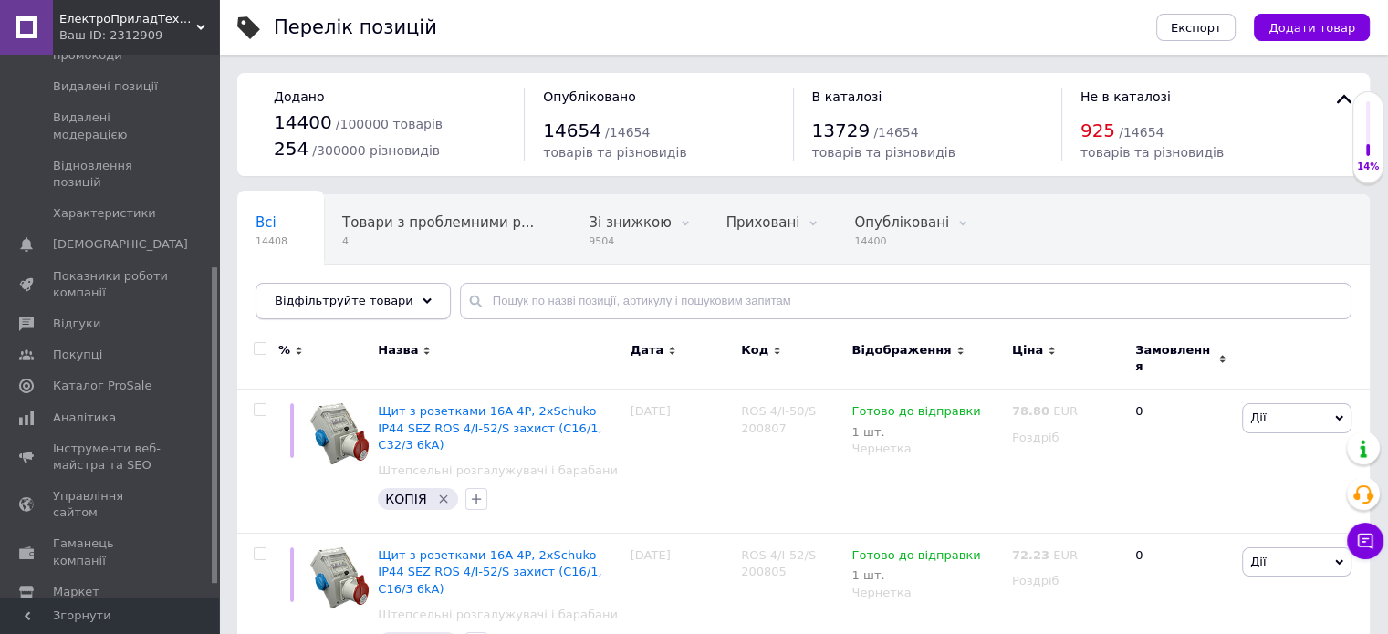
click at [358, 298] on span "Відфільтруйте товари" at bounding box center [344, 301] width 139 height 14
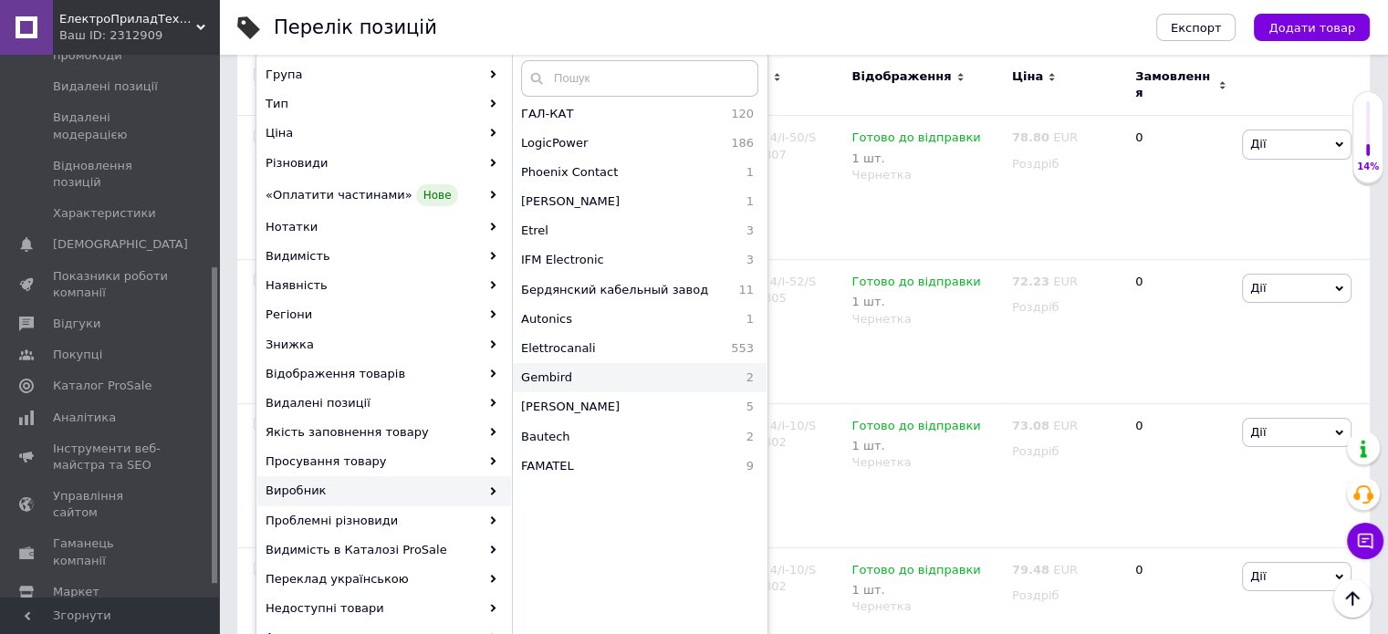
scroll to position [730, 0]
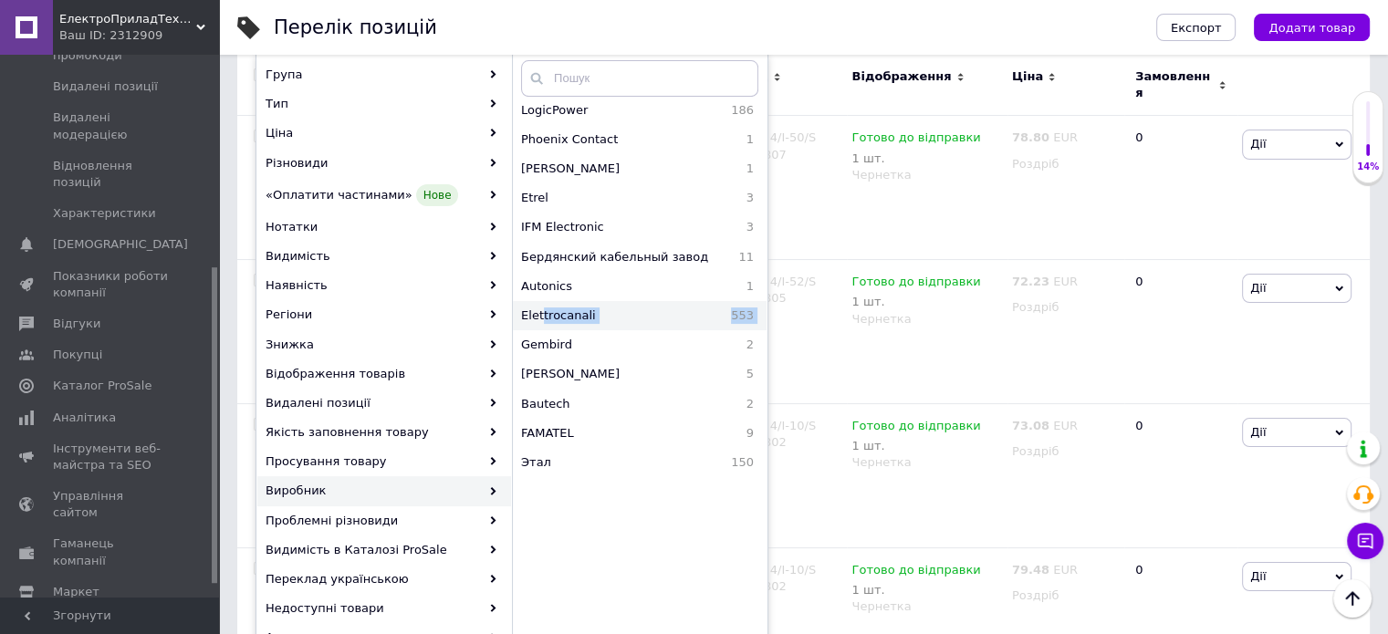
drag, startPoint x: 569, startPoint y: 329, endPoint x: 544, endPoint y: 315, distance: 29.4
click at [544, 315] on div "Не вказаний виробник 1579 Elmar 7 Bourns 1 Circontrol 4 Videx 52 LEDVANCE 27 El…" at bounding box center [639, 286] width 255 height 365
click at [545, 316] on span "Elettrocanali" at bounding box center [602, 315] width 163 height 16
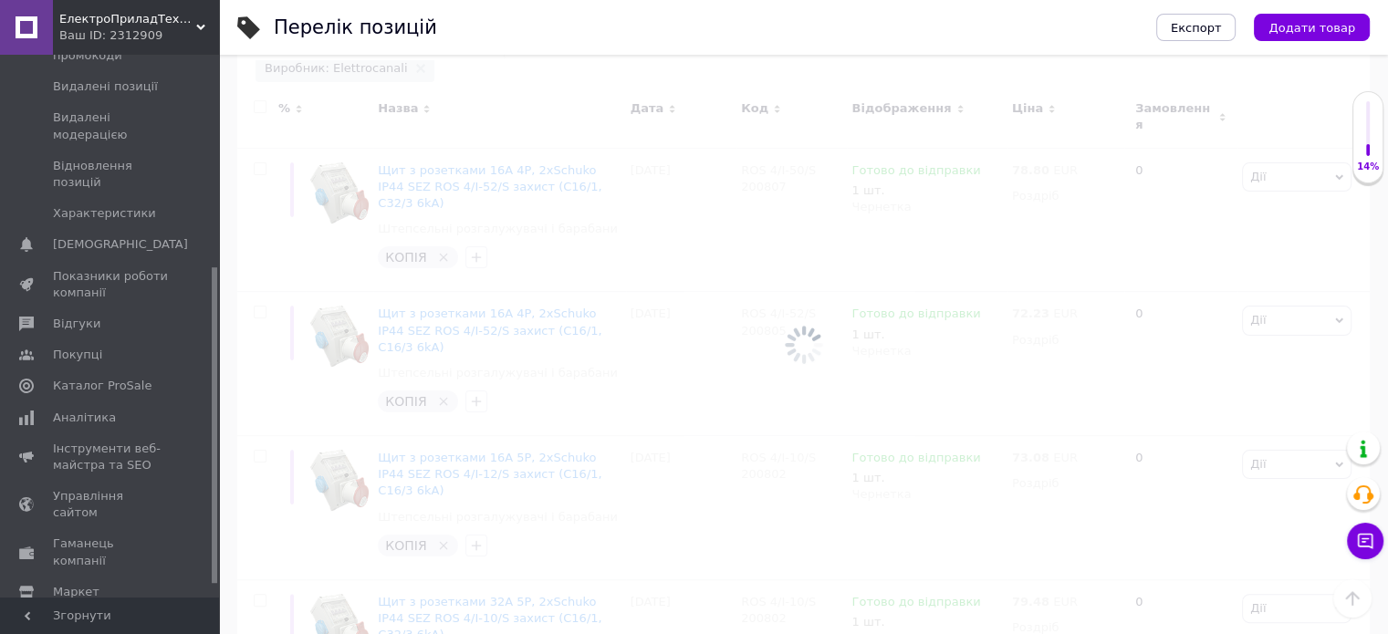
scroll to position [0, 40]
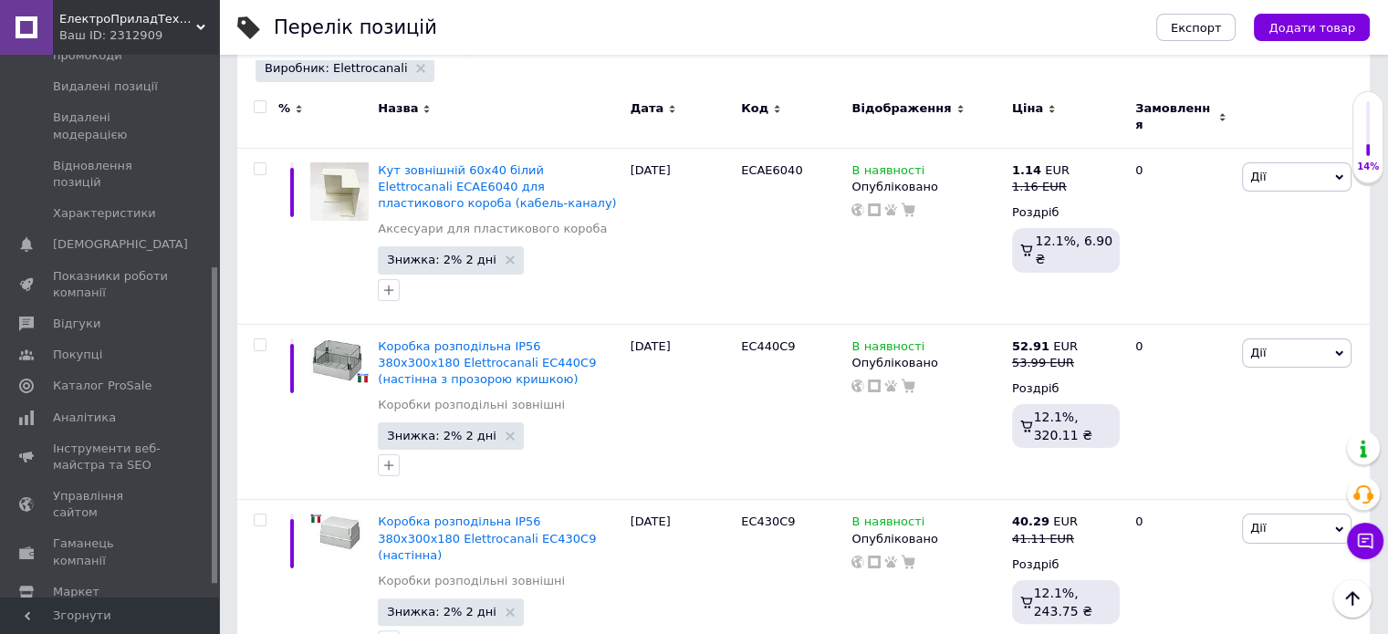
click at [256, 109] on input "checkbox" at bounding box center [260, 107] width 12 height 12
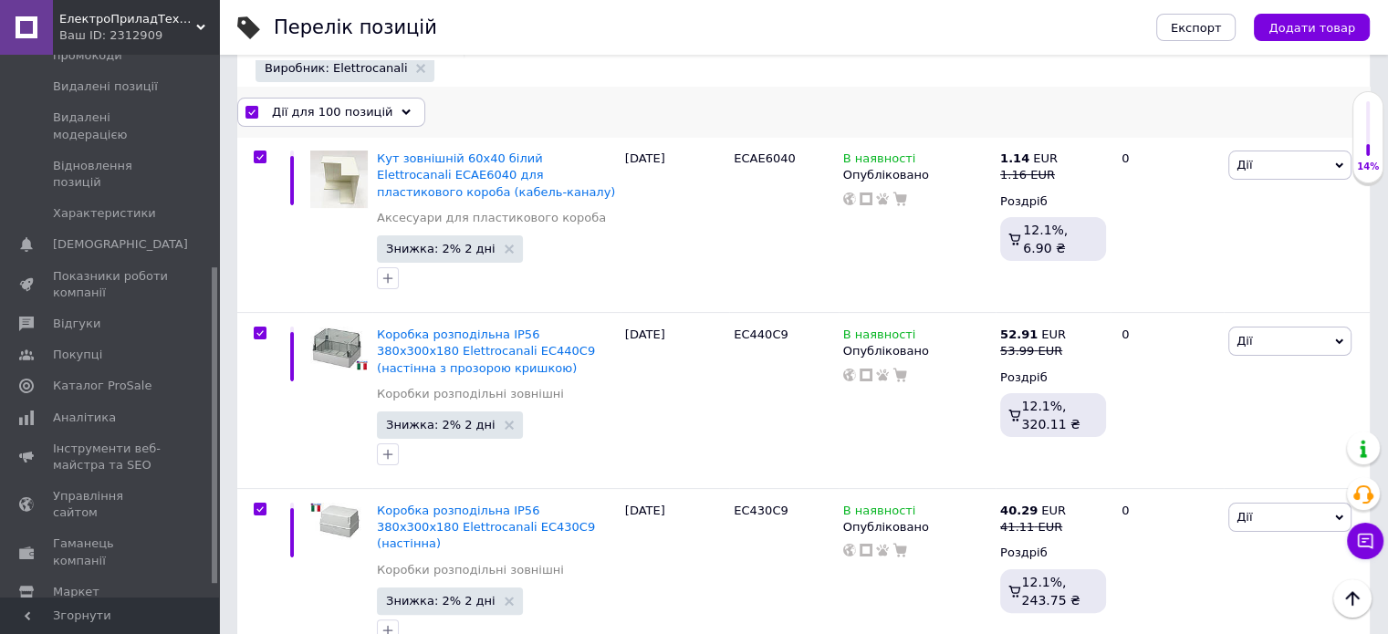
click at [278, 112] on span "Дії для 100 позицій" at bounding box center [332, 112] width 120 height 16
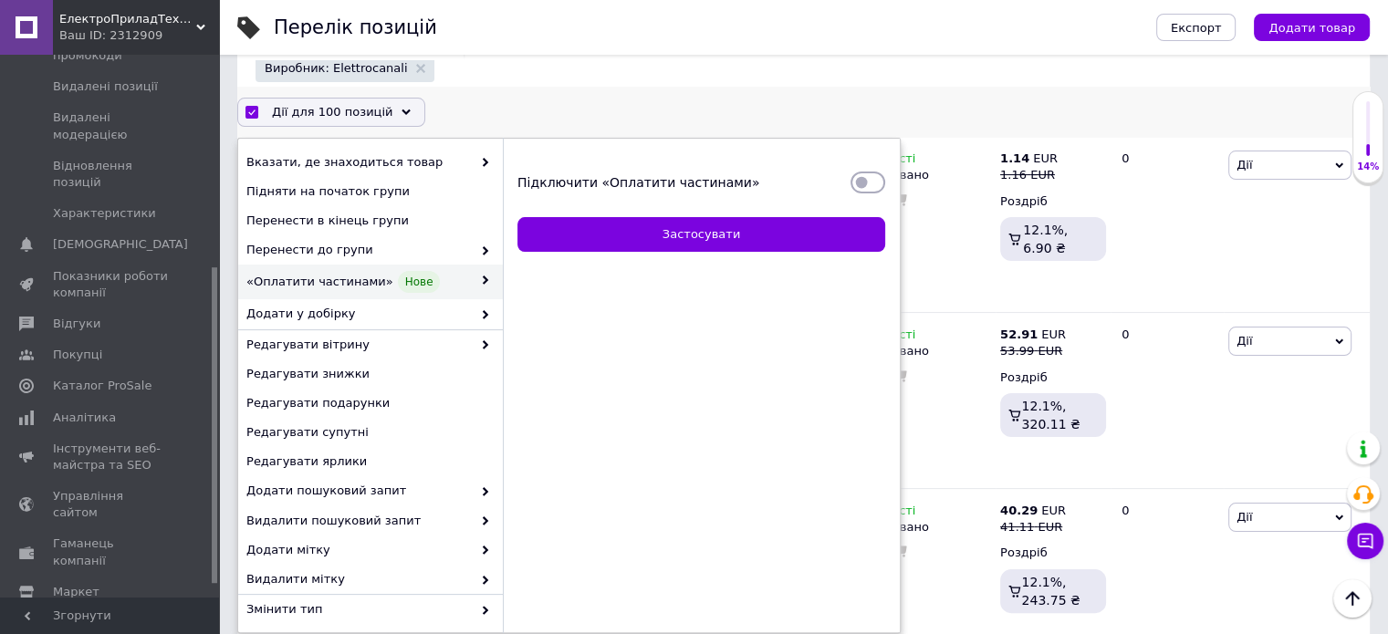
click at [872, 189] on input "Підключити «Оплатити частинами»" at bounding box center [867, 182] width 35 height 18
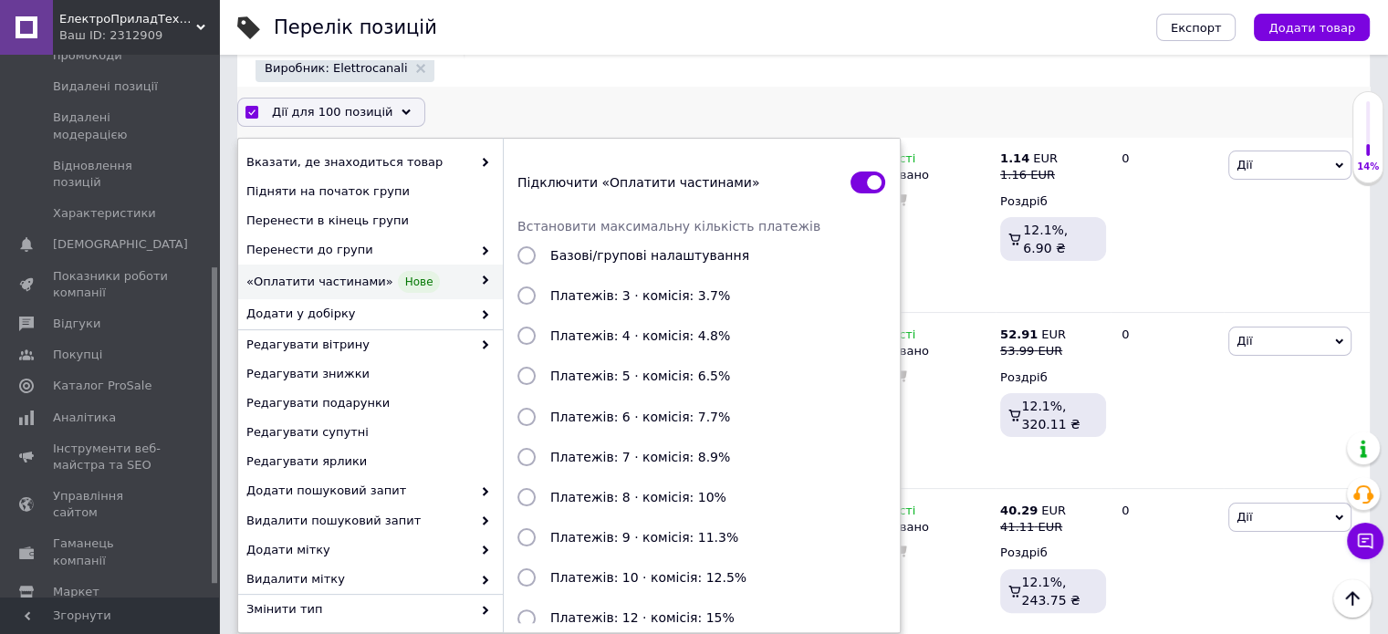
click at [536, 300] on div at bounding box center [526, 295] width 33 height 18
click at [536, 300] on input "Платежів: 3 · комісія: 3.7%" at bounding box center [526, 295] width 18 height 18
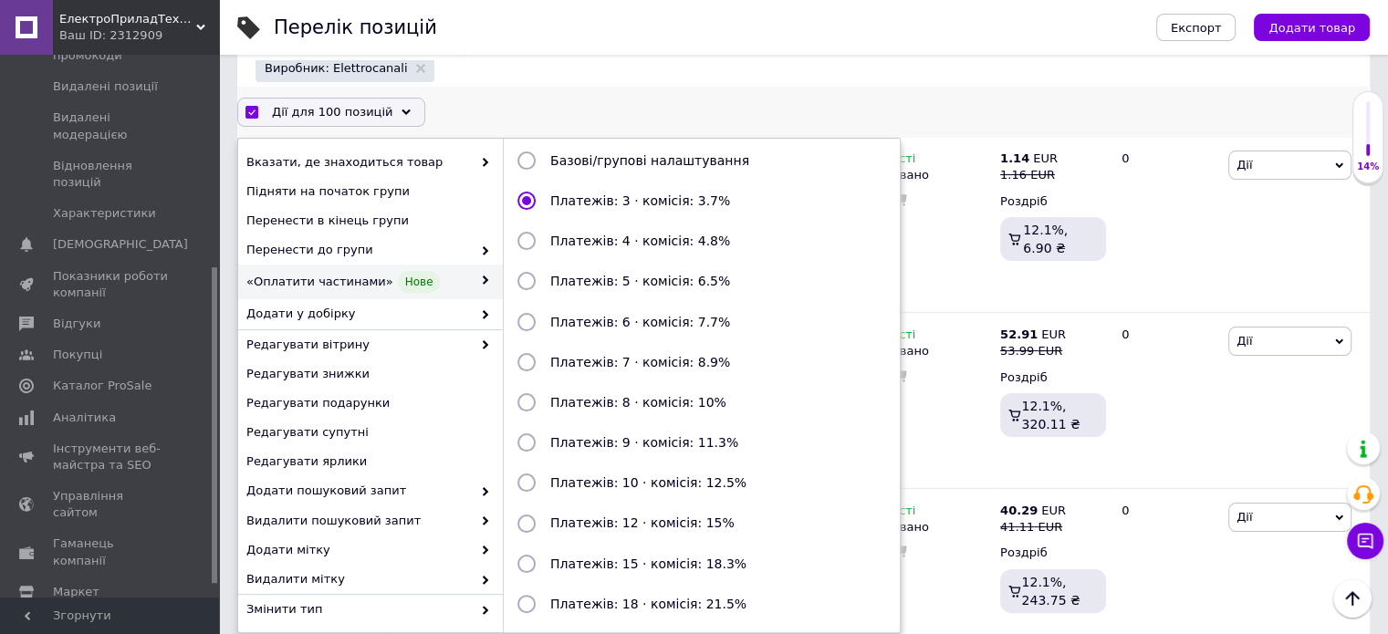
scroll to position [198, 0]
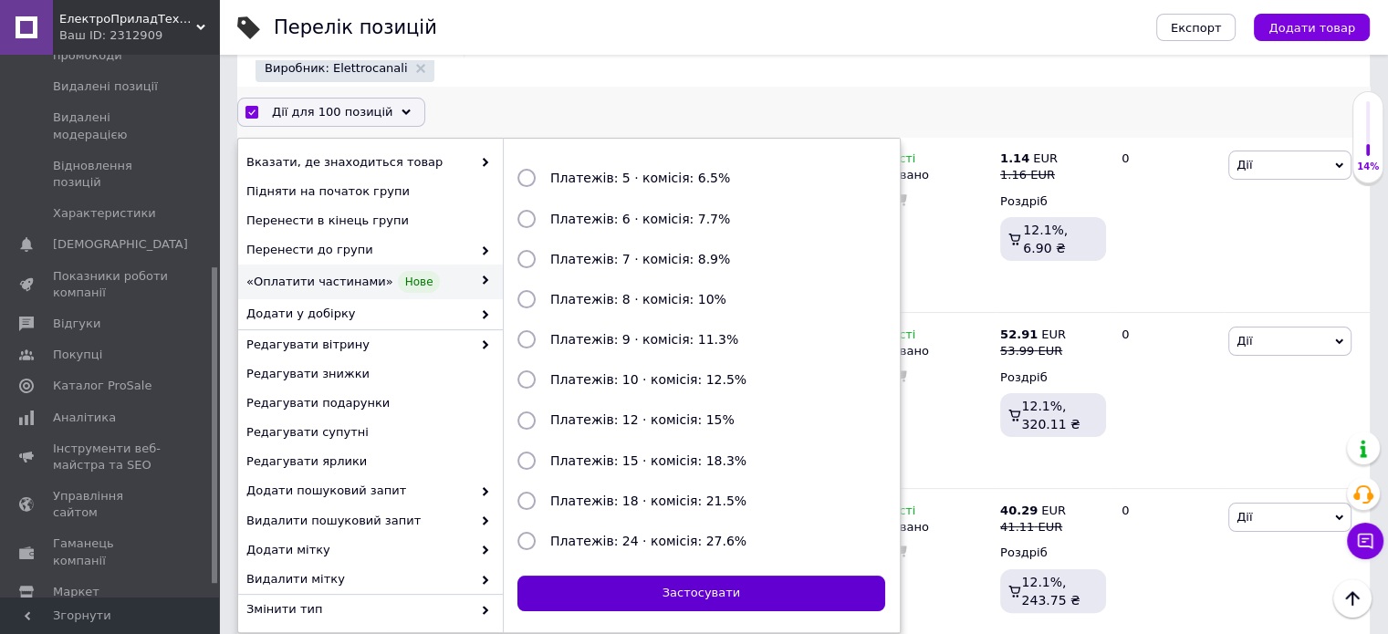
click at [650, 579] on button "Застосувати" at bounding box center [701, 594] width 368 height 36
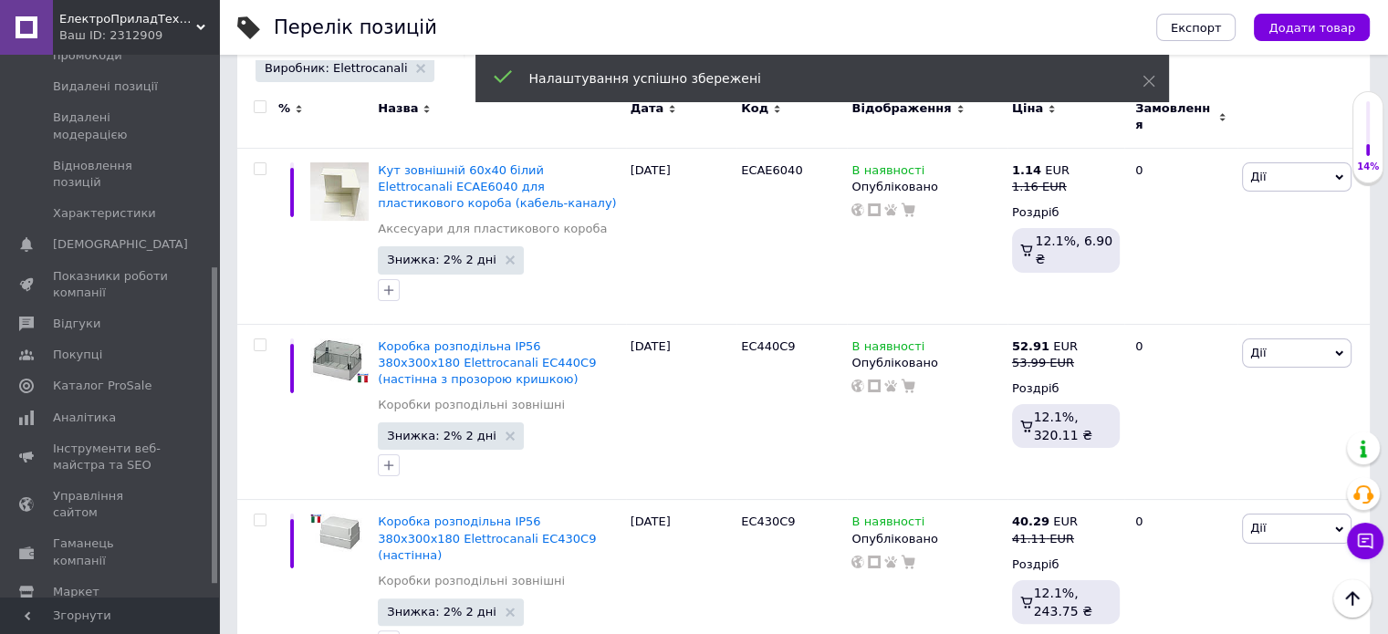
click at [255, 109] on input "checkbox" at bounding box center [260, 107] width 12 height 12
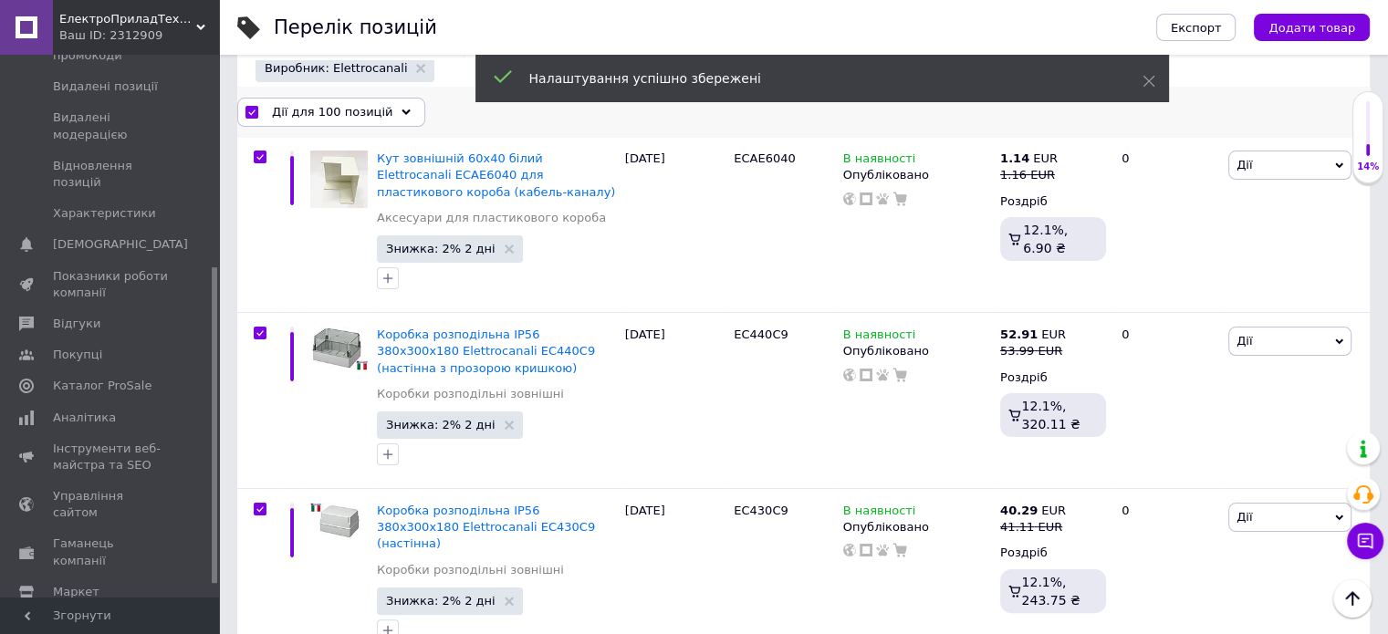
click at [283, 108] on span "Дії для 100 позицій" at bounding box center [332, 112] width 120 height 16
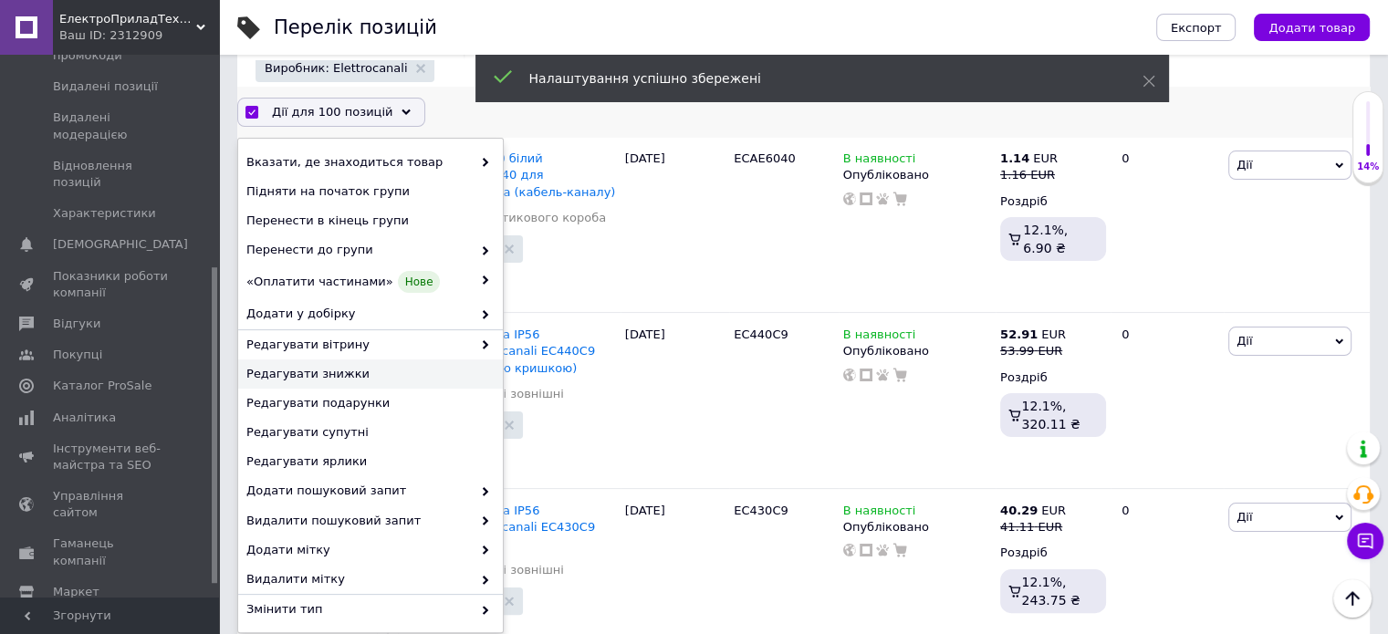
click at [349, 380] on span "Редагувати знижки" at bounding box center [368, 374] width 244 height 16
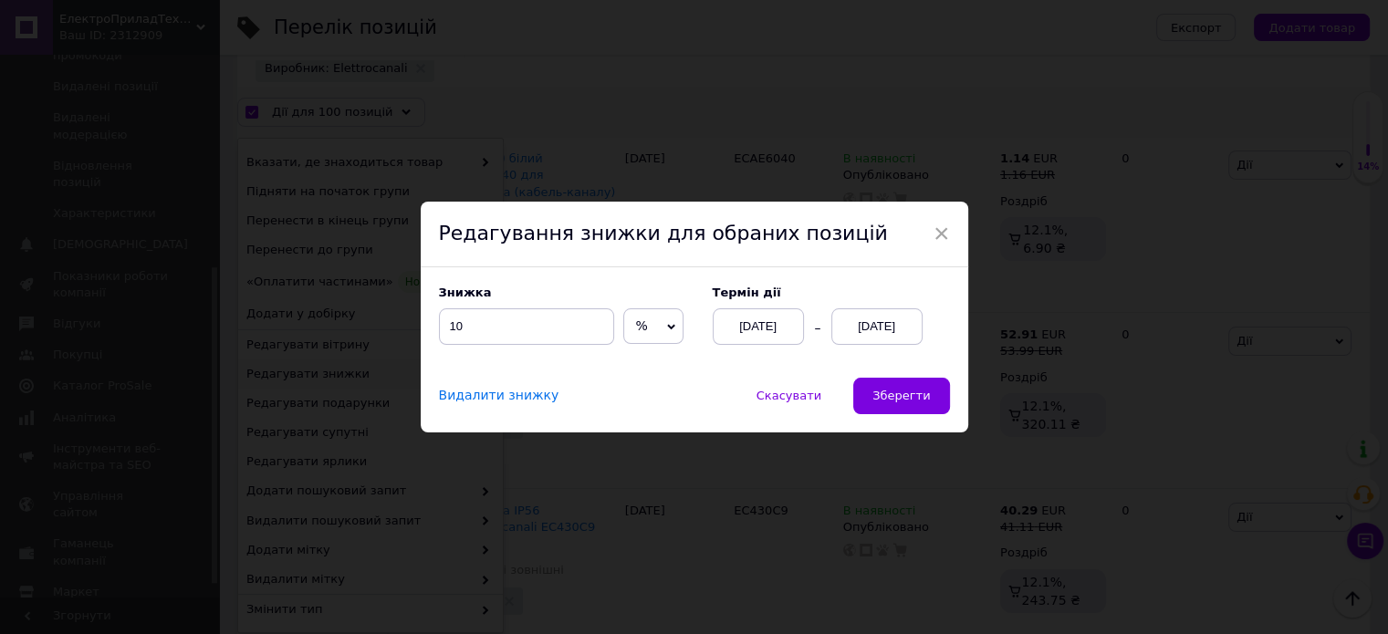
scroll to position [199, 0]
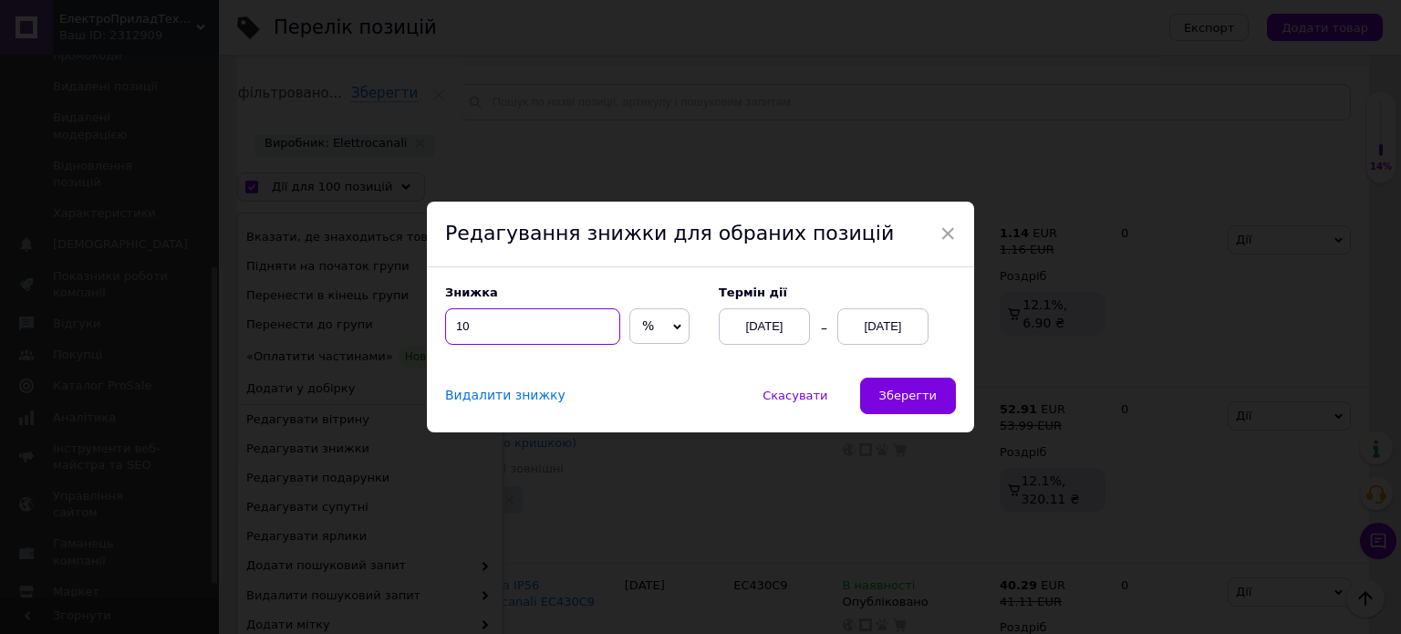
click at [520, 338] on input "10" at bounding box center [532, 326] width 175 height 36
click at [908, 392] on span "Зберегти" at bounding box center [908, 396] width 57 height 14
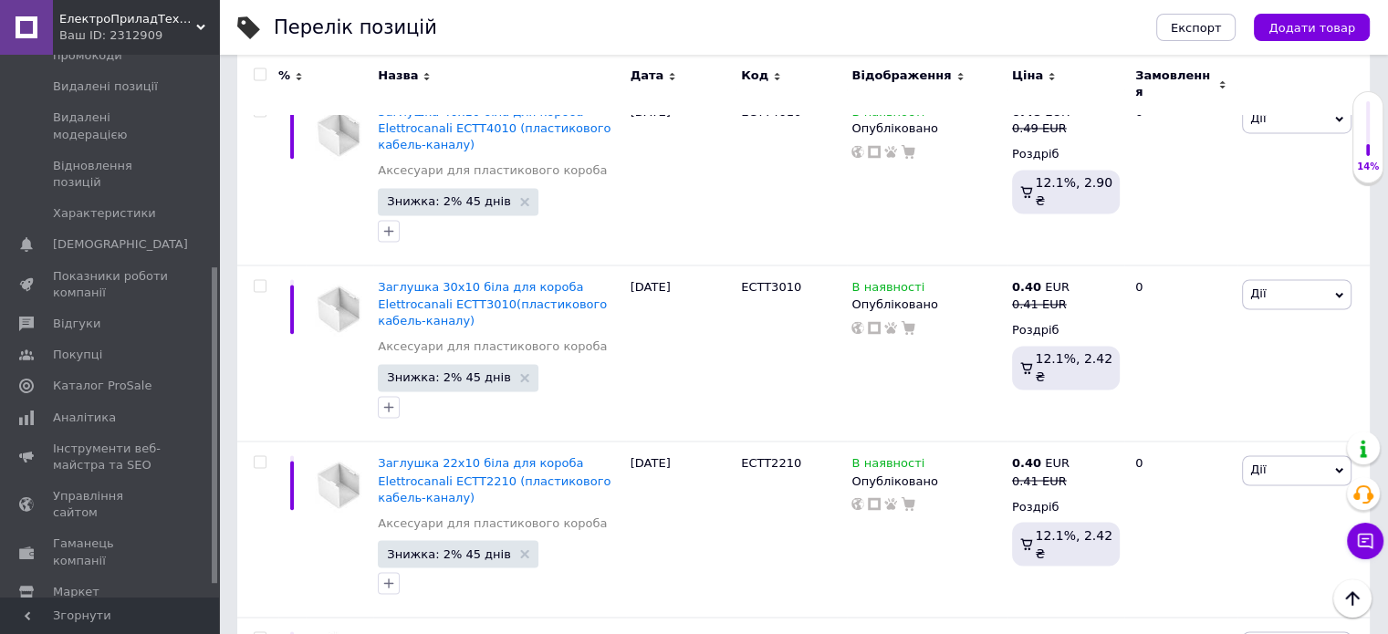
scroll to position [16876, 0]
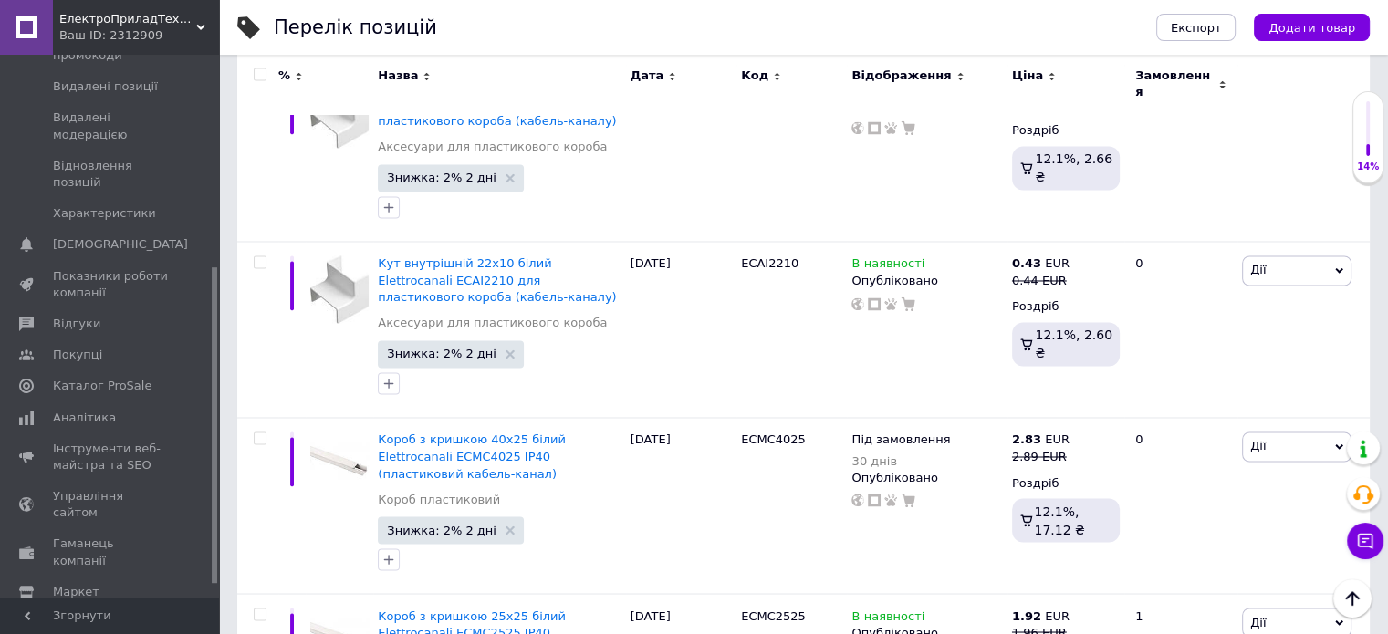
click at [255, 76] on input "checkbox" at bounding box center [260, 75] width 12 height 12
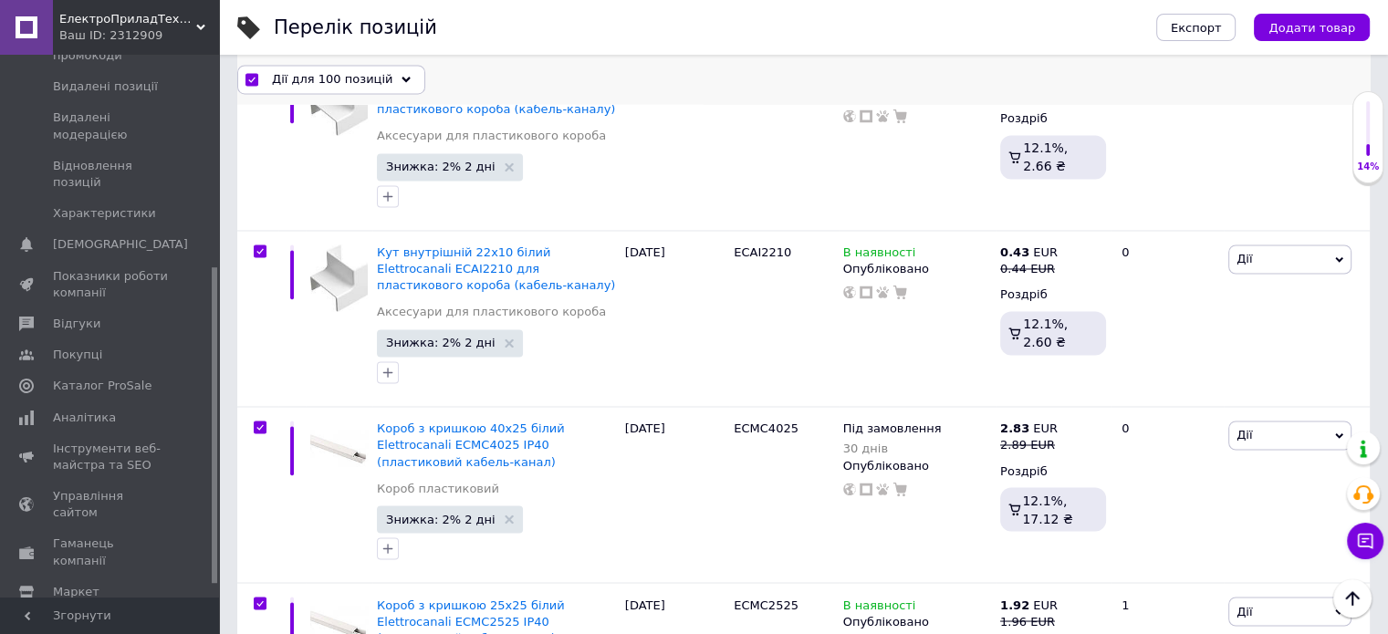
scroll to position [16875, 0]
click at [285, 89] on div "Дії для 100 позицій" at bounding box center [331, 79] width 188 height 29
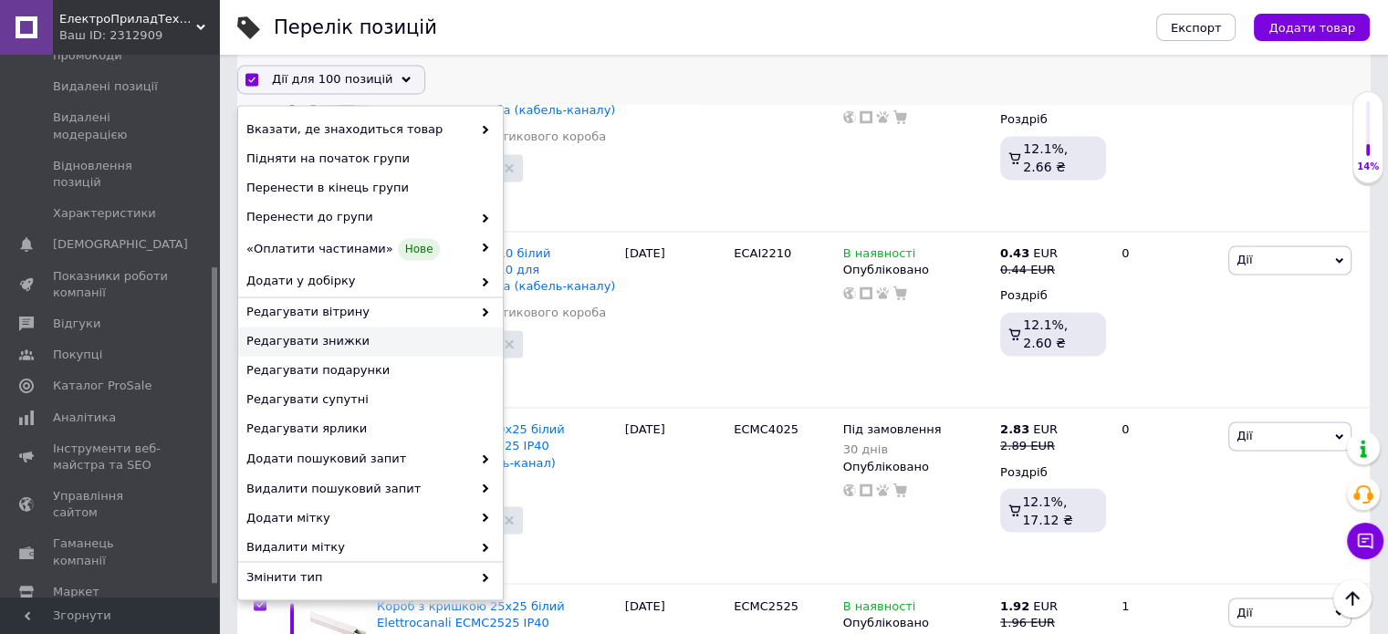
click at [338, 349] on div "Редагувати знижки" at bounding box center [370, 342] width 265 height 29
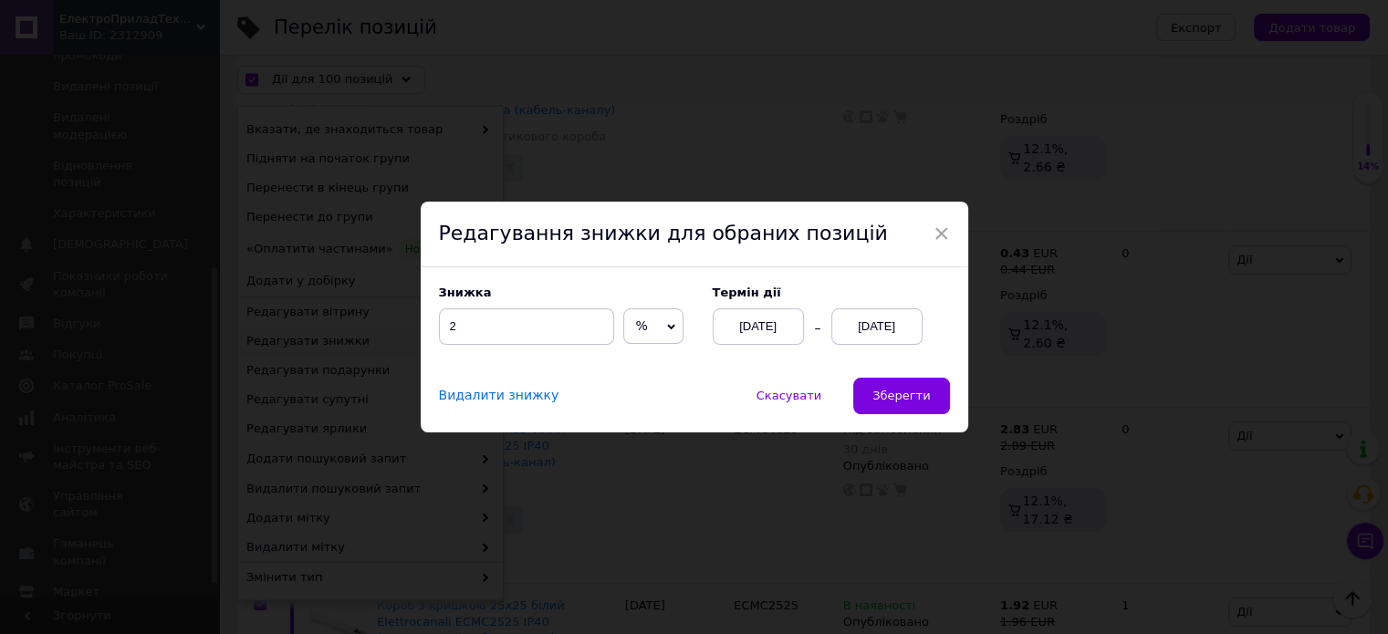
scroll to position [16801, 0]
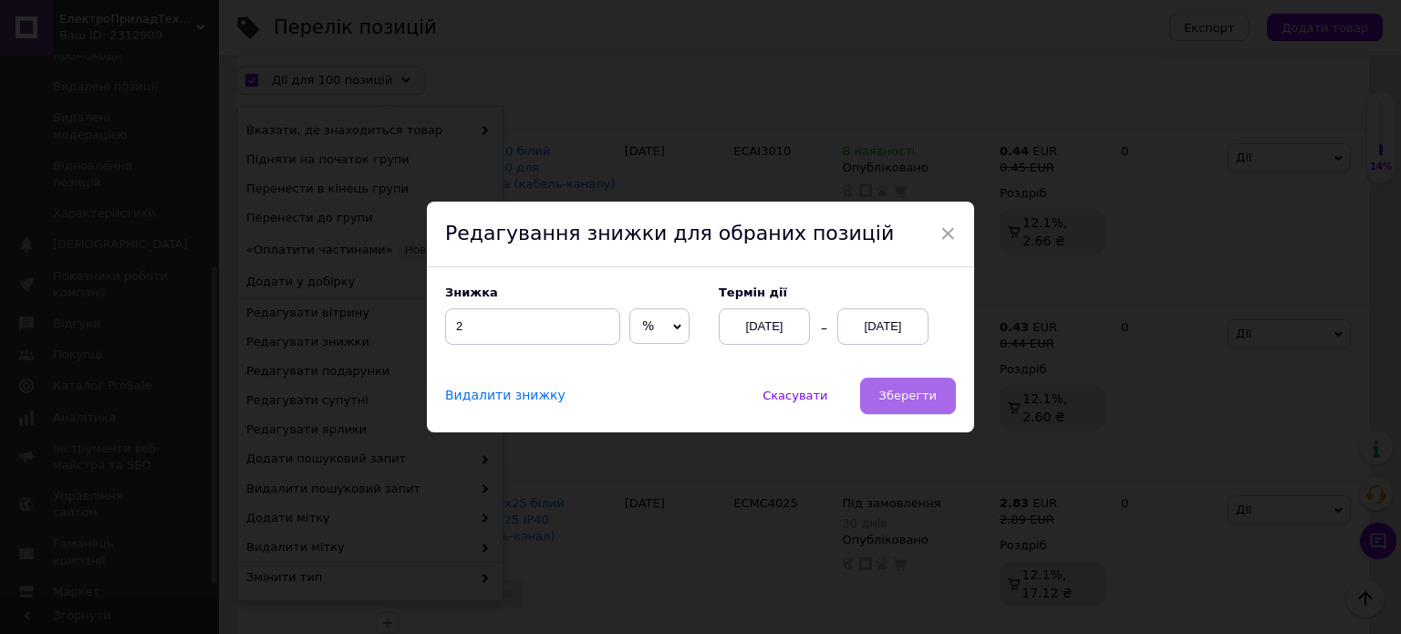
click at [884, 394] on button "Зберегти" at bounding box center [908, 396] width 96 height 36
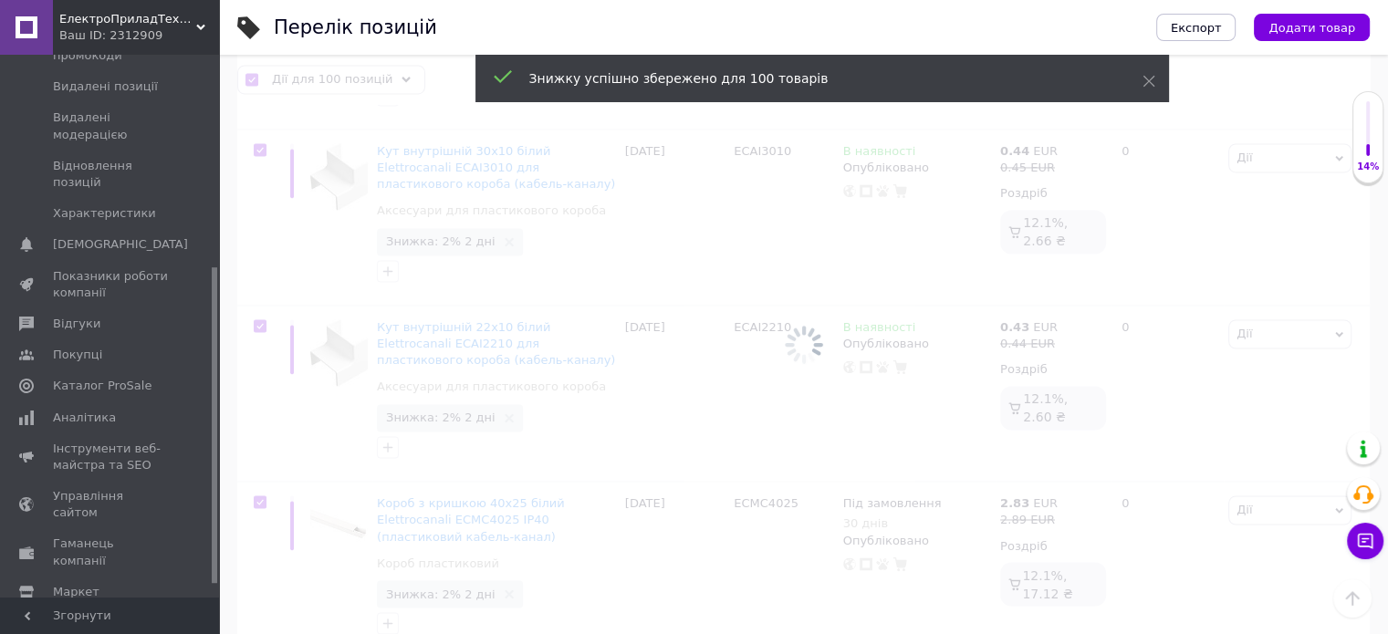
scroll to position [0, 40]
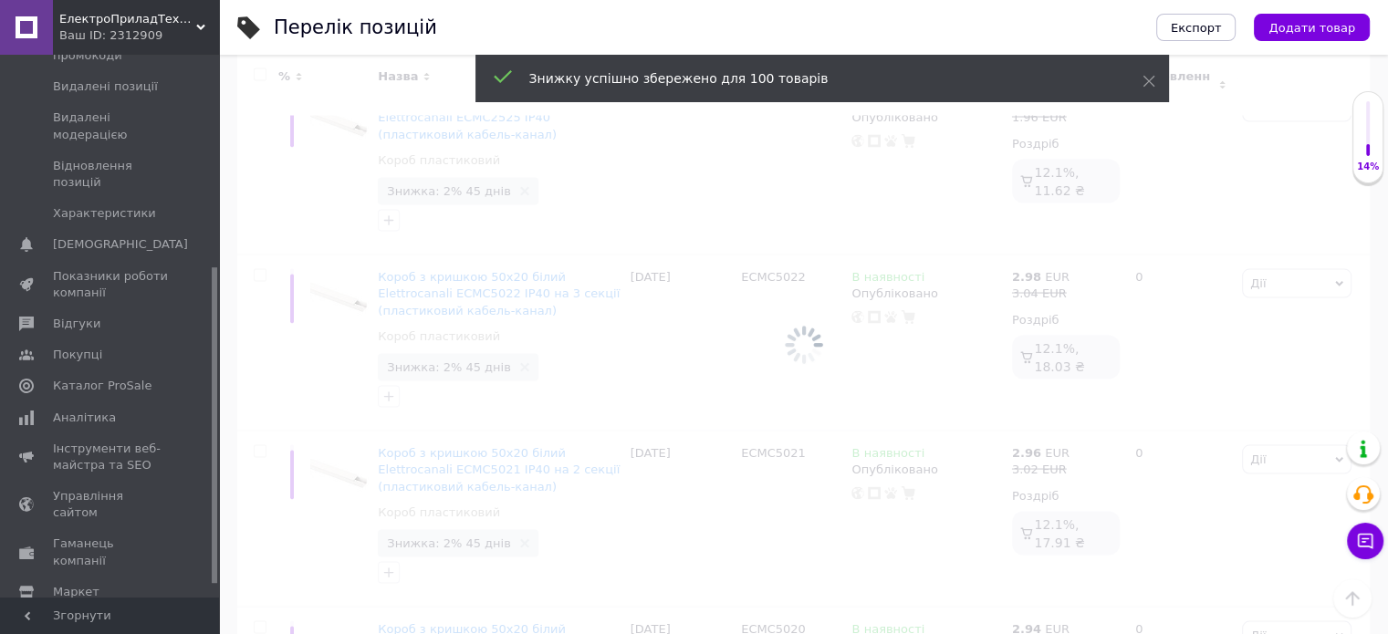
scroll to position [17391, 0]
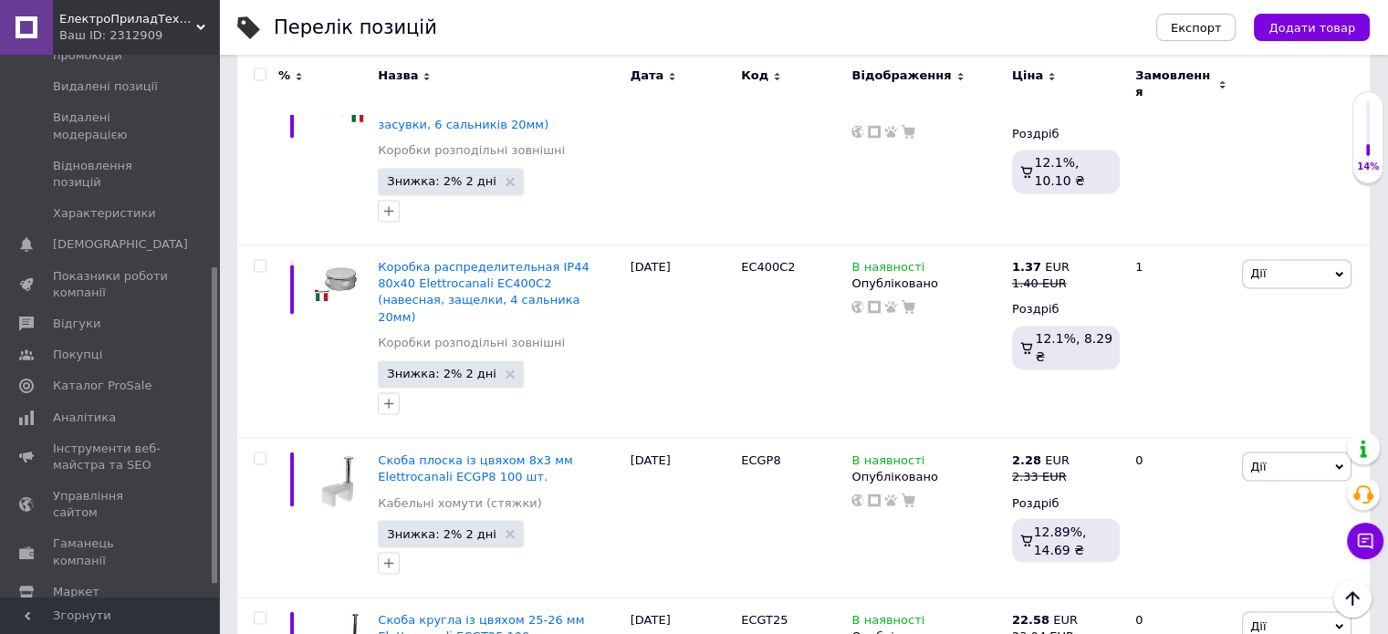
click at [262, 72] on input "checkbox" at bounding box center [260, 75] width 12 height 12
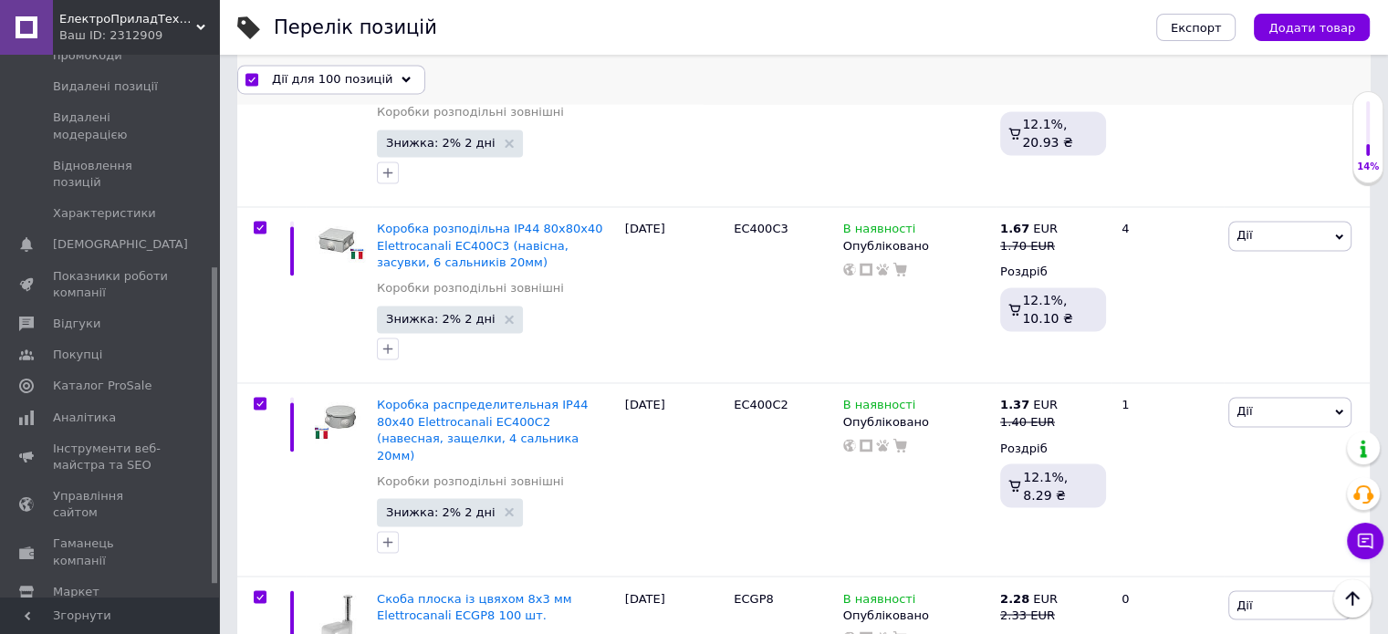
scroll to position [16911, 0]
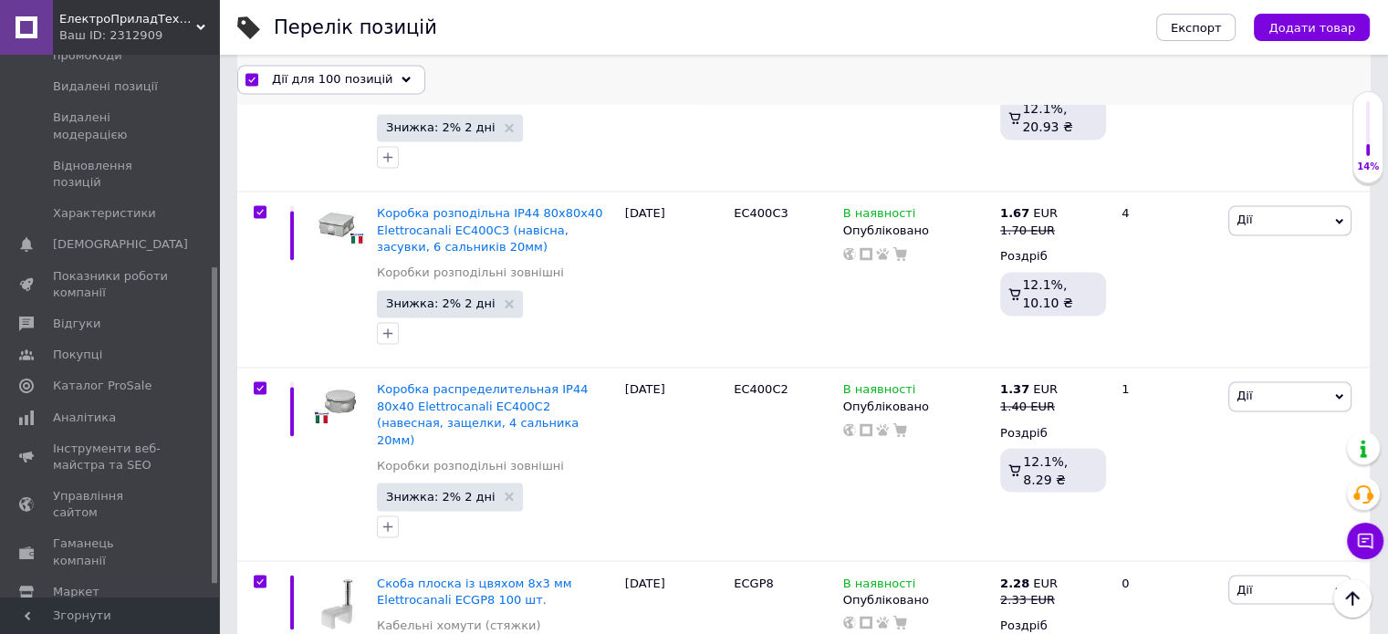
click at [282, 83] on span "Дії для 100 позицій" at bounding box center [332, 79] width 120 height 16
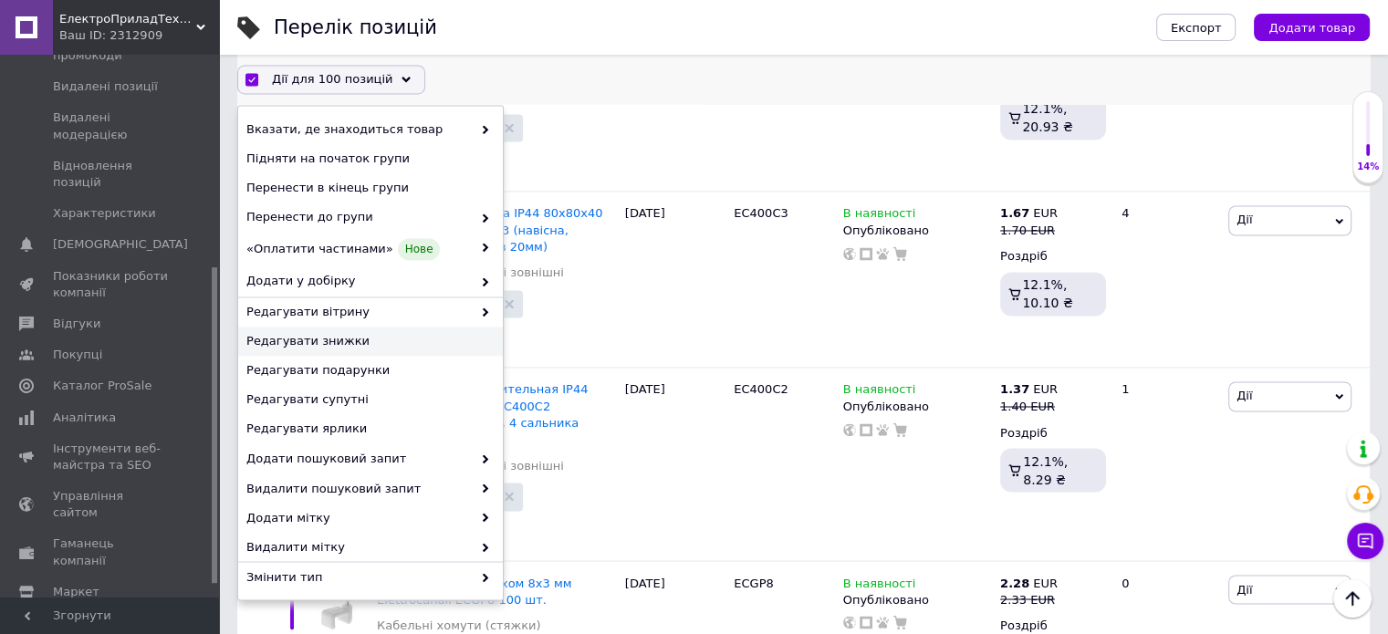
click at [343, 346] on span "Редагувати знижки" at bounding box center [368, 342] width 244 height 16
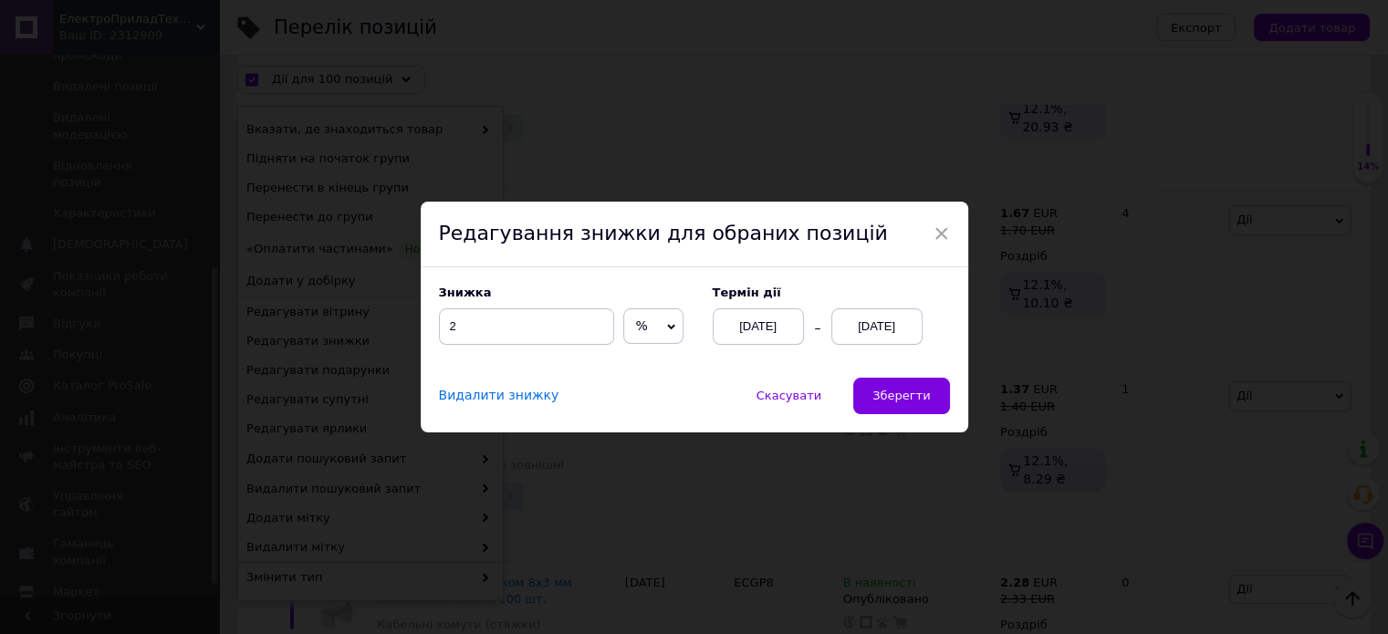
scroll to position [16838, 0]
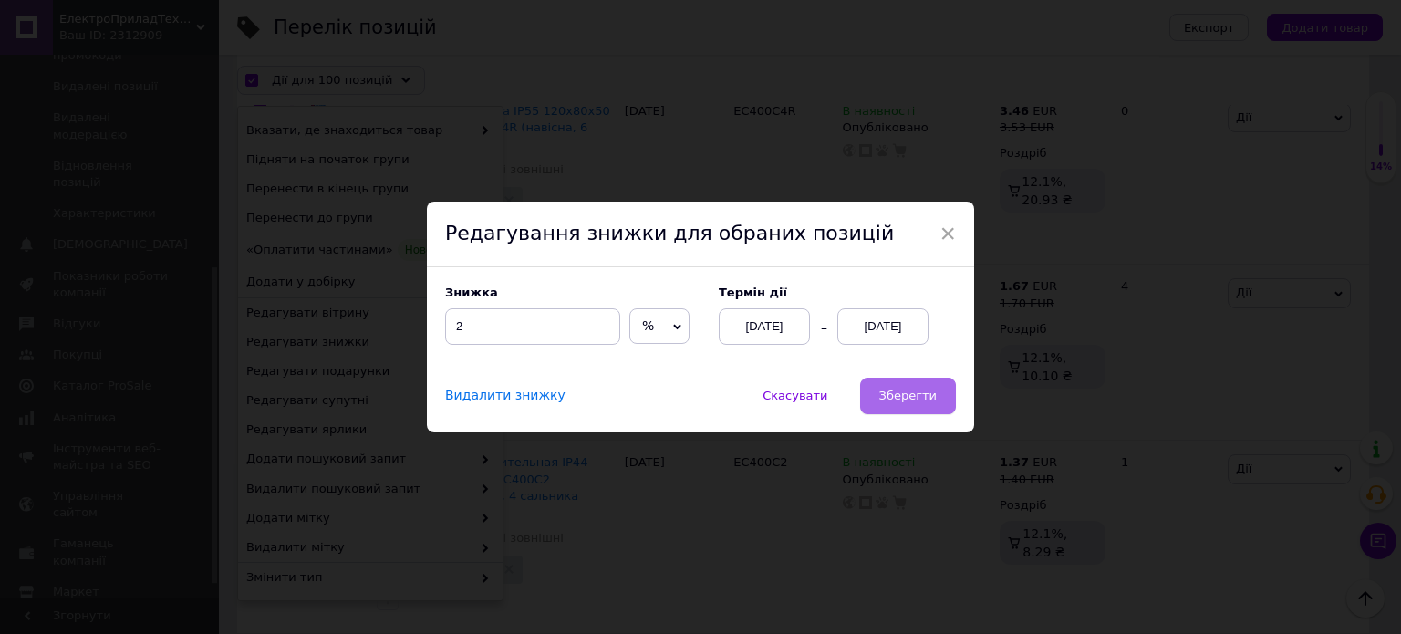
click at [909, 402] on span "Зберегти" at bounding box center [908, 396] width 57 height 14
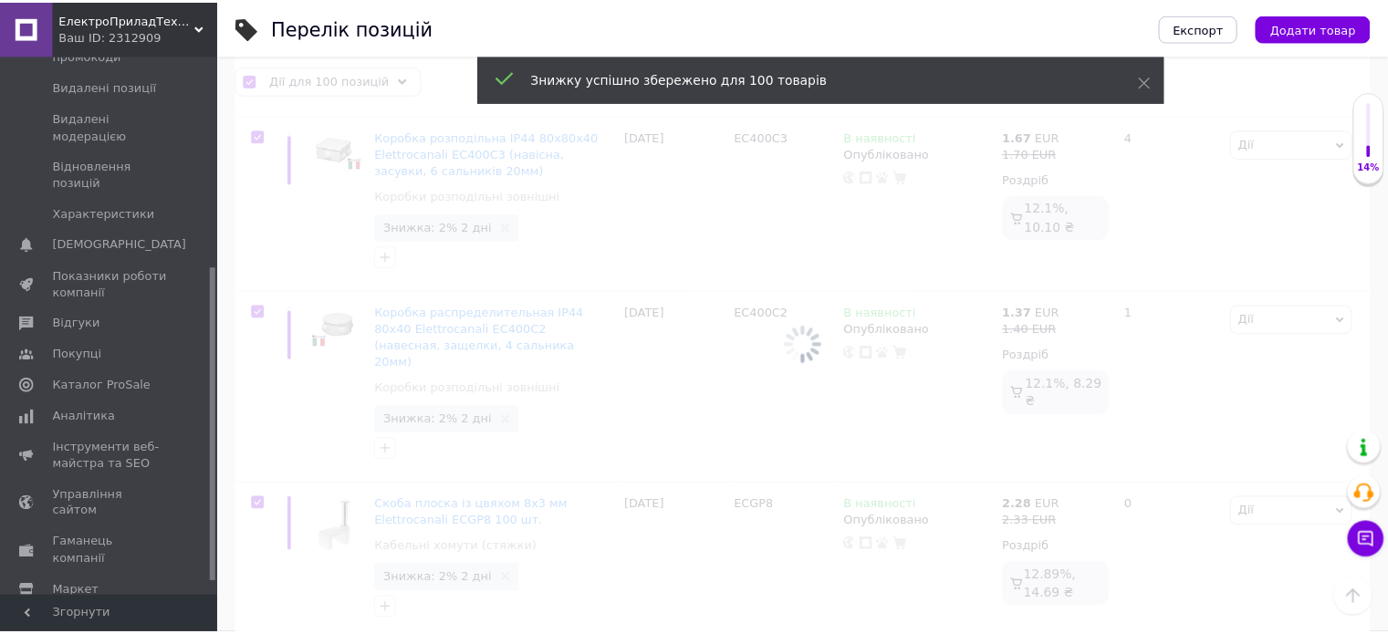
scroll to position [0, 40]
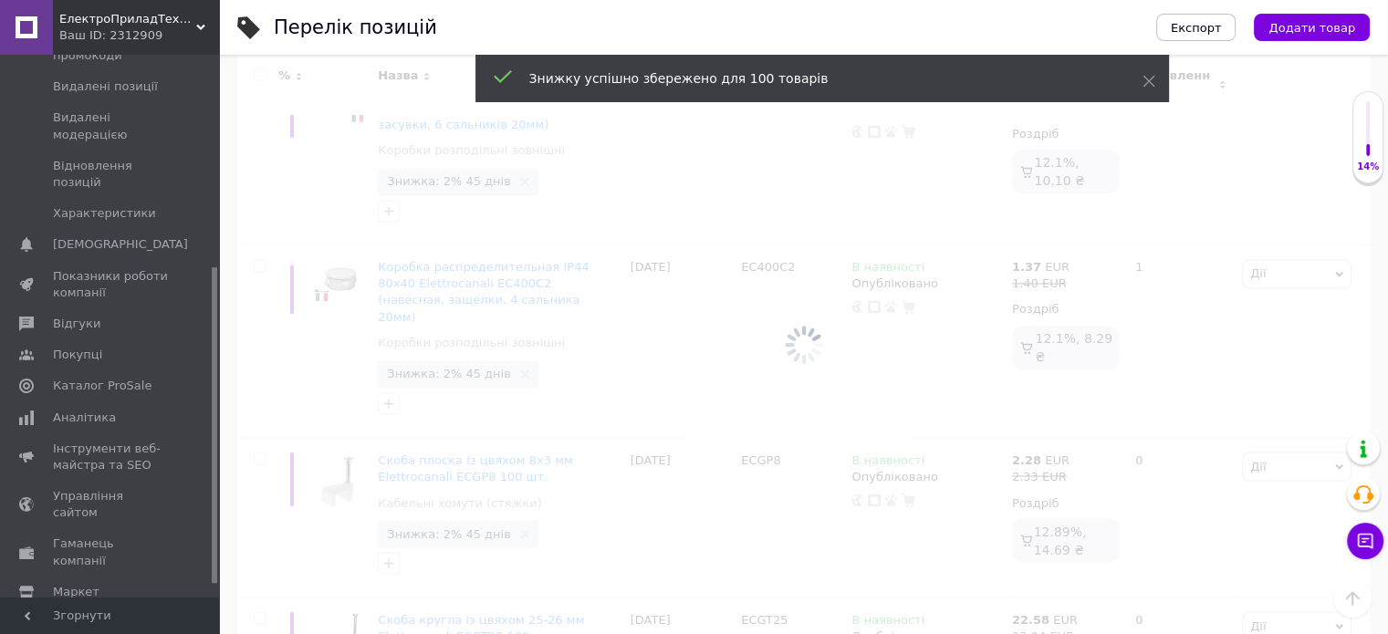
scroll to position [16897, 0]
click at [255, 73] on input "checkbox" at bounding box center [260, 75] width 12 height 12
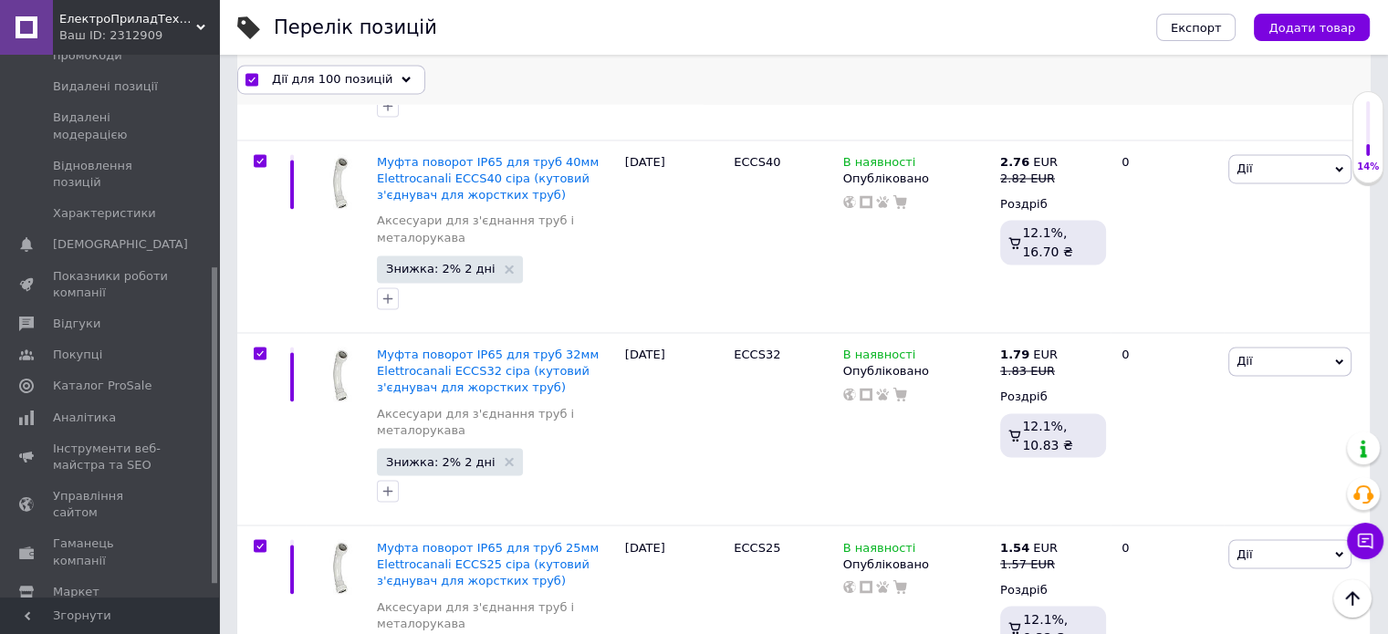
click at [286, 83] on span "Дії для 100 позицій" at bounding box center [332, 79] width 120 height 16
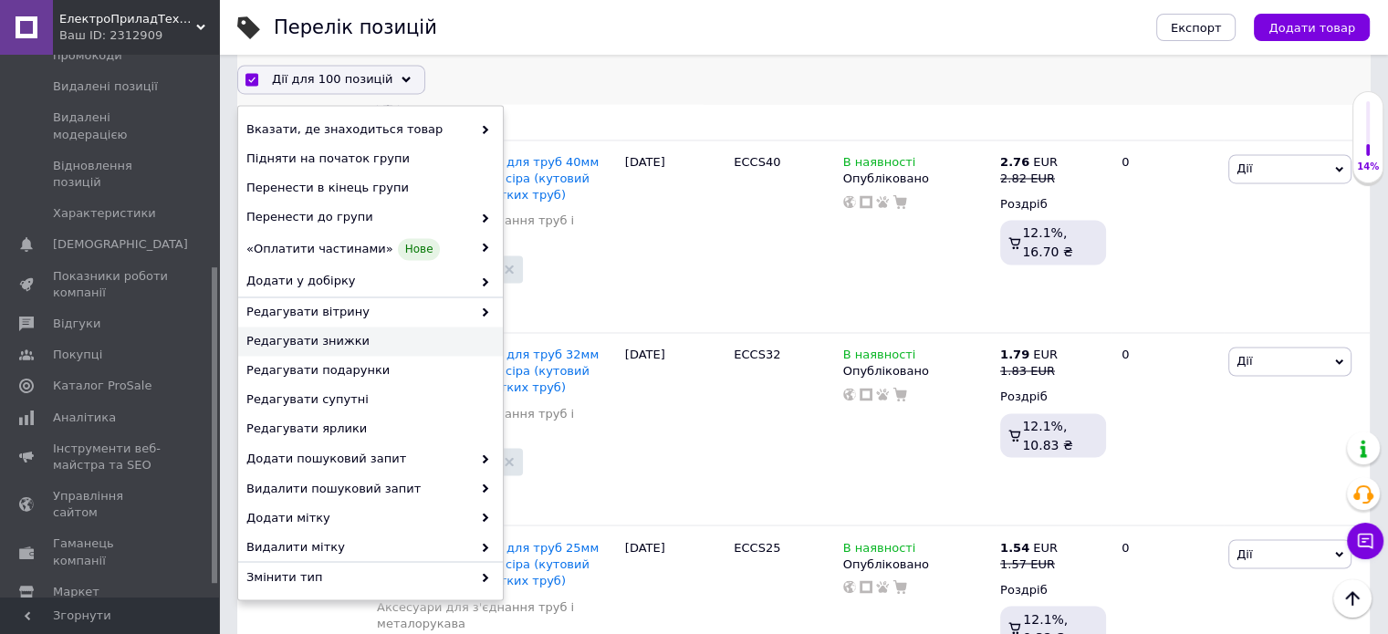
click at [368, 340] on span "Редагувати знижки" at bounding box center [368, 342] width 244 height 16
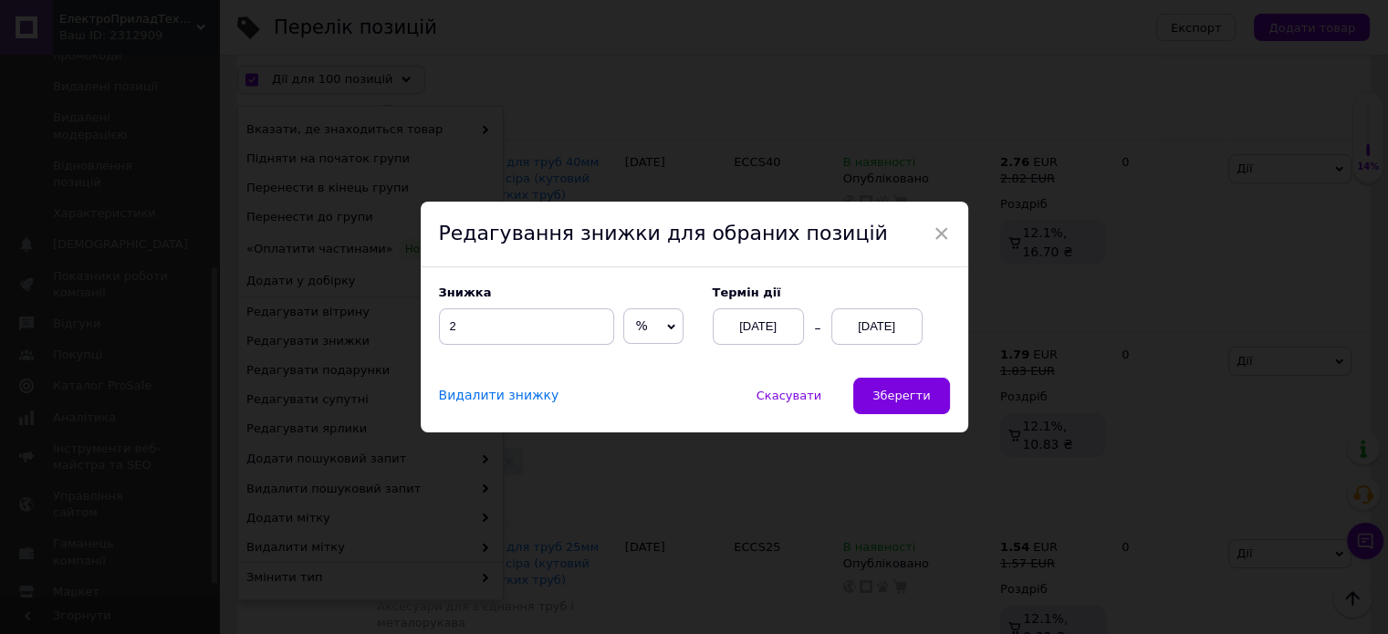
scroll to position [16823, 0]
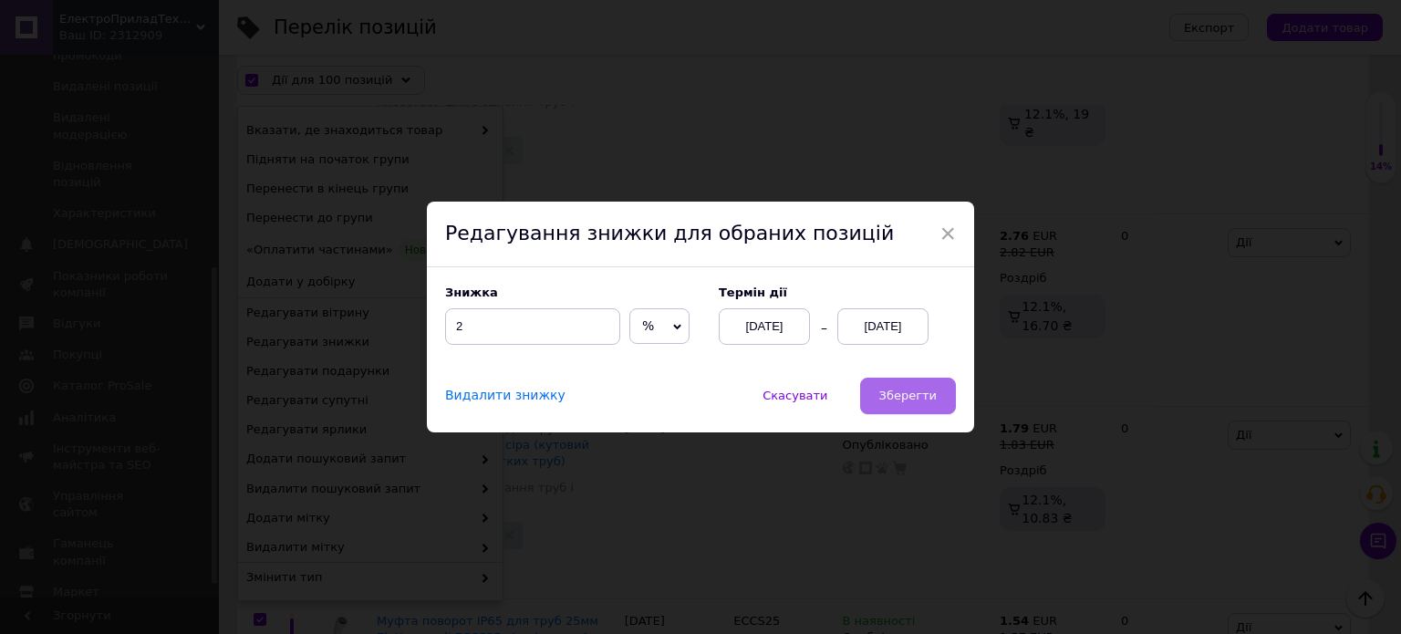
click at [907, 389] on span "Зберегти" at bounding box center [908, 396] width 57 height 14
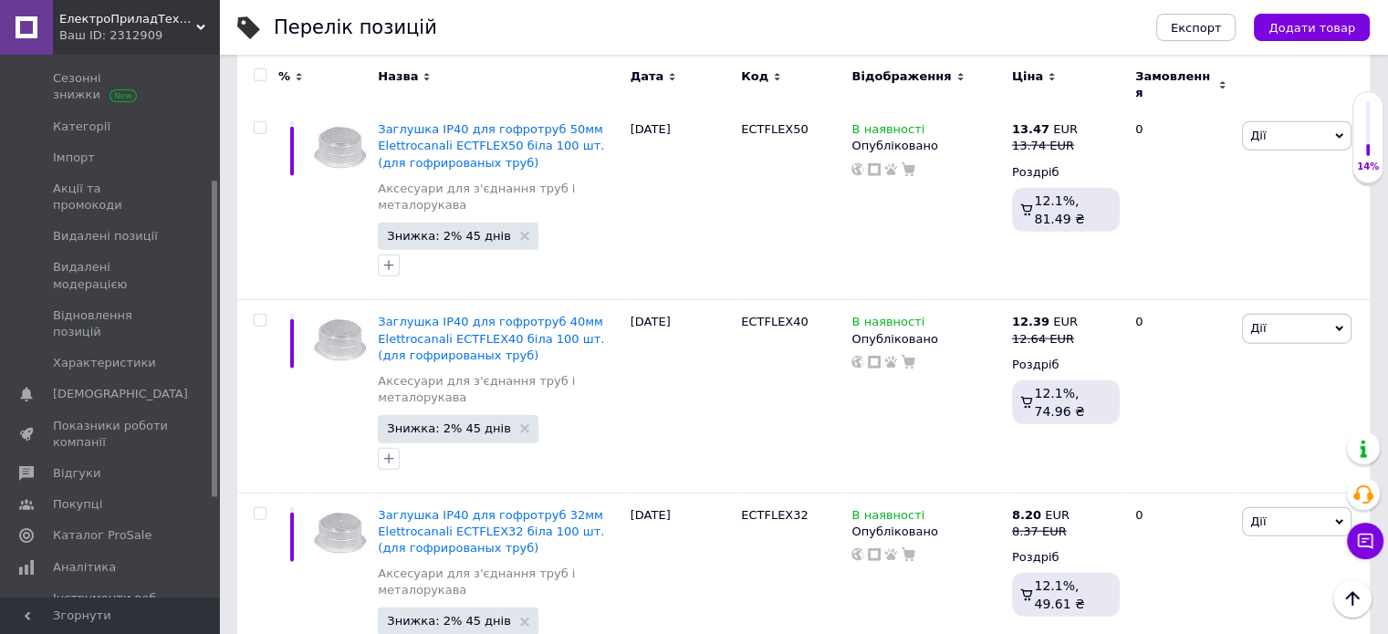
scroll to position [18328, 0]
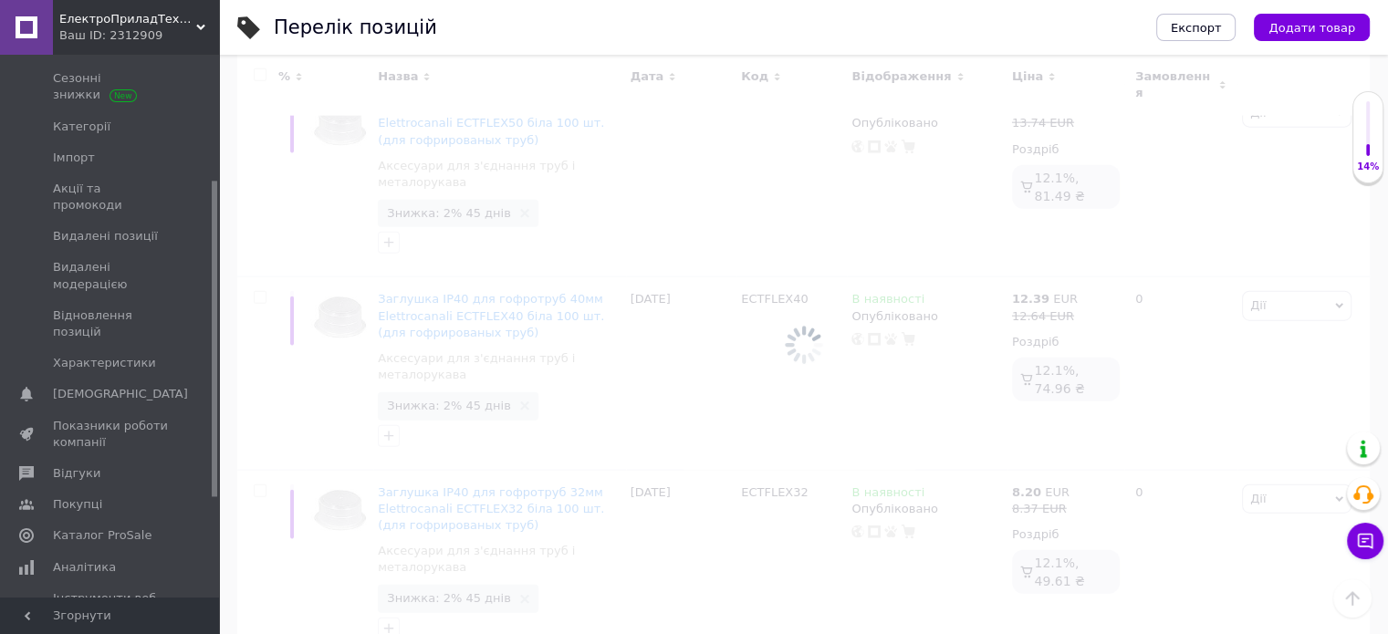
scroll to position [0, 40]
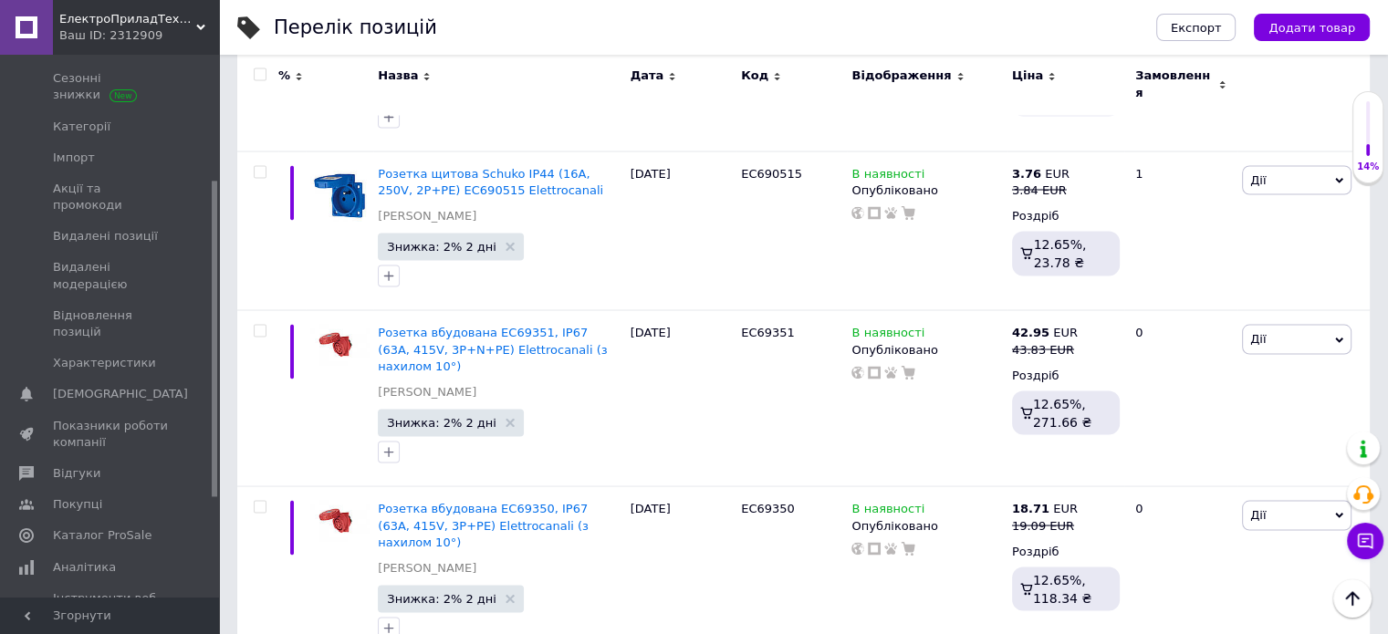
click at [259, 71] on input "checkbox" at bounding box center [260, 75] width 12 height 12
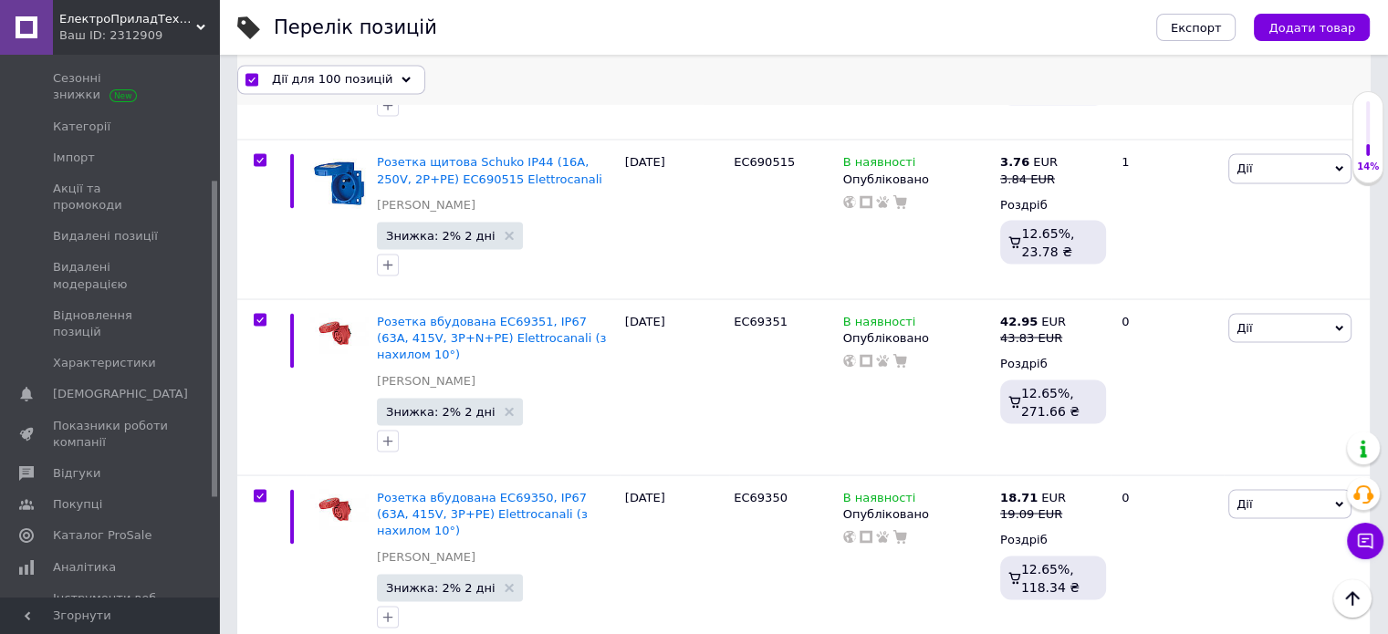
scroll to position [17275, 0]
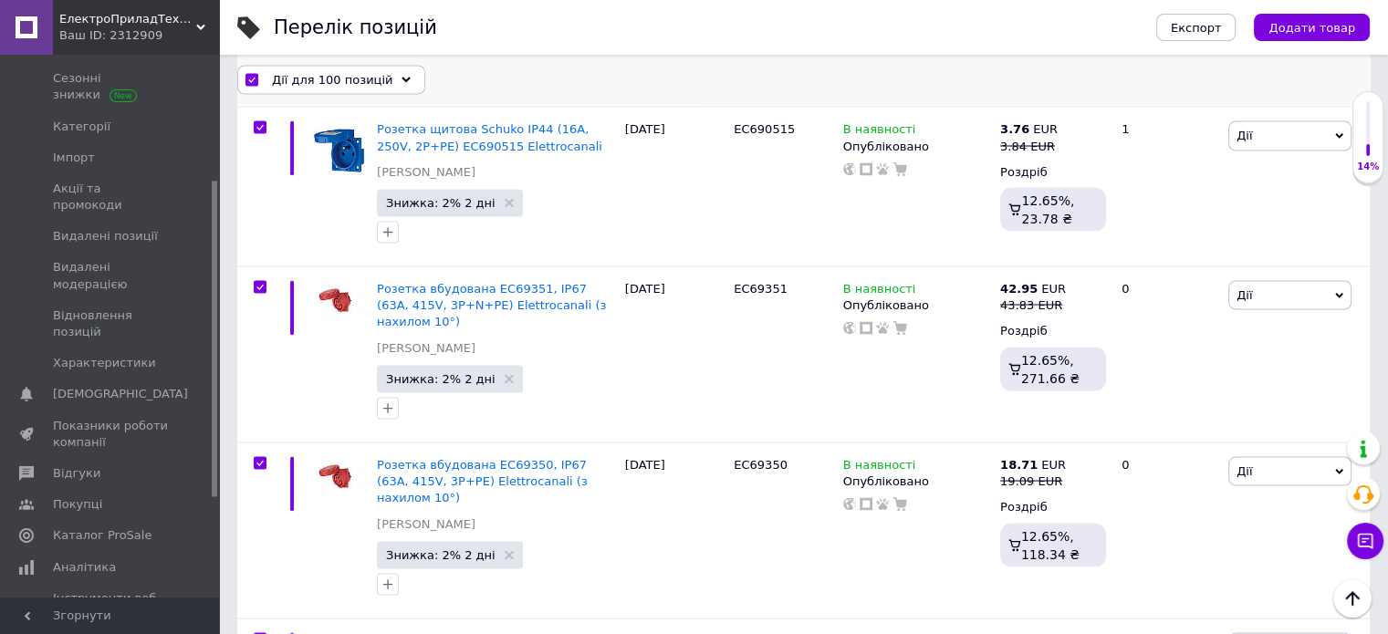
click at [285, 75] on span "Дії для 100 позицій" at bounding box center [332, 79] width 120 height 16
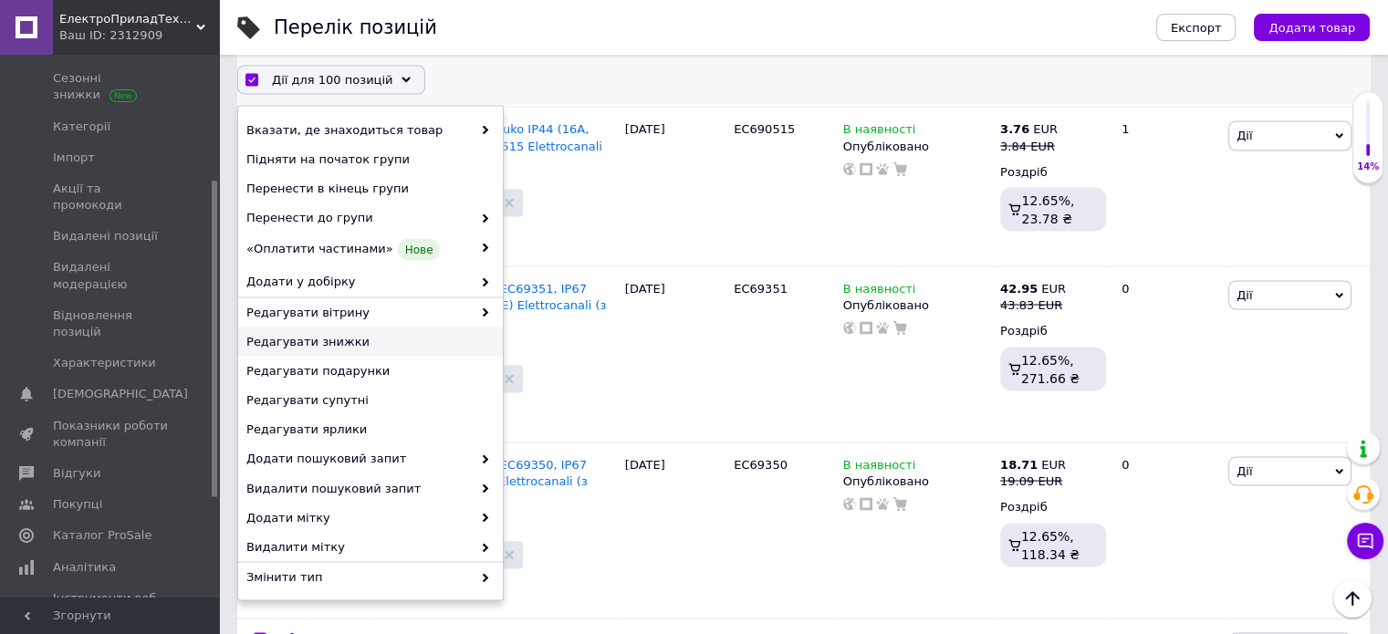
click at [325, 351] on div "Редагувати знижки" at bounding box center [370, 342] width 265 height 29
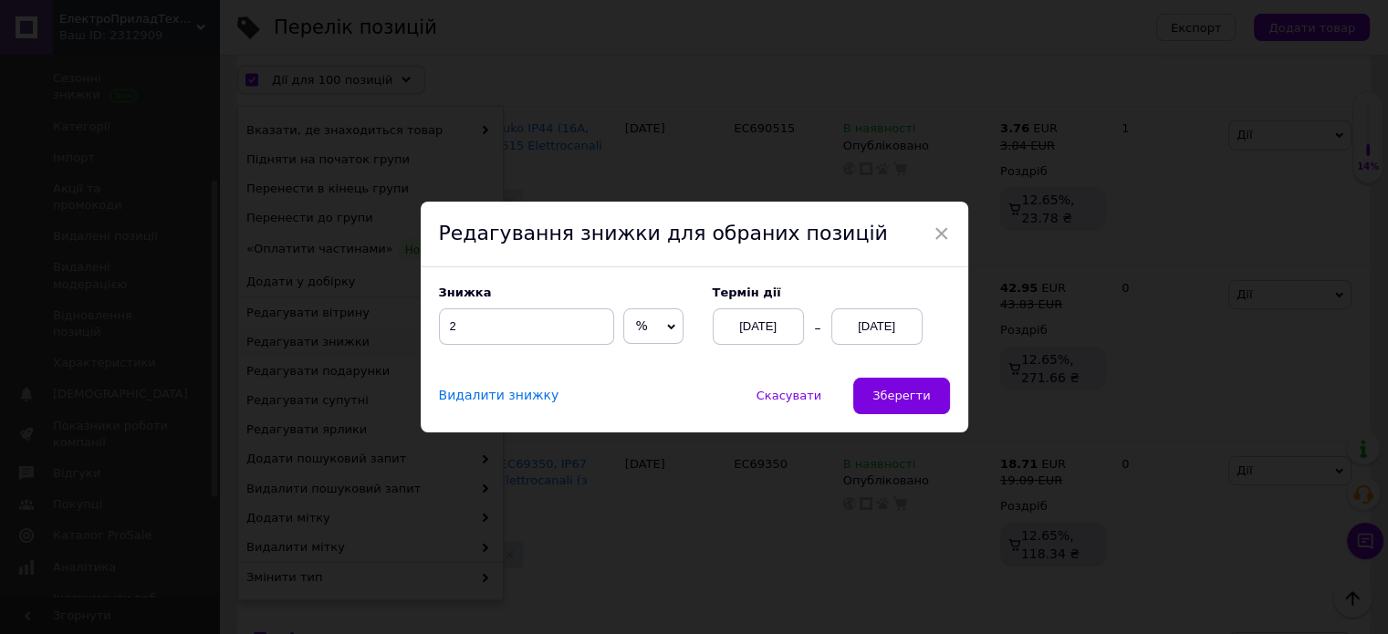
scroll to position [17201, 0]
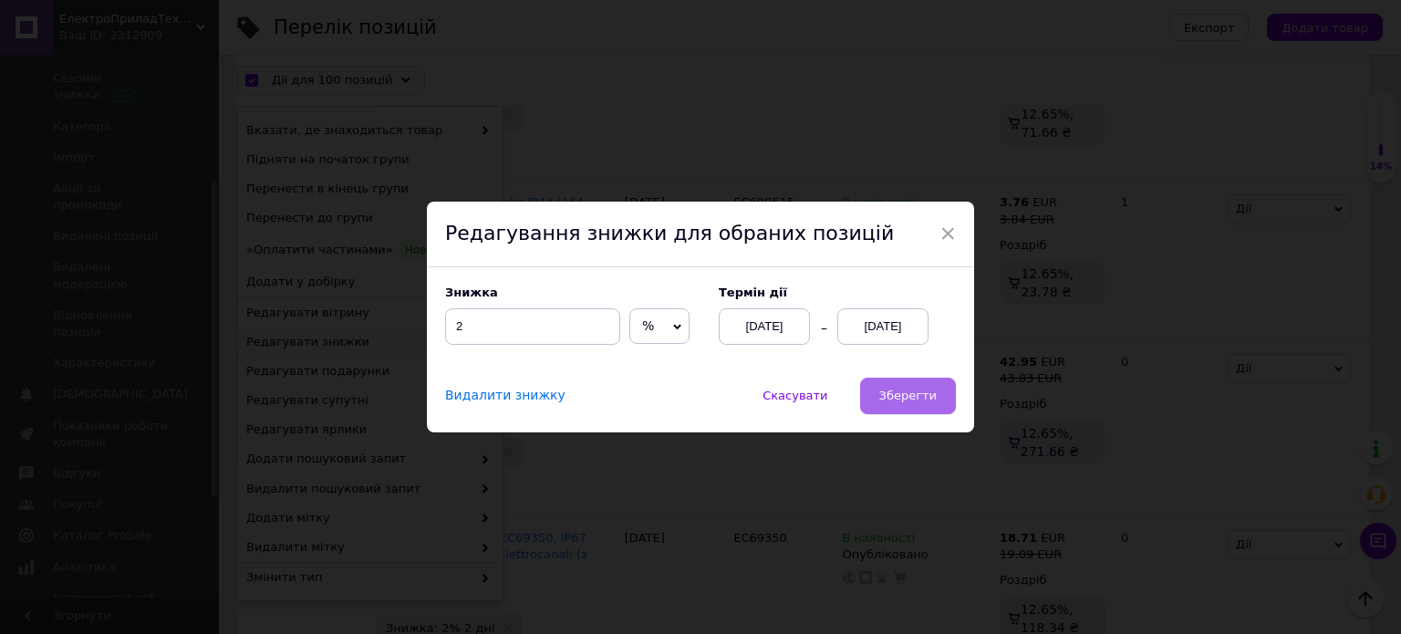
click at [888, 398] on span "Зберегти" at bounding box center [908, 396] width 57 height 14
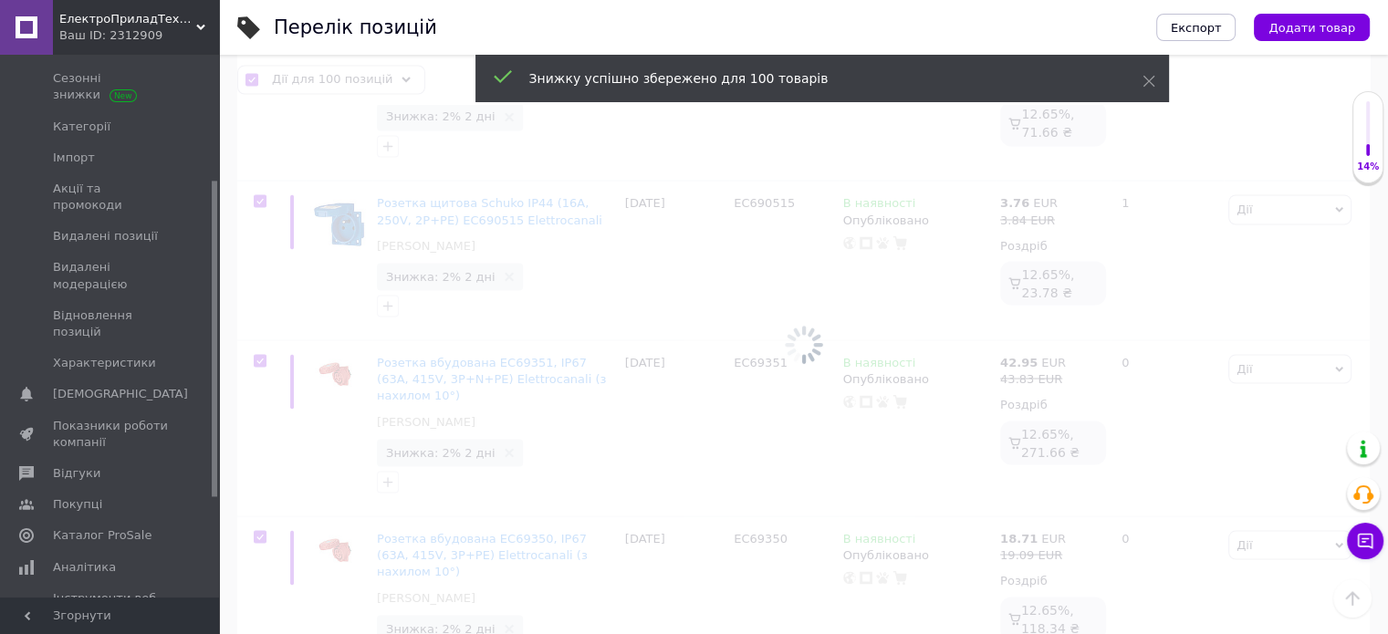
scroll to position [0, 40]
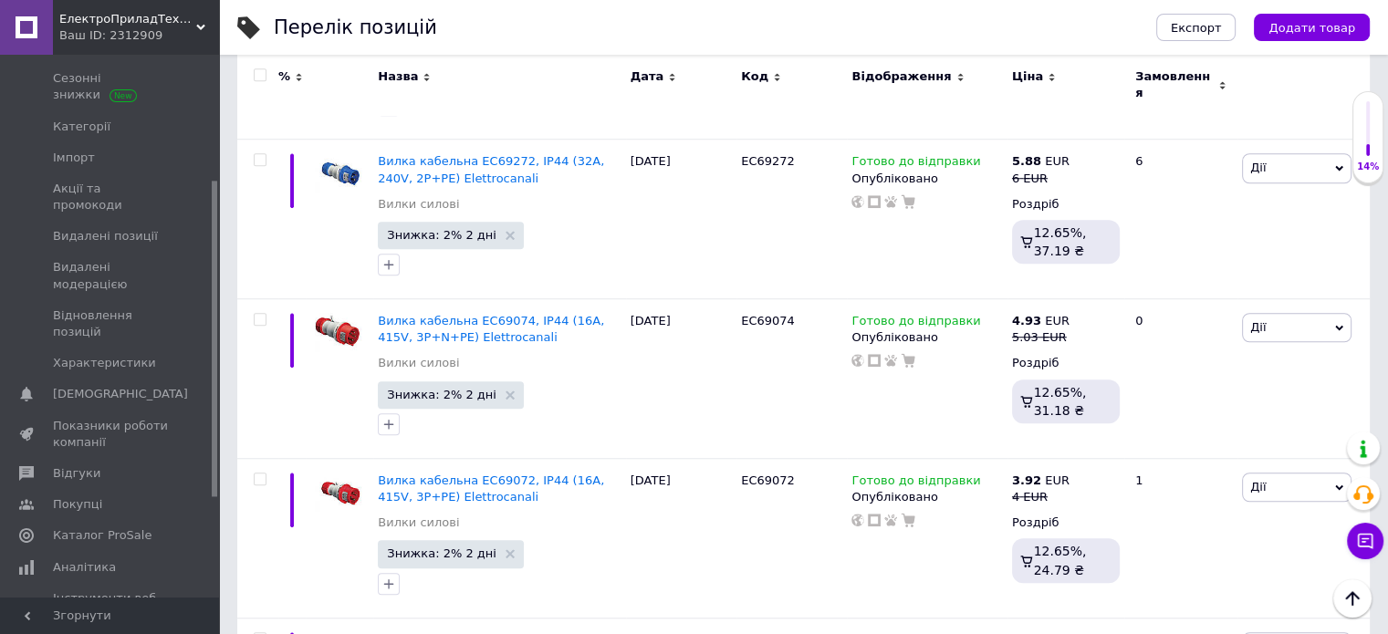
click at [259, 75] on input "checkbox" at bounding box center [260, 75] width 12 height 12
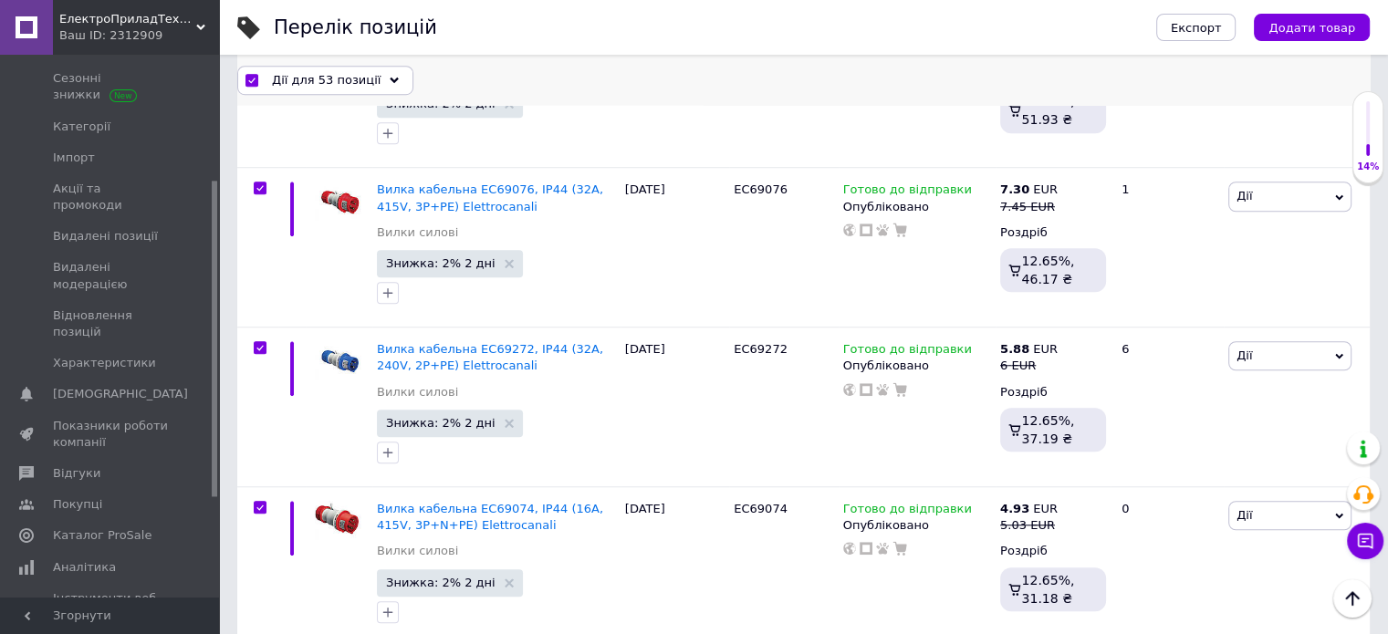
scroll to position [8400, 0]
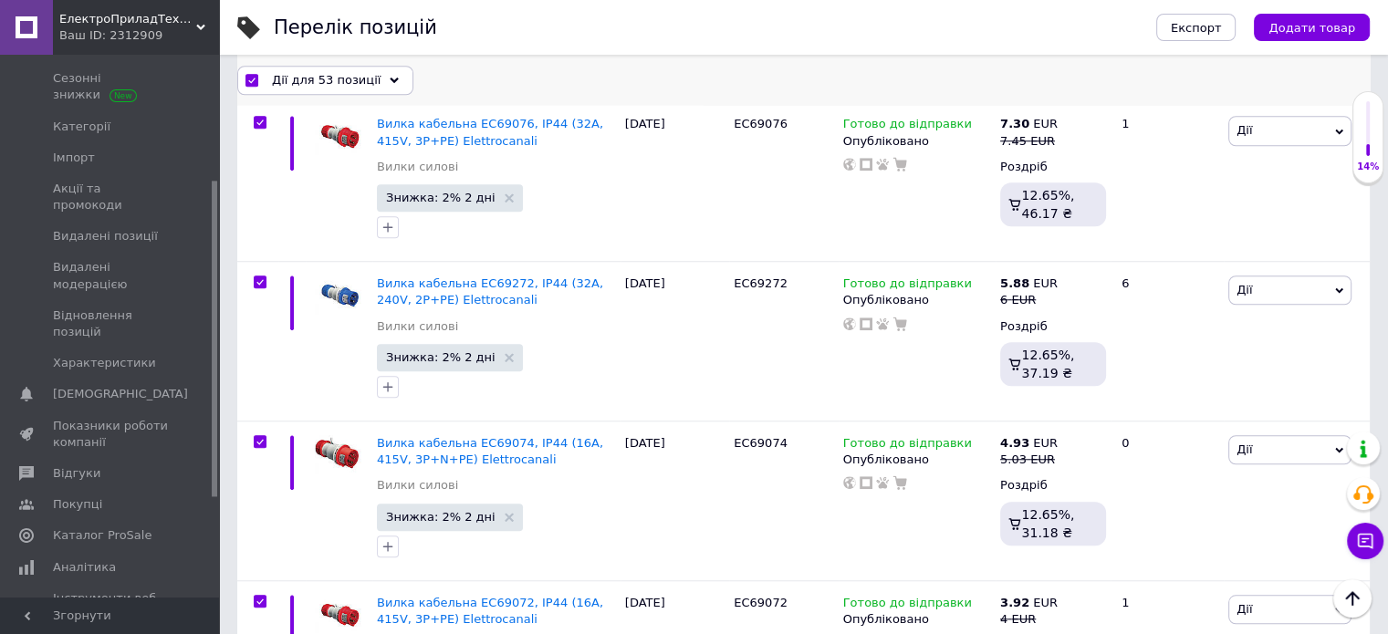
click at [305, 67] on div "Дії для 53 позиції" at bounding box center [325, 79] width 176 height 29
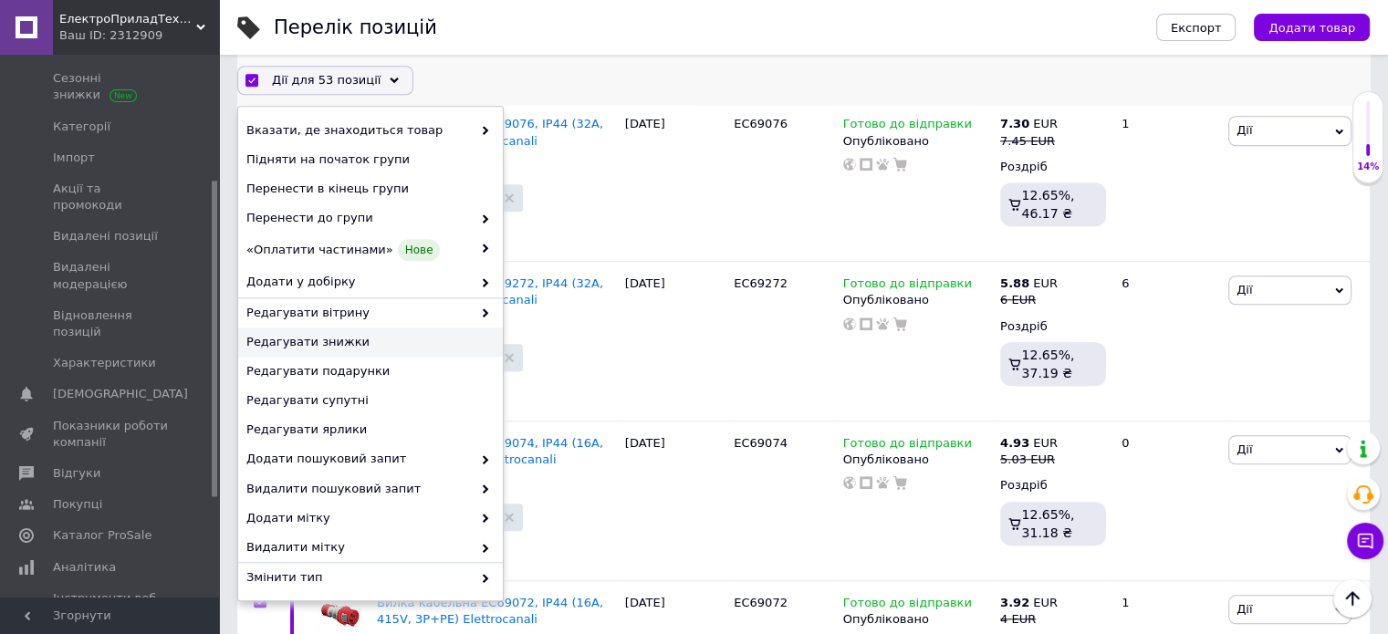
click at [358, 355] on div "Редагувати знижки" at bounding box center [370, 342] width 265 height 29
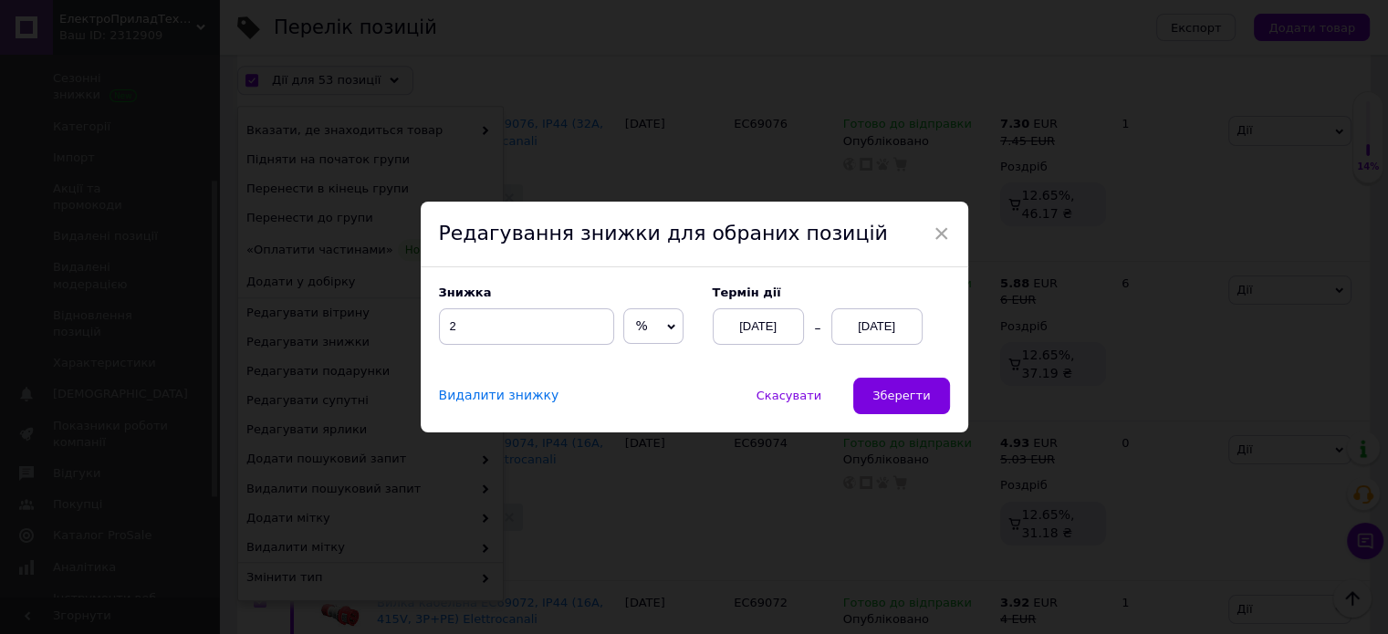
scroll to position [8326, 0]
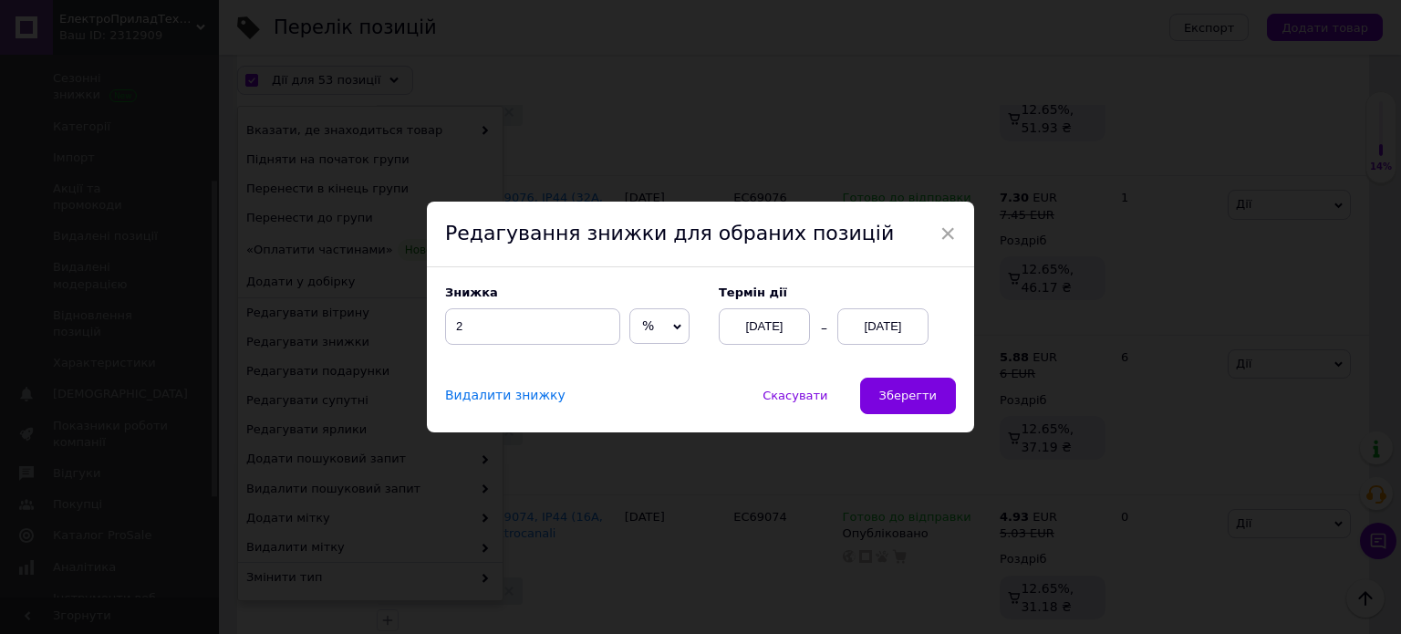
click at [896, 415] on div "Видалити знижку Скасувати   Зберегти" at bounding box center [700, 405] width 547 height 55
click at [894, 396] on span "Зберегти" at bounding box center [908, 396] width 57 height 14
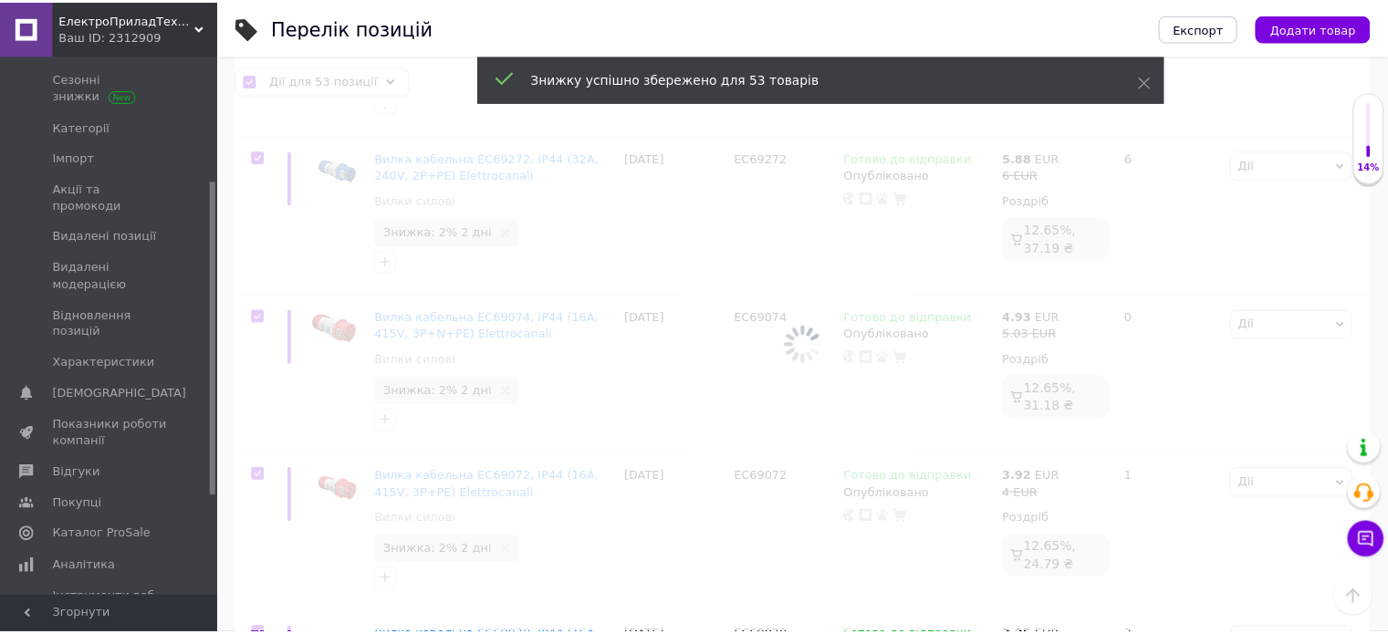
scroll to position [0, 40]
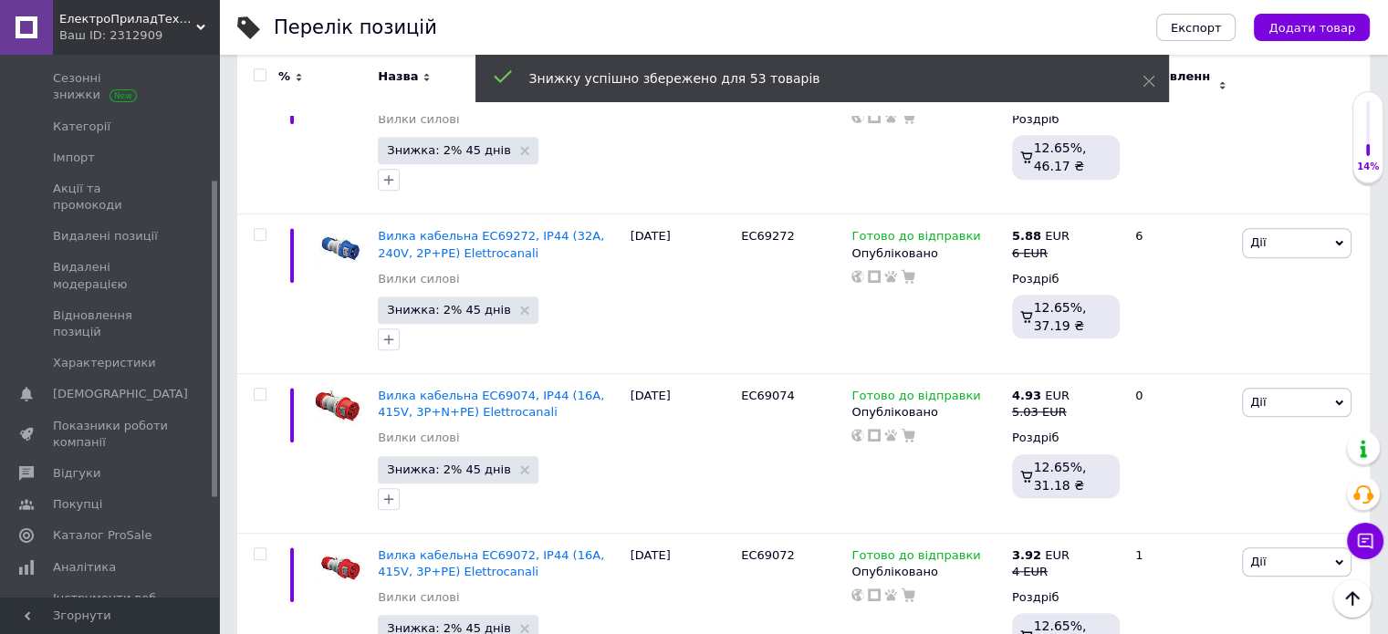
click at [263, 69] on input "checkbox" at bounding box center [260, 75] width 12 height 12
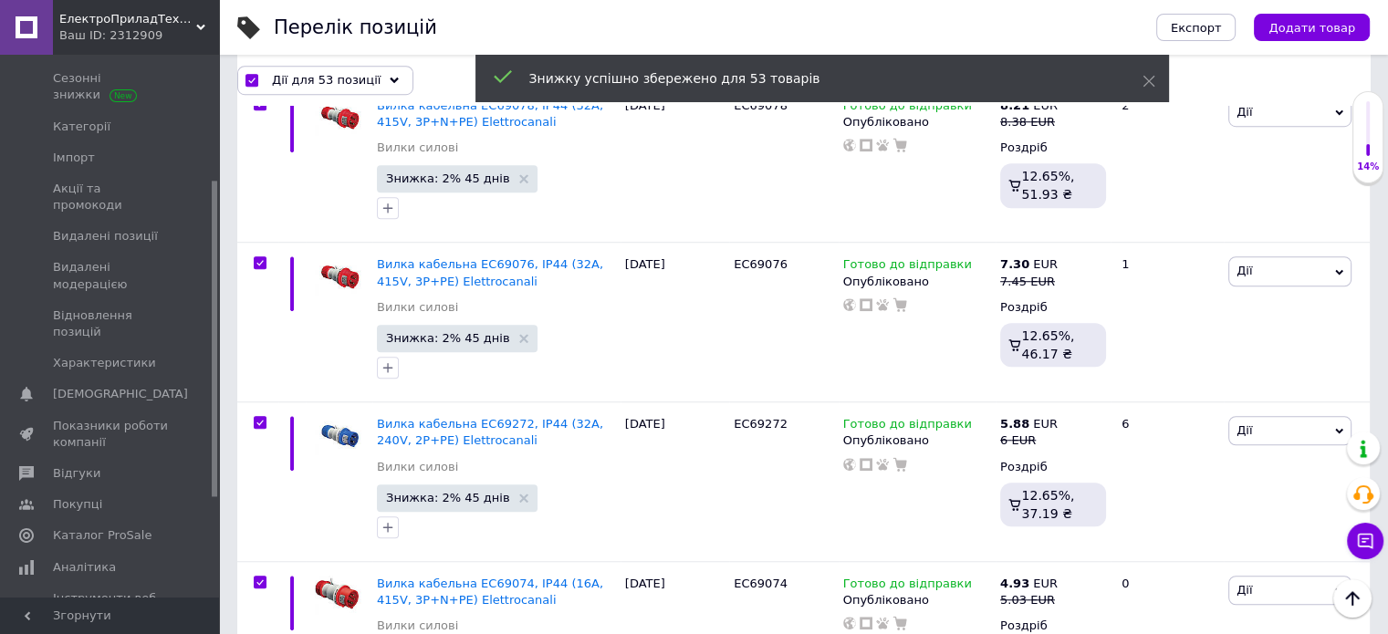
scroll to position [8326, 0]
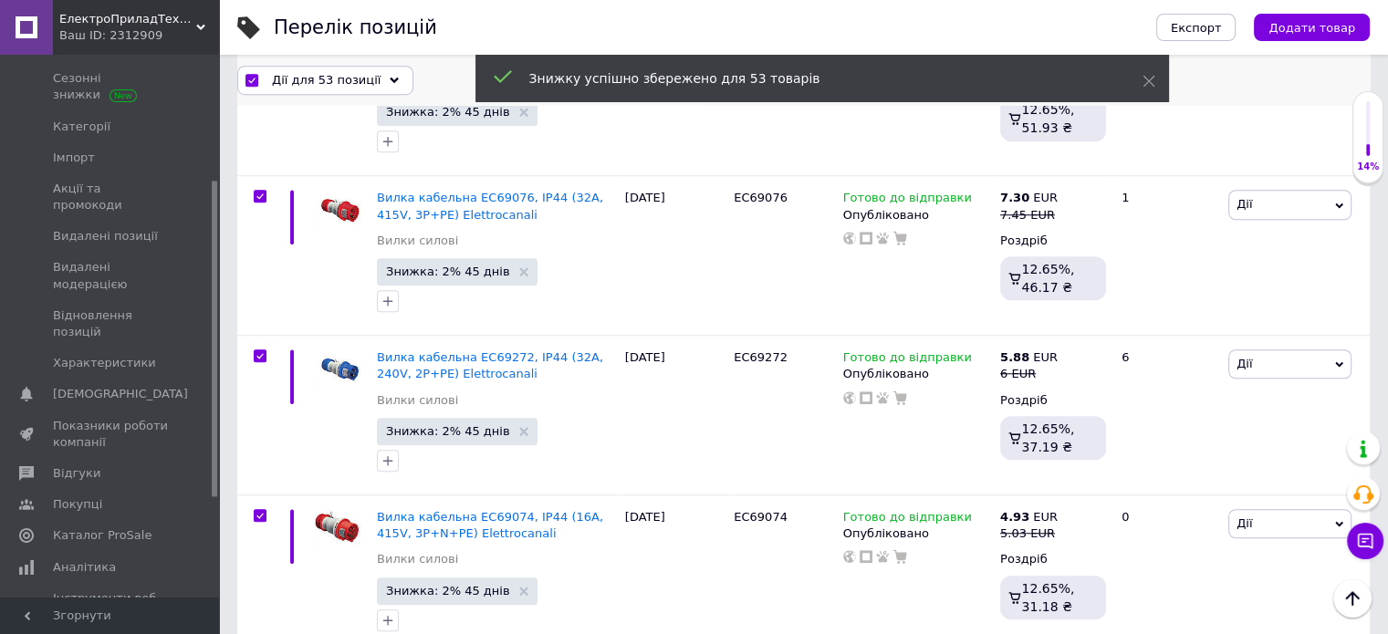
click at [293, 77] on span "Дії для 53 позиції" at bounding box center [326, 79] width 109 height 16
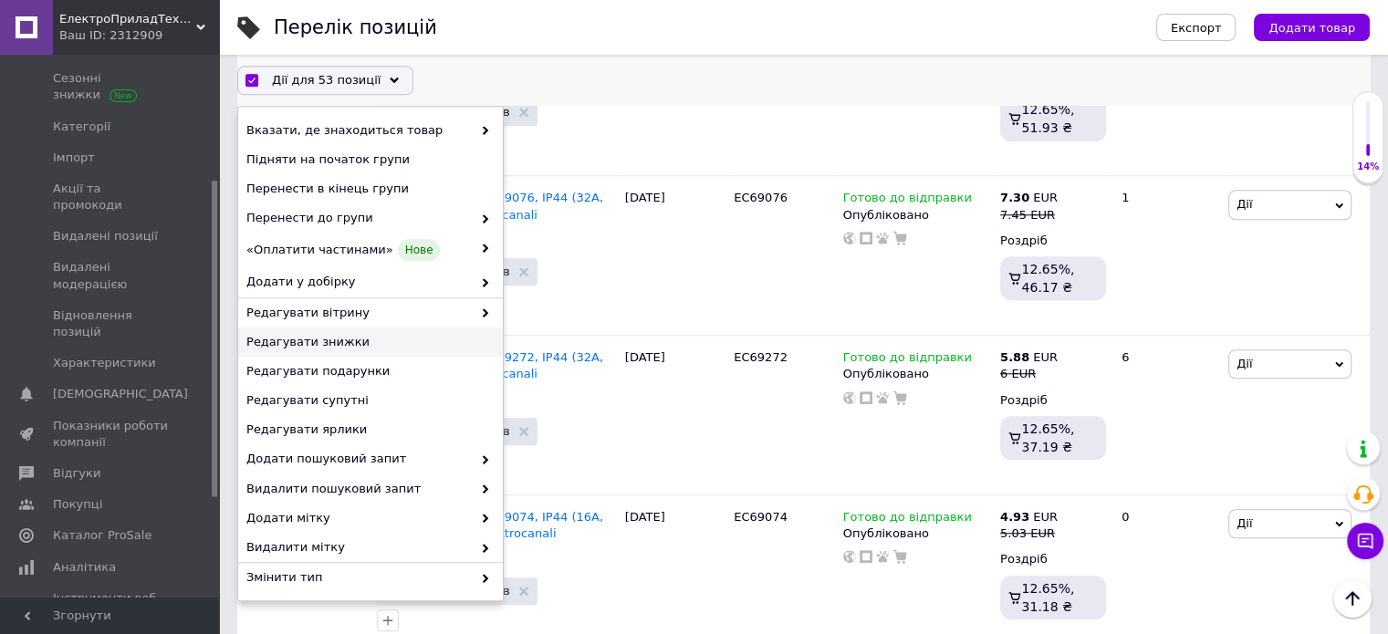
click at [363, 328] on div "Редагувати знижки" at bounding box center [370, 342] width 265 height 29
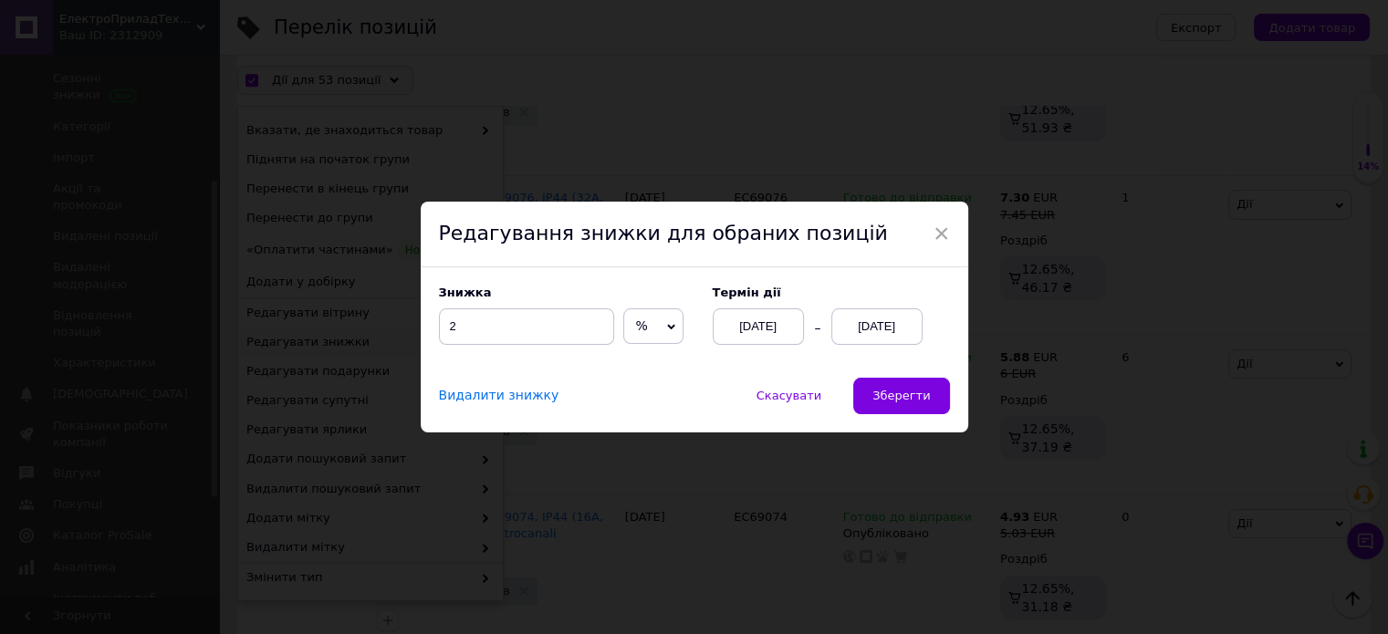
scroll to position [8251, 0]
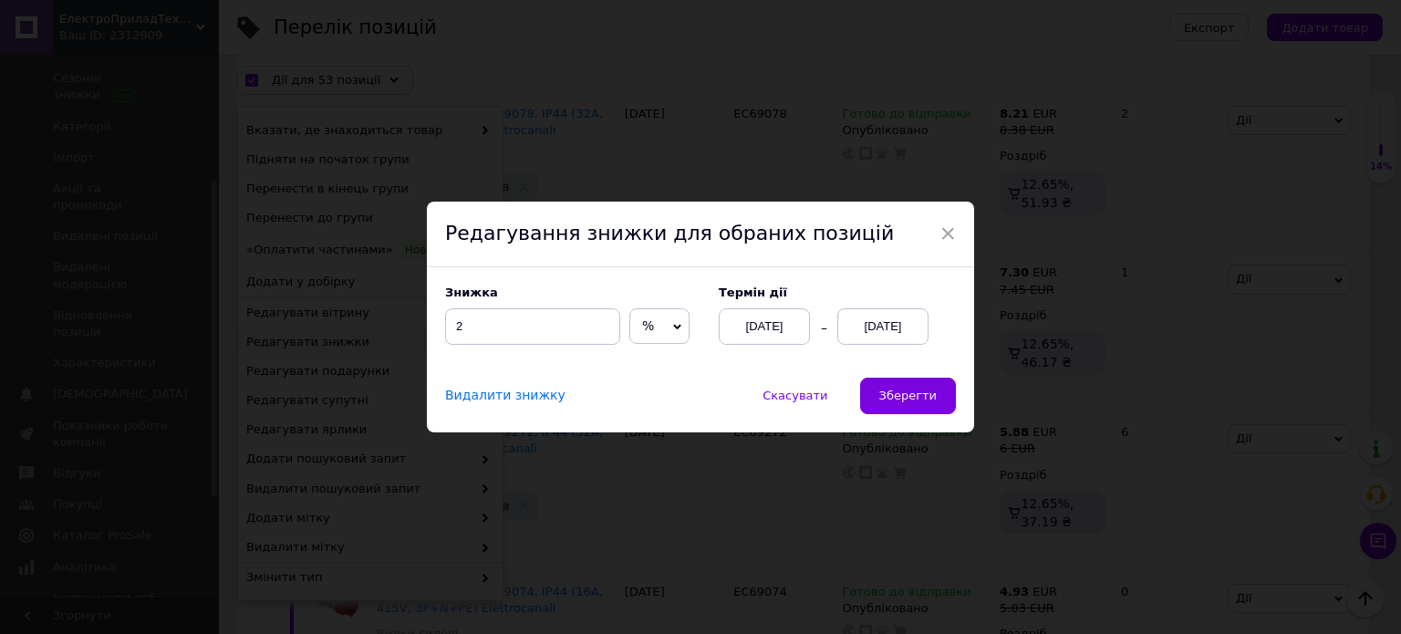
drag, startPoint x: 939, startPoint y: 240, endPoint x: 917, endPoint y: 233, distance: 23.1
click at [940, 237] on span "×" at bounding box center [948, 233] width 16 height 31
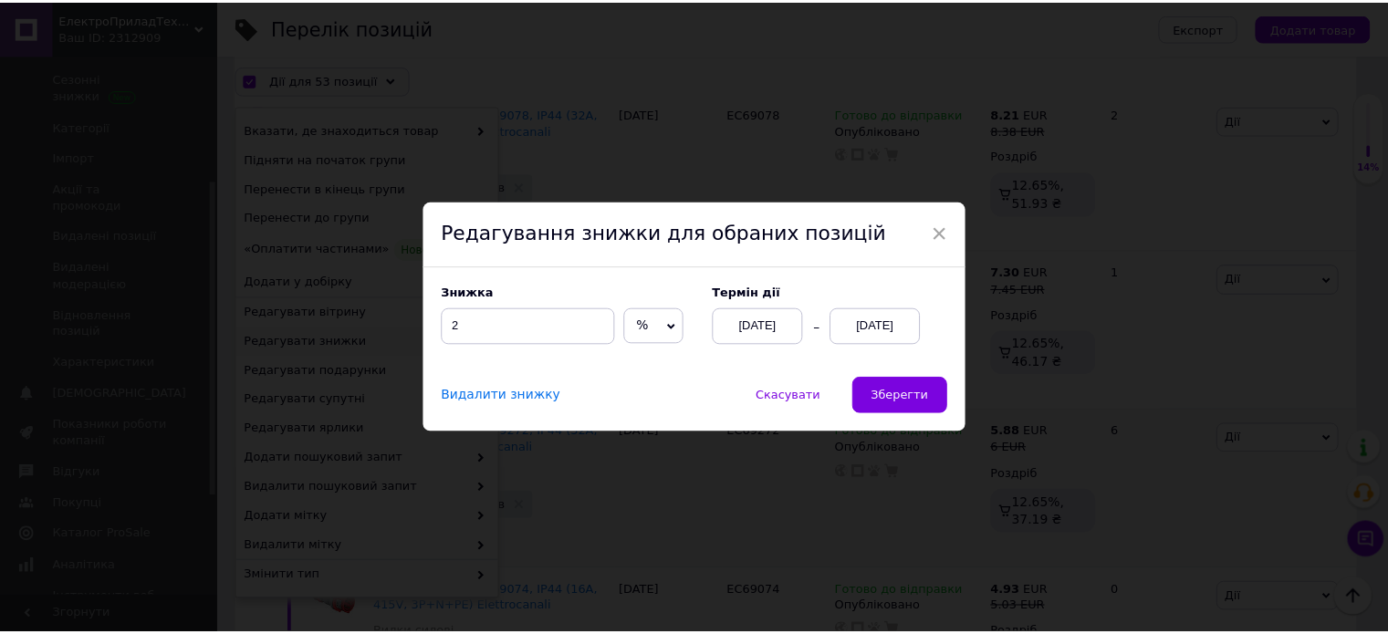
scroll to position [0, 40]
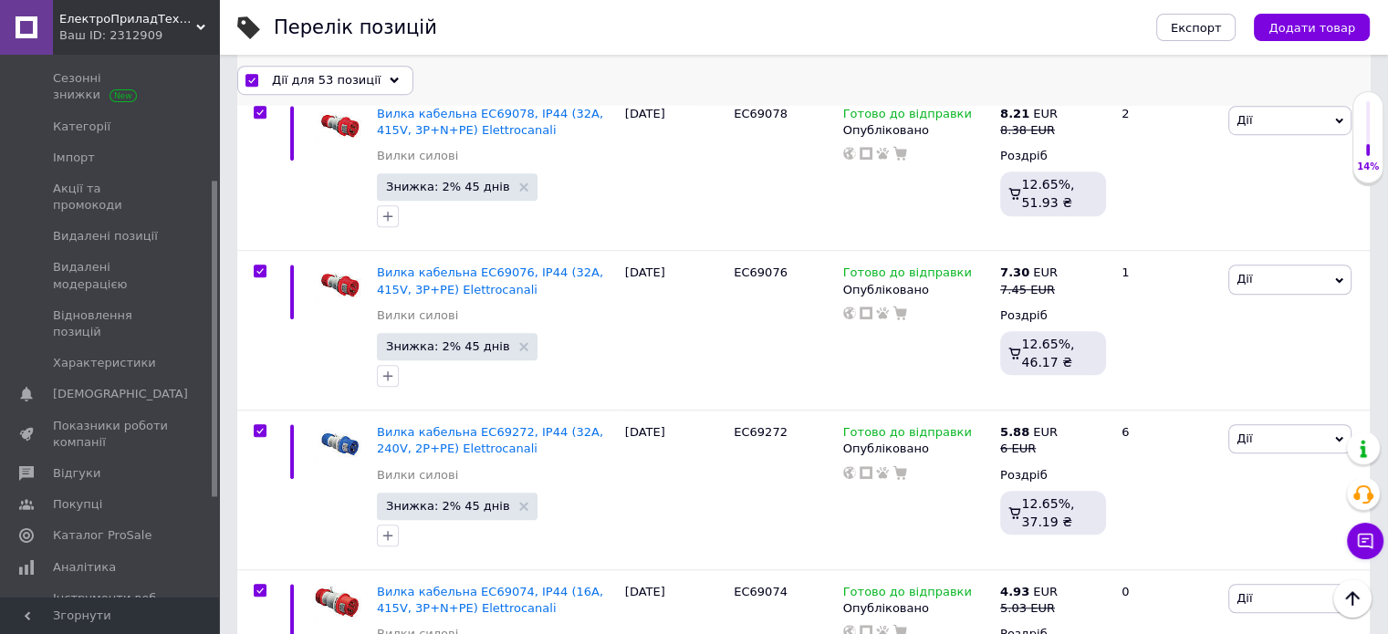
click at [325, 84] on span "Дії для 53 позиції" at bounding box center [326, 79] width 109 height 16
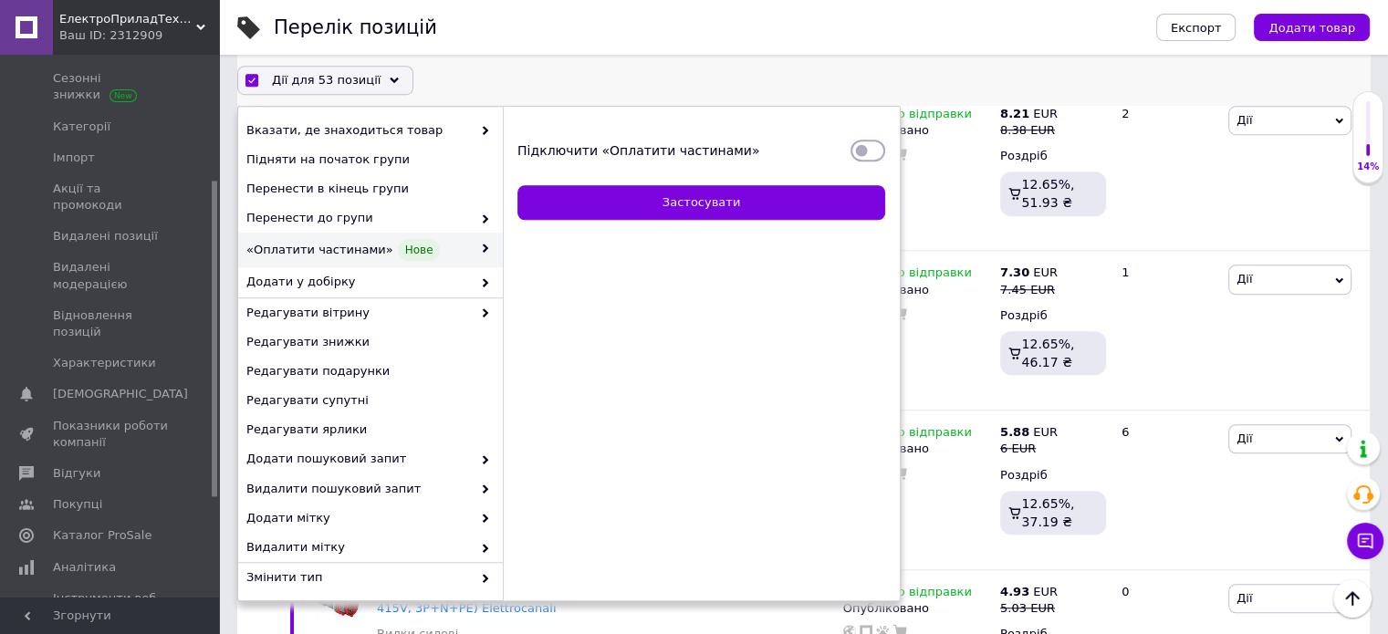
scroll to position [8160, 0]
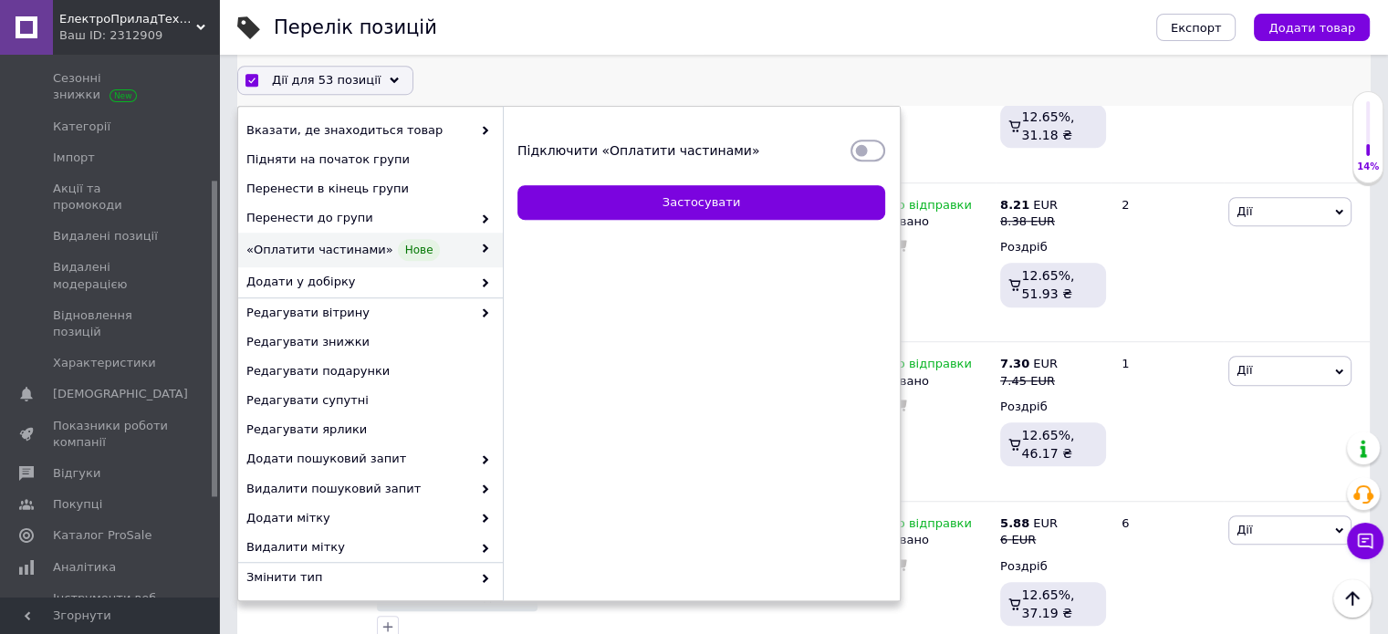
click at [861, 142] on input "Підключити «Оплатити частинами»" at bounding box center [867, 150] width 35 height 18
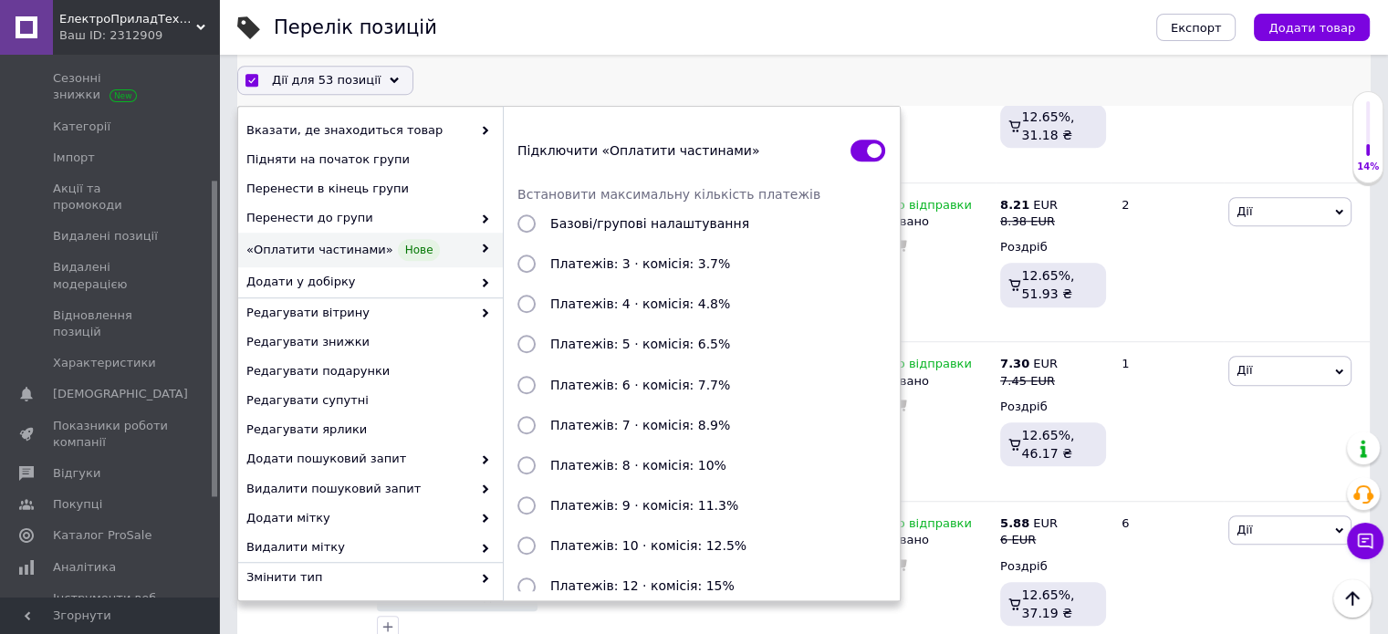
click at [531, 268] on input "Платежів: 3 · комісія: 3.7%" at bounding box center [526, 264] width 18 height 18
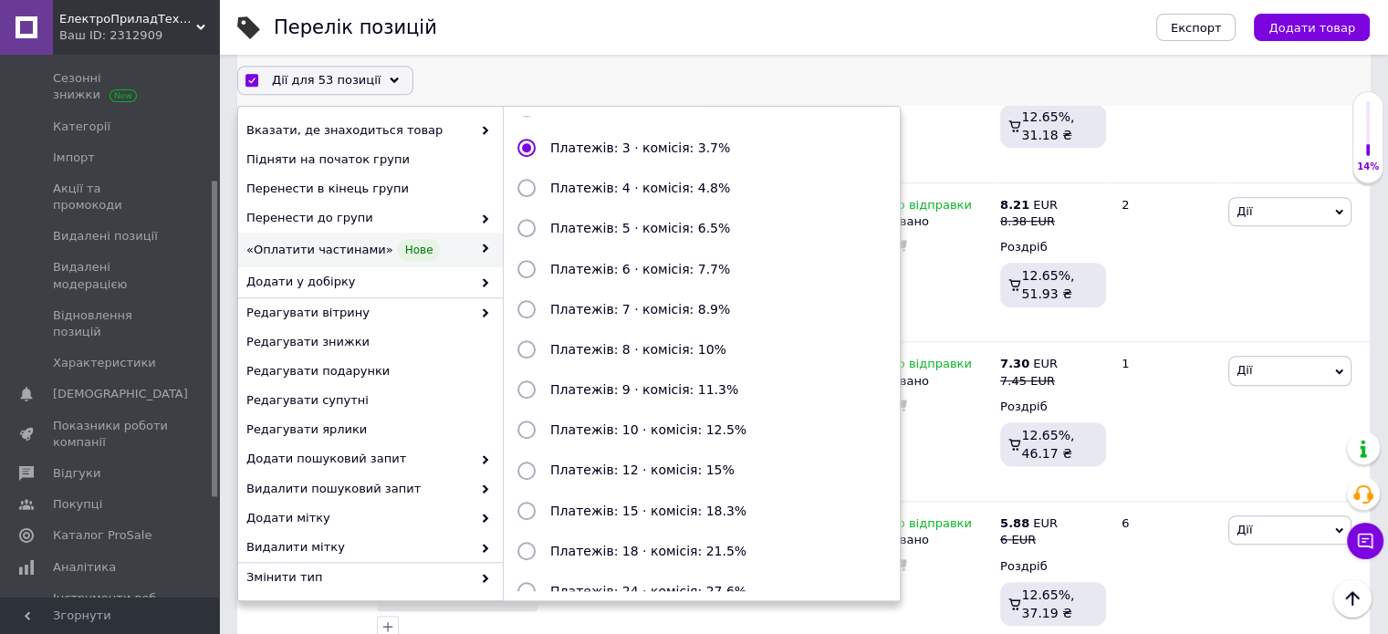
scroll to position [198, 0]
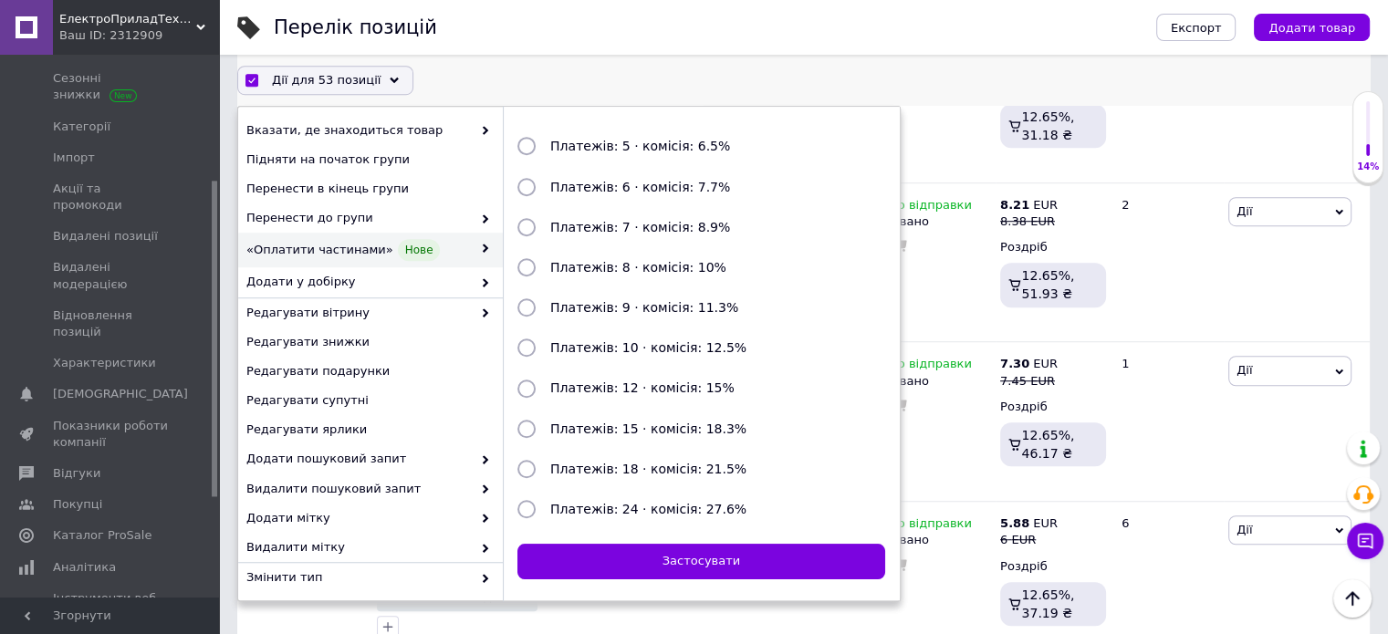
click at [682, 577] on div "Застосувати" at bounding box center [701, 561] width 368 height 50
click at [668, 568] on button "Застосувати" at bounding box center [701, 562] width 368 height 36
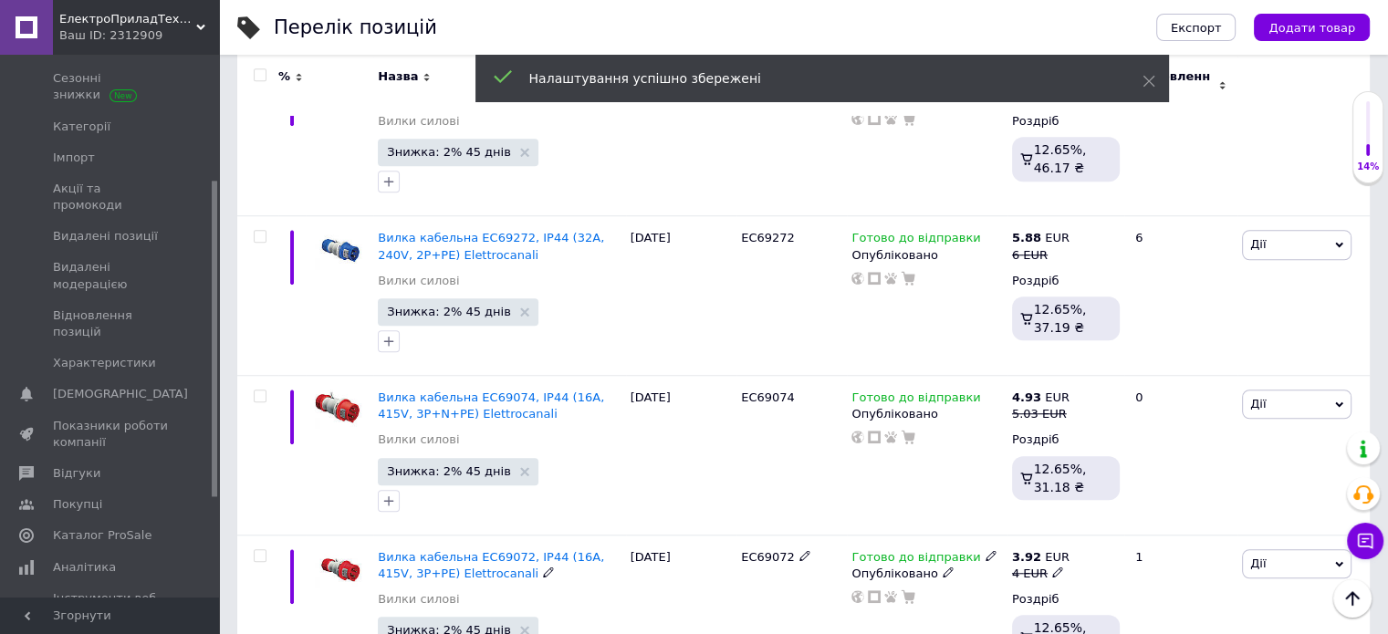
scroll to position [8334, 0]
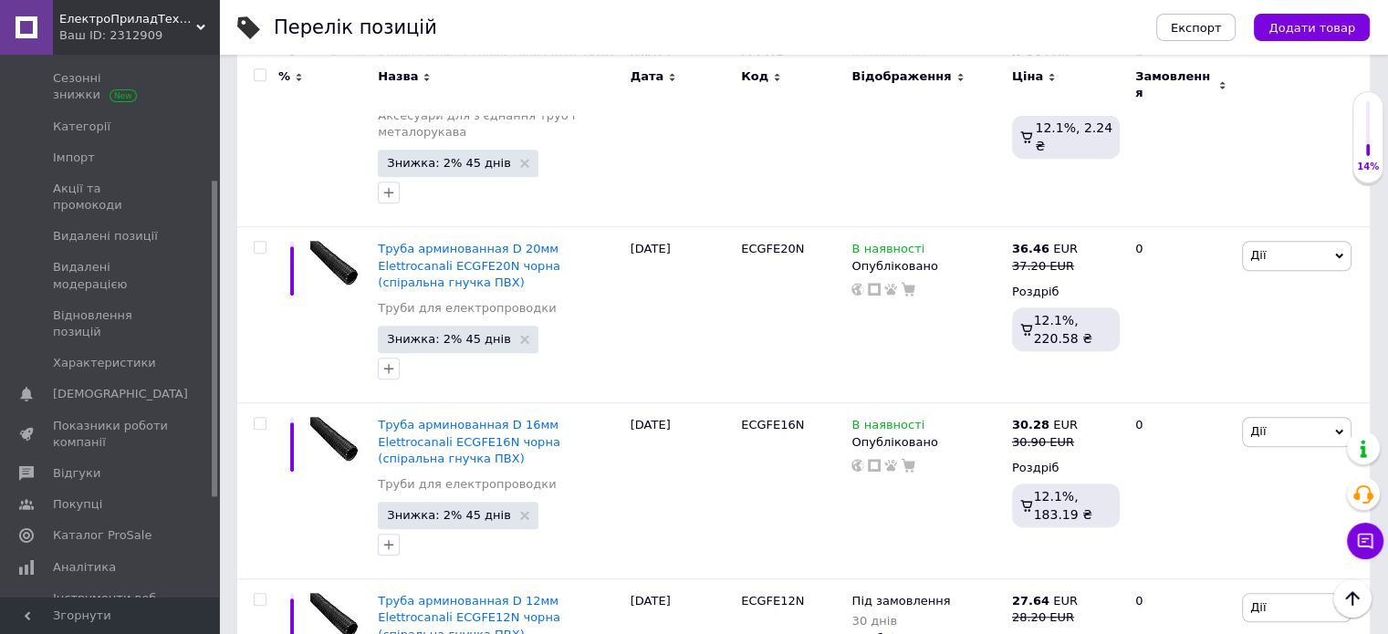
click at [262, 69] on input "checkbox" at bounding box center [260, 75] width 12 height 12
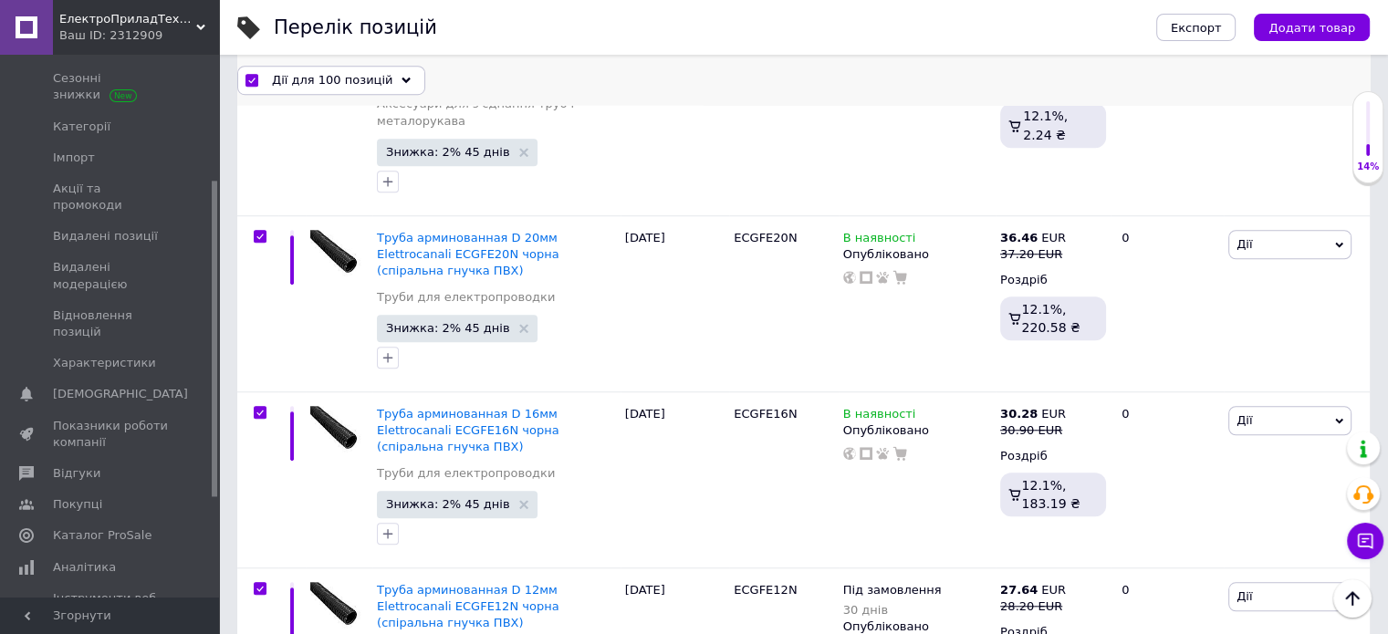
click at [272, 73] on span "Дії для 100 позицій" at bounding box center [332, 79] width 120 height 16
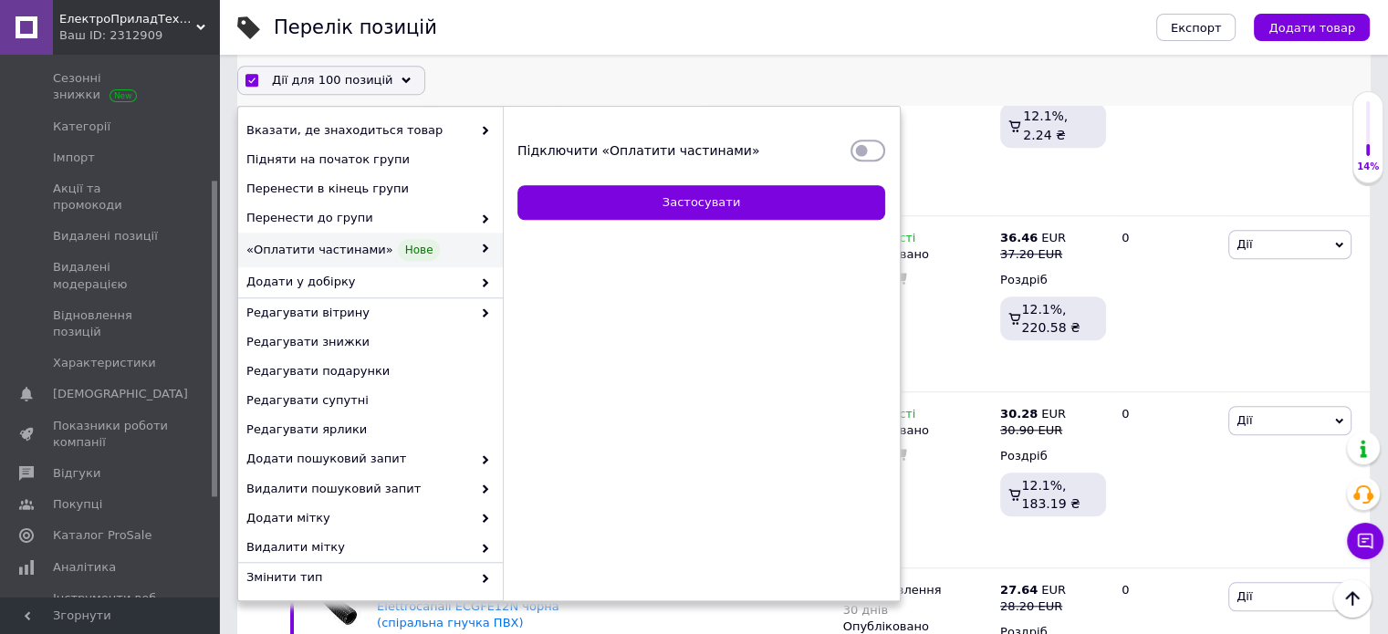
click at [841, 151] on div "Підключити «Оплатити частинами»" at bounding box center [683, 150] width 333 height 18
click at [850, 151] on input "Підключити «Оплатити частинами»" at bounding box center [867, 150] width 35 height 18
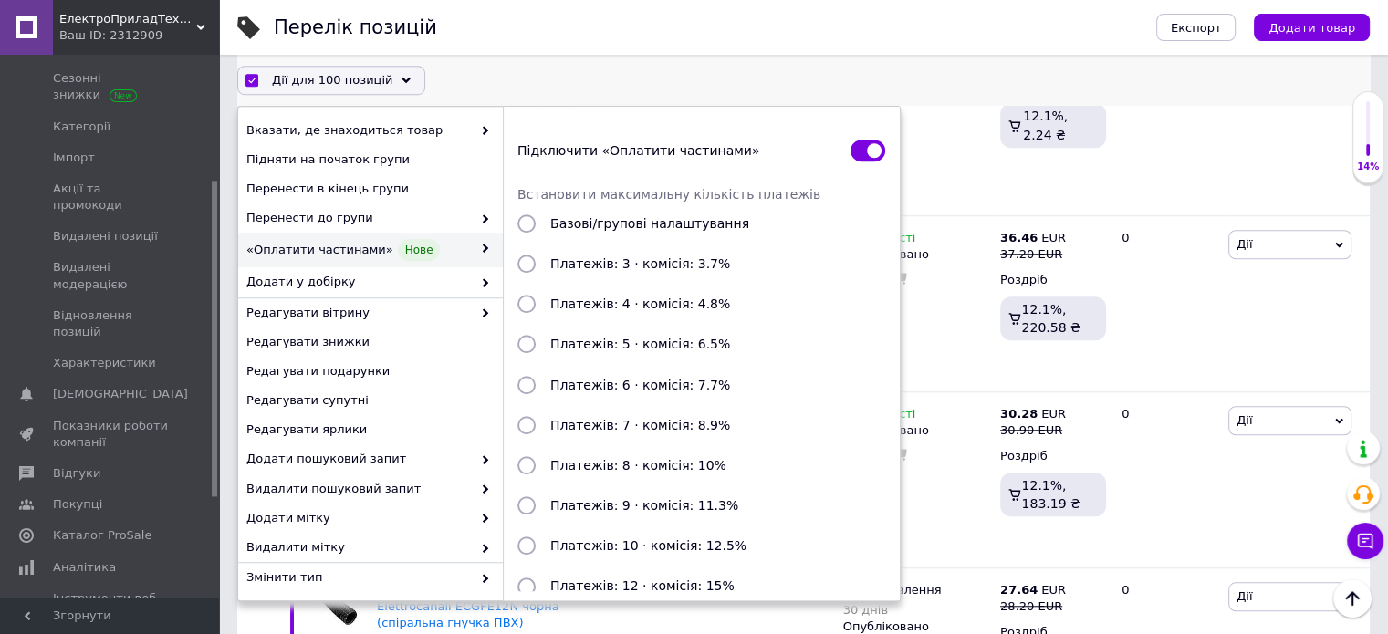
click at [522, 269] on input "Платежів: 3 · комісія: 3.7%" at bounding box center [526, 264] width 18 height 18
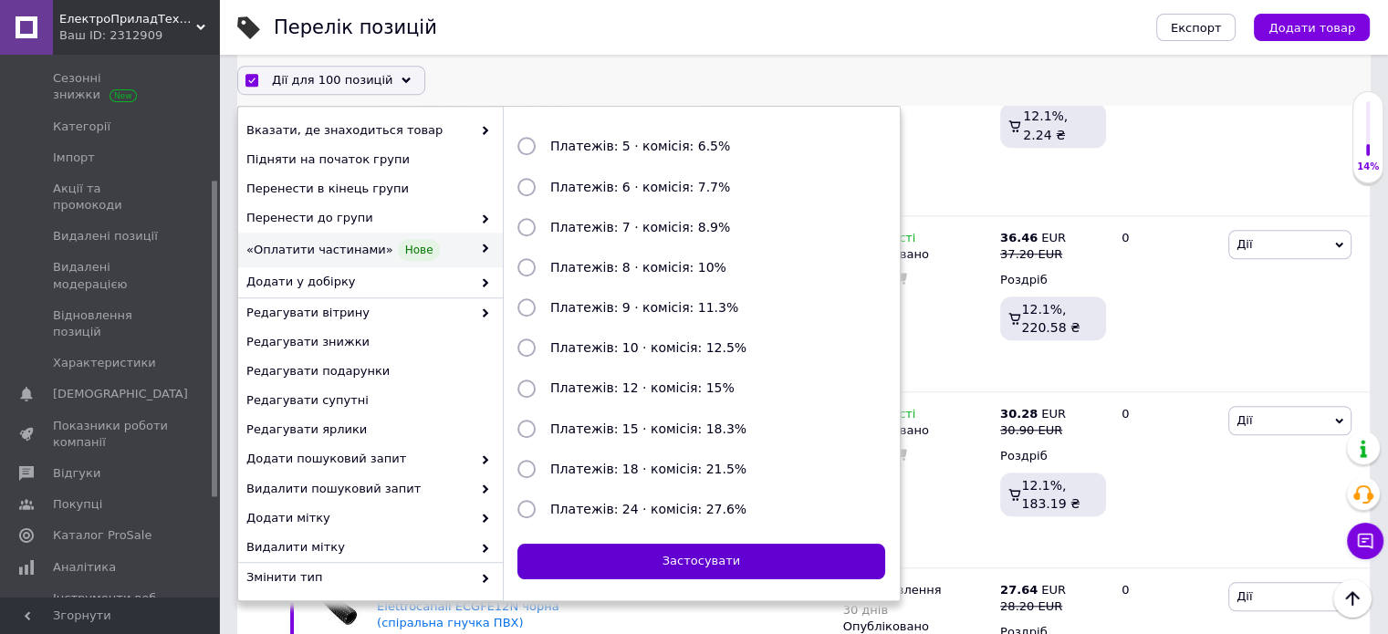
click at [755, 567] on button "Застосувати" at bounding box center [701, 562] width 368 height 36
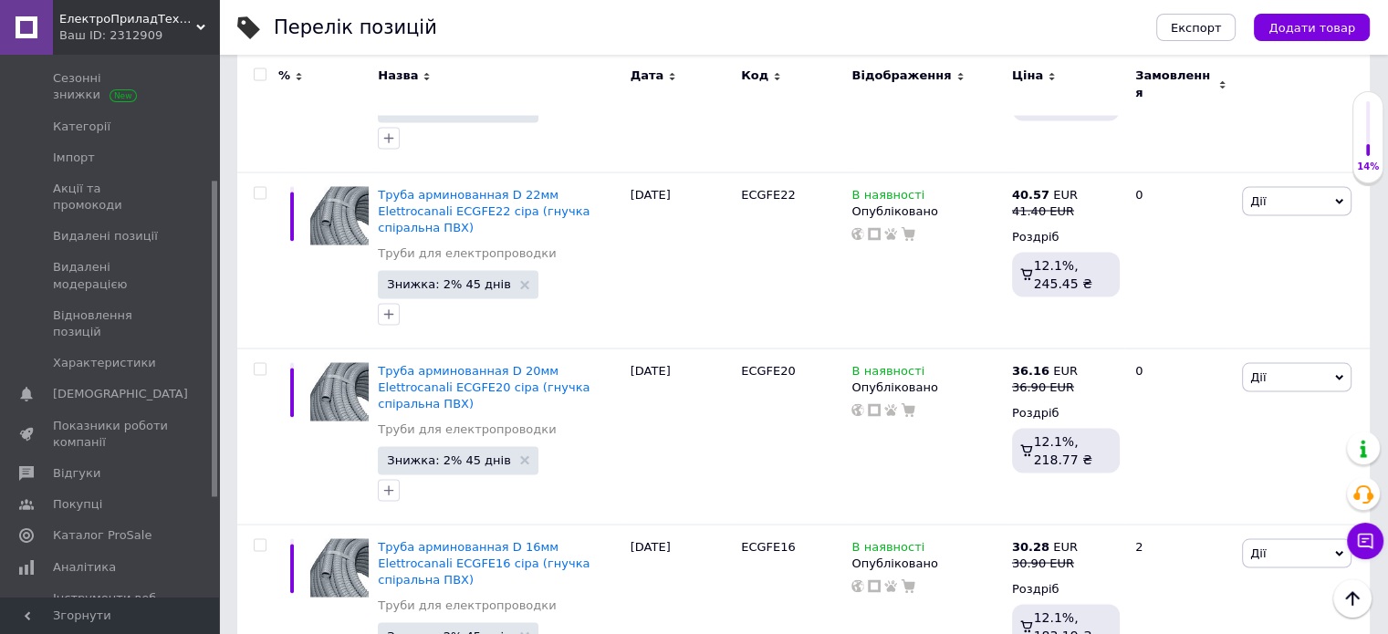
scroll to position [10524, 0]
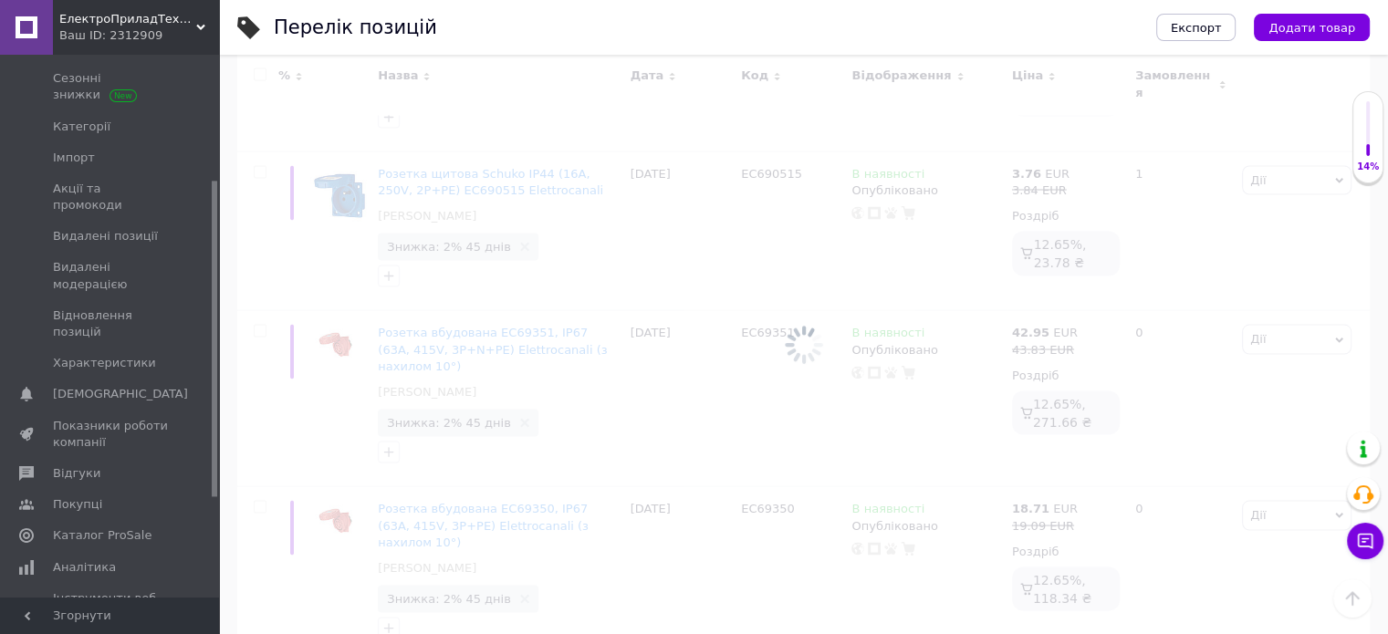
scroll to position [17243, 0]
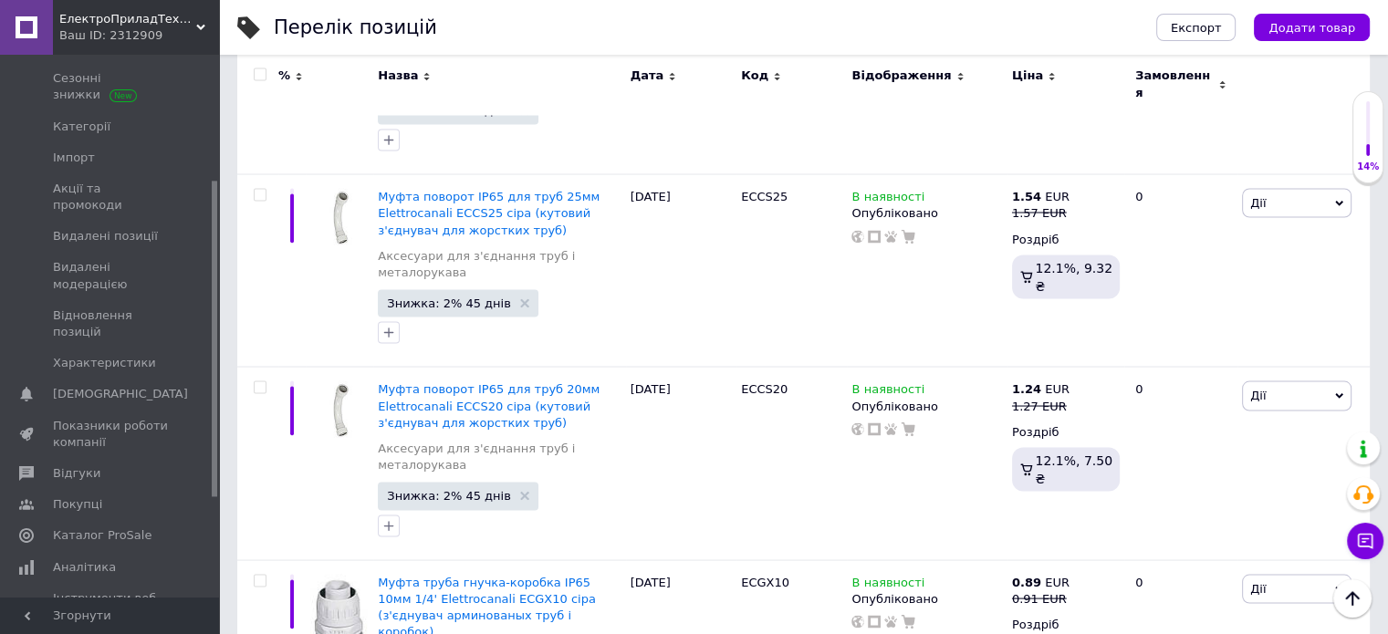
click at [256, 73] on input "checkbox" at bounding box center [260, 75] width 12 height 12
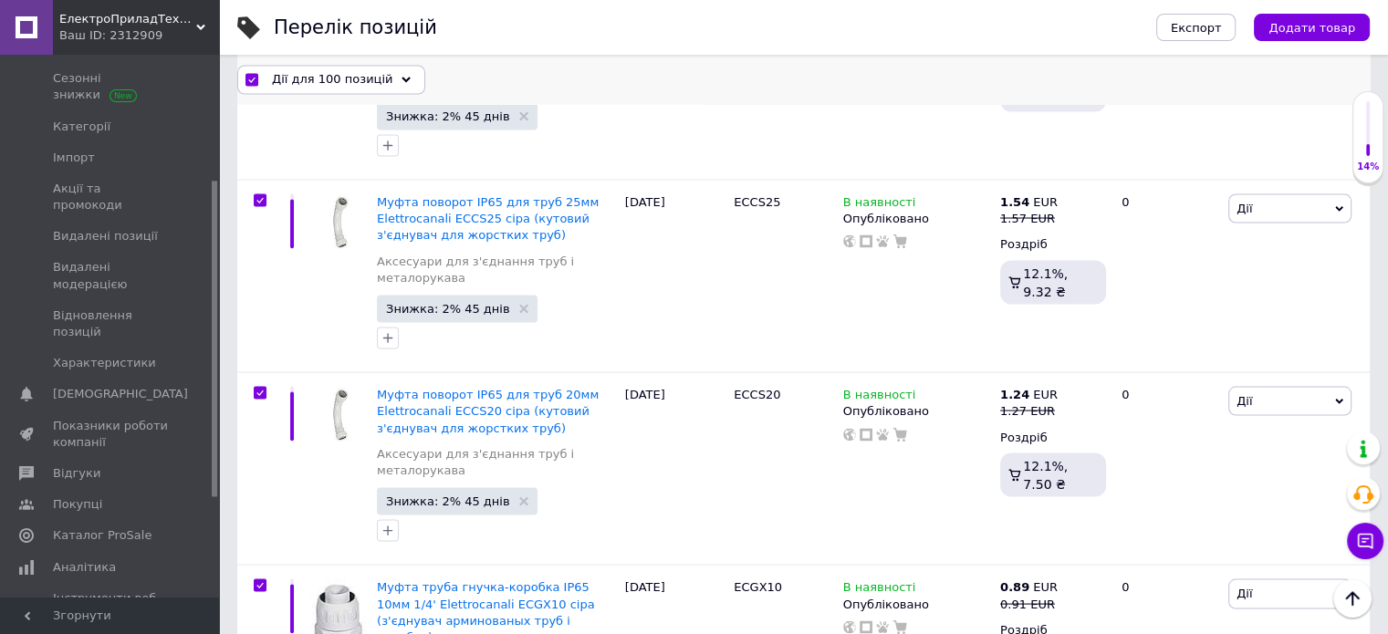
scroll to position [17242, 0]
click at [301, 79] on span "Дії для 100 позицій" at bounding box center [332, 79] width 120 height 16
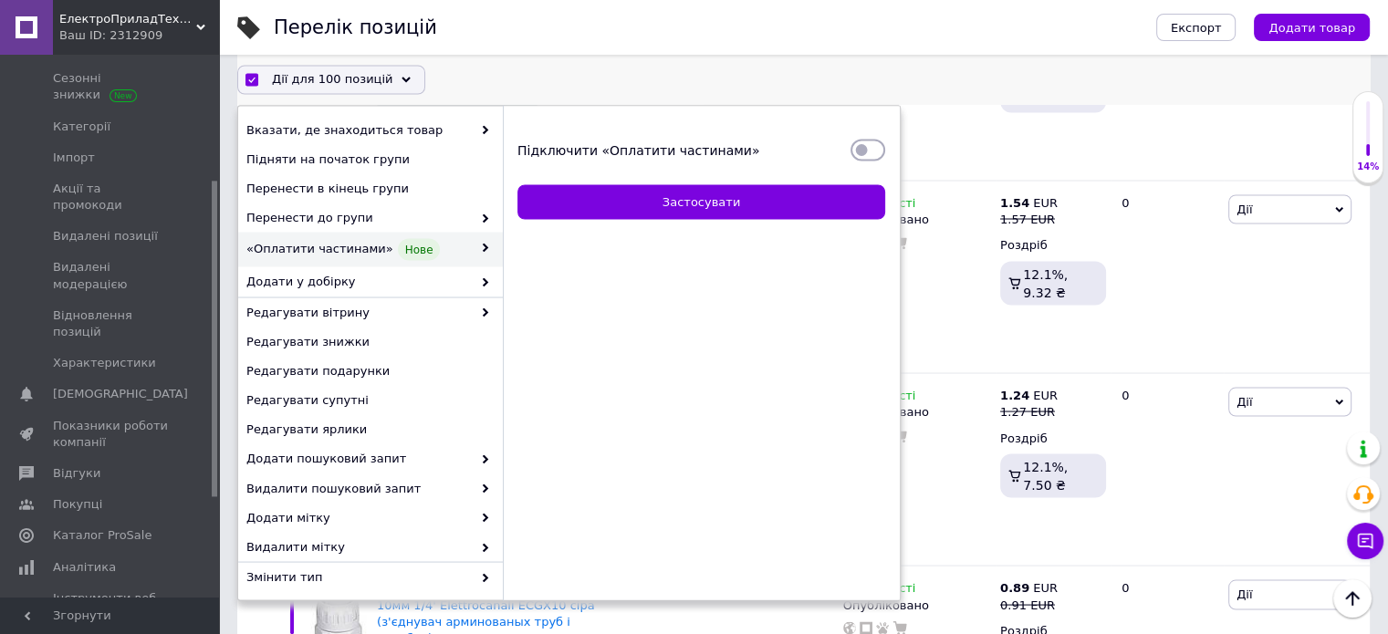
click at [865, 146] on input "Підключити «Оплатити частинами»" at bounding box center [867, 150] width 35 height 18
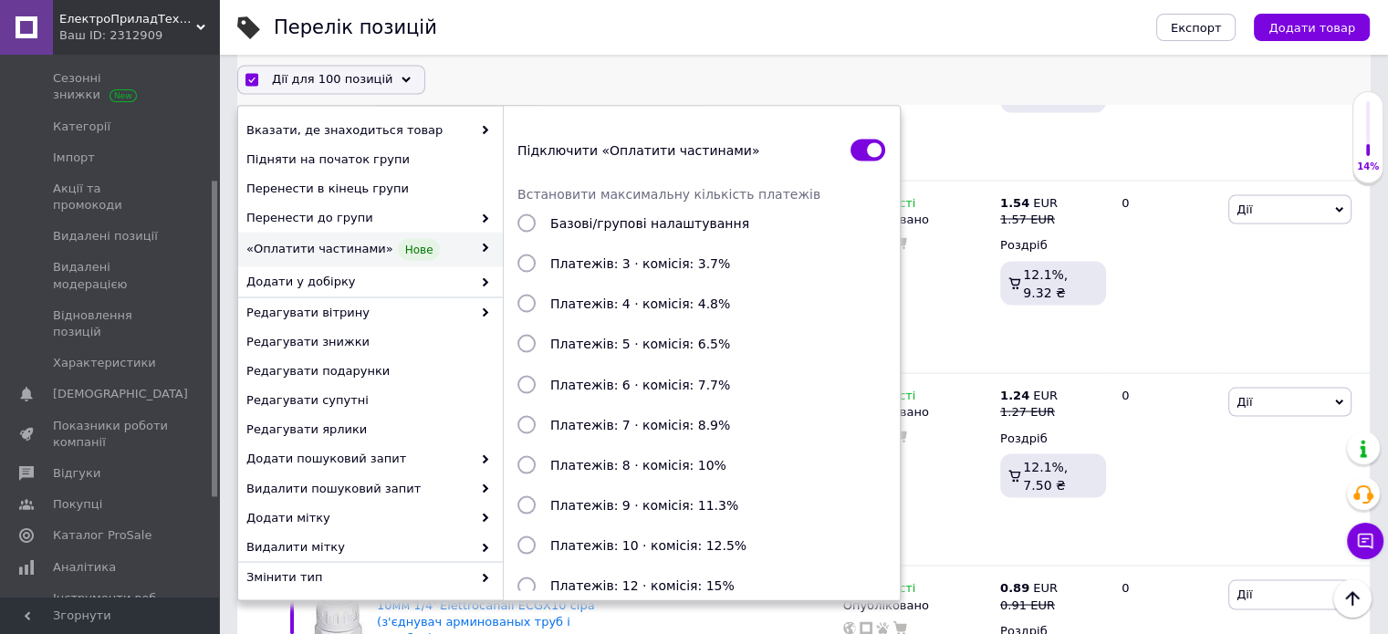
click at [521, 260] on input "Платежів: 3 · комісія: 3.7%" at bounding box center [526, 264] width 18 height 18
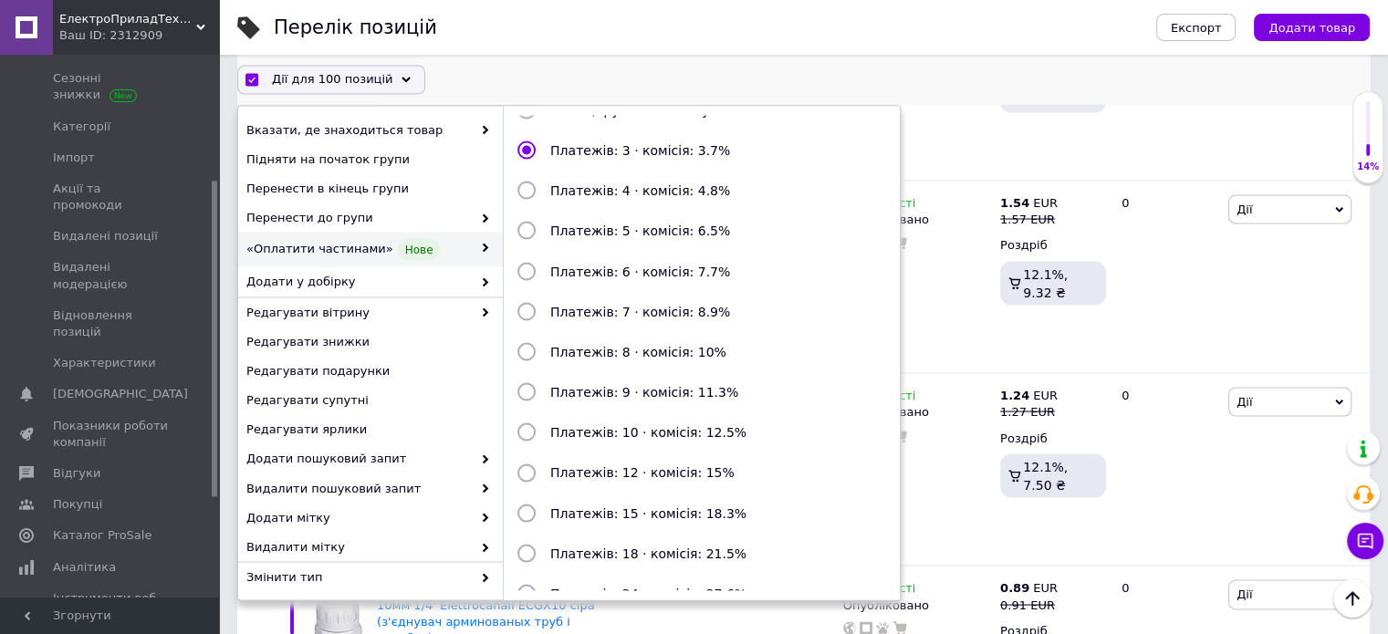
scroll to position [198, 0]
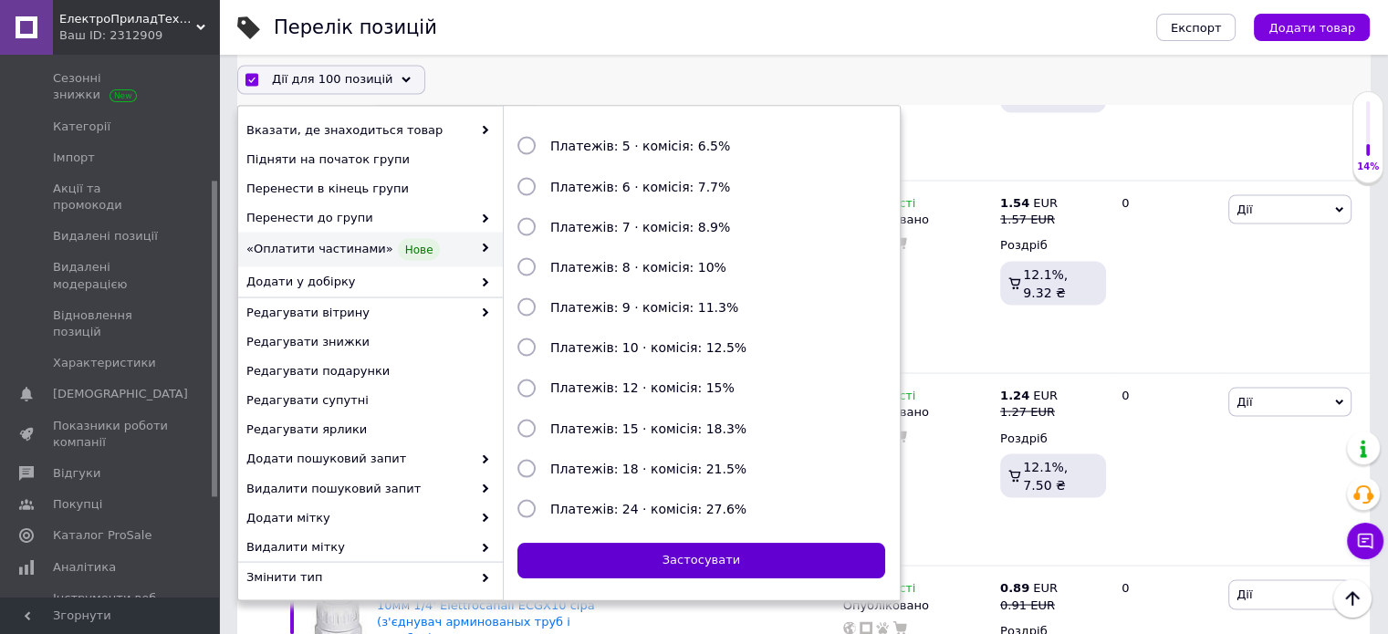
click at [678, 561] on button "Застосувати" at bounding box center [701, 562] width 368 height 36
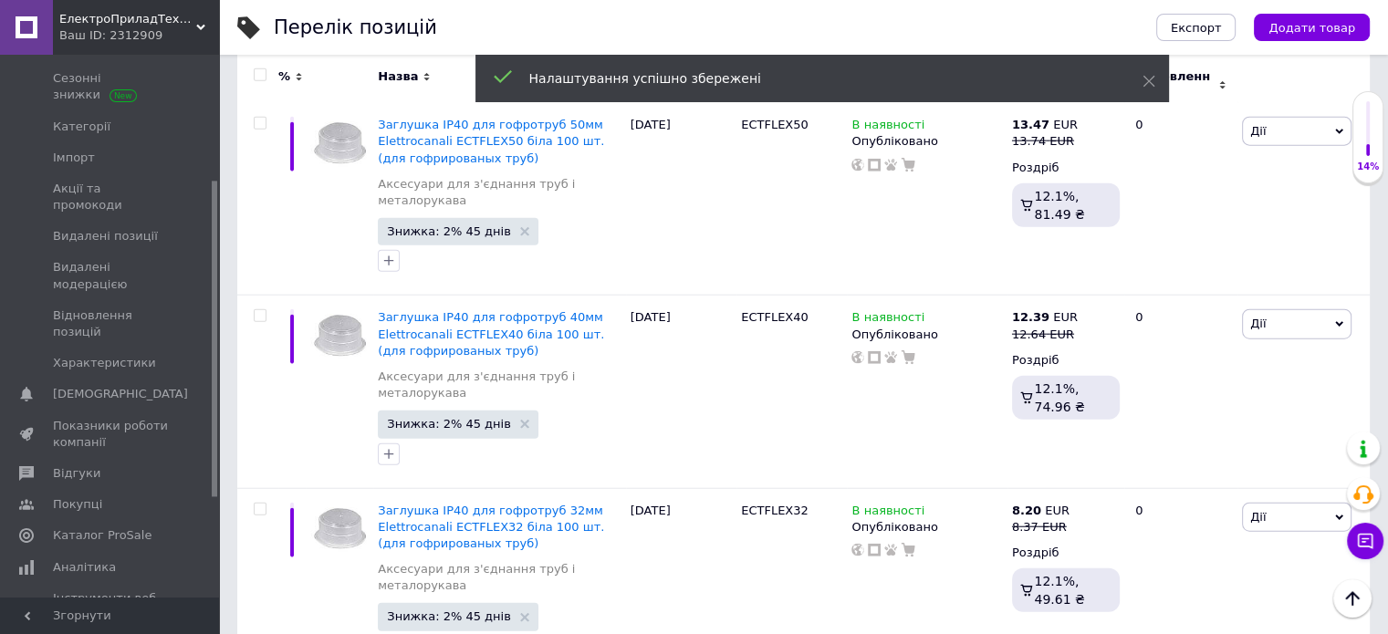
scroll to position [18328, 0]
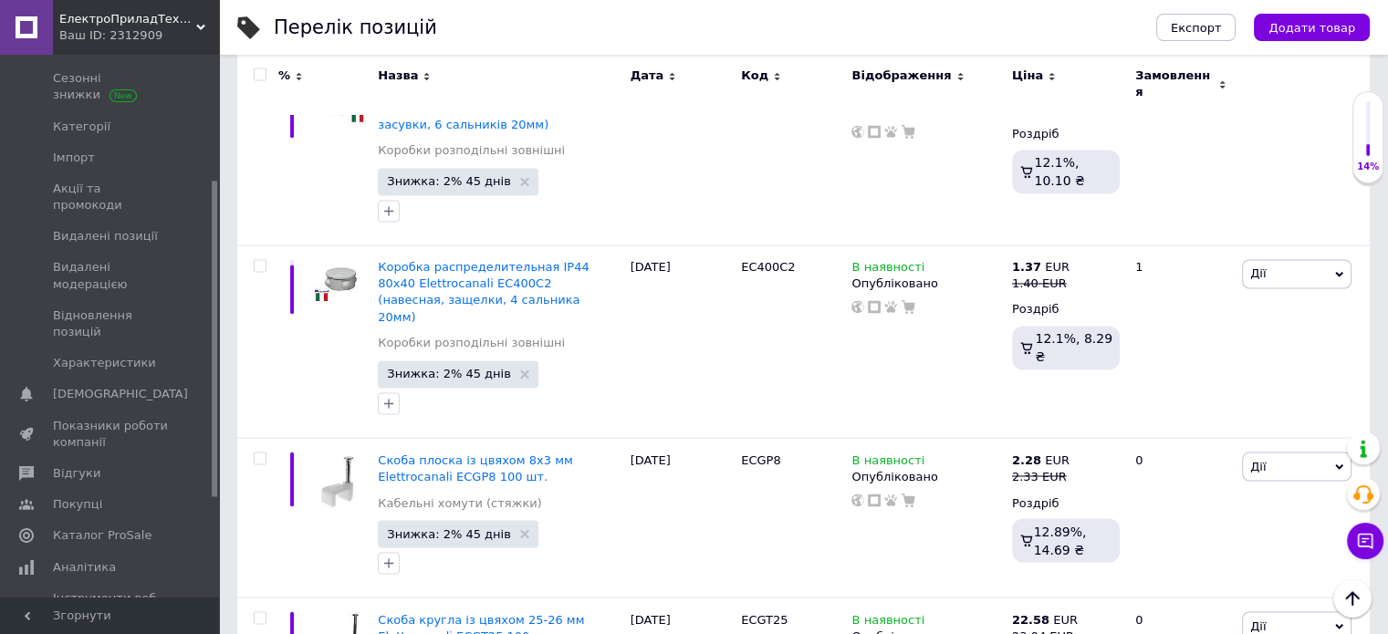
click at [260, 73] on input "checkbox" at bounding box center [260, 75] width 12 height 12
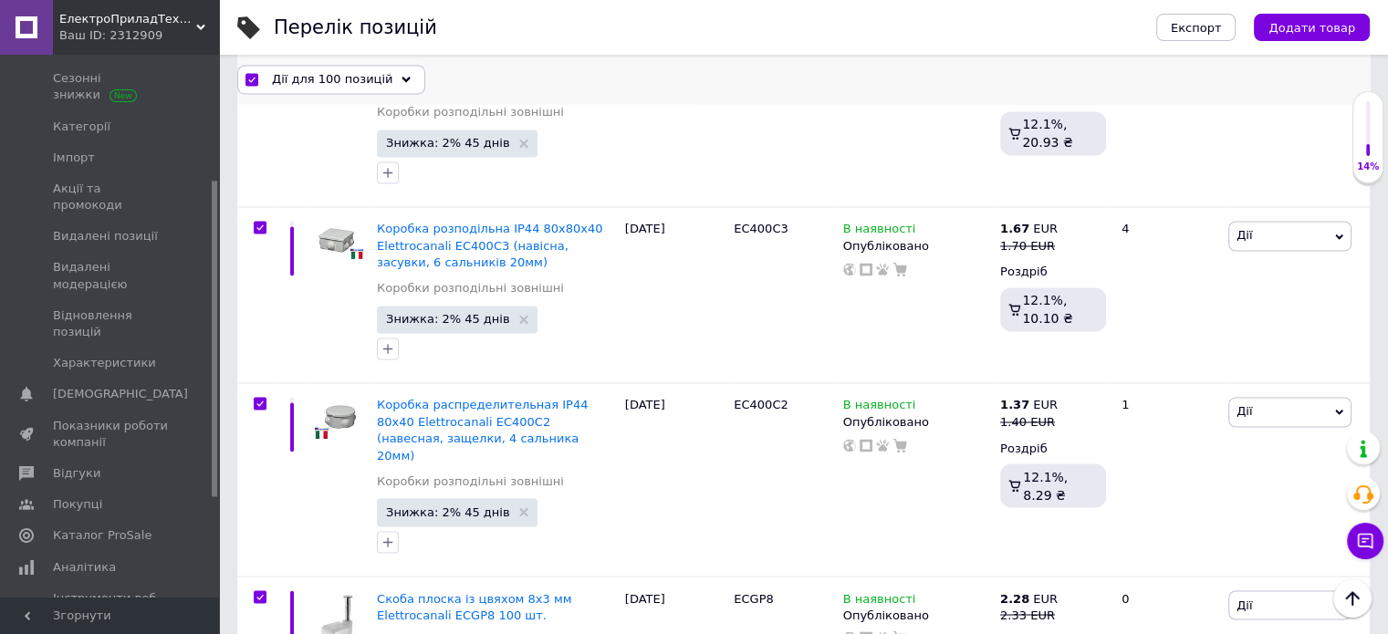
scroll to position [16911, 0]
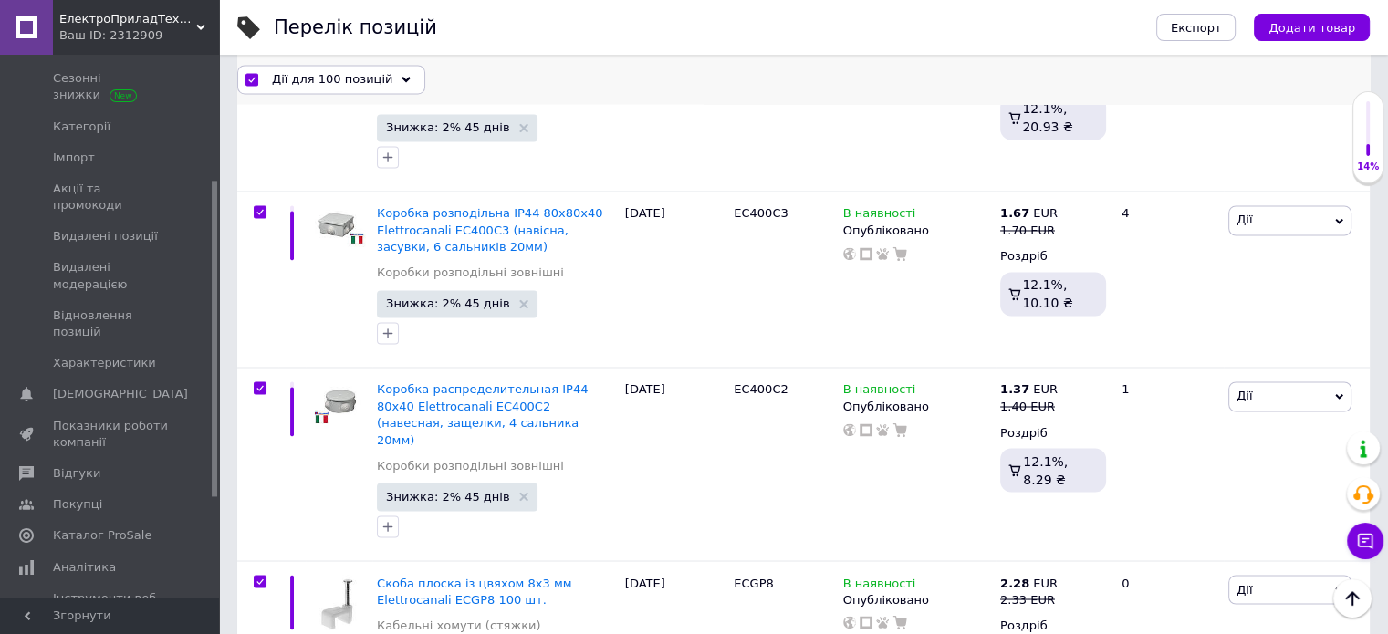
click at [292, 76] on span "Дії для 100 позицій" at bounding box center [332, 79] width 120 height 16
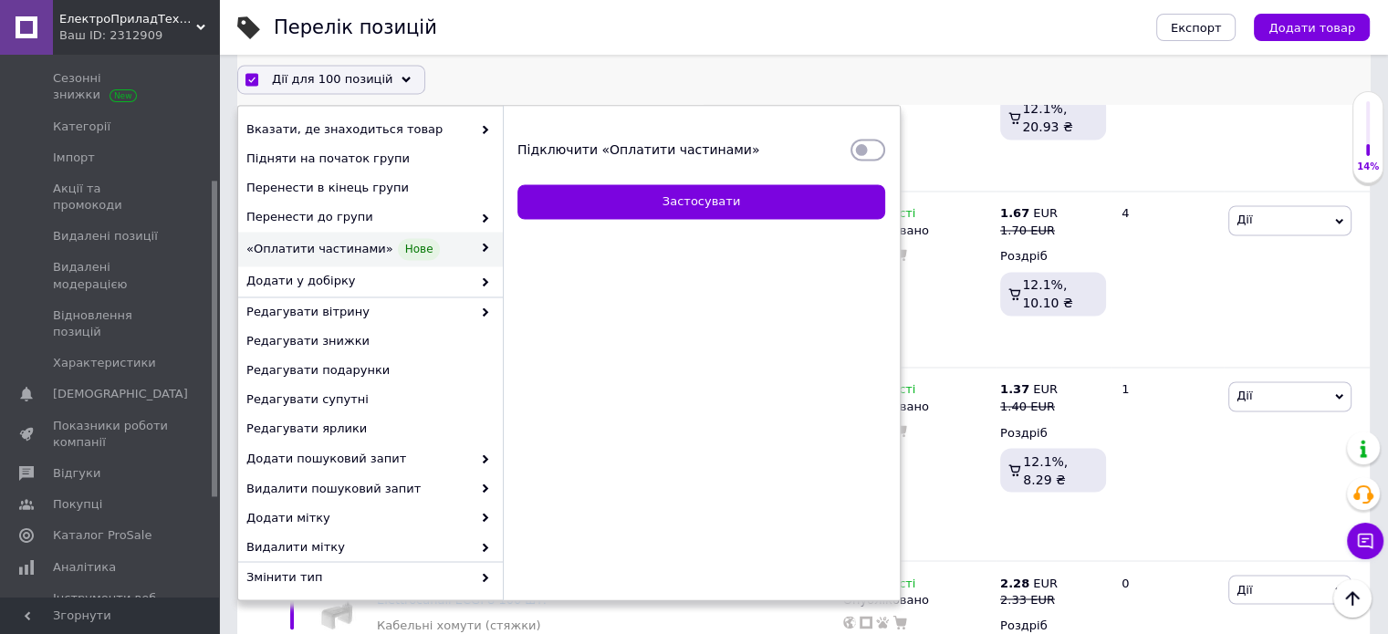
click at [874, 149] on input "Підключити «Оплатити частинами»" at bounding box center [867, 150] width 35 height 18
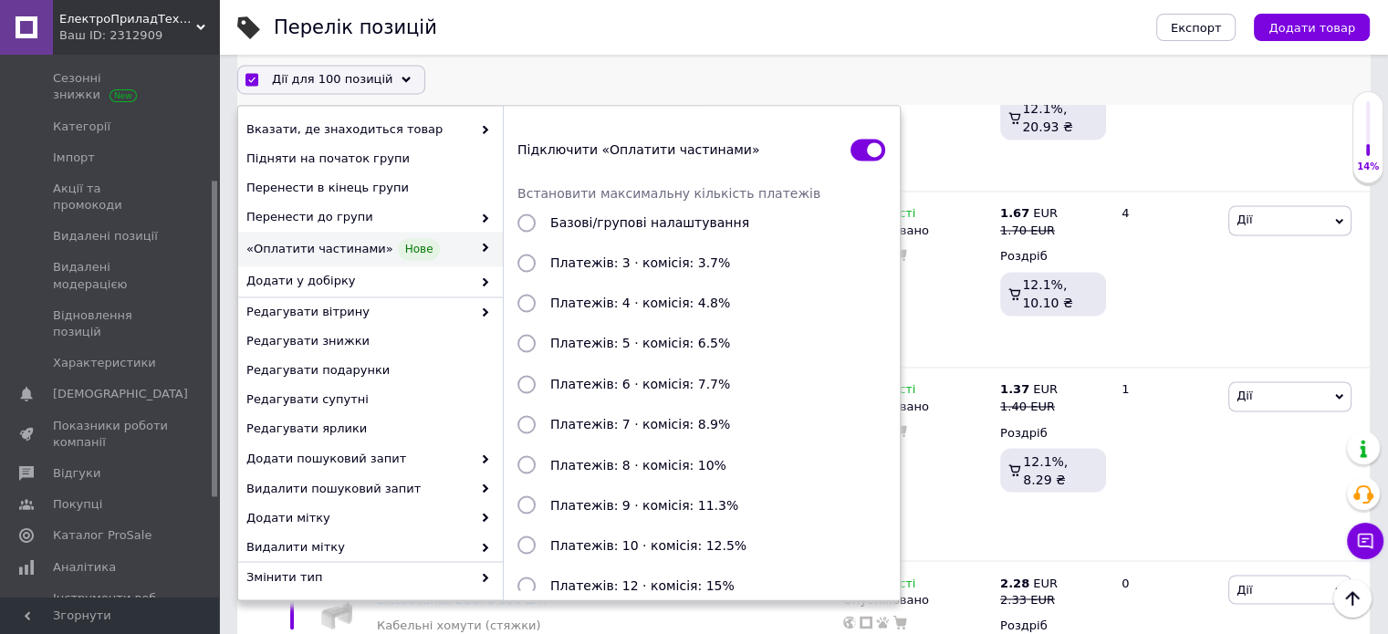
click at [529, 262] on input "Платежів: 3 · комісія: 3.7%" at bounding box center [526, 264] width 18 height 18
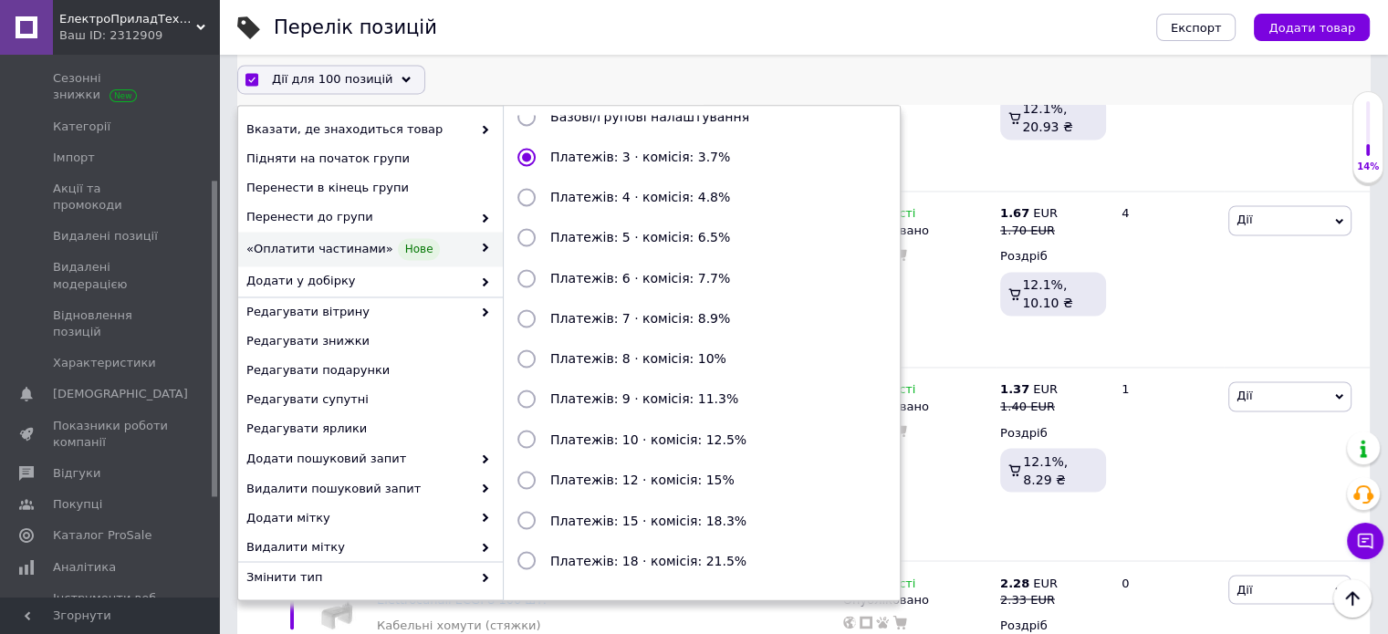
scroll to position [198, 0]
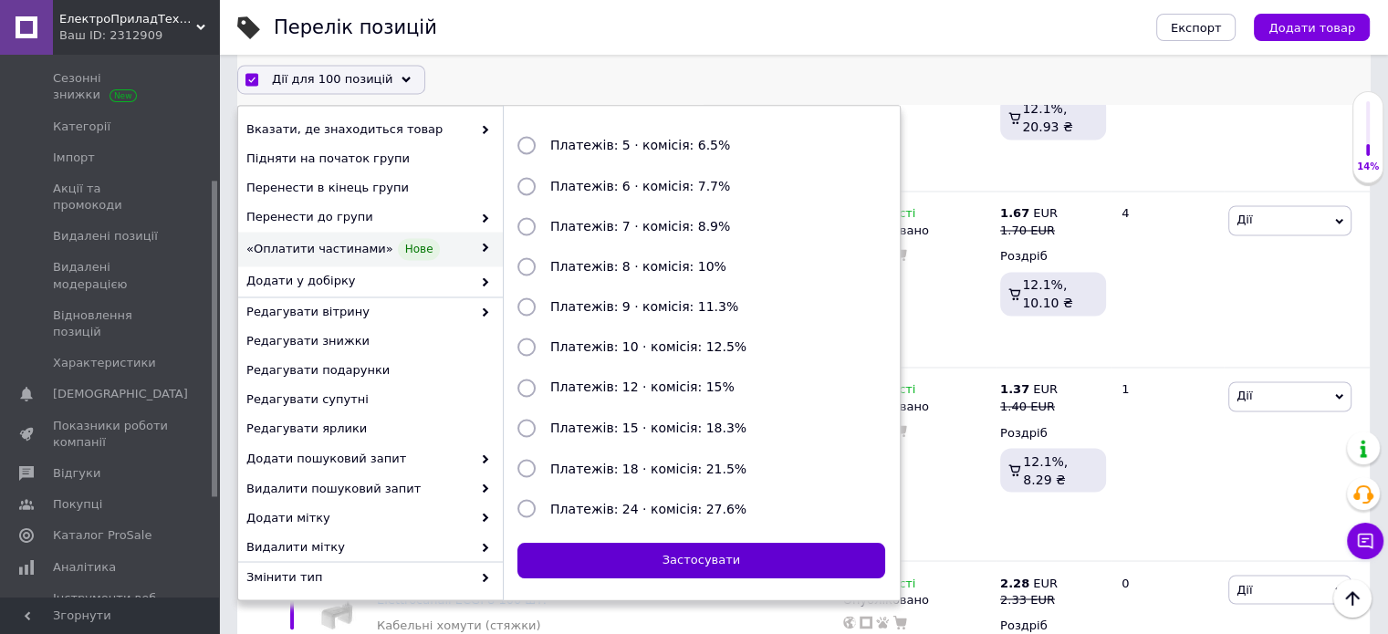
click at [767, 557] on button "Застосувати" at bounding box center [701, 562] width 368 height 36
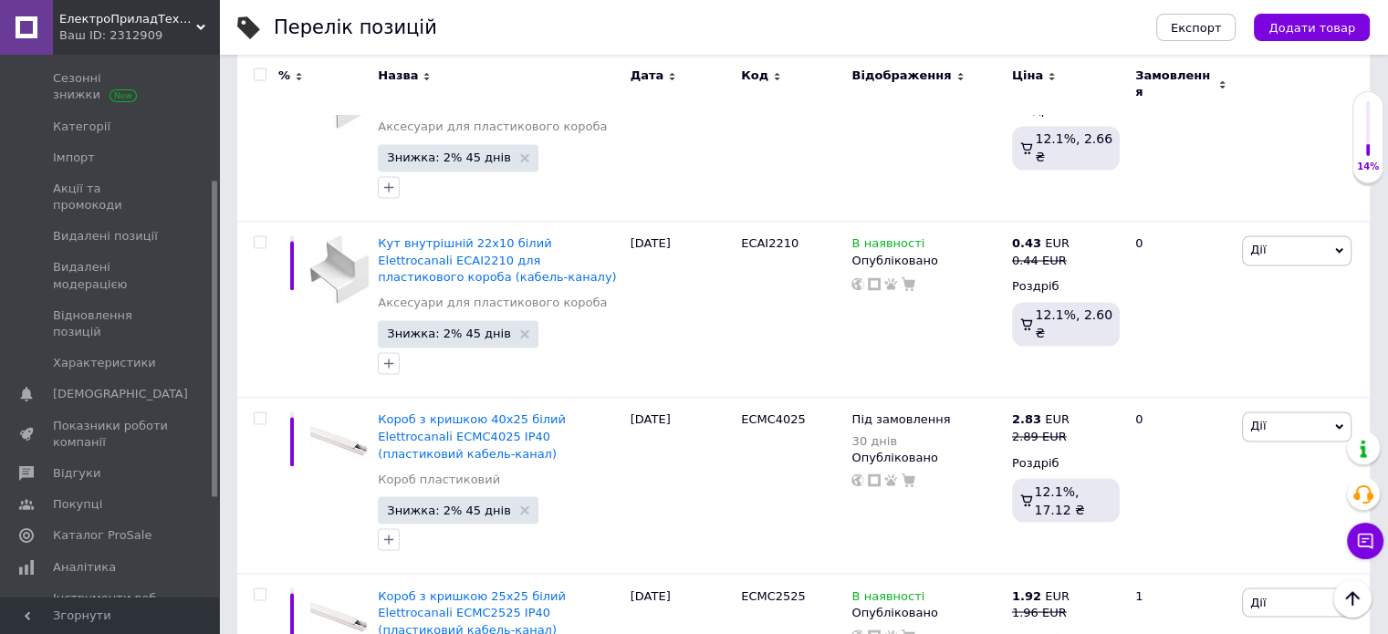
click at [261, 72] on input "checkbox" at bounding box center [260, 75] width 12 height 12
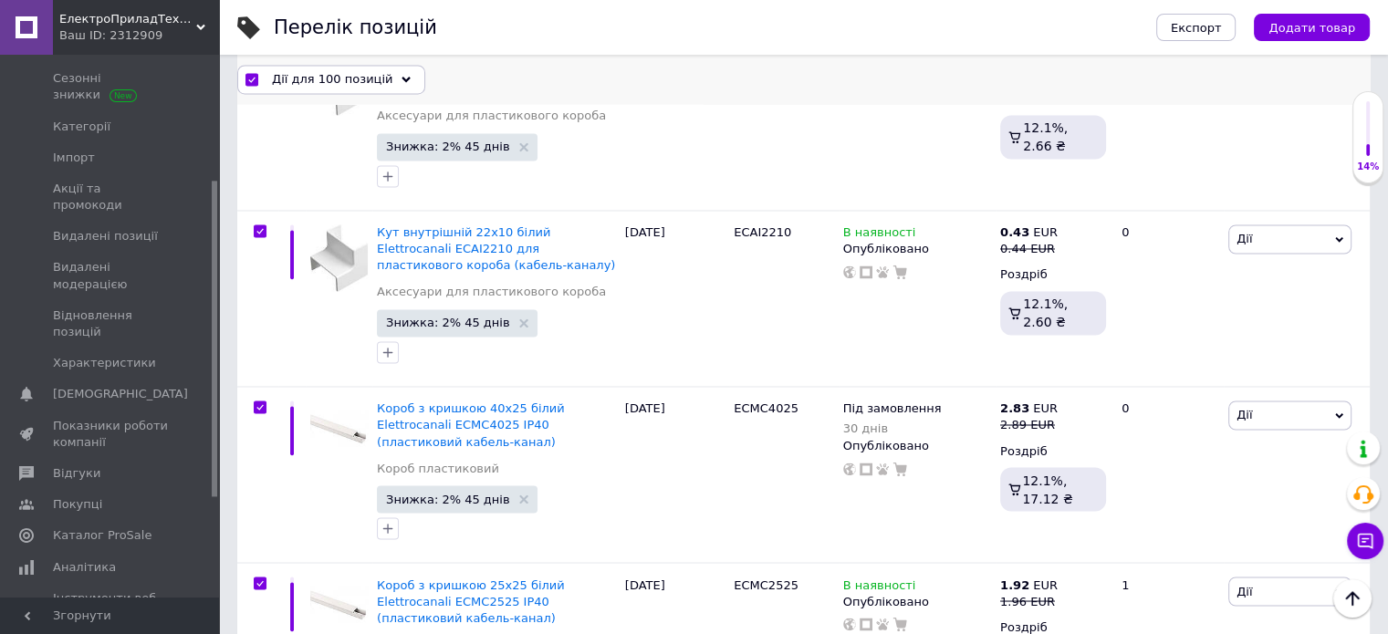
scroll to position [16895, 0]
click at [318, 86] on span "Дії для 100 позицій" at bounding box center [332, 79] width 120 height 16
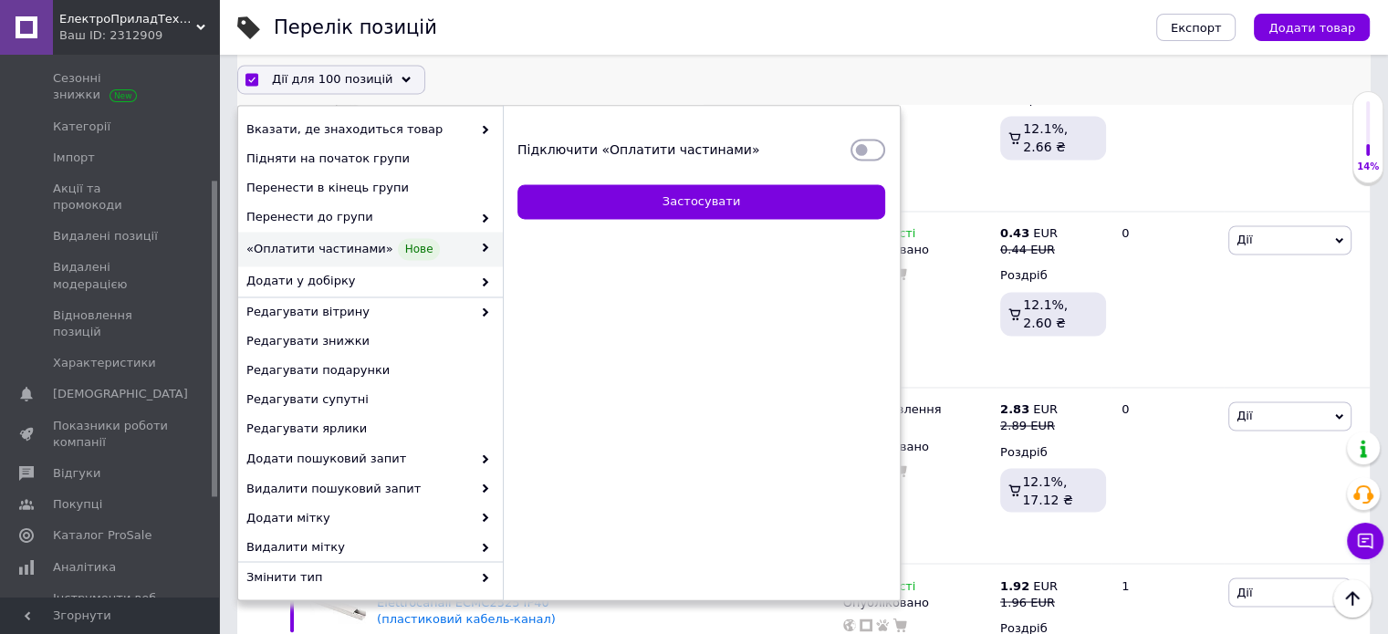
click at [878, 152] on input "Підключити «Оплатити частинами»" at bounding box center [867, 150] width 35 height 18
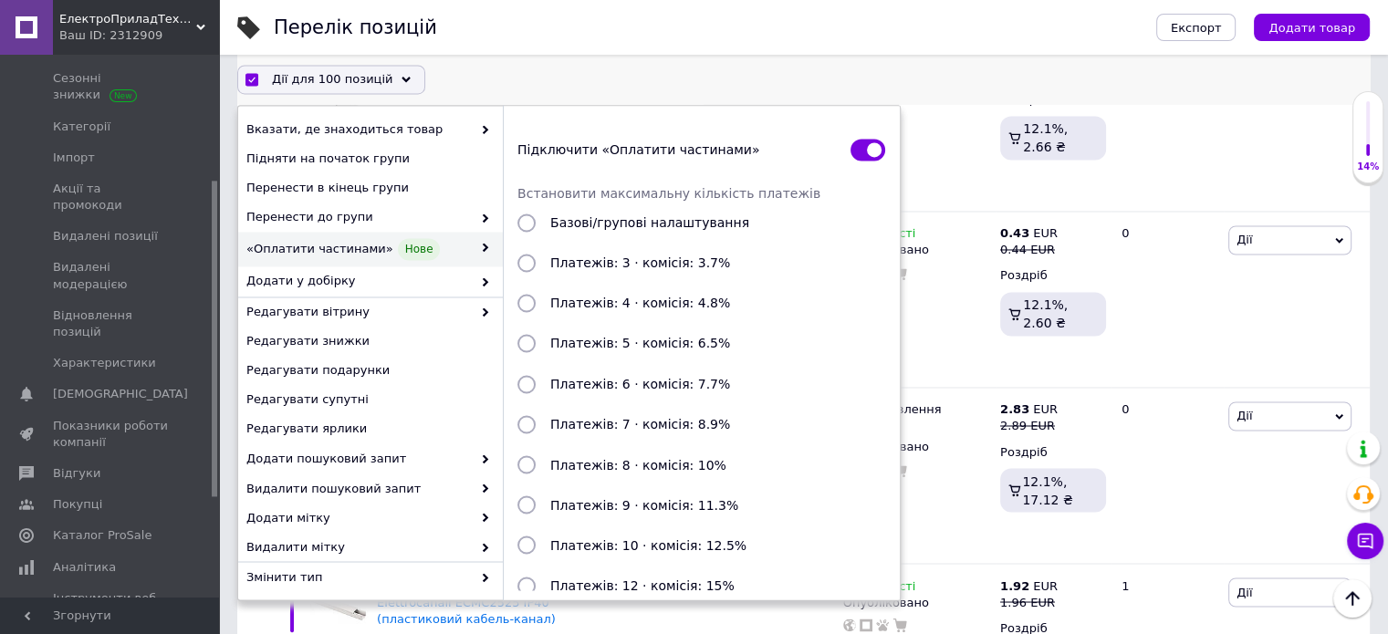
click at [529, 262] on input "Платежів: 3 · комісія: 3.7%" at bounding box center [526, 264] width 18 height 18
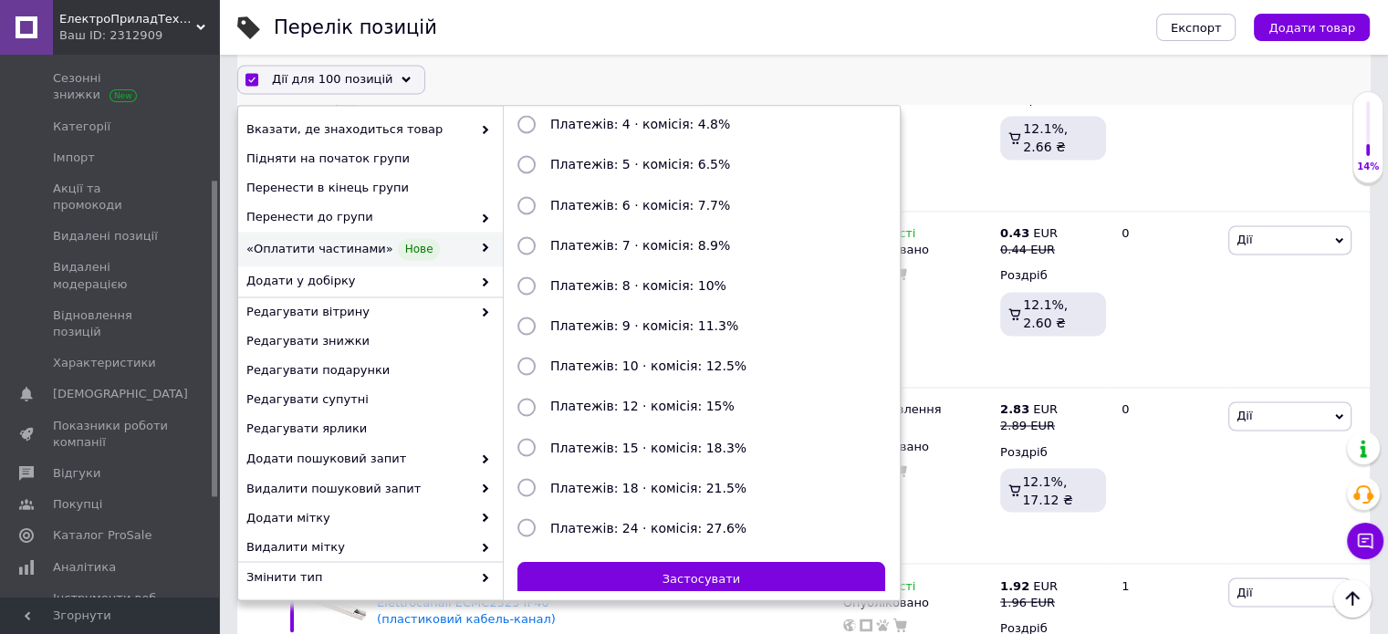
scroll to position [198, 0]
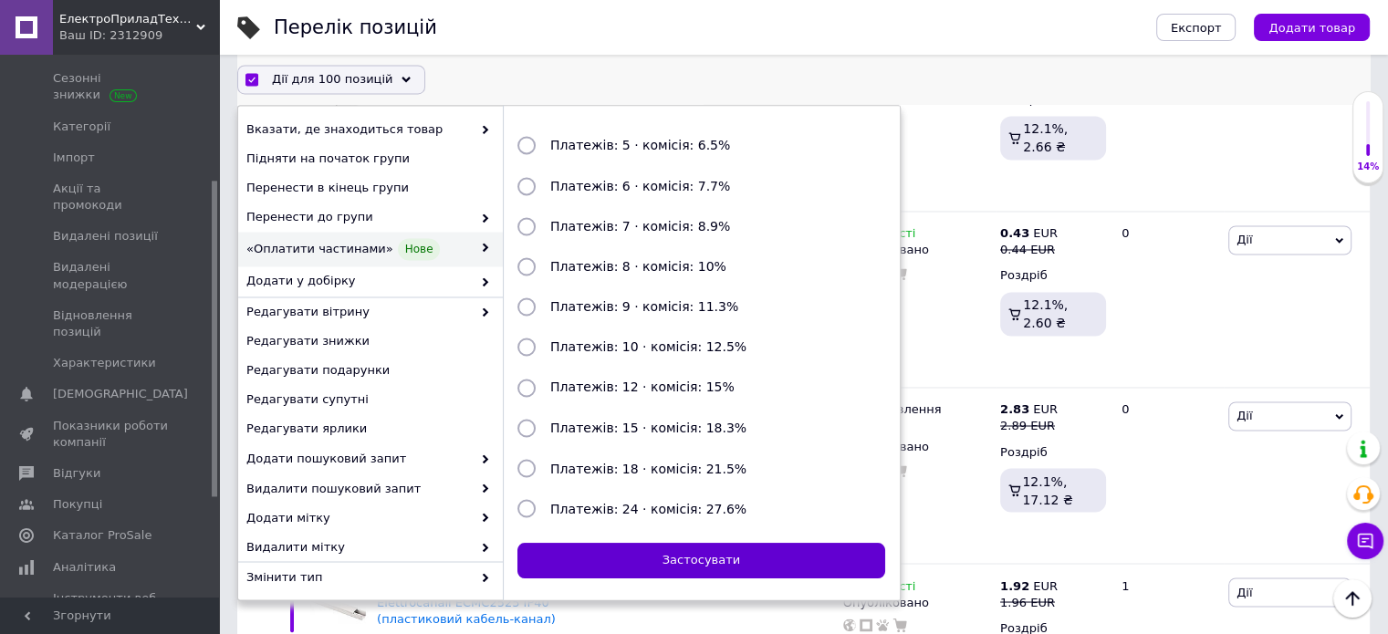
click at [706, 553] on button "Застосувати" at bounding box center [701, 562] width 368 height 36
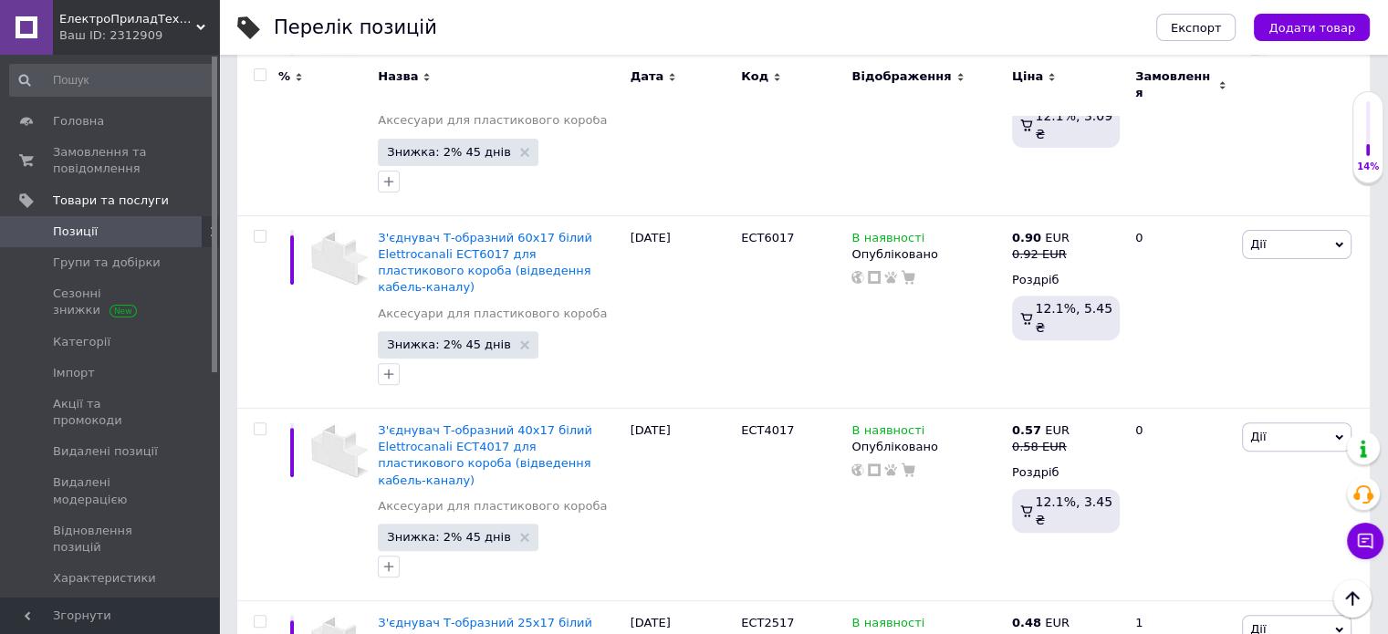
scroll to position [0, 0]
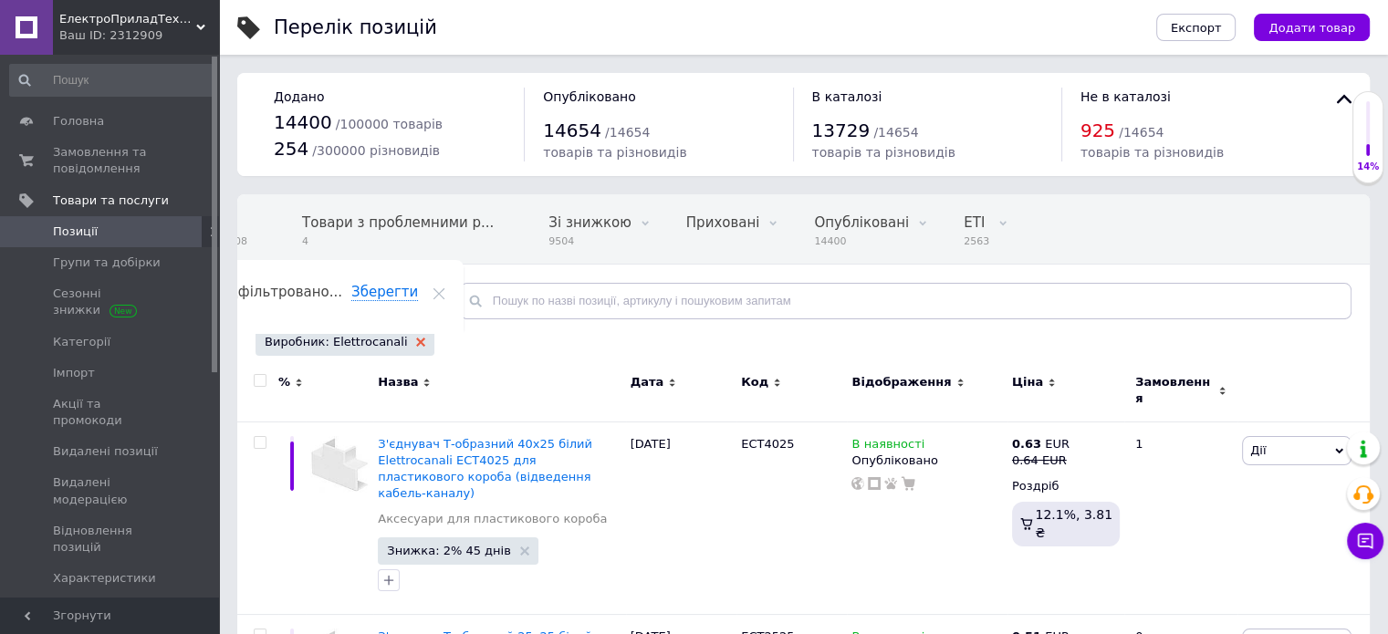
click at [416, 338] on icon at bounding box center [420, 342] width 9 height 9
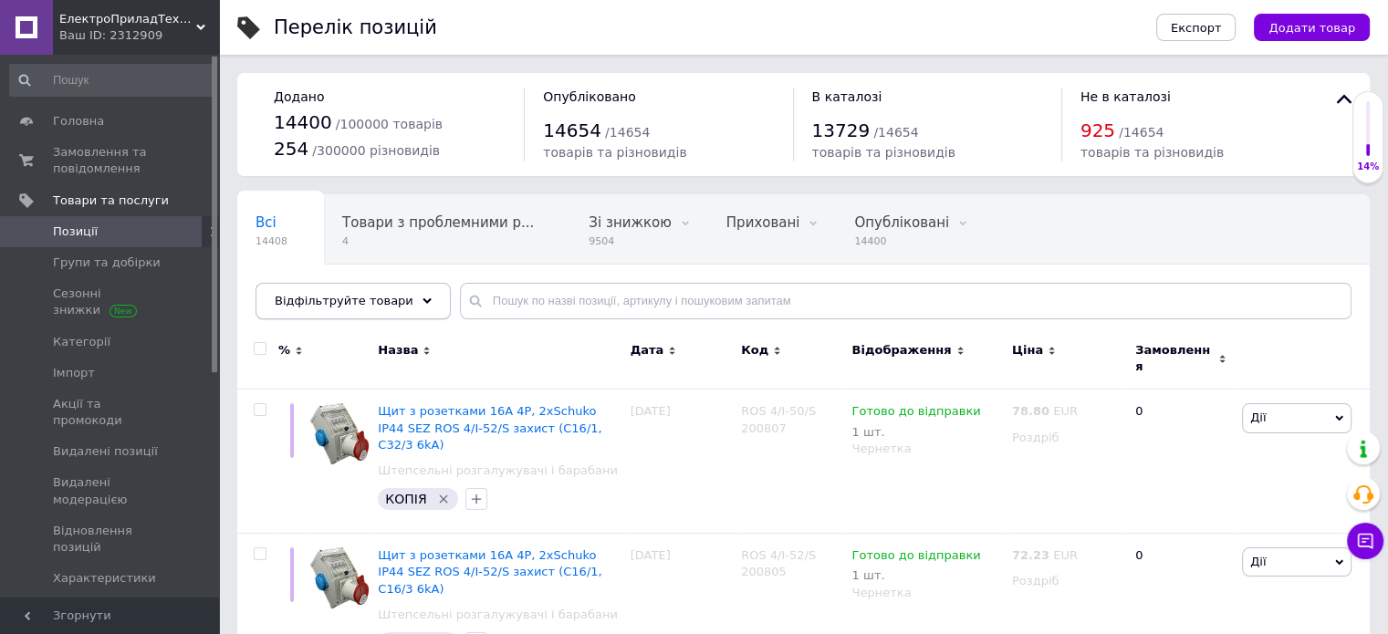
click at [340, 298] on span "Відфільтруйте товари" at bounding box center [344, 301] width 139 height 14
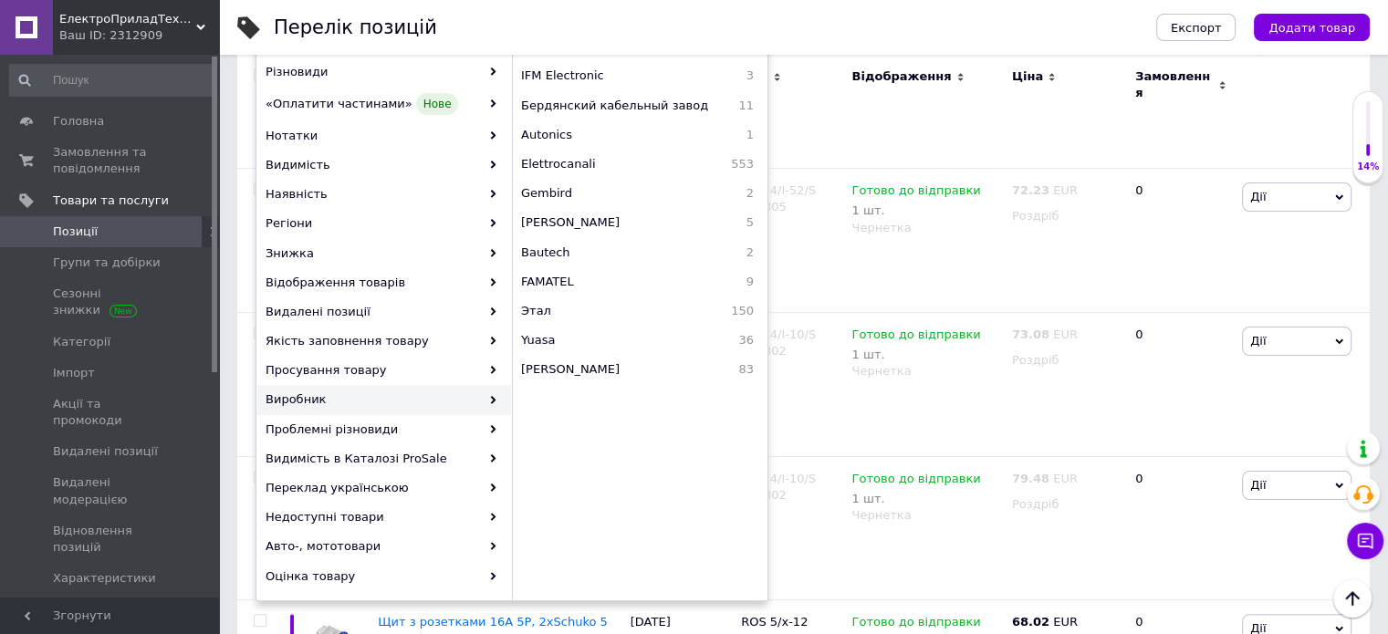
scroll to position [821, 0]
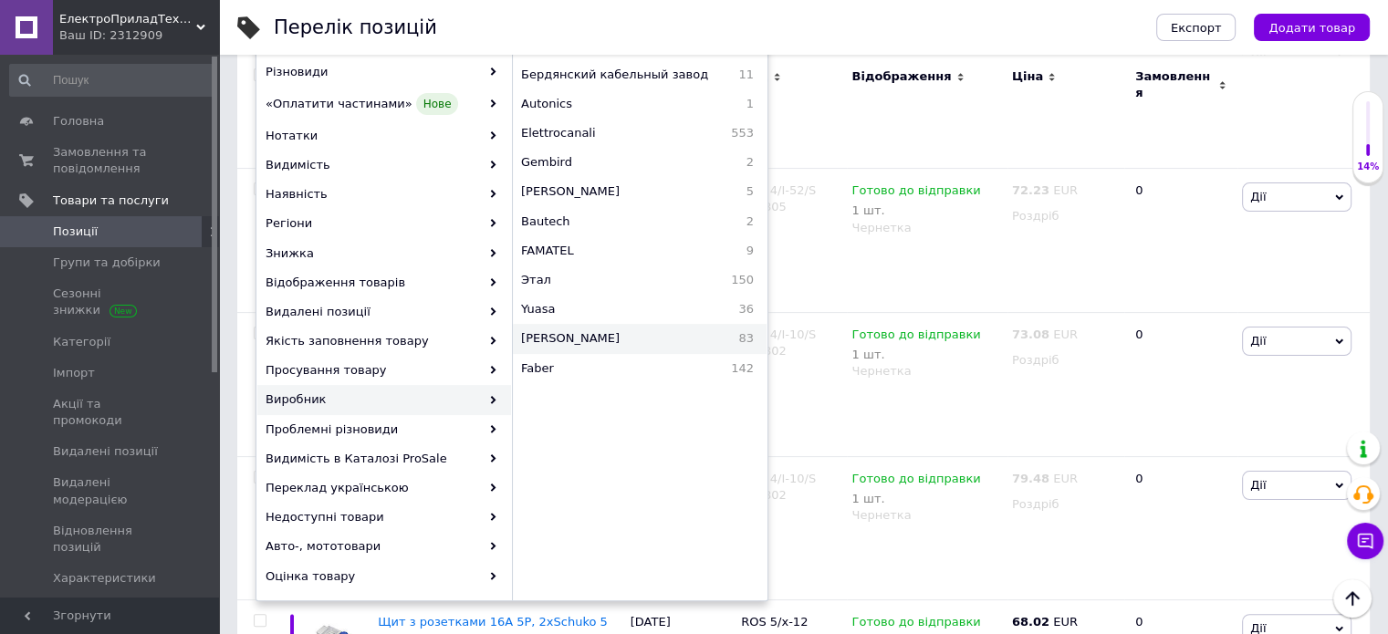
click at [551, 331] on span "SEZ Krompachy" at bounding box center [614, 338] width 187 height 16
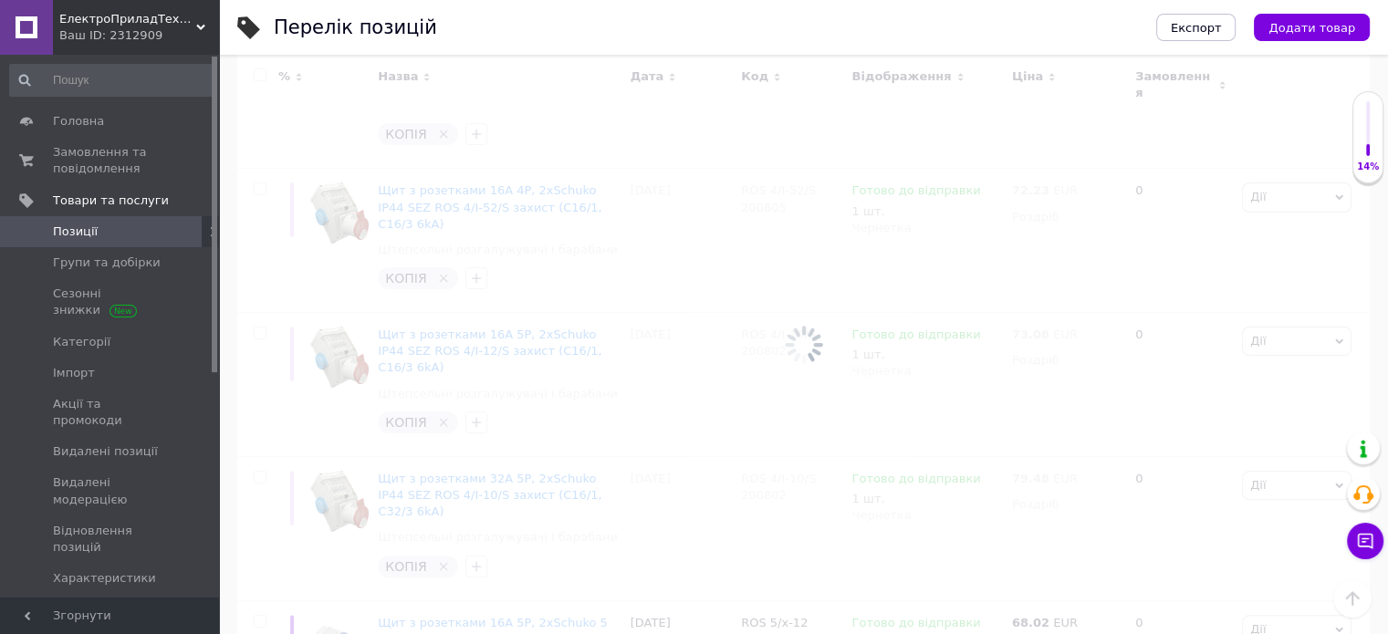
scroll to position [0, 40]
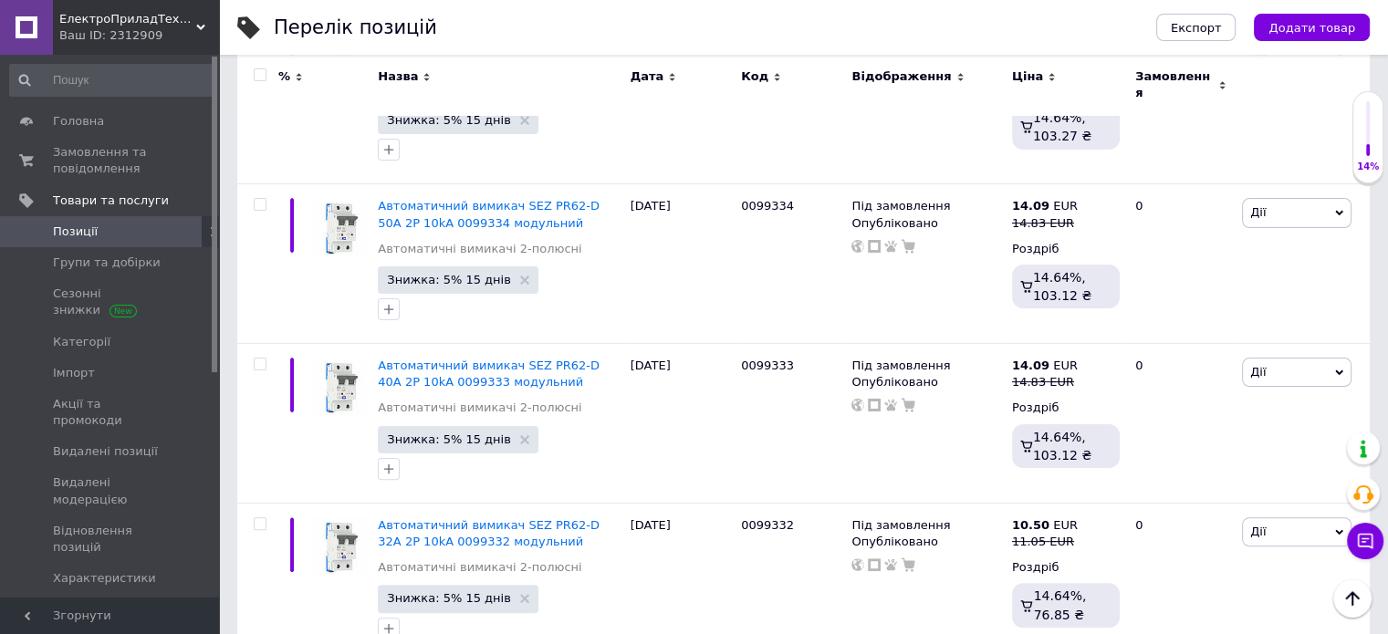
click at [266, 68] on div at bounding box center [260, 74] width 36 height 13
click at [257, 70] on input "checkbox" at bounding box center [260, 75] width 12 height 12
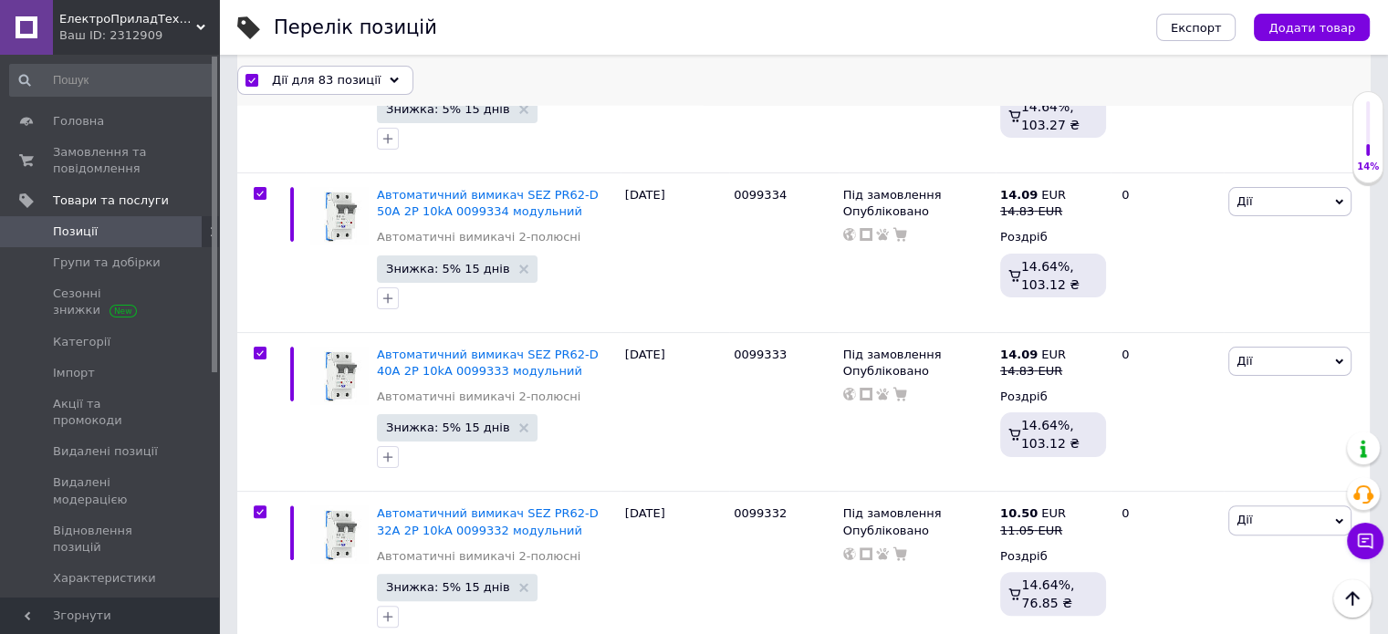
click at [298, 87] on span "Дії для 83 позиції" at bounding box center [326, 79] width 109 height 16
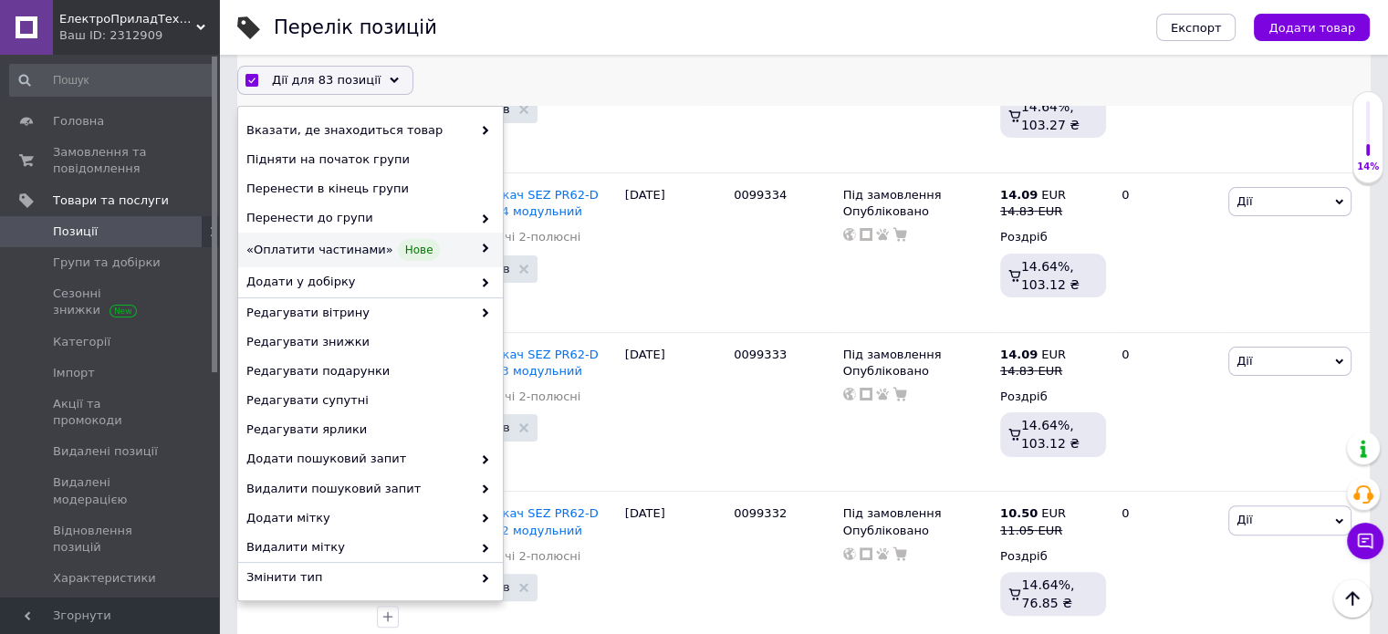
click at [331, 245] on span "«Оплатити частинами» Нове" at bounding box center [358, 250] width 225 height 22
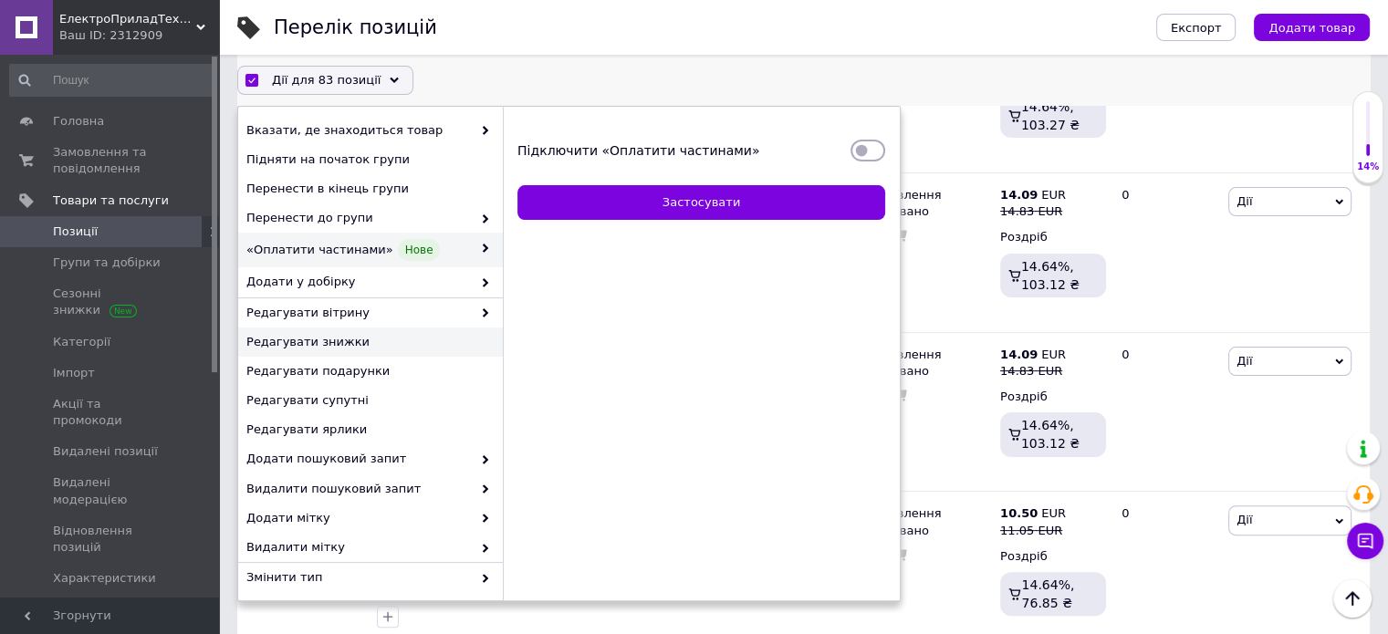
click at [312, 338] on span "Редагувати знижки" at bounding box center [368, 342] width 244 height 16
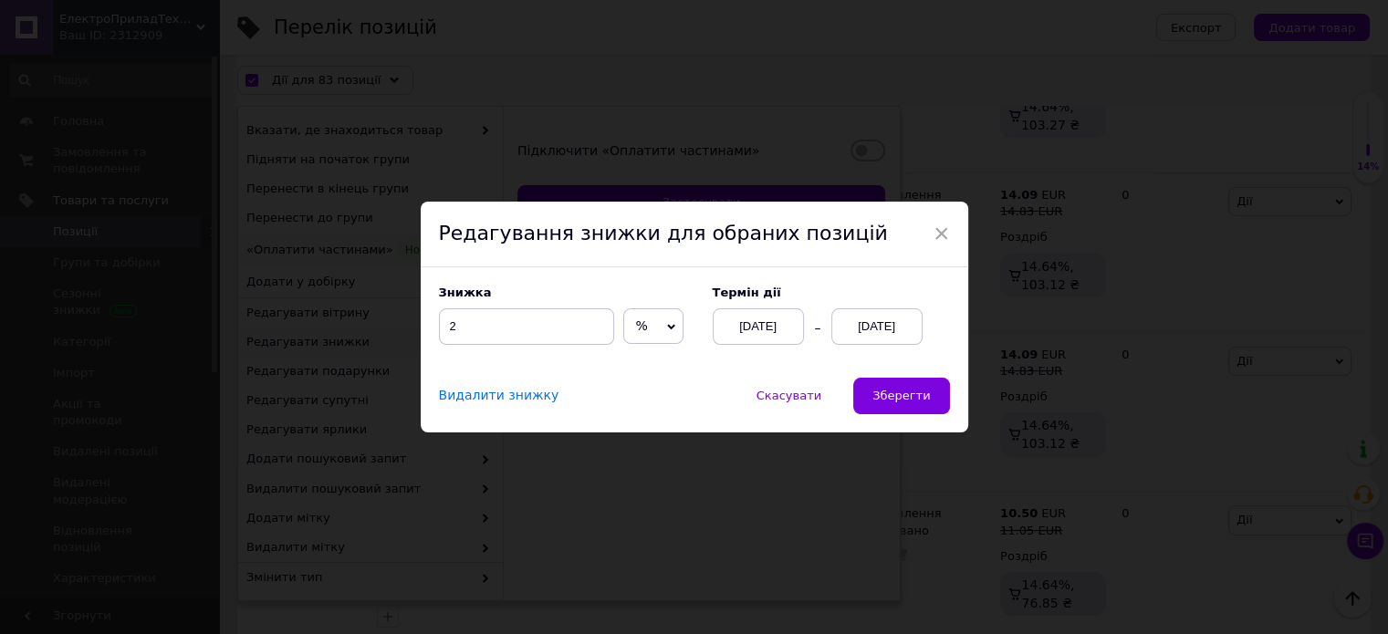
scroll to position [323, 0]
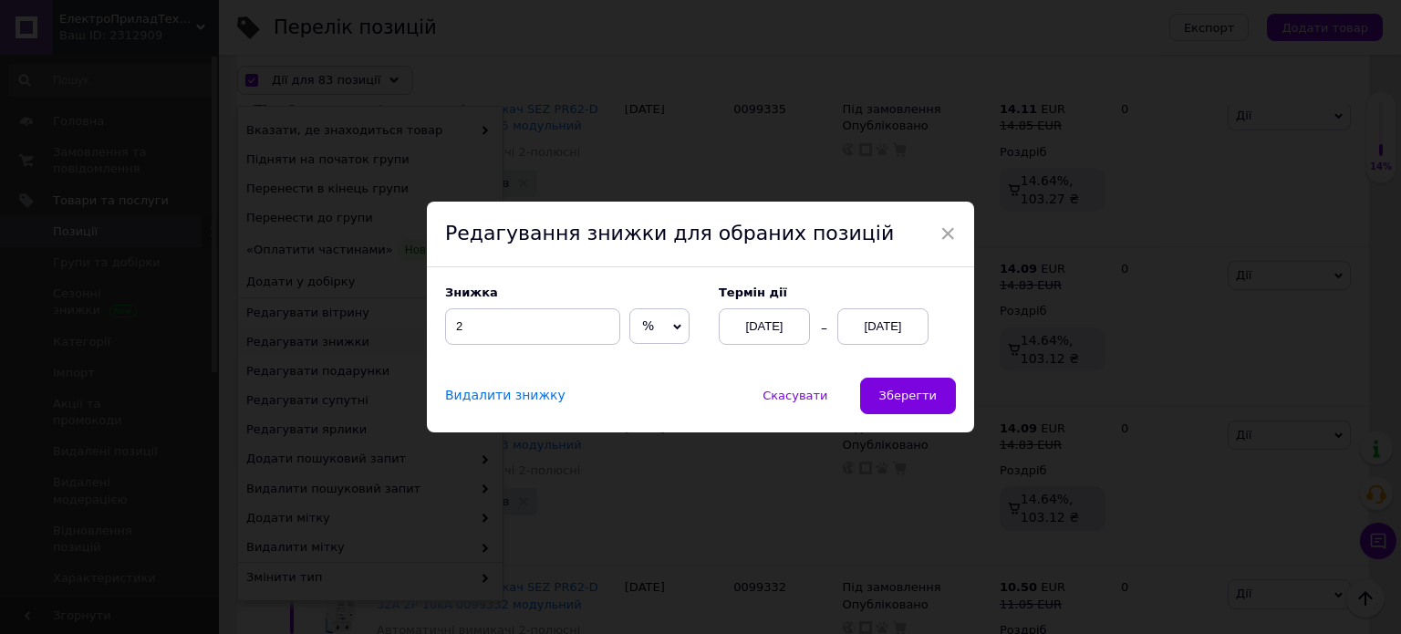
click at [596, 306] on div "Знижка 2 % EUR" at bounding box center [572, 315] width 255 height 59
click at [556, 345] on input "2" at bounding box center [532, 326] width 175 height 36
click at [881, 395] on button "Зберегти" at bounding box center [908, 396] width 96 height 36
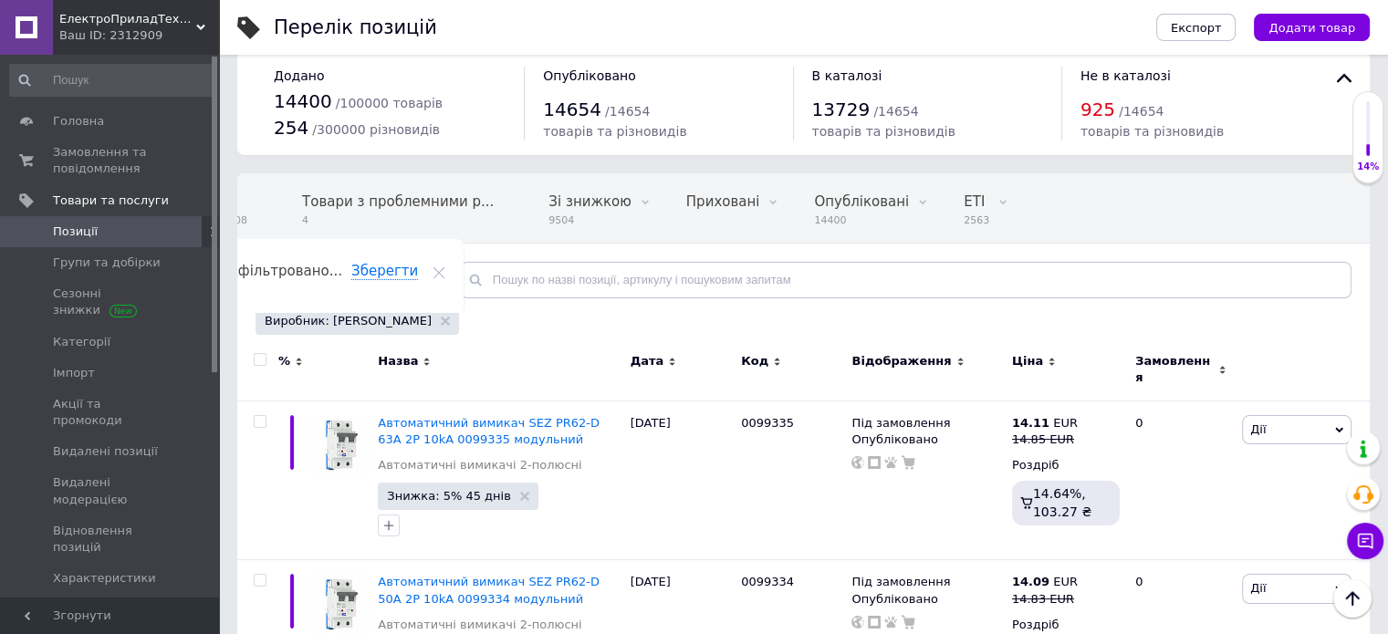
scroll to position [0, 0]
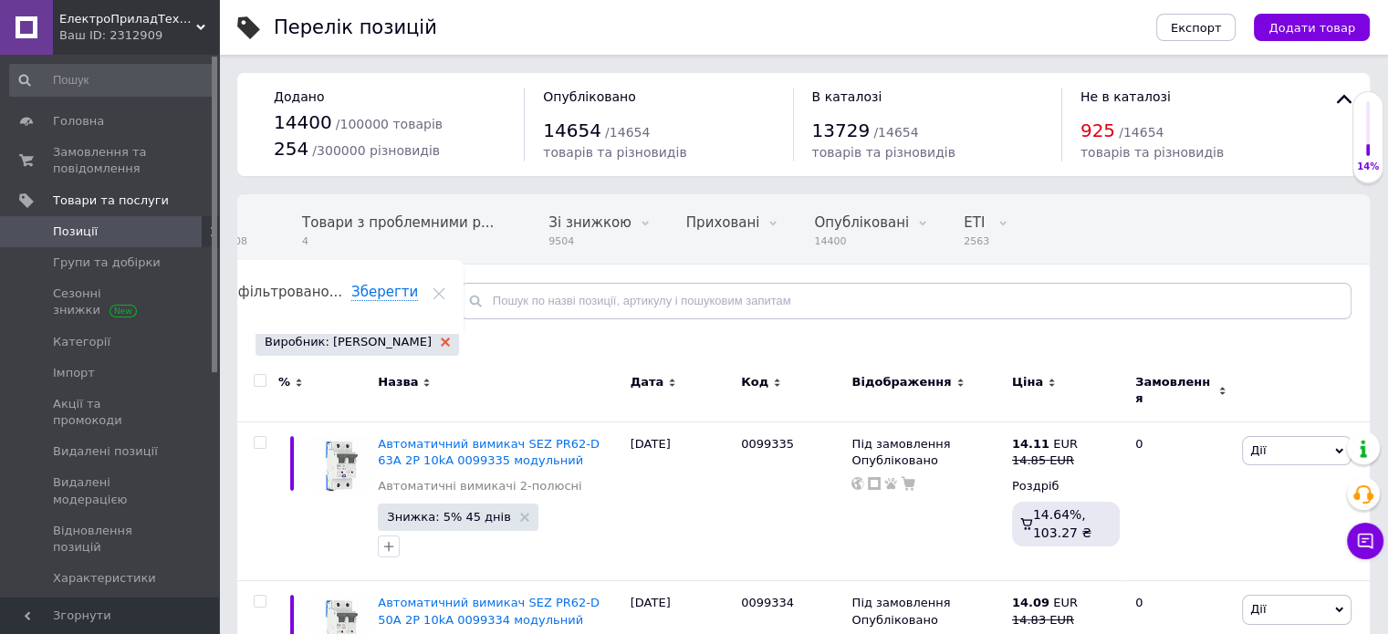
click at [441, 338] on use at bounding box center [445, 342] width 9 height 9
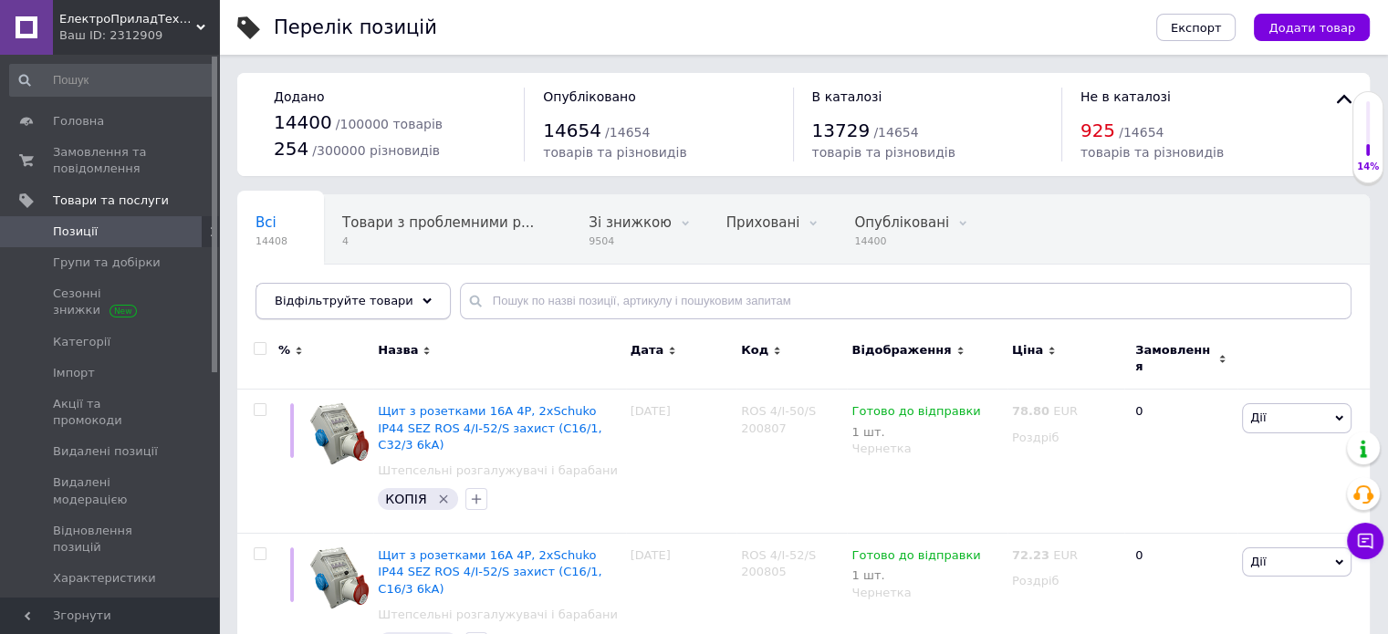
click at [336, 307] on span "Відфільтруйте товари" at bounding box center [344, 301] width 139 height 14
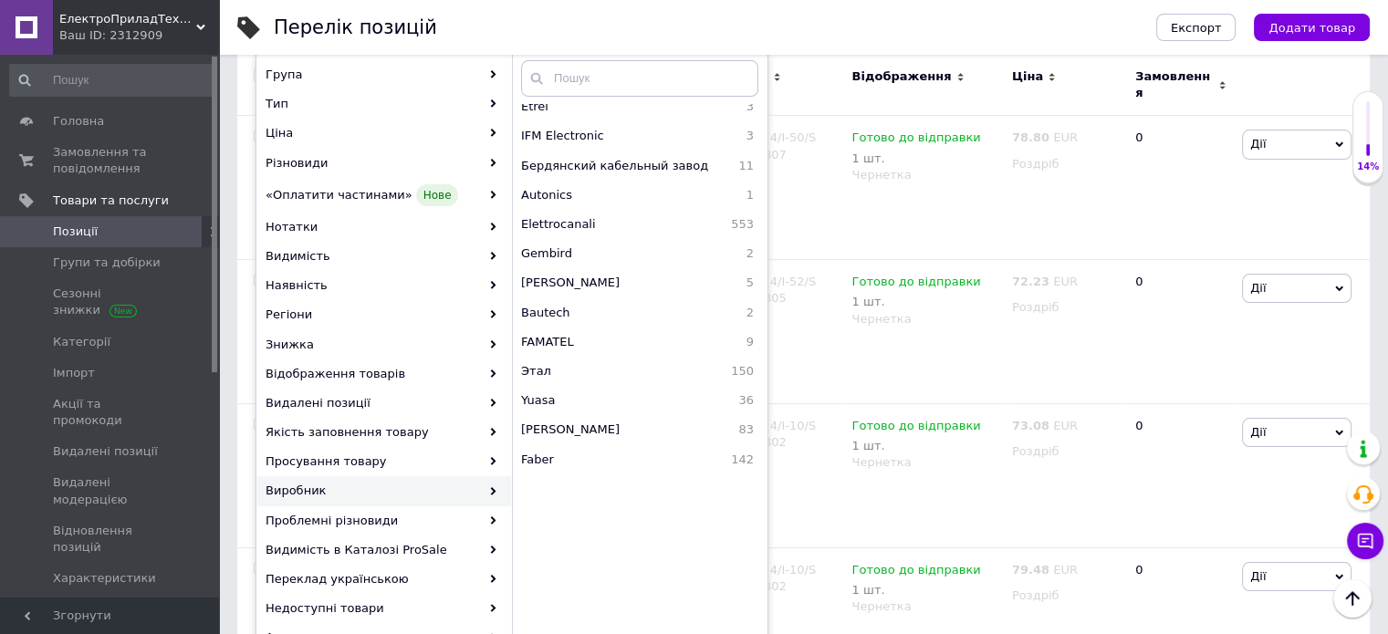
scroll to position [912, 0]
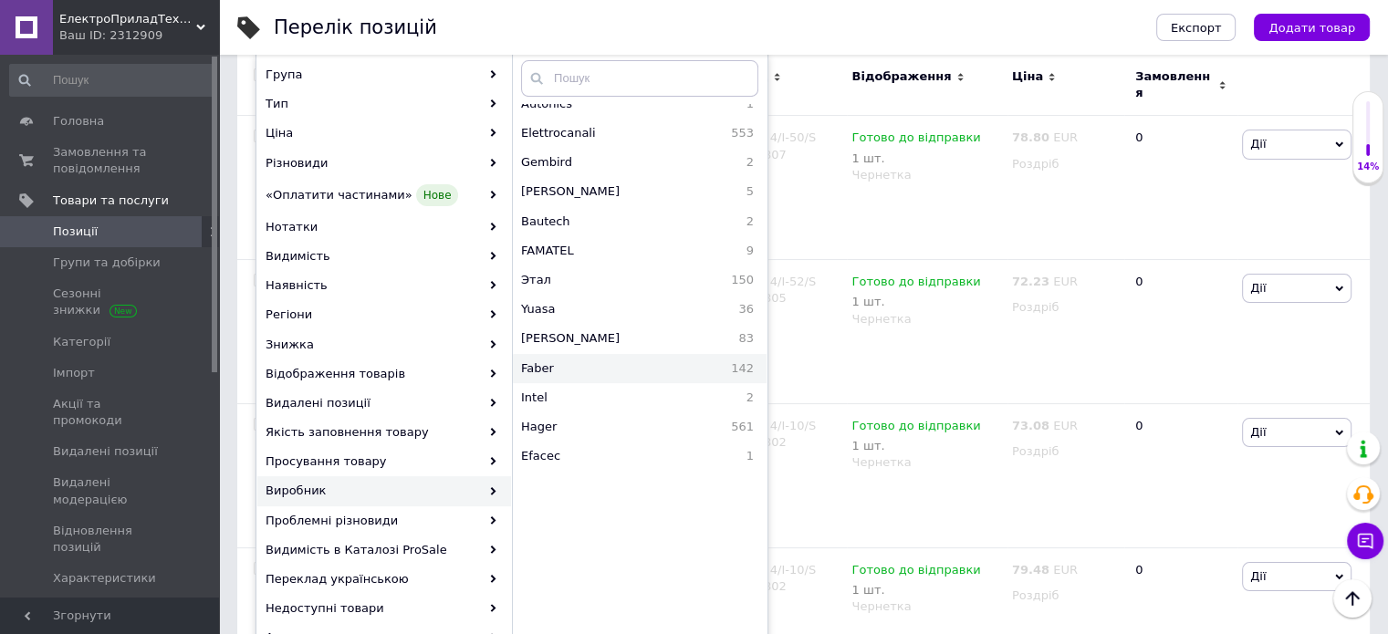
click at [581, 360] on span "Faber" at bounding box center [580, 368] width 118 height 16
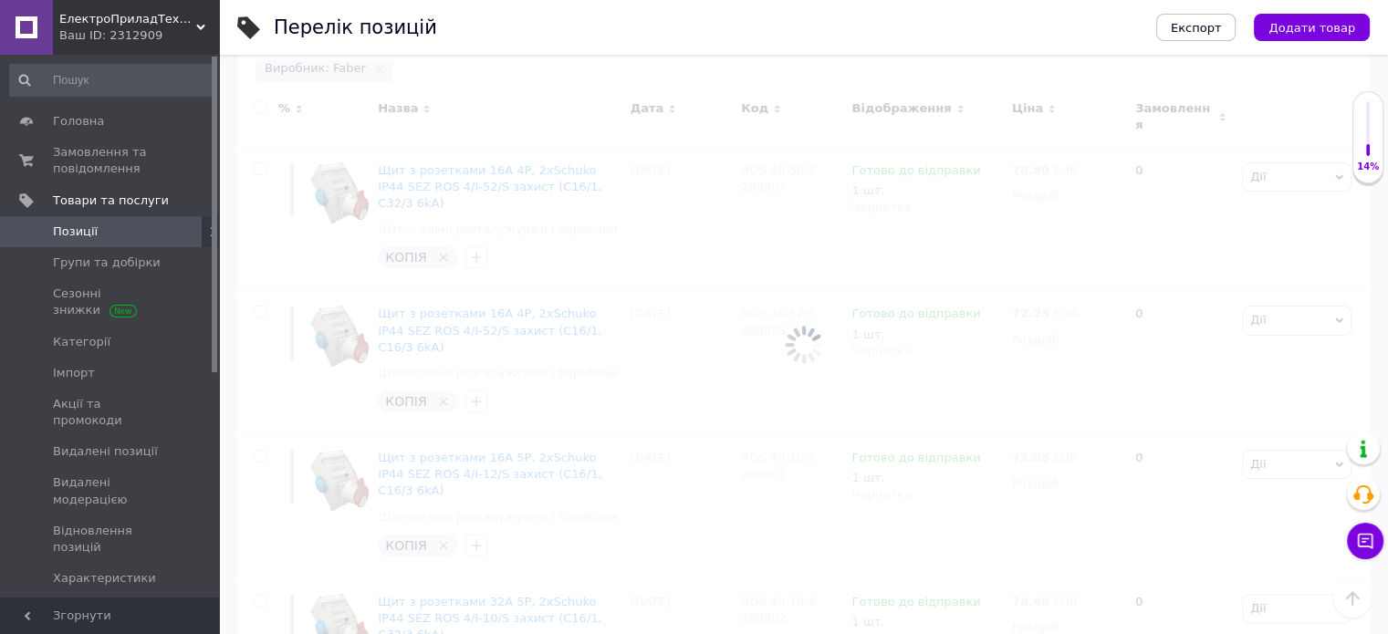
scroll to position [0, 40]
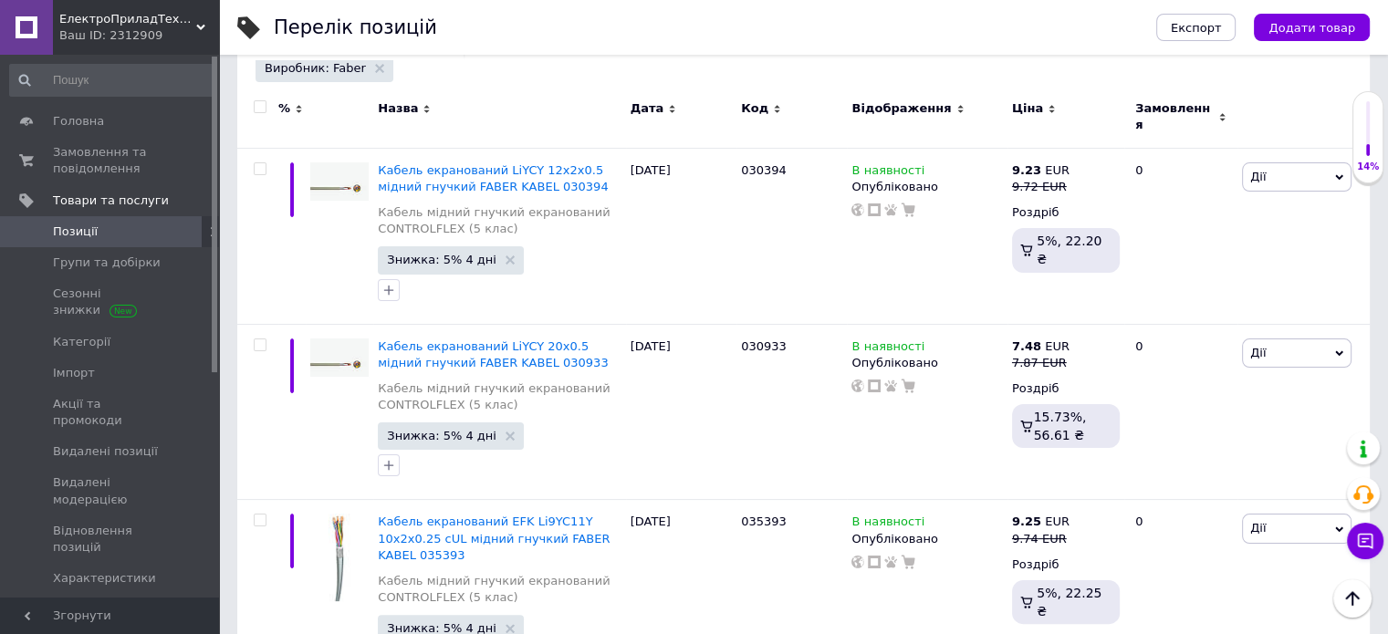
click at [263, 110] on input "checkbox" at bounding box center [260, 107] width 12 height 12
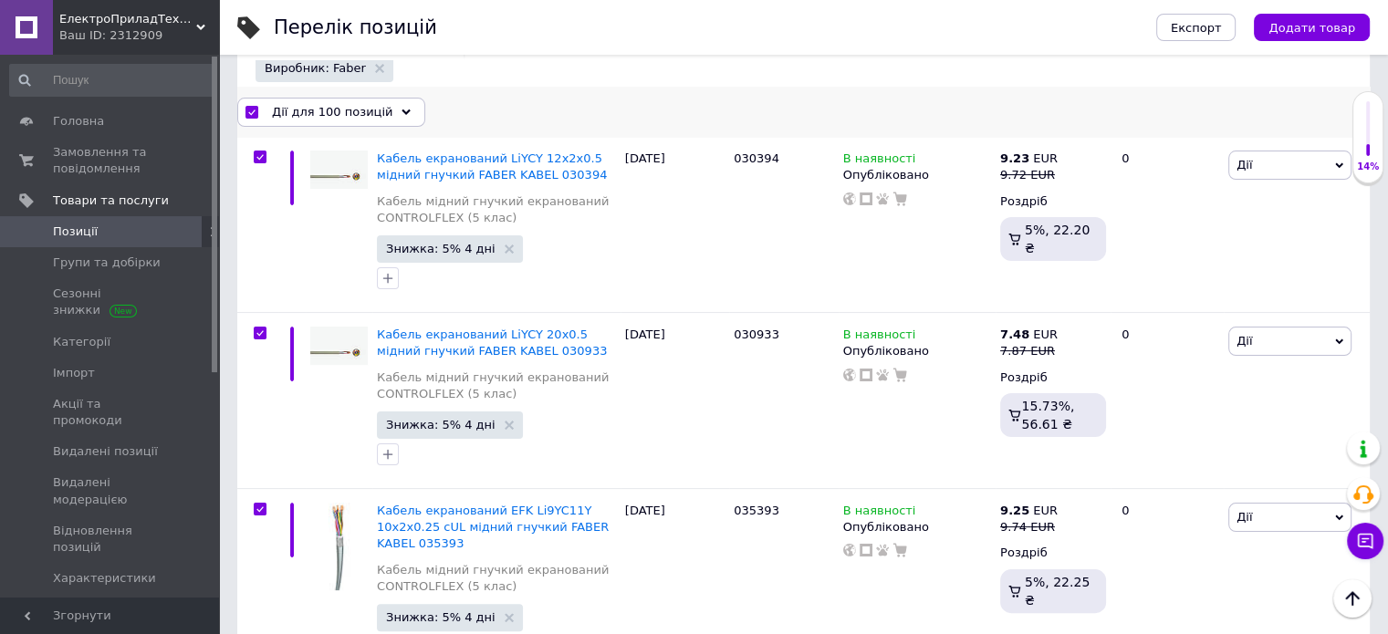
drag, startPoint x: 283, startPoint y: 101, endPoint x: 292, endPoint y: 103, distance: 9.3
click at [286, 99] on div "Дії для 100 позицій" at bounding box center [331, 112] width 188 height 29
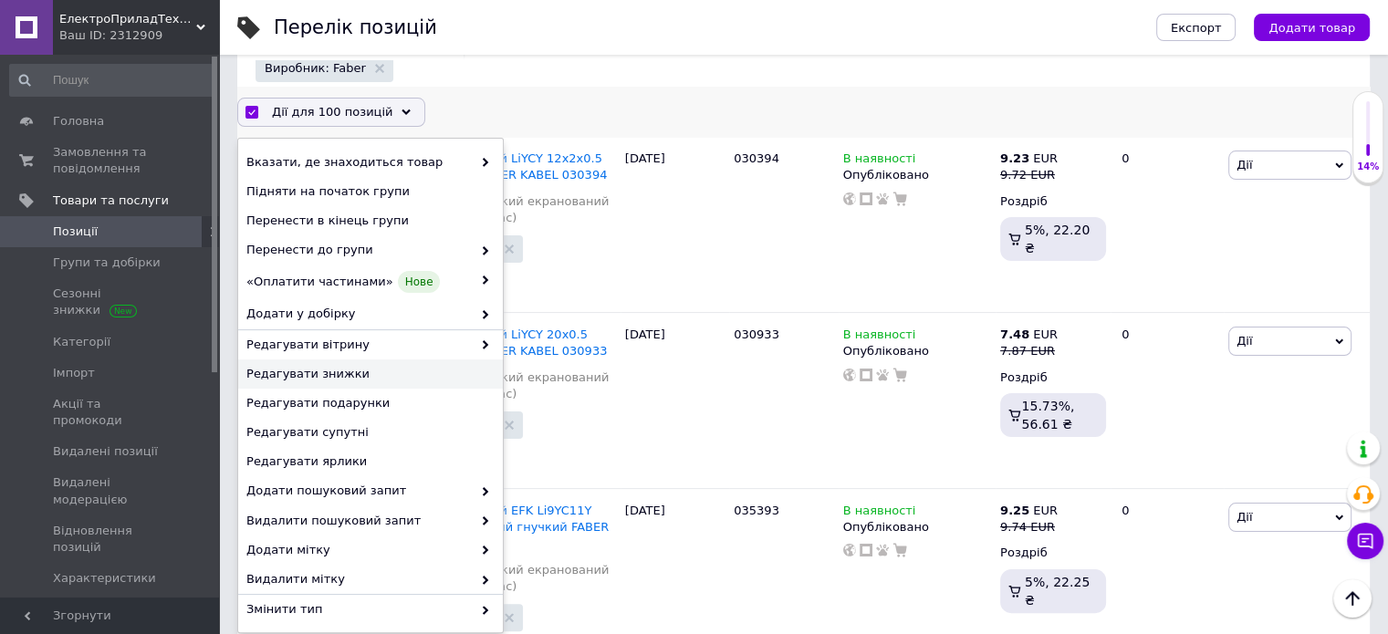
click at [336, 380] on span "Редагувати знижки" at bounding box center [368, 374] width 244 height 16
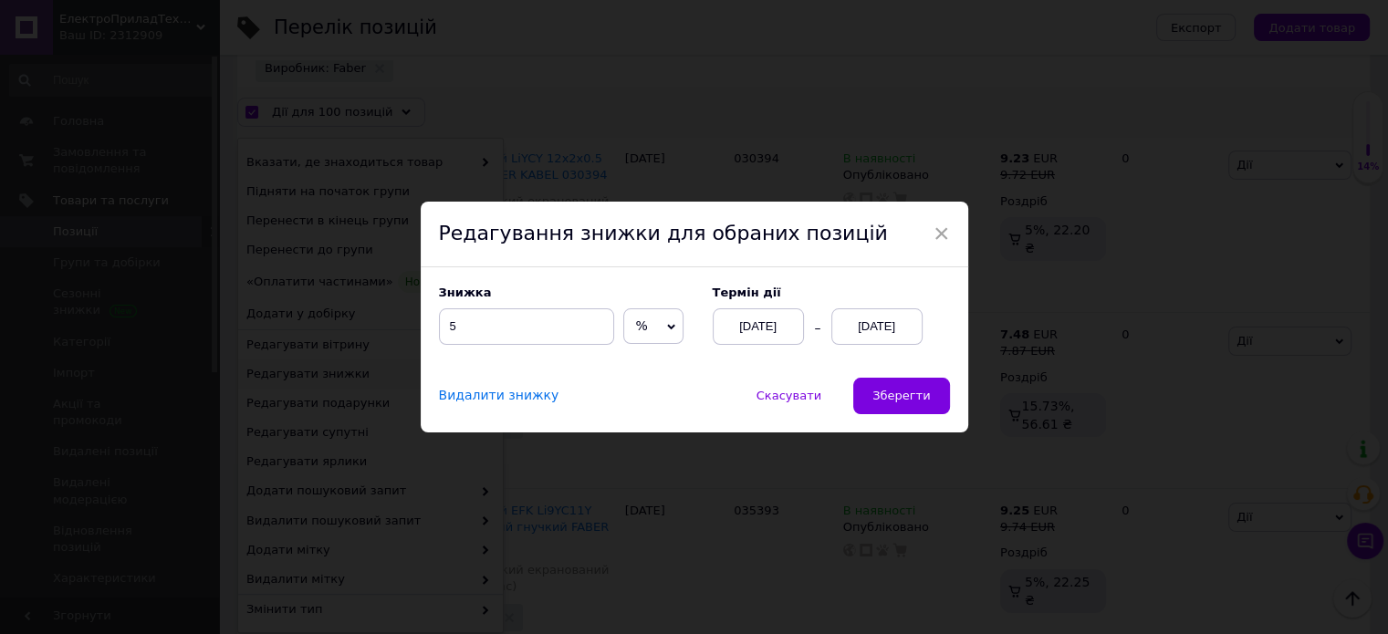
scroll to position [199, 0]
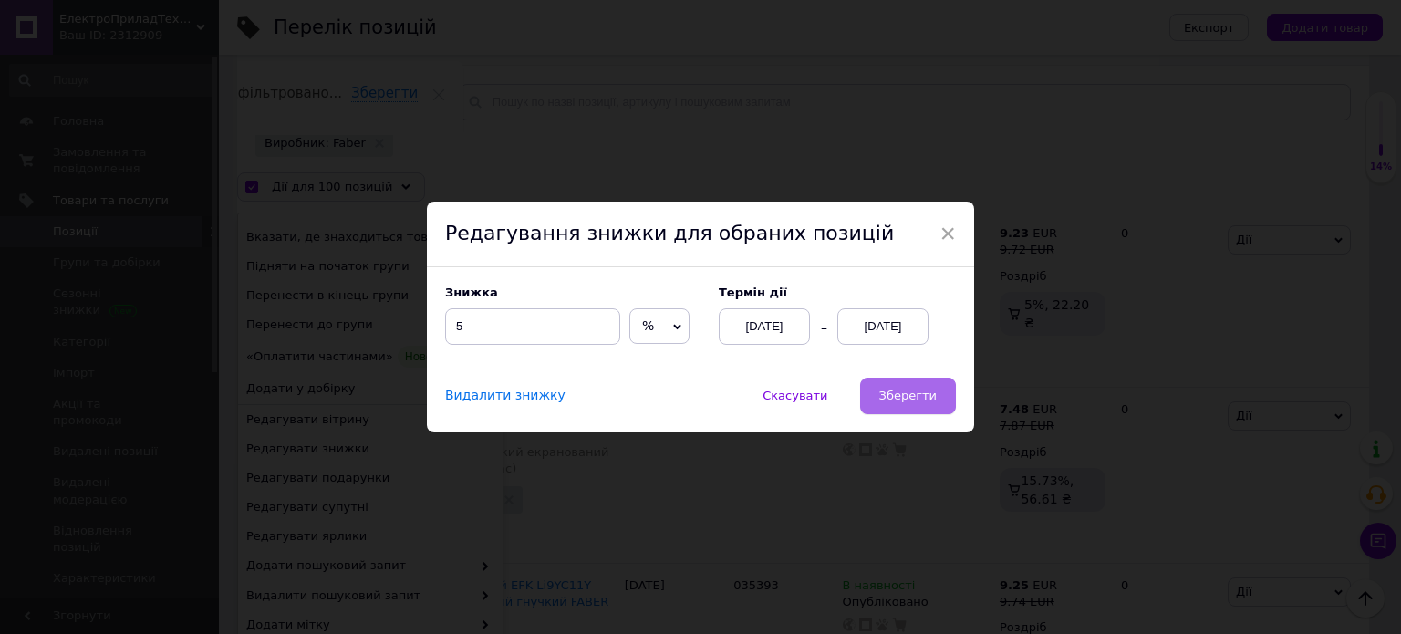
click at [920, 396] on span "Зберегти" at bounding box center [908, 396] width 57 height 14
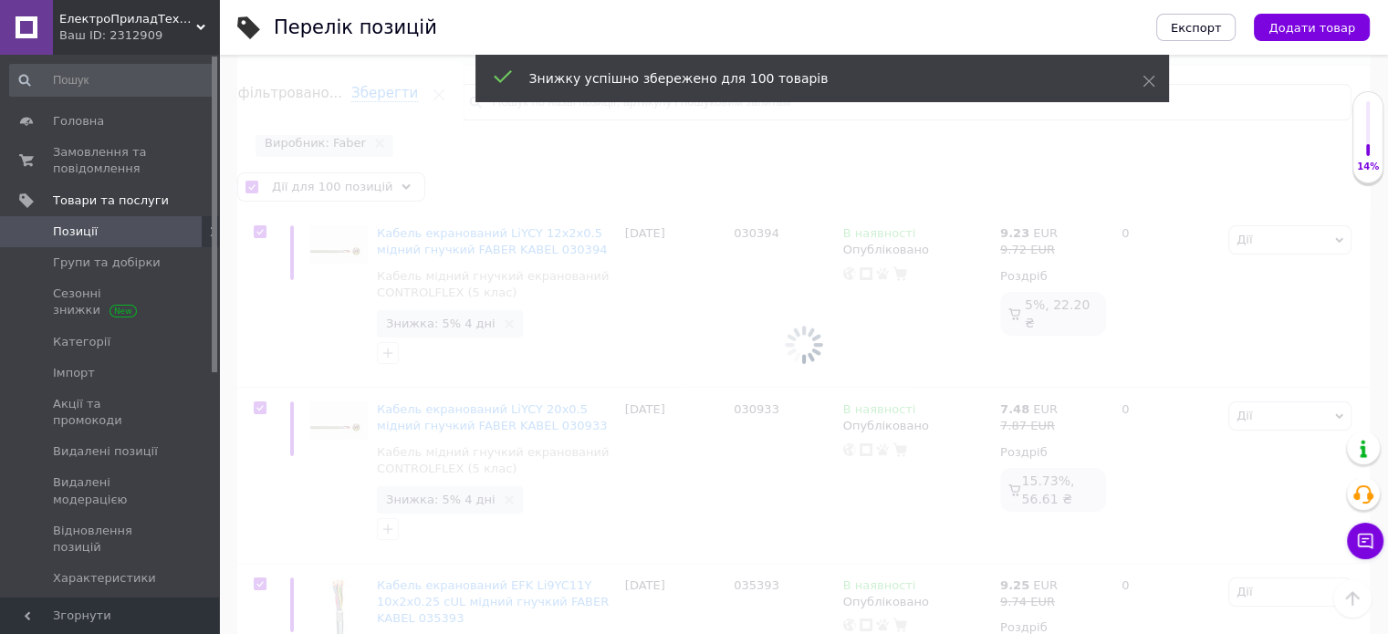
scroll to position [0, 40]
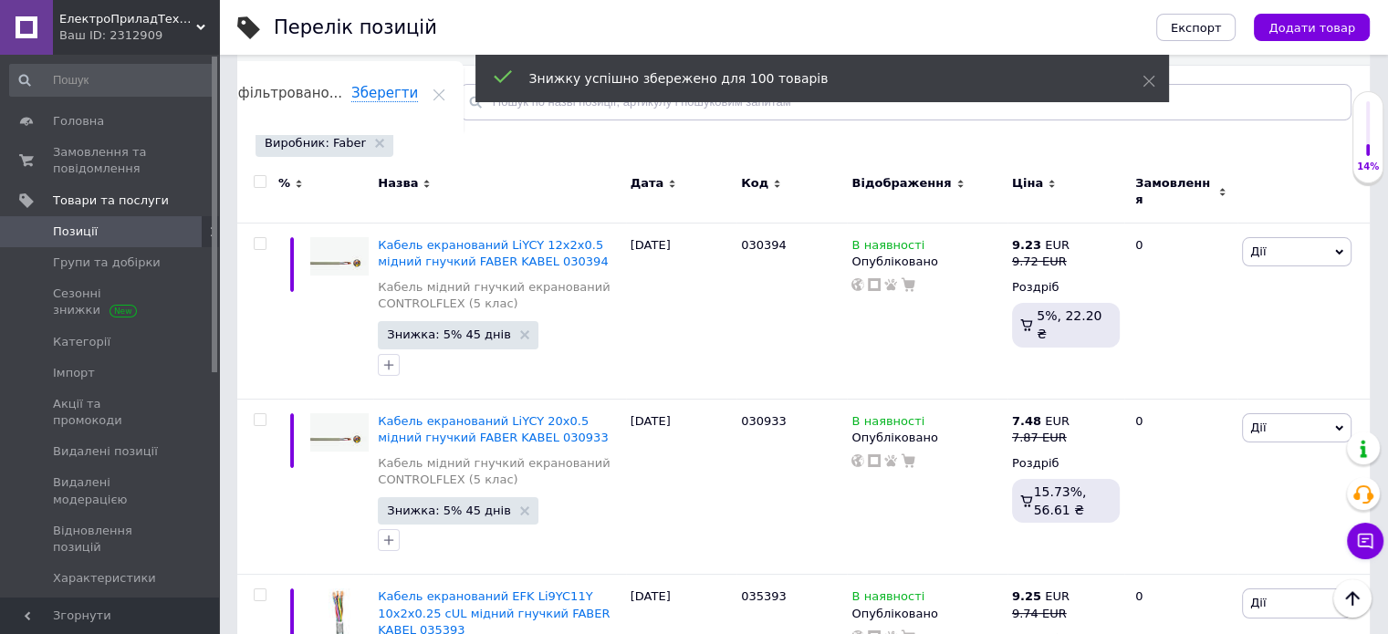
click at [255, 177] on input "checkbox" at bounding box center [260, 182] width 12 height 12
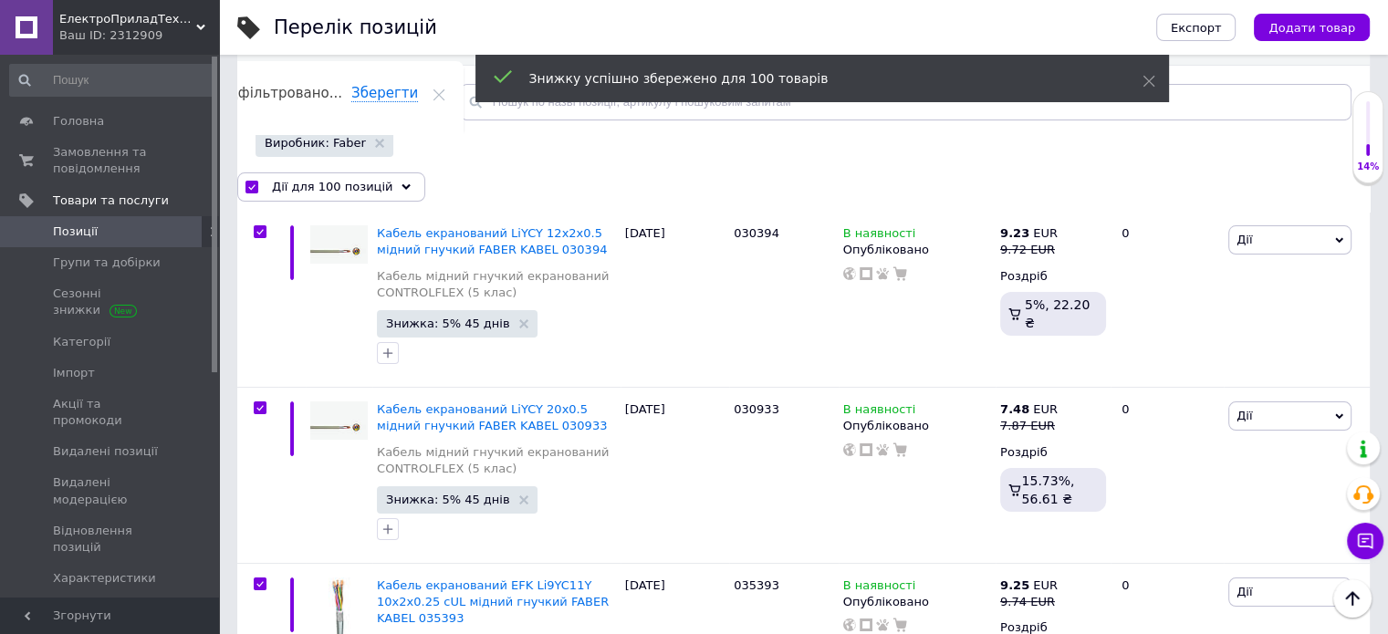
click at [292, 182] on span "Дії для 100 позицій" at bounding box center [332, 187] width 120 height 16
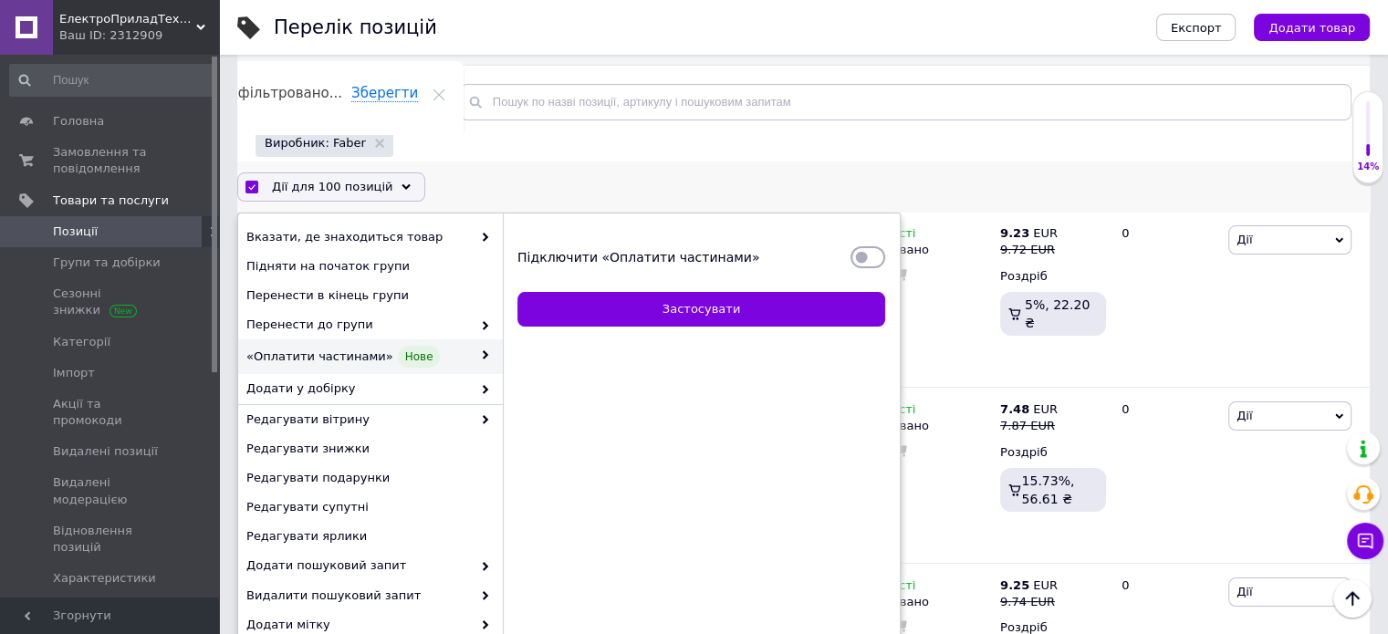
click at [876, 258] on input "Підключити «Оплатити частинами»" at bounding box center [867, 257] width 35 height 18
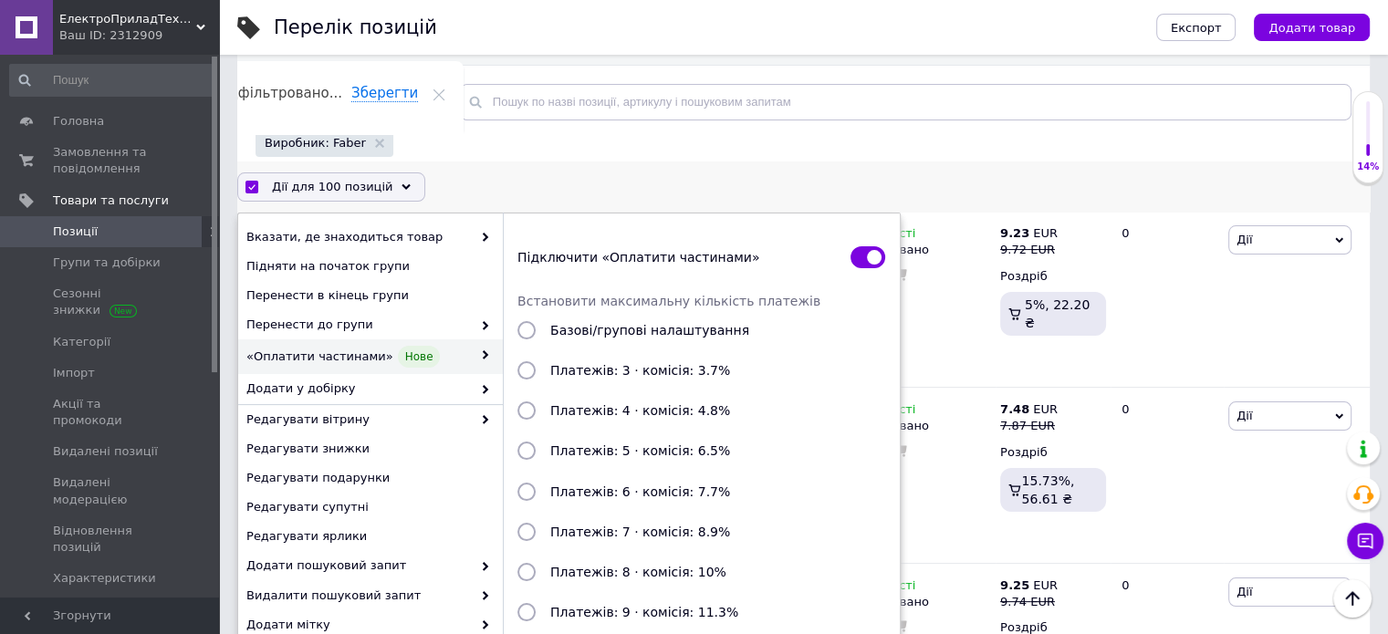
click at [519, 376] on input "Платежів: 3 · комісія: 3.7%" at bounding box center [526, 370] width 18 height 18
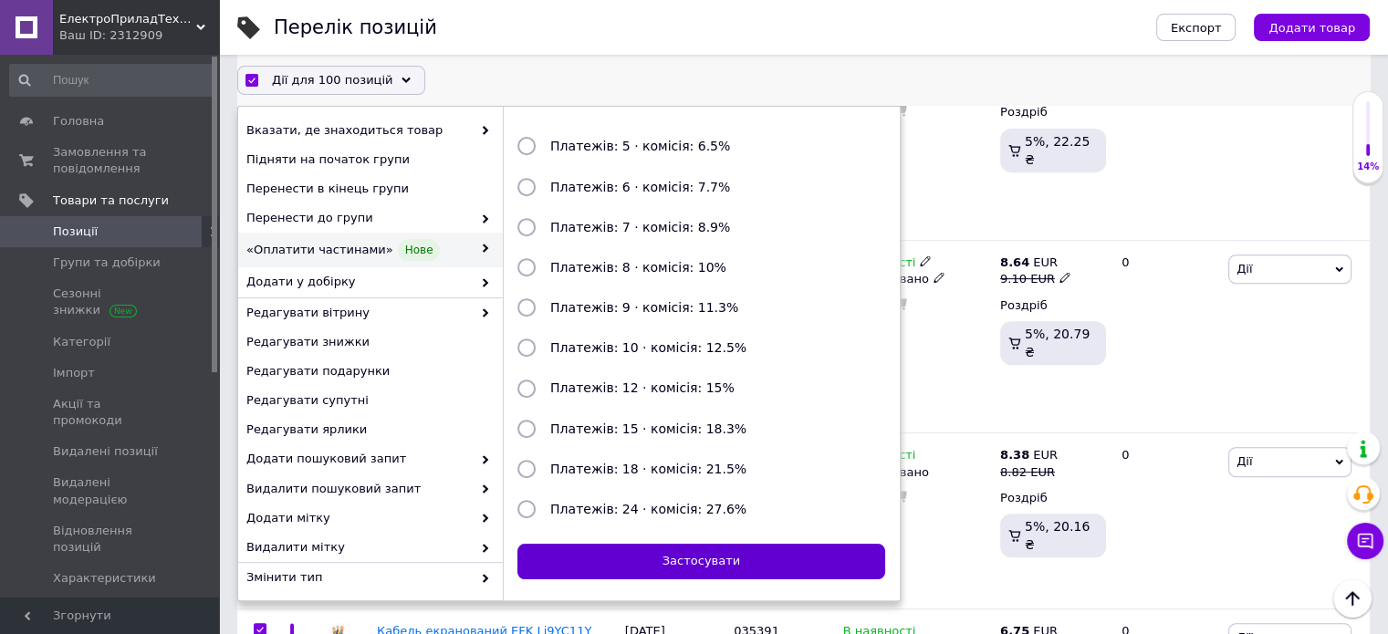
scroll to position [746, 0]
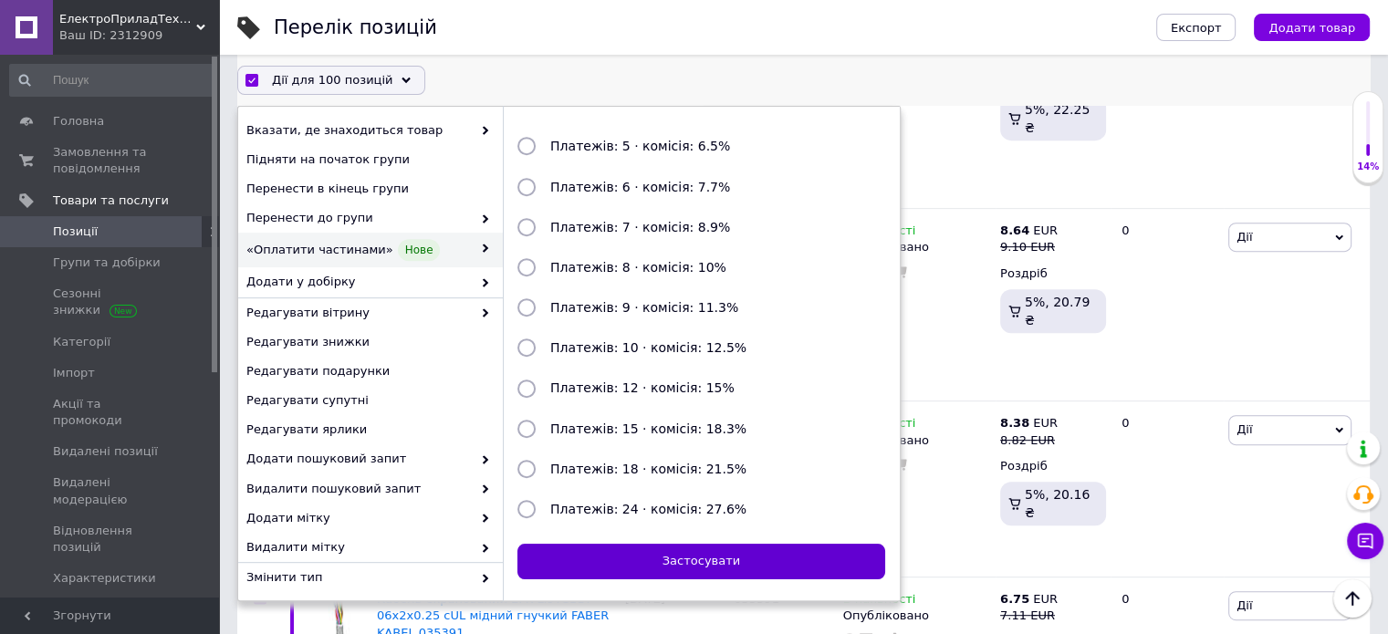
click at [646, 554] on button "Застосувати" at bounding box center [701, 562] width 368 height 36
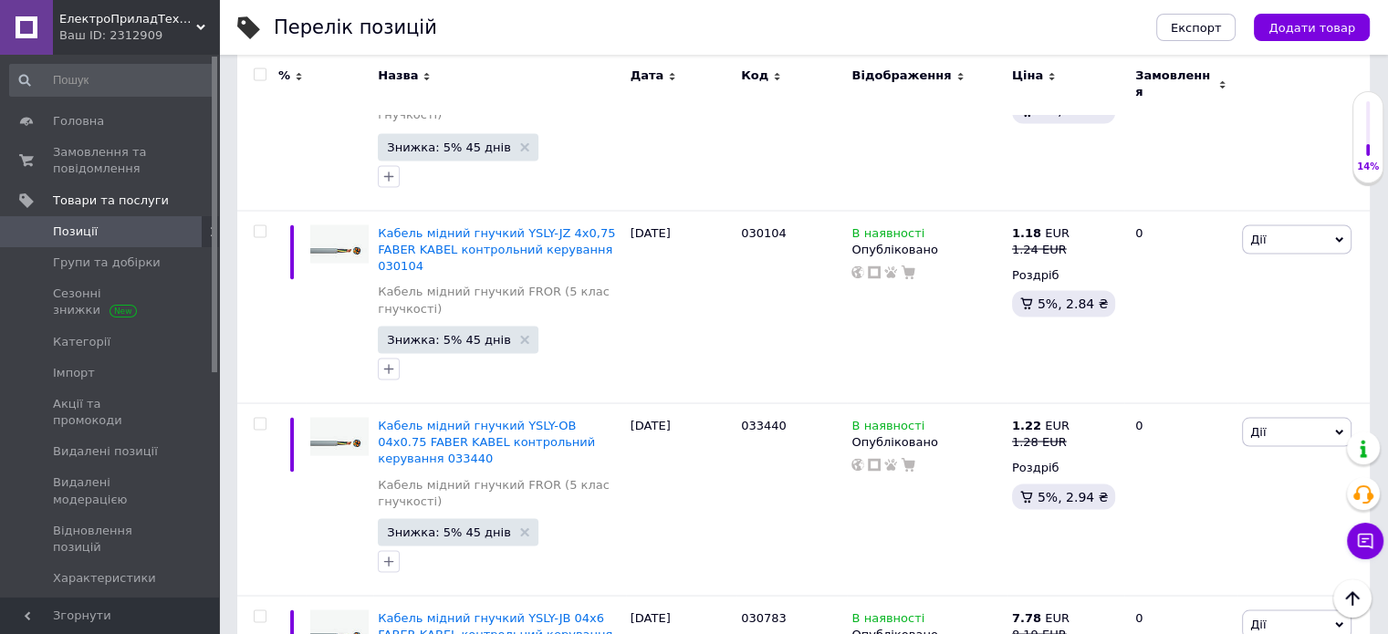
scroll to position [17540, 0]
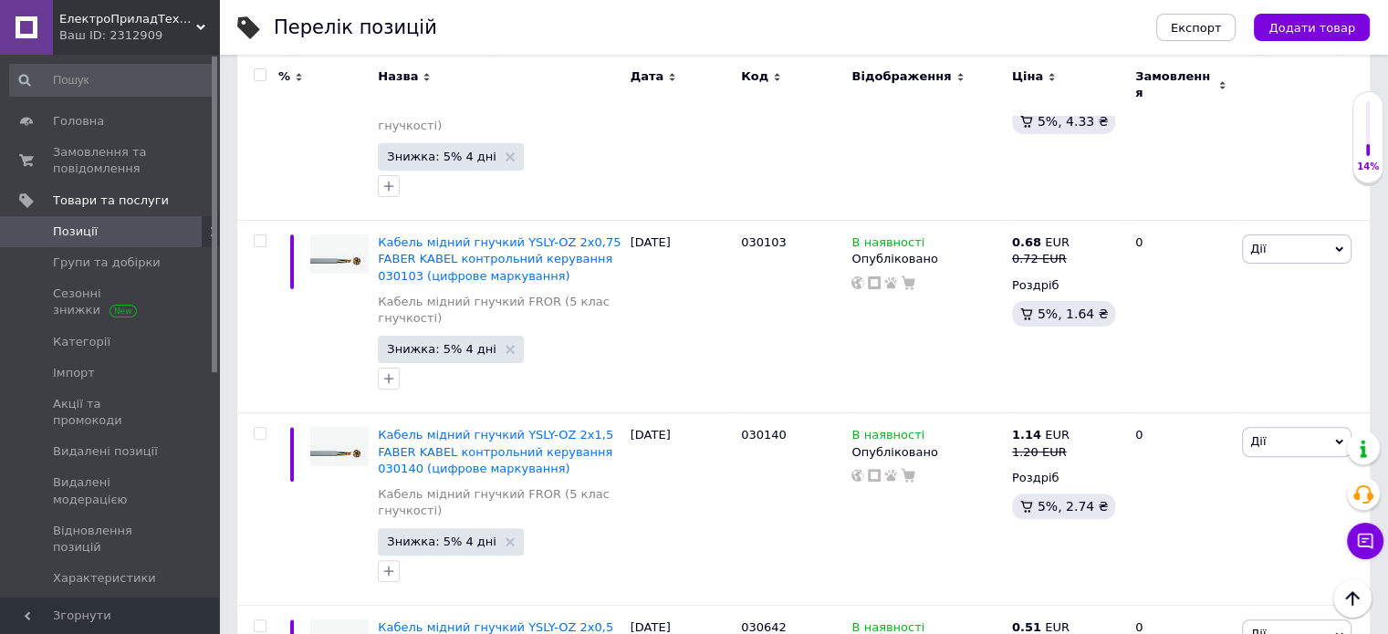
click at [254, 75] on input "checkbox" at bounding box center [260, 75] width 12 height 12
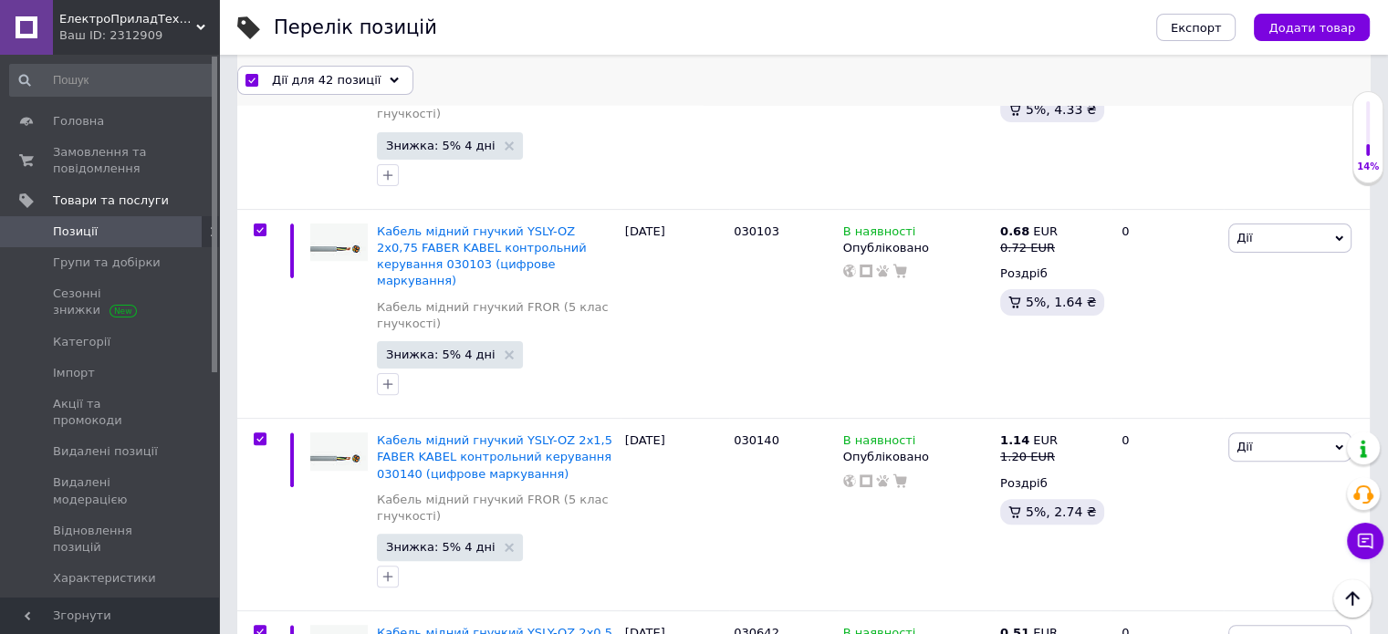
scroll to position [7503, 0]
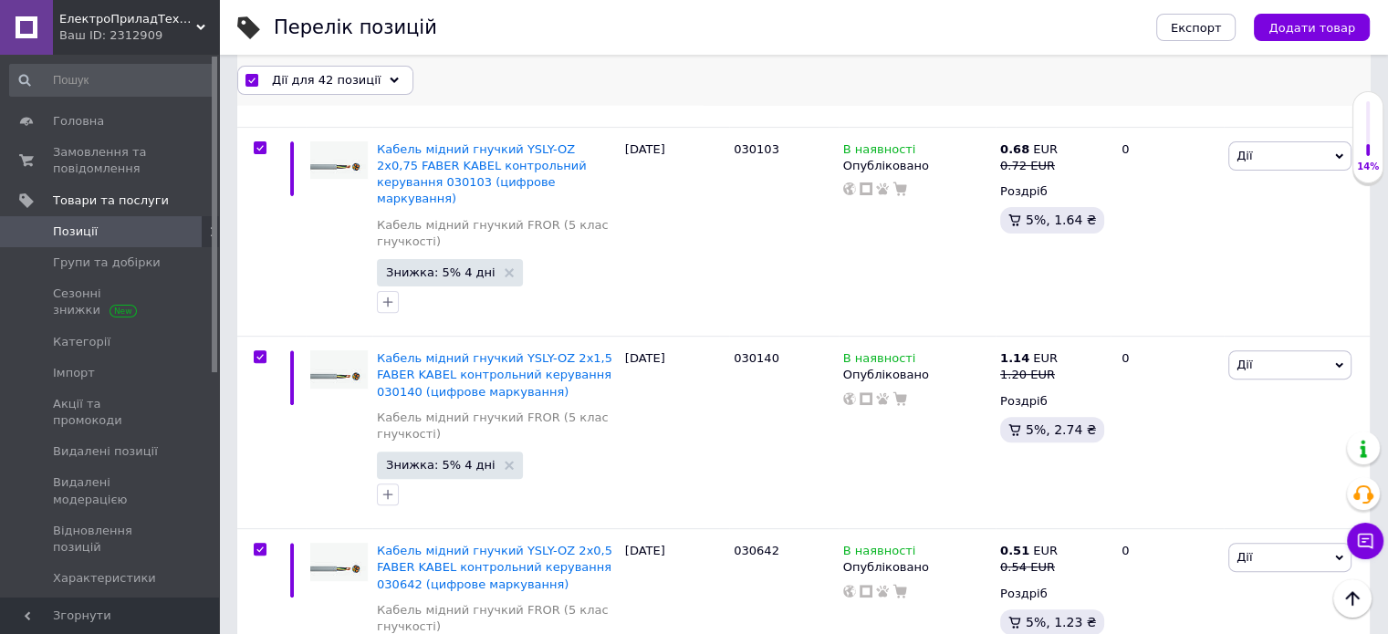
click at [293, 70] on div "Дії для 42 позиції" at bounding box center [325, 79] width 176 height 29
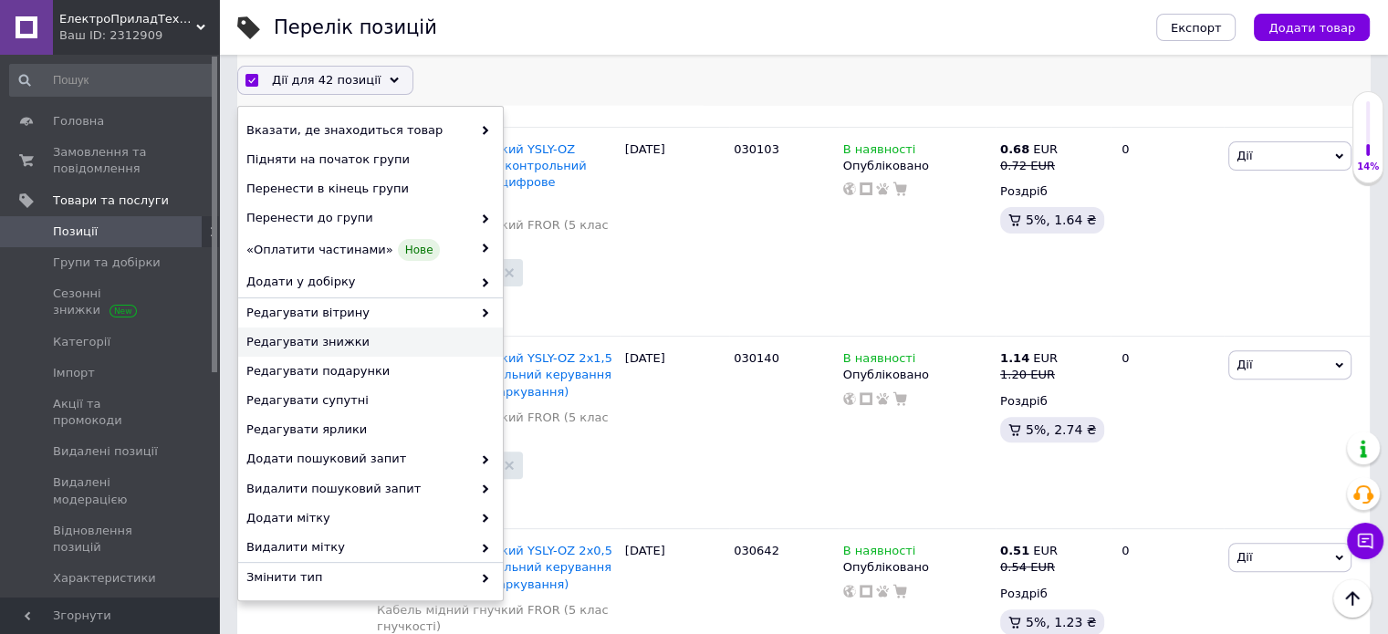
click at [331, 331] on div "Редагувати знижки" at bounding box center [370, 342] width 265 height 29
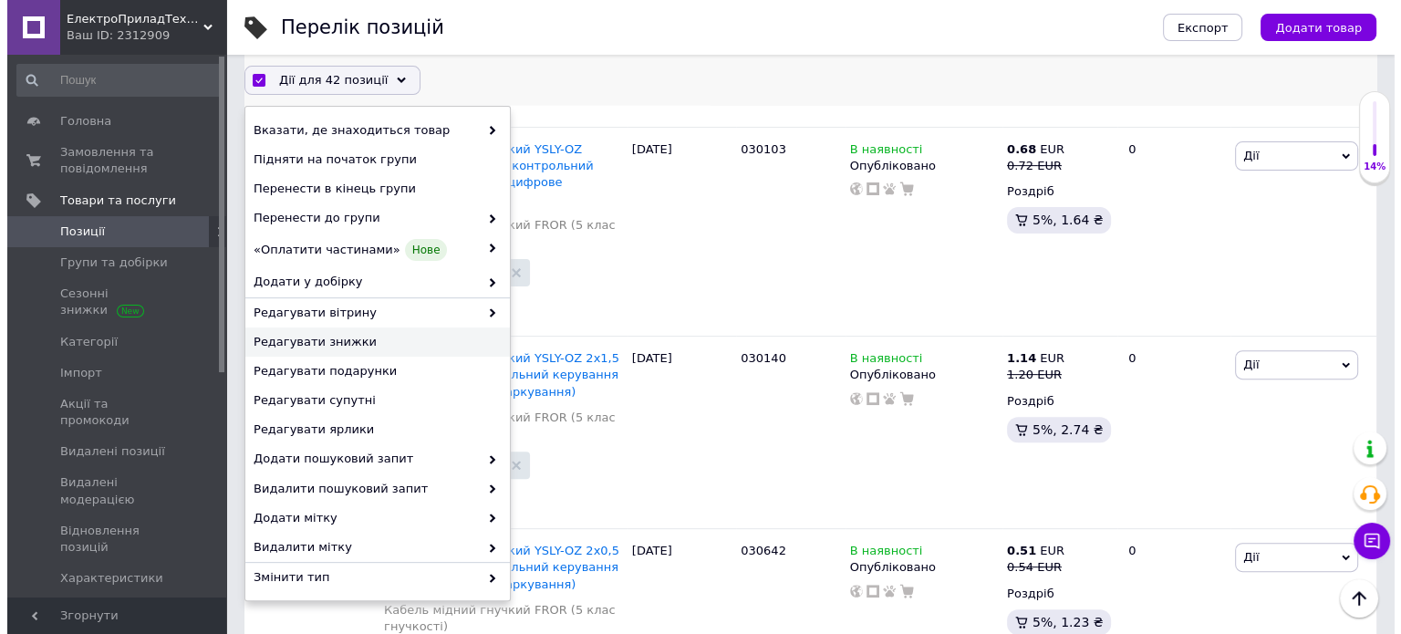
scroll to position [7429, 0]
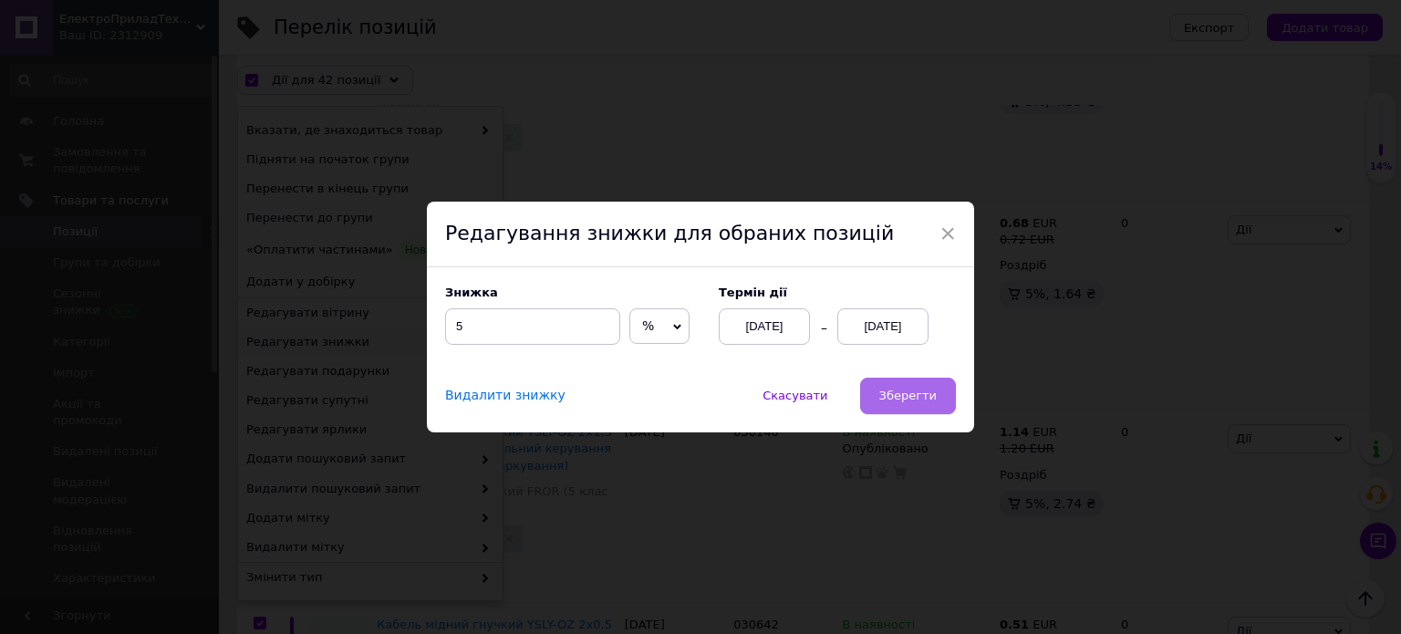
click at [887, 382] on button "Зберегти" at bounding box center [908, 396] width 96 height 36
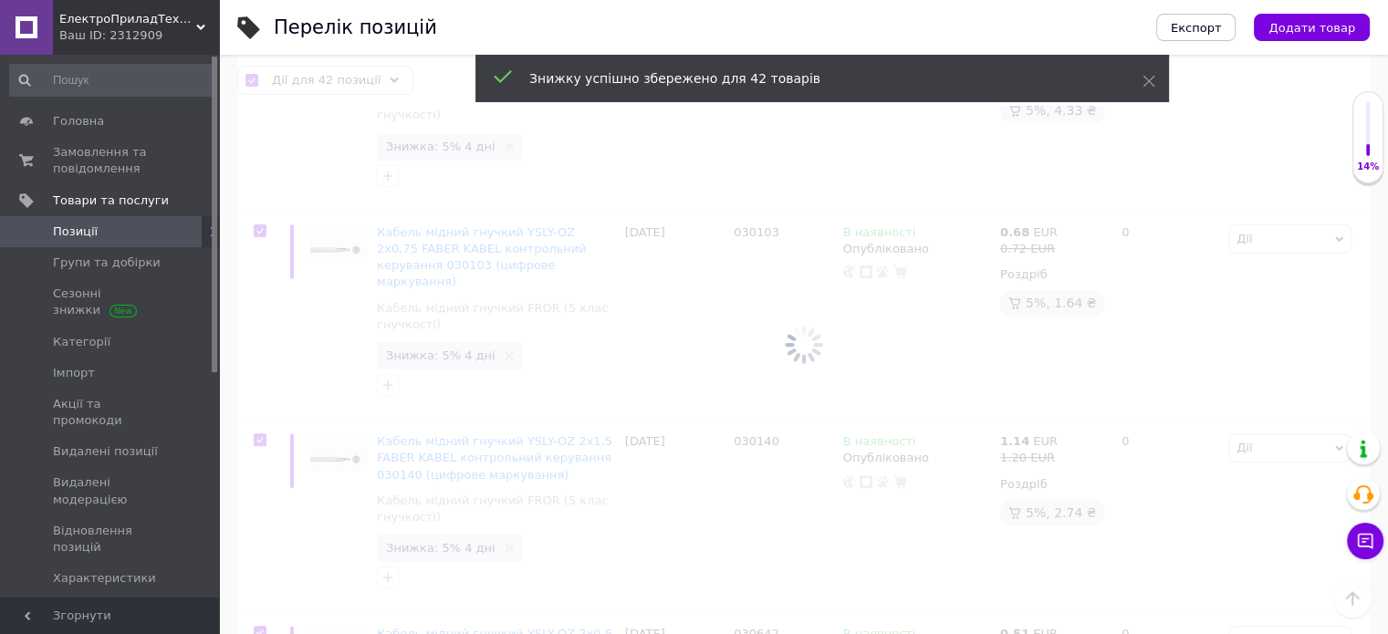
scroll to position [0, 40]
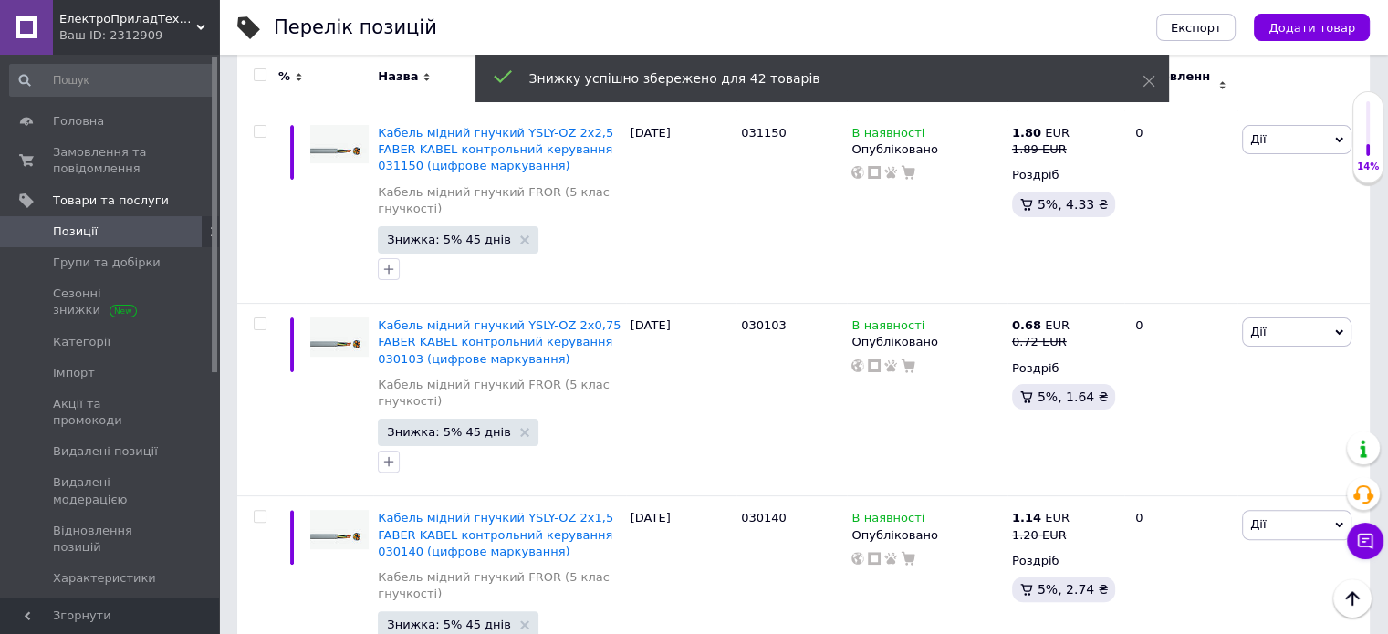
click at [255, 74] on input "checkbox" at bounding box center [260, 75] width 12 height 12
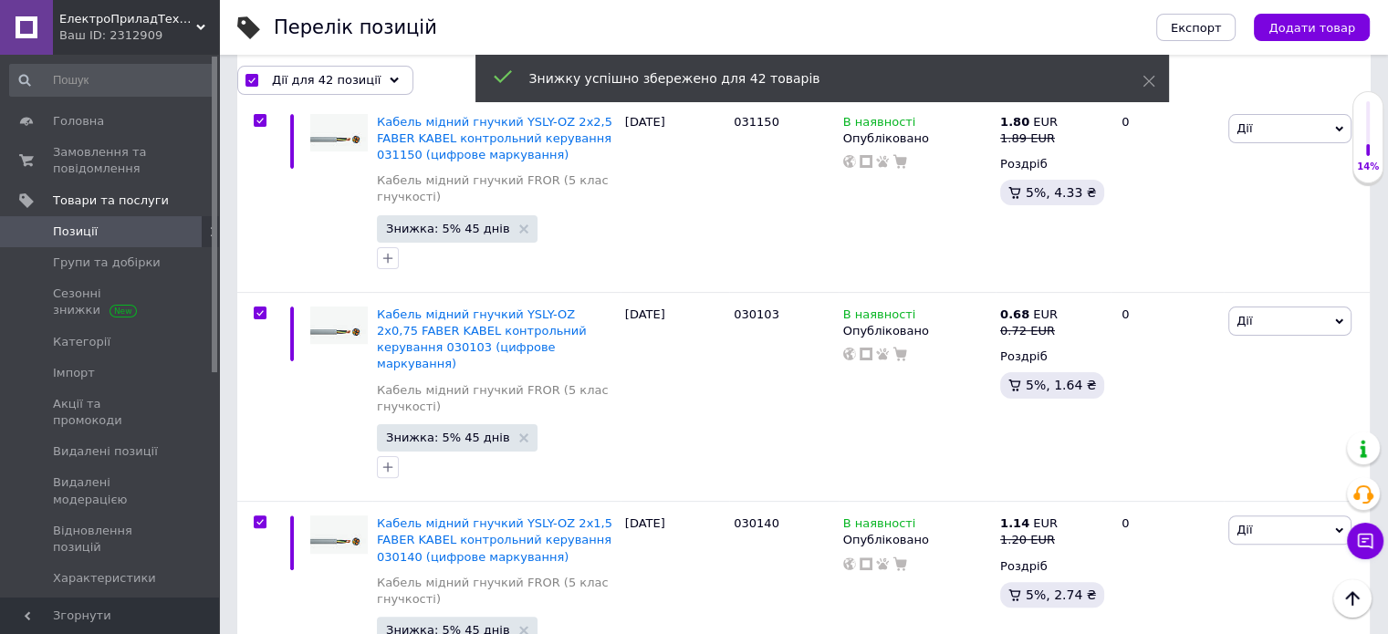
scroll to position [7420, 0]
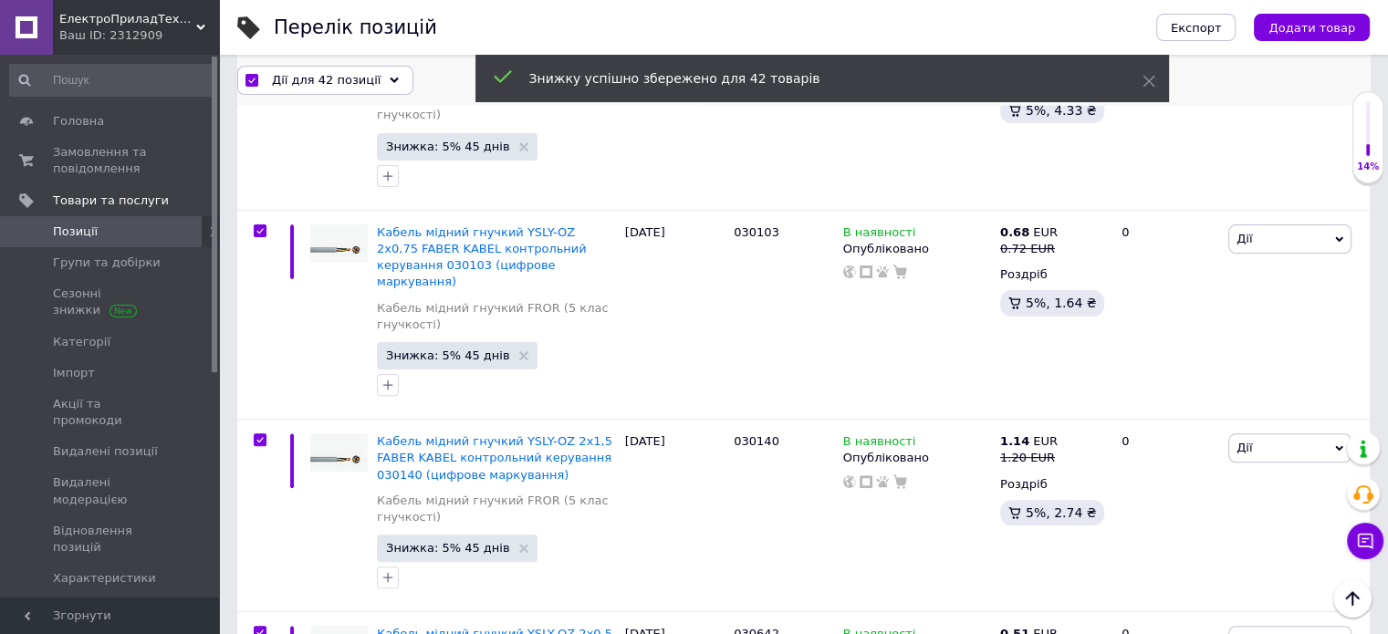
click at [330, 69] on div "Дії для 42 позиції" at bounding box center [325, 79] width 176 height 29
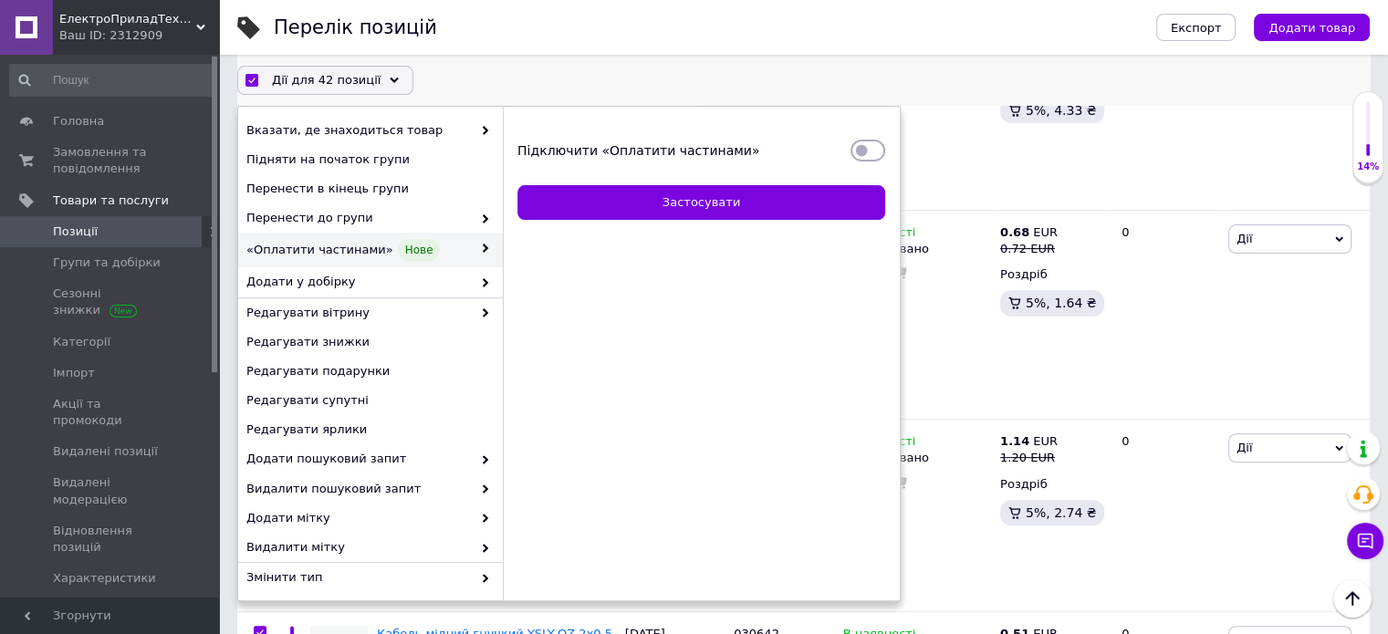
click at [852, 157] on input "Підключити «Оплатити частинами»" at bounding box center [867, 150] width 35 height 18
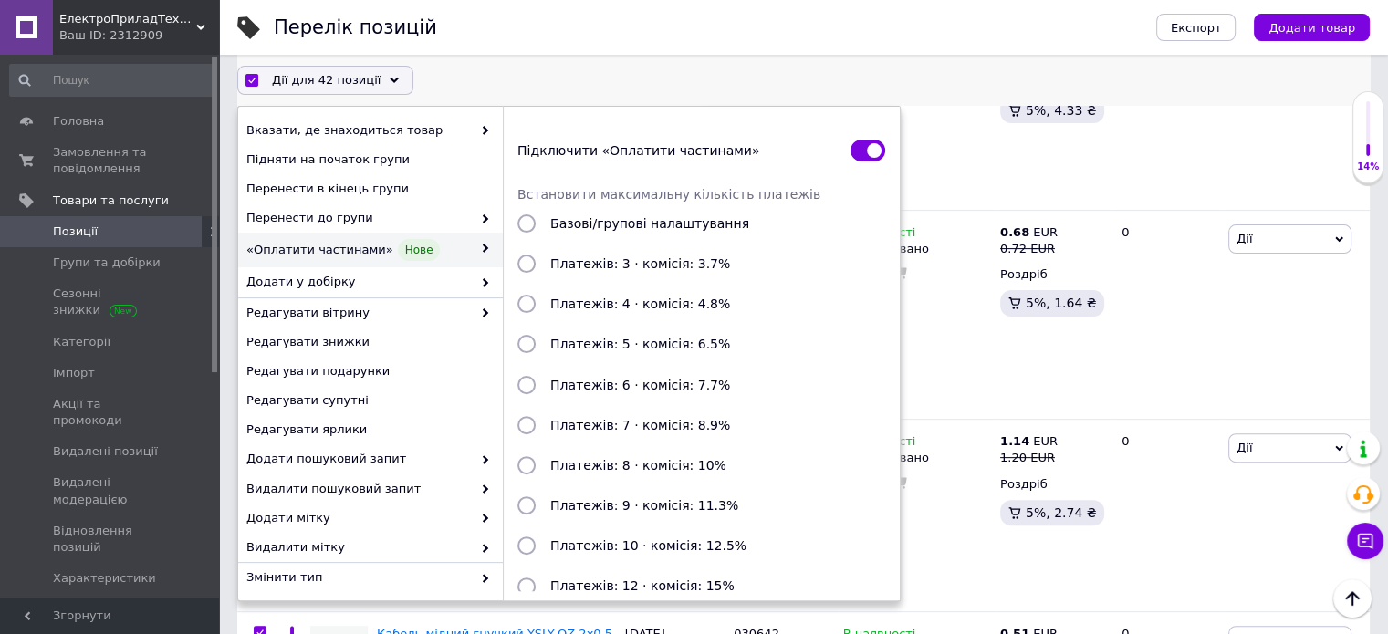
click at [680, 256] on span "Платежів: 3 · комісія: 3.7%" at bounding box center [640, 263] width 180 height 15
click at [536, 255] on input "Платежів: 3 · комісія: 3.7%" at bounding box center [526, 264] width 18 height 18
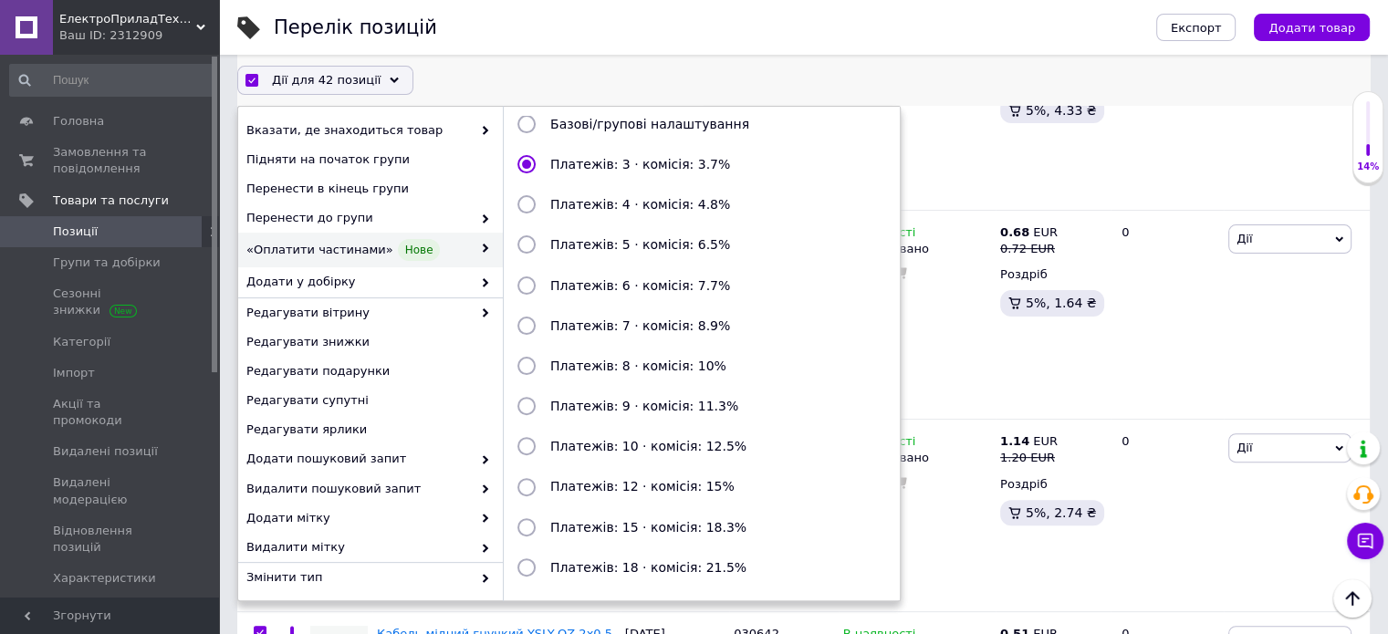
scroll to position [198, 0]
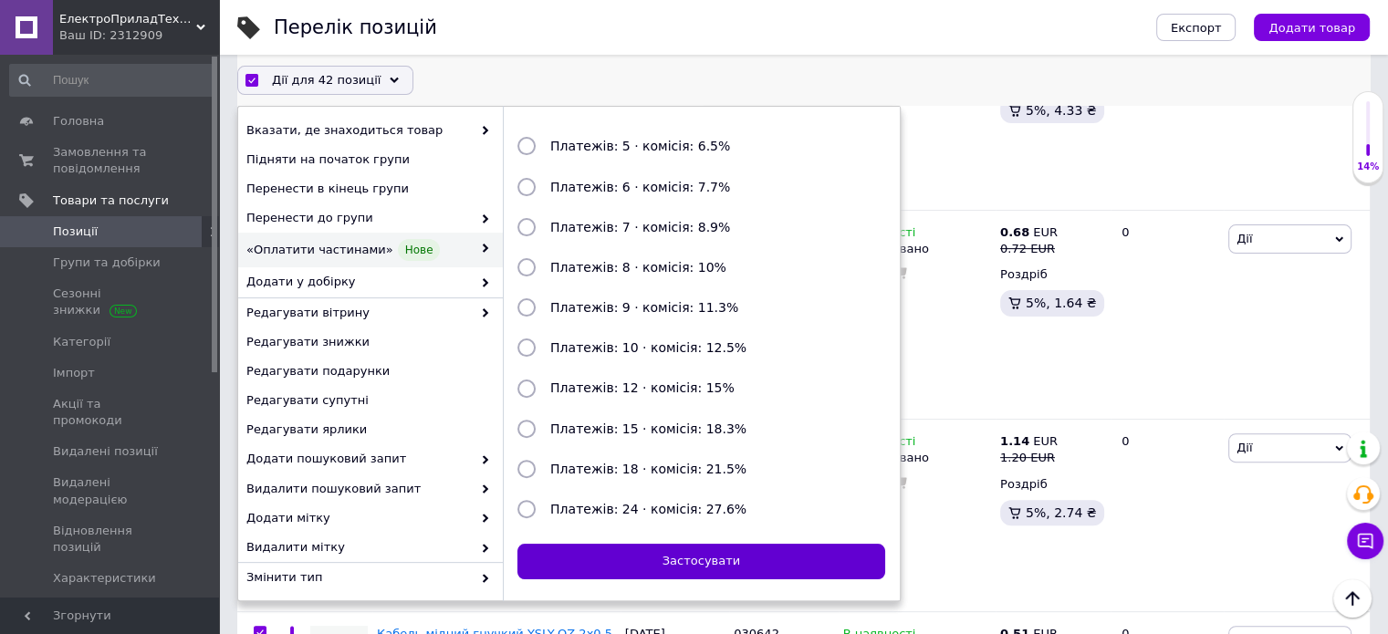
click at [734, 547] on button "Застосувати" at bounding box center [701, 562] width 368 height 36
click at [812, 554] on button "Застосувати" at bounding box center [701, 562] width 368 height 36
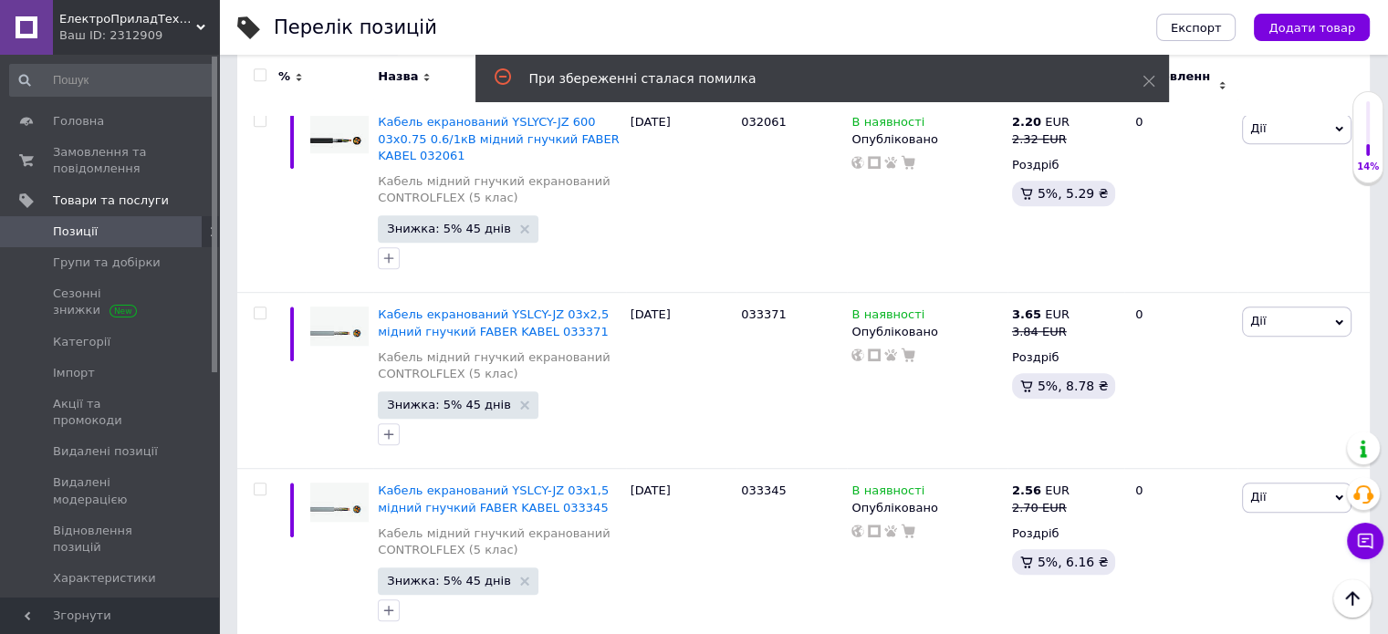
scroll to position [0, 0]
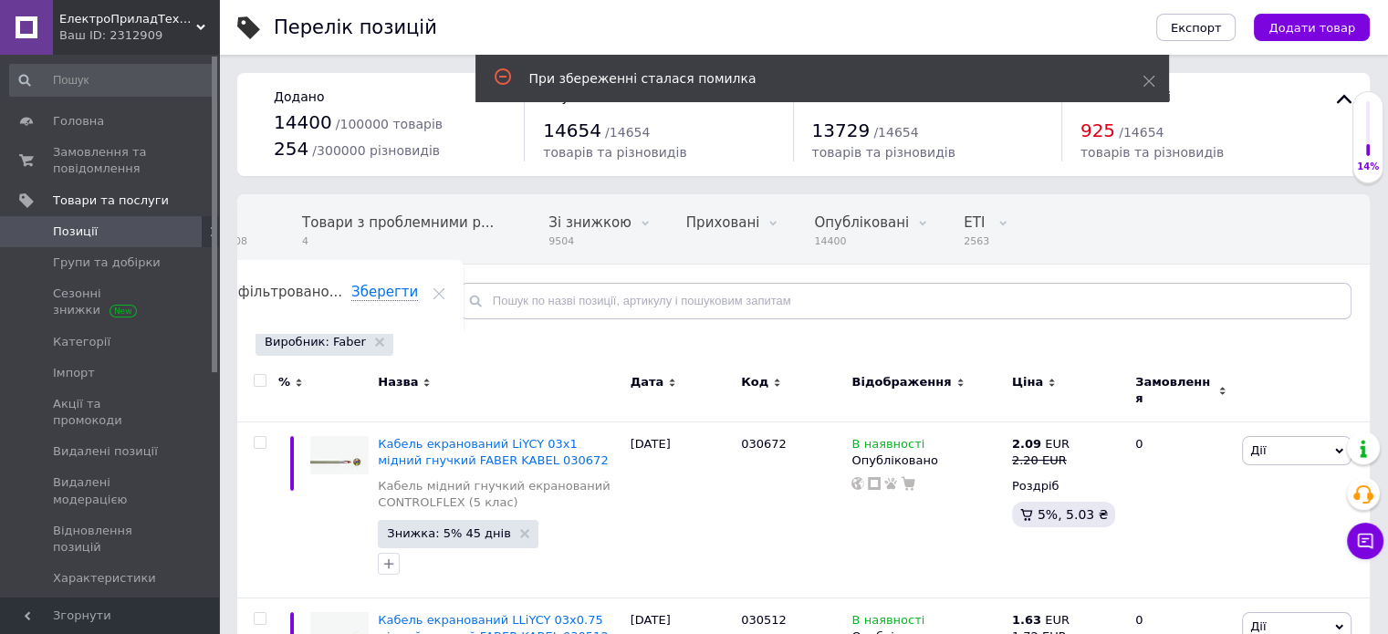
click at [361, 336] on div "Виробник: Faber" at bounding box center [324, 341] width 138 height 27
click at [375, 338] on use at bounding box center [379, 342] width 9 height 9
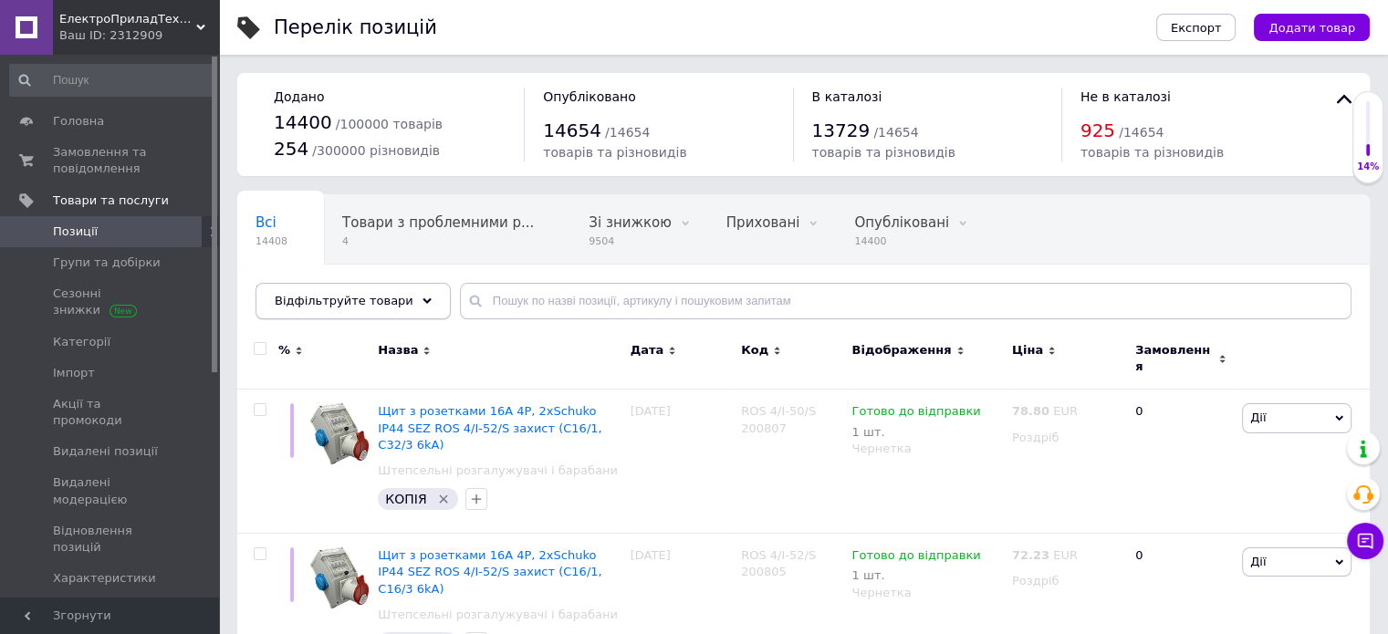
click at [341, 298] on span "Відфільтруйте товари" at bounding box center [344, 301] width 139 height 14
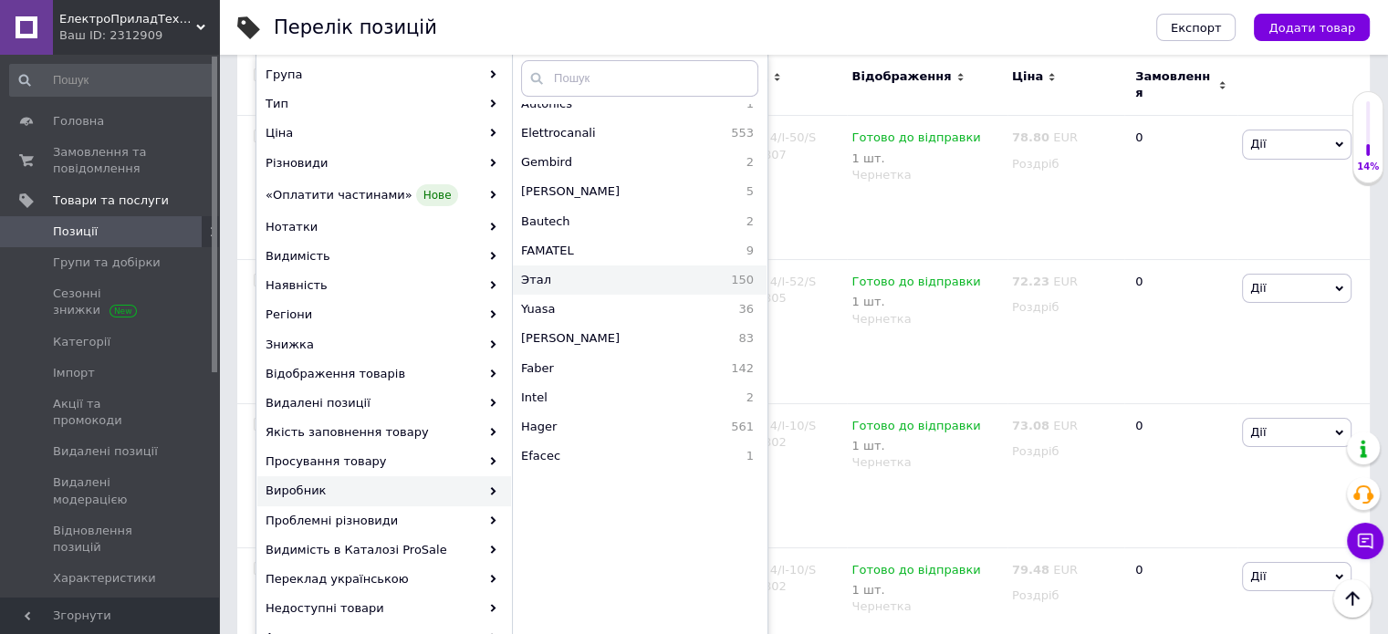
scroll to position [1004, 0]
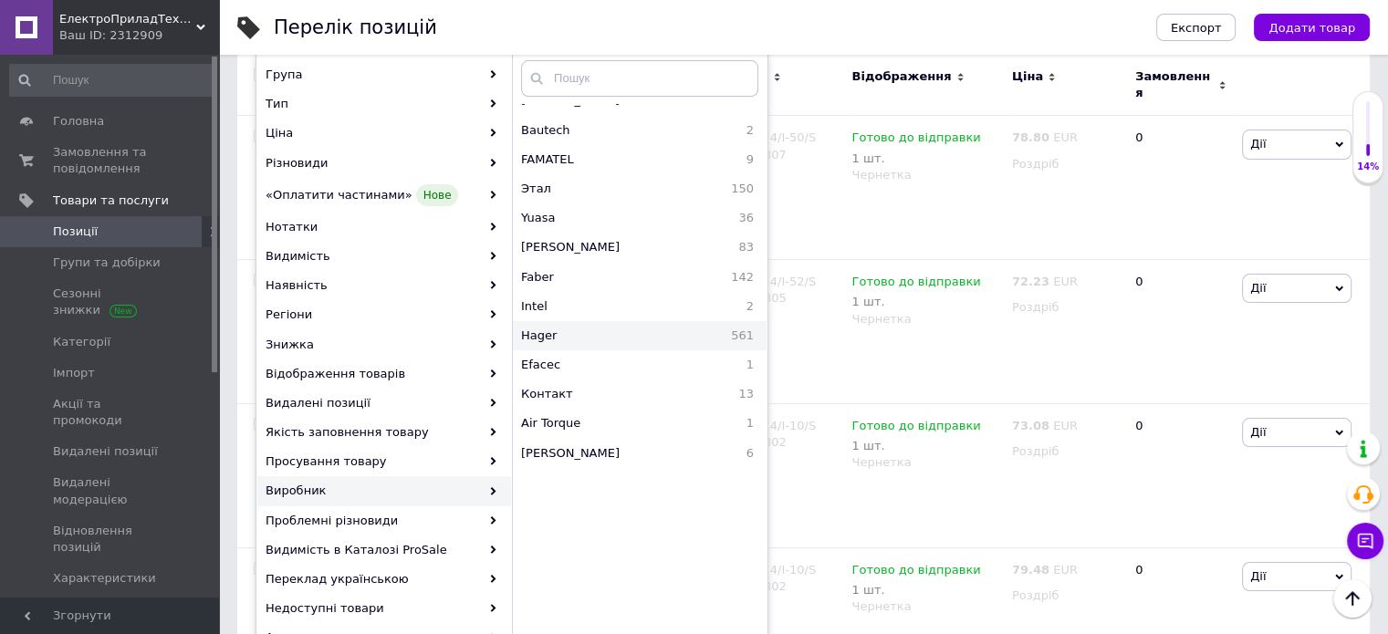
click at [592, 328] on span "Hager" at bounding box center [582, 336] width 123 height 16
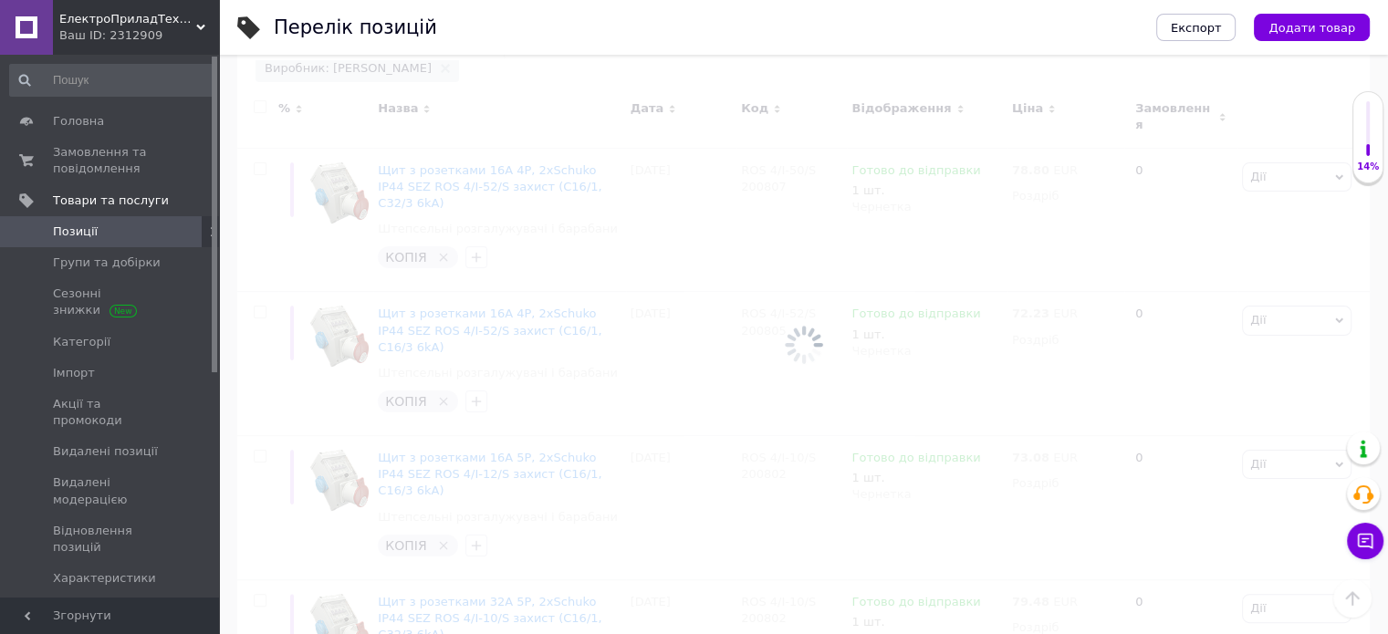
scroll to position [0, 40]
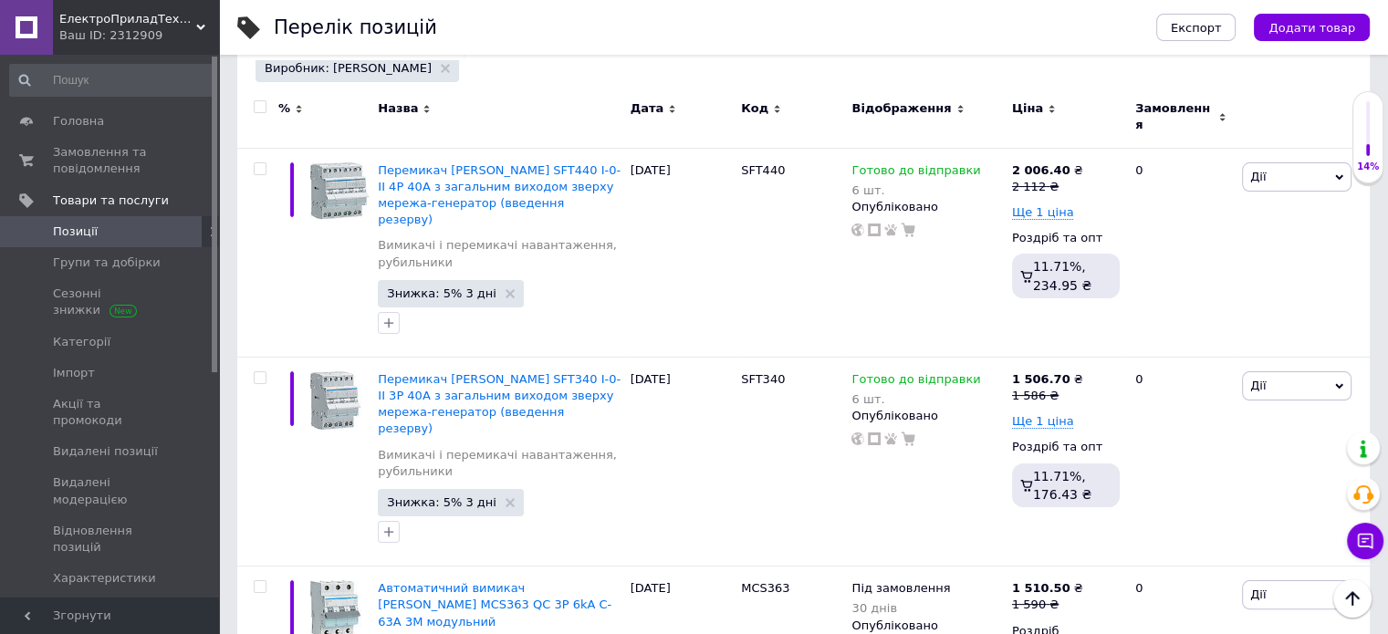
click at [260, 107] on input "checkbox" at bounding box center [260, 107] width 12 height 12
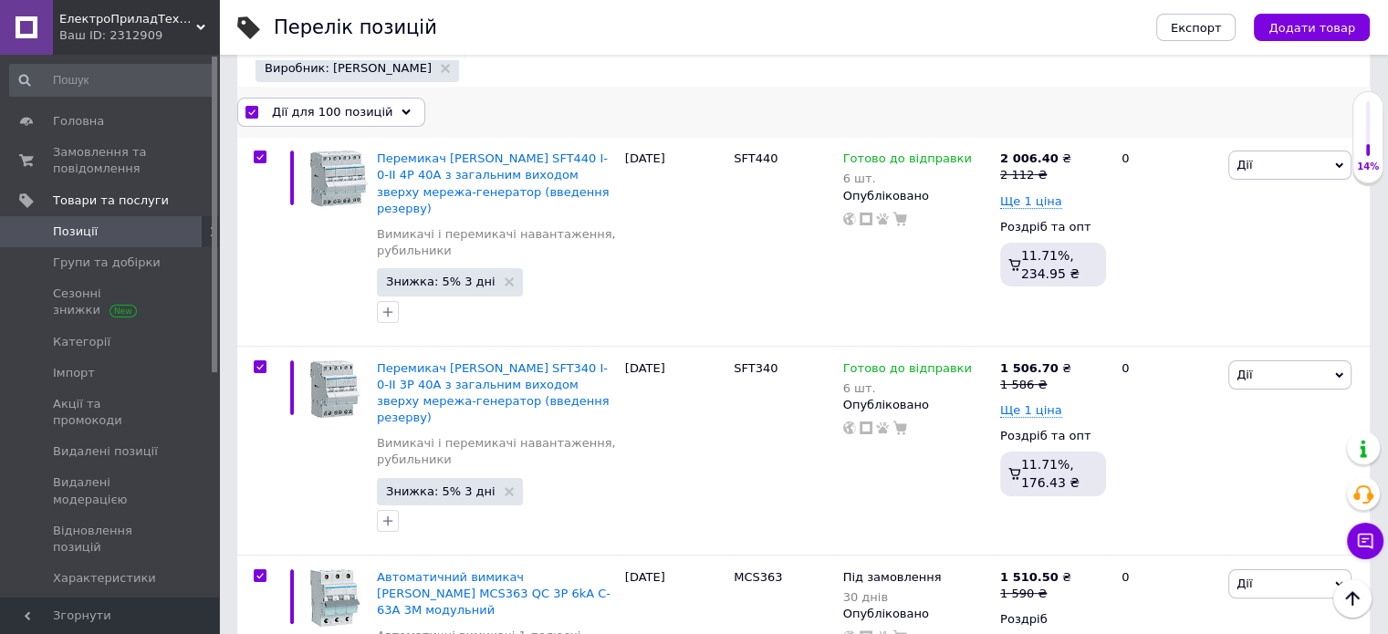
click at [301, 120] on div "Дії для 100 позицій" at bounding box center [331, 112] width 188 height 29
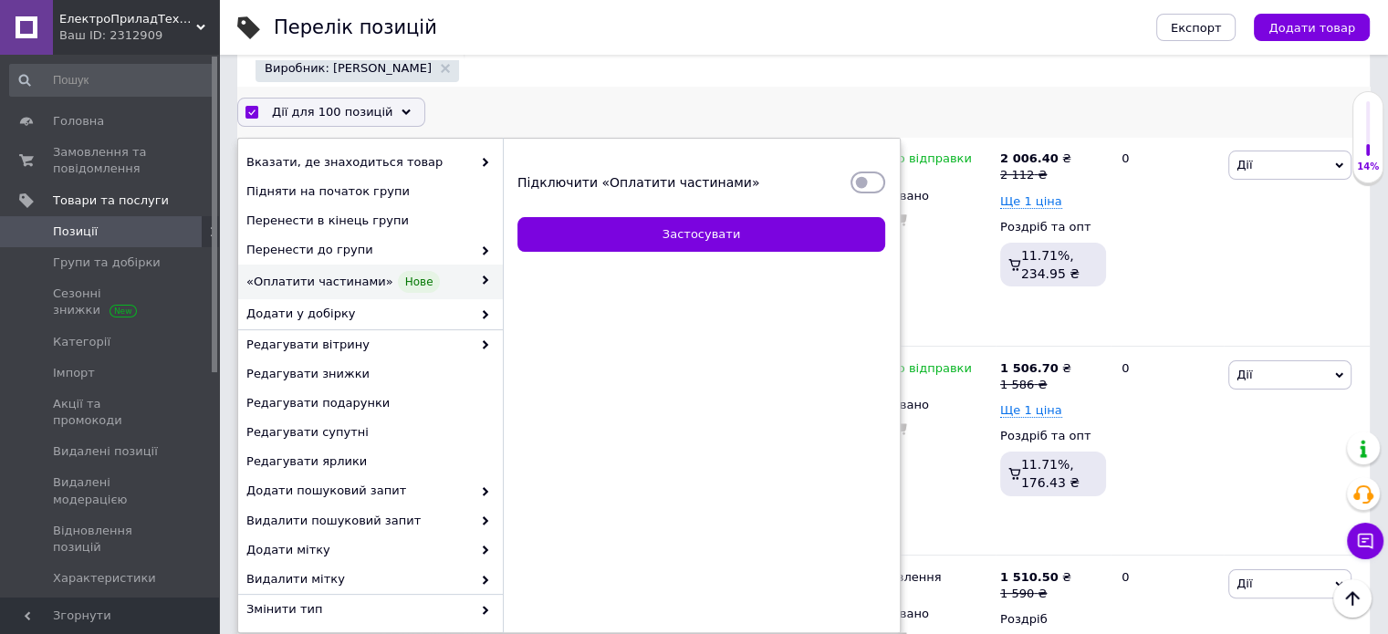
click at [878, 177] on input "Підключити «Оплатити частинами»" at bounding box center [867, 182] width 35 height 18
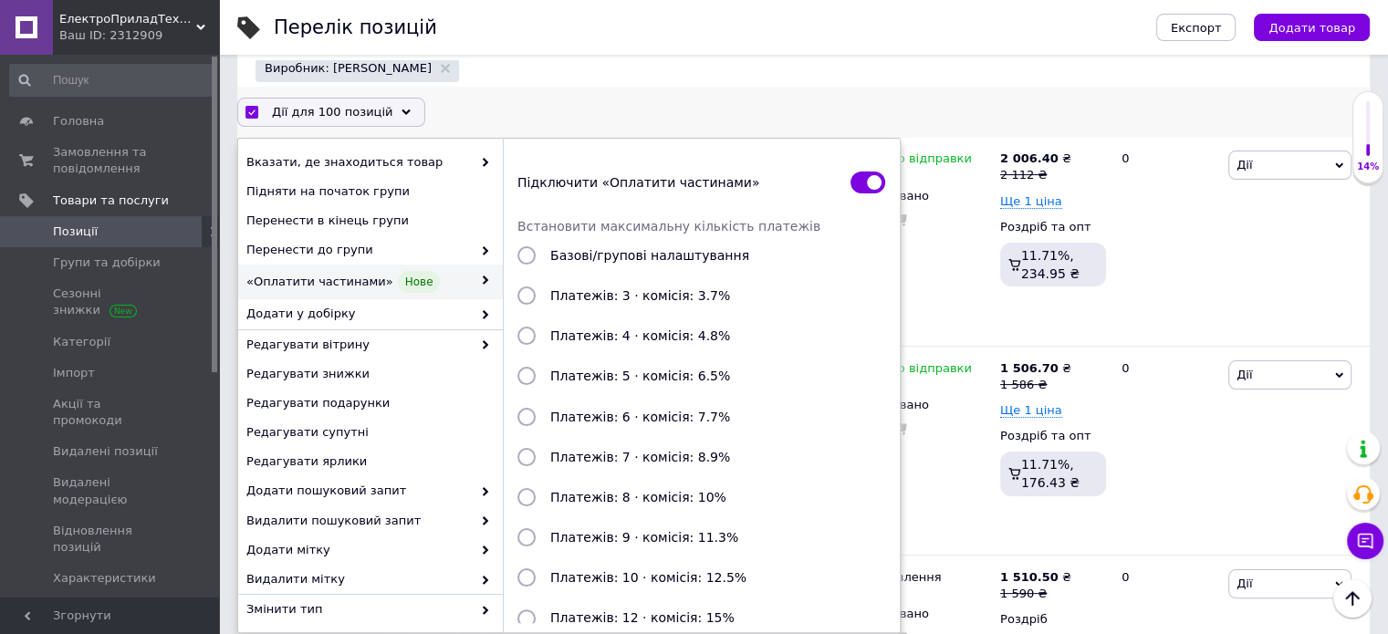
click at [527, 293] on input "Платежів: 3 · комісія: 3.7%" at bounding box center [526, 295] width 18 height 18
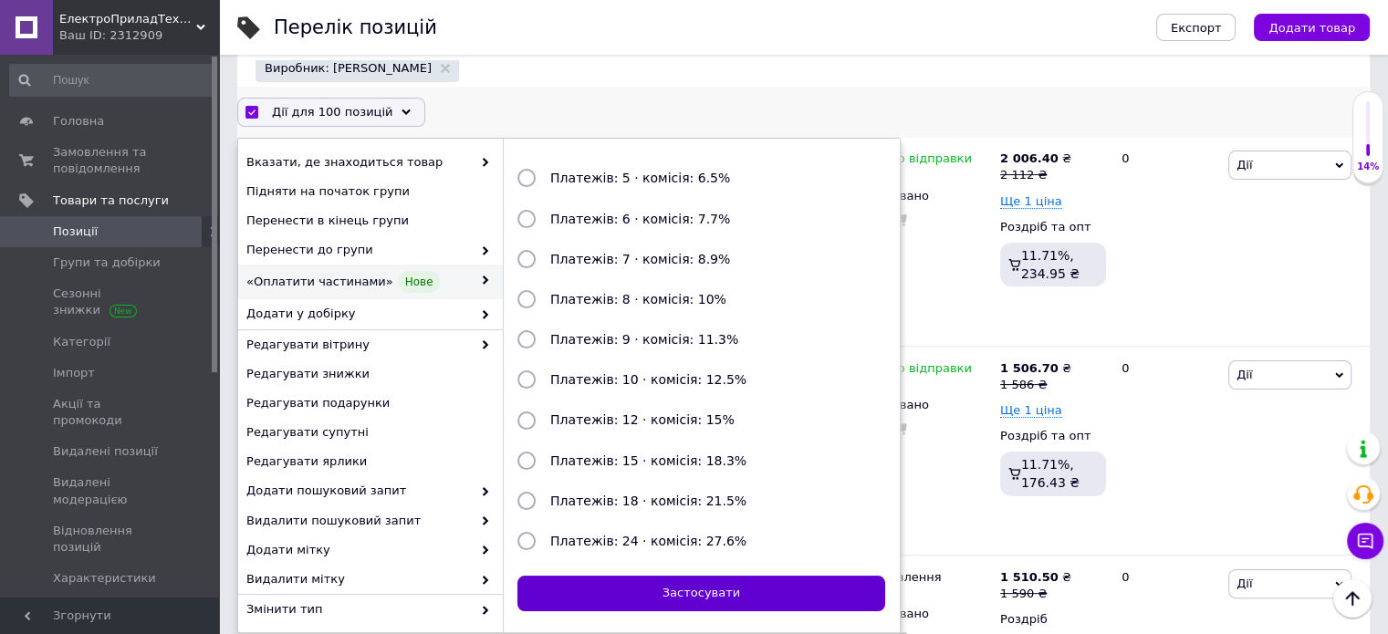
click at [637, 588] on button "Застосувати" at bounding box center [701, 594] width 368 height 36
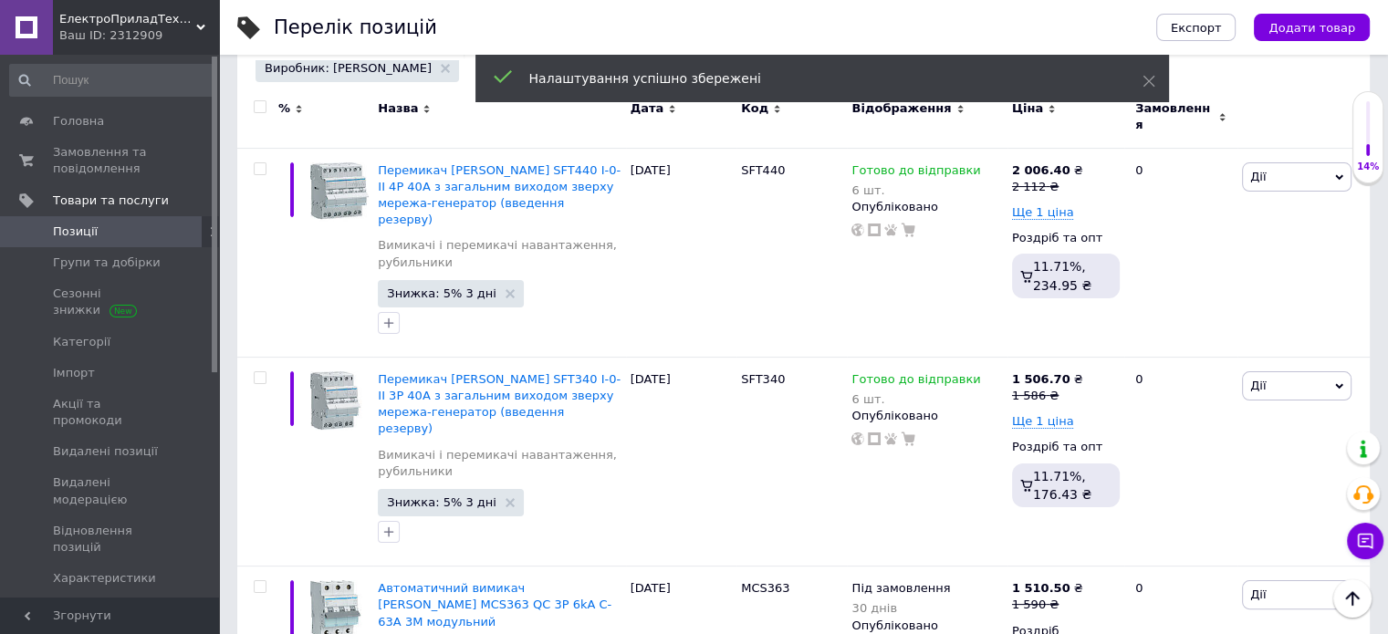
click at [258, 104] on input "checkbox" at bounding box center [260, 107] width 12 height 12
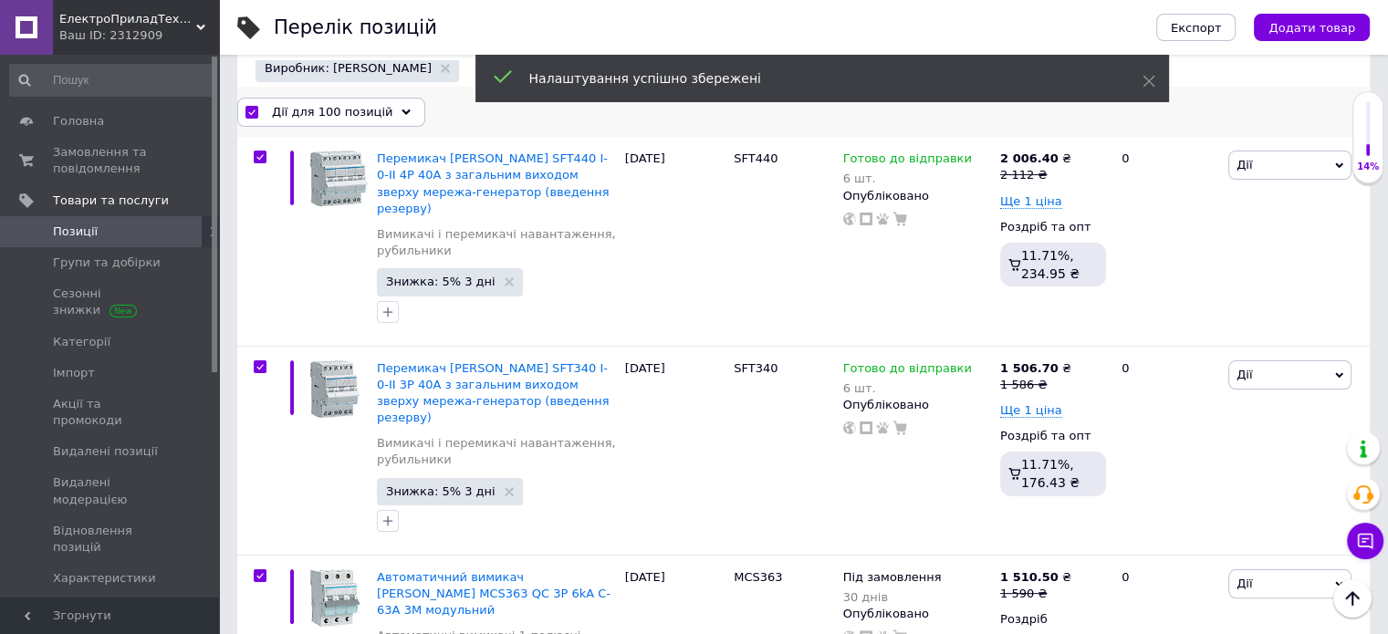
click at [281, 108] on span "Дії для 100 позицій" at bounding box center [332, 112] width 120 height 16
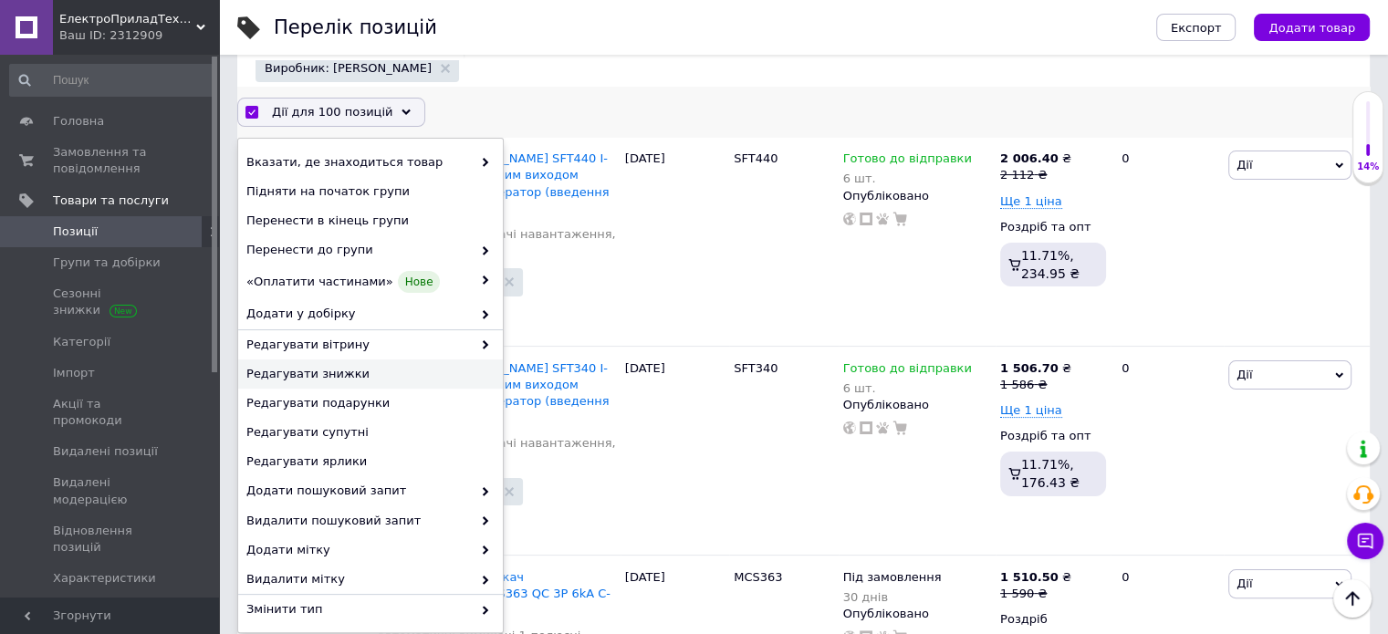
click at [308, 374] on span "Редагувати знижки" at bounding box center [368, 374] width 244 height 16
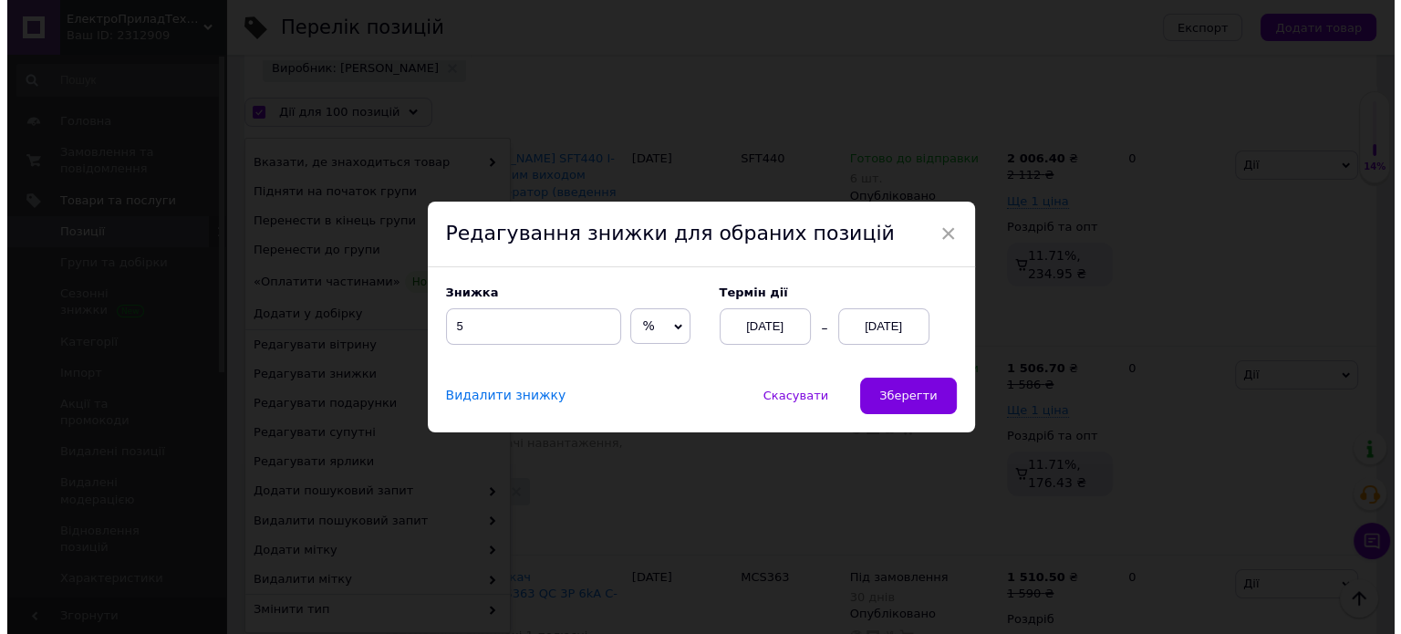
scroll to position [199, 0]
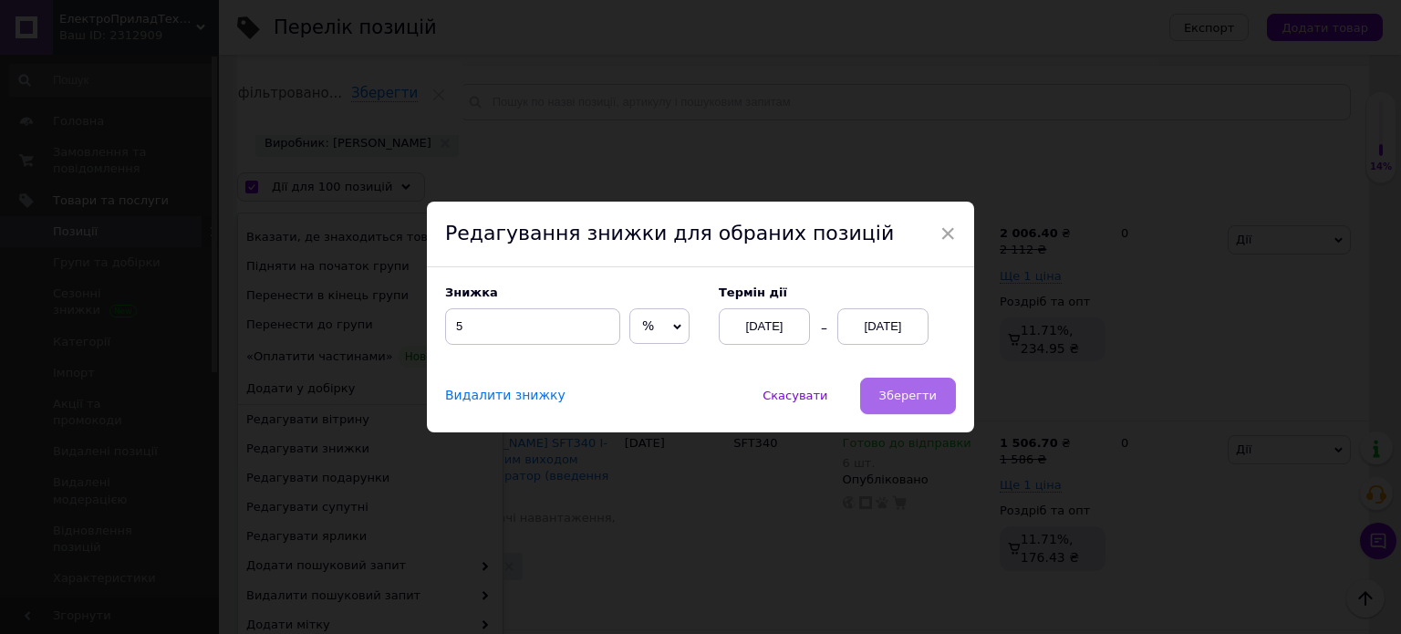
click at [897, 393] on span "Зберегти" at bounding box center [908, 396] width 57 height 14
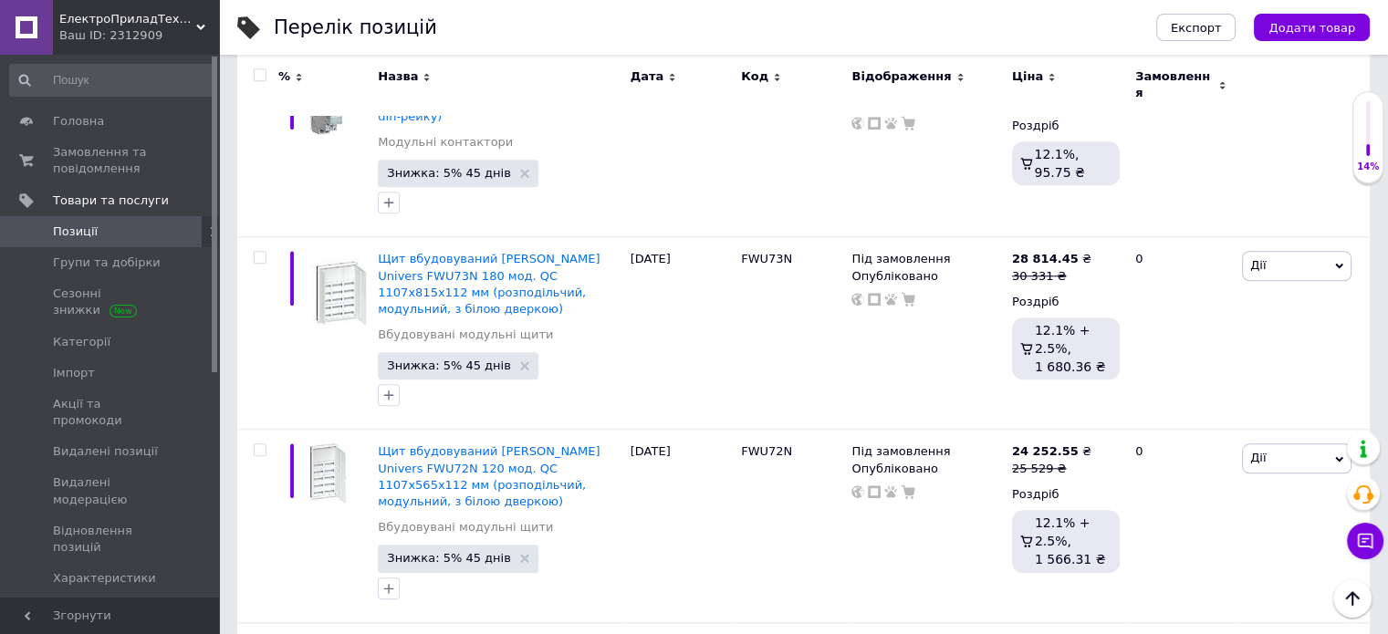
scroll to position [16186, 0]
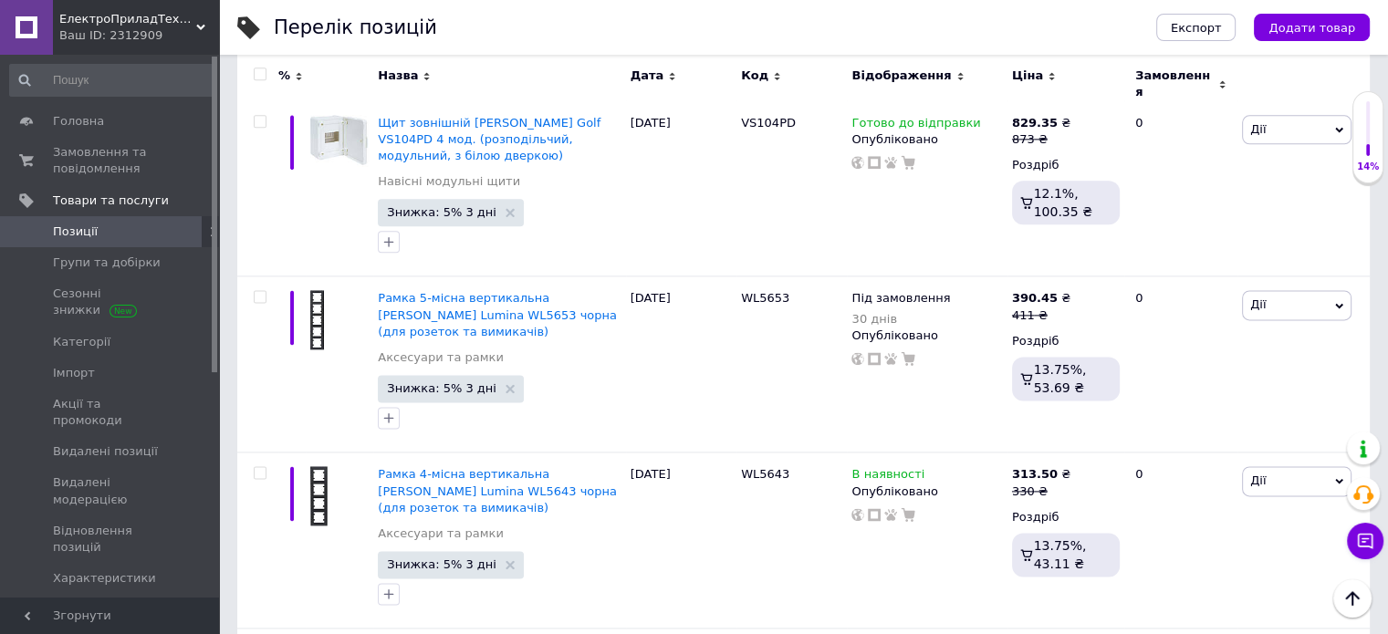
click at [259, 76] on input "checkbox" at bounding box center [260, 75] width 12 height 12
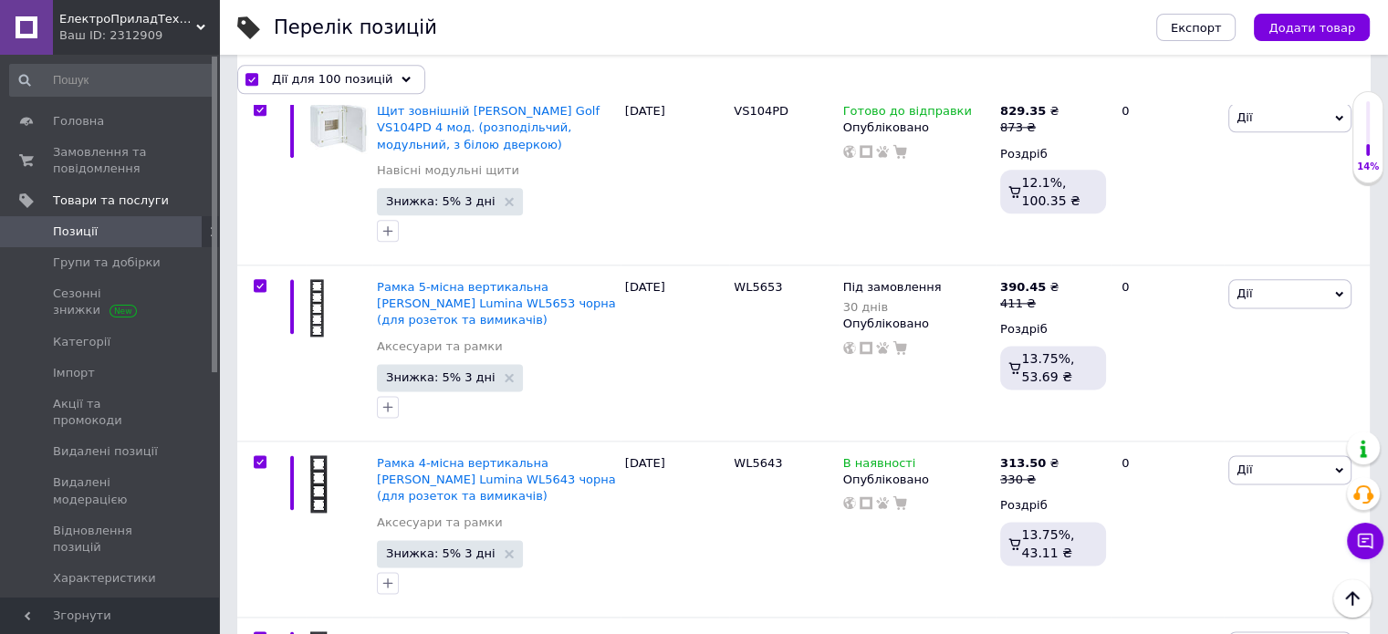
scroll to position [16286, 0]
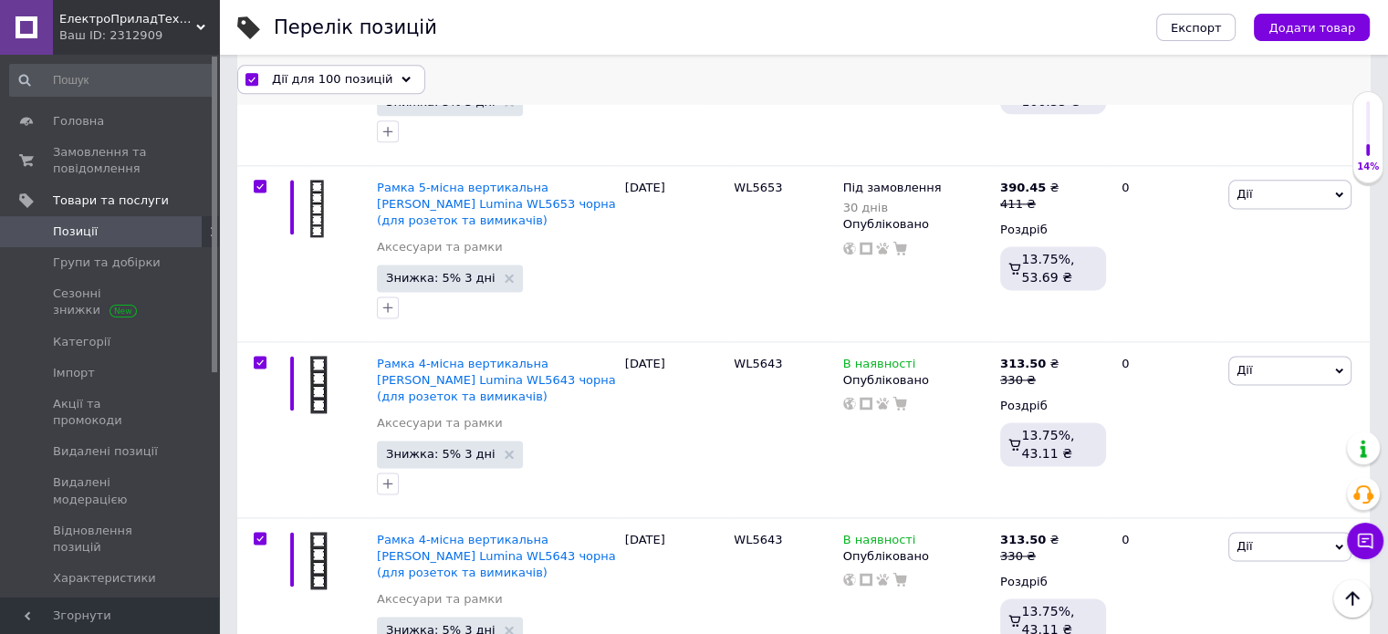
click at [279, 87] on span "Дії для 100 позицій" at bounding box center [332, 79] width 120 height 16
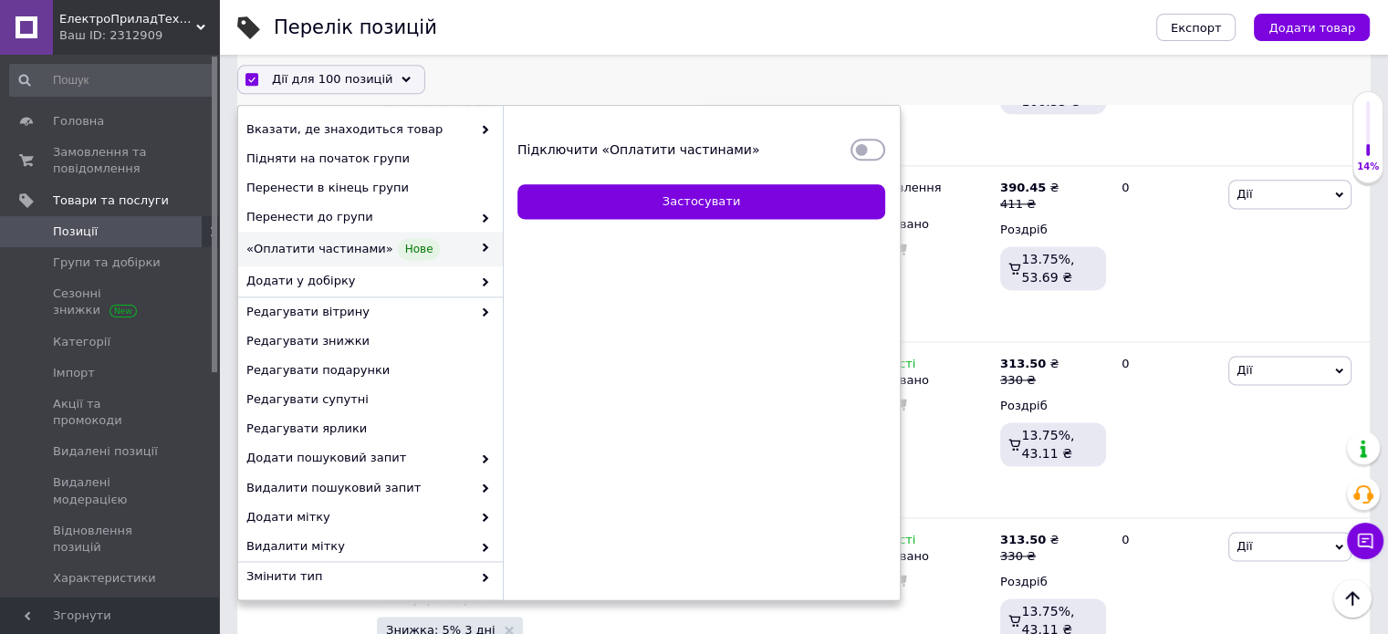
click at [860, 152] on input "Підключити «Оплатити частинами»" at bounding box center [867, 150] width 35 height 18
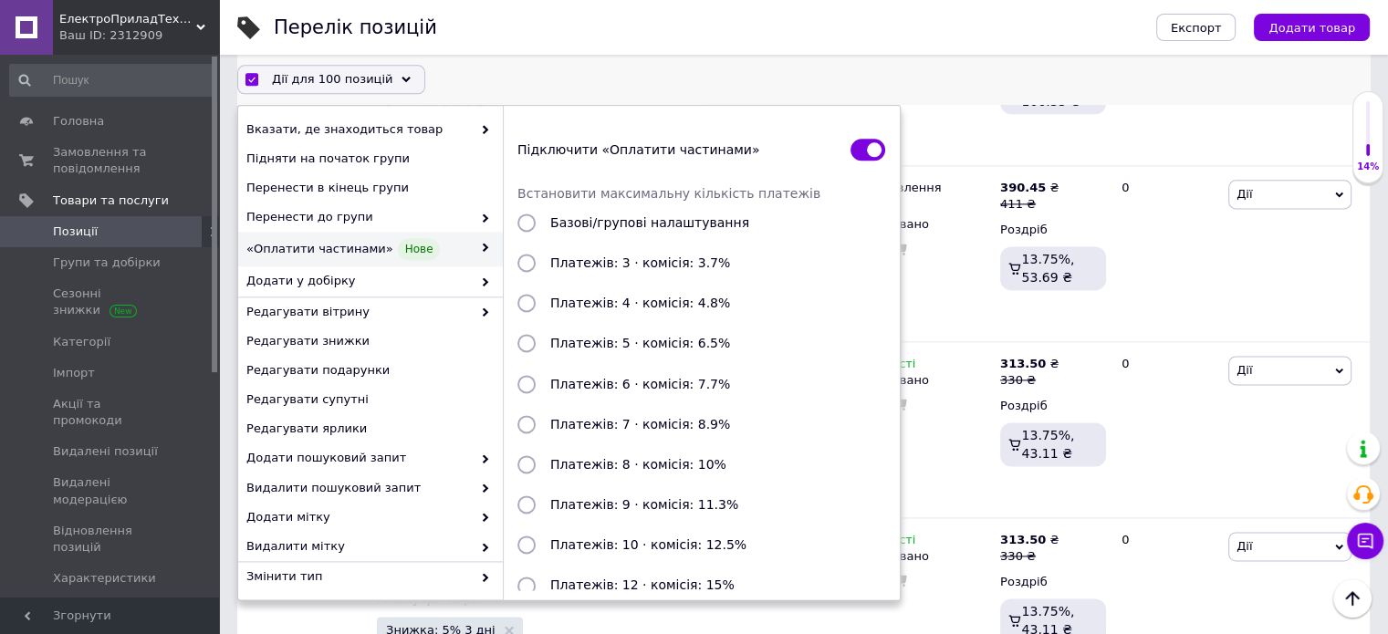
click at [530, 262] on input "Платежів: 3 · комісія: 3.7%" at bounding box center [526, 264] width 18 height 18
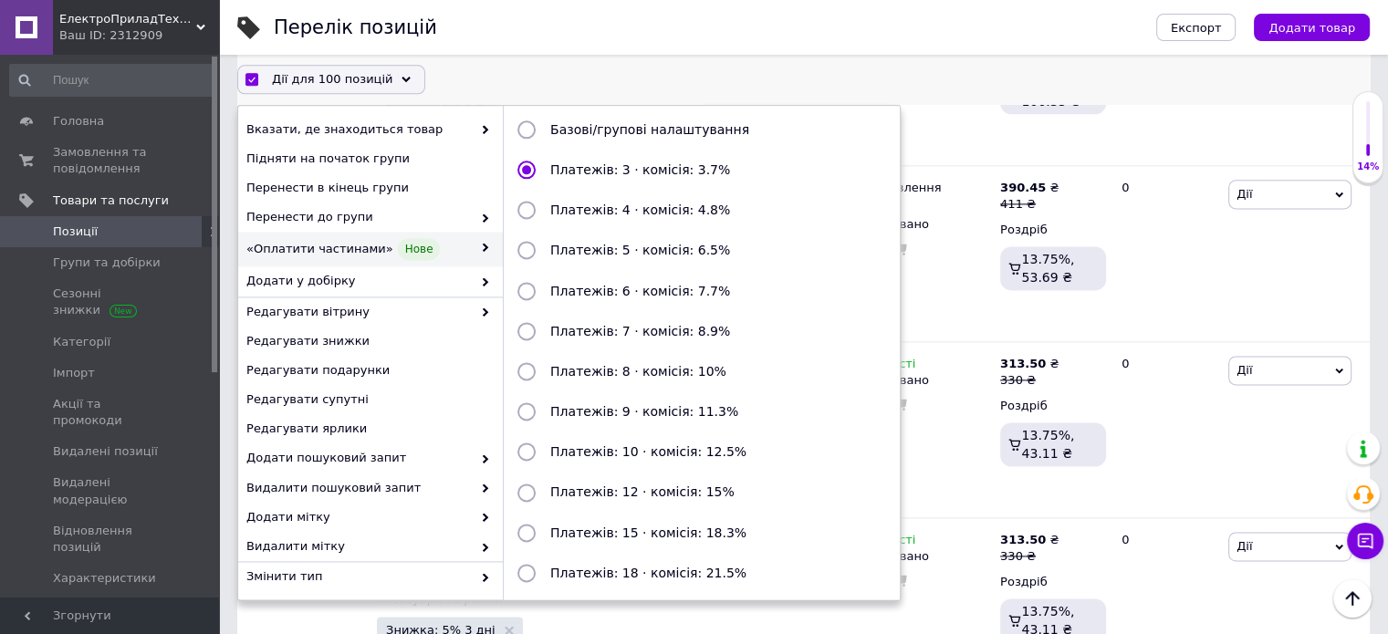
scroll to position [198, 0]
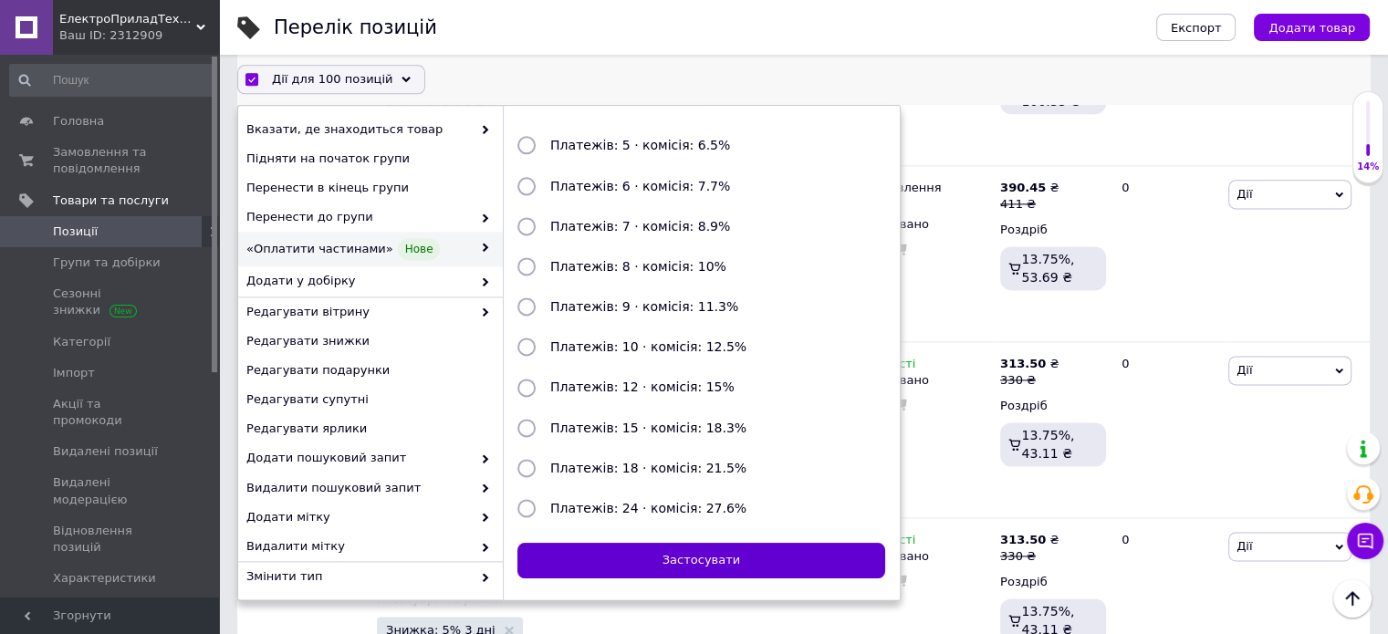
click at [690, 559] on button "Застосувати" at bounding box center [701, 562] width 368 height 36
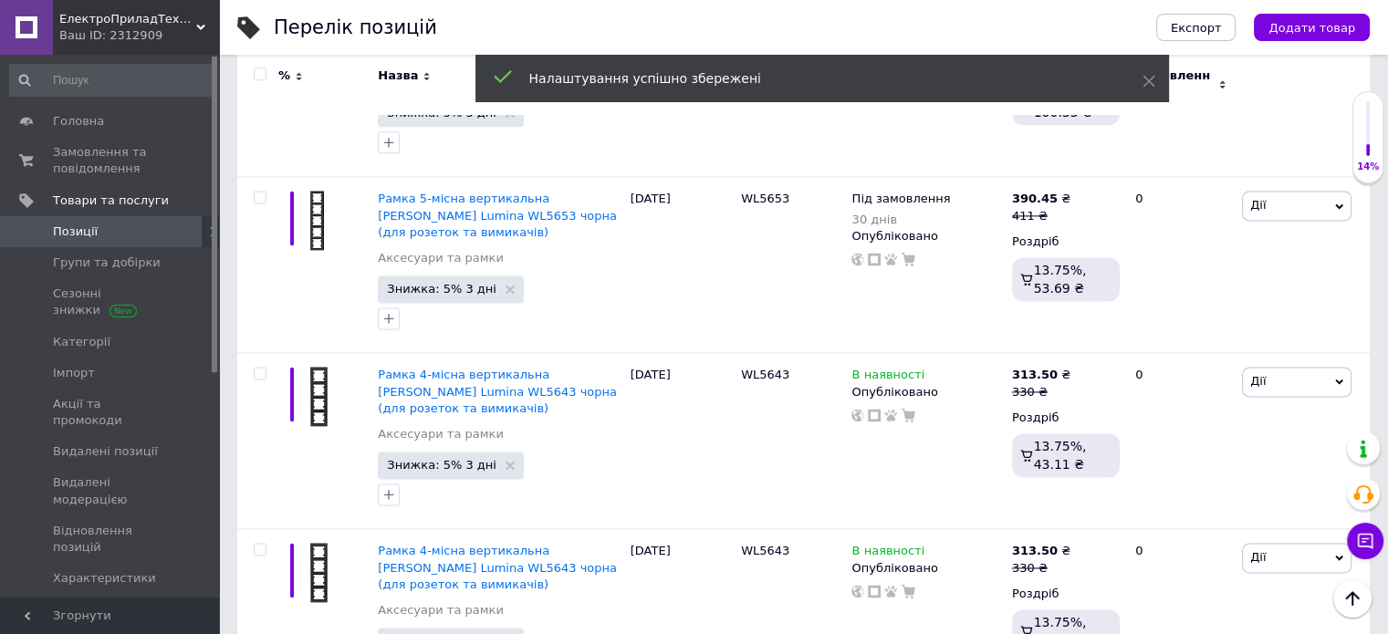
scroll to position [16186, 0]
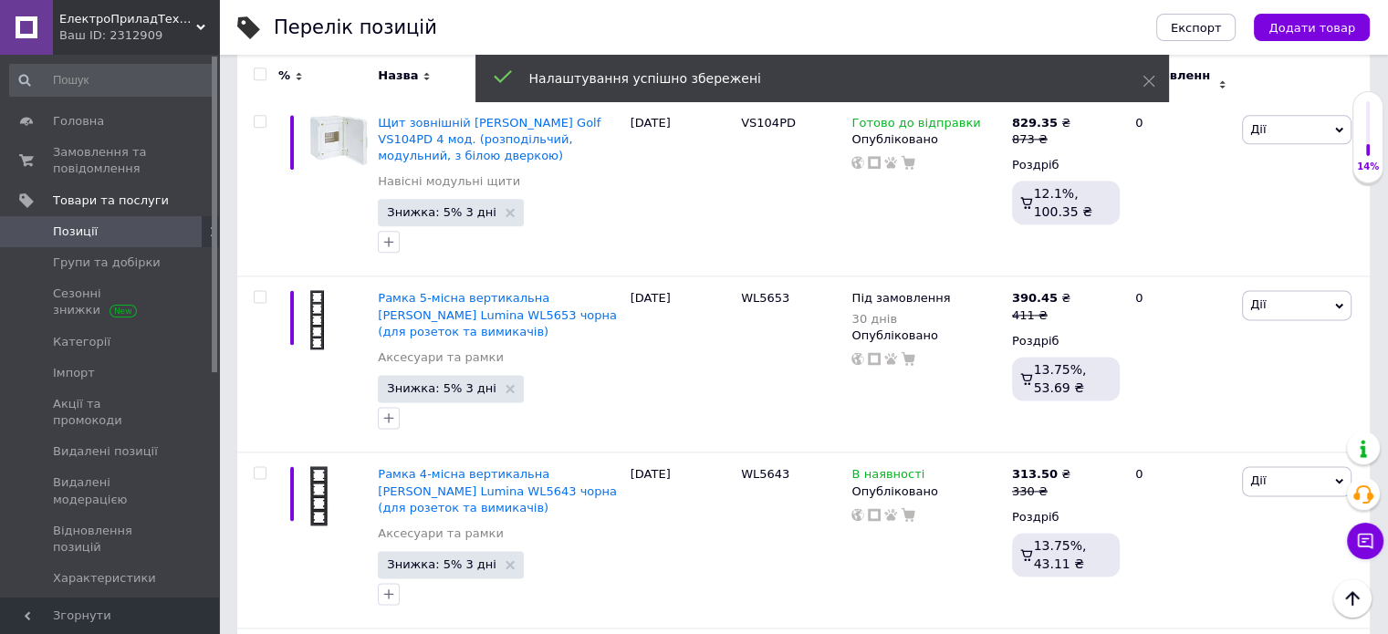
click at [259, 73] on input "checkbox" at bounding box center [260, 75] width 12 height 12
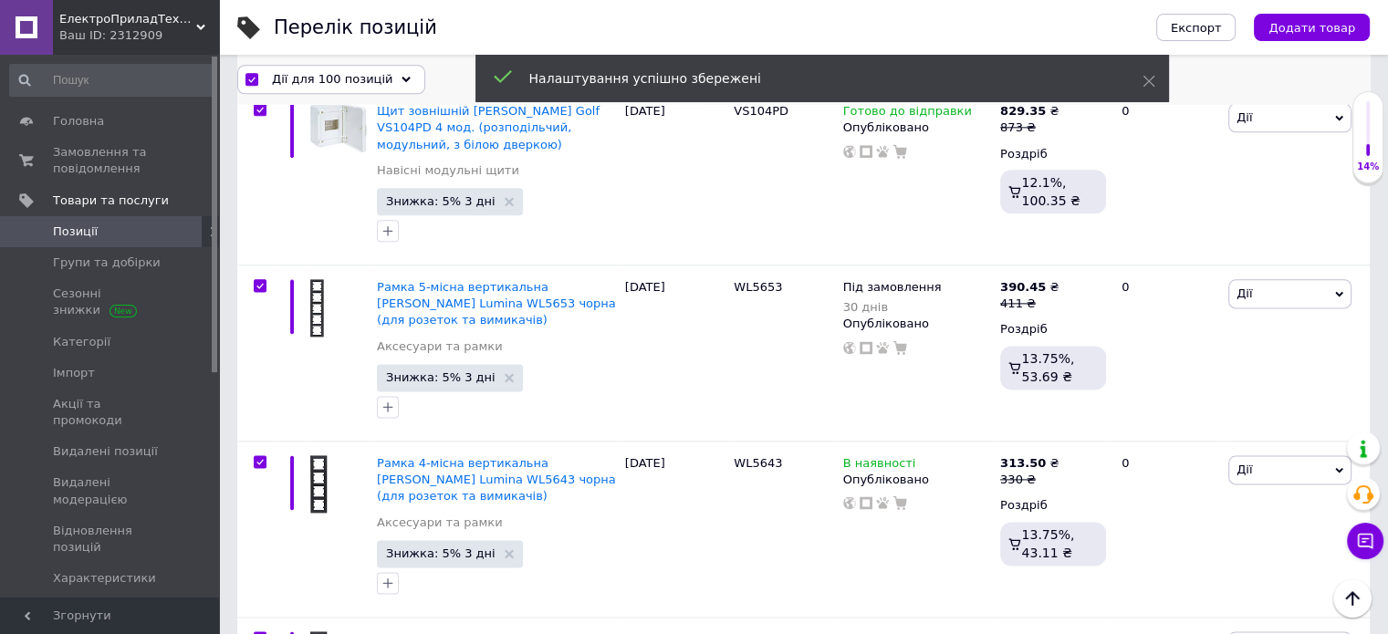
scroll to position [16286, 0]
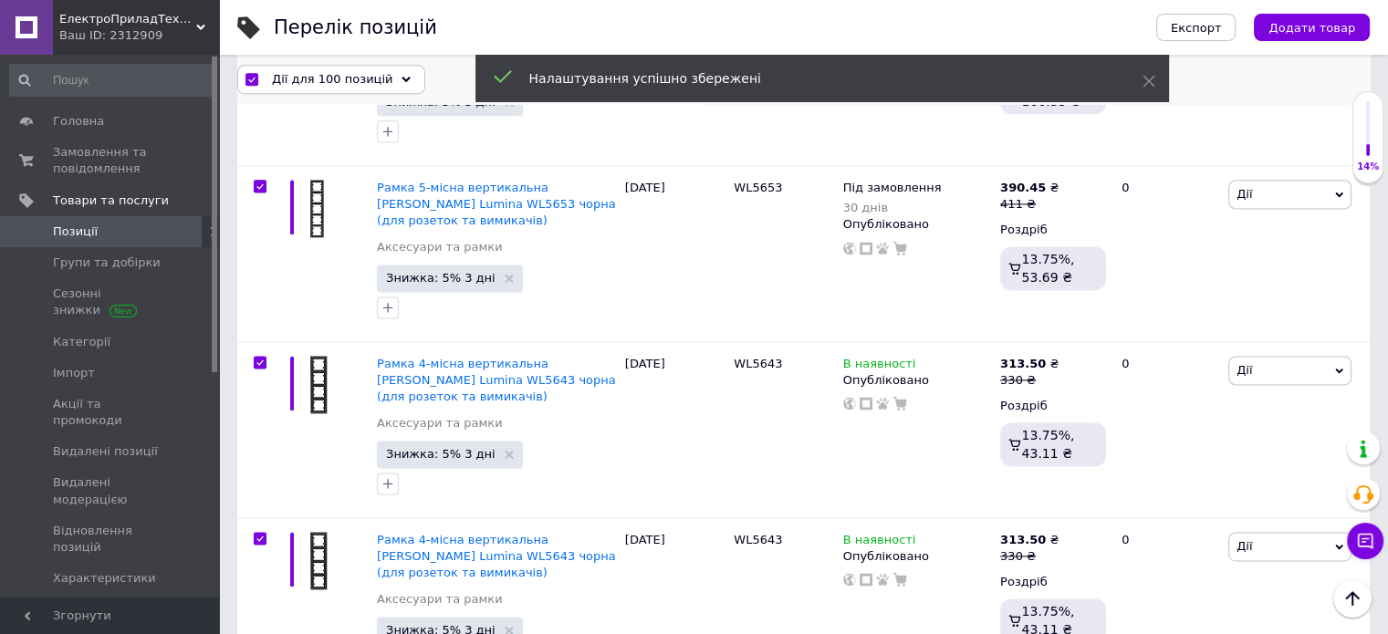
click at [283, 87] on span "Дії для 100 позицій" at bounding box center [332, 79] width 120 height 16
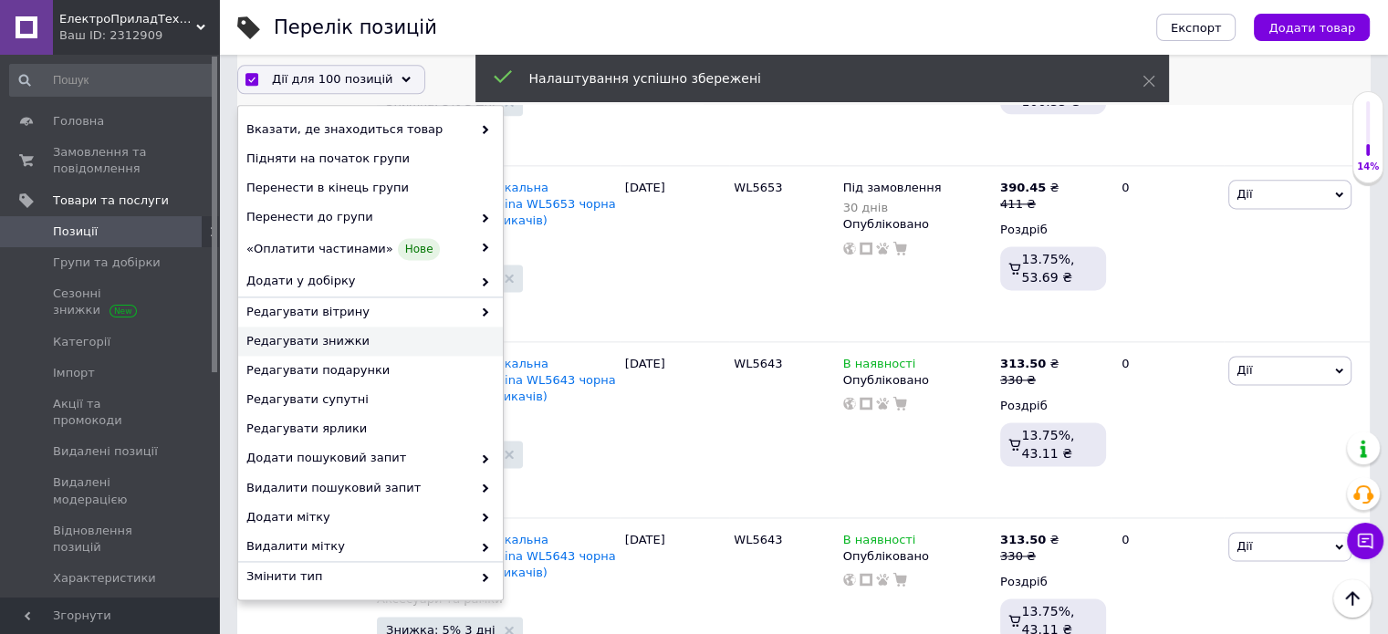
click at [325, 342] on span "Редагувати знижки" at bounding box center [368, 342] width 244 height 16
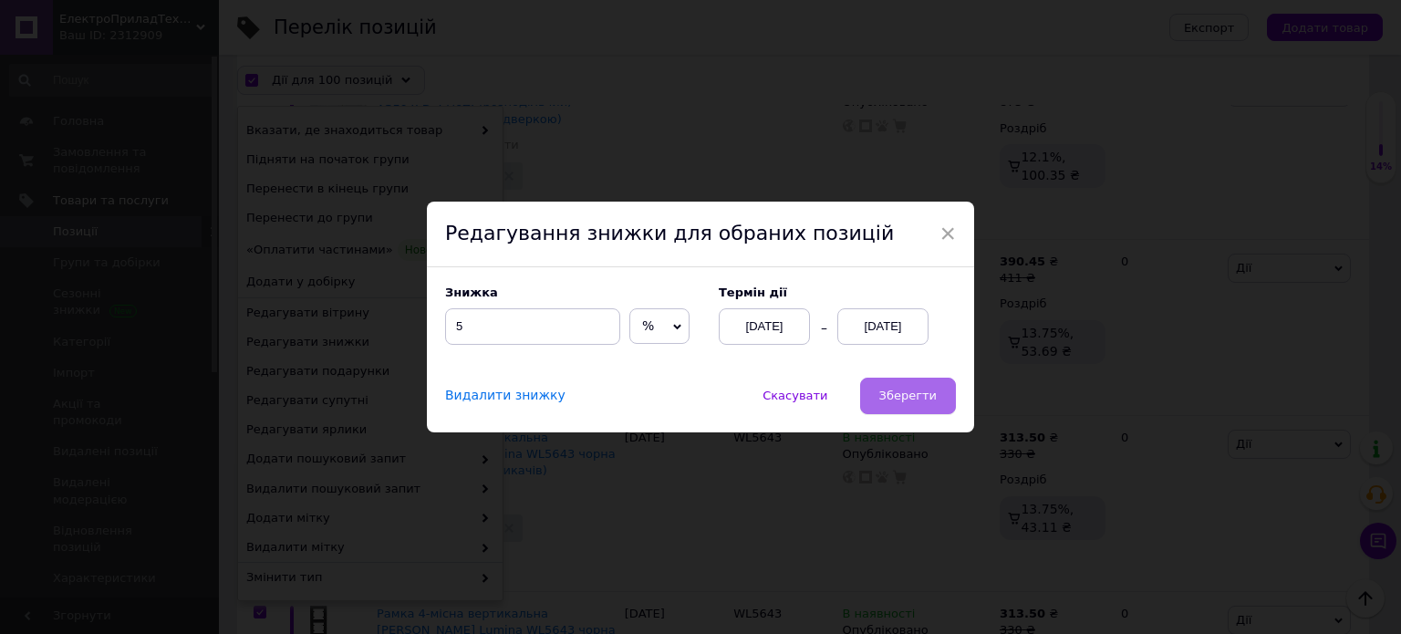
click at [887, 393] on span "Зберегти" at bounding box center [908, 396] width 57 height 14
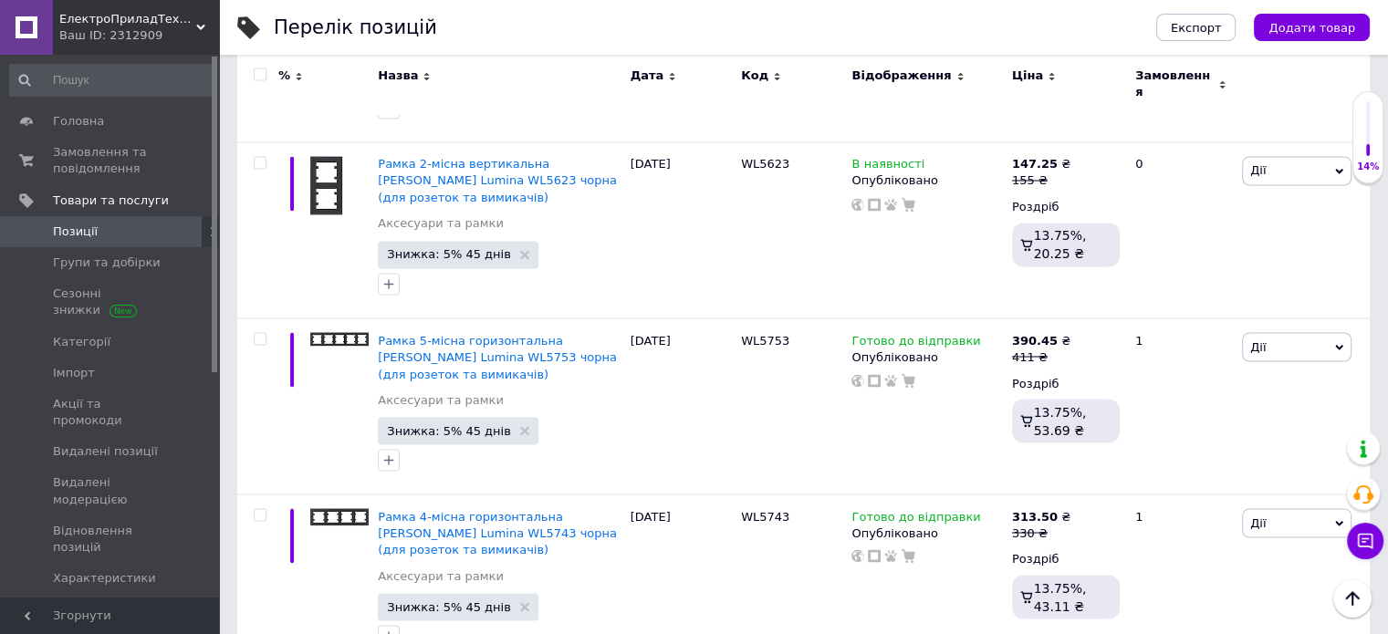
scroll to position [17192, 0]
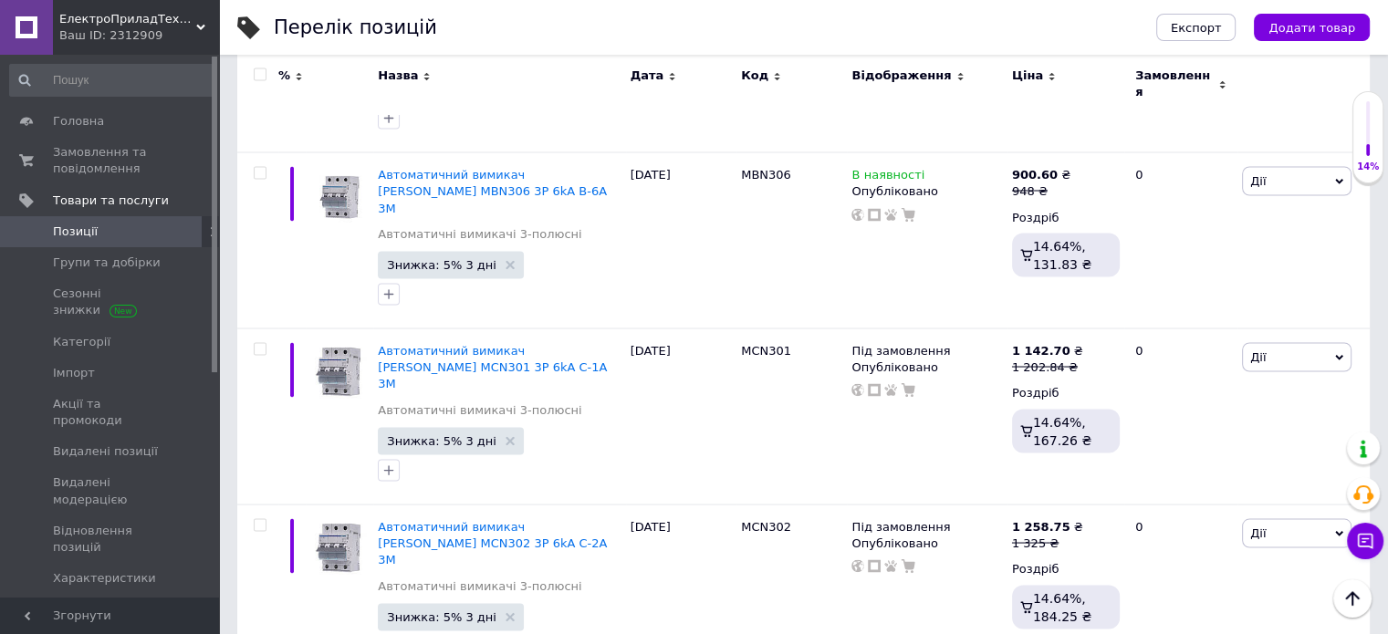
scroll to position [16220, 0]
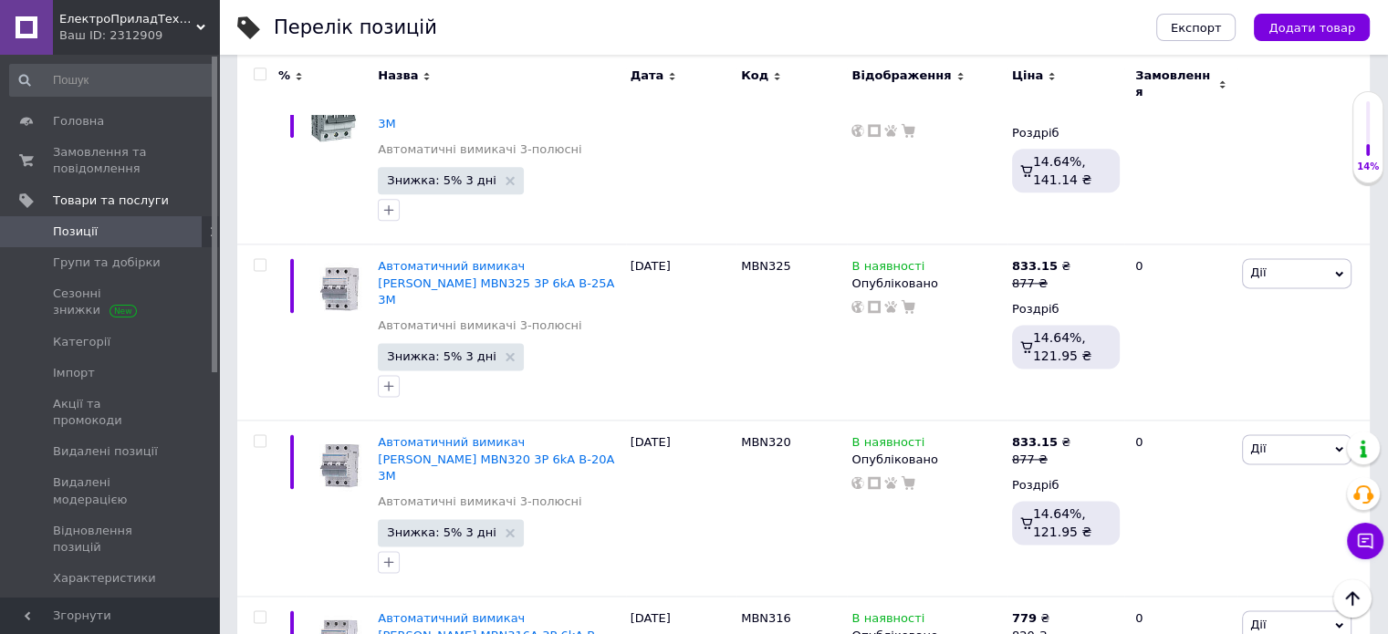
click at [257, 71] on input "checkbox" at bounding box center [260, 75] width 12 height 12
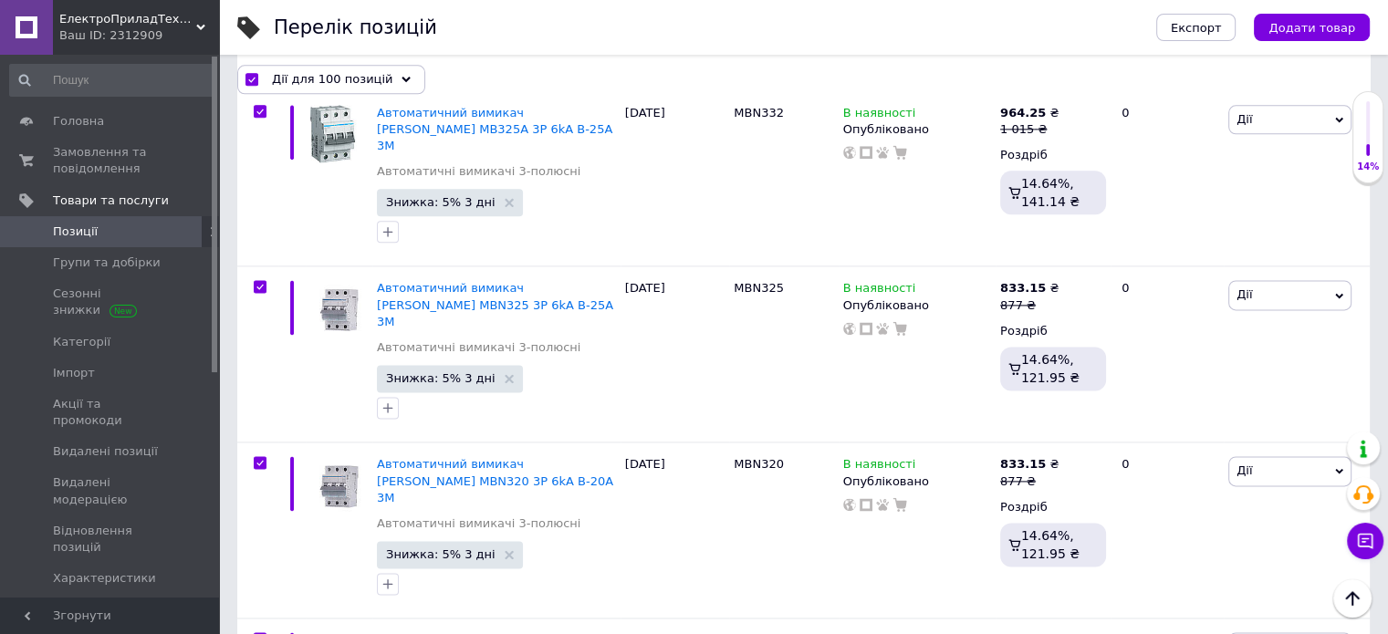
scroll to position [16219, 0]
click at [341, 76] on span "Дії для 100 позицій" at bounding box center [332, 79] width 120 height 16
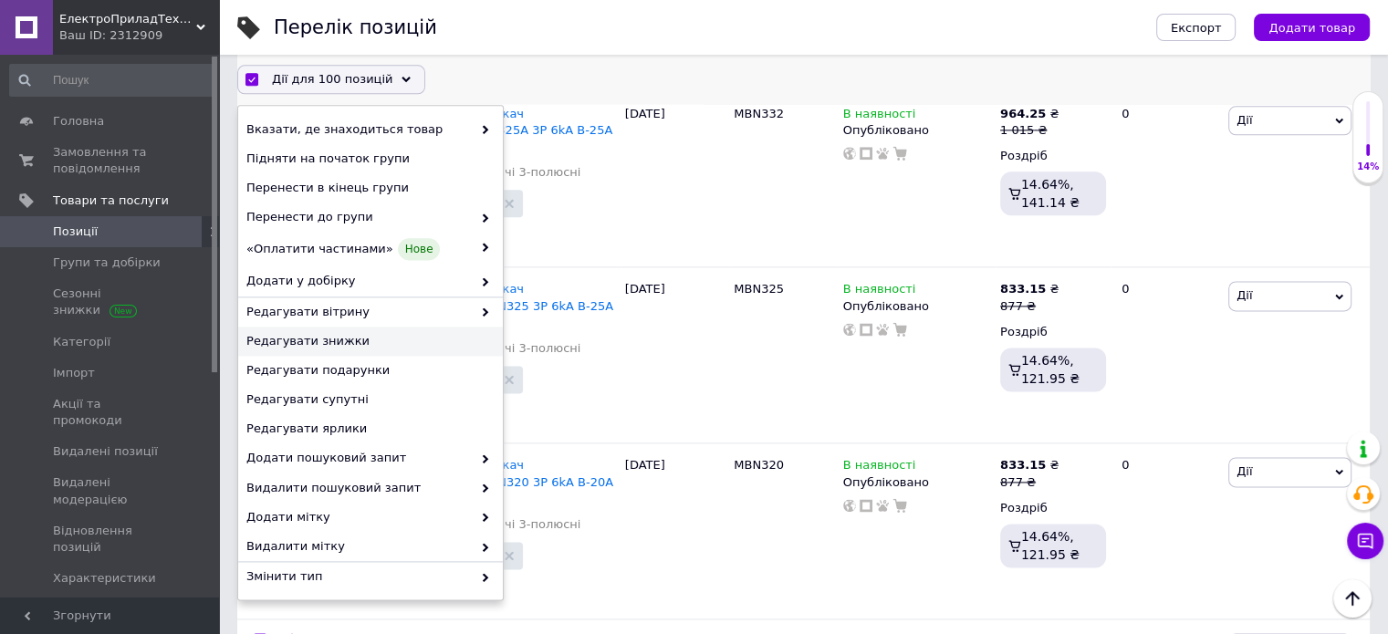
click at [330, 340] on span "Редагувати знижки" at bounding box center [368, 342] width 244 height 16
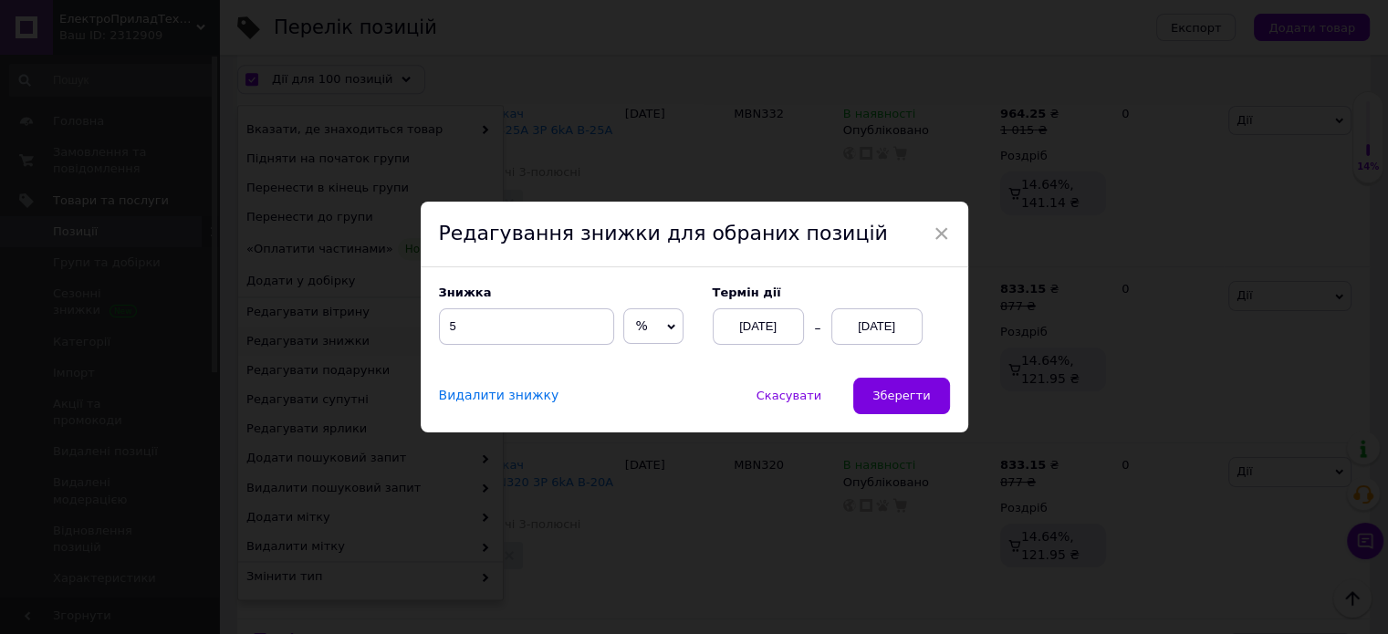
scroll to position [16145, 0]
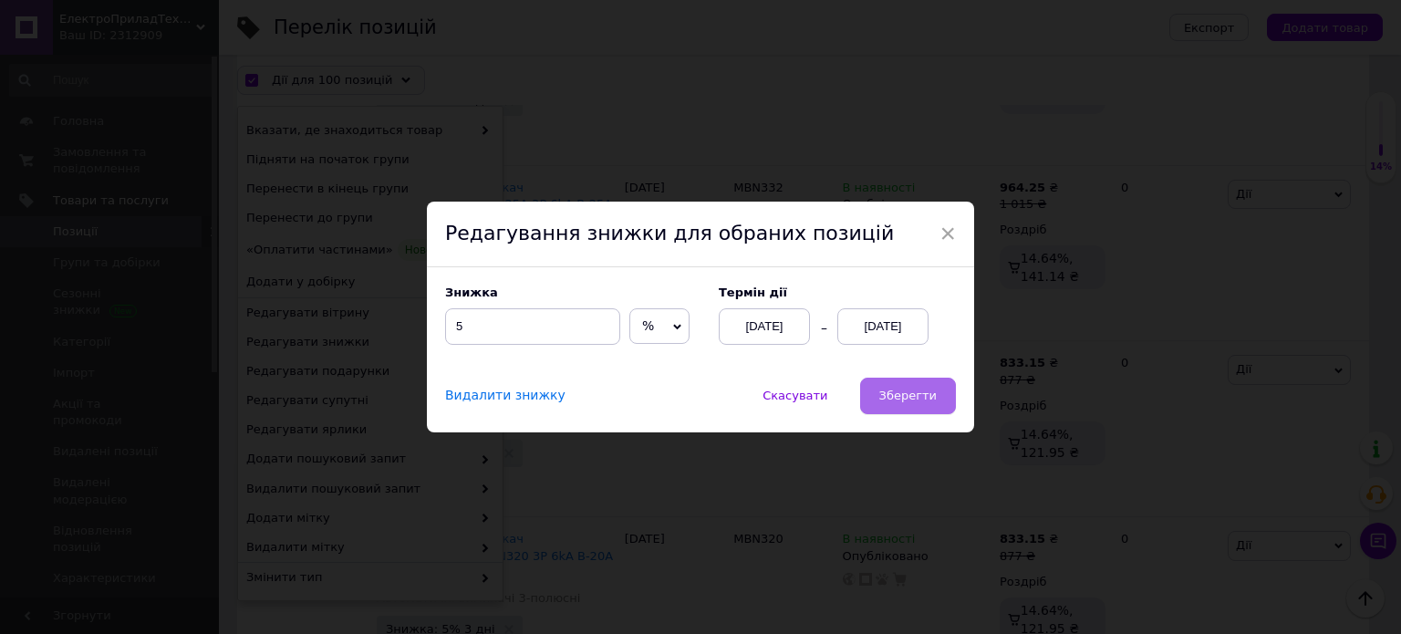
click at [900, 397] on span "Зберегти" at bounding box center [908, 396] width 57 height 14
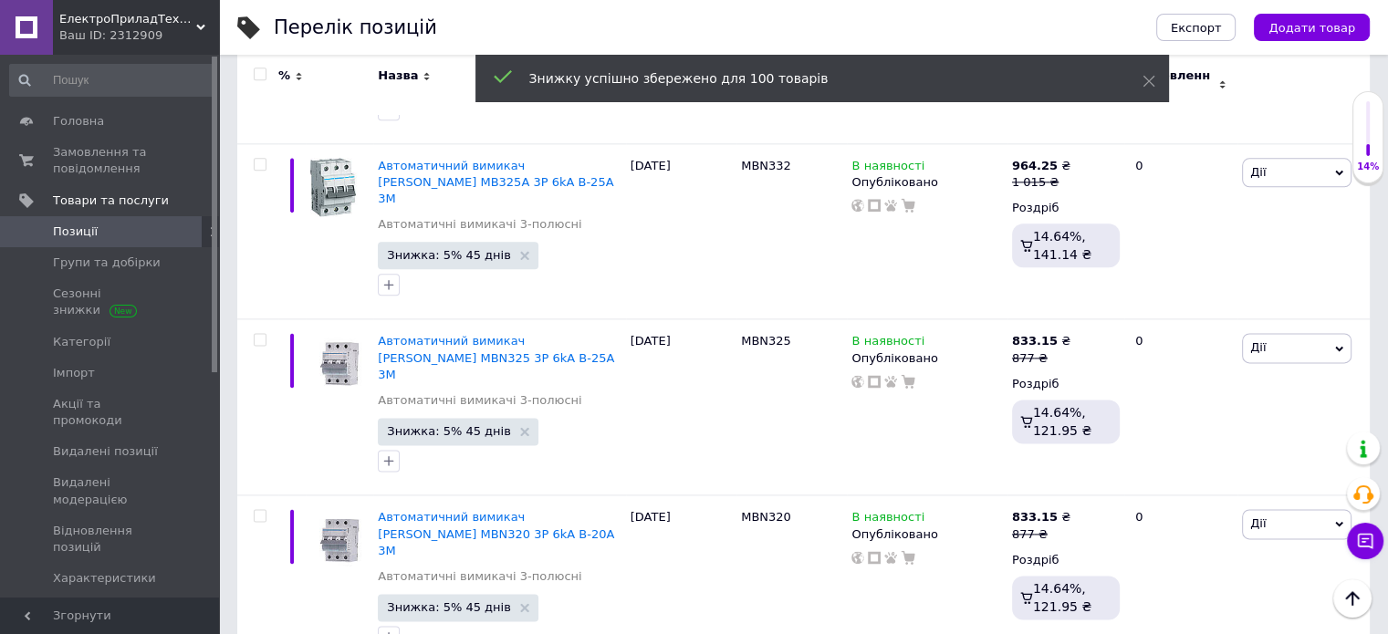
click at [259, 76] on input "checkbox" at bounding box center [260, 75] width 12 height 12
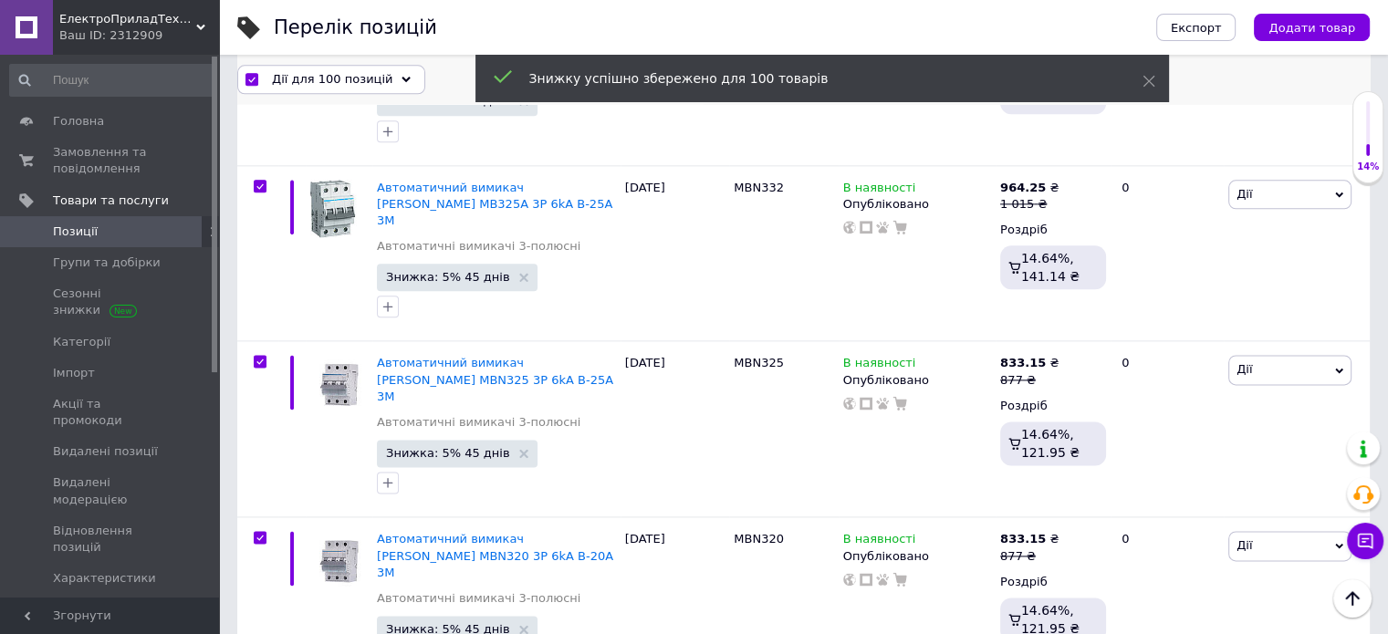
click at [292, 90] on div "Дії для 100 позицій" at bounding box center [331, 79] width 188 height 29
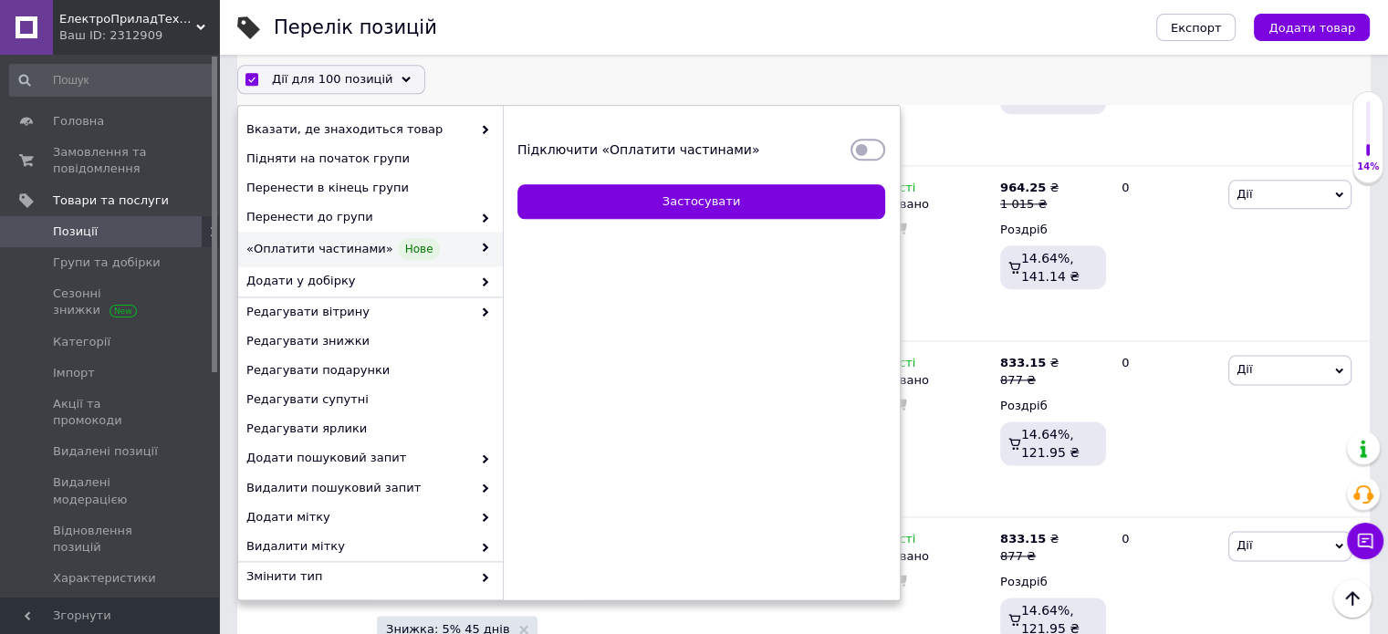
click at [858, 146] on input "Підключити «Оплатити частинами»" at bounding box center [867, 150] width 35 height 18
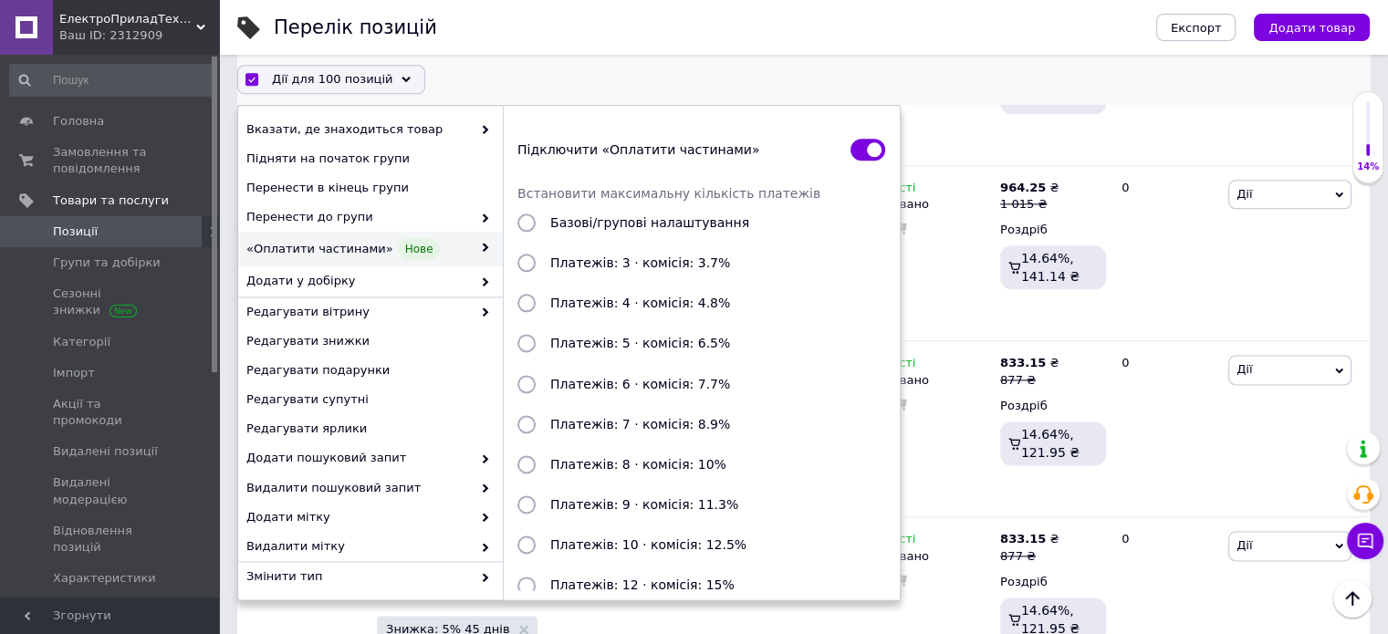
click at [612, 265] on span "Платежів: 3 · комісія: 3.7%" at bounding box center [640, 263] width 180 height 15
click at [536, 265] on input "Платежів: 3 · комісія: 3.7%" at bounding box center [526, 264] width 18 height 18
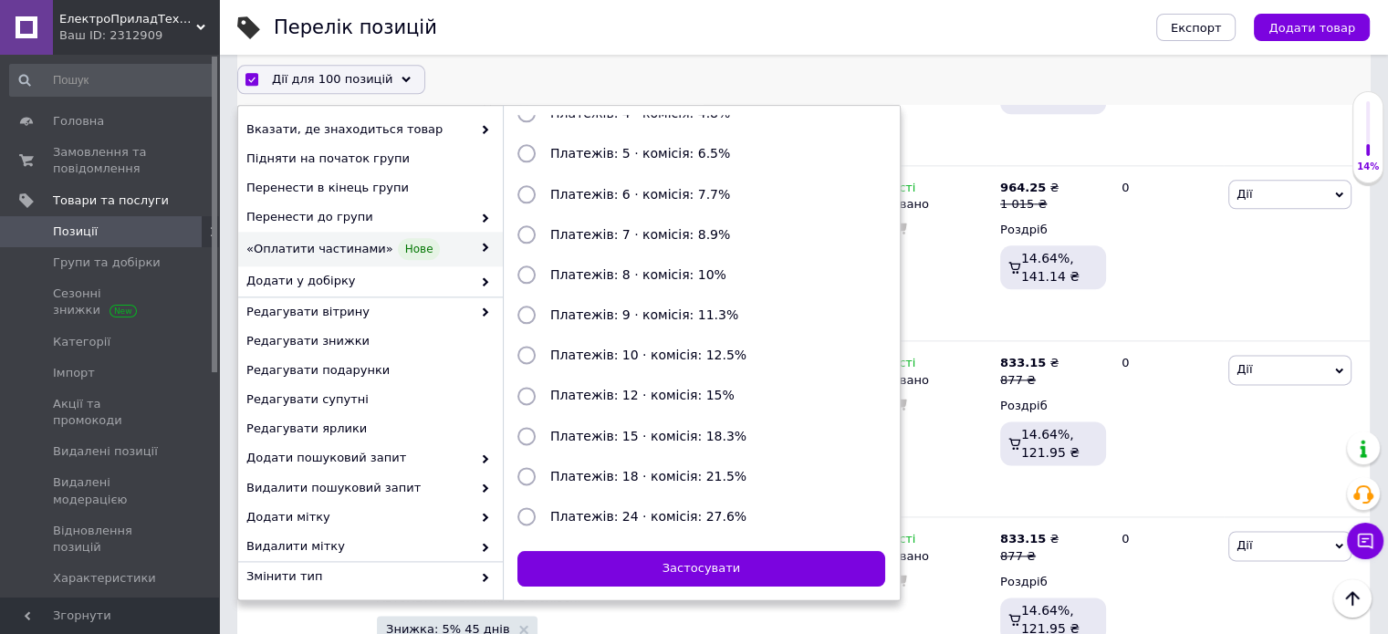
scroll to position [198, 0]
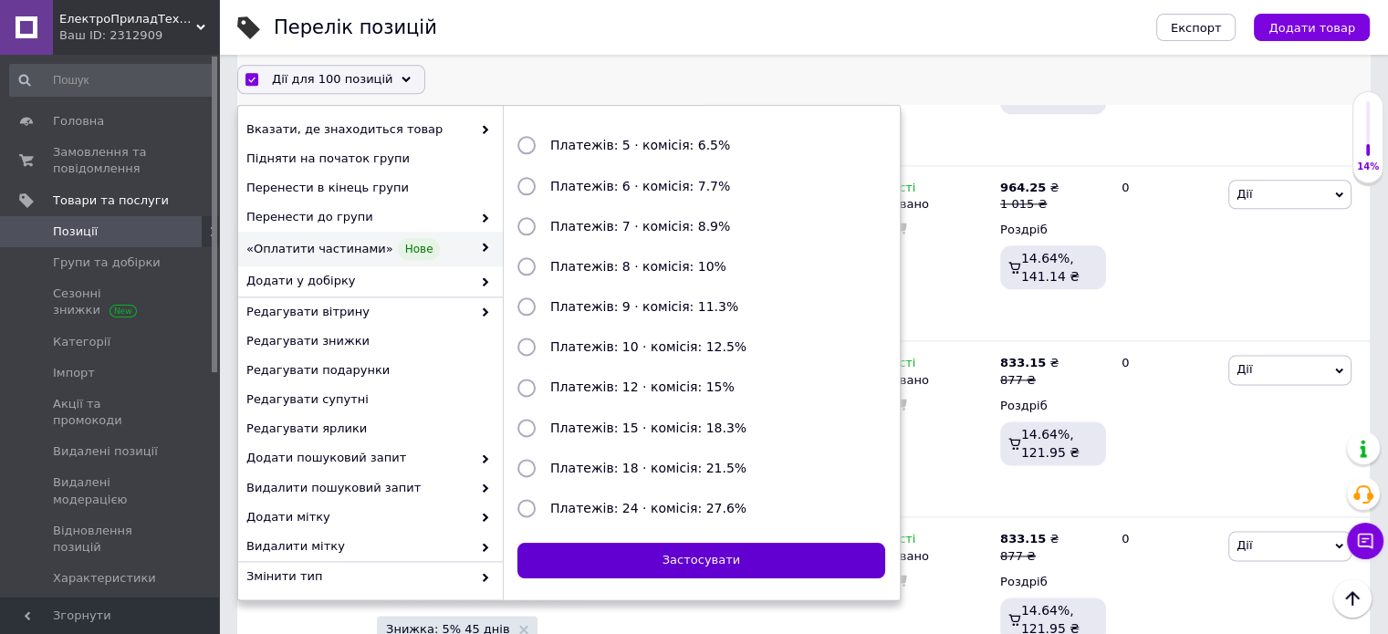
click at [737, 555] on button "Застосувати" at bounding box center [701, 562] width 368 height 36
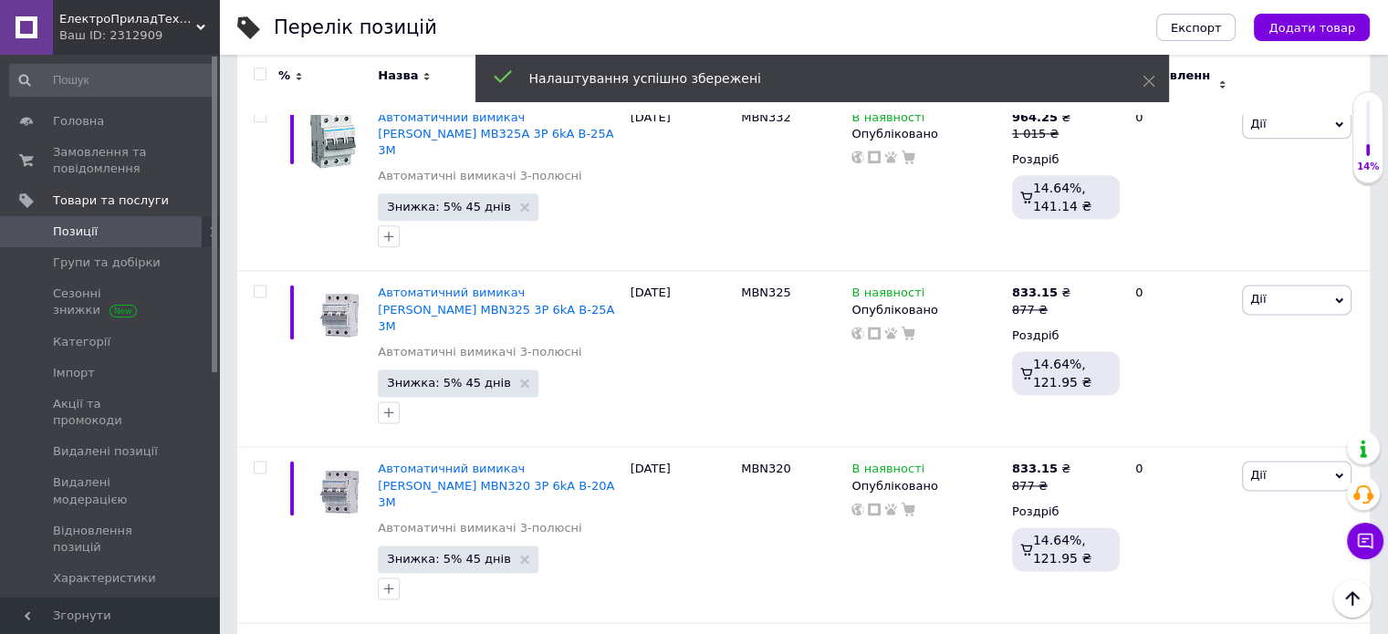
scroll to position [16220, 0]
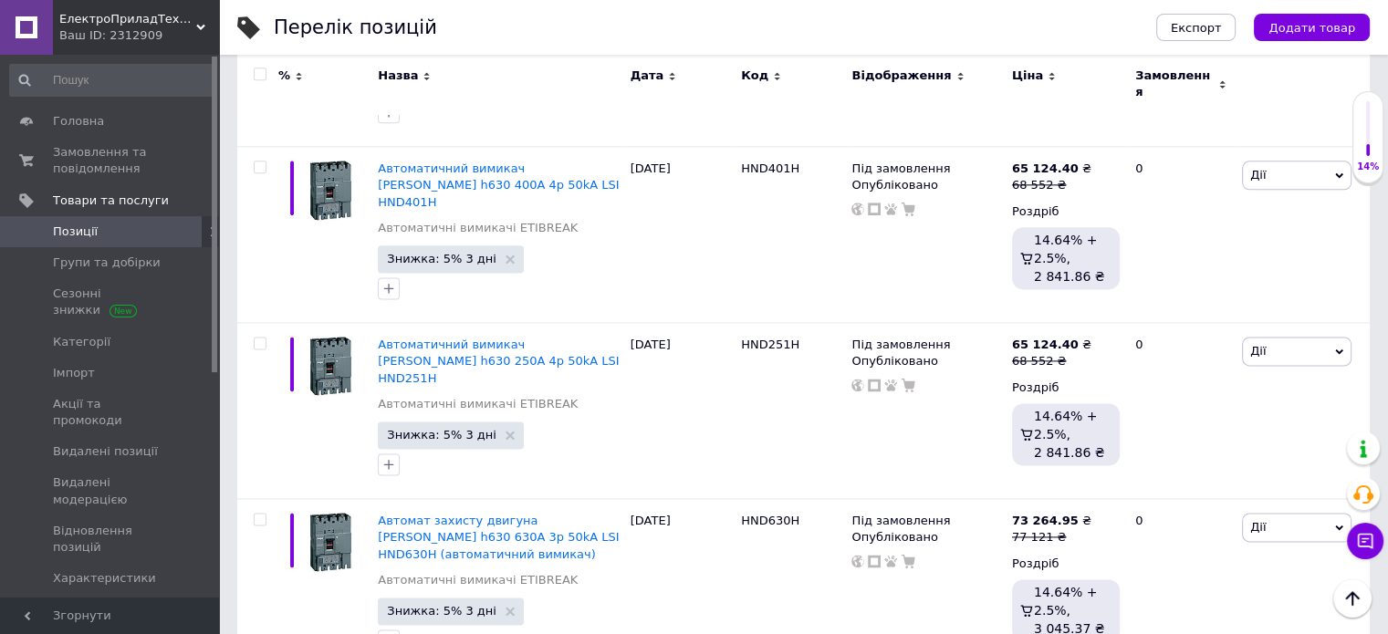
click at [255, 75] on input "checkbox" at bounding box center [260, 75] width 12 height 12
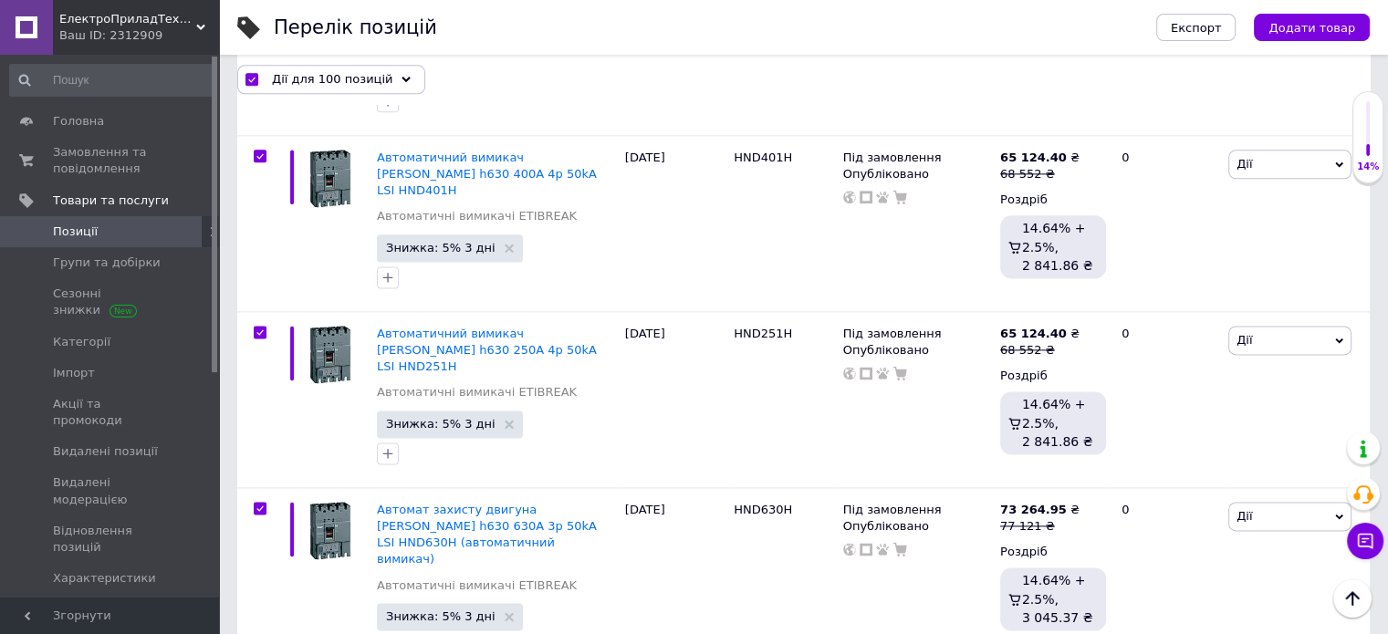
scroll to position [16232, 0]
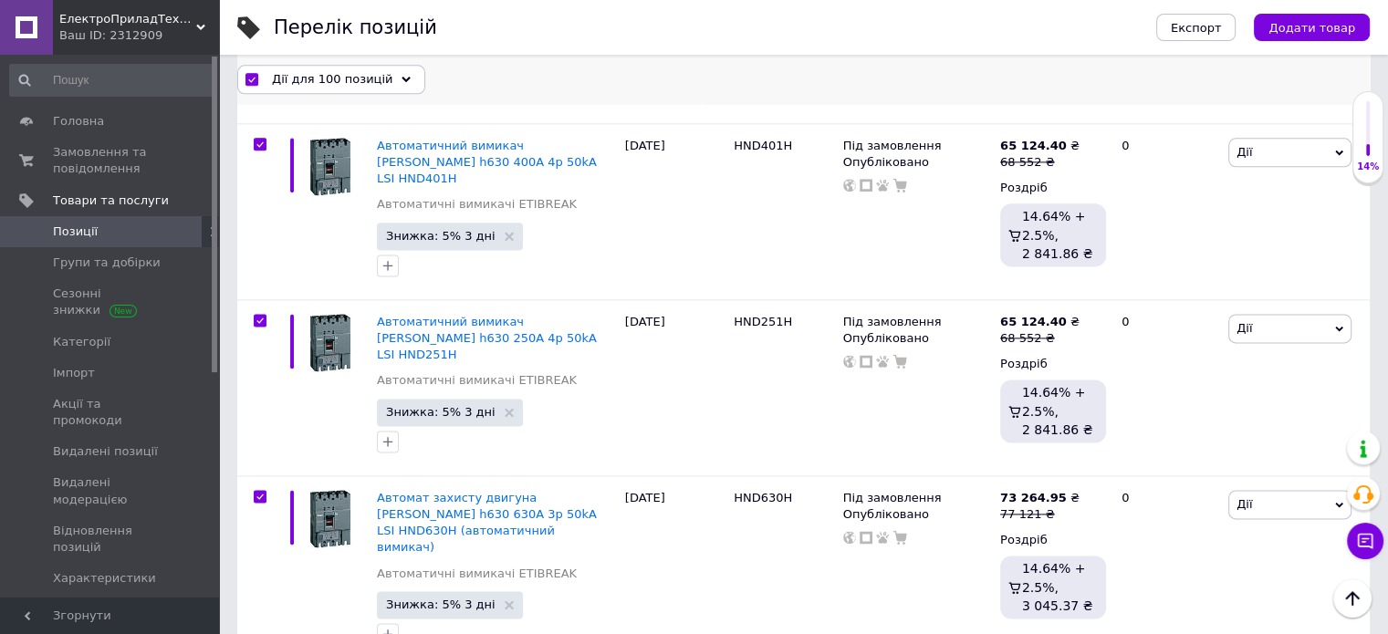
click at [298, 77] on span "Дії для 100 позицій" at bounding box center [332, 79] width 120 height 16
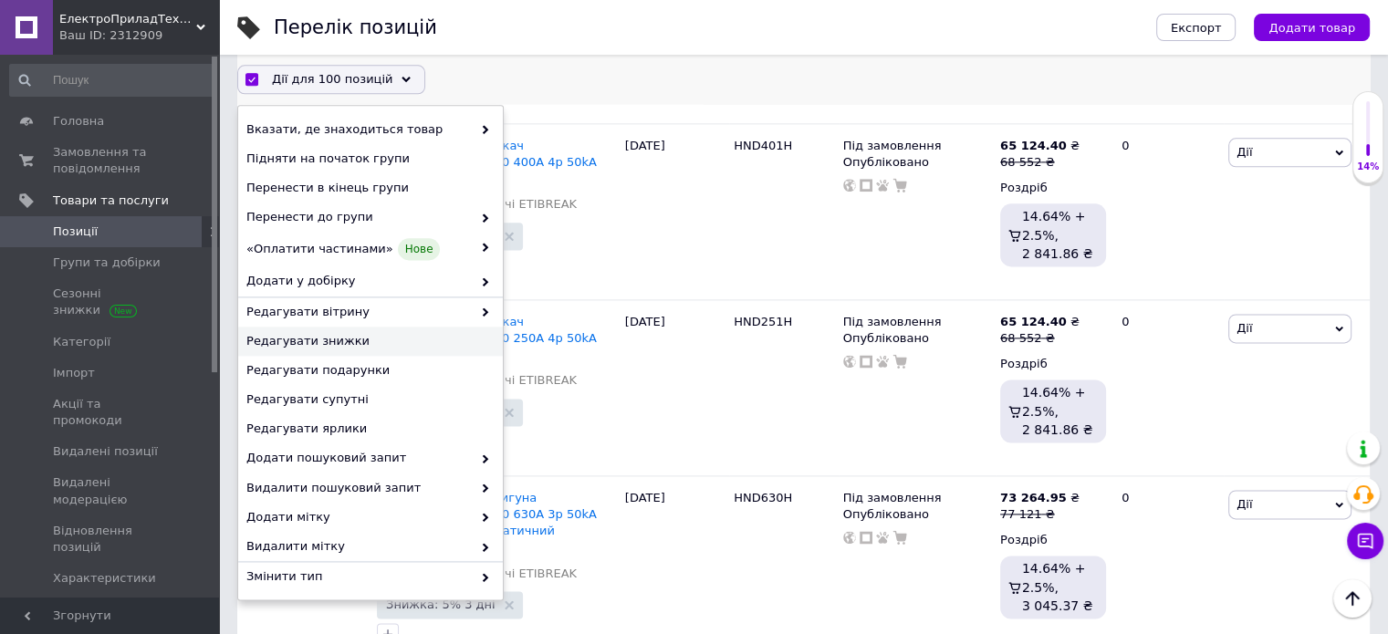
click at [338, 330] on div "Редагувати знижки" at bounding box center [370, 342] width 265 height 29
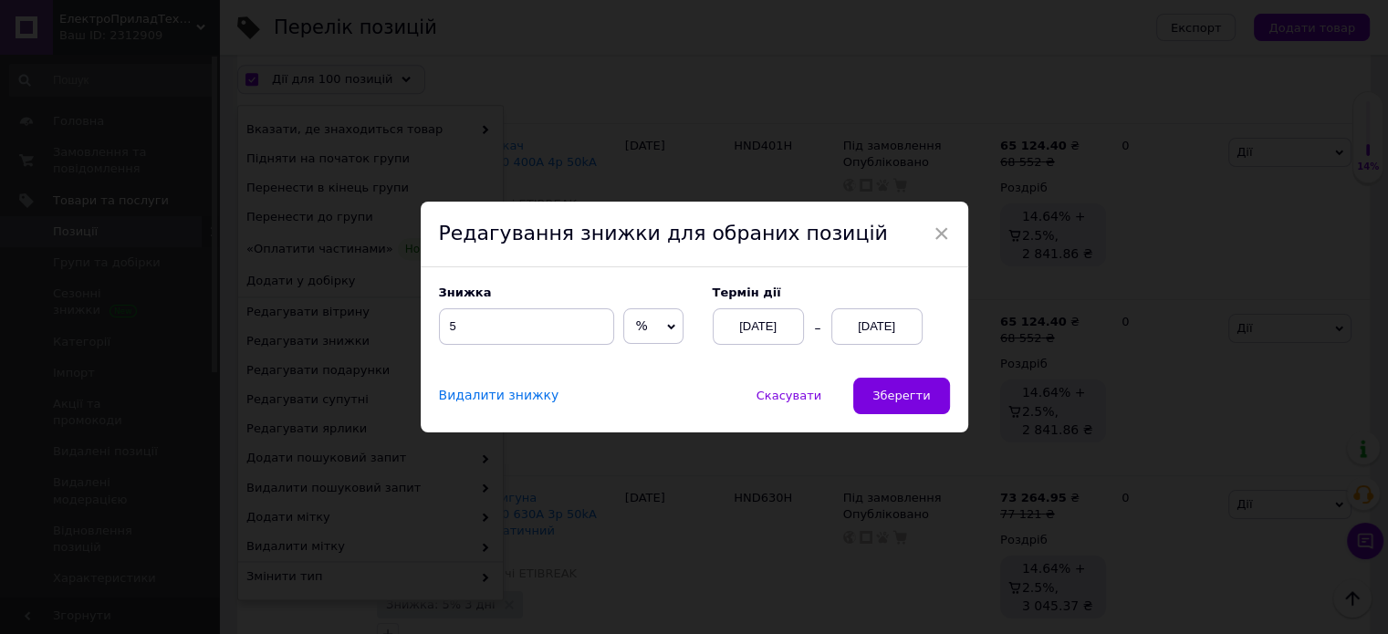
scroll to position [16158, 0]
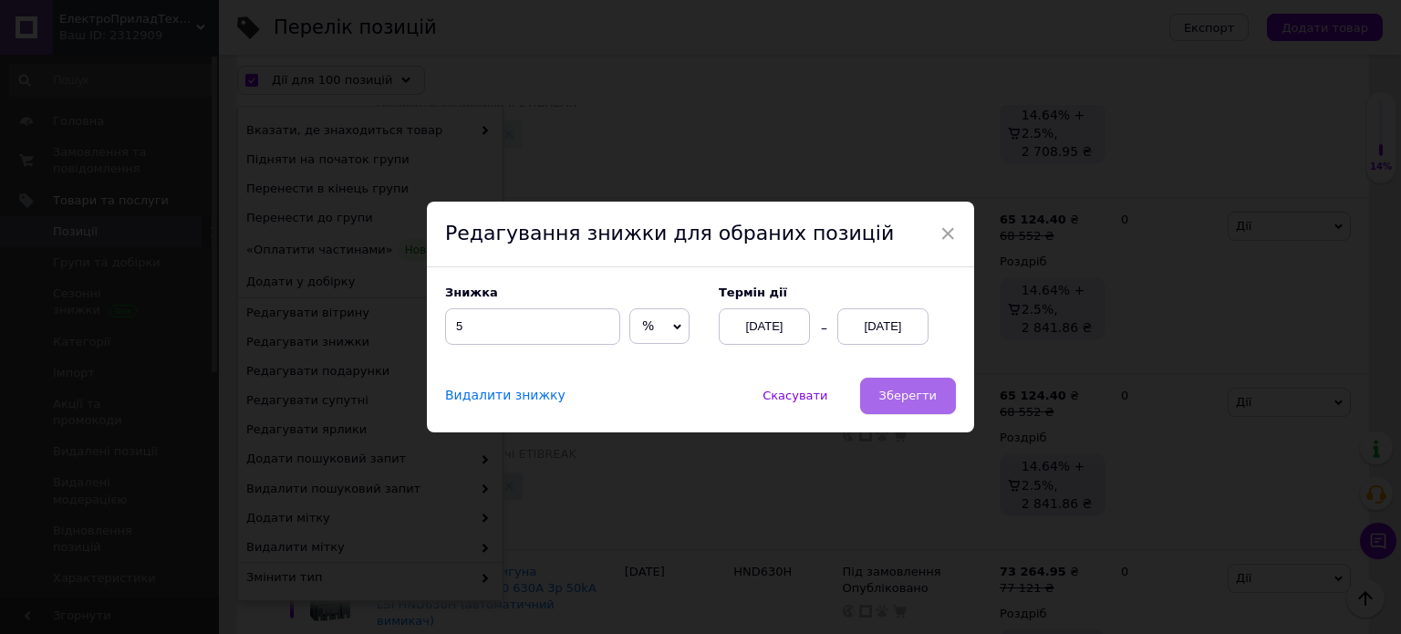
click at [921, 402] on span "Зберегти" at bounding box center [908, 396] width 57 height 14
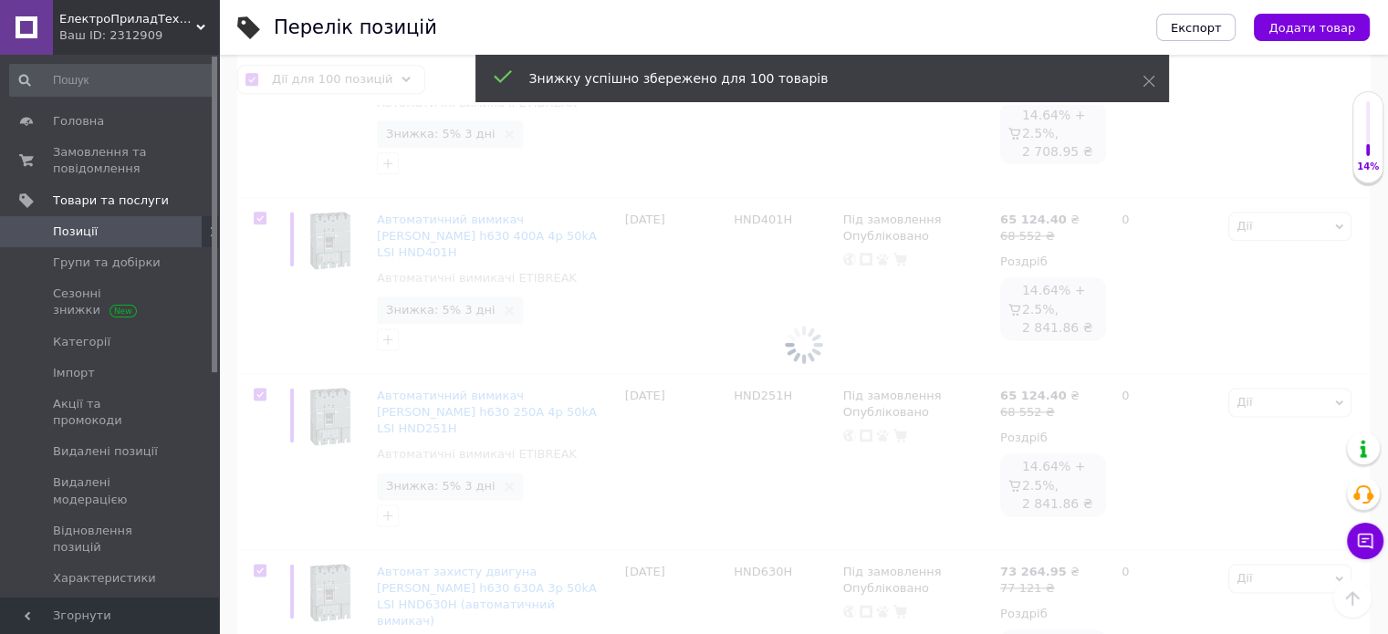
scroll to position [0, 40]
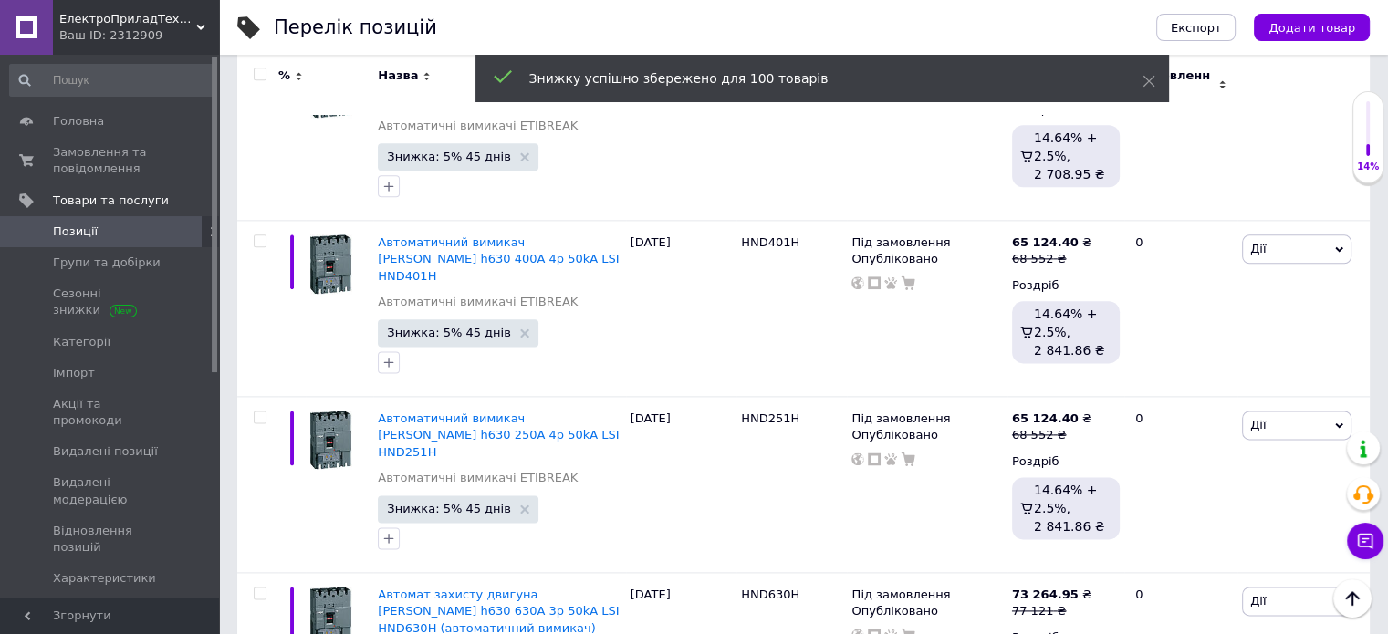
click at [257, 78] on input "checkbox" at bounding box center [260, 75] width 12 height 12
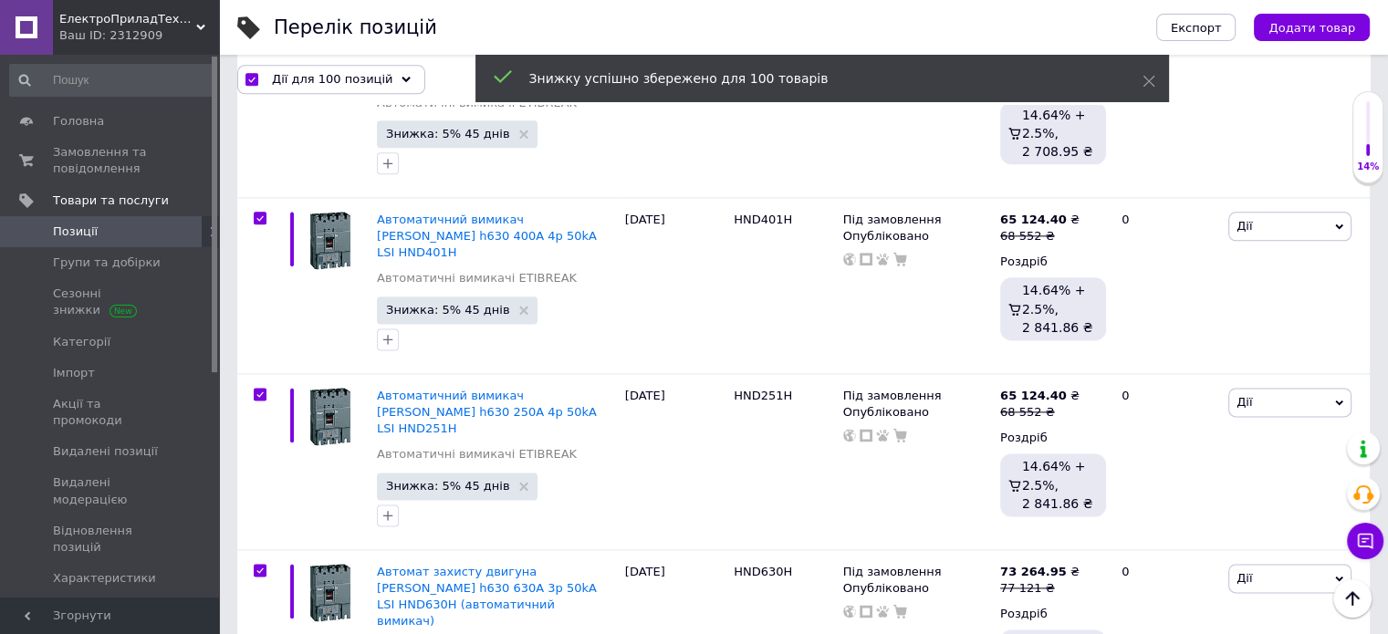
click at [287, 80] on span "Дії для 100 позицій" at bounding box center [332, 79] width 120 height 16
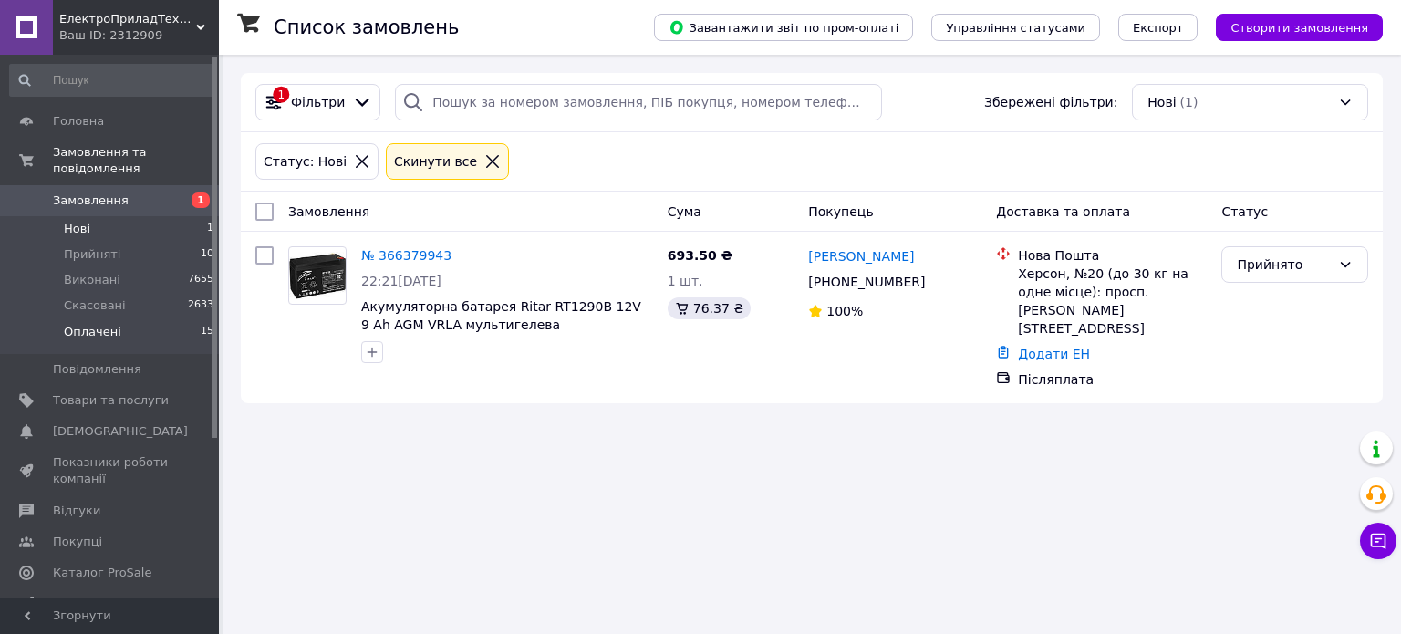
click at [113, 328] on li "Оплачені 15" at bounding box center [112, 336] width 224 height 35
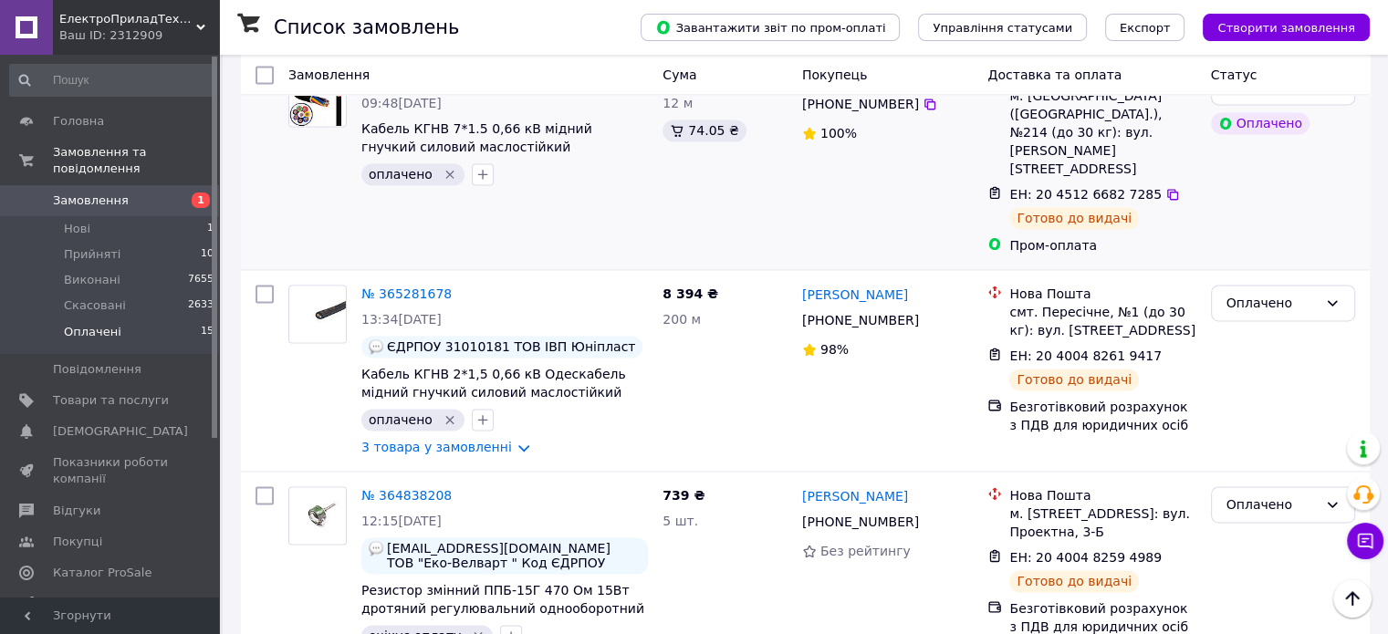
scroll to position [2733, 0]
